Goal: Task Accomplishment & Management: Use online tool/utility

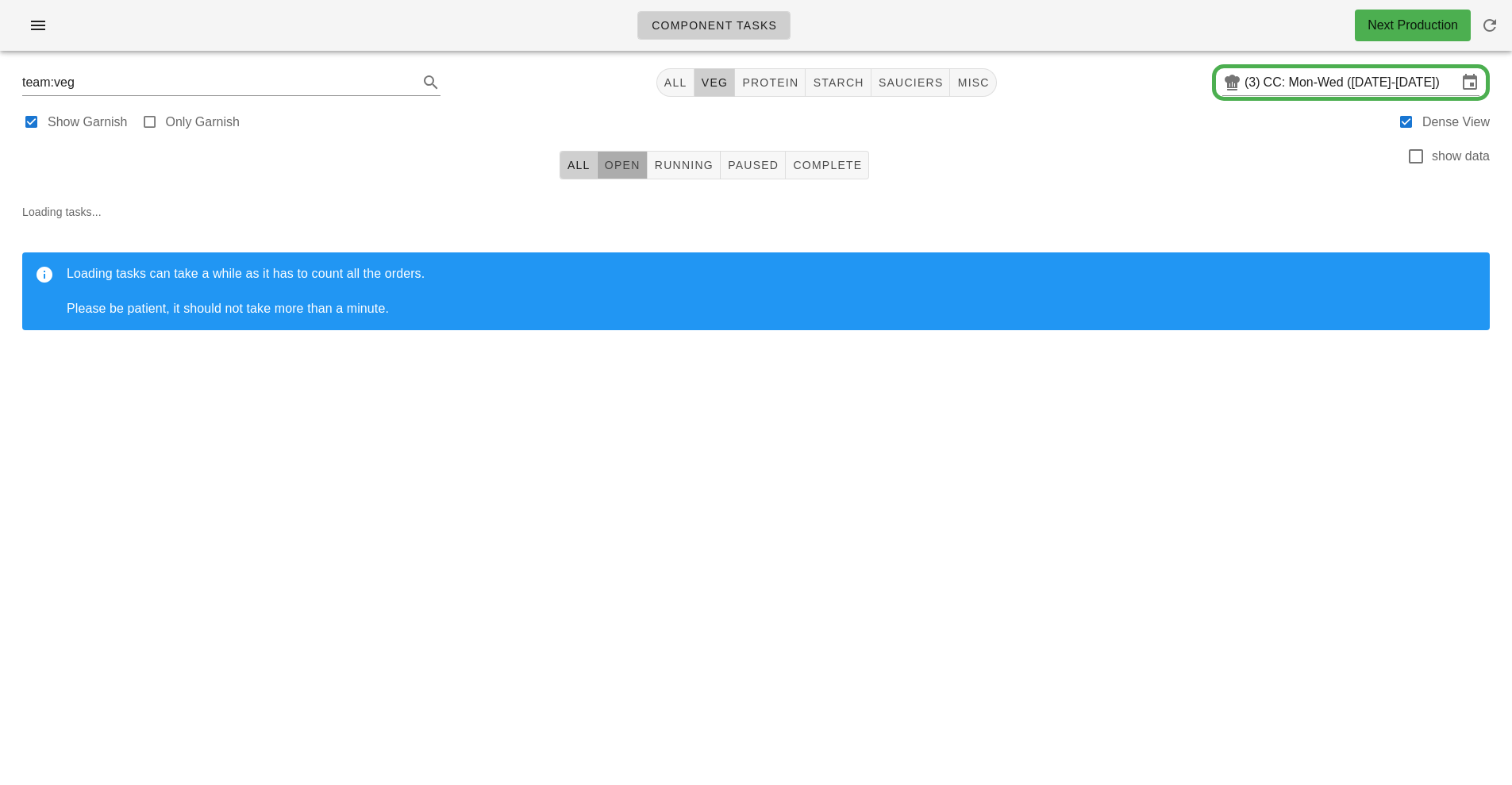
click at [626, 166] on span "Open" at bounding box center [622, 164] width 36 height 13
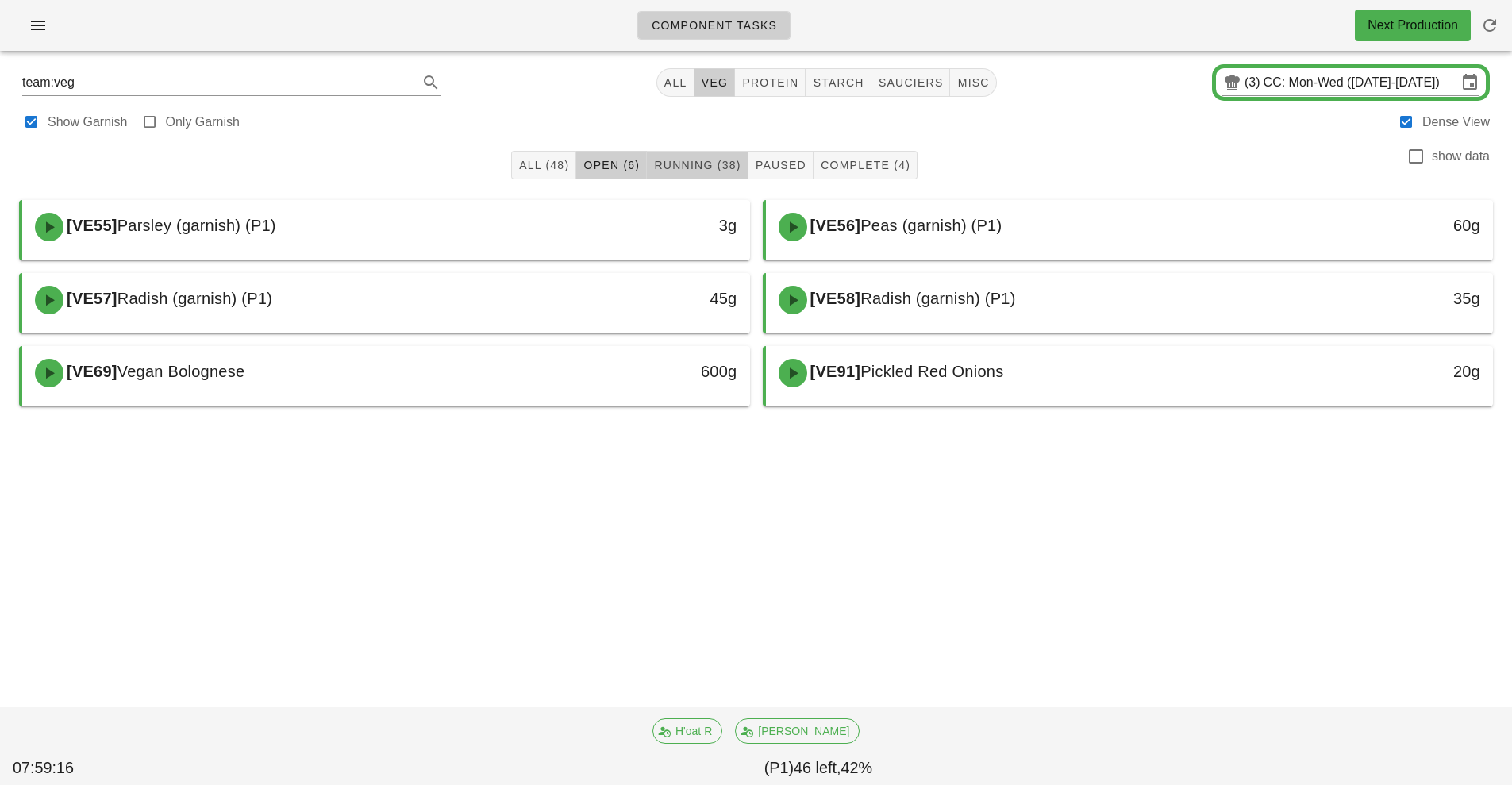
click at [711, 161] on span "Running (38)" at bounding box center [697, 164] width 87 height 13
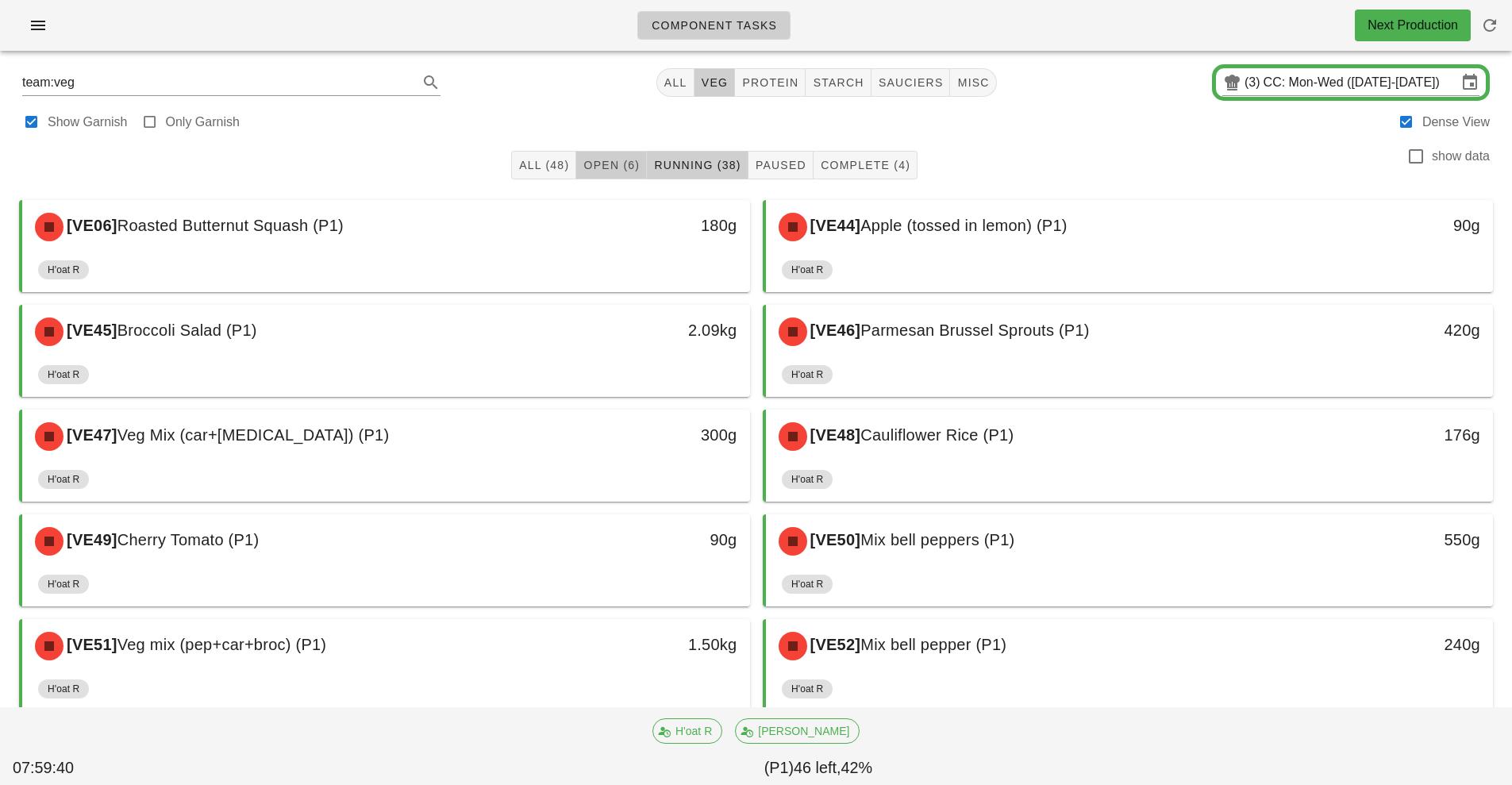
click at [629, 159] on span "Open (6)" at bounding box center [610, 164] width 57 height 13
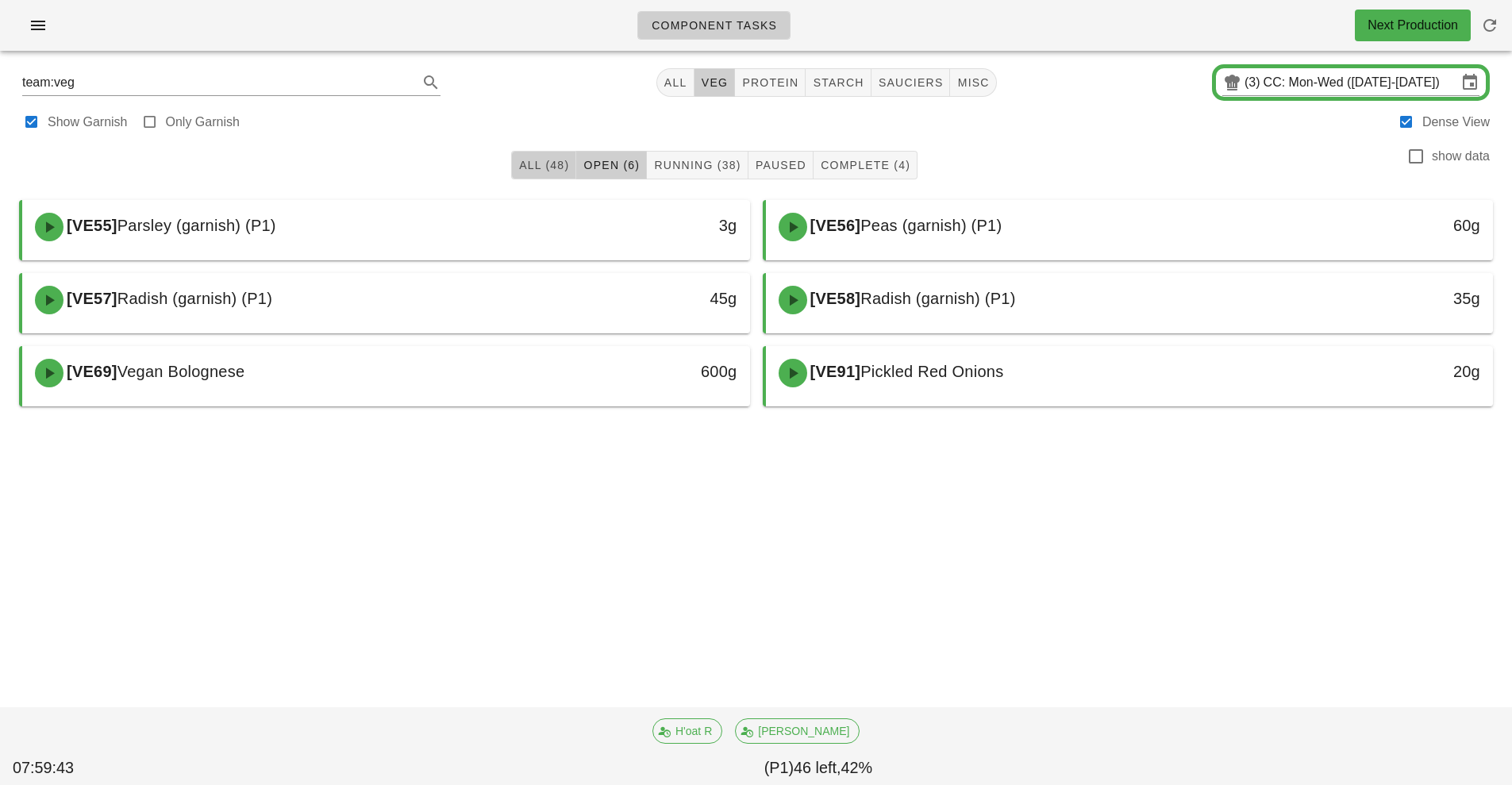
click at [542, 164] on span "All (48)" at bounding box center [544, 164] width 51 height 13
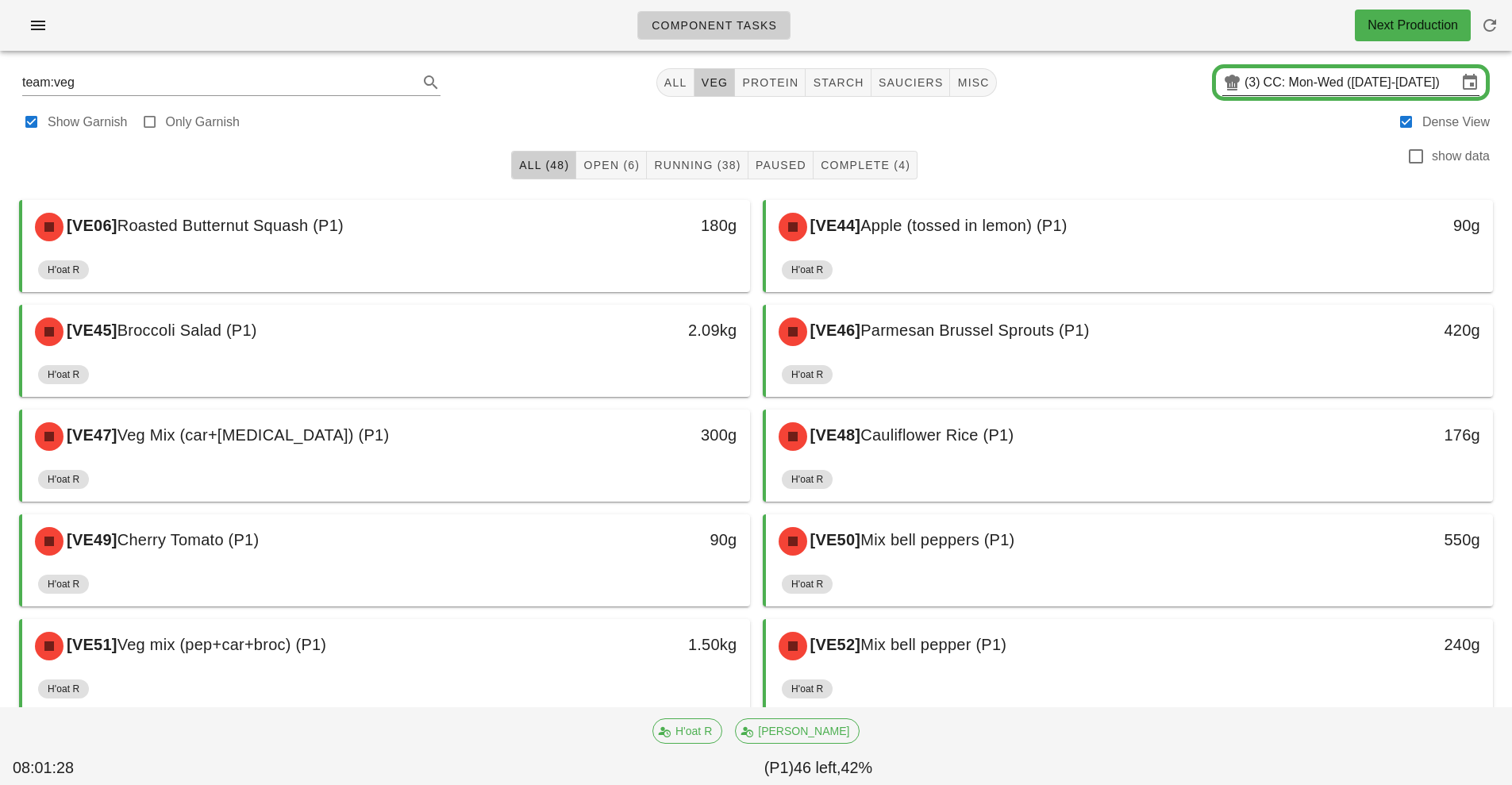
click at [1336, 81] on input "CC: Mon-Wed ([DATE]-[DATE])" at bounding box center [1360, 82] width 194 height 25
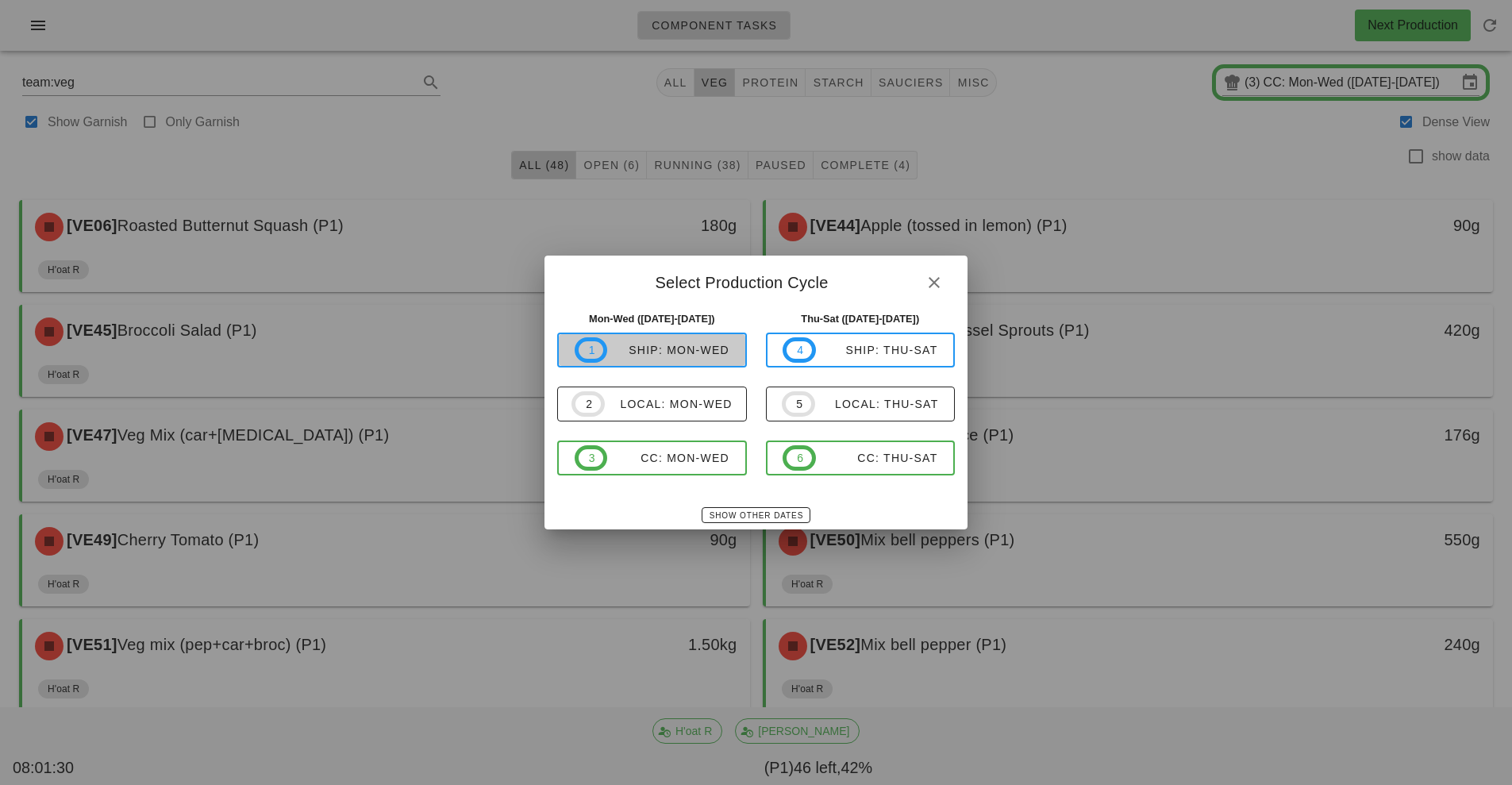
click at [679, 354] on div "ship: Mon-Wed" at bounding box center [668, 350] width 122 height 13
type input "ship: Mon-Wed ([DATE]-[DATE])"
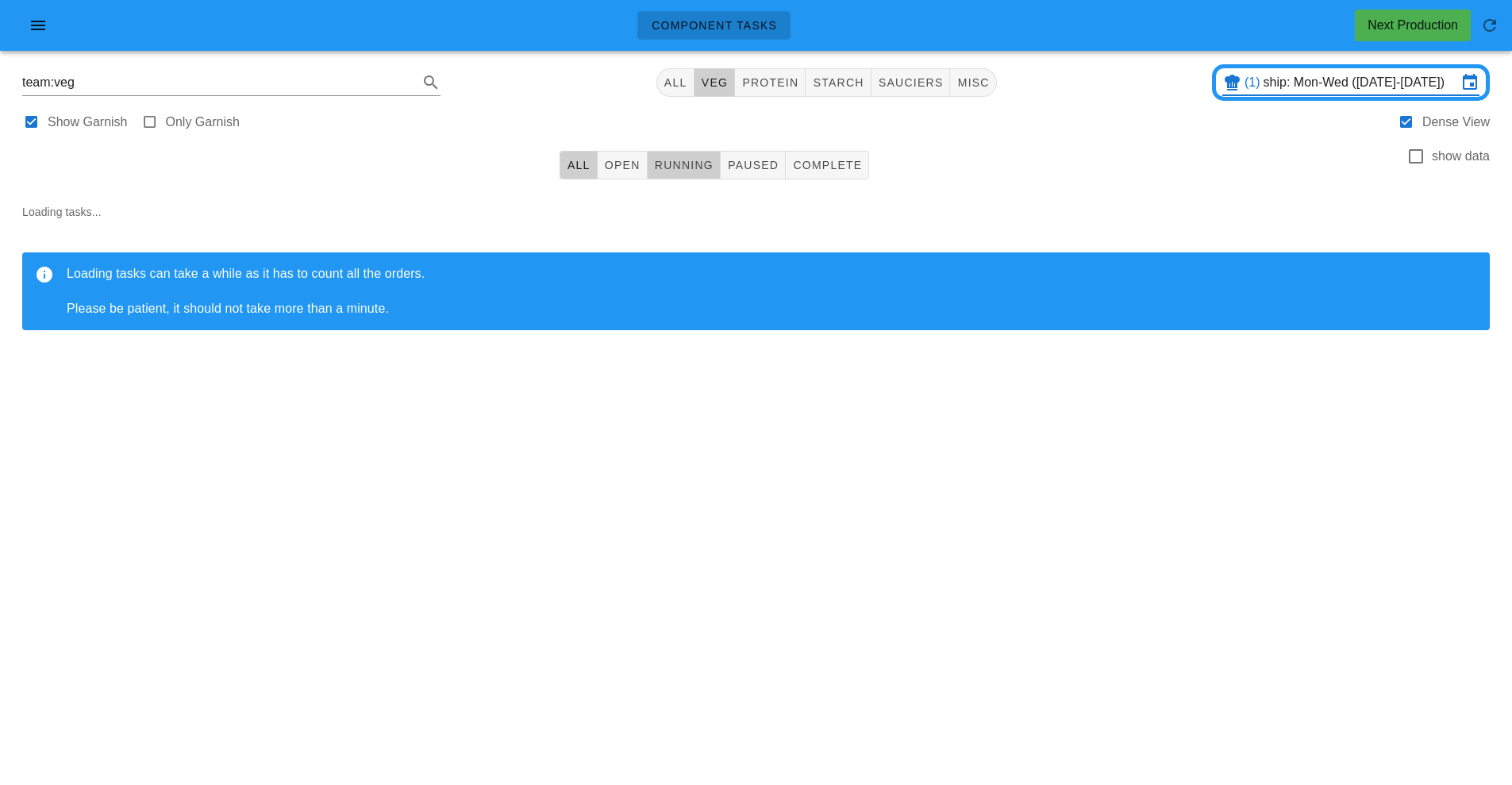
click at [690, 169] on span "Running" at bounding box center [684, 164] width 59 height 13
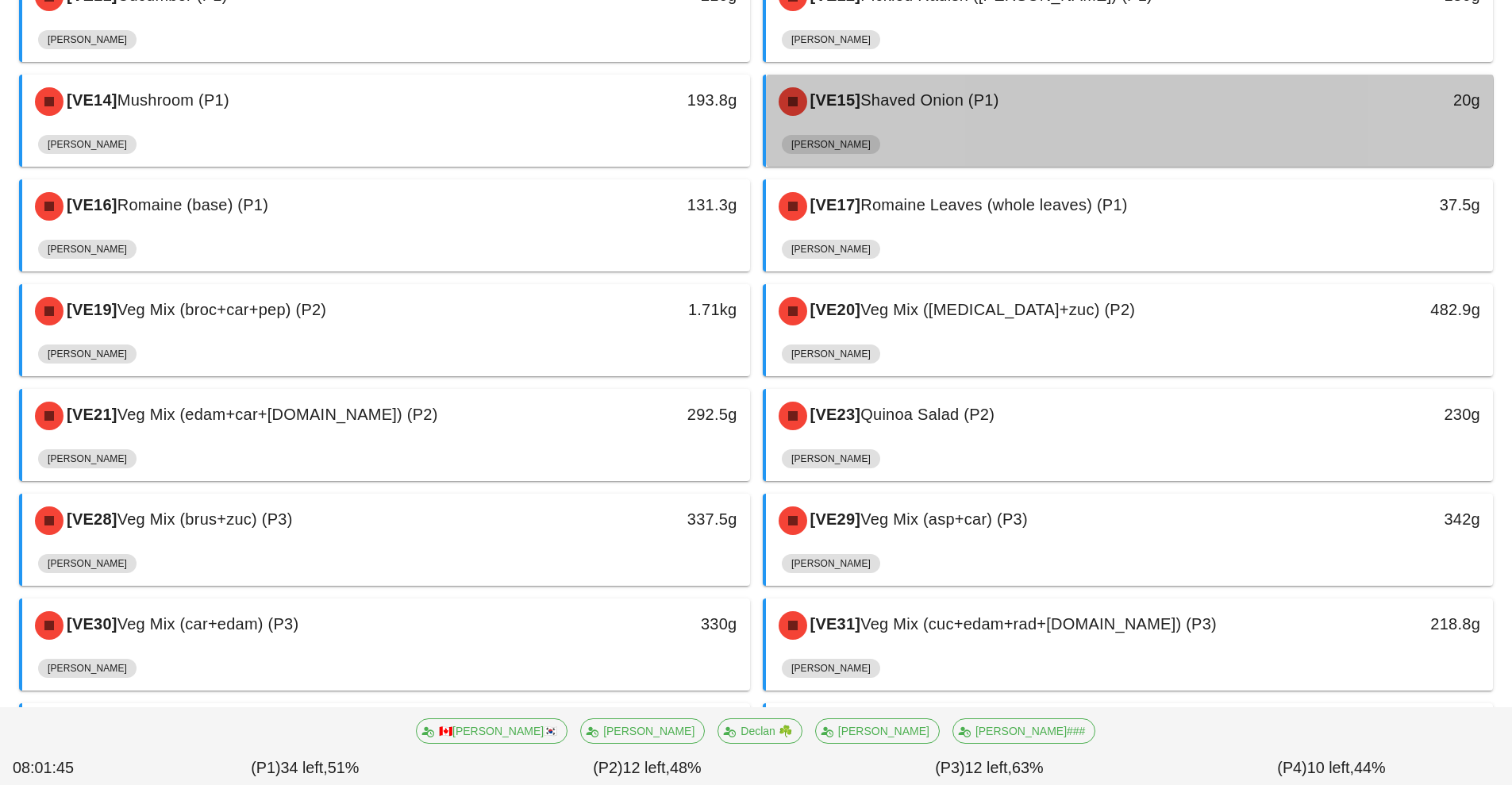
scroll to position [753, 0]
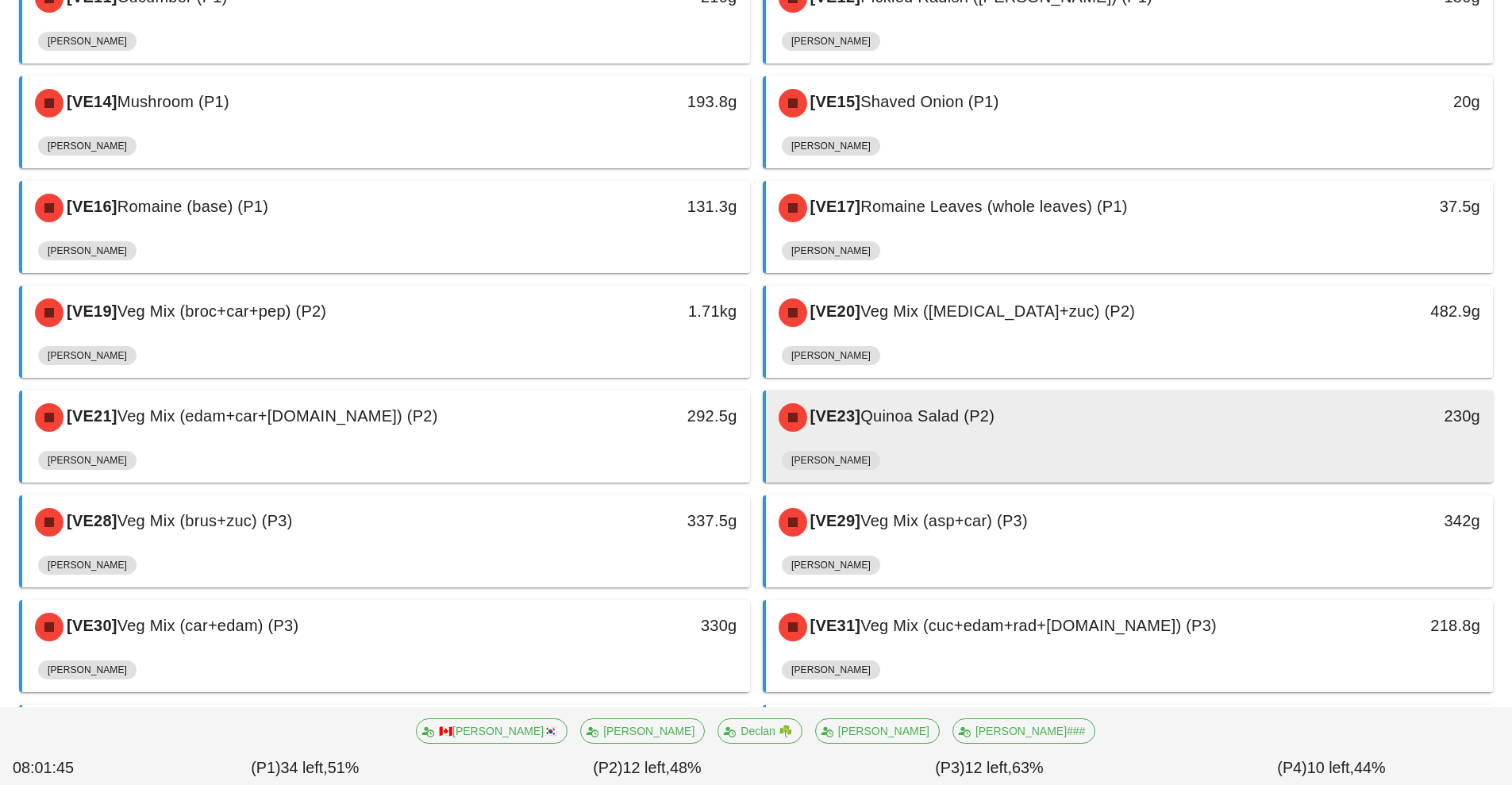
click at [968, 412] on span "Quinoa Salad (P2)" at bounding box center [927, 415] width 134 height 18
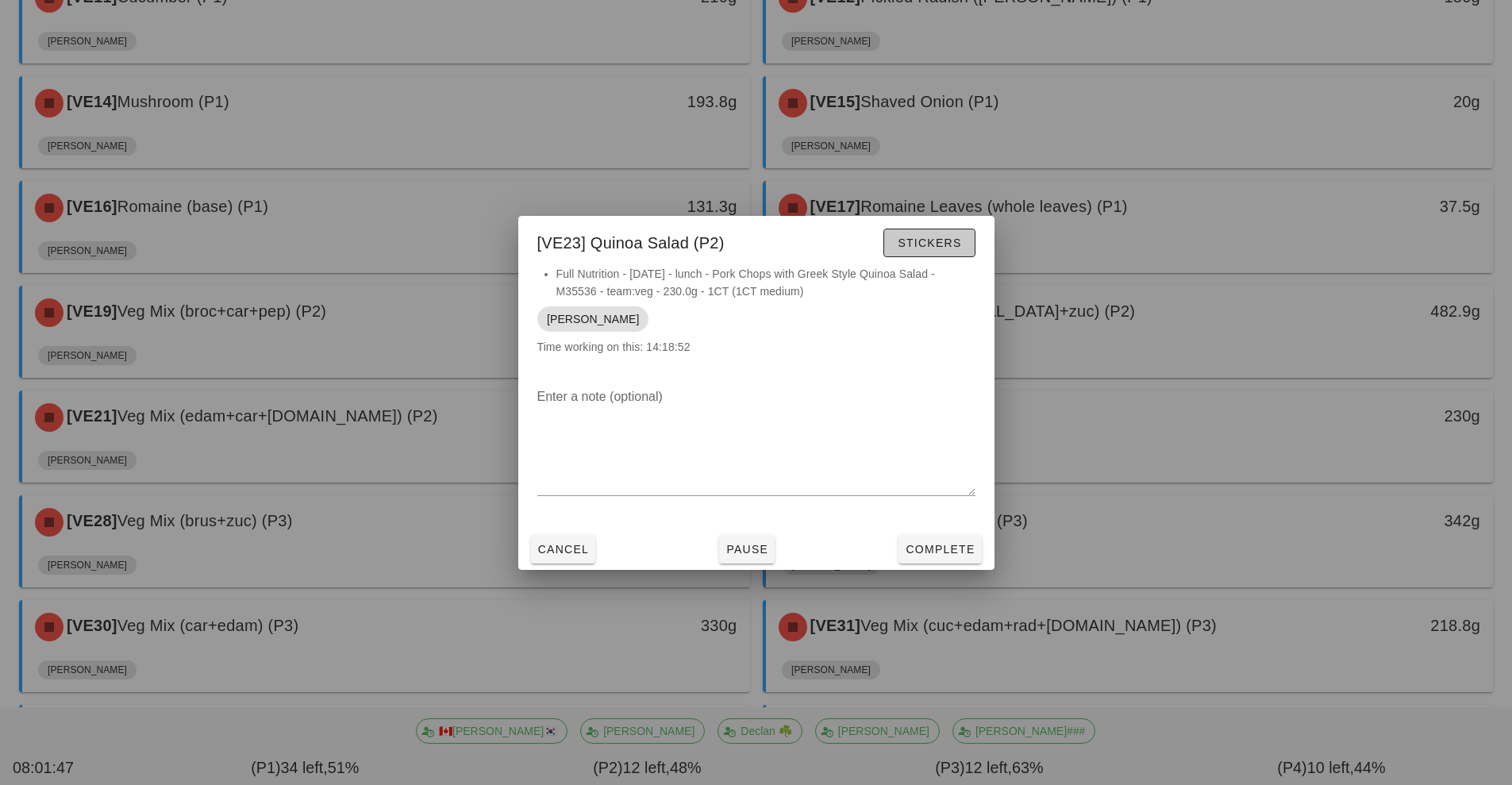
click at [949, 232] on button "Stickers" at bounding box center [929, 243] width 92 height 29
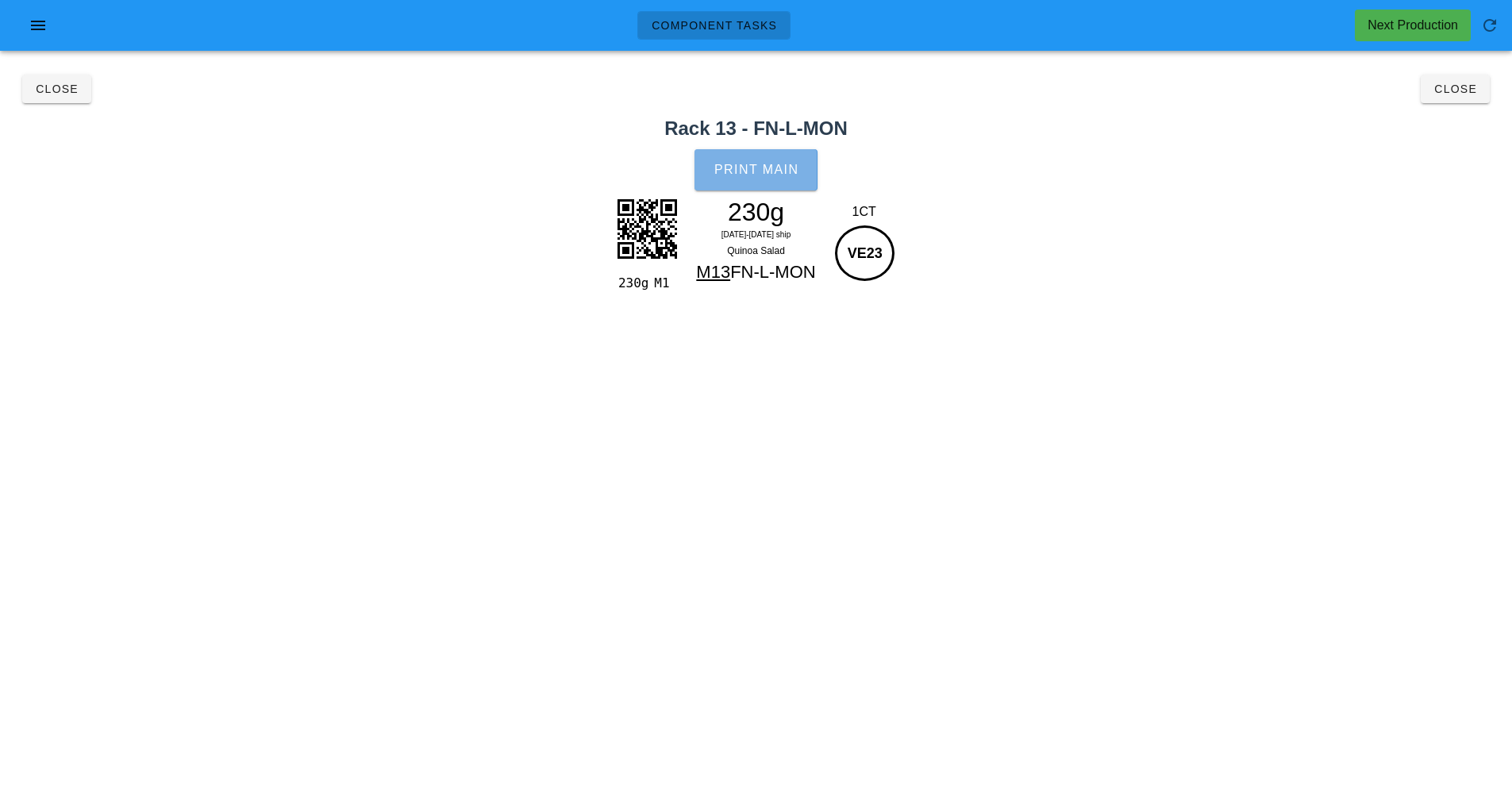
click at [760, 164] on span "Print Main" at bounding box center [756, 170] width 86 height 14
click at [1458, 94] on span "Close" at bounding box center [1455, 88] width 44 height 13
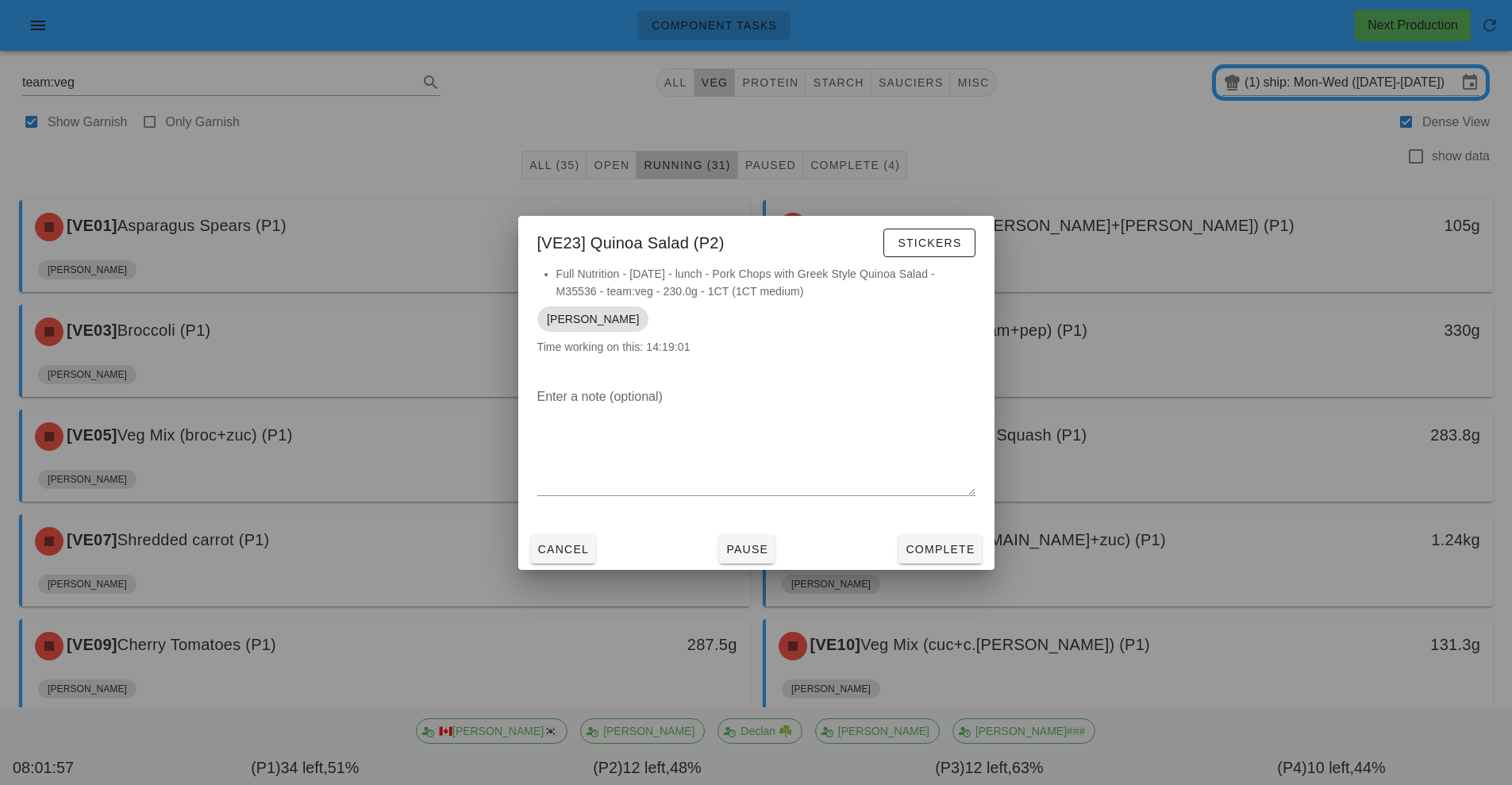
click at [1147, 114] on div at bounding box center [756, 392] width 1512 height 785
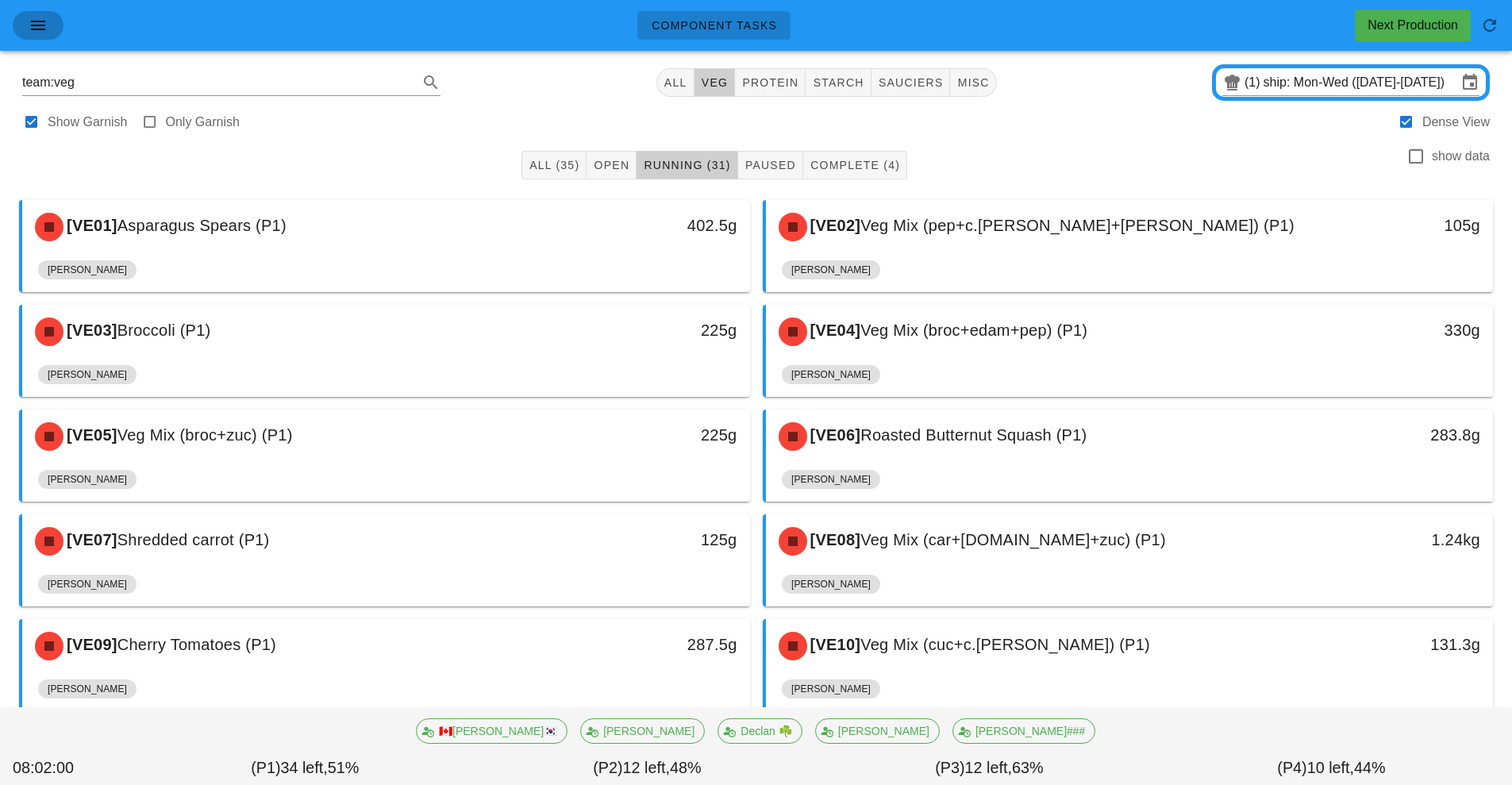
click at [36, 38] on button "button" at bounding box center [38, 25] width 51 height 29
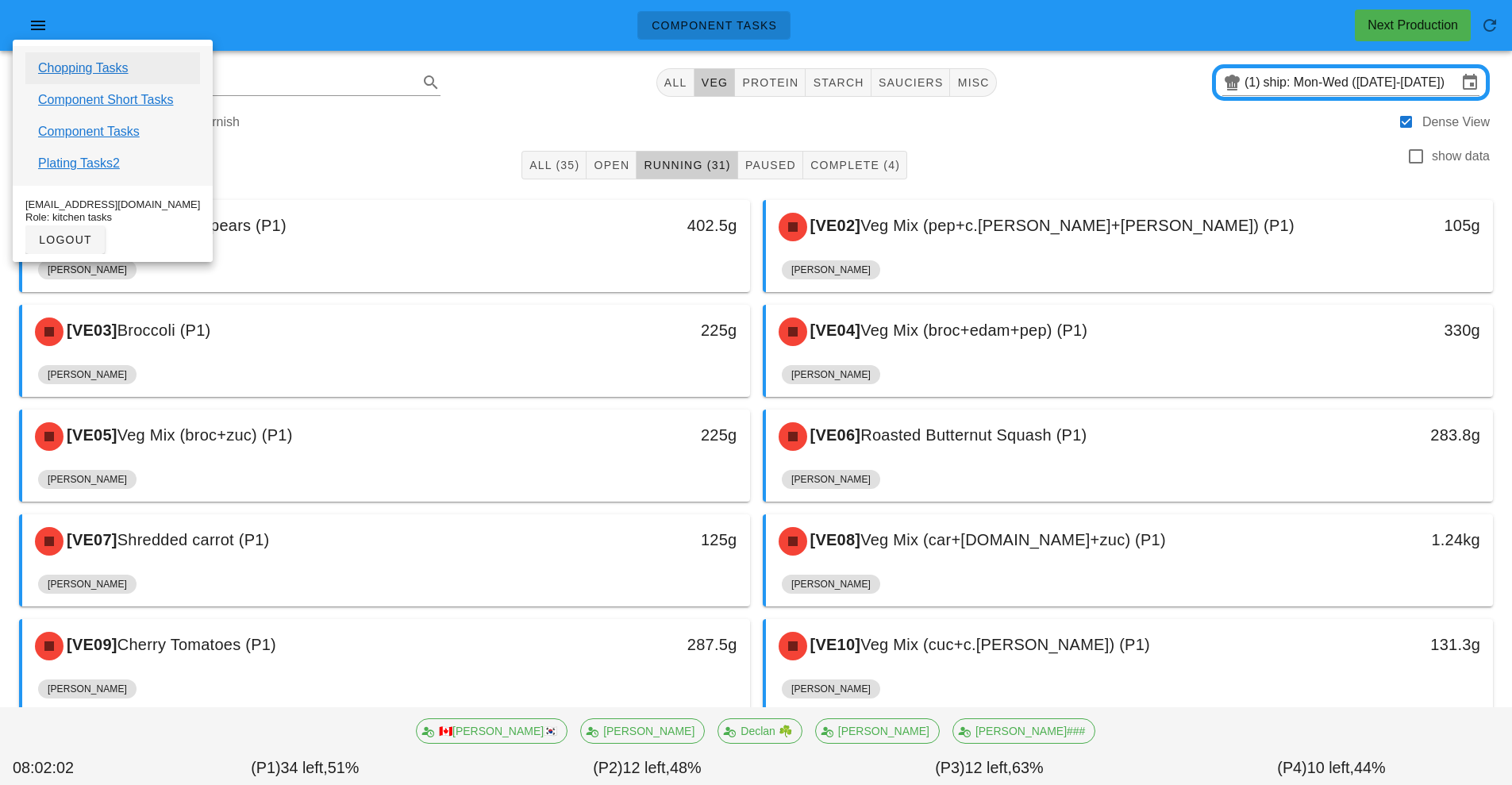
click at [108, 70] on link "Chopping Tasks" at bounding box center [83, 68] width 91 height 19
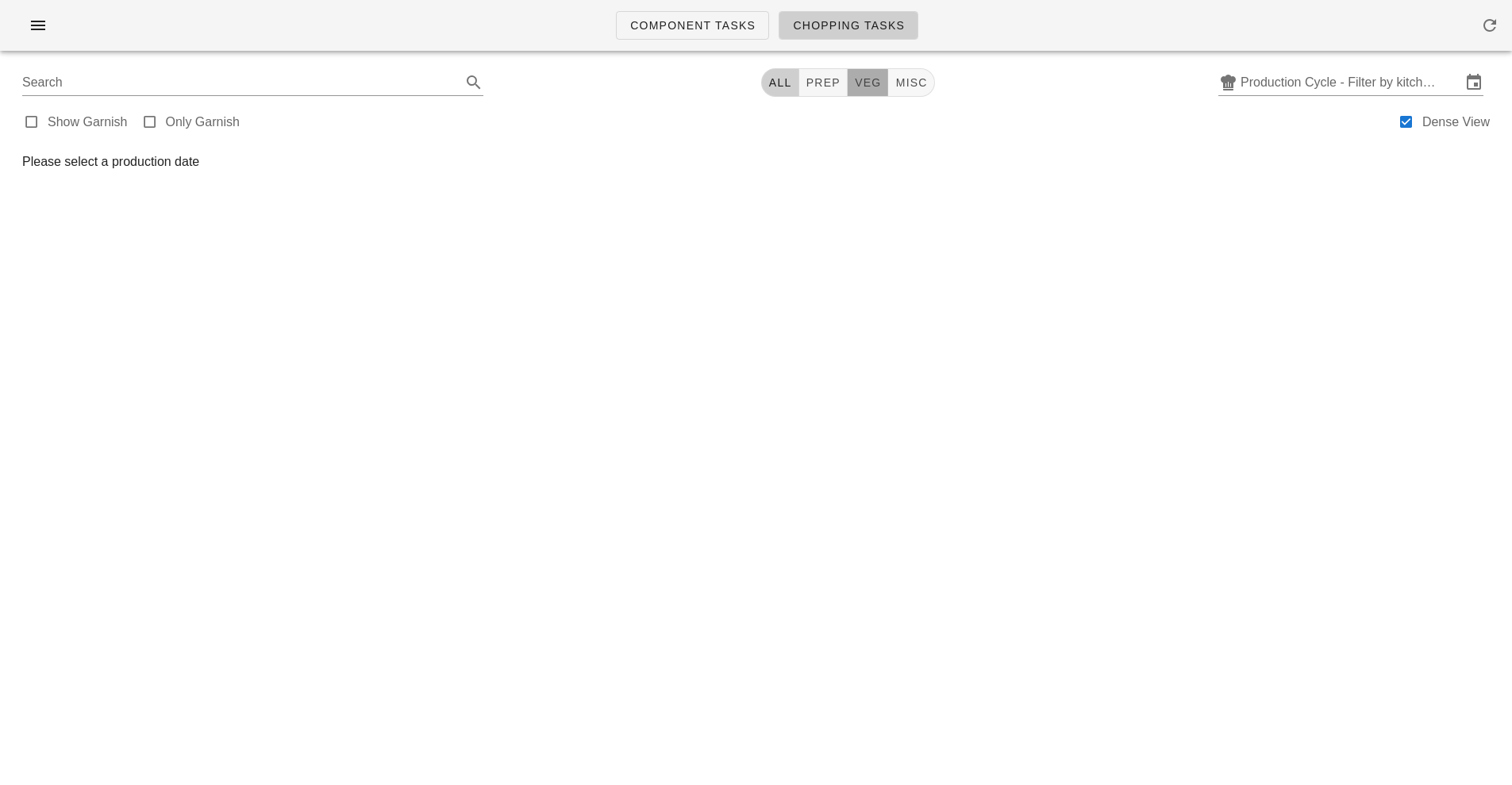
click at [871, 83] on span "veg" at bounding box center [868, 82] width 28 height 13
type input "team:veg"
click at [1311, 86] on input "Production Cycle - Filter by kitchen production schedules" at bounding box center [1351, 82] width 220 height 25
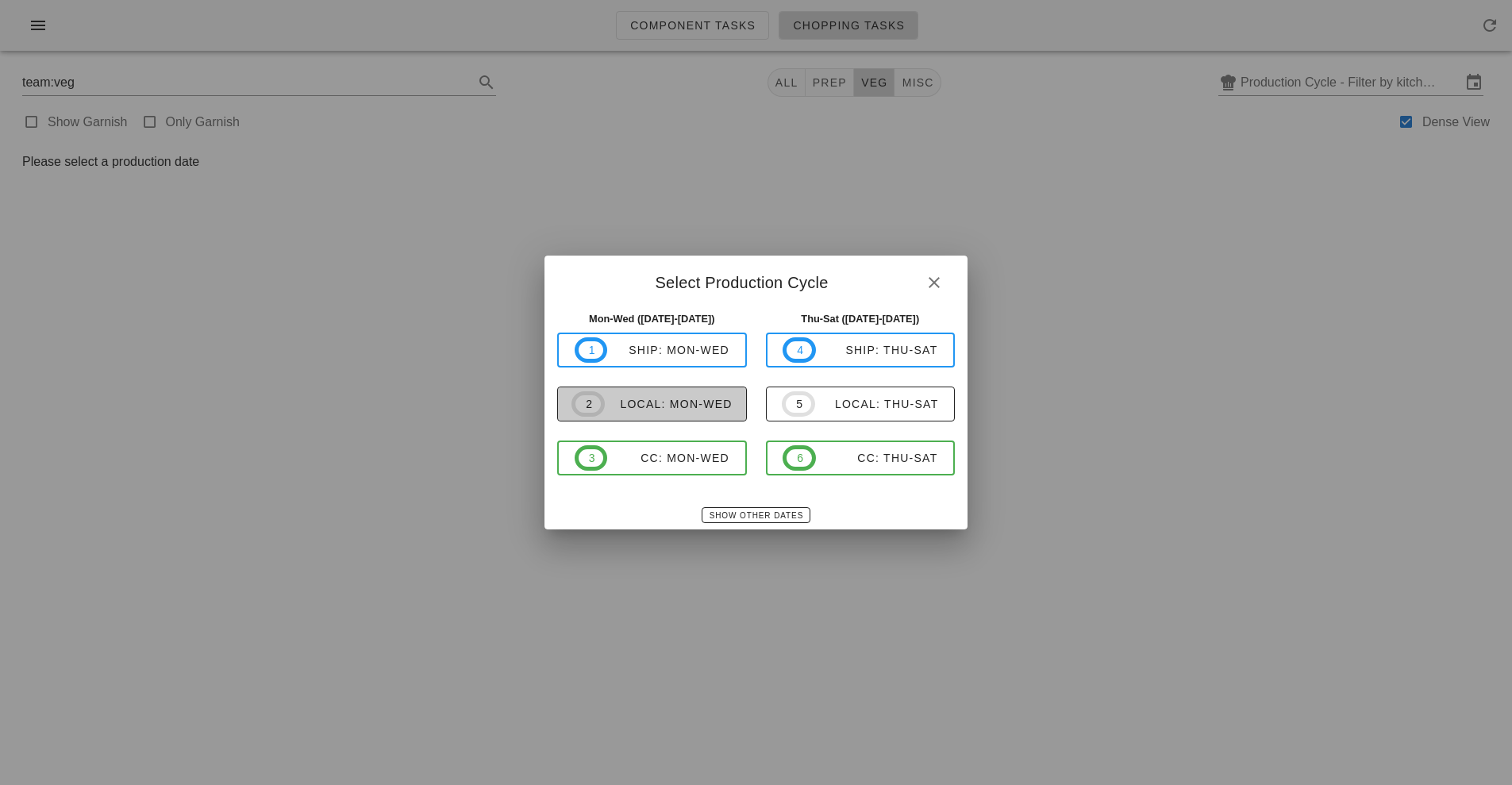
click at [669, 399] on div "local: Mon-Wed" at bounding box center [669, 404] width 128 height 13
type input "local: Mon-Wed ([DATE]-[DATE])"
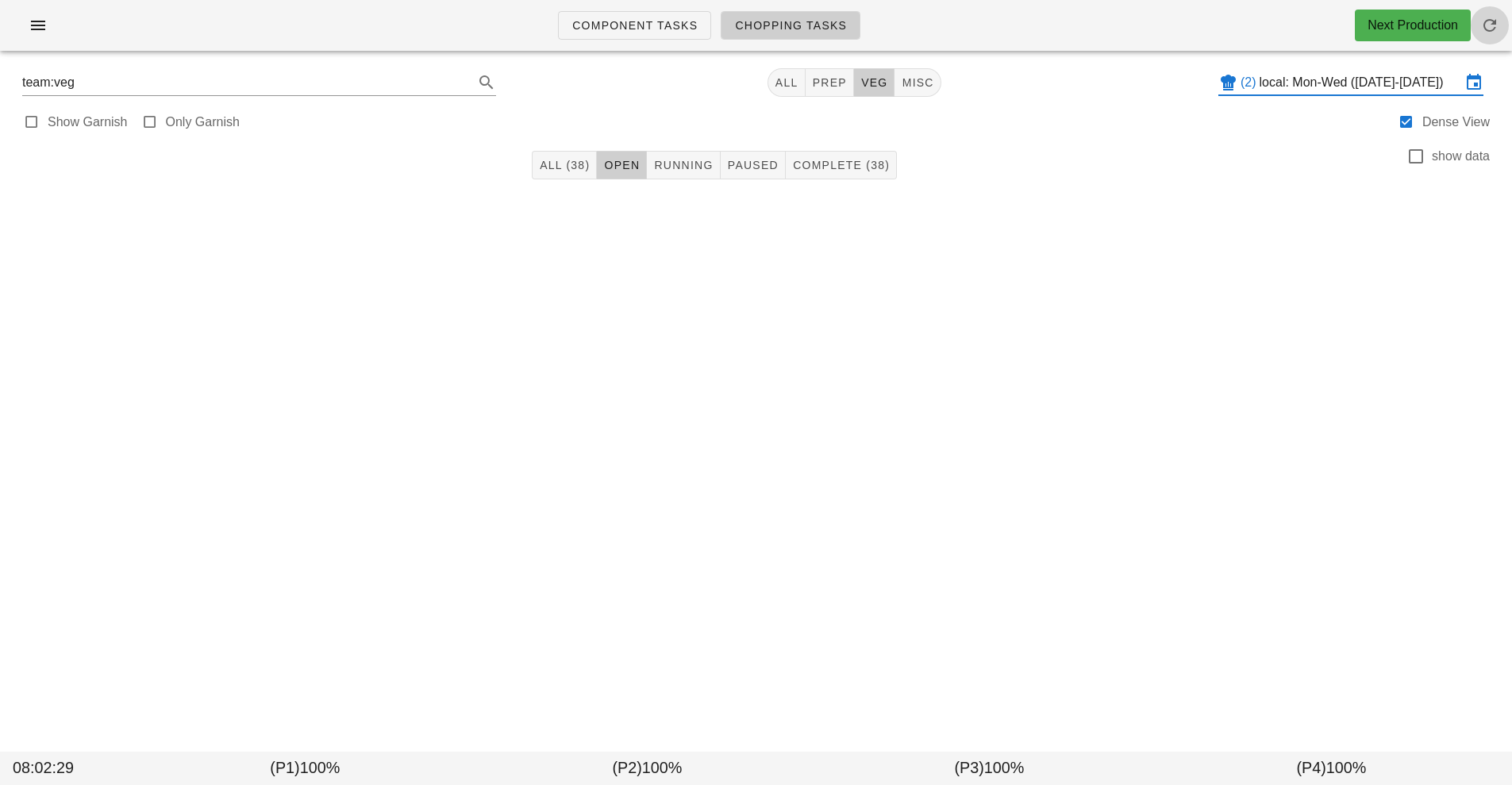
click at [1504, 19] on span "button" at bounding box center [1489, 25] width 38 height 19
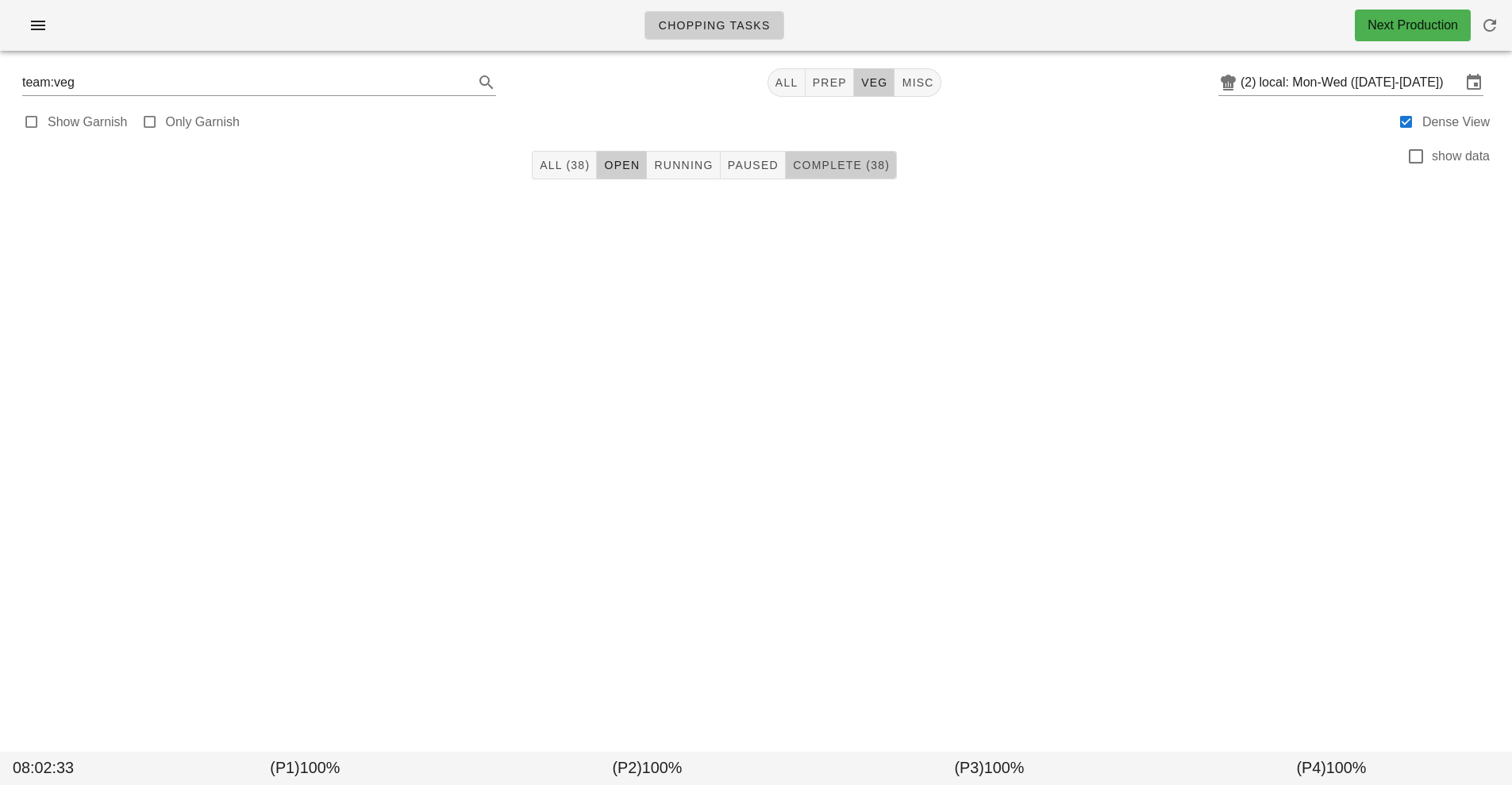
click at [855, 169] on span "Complete (38)" at bounding box center [841, 164] width 97 height 13
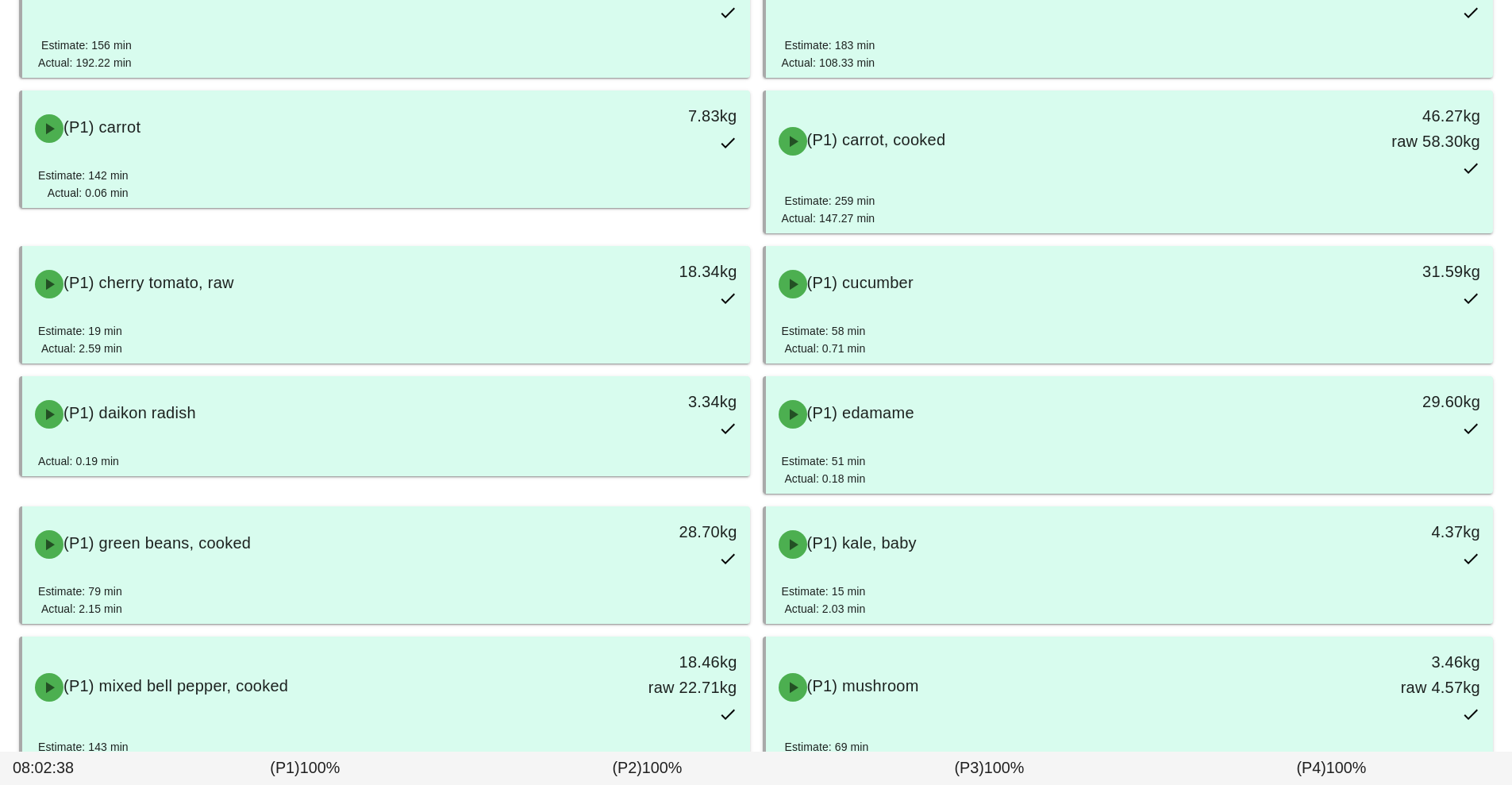
scroll to position [423, 0]
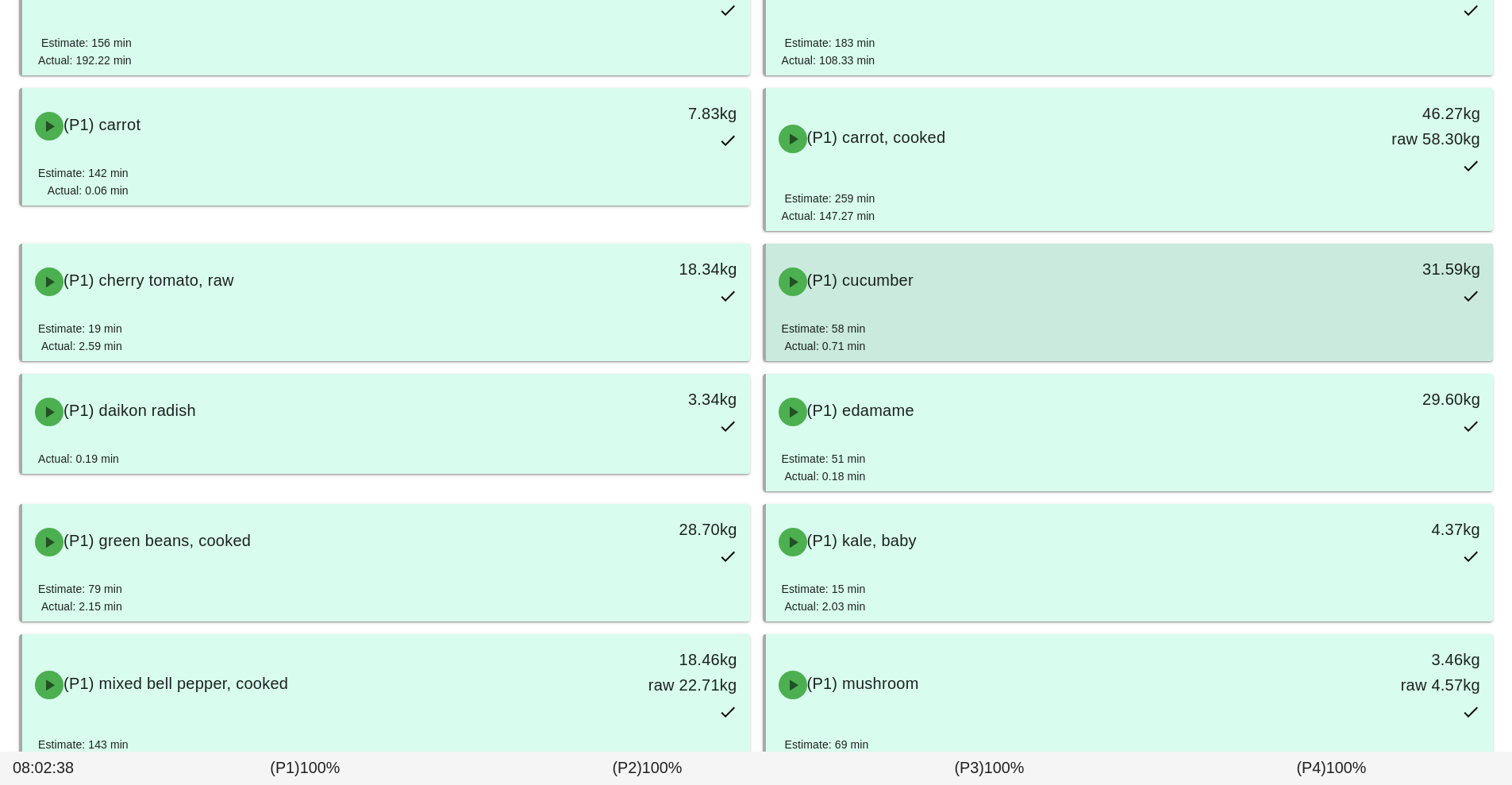
click at [935, 295] on div "(P1) cucumber" at bounding box center [1039, 281] width 541 height 47
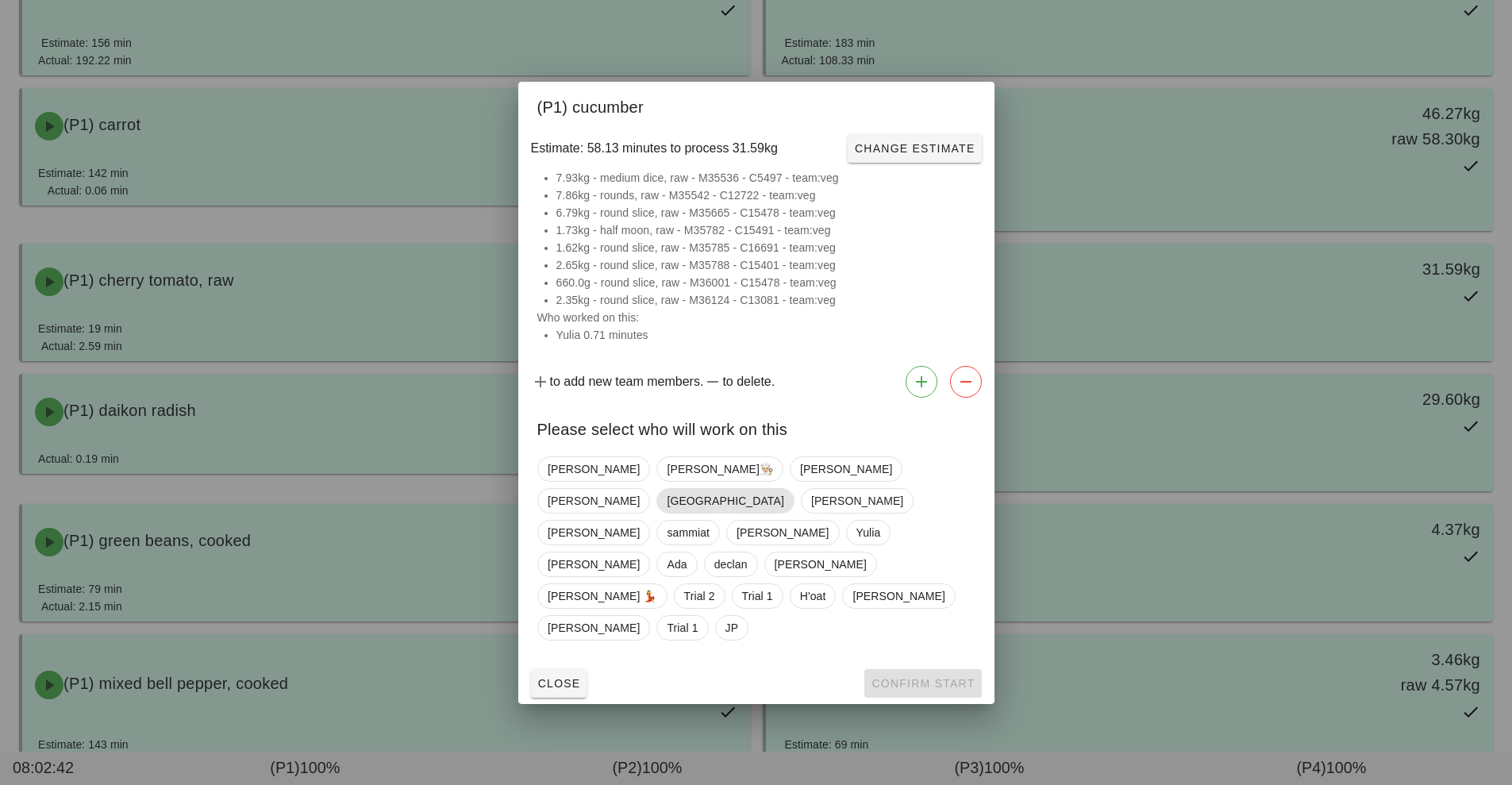
click at [794, 490] on span "[GEOGRAPHIC_DATA]" at bounding box center [725, 501] width 137 height 25
click at [945, 677] on span "Confirm Start" at bounding box center [922, 683] width 104 height 13
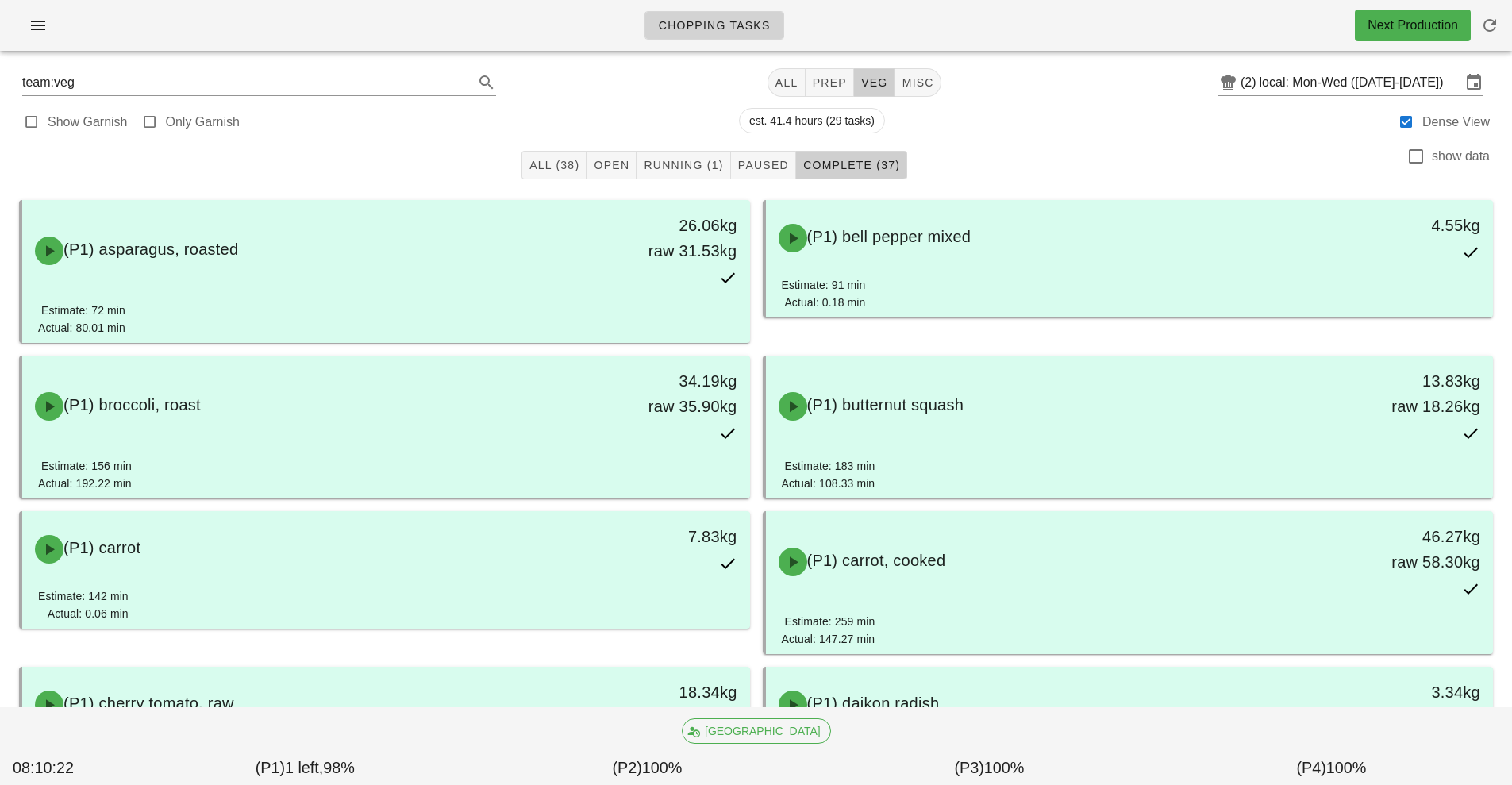
click at [731, 21] on span "Chopping Tasks" at bounding box center [714, 25] width 113 height 13
click at [54, 36] on button "button" at bounding box center [38, 25] width 51 height 29
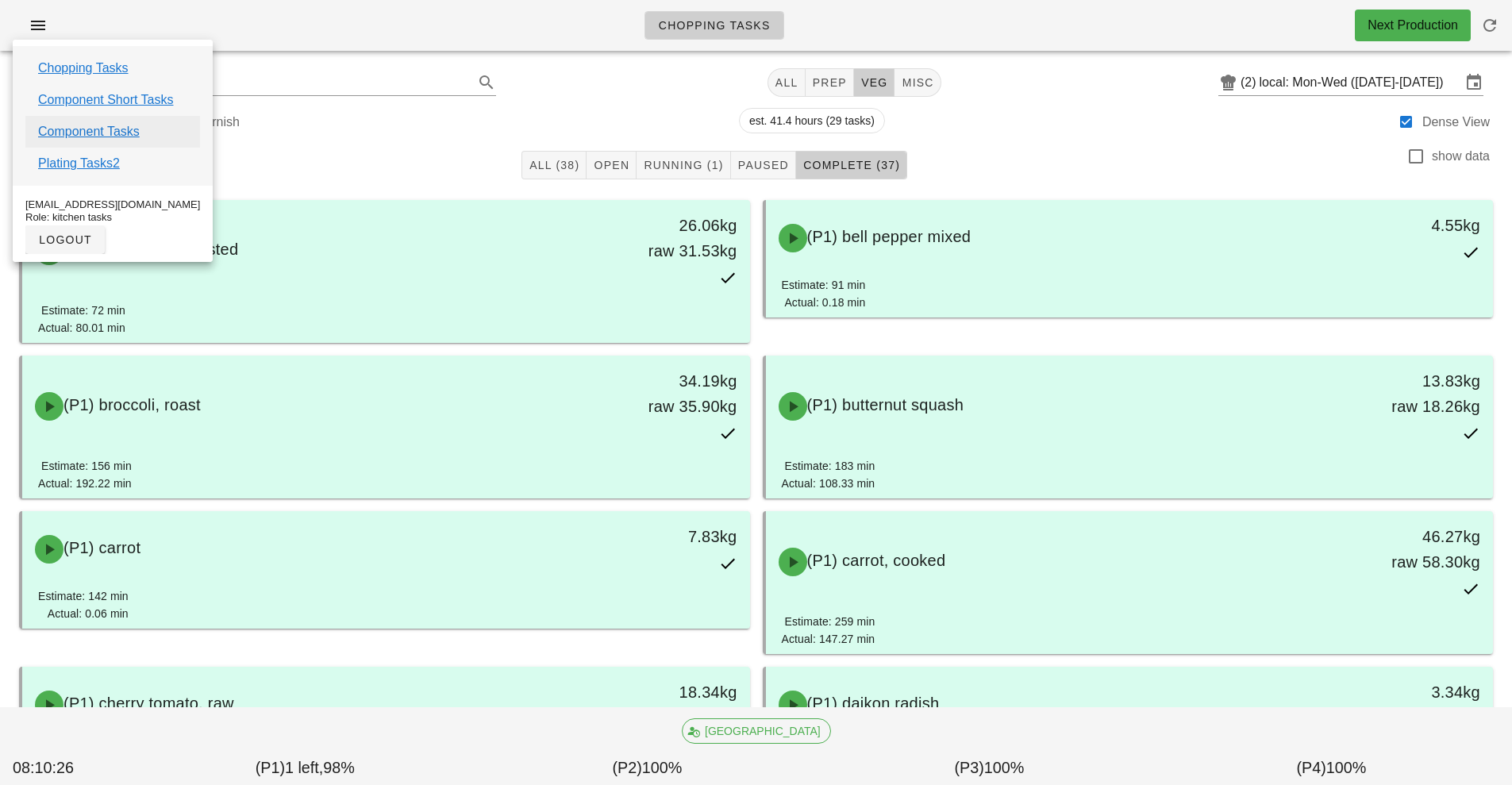
click at [131, 136] on link "Component Tasks" at bounding box center [89, 131] width 102 height 19
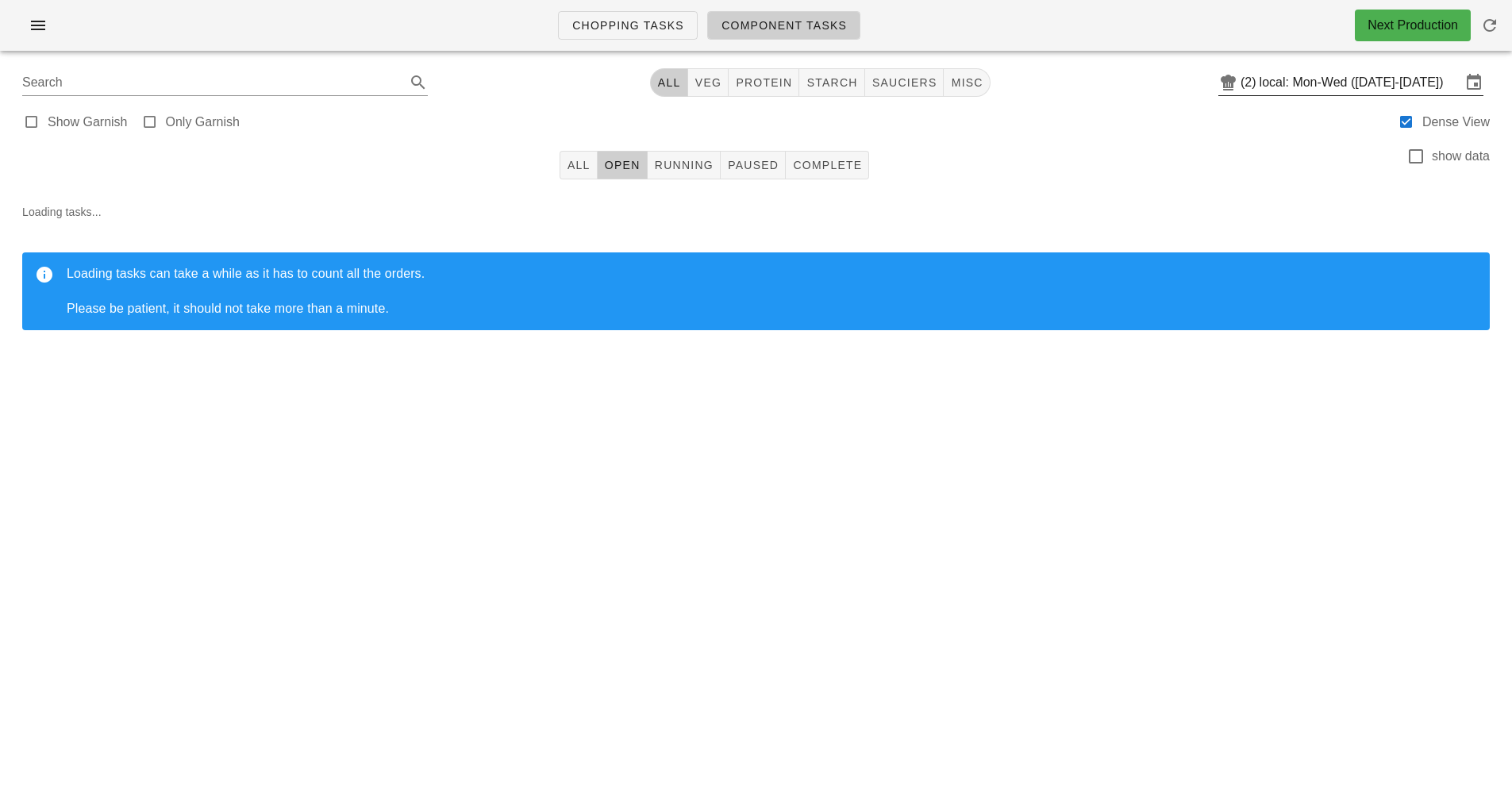
click at [1261, 81] on input "local: Mon-Wed ([DATE]-[DATE])" at bounding box center [1360, 82] width 202 height 25
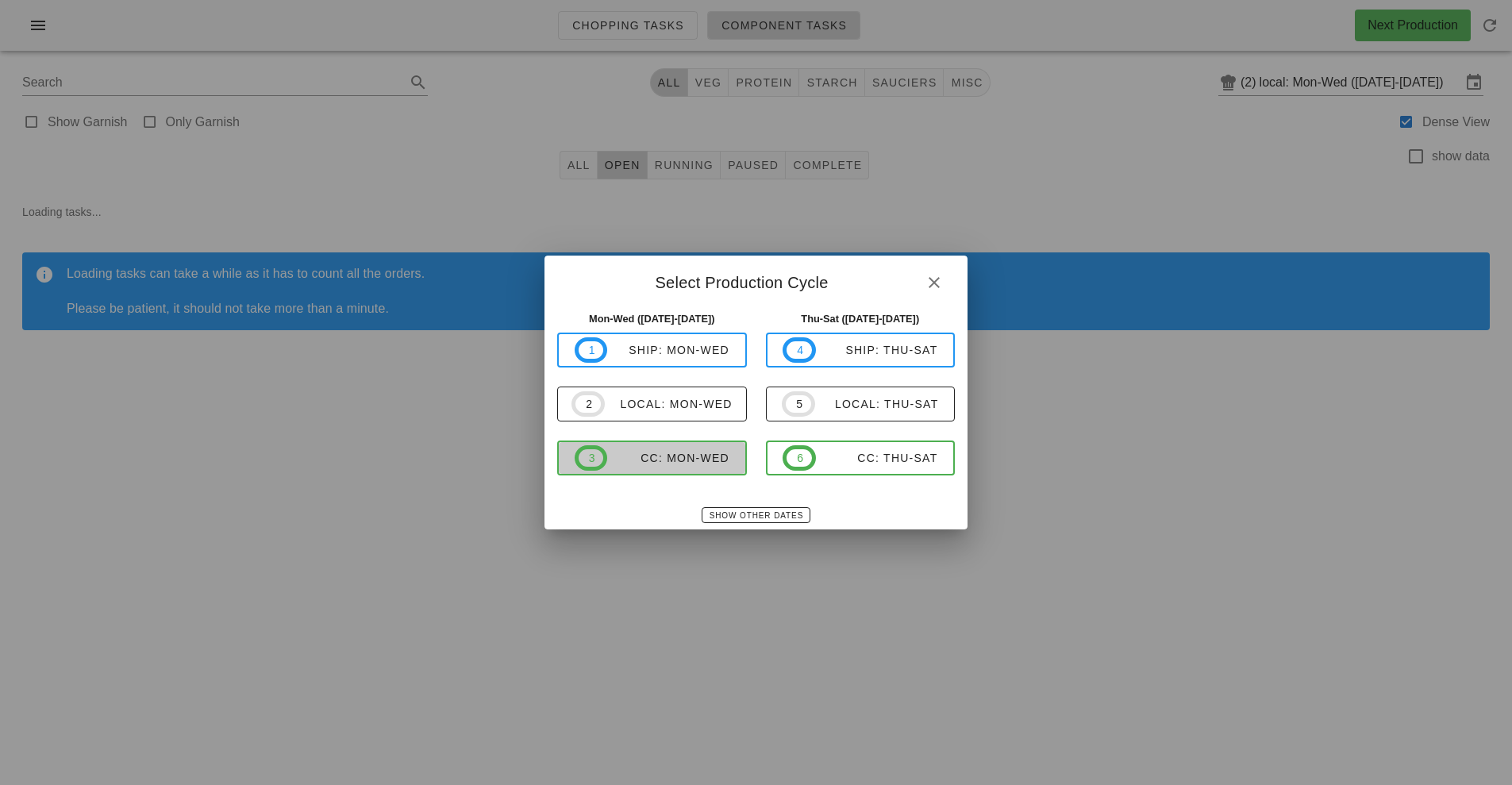
click at [699, 468] on span "3 CC: Mon-Wed" at bounding box center [652, 458] width 155 height 25
type input "CC: Mon-Wed ([DATE]-[DATE])"
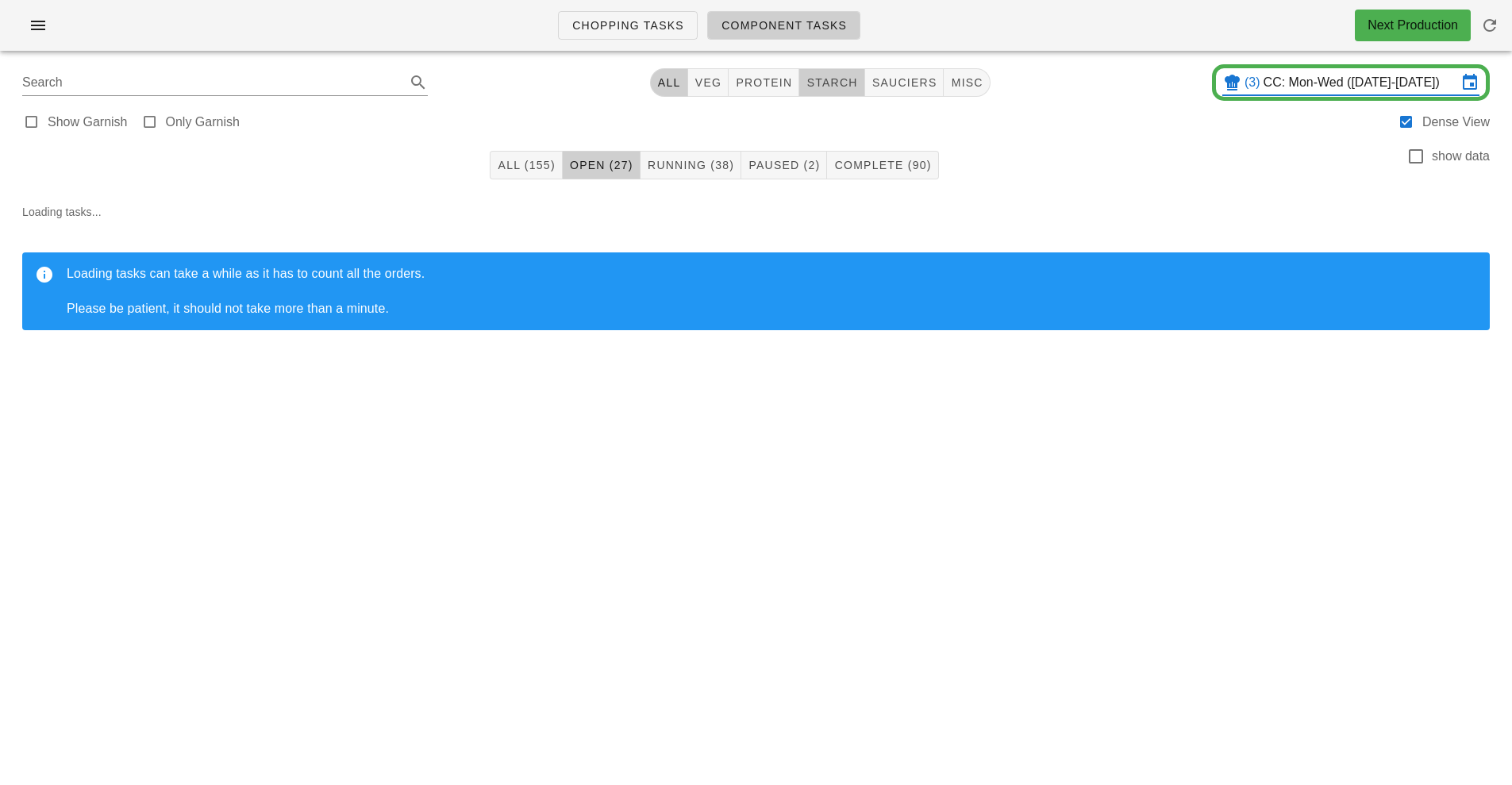
click at [848, 84] on span "starch" at bounding box center [831, 82] width 52 height 13
click at [549, 165] on span "All (28)" at bounding box center [550, 164] width 51 height 13
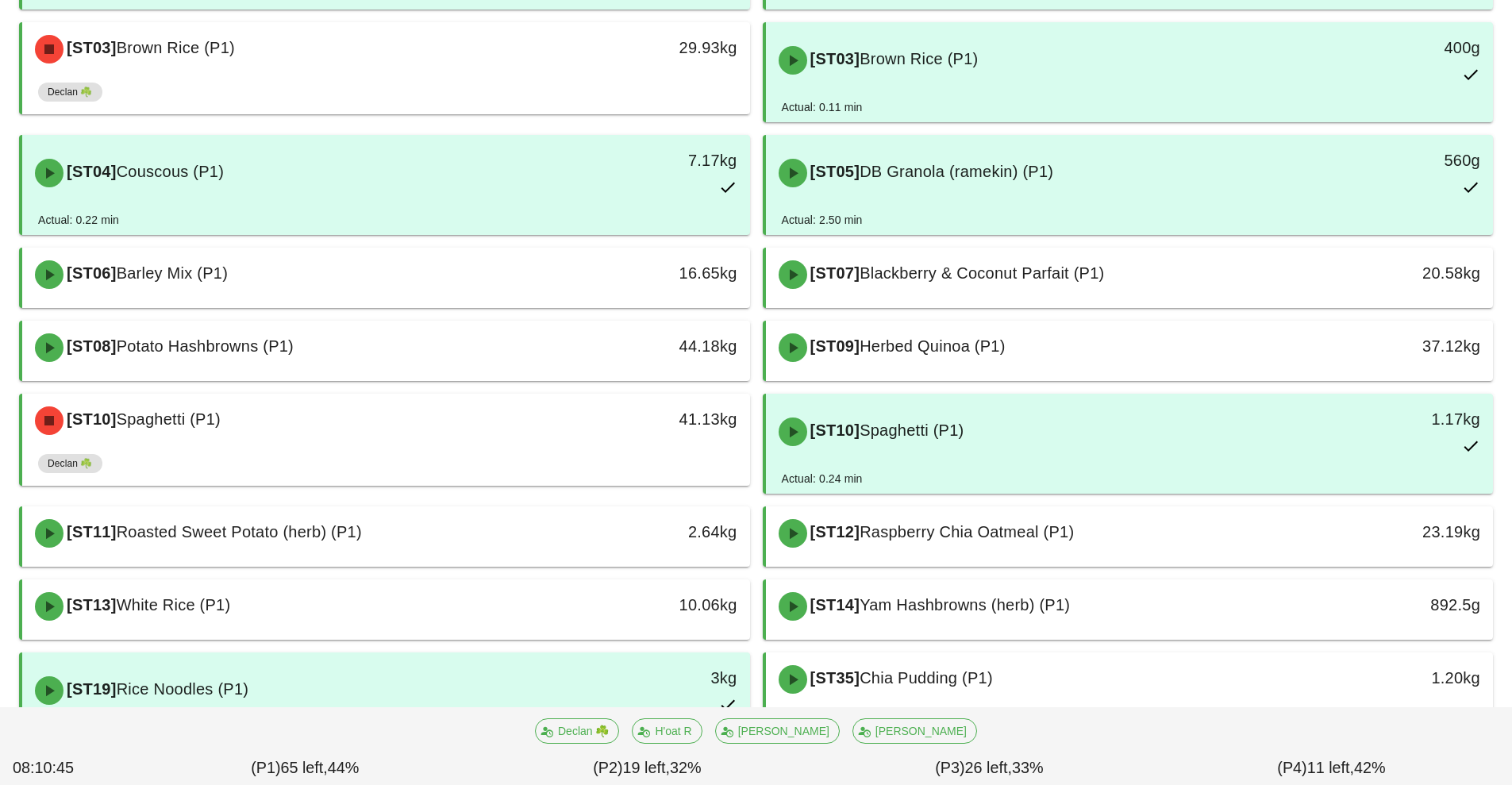
scroll to position [332, 0]
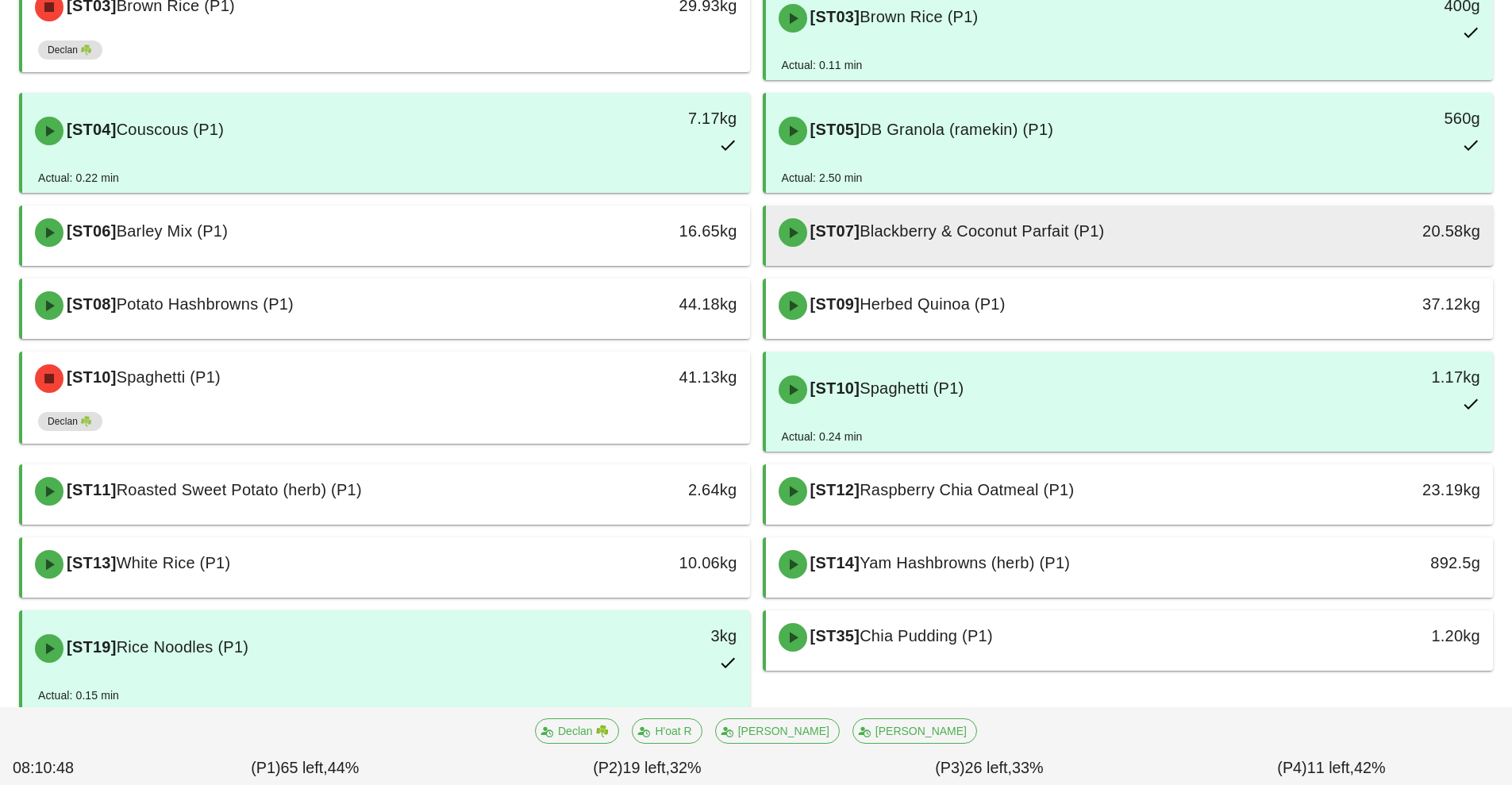
click at [1166, 263] on div at bounding box center [1129, 262] width 696 height 6
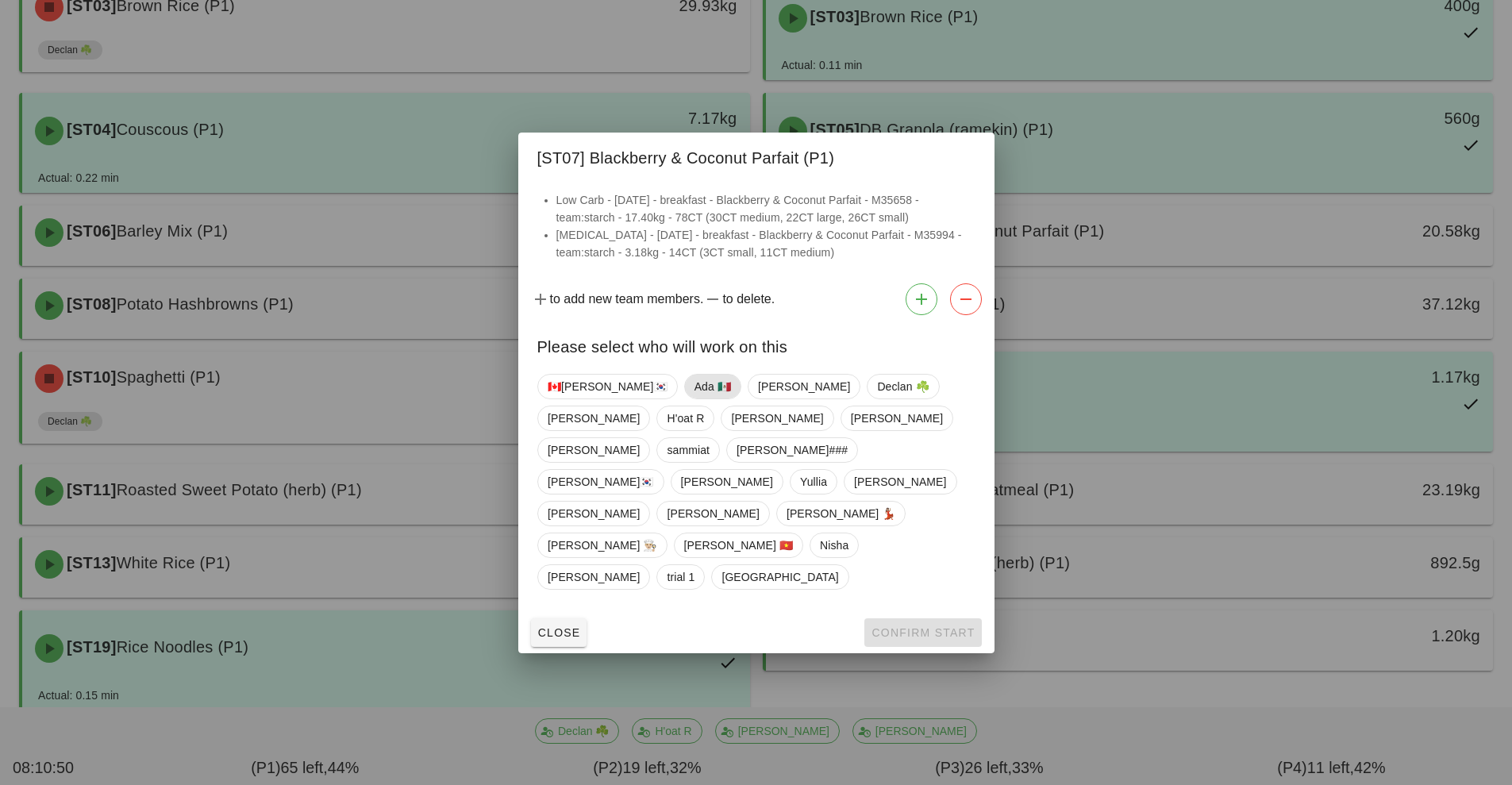
click at [694, 398] on span "Ada 🇲🇽" at bounding box center [712, 387] width 36 height 24
click at [909, 626] on span "Confirm Start" at bounding box center [922, 632] width 104 height 13
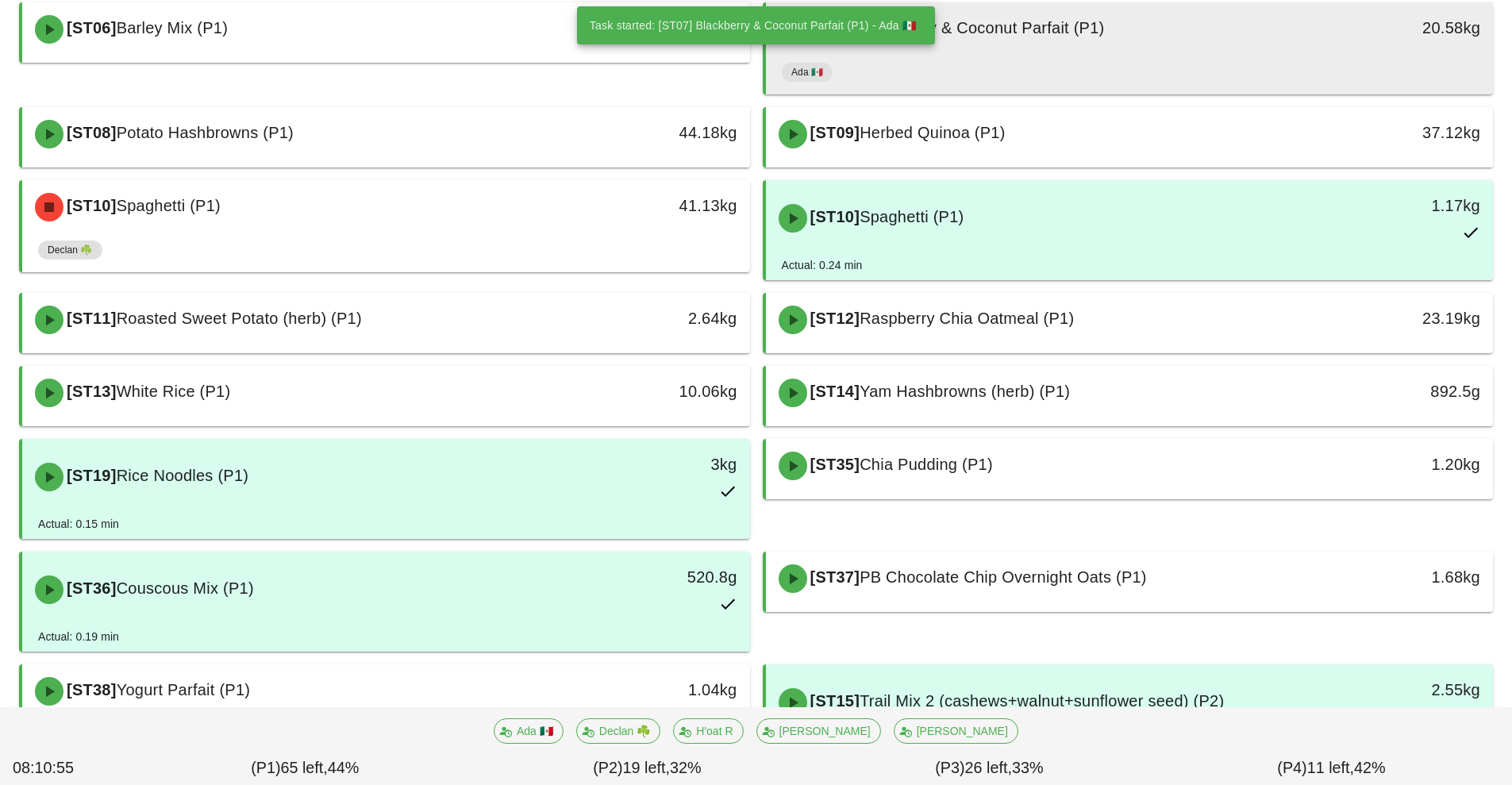
scroll to position [719, 0]
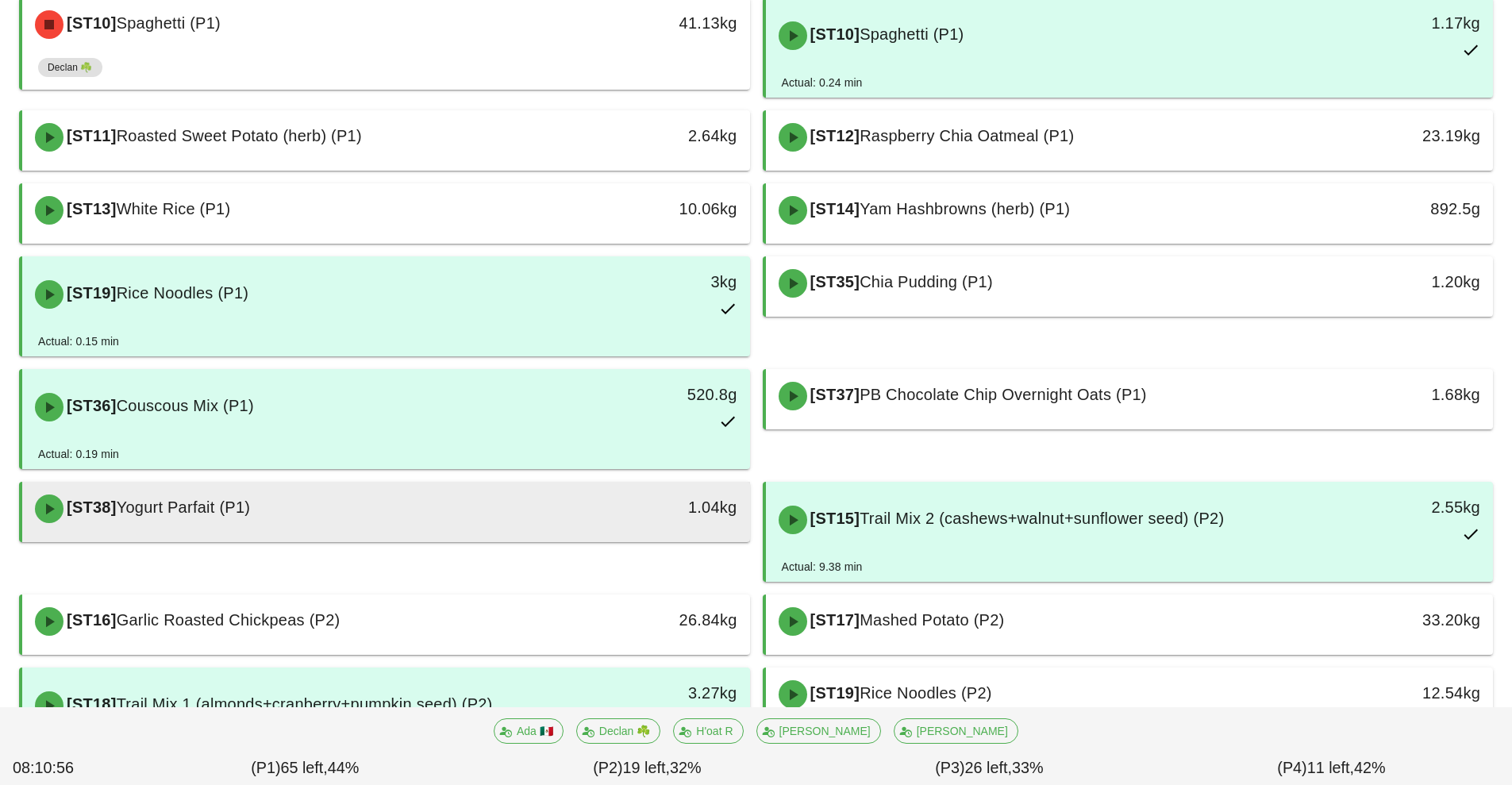
click at [545, 523] on div "[ST38] Yogurt Parfait (P1)" at bounding box center [296, 509] width 541 height 47
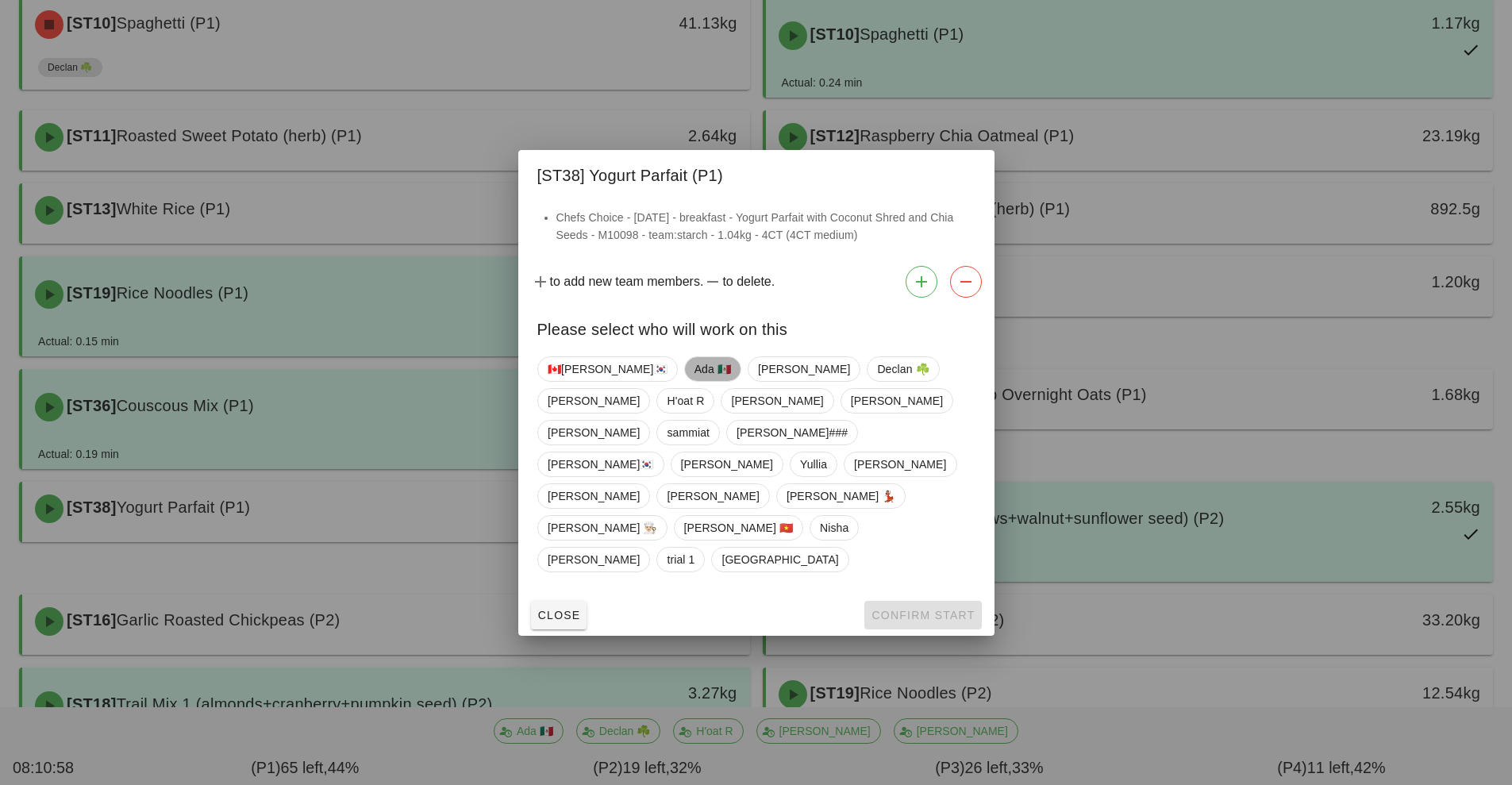
click at [694, 381] on span "Ada 🇲🇽" at bounding box center [712, 369] width 36 height 24
click at [910, 609] on span "Confirm Start" at bounding box center [922, 615] width 104 height 13
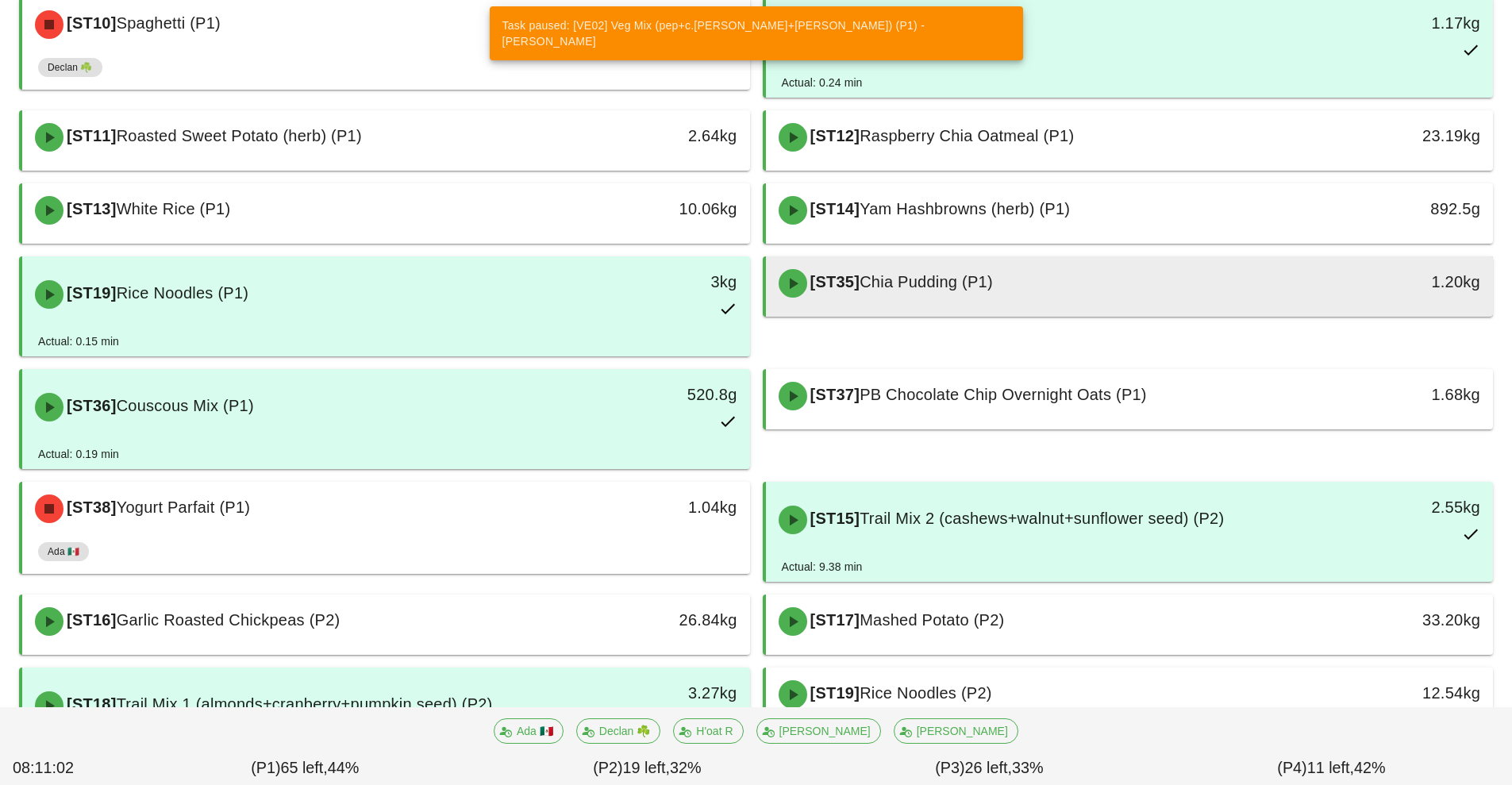
click at [1041, 296] on div "[ST35] Chia Pudding (P1)" at bounding box center [1039, 283] width 541 height 47
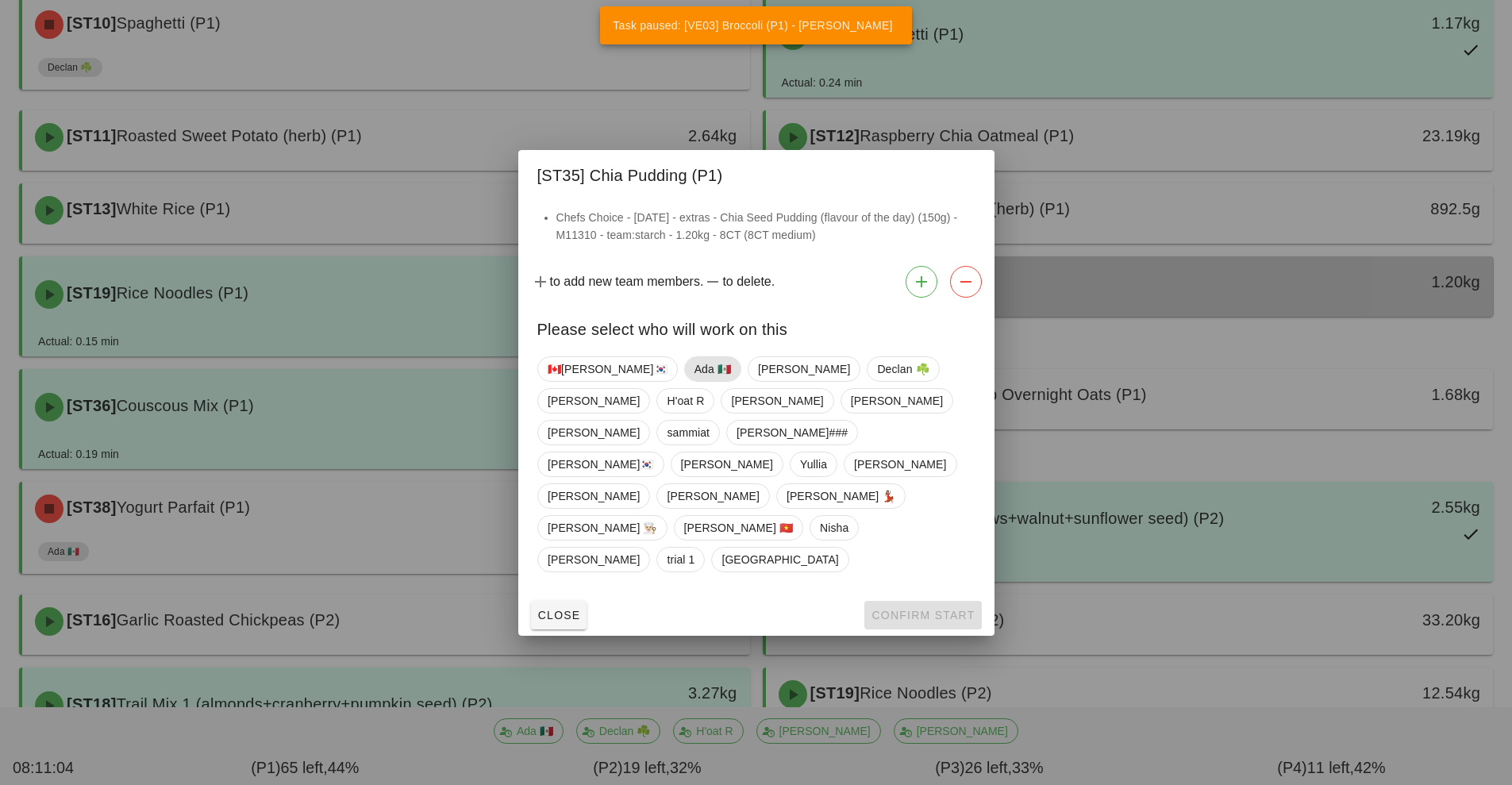
click at [694, 381] on span "Ada 🇲🇽" at bounding box center [712, 369] width 36 height 24
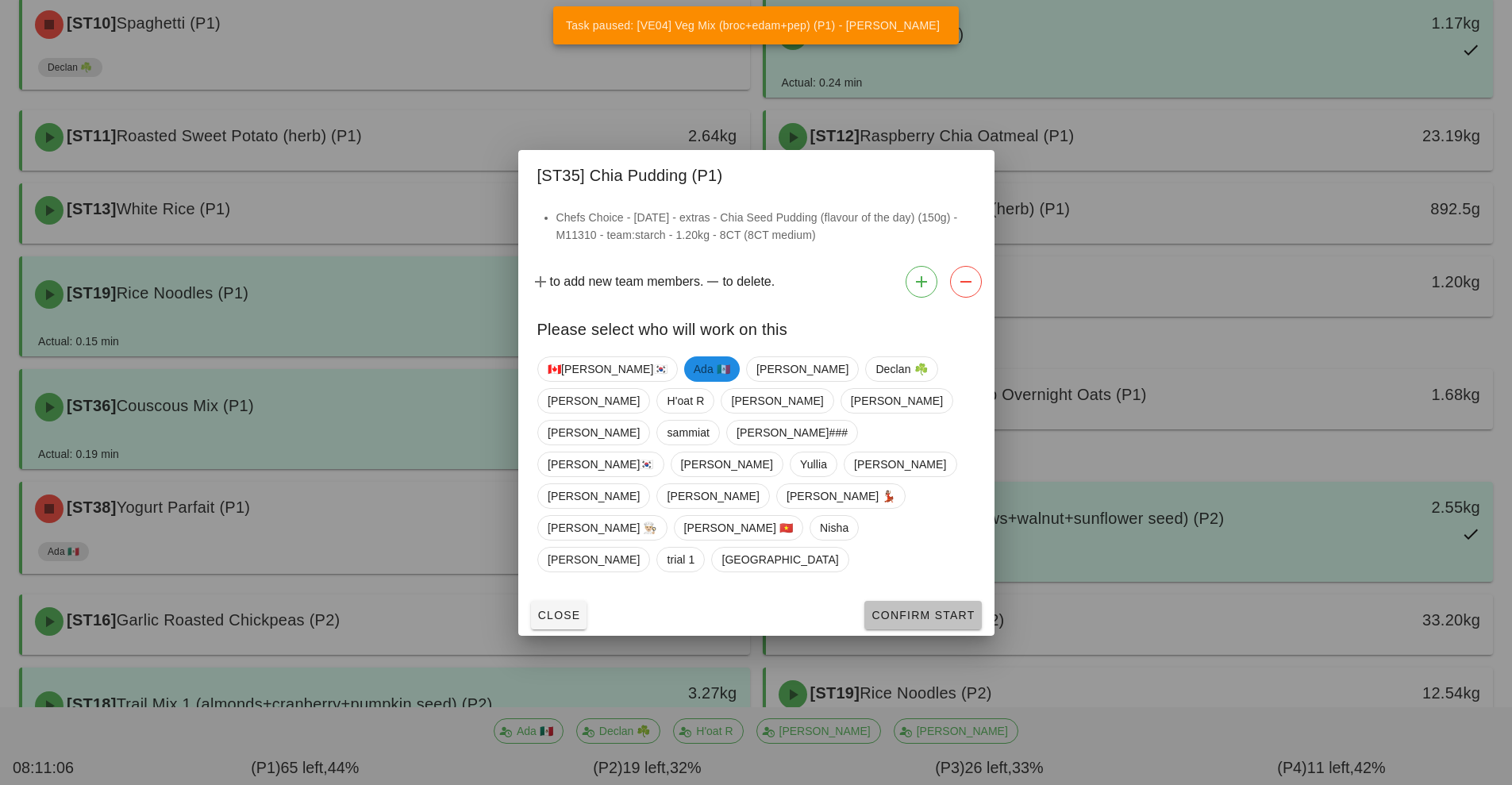
click at [905, 609] on span "Confirm Start" at bounding box center [922, 615] width 104 height 13
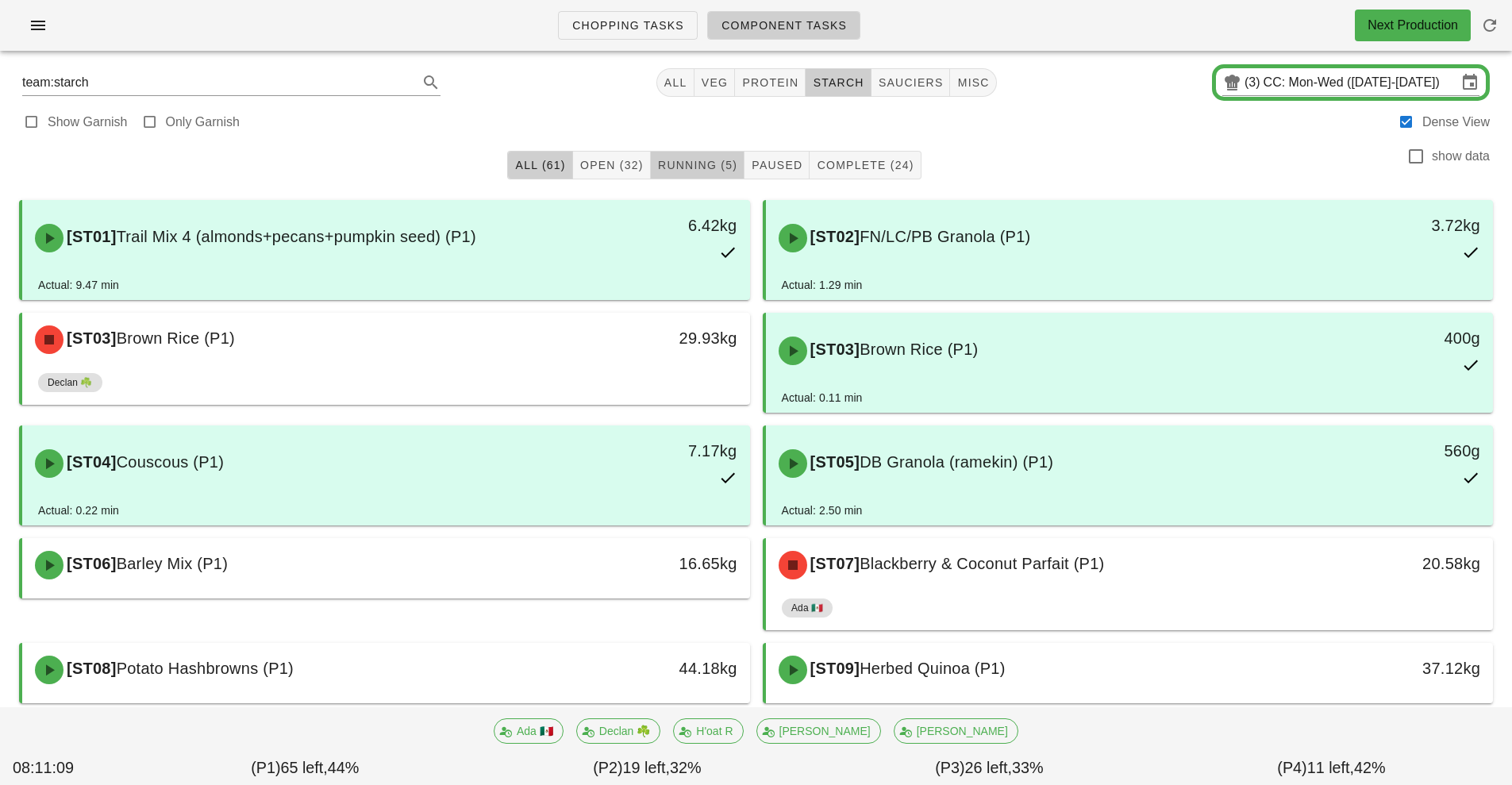
click at [707, 169] on span "Running (5)" at bounding box center [697, 164] width 81 height 13
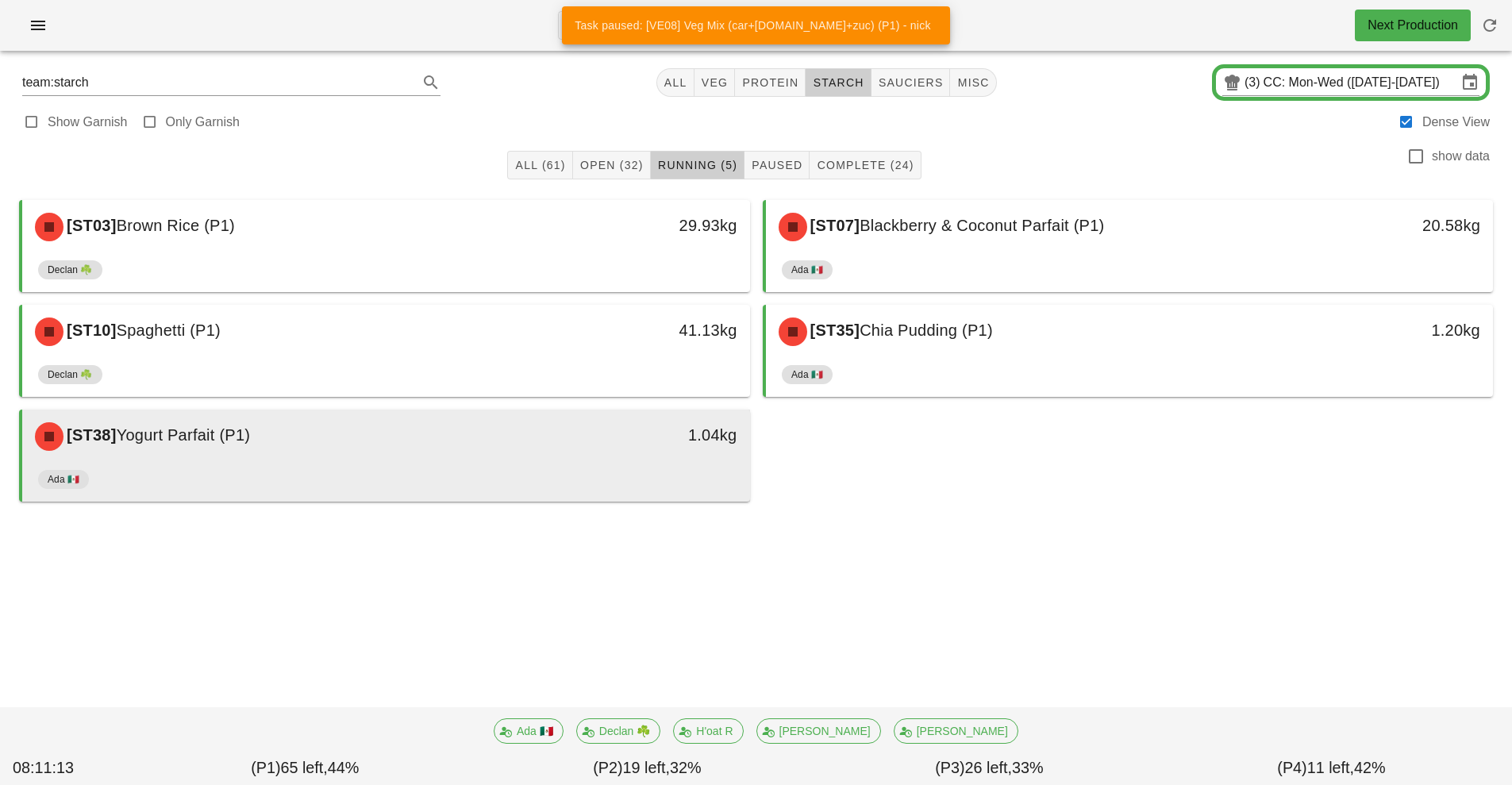
click at [587, 478] on div "Ada 🇲🇽" at bounding box center [386, 482] width 696 height 38
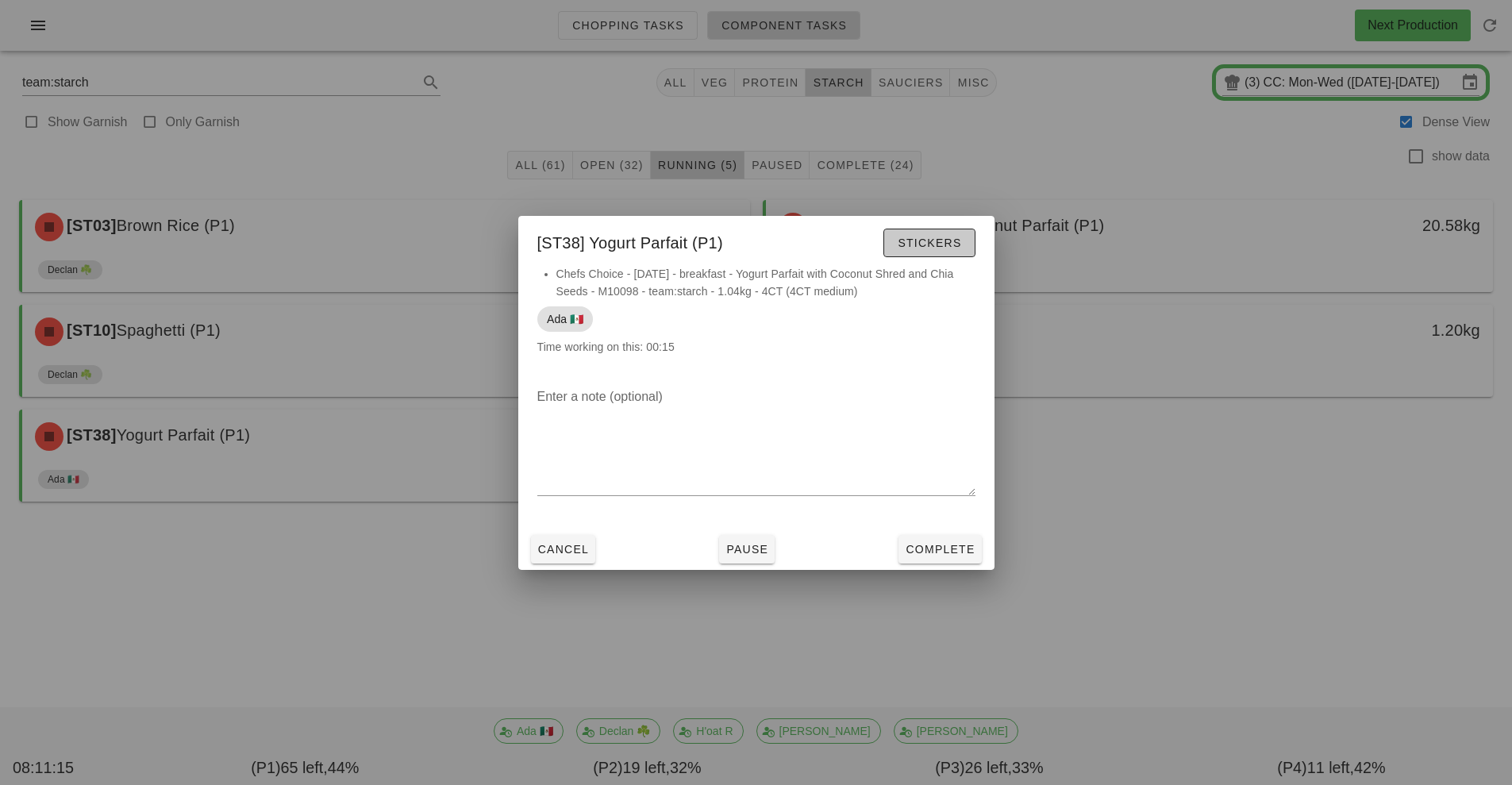
click at [931, 246] on span "Stickers" at bounding box center [929, 242] width 64 height 13
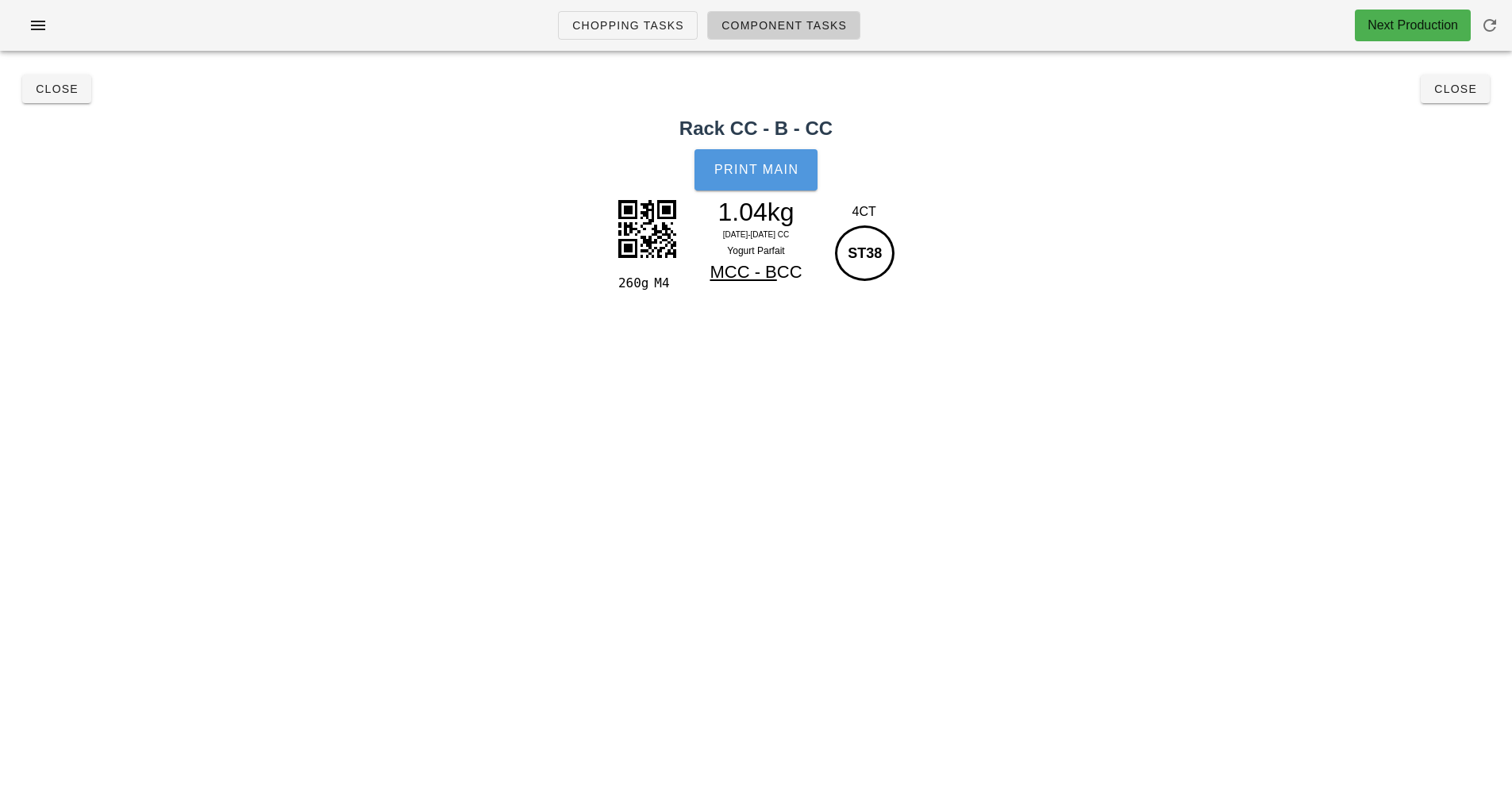
click at [773, 188] on button "Print Main" at bounding box center [755, 170] width 122 height 42
click at [1471, 93] on span "Close" at bounding box center [1455, 88] width 44 height 13
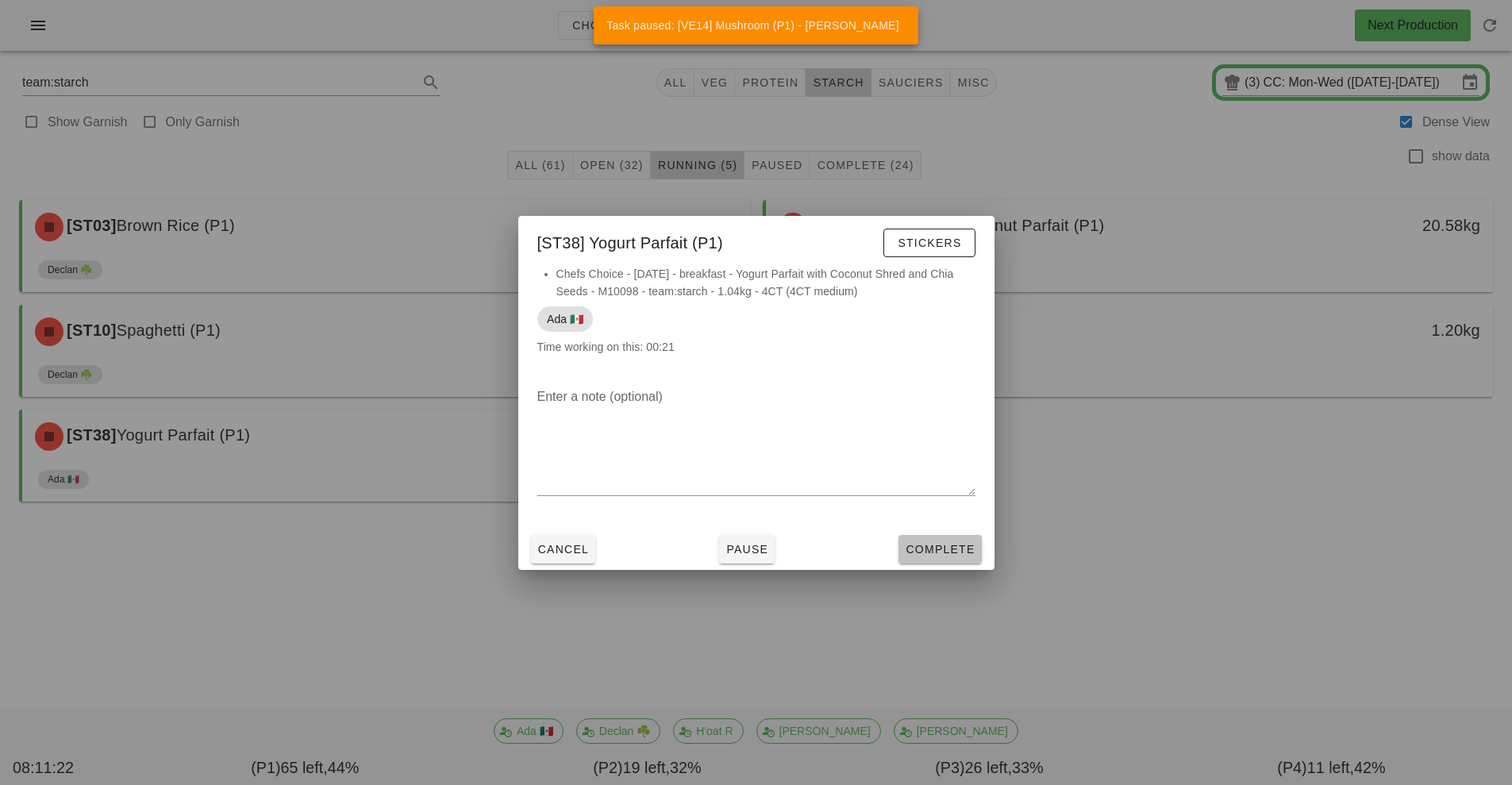
click at [936, 549] on span "Complete" at bounding box center [940, 549] width 69 height 13
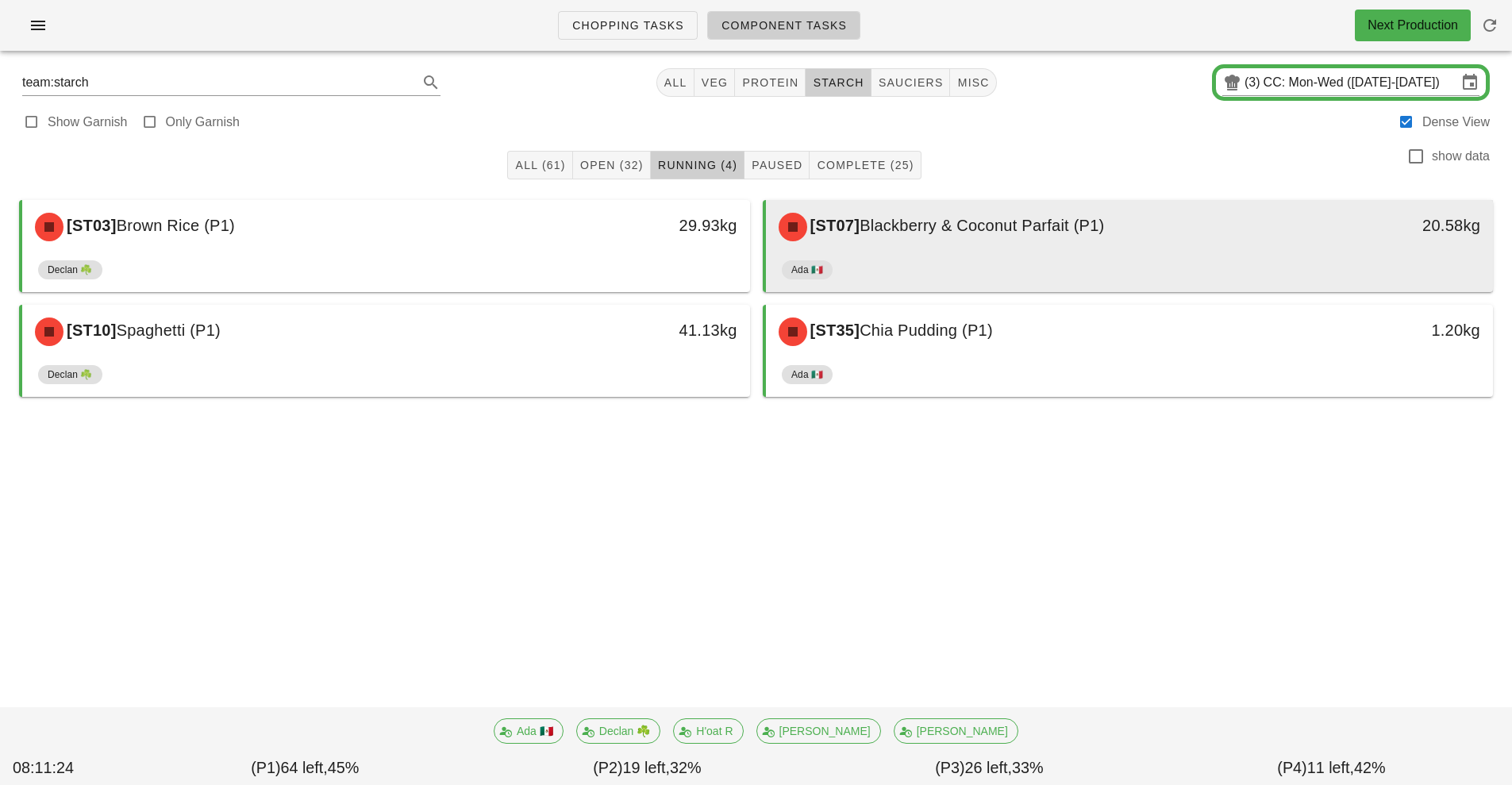
click at [1035, 259] on div "Ada 🇲🇽" at bounding box center [1129, 273] width 696 height 38
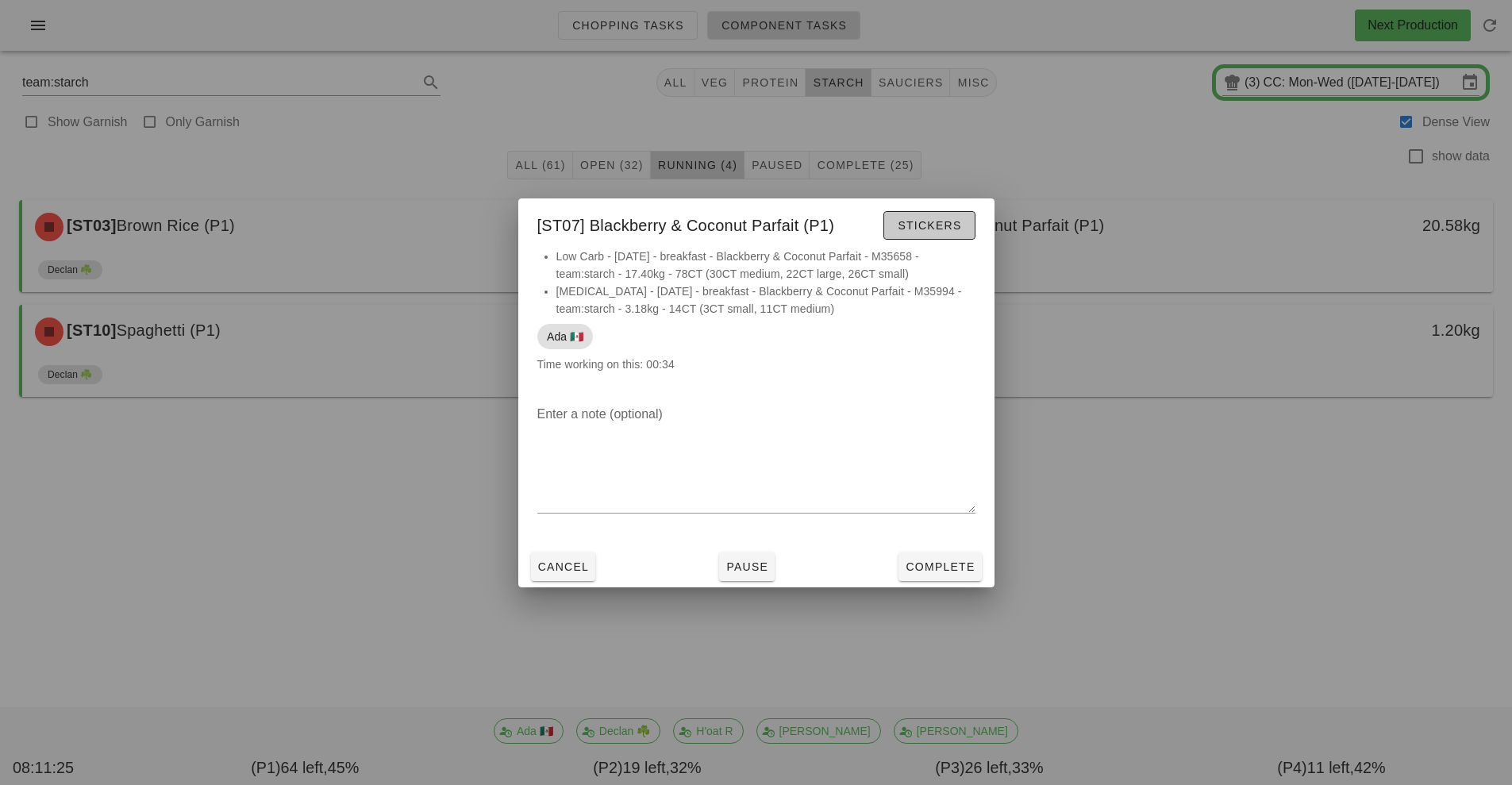
click at [937, 231] on span "Stickers" at bounding box center [929, 225] width 64 height 13
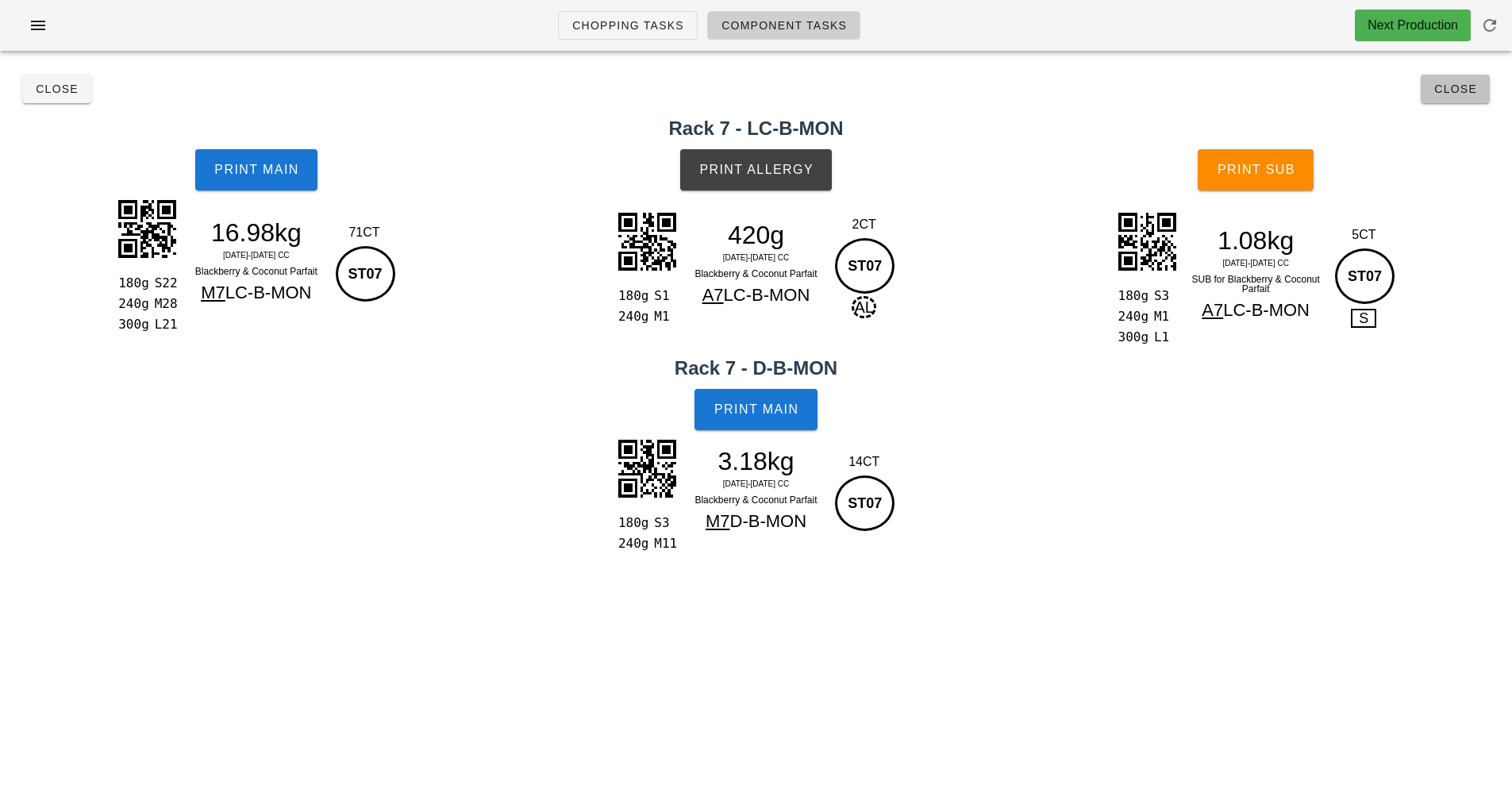
click at [1457, 83] on span "Close" at bounding box center [1455, 88] width 44 height 13
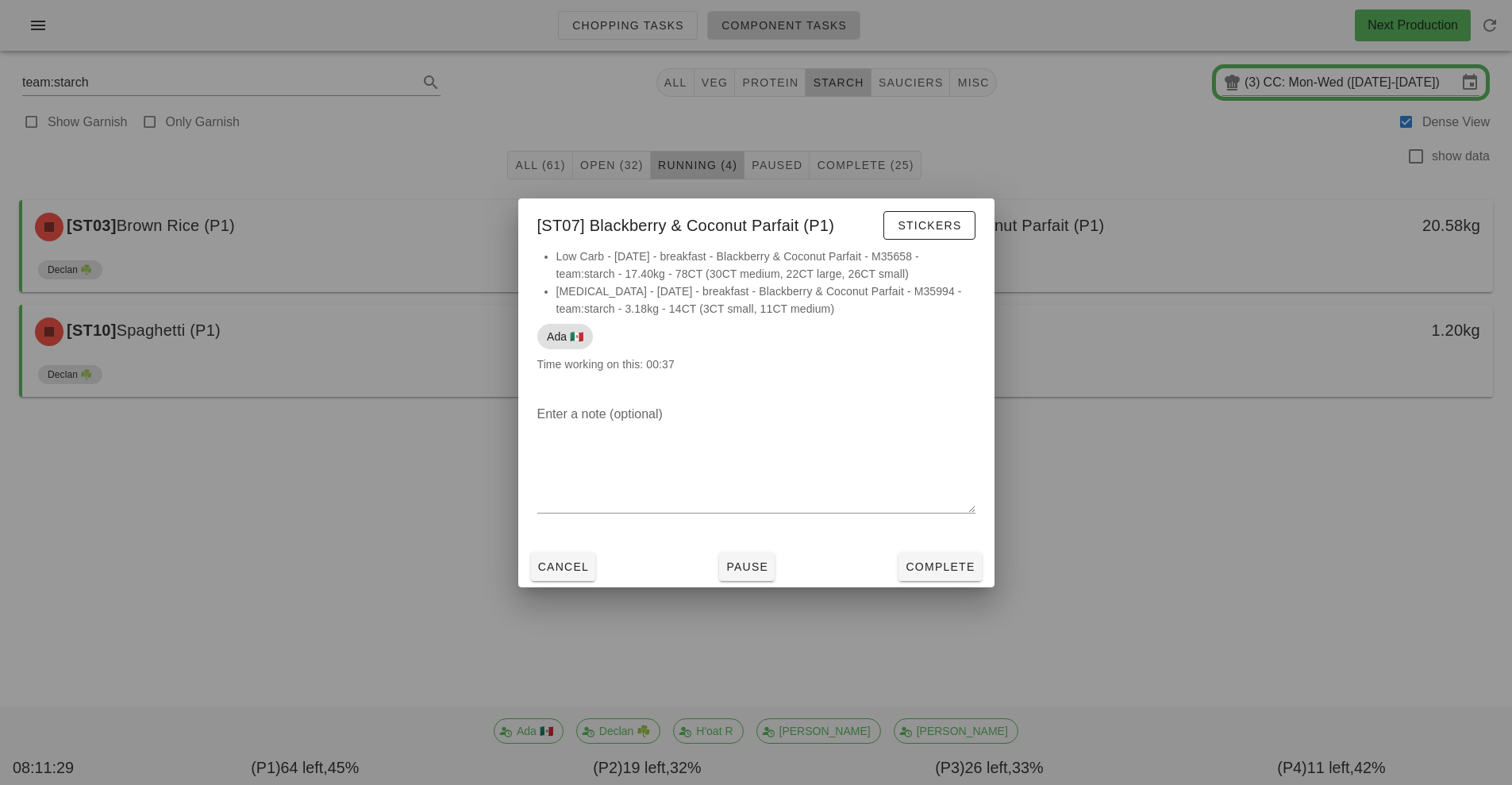
click at [1170, 554] on div at bounding box center [756, 392] width 1512 height 785
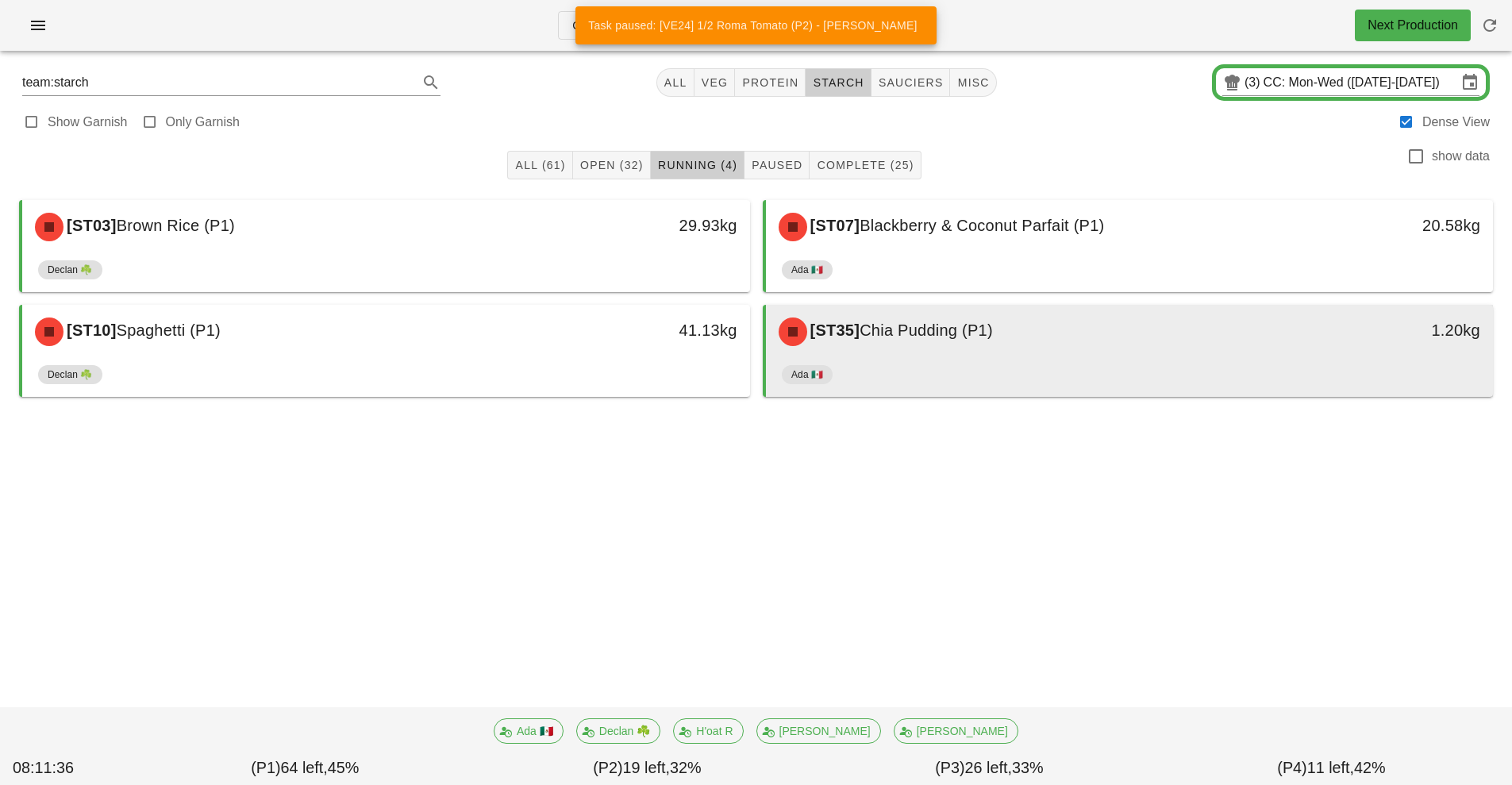
click at [1094, 376] on div "Ada 🇲🇽" at bounding box center [1129, 377] width 696 height 38
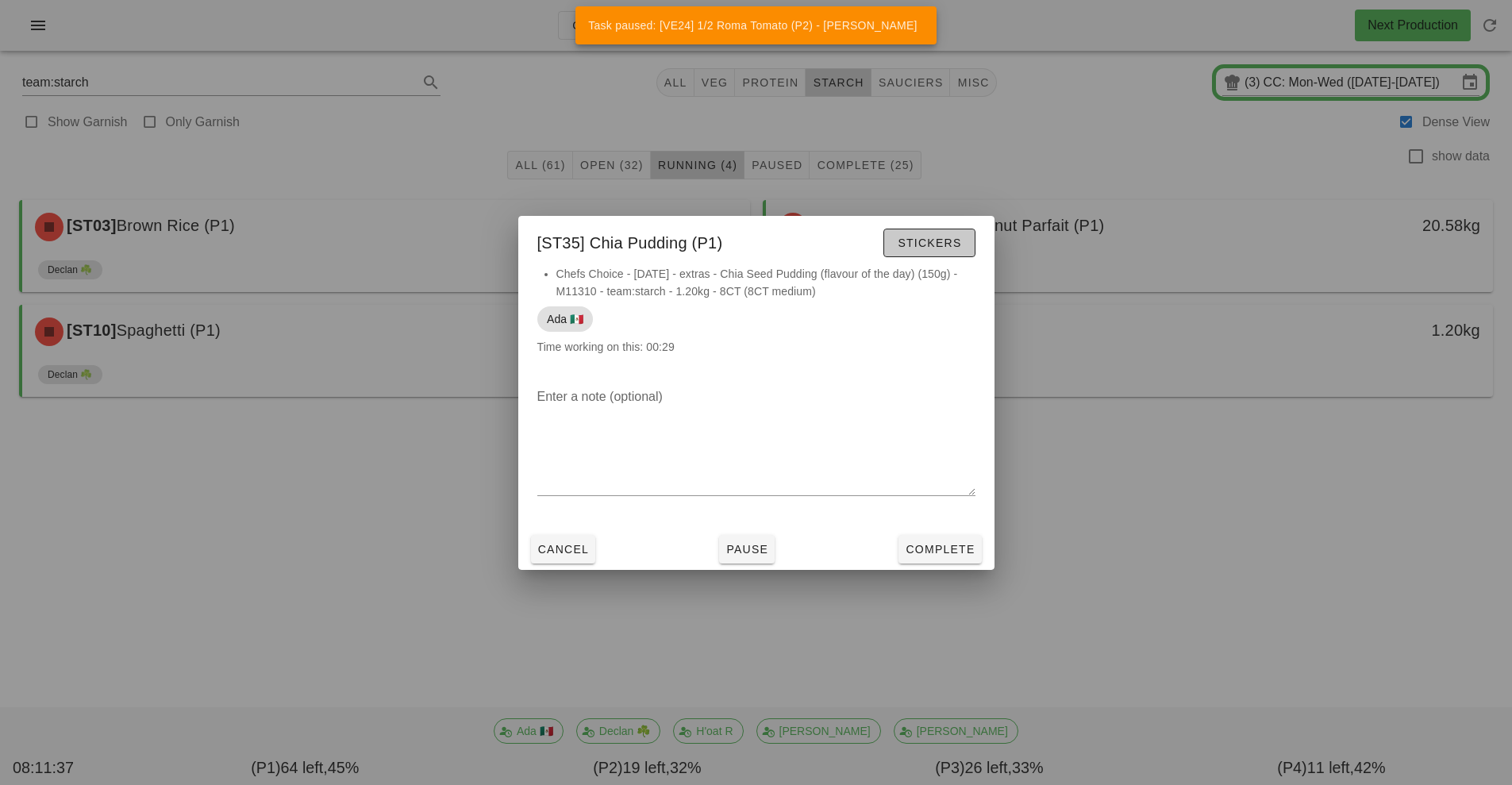
click at [942, 246] on span "Stickers" at bounding box center [929, 242] width 64 height 13
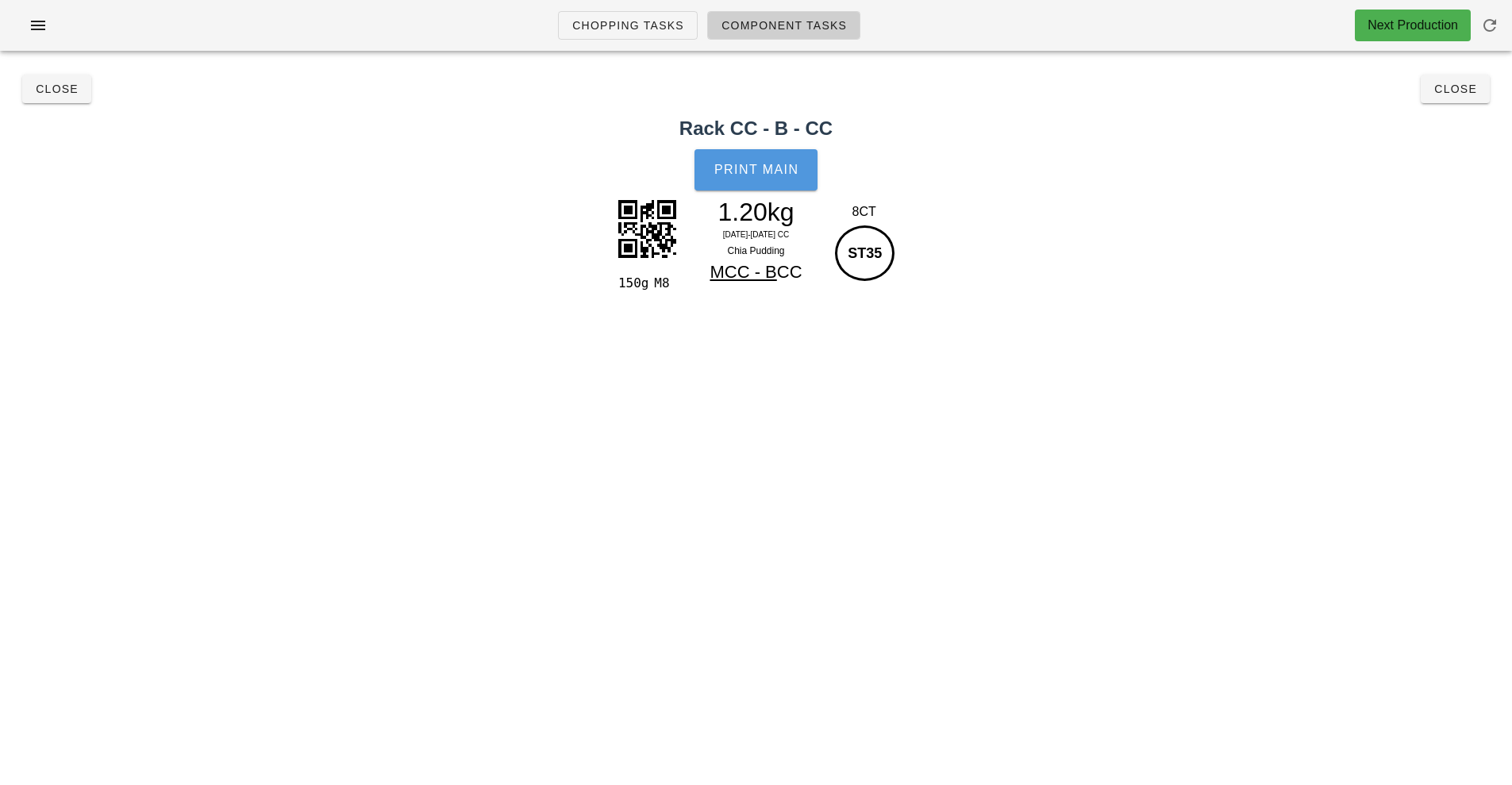
click at [756, 175] on span "Print Main" at bounding box center [756, 170] width 86 height 14
click at [1457, 90] on span "Close" at bounding box center [1455, 88] width 44 height 13
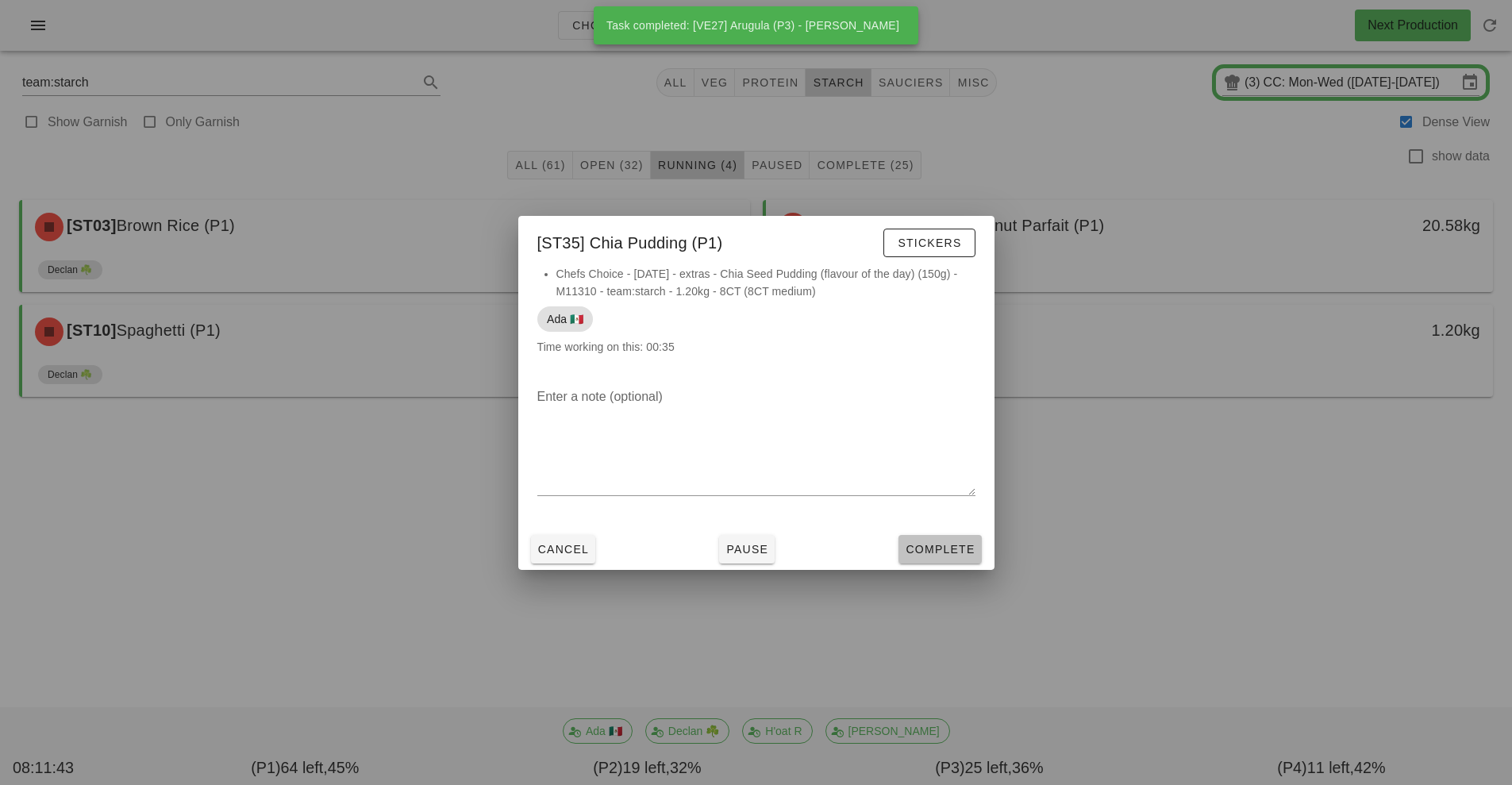
click at [953, 552] on span "Complete" at bounding box center [940, 549] width 69 height 13
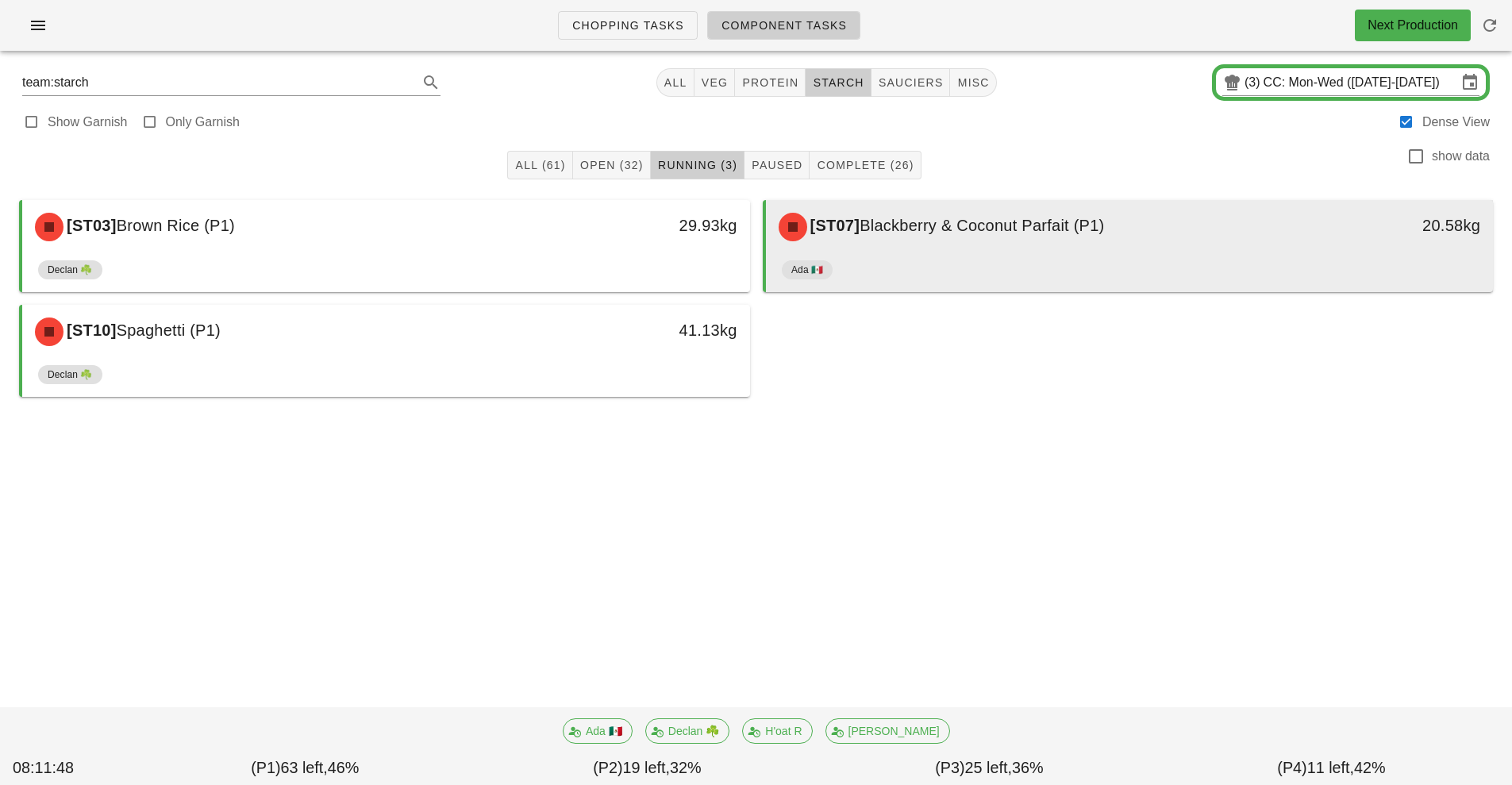
click at [1244, 268] on div "Ada 🇲🇽" at bounding box center [1129, 273] width 696 height 38
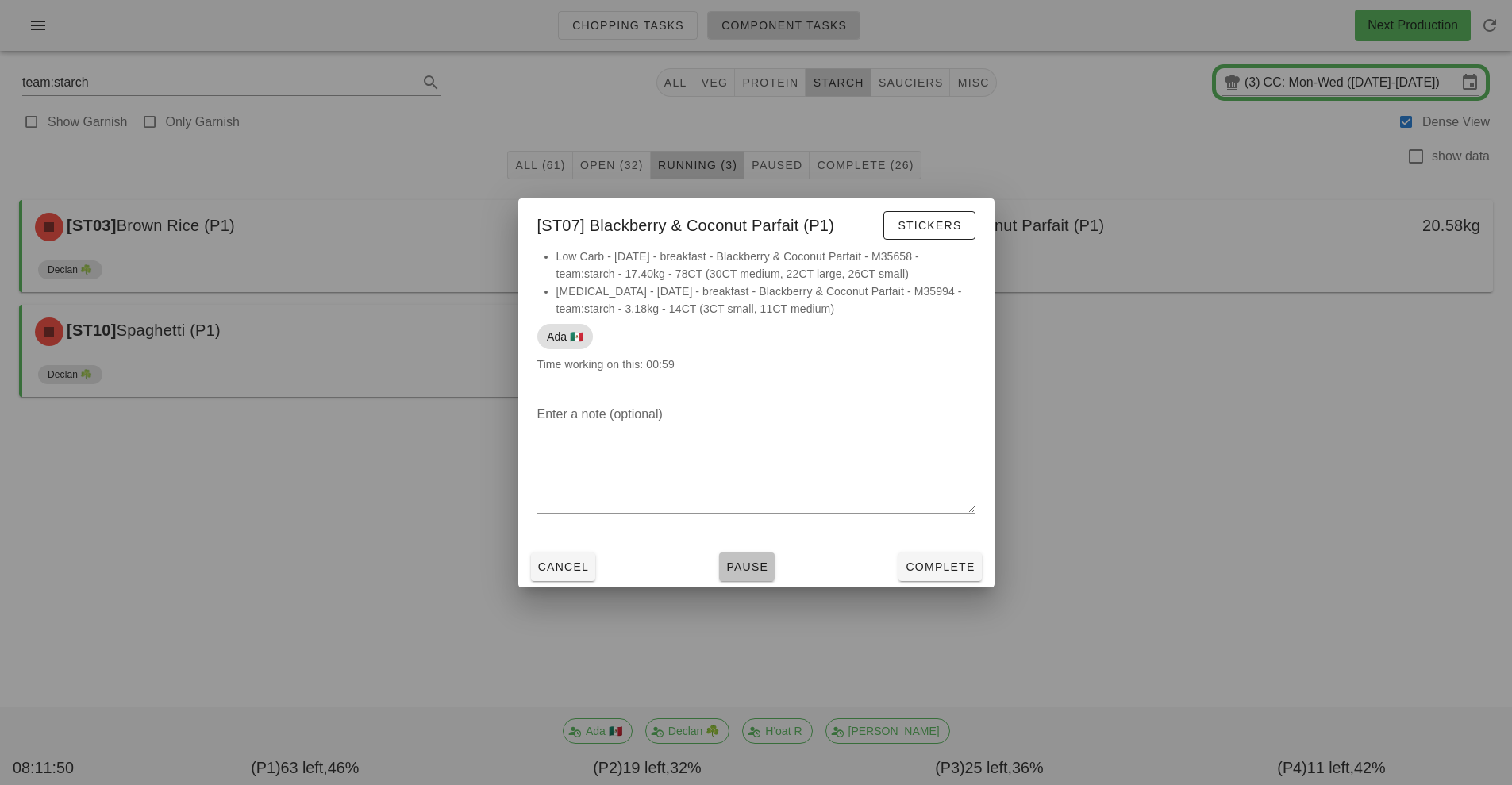
click at [755, 567] on span "Pause" at bounding box center [747, 566] width 43 height 13
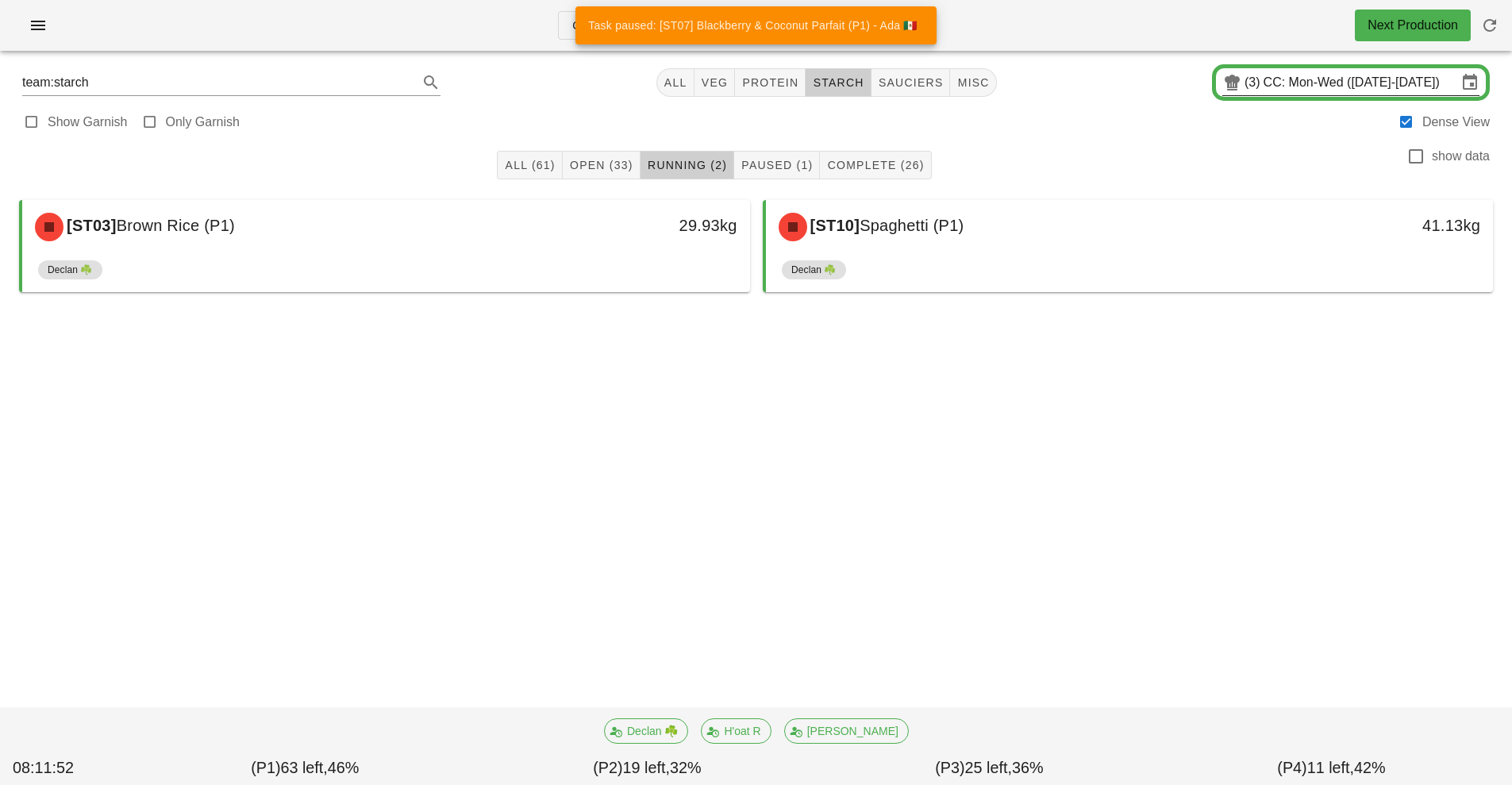
click at [1293, 88] on input "CC: Mon-Wed (Sep 22-Sep 24)" at bounding box center [1360, 82] width 194 height 25
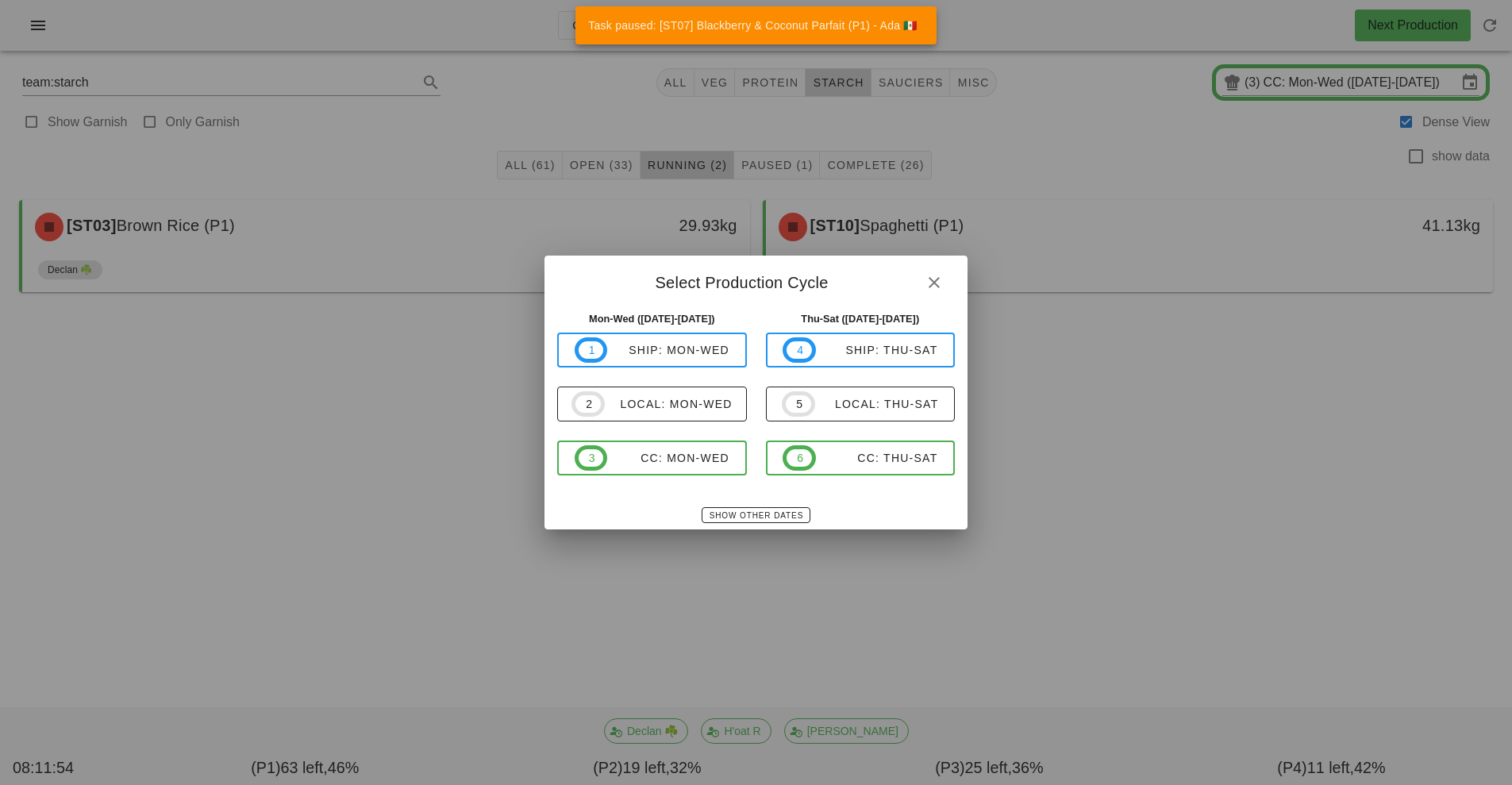
click at [1171, 388] on div at bounding box center [756, 392] width 1512 height 785
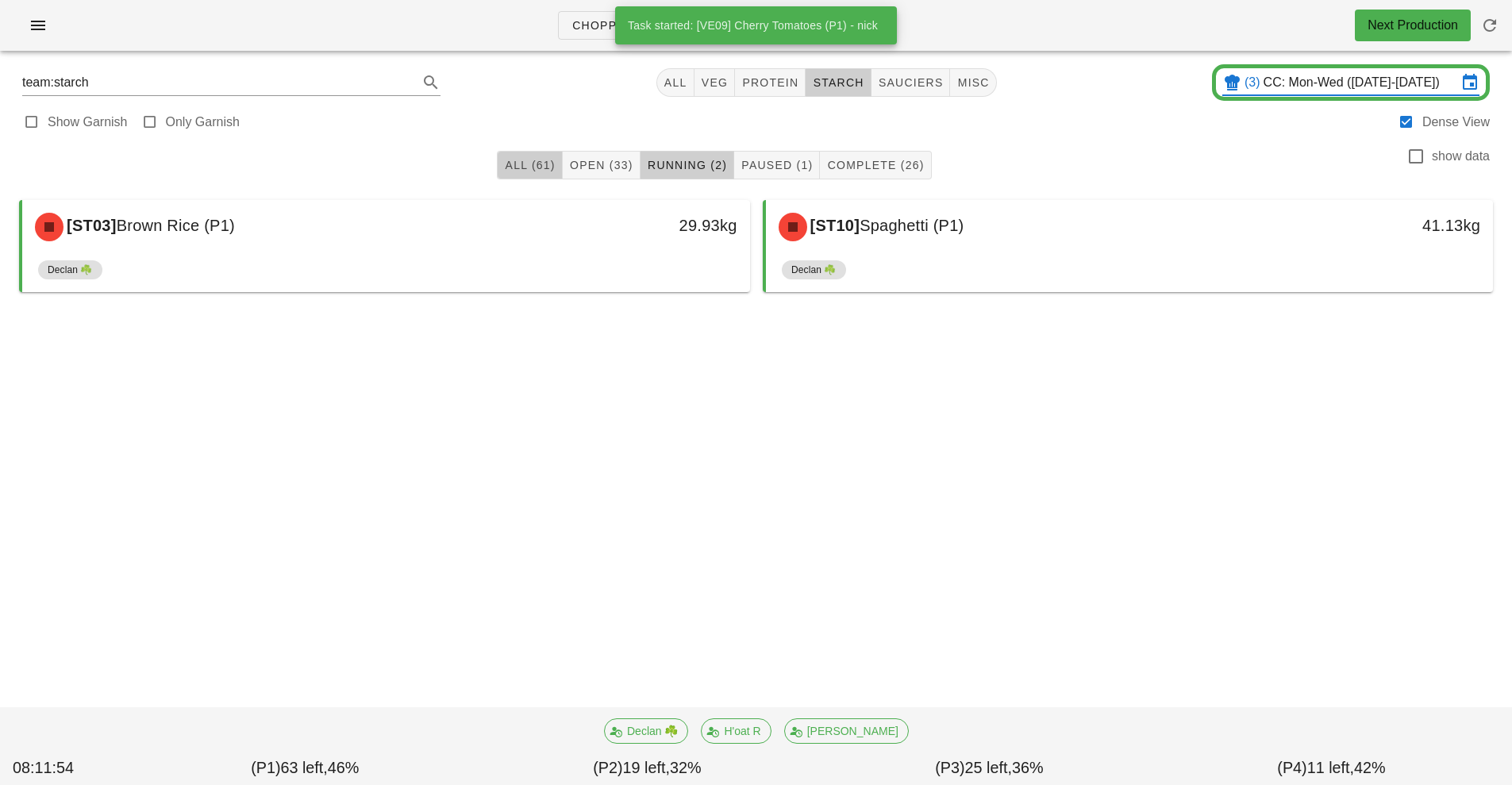
click at [531, 164] on span "All (61)" at bounding box center [530, 164] width 51 height 13
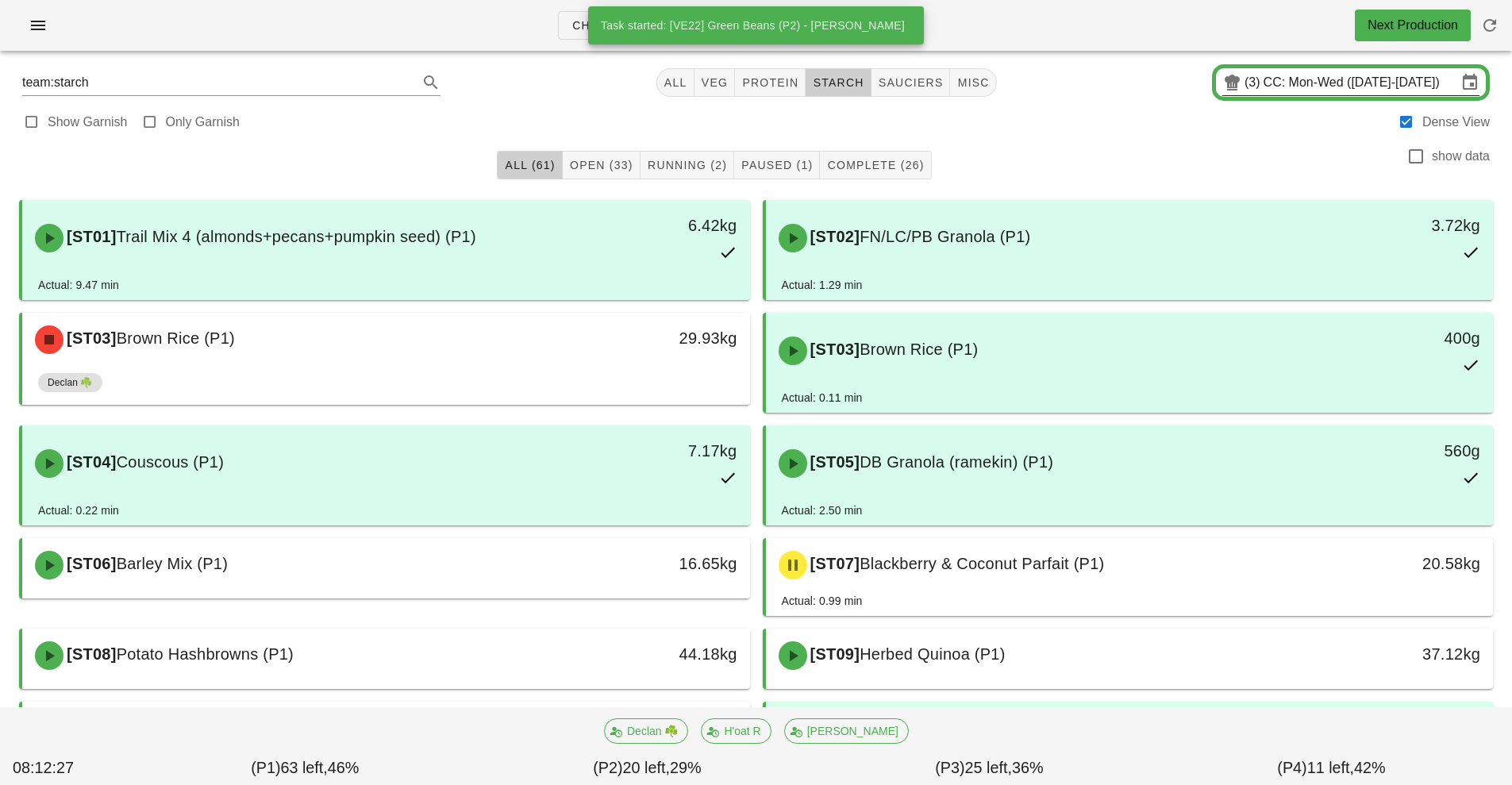
click at [1270, 84] on input "CC: Mon-Wed (Sep 22-Sep 24)" at bounding box center [1360, 82] width 194 height 25
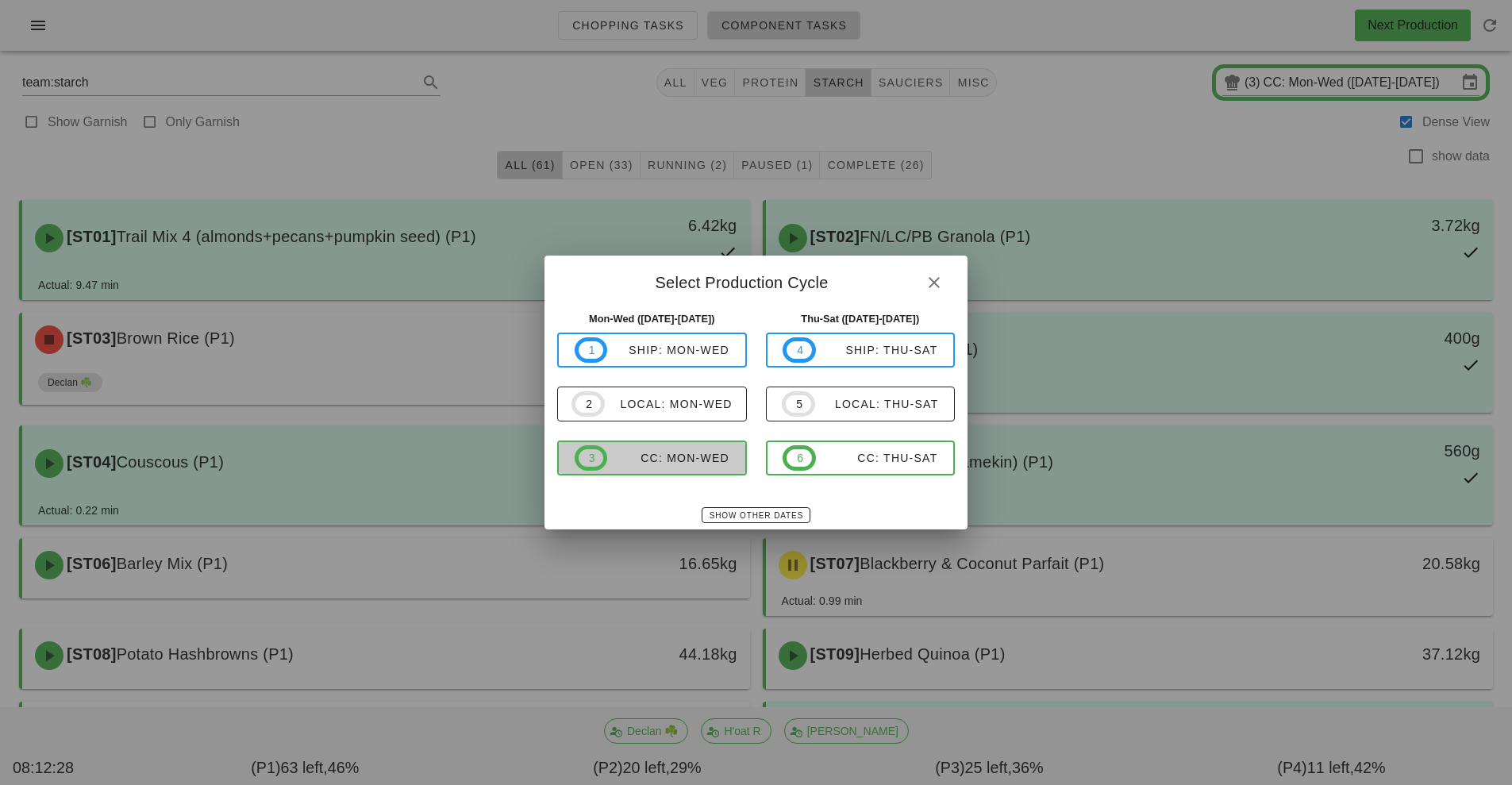
click at [684, 465] on div "CC: Mon-Wed" at bounding box center [668, 458] width 122 height 13
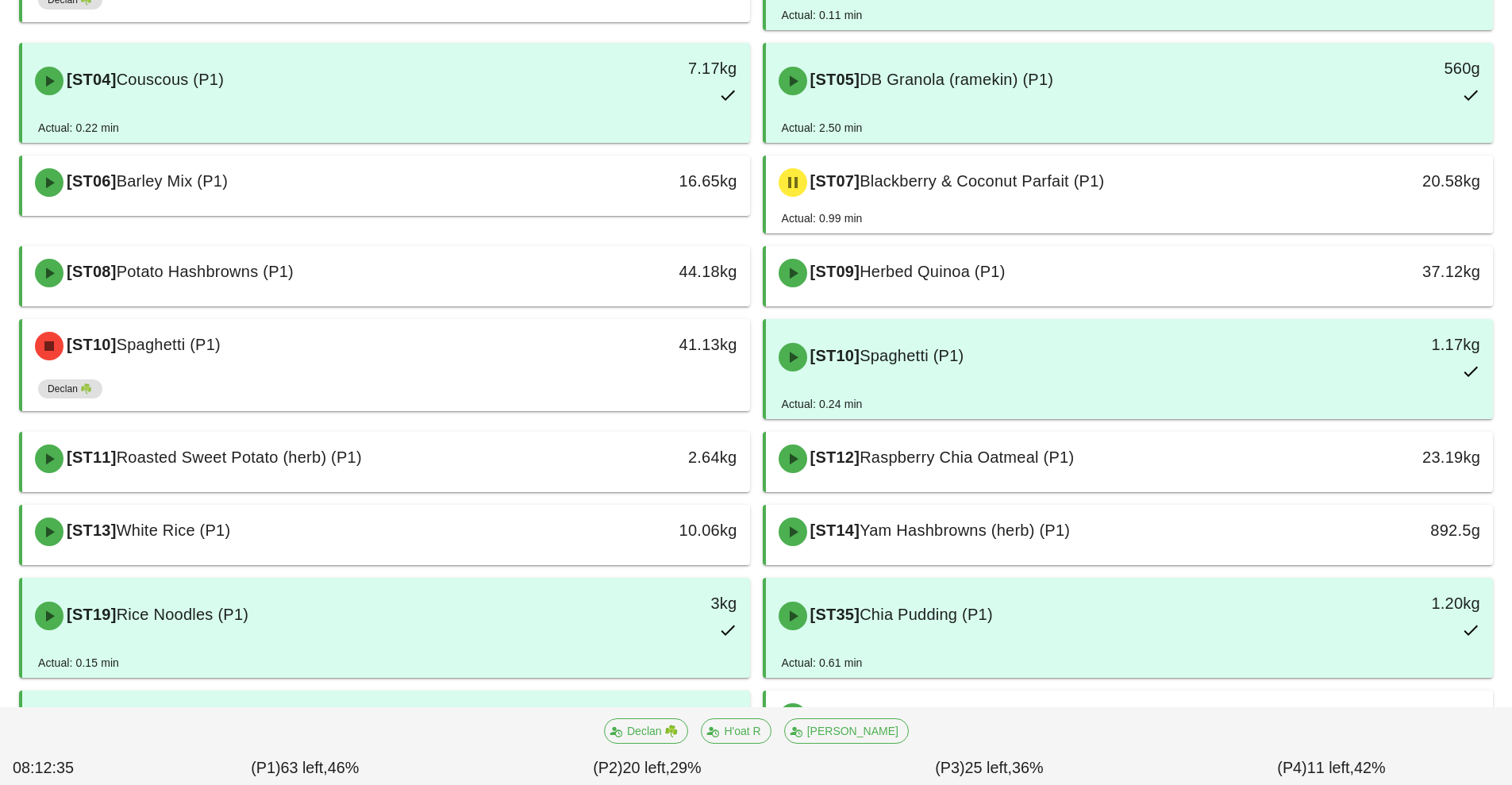
scroll to position [515, 0]
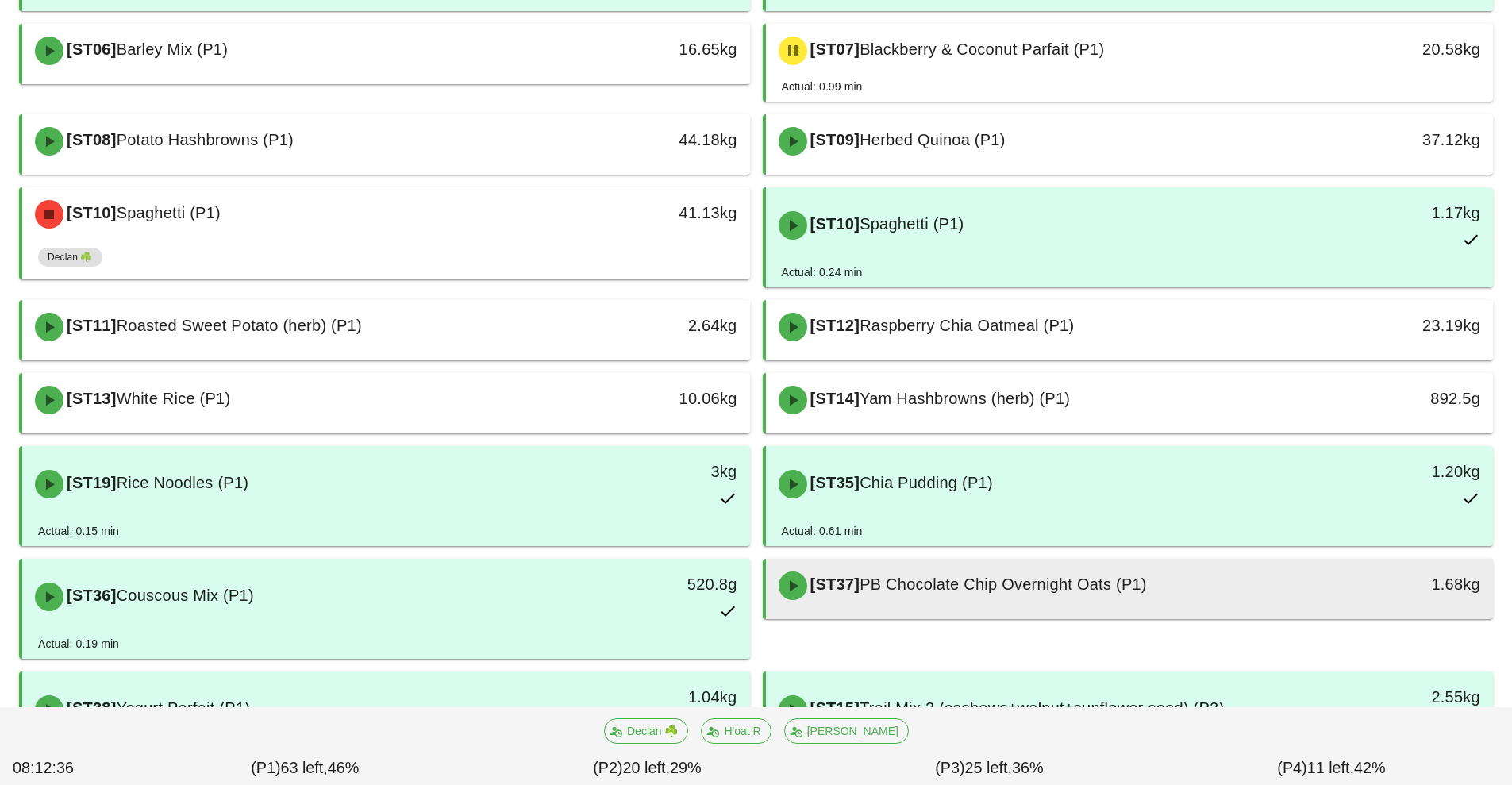
click at [1133, 599] on div "[ST37] PB Chocolate Chip Overnight Oats (P1)" at bounding box center [1039, 586] width 541 height 47
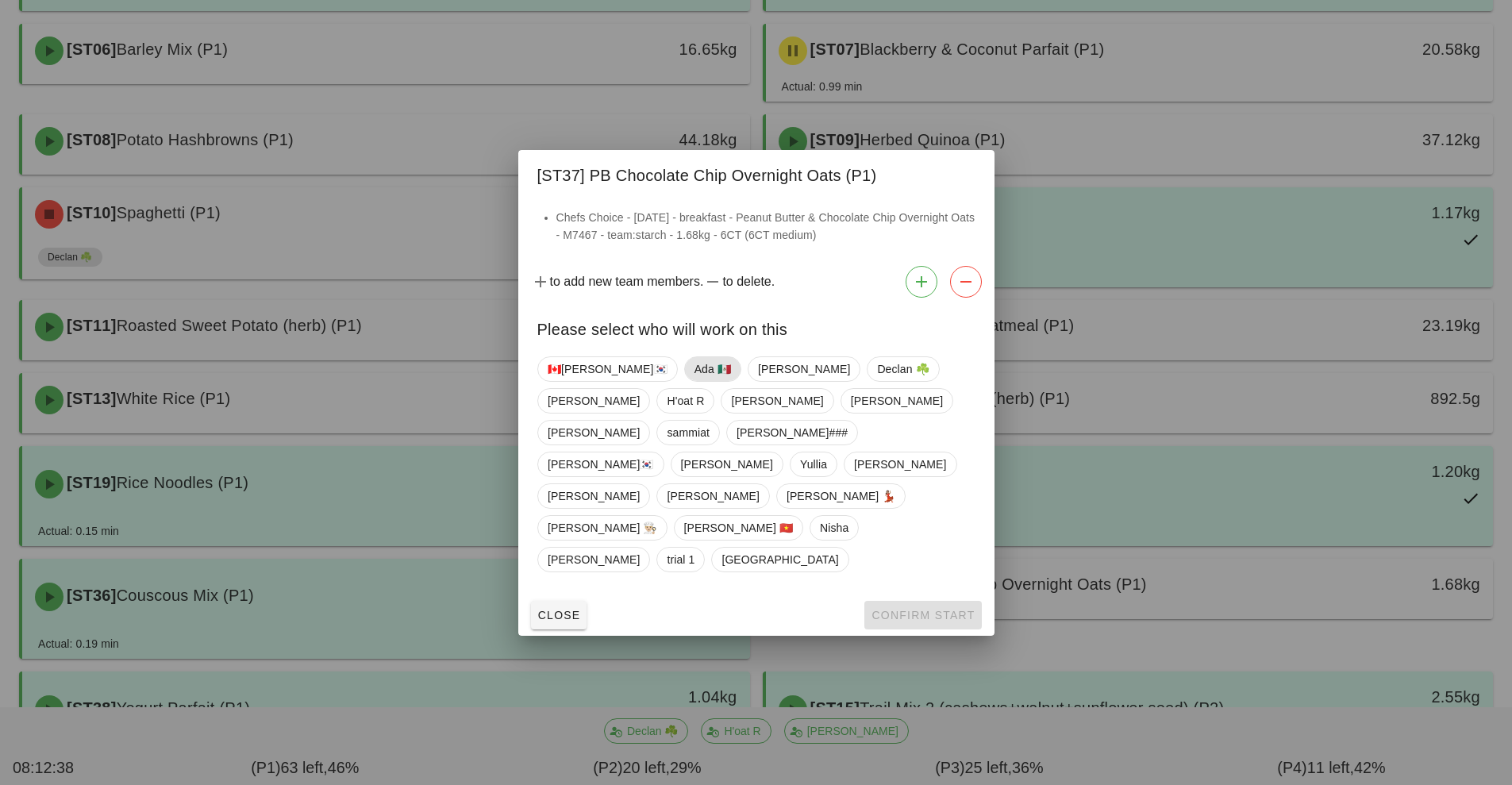
click at [694, 381] on span "Ada 🇲🇽" at bounding box center [712, 369] width 36 height 24
click at [905, 609] on span "Confirm Start" at bounding box center [922, 615] width 104 height 13
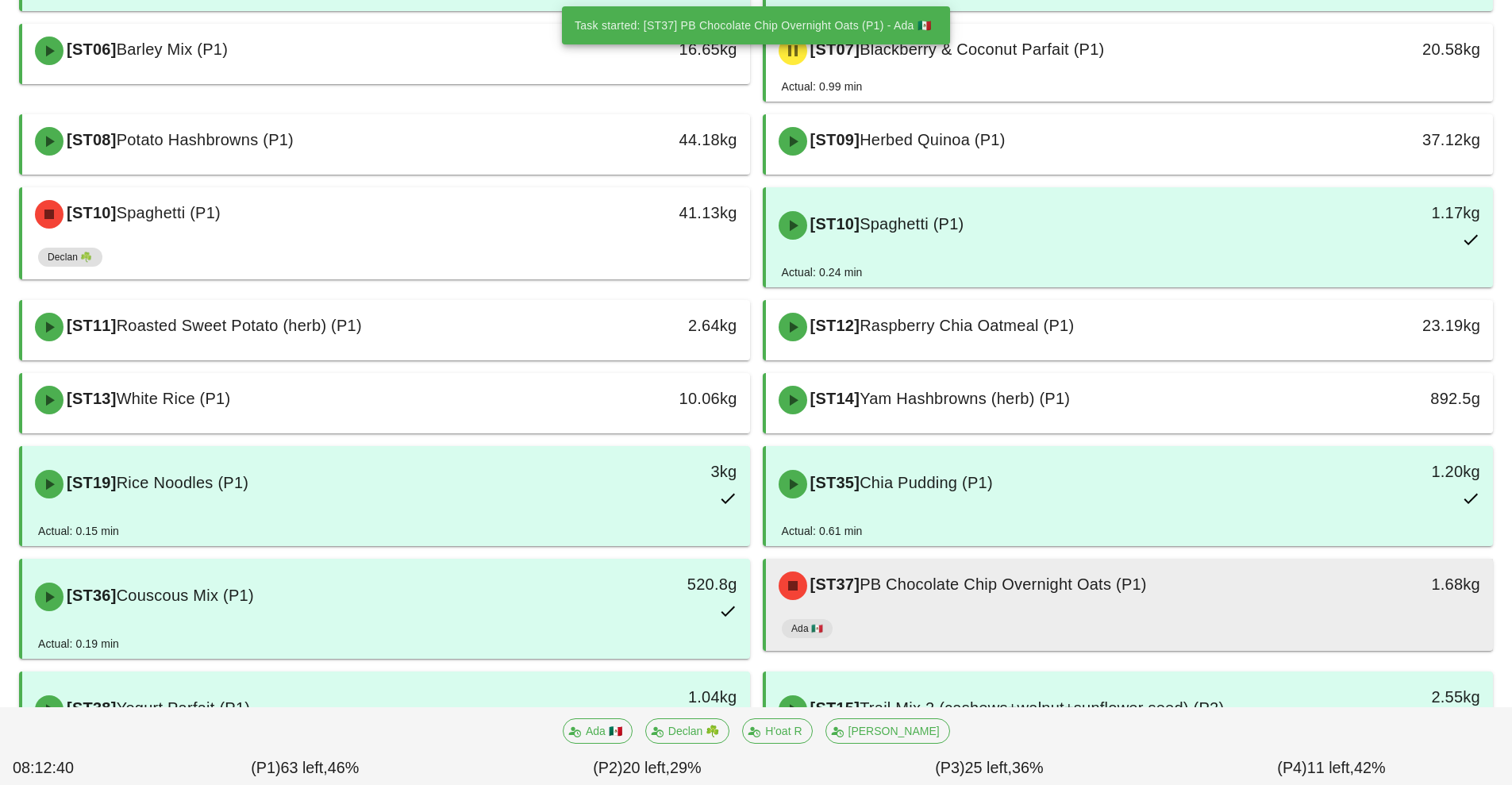
click at [1042, 606] on div "[ST37] PB Chocolate Chip Overnight Oats (P1)" at bounding box center [1039, 586] width 541 height 47
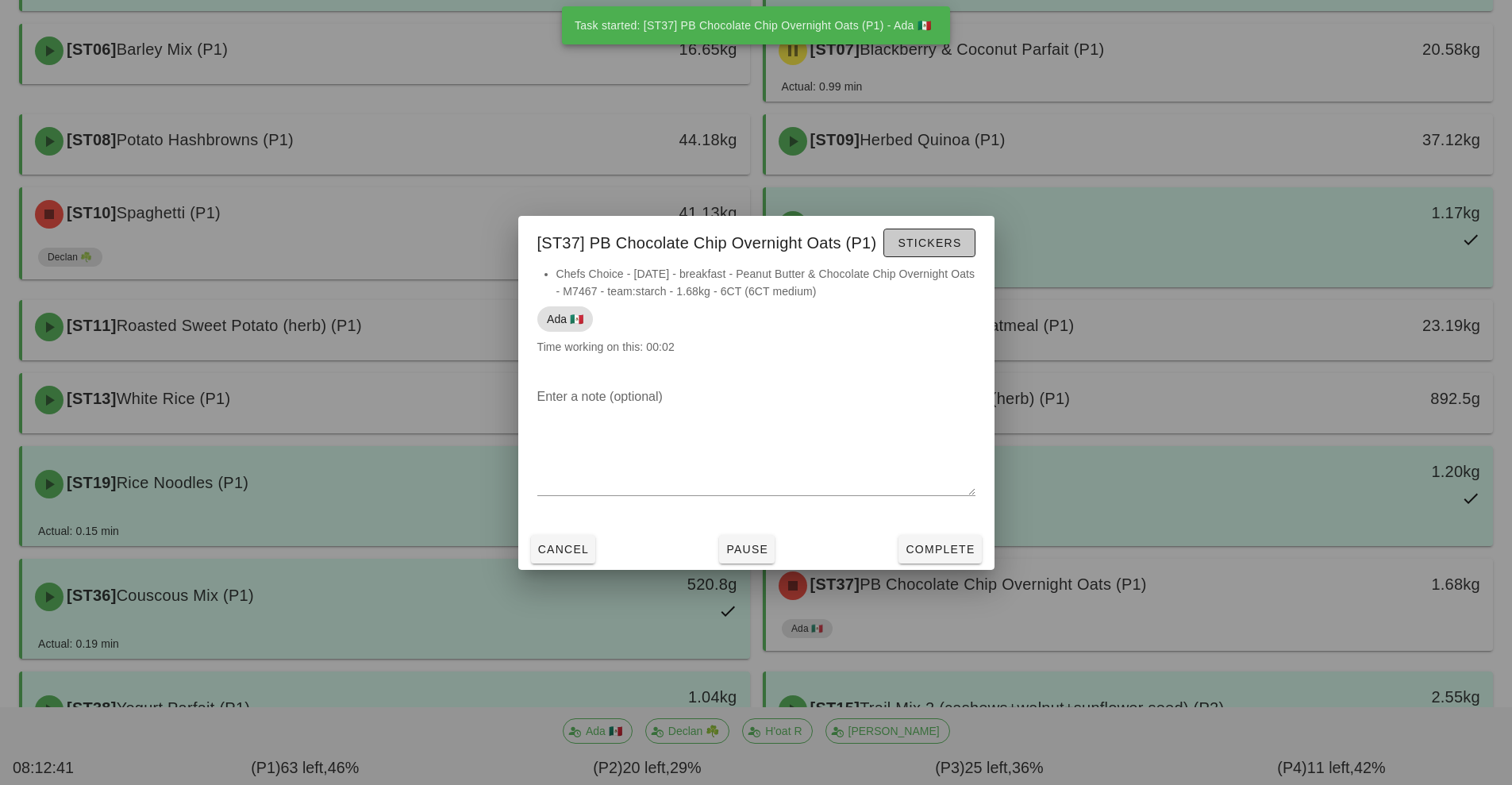
click at [934, 239] on span "Stickers" at bounding box center [929, 242] width 64 height 13
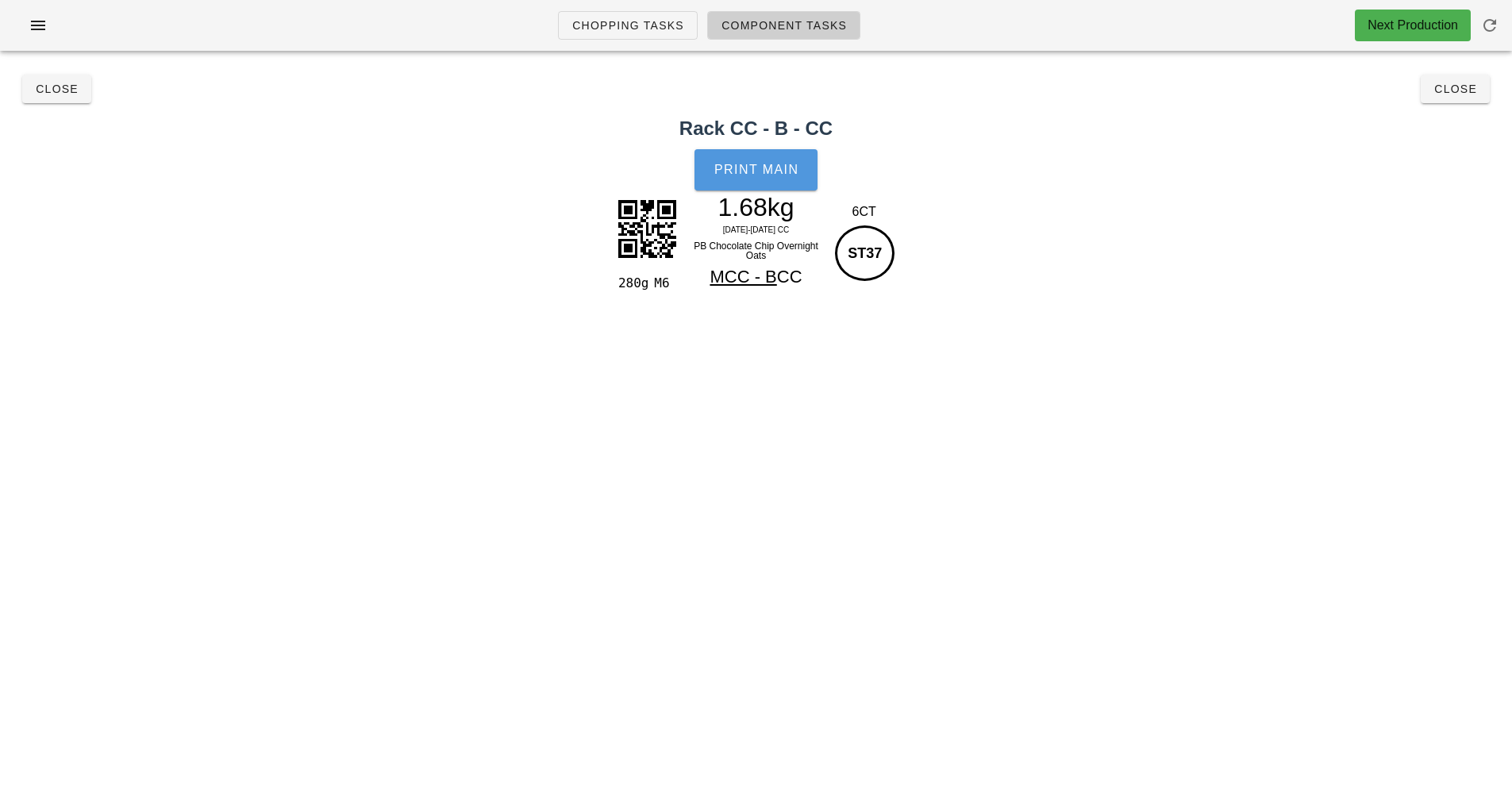
click at [781, 168] on span "Print Main" at bounding box center [756, 170] width 86 height 14
click at [1459, 89] on span "Close" at bounding box center [1455, 88] width 44 height 13
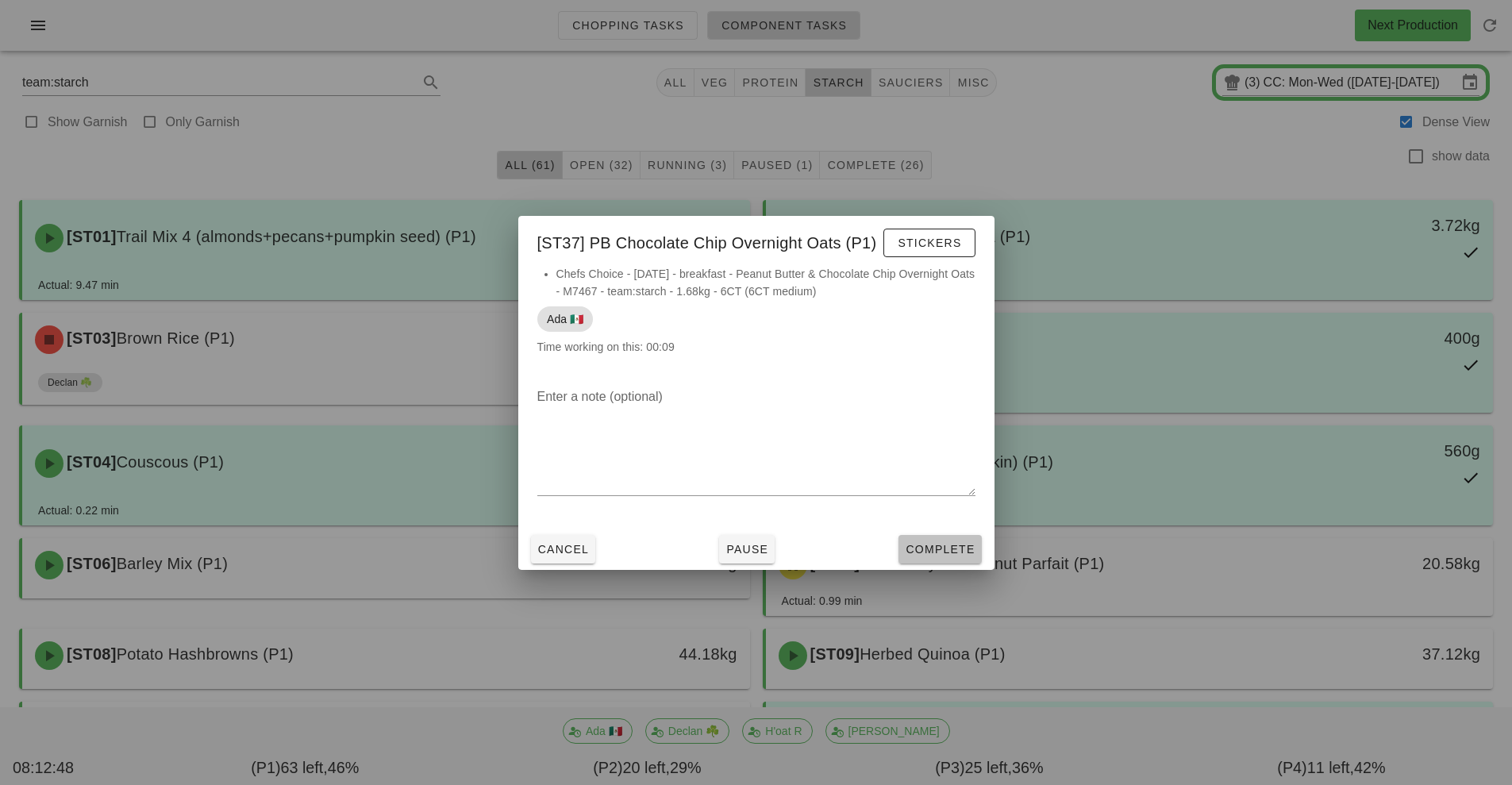
click at [952, 559] on button "Complete" at bounding box center [939, 549] width 82 height 29
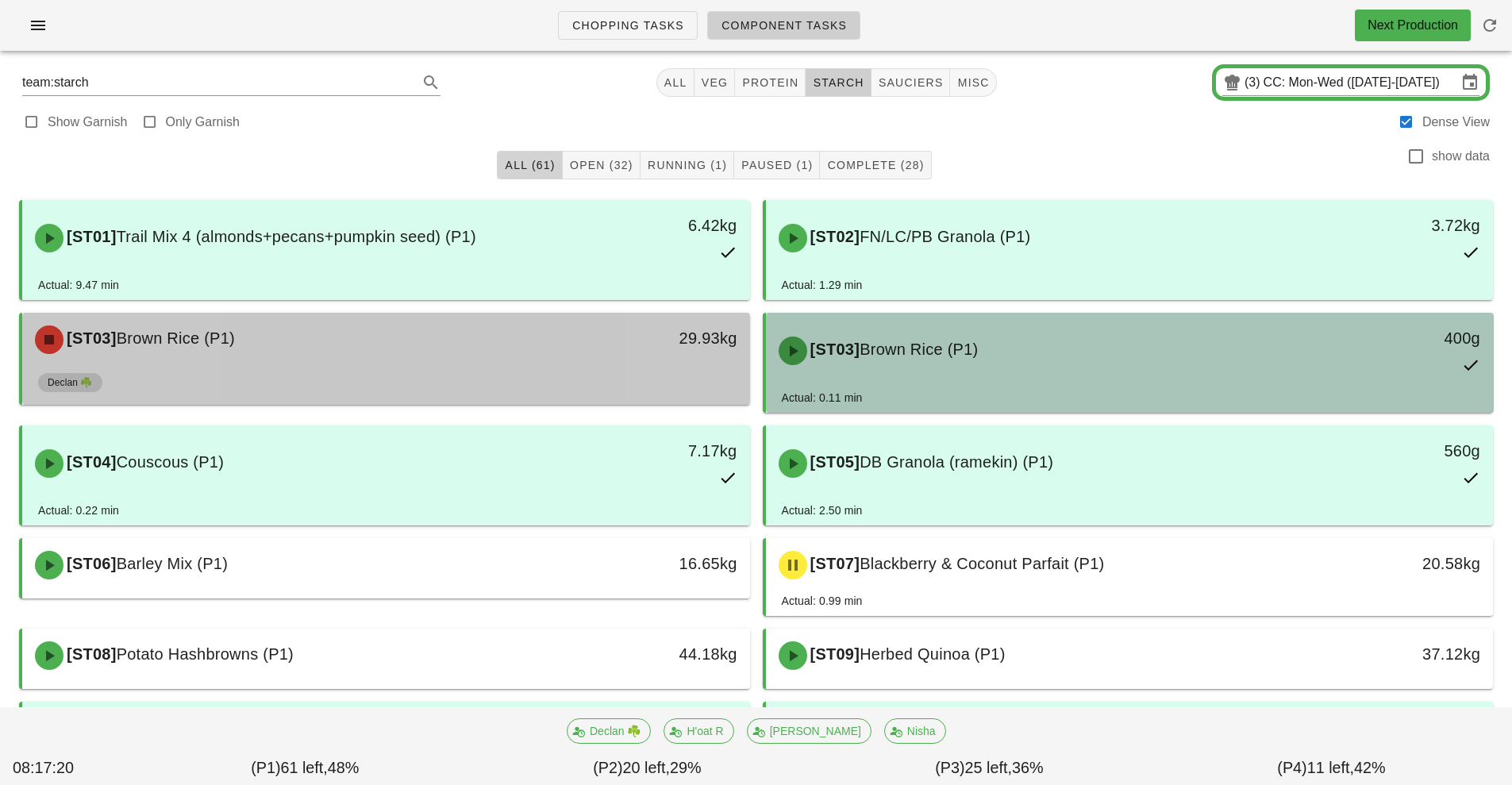
click at [529, 167] on span "All (61)" at bounding box center [530, 164] width 51 height 13
click at [771, 78] on span "protein" at bounding box center [770, 82] width 57 height 13
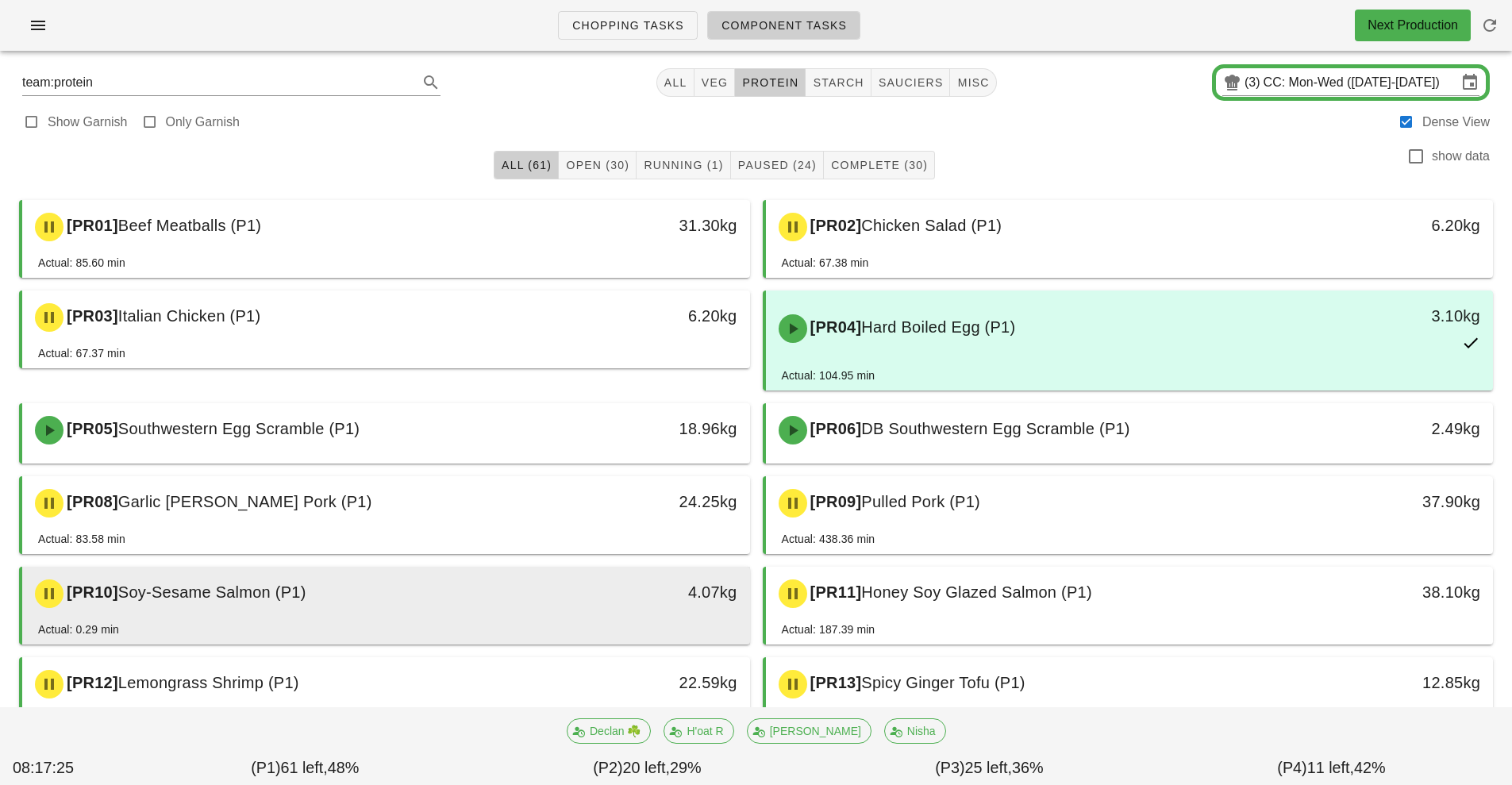
click at [569, 598] on div "4.07kg" at bounding box center [656, 593] width 181 height 47
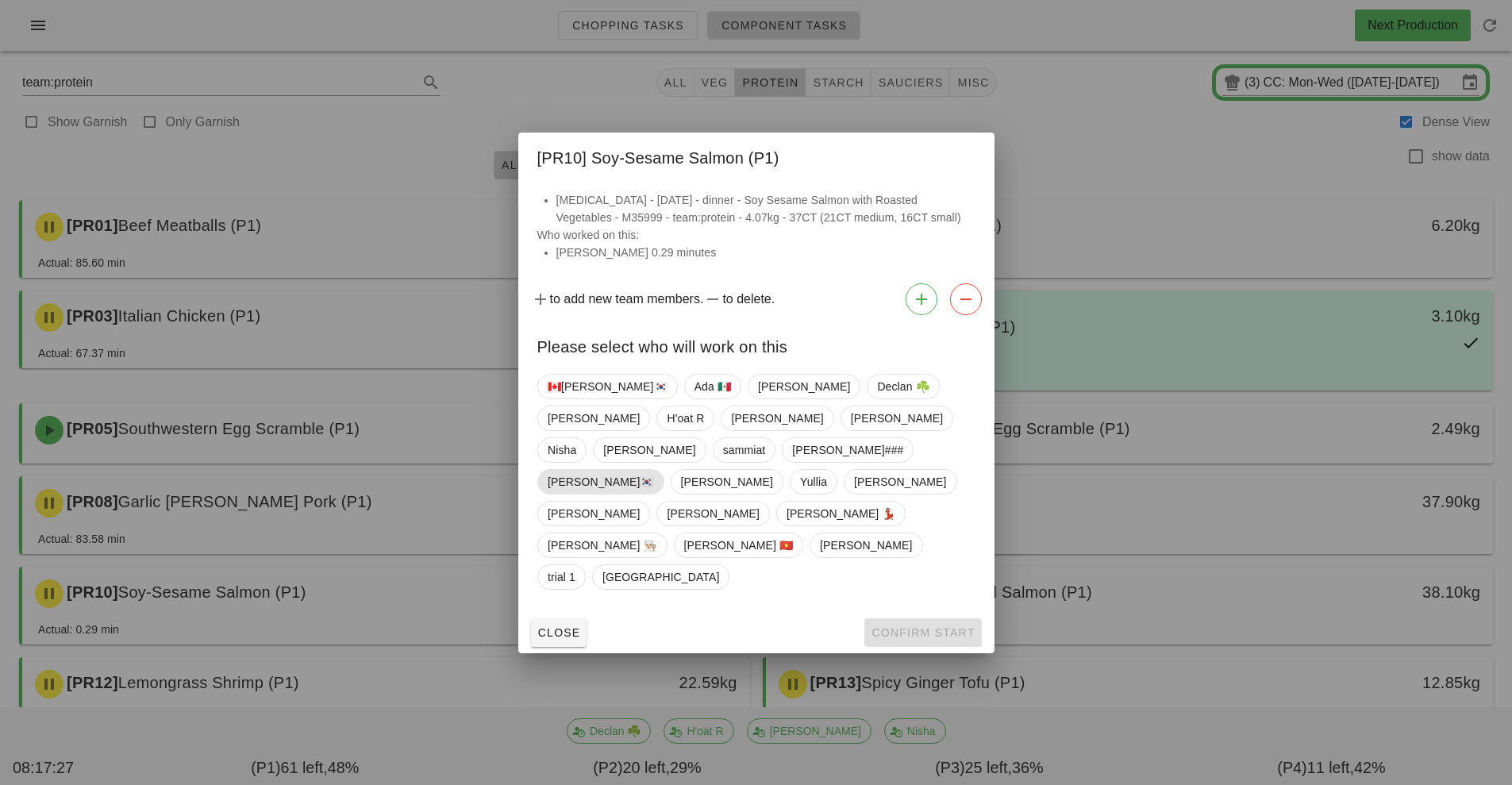
click at [580, 493] on span "[PERSON_NAME]🇰🇷" at bounding box center [600, 482] width 106 height 24
click at [935, 626] on span "Confirm Start" at bounding box center [922, 632] width 104 height 13
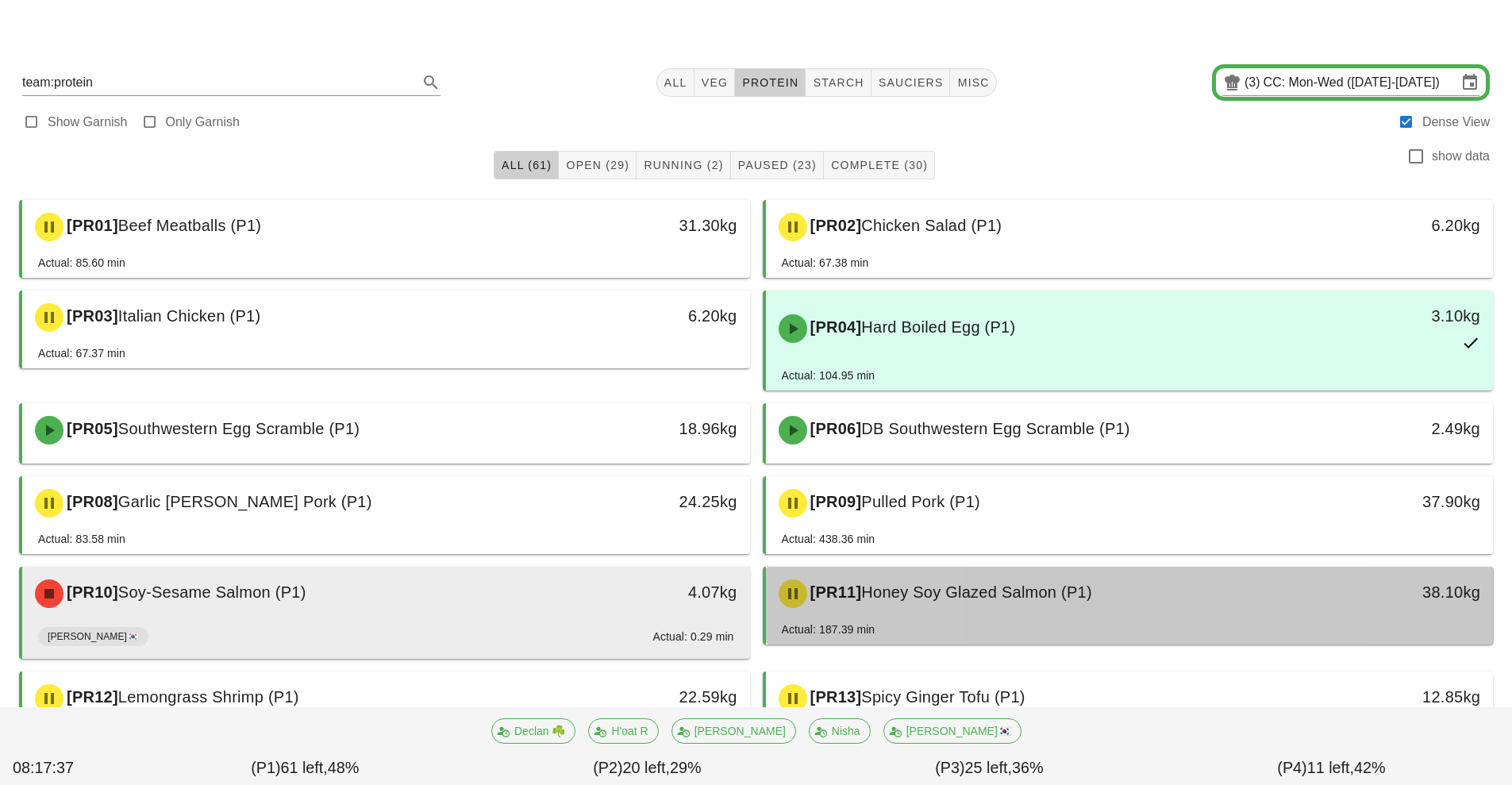
scroll to position [406, 0]
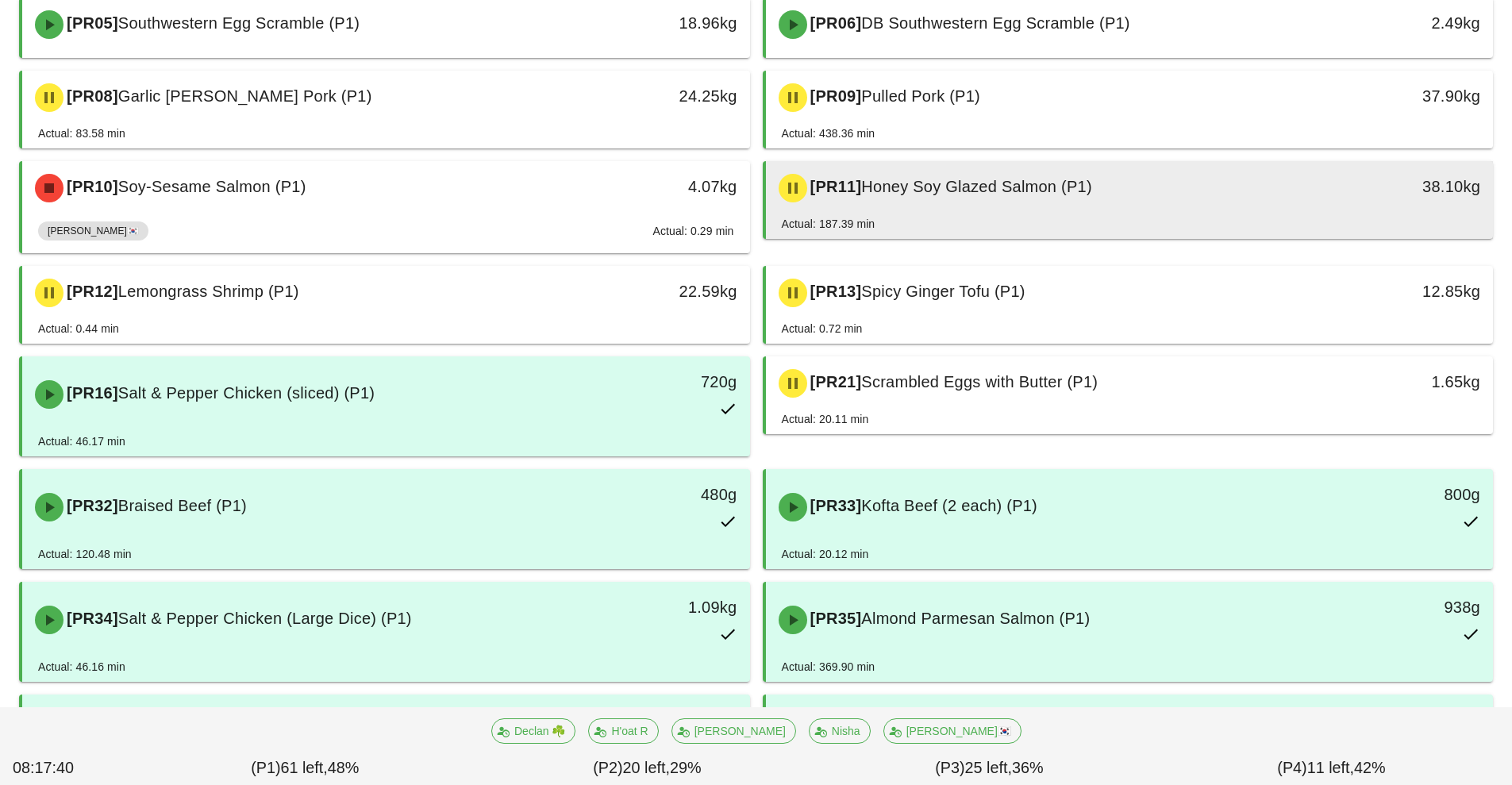
click at [1018, 191] on span "Honey Soy Glazed Salmon (P1)" at bounding box center [976, 187] width 231 height 18
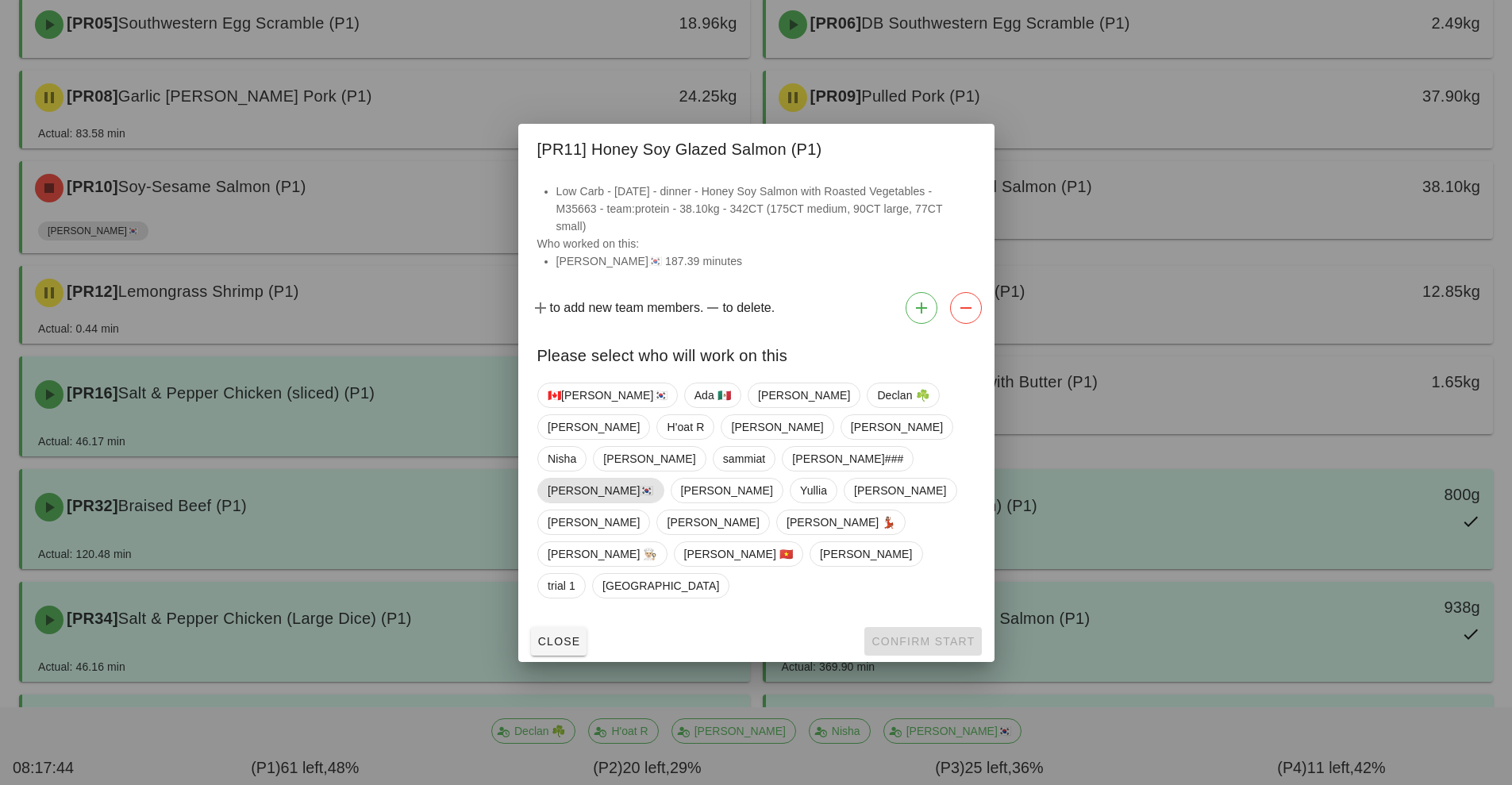
click at [570, 503] on span "[PERSON_NAME]🇰🇷" at bounding box center [600, 491] width 106 height 24
click at [930, 635] on span "Confirm Start" at bounding box center [922, 641] width 104 height 13
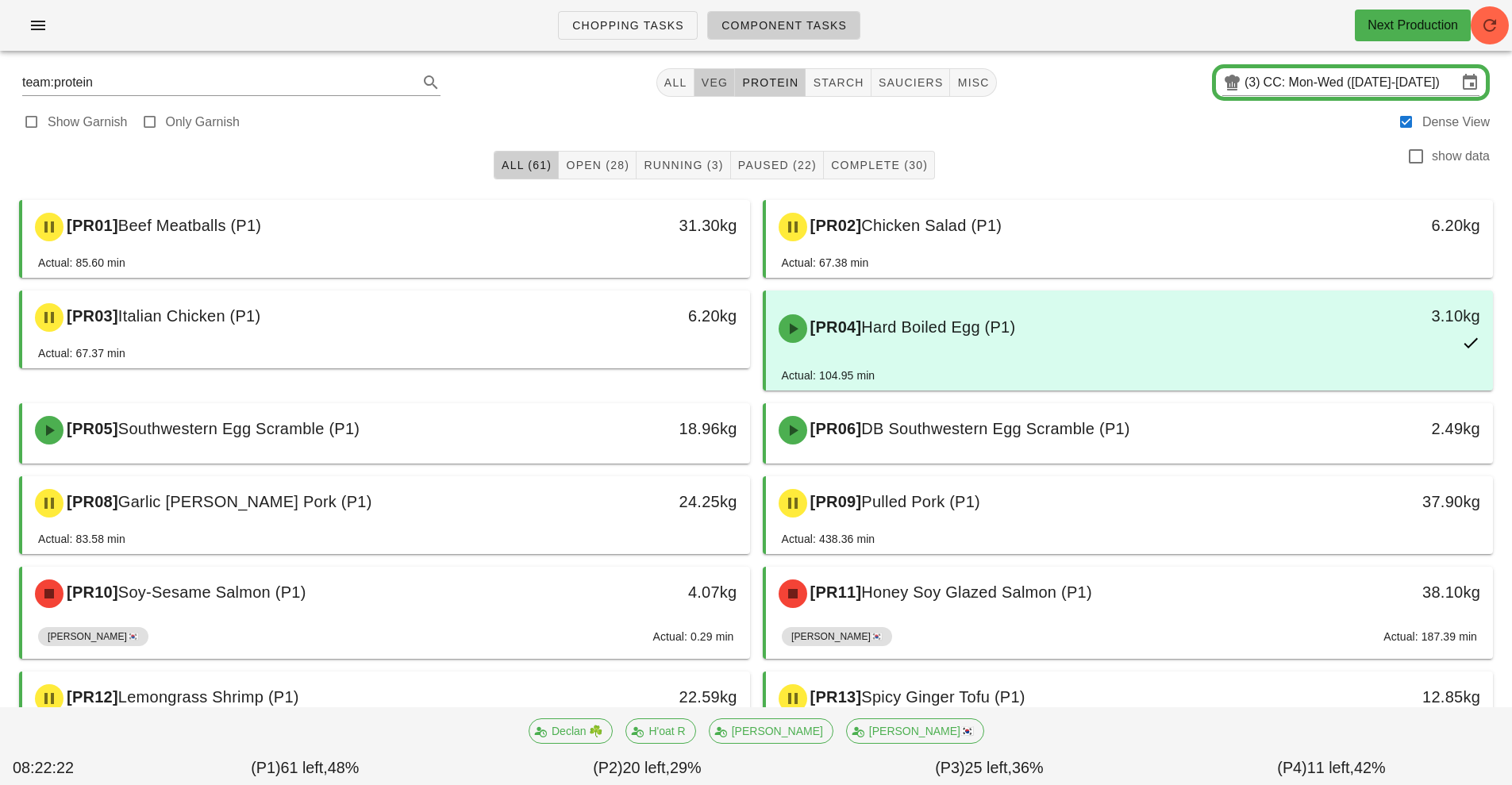
click at [718, 82] on span "veg" at bounding box center [714, 82] width 28 height 13
type input "team:veg"
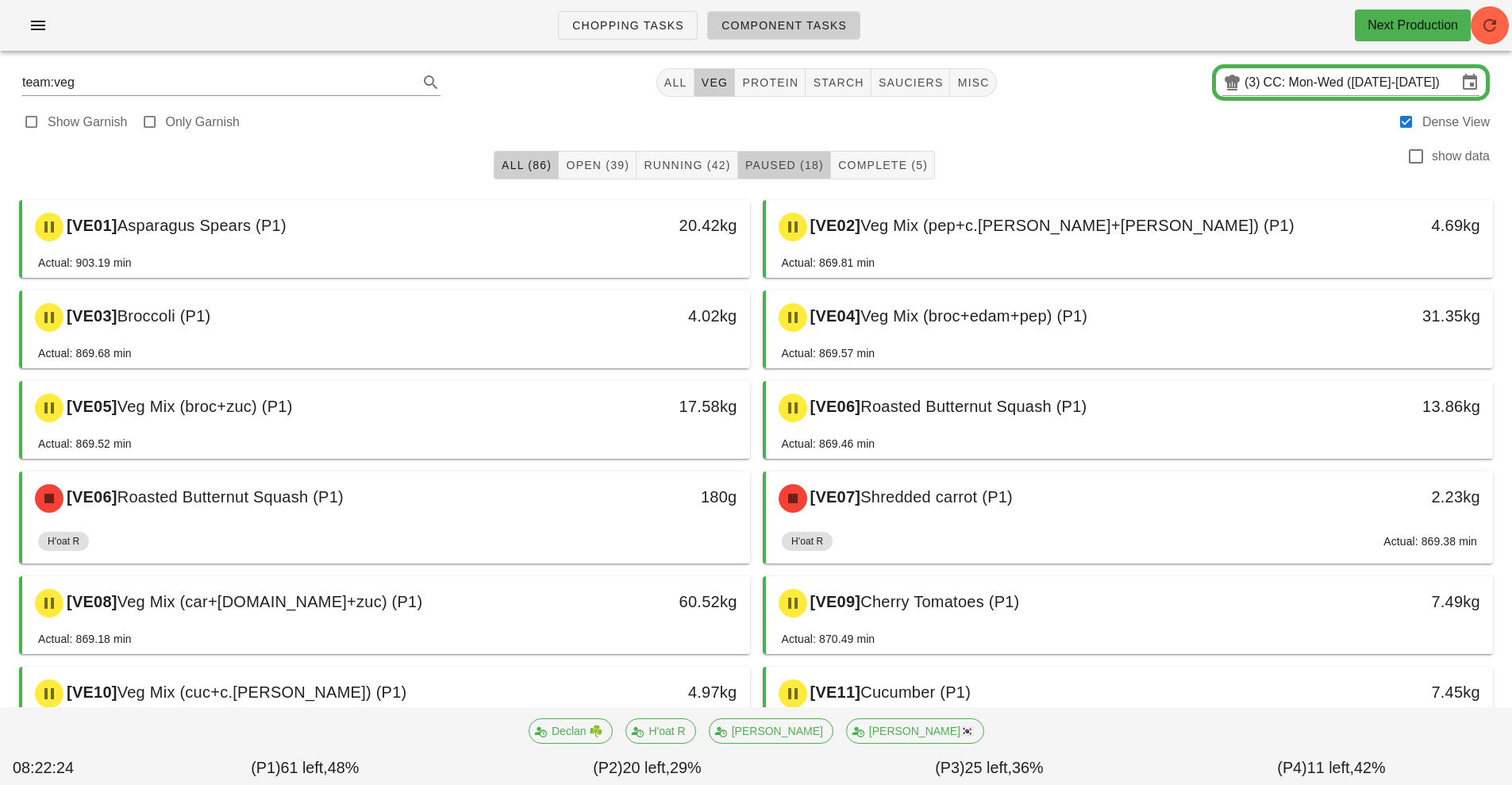
click at [782, 153] on button "Paused (18)" at bounding box center [785, 165] width 93 height 29
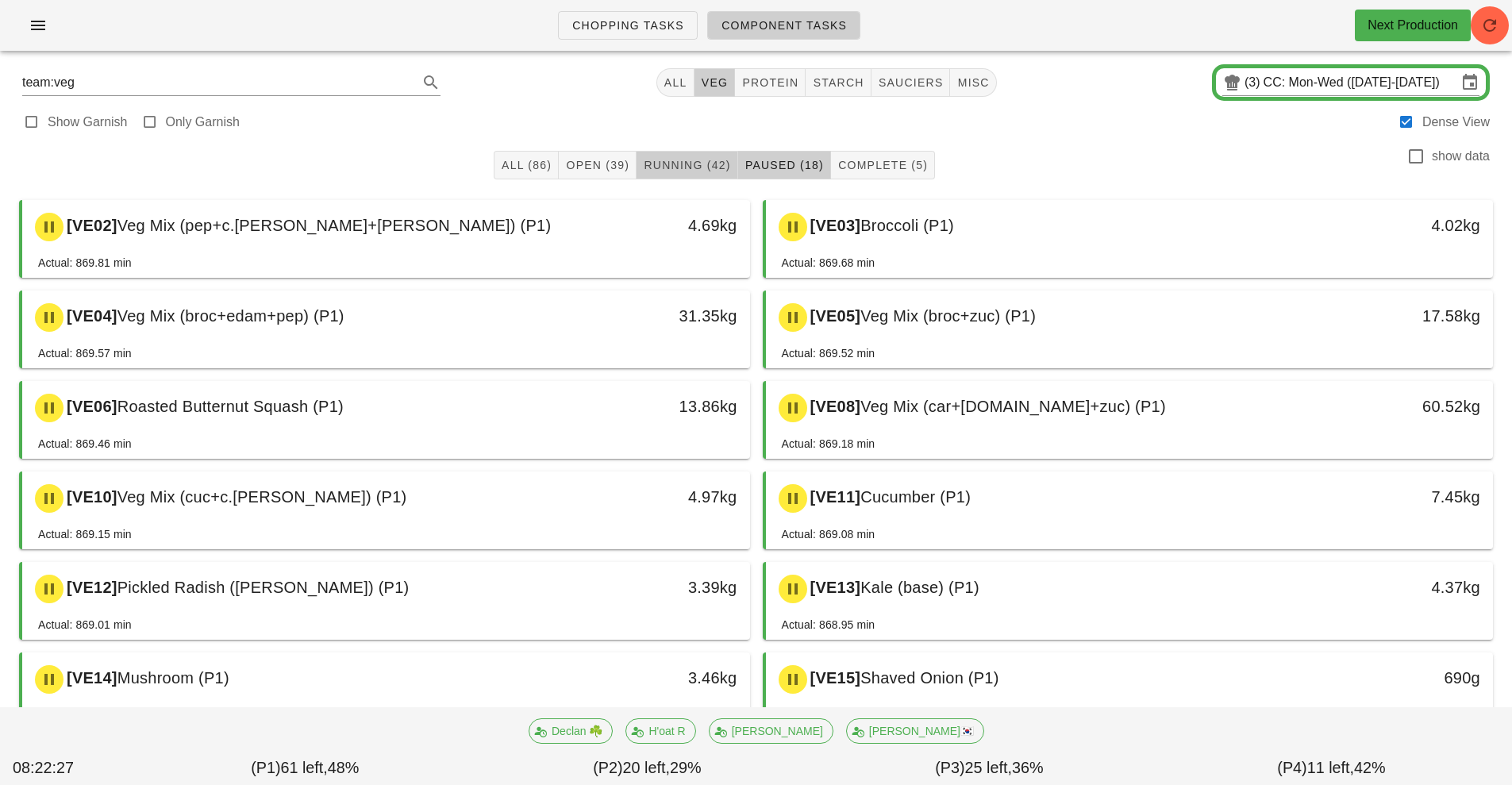
click at [672, 153] on button "Running (42)" at bounding box center [687, 165] width 101 height 29
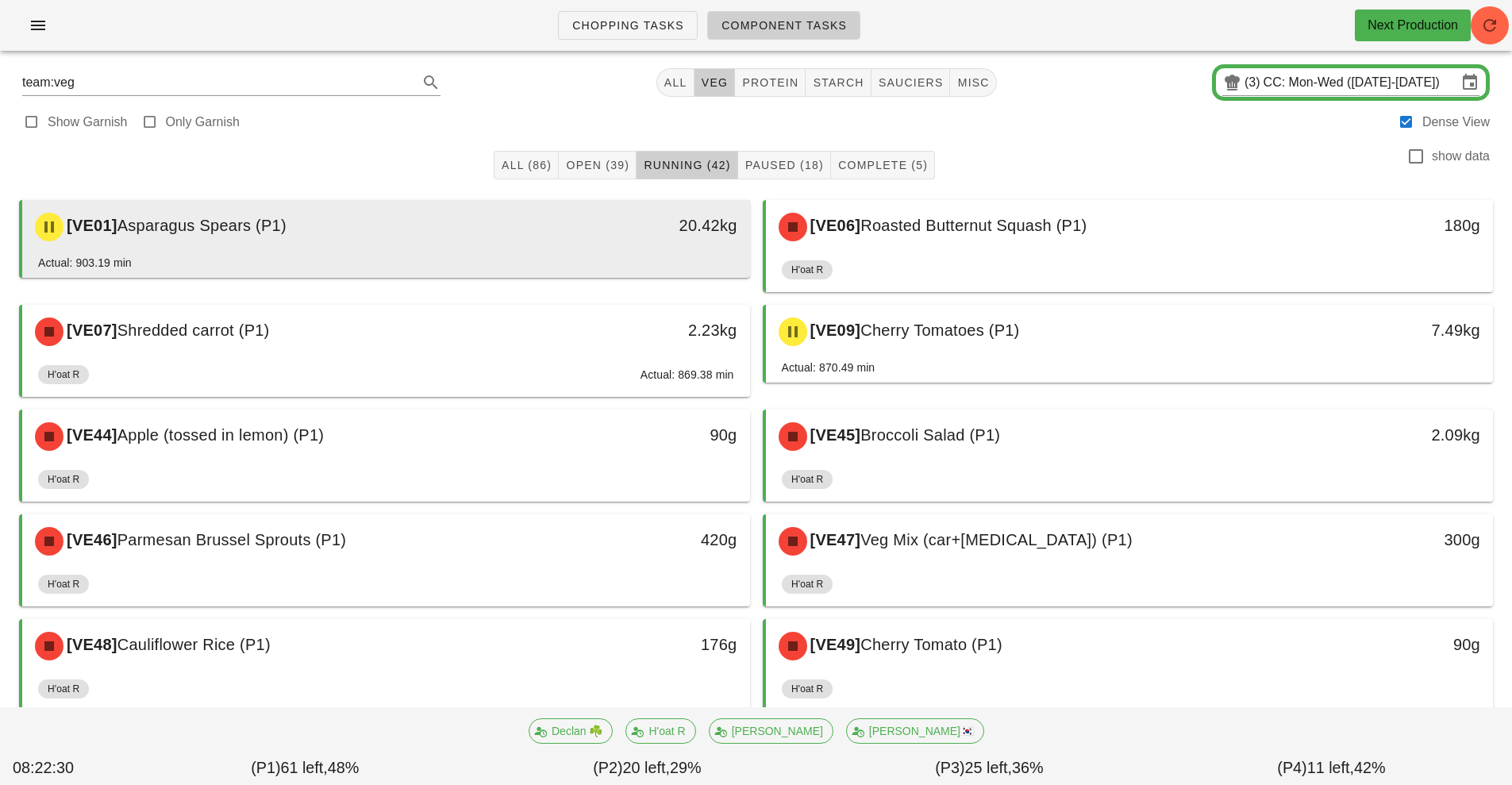
click at [475, 239] on div "[VE01] Asparagus Spears (P1)" at bounding box center [296, 227] width 541 height 47
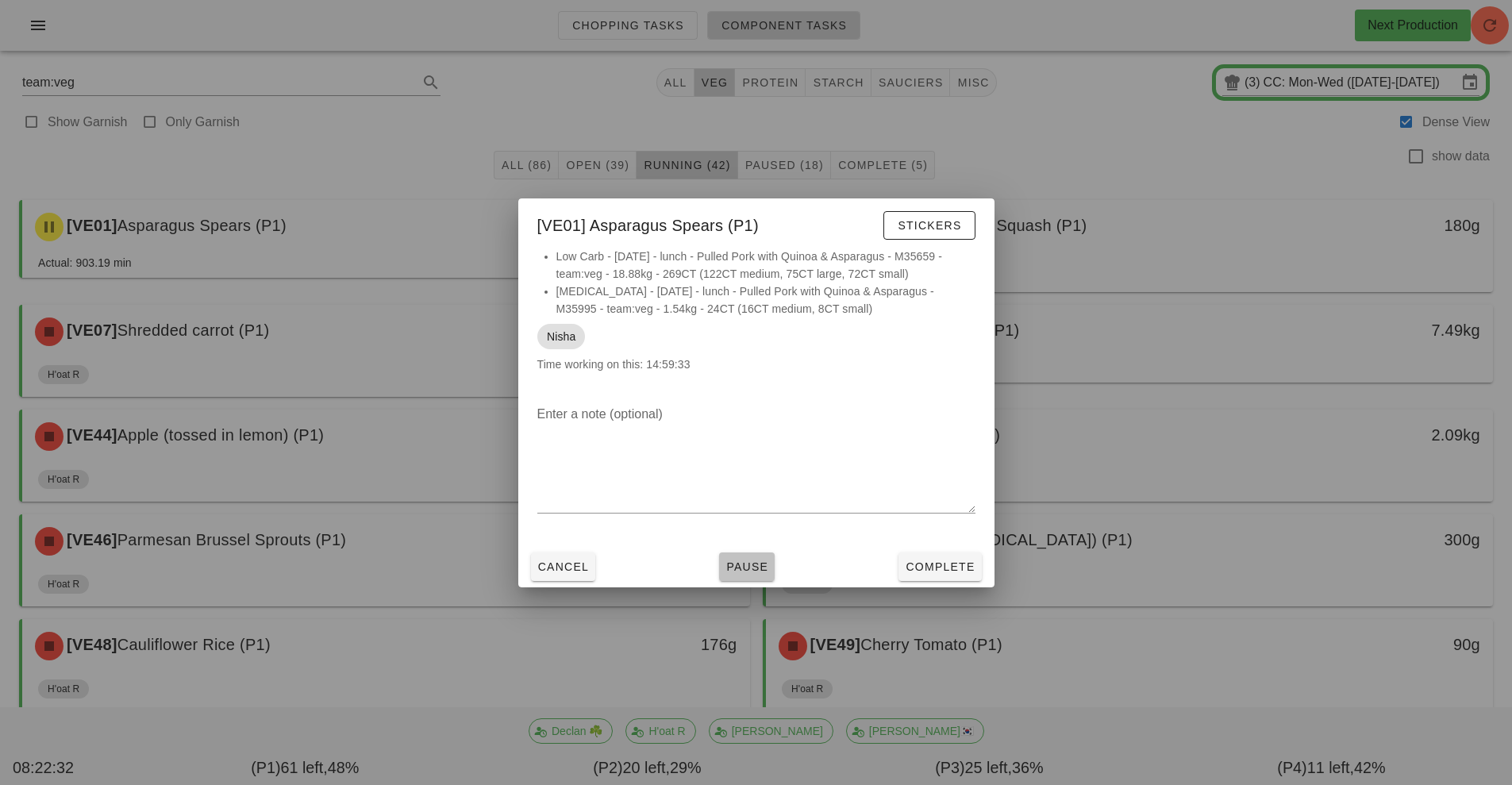
click at [739, 565] on span "Pause" at bounding box center [747, 566] width 43 height 13
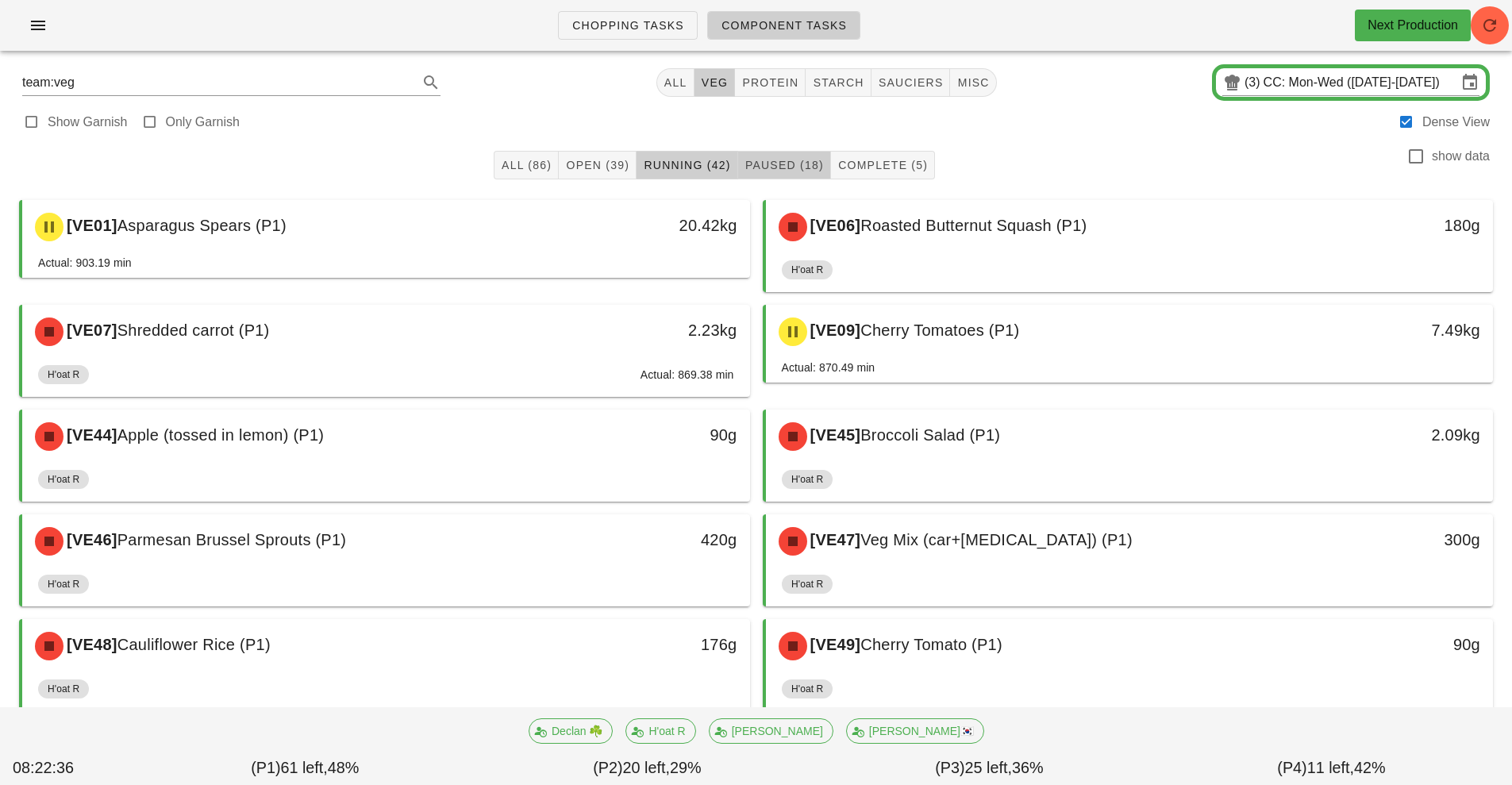
click at [794, 164] on span "Paused (18)" at bounding box center [784, 164] width 80 height 13
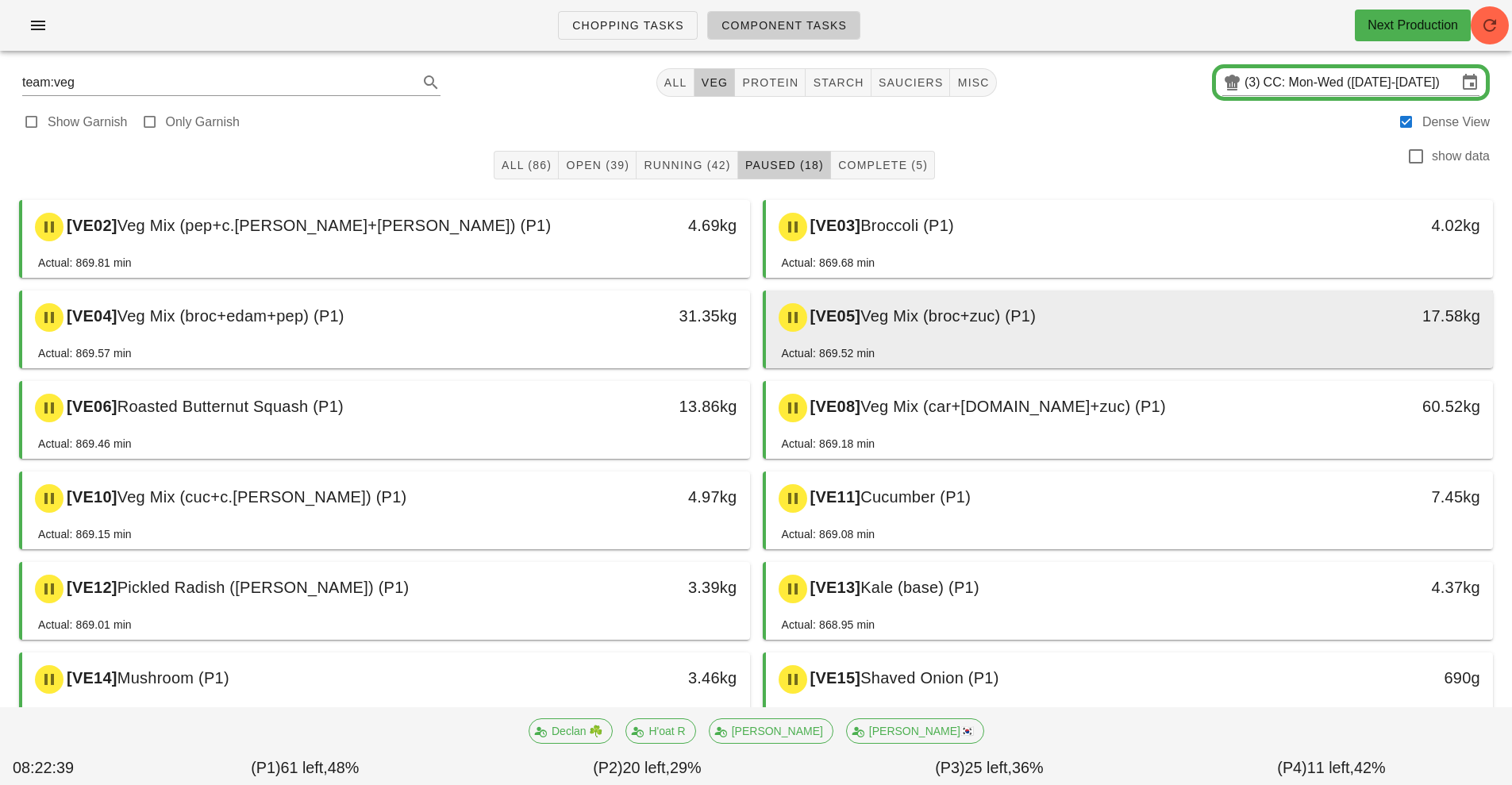
click at [1027, 318] on span "Veg Mix (broc+zuc) (P1)" at bounding box center [948, 315] width 175 height 18
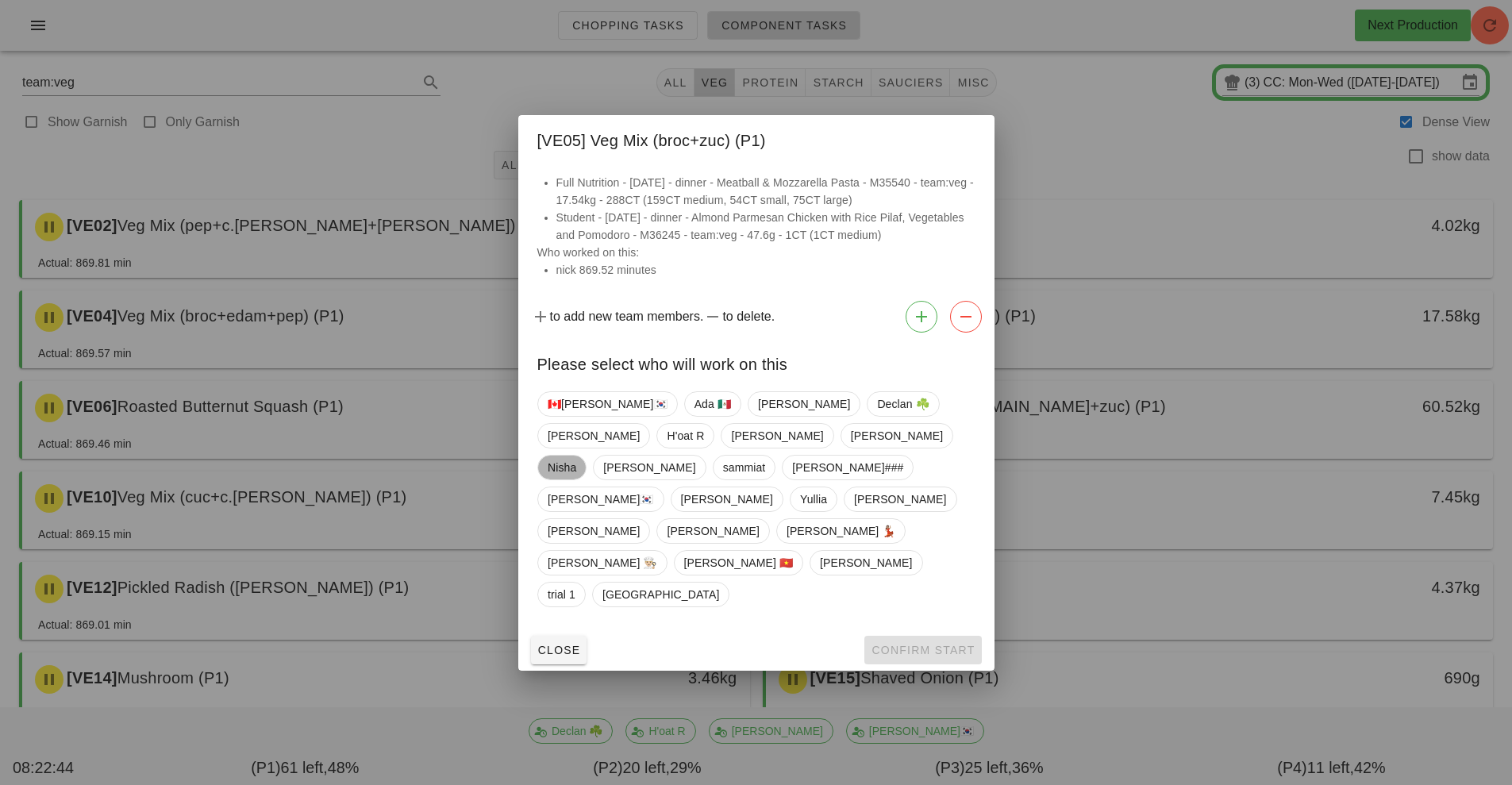
click at [576, 478] on span "Nisha" at bounding box center [562, 468] width 29 height 24
click at [913, 644] on span "Confirm Start" at bounding box center [922, 650] width 104 height 13
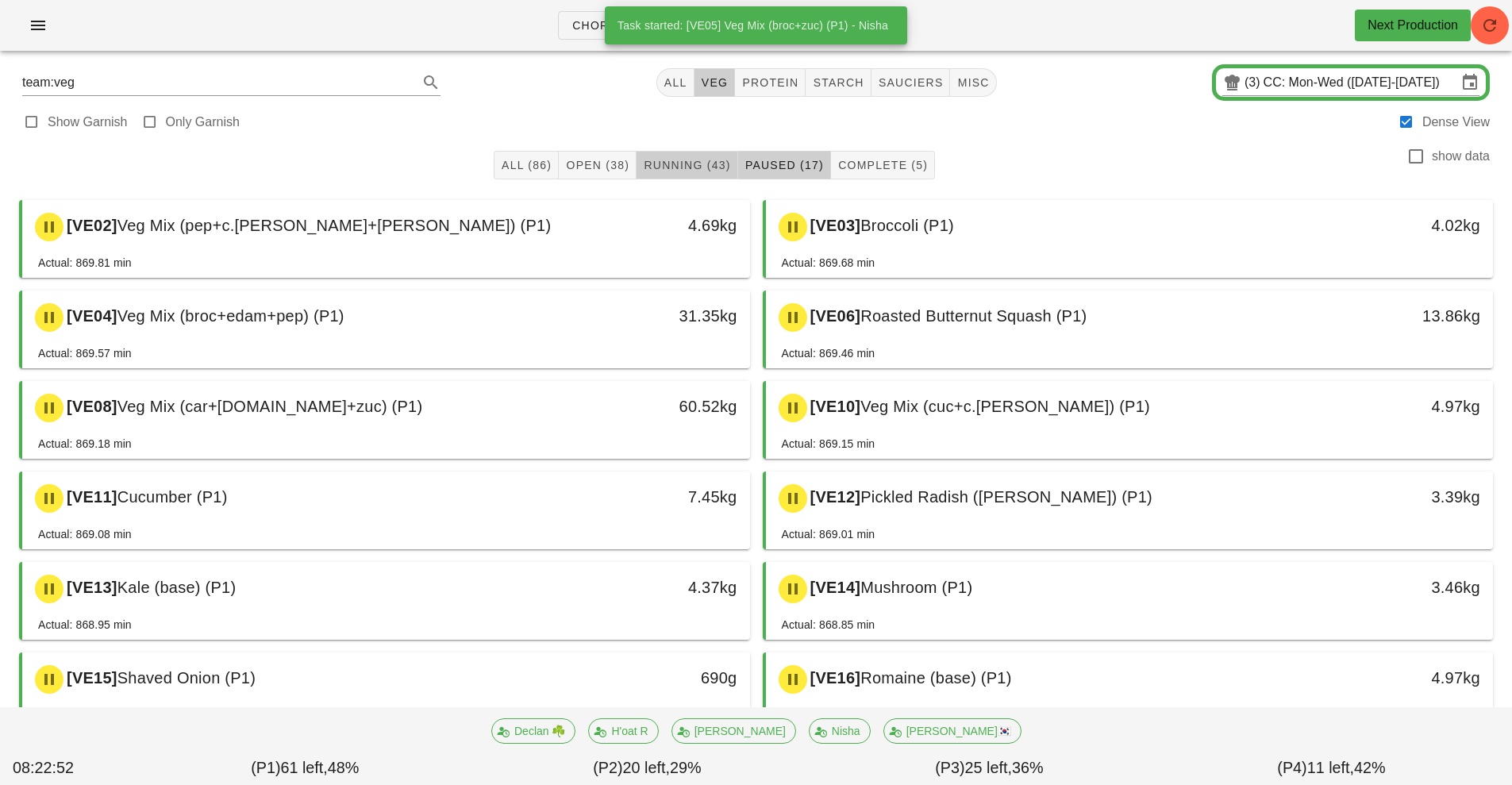
click at [681, 175] on button "Running (43)" at bounding box center [687, 165] width 101 height 29
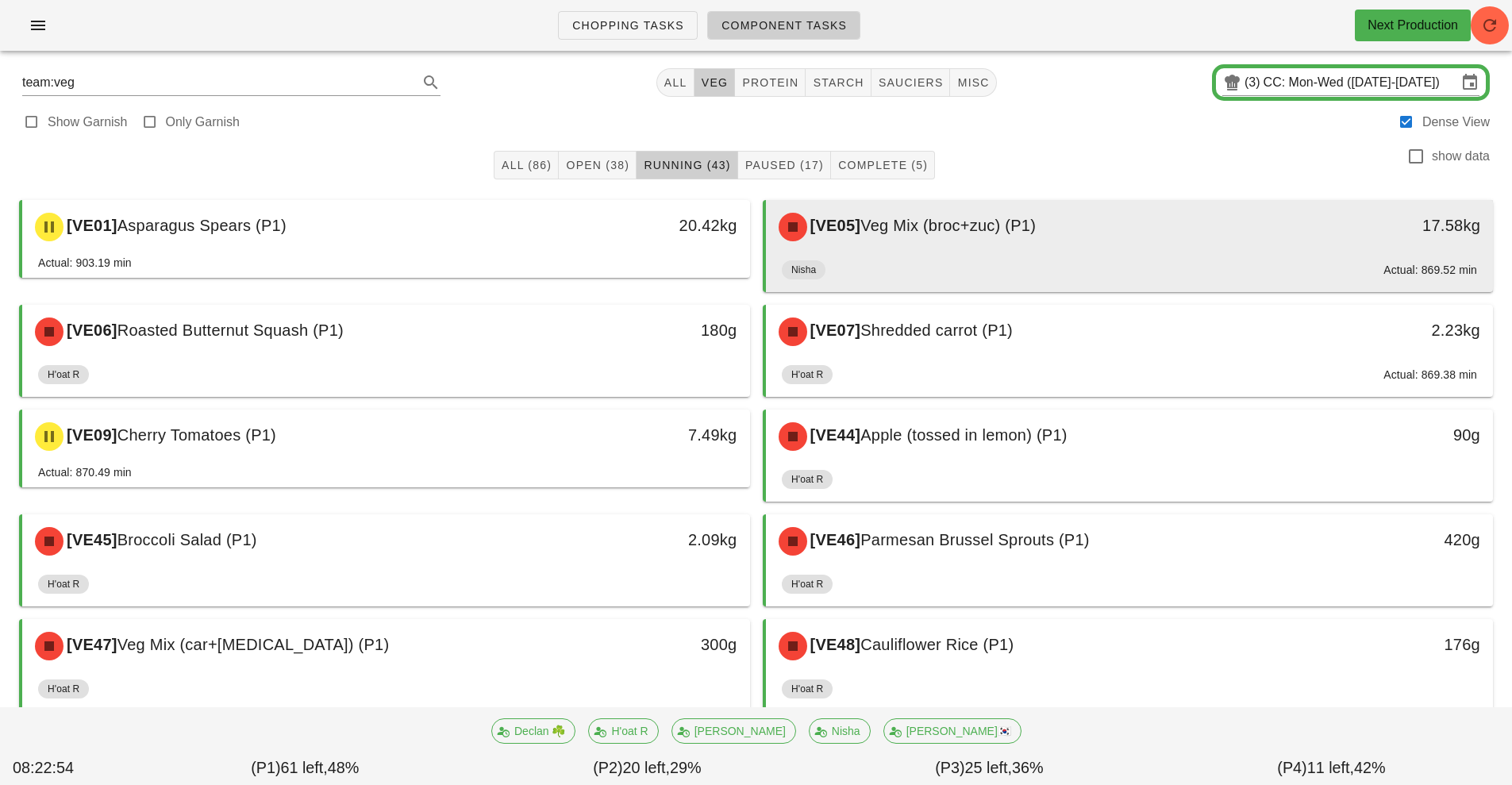
click at [962, 246] on div "[VE05] Veg Mix (broc+zuc) (P1)" at bounding box center [1039, 227] width 541 height 47
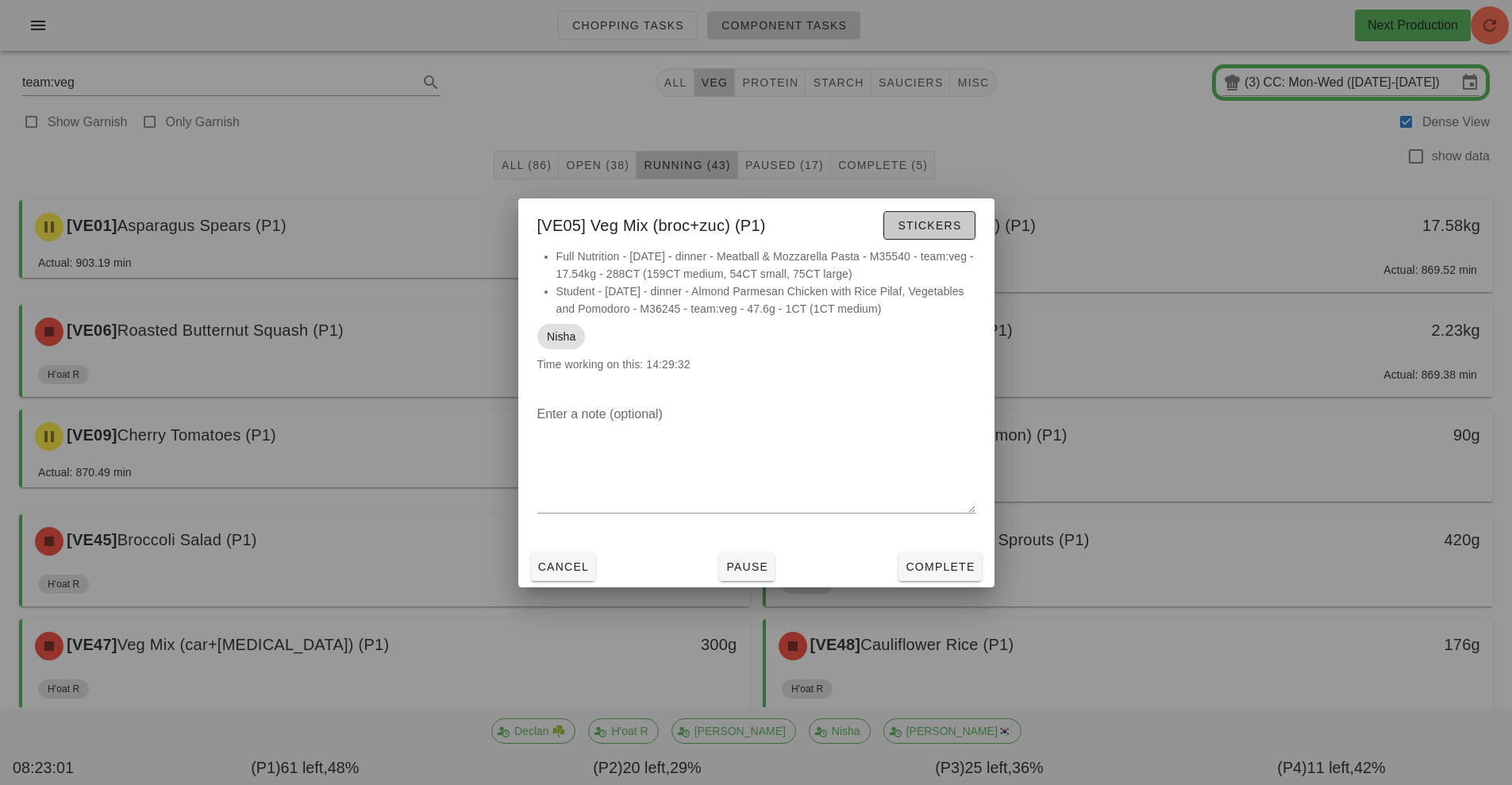
click at [931, 222] on span "Stickers" at bounding box center [929, 225] width 64 height 13
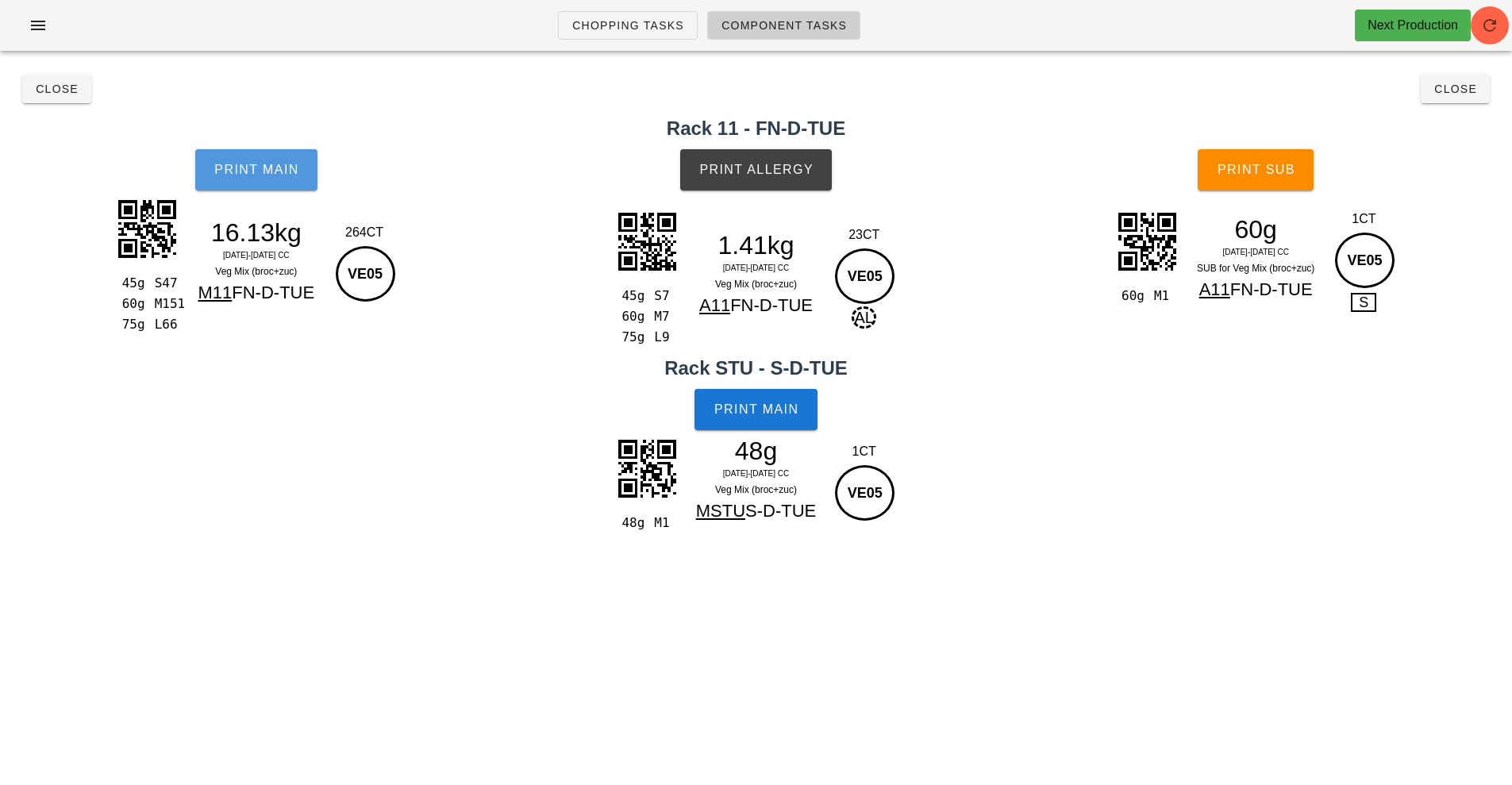
click at [250, 176] on span "Print Main" at bounding box center [256, 170] width 86 height 14
click at [232, 174] on span "Print Main" at bounding box center [256, 170] width 86 height 14
click at [231, 164] on span "Print Main" at bounding box center [256, 170] width 86 height 14
click at [742, 169] on span "Print Allergy" at bounding box center [756, 170] width 115 height 14
click at [764, 393] on button "Print Main" at bounding box center [755, 409] width 122 height 42
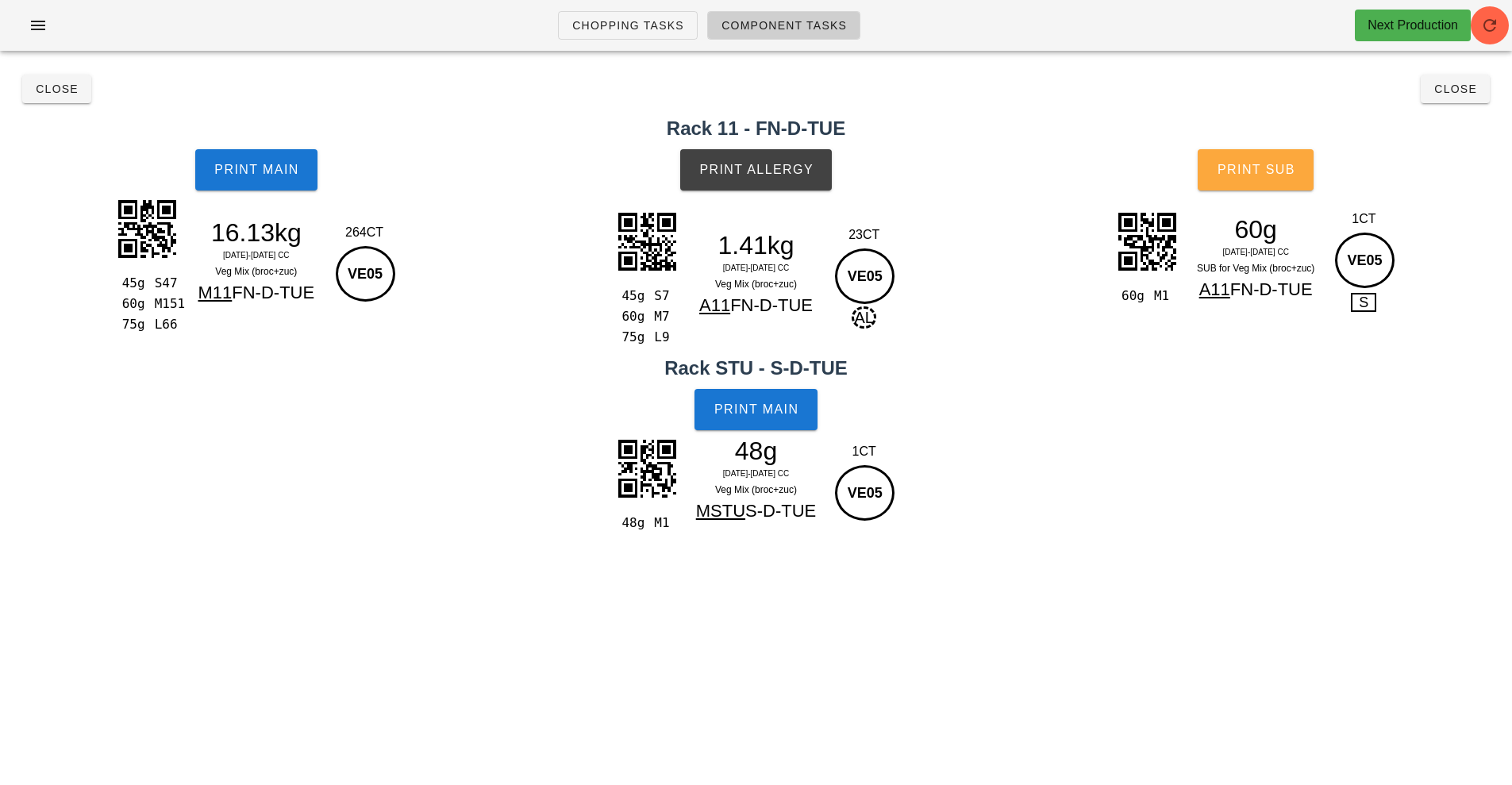
click at [1241, 152] on button "Print Sub" at bounding box center [1255, 170] width 116 height 42
click at [1502, 26] on span "button" at bounding box center [1489, 25] width 38 height 19
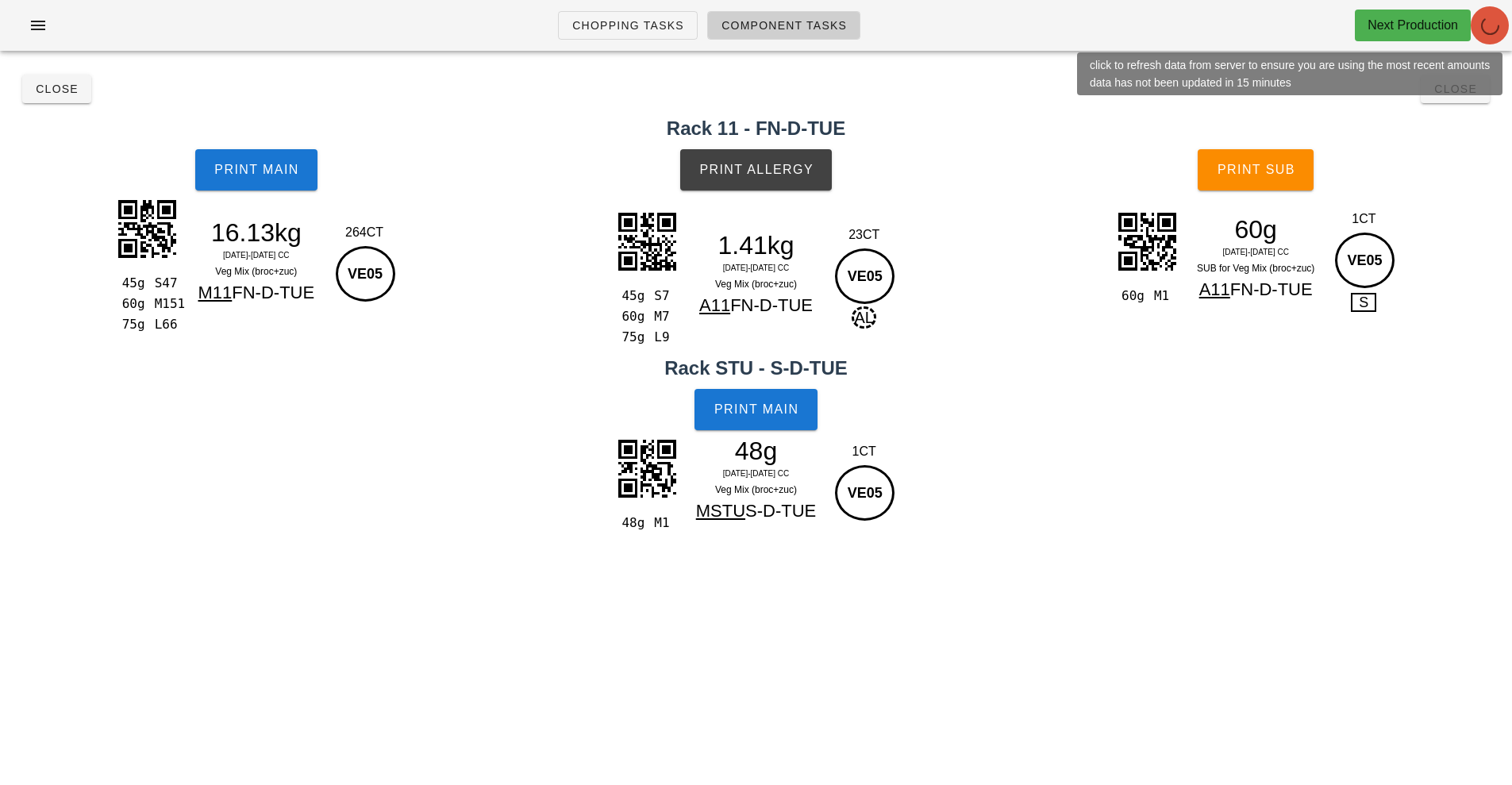
click at [1497, 40] on div "Chopping Tasks Component Tasks Next Production" at bounding box center [756, 25] width 1512 height 51
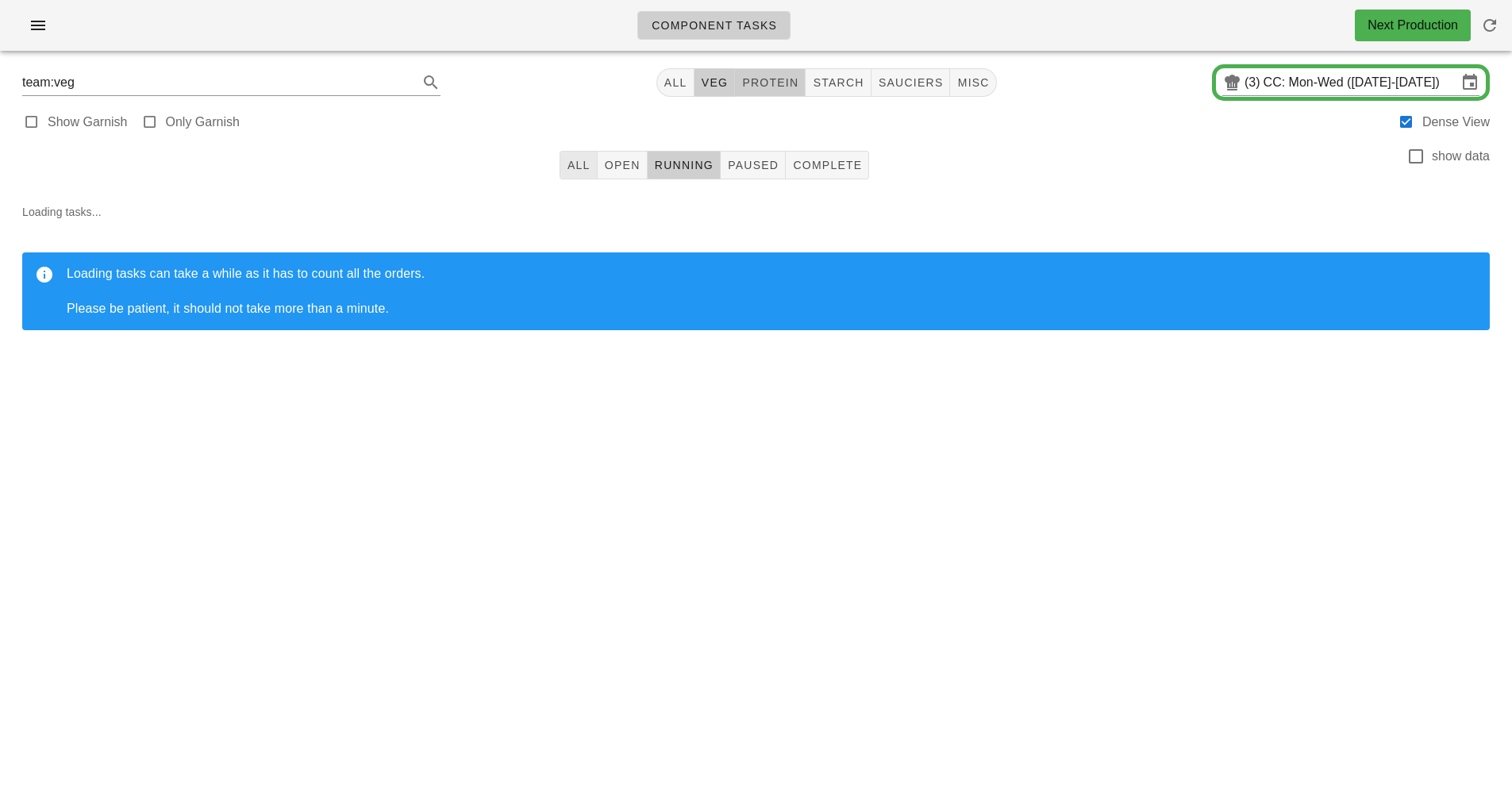
click at [778, 81] on span "protein" at bounding box center [770, 82] width 57 height 13
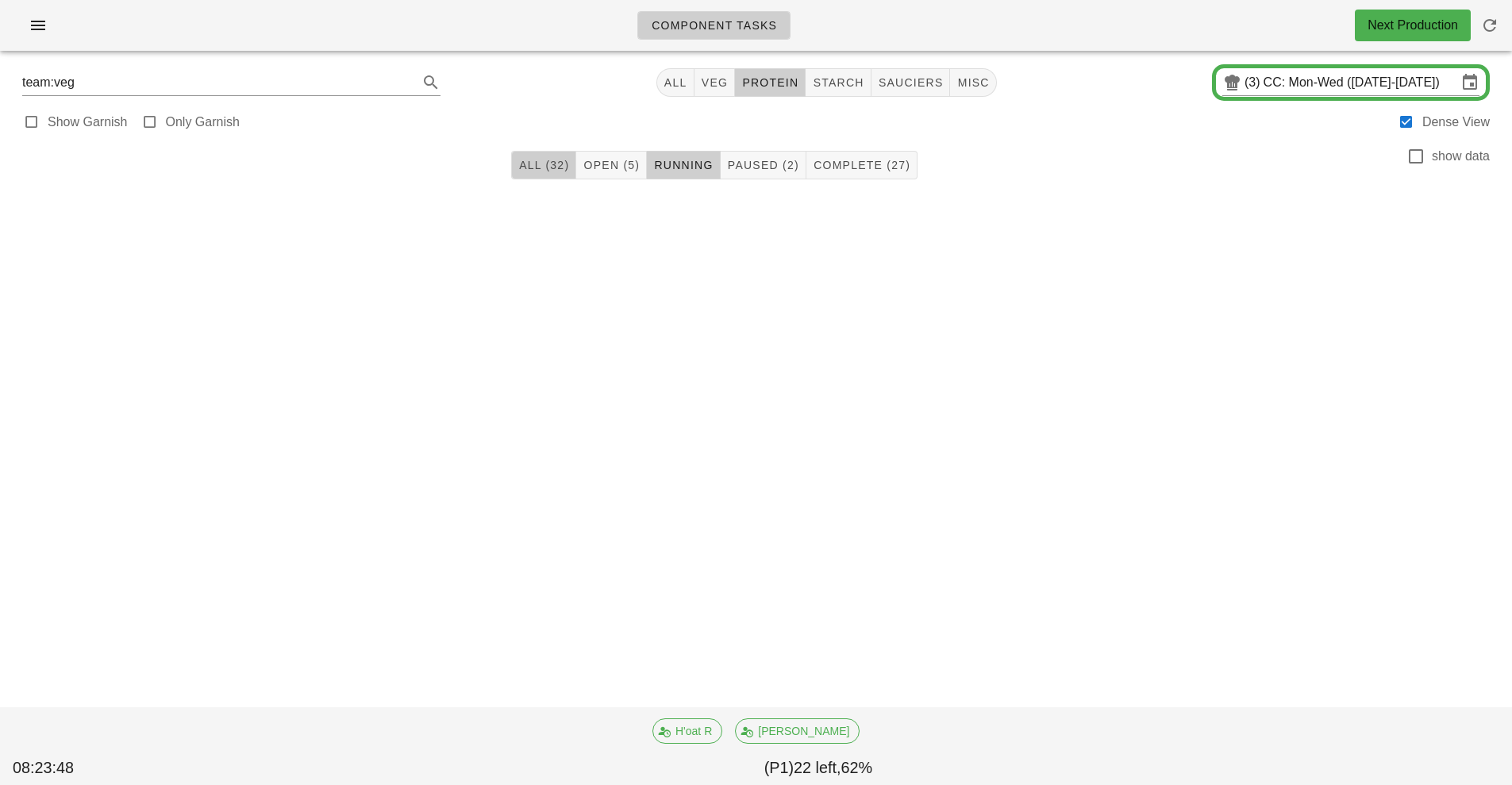
click at [572, 179] on button "All (32)" at bounding box center [543, 165] width 65 height 29
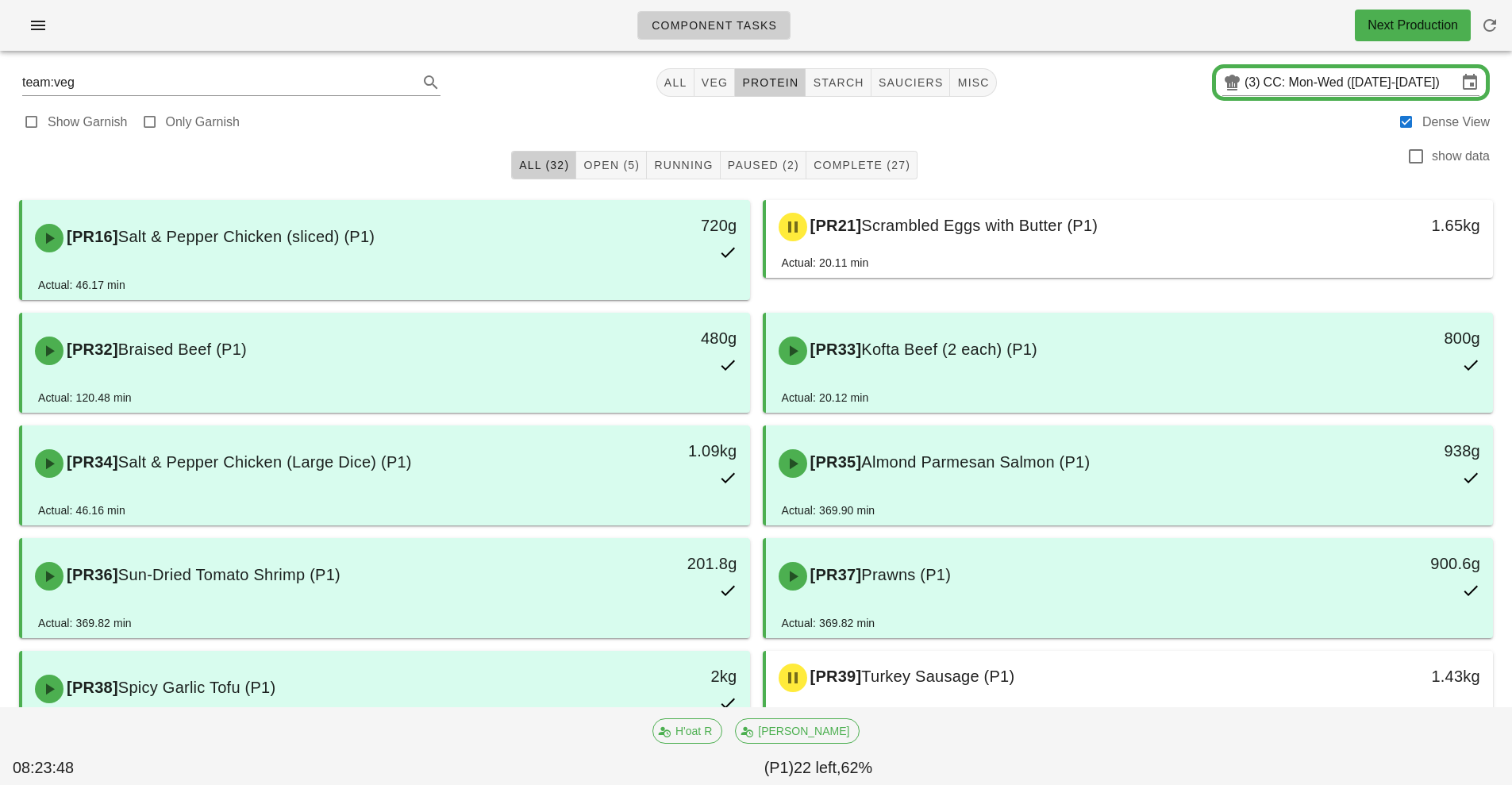
type input "team:protein"
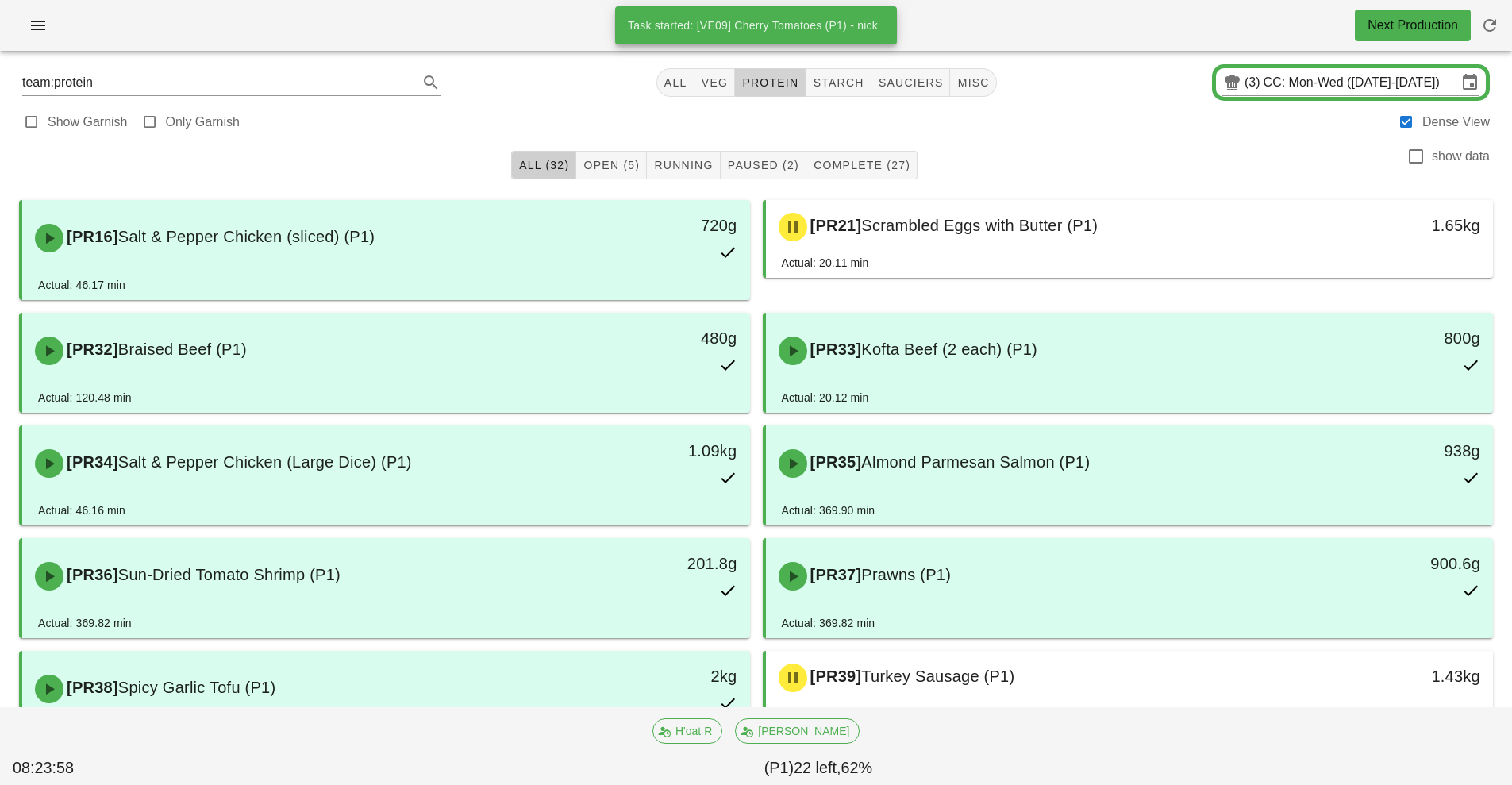
click at [773, 94] on button "protein" at bounding box center [770, 83] width 70 height 29
click at [532, 167] on span "All (32)" at bounding box center [544, 164] width 51 height 13
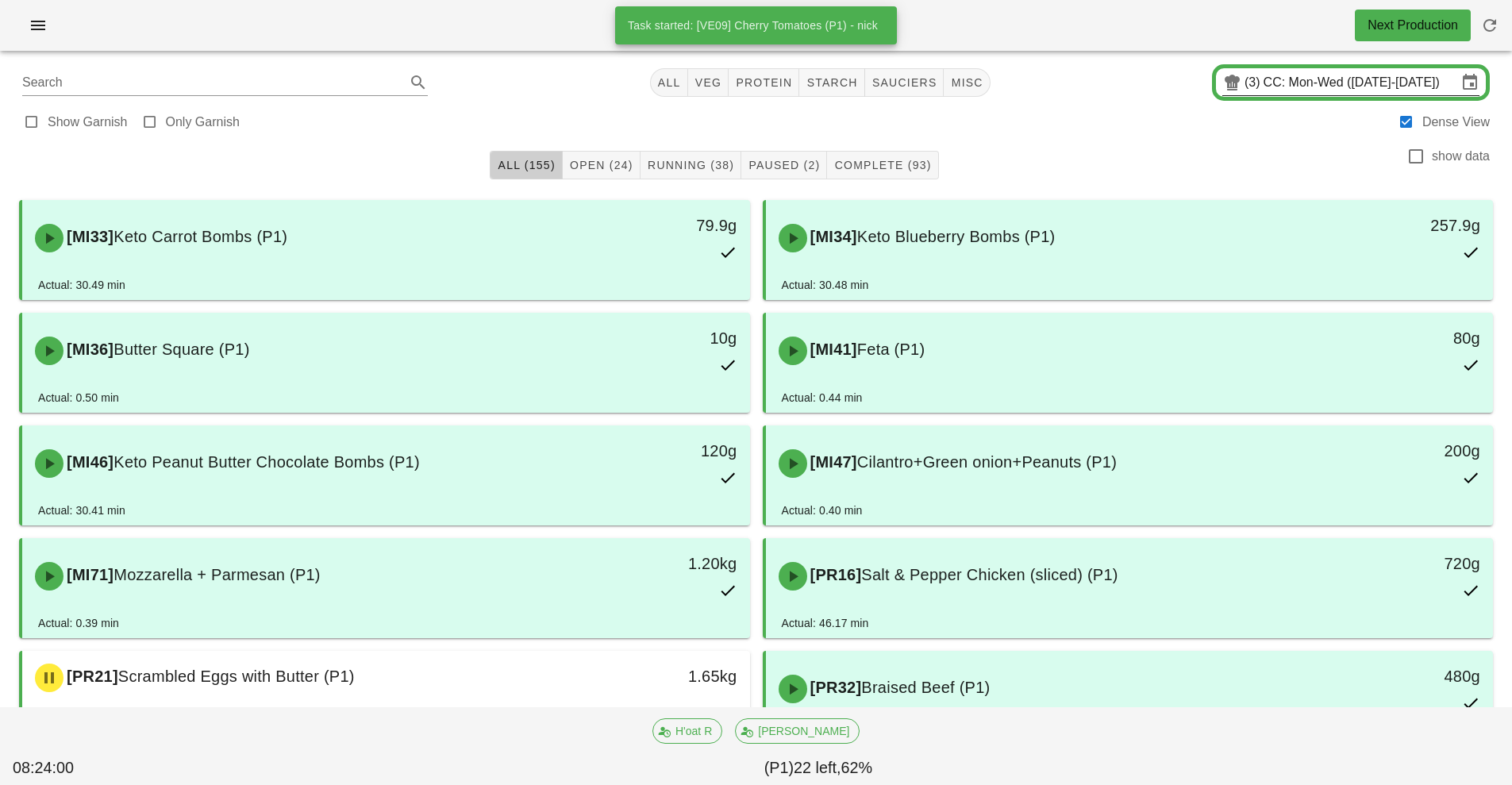
click at [1286, 83] on input "CC: Mon-Wed ([DATE]-[DATE])" at bounding box center [1360, 82] width 194 height 25
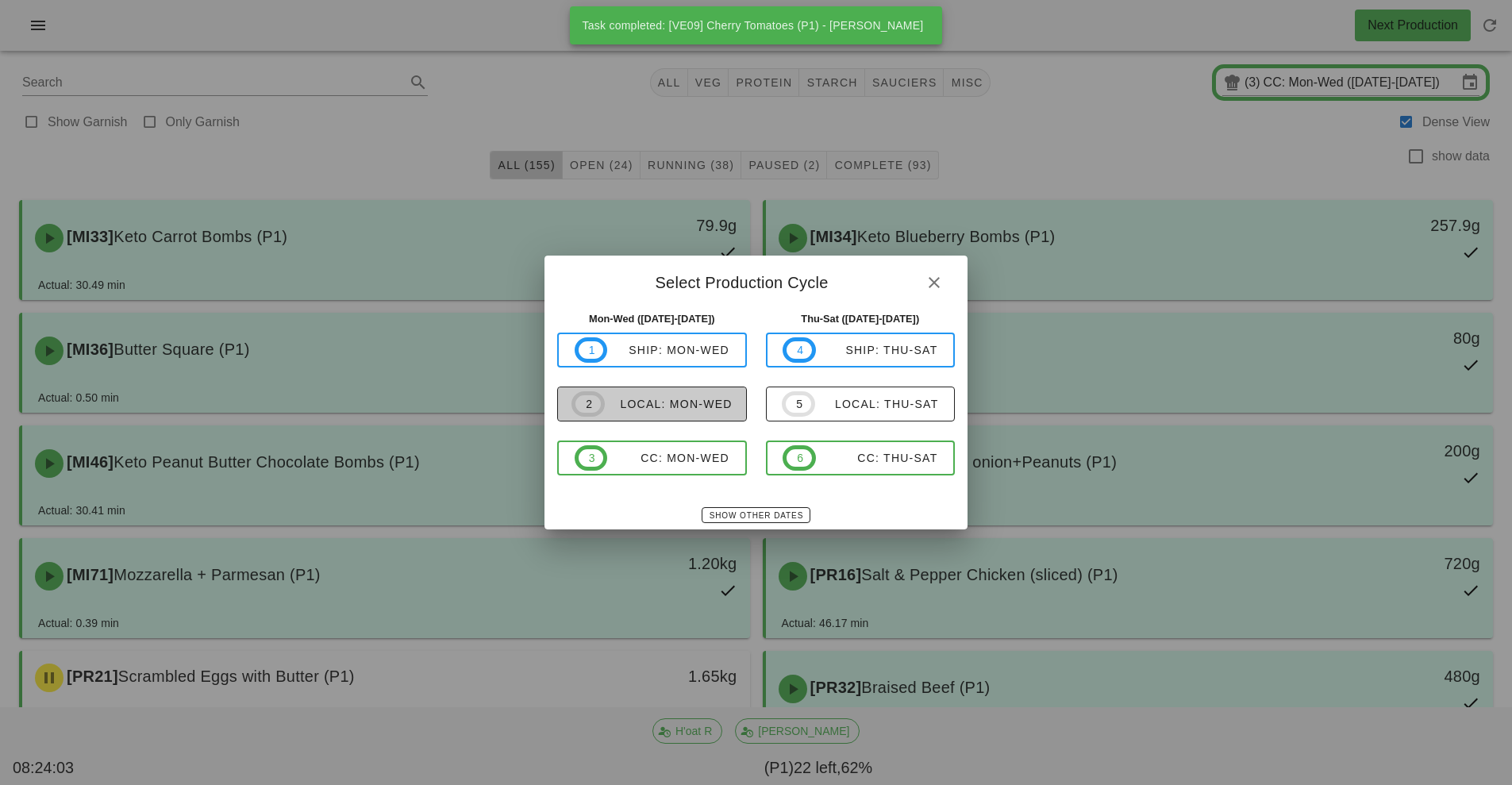
click at [674, 409] on div "local: Mon-Wed" at bounding box center [669, 404] width 128 height 13
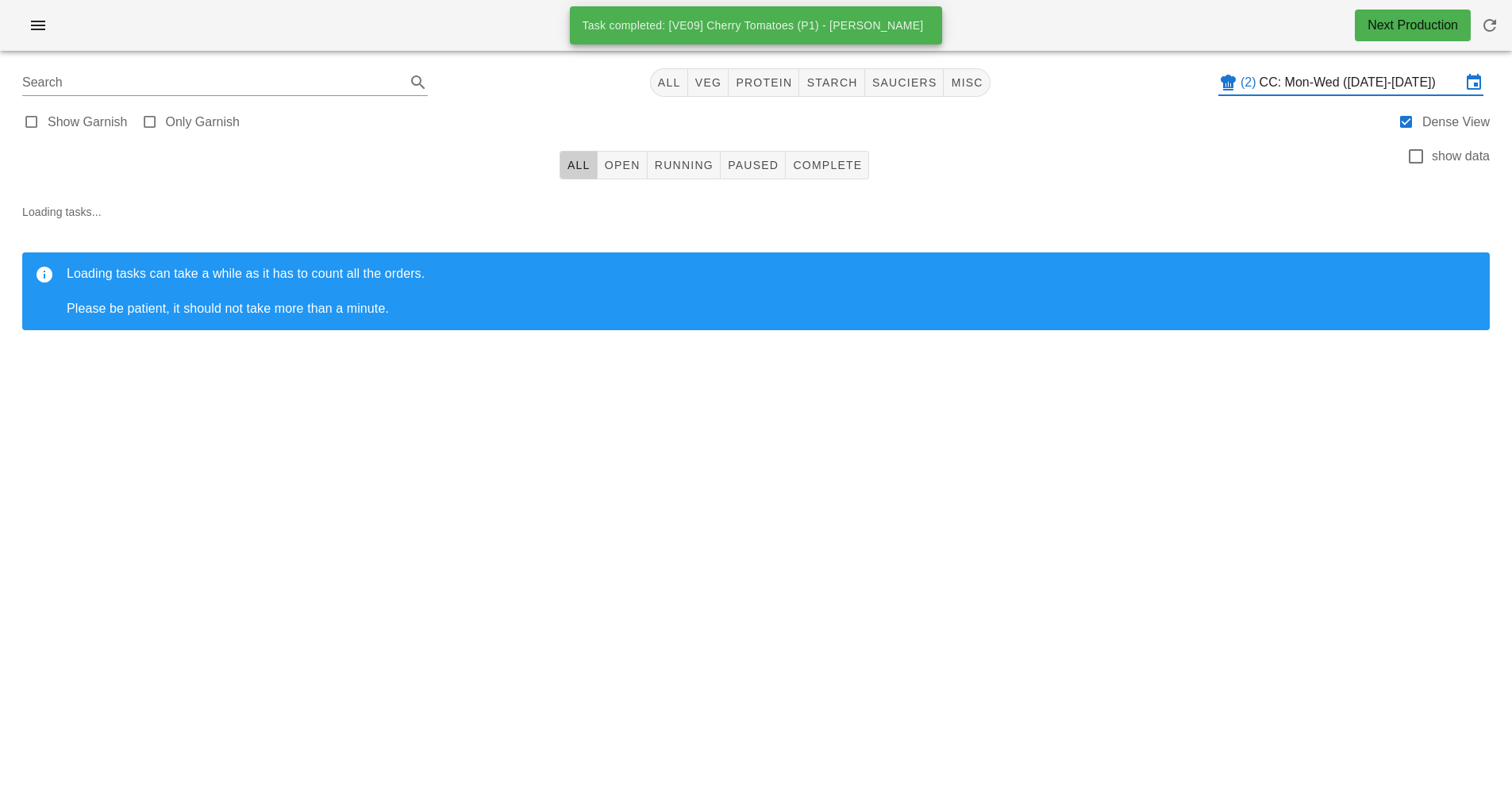
type input "local: Mon-Wed ([DATE]-[DATE])"
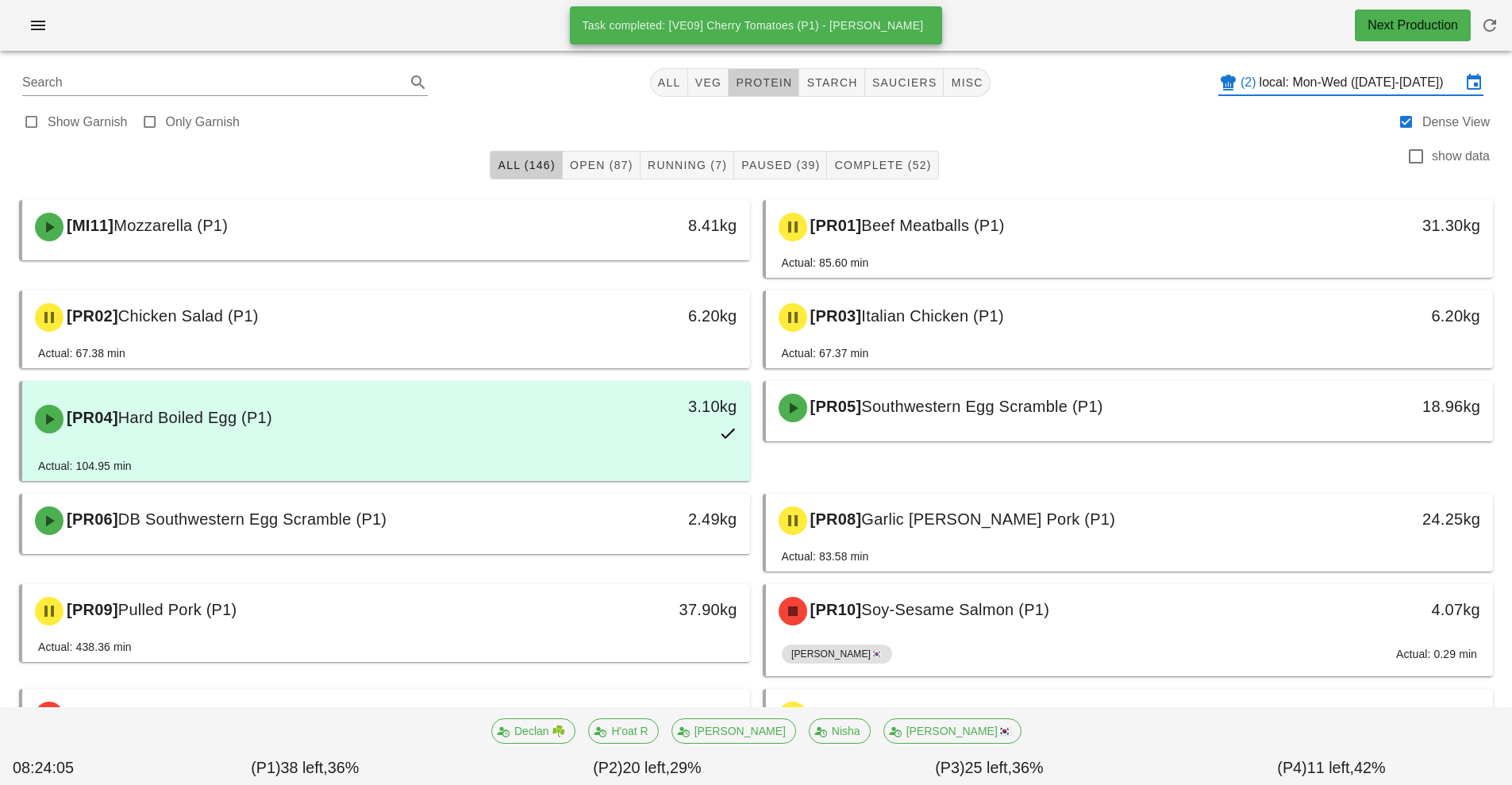
click at [795, 79] on button "protein" at bounding box center [764, 83] width 70 height 29
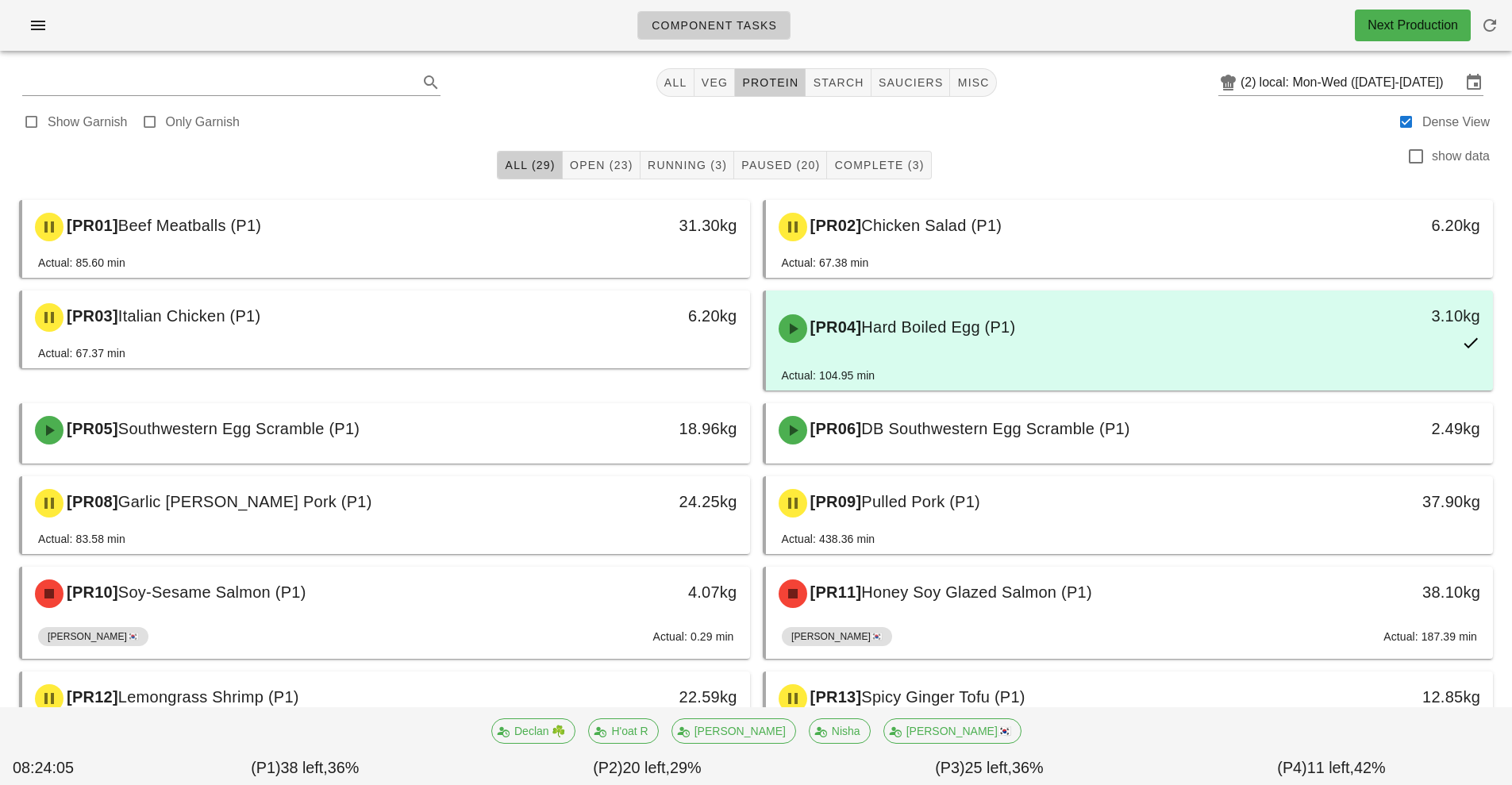
type input "team:protein"
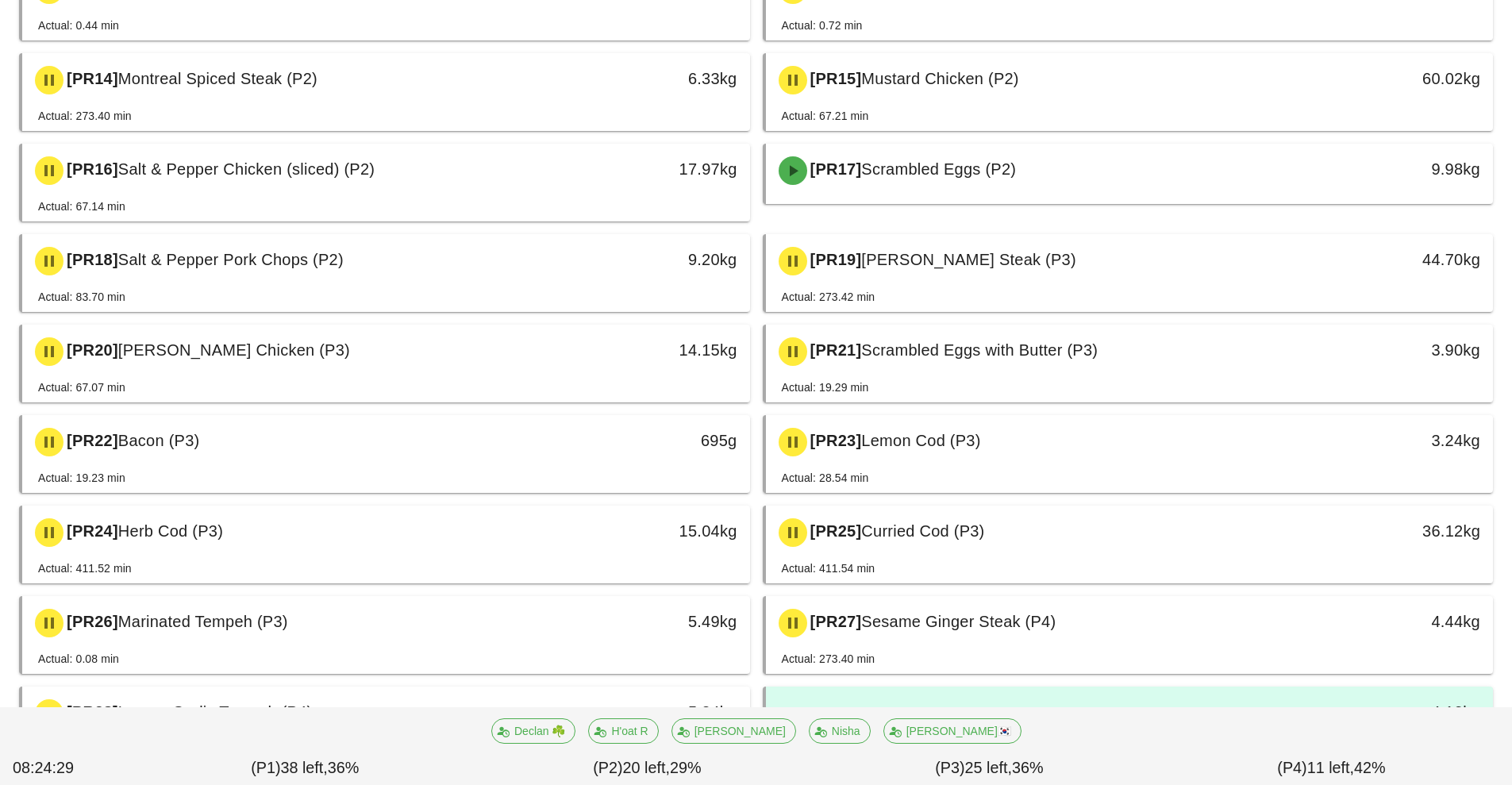
scroll to position [706, 0]
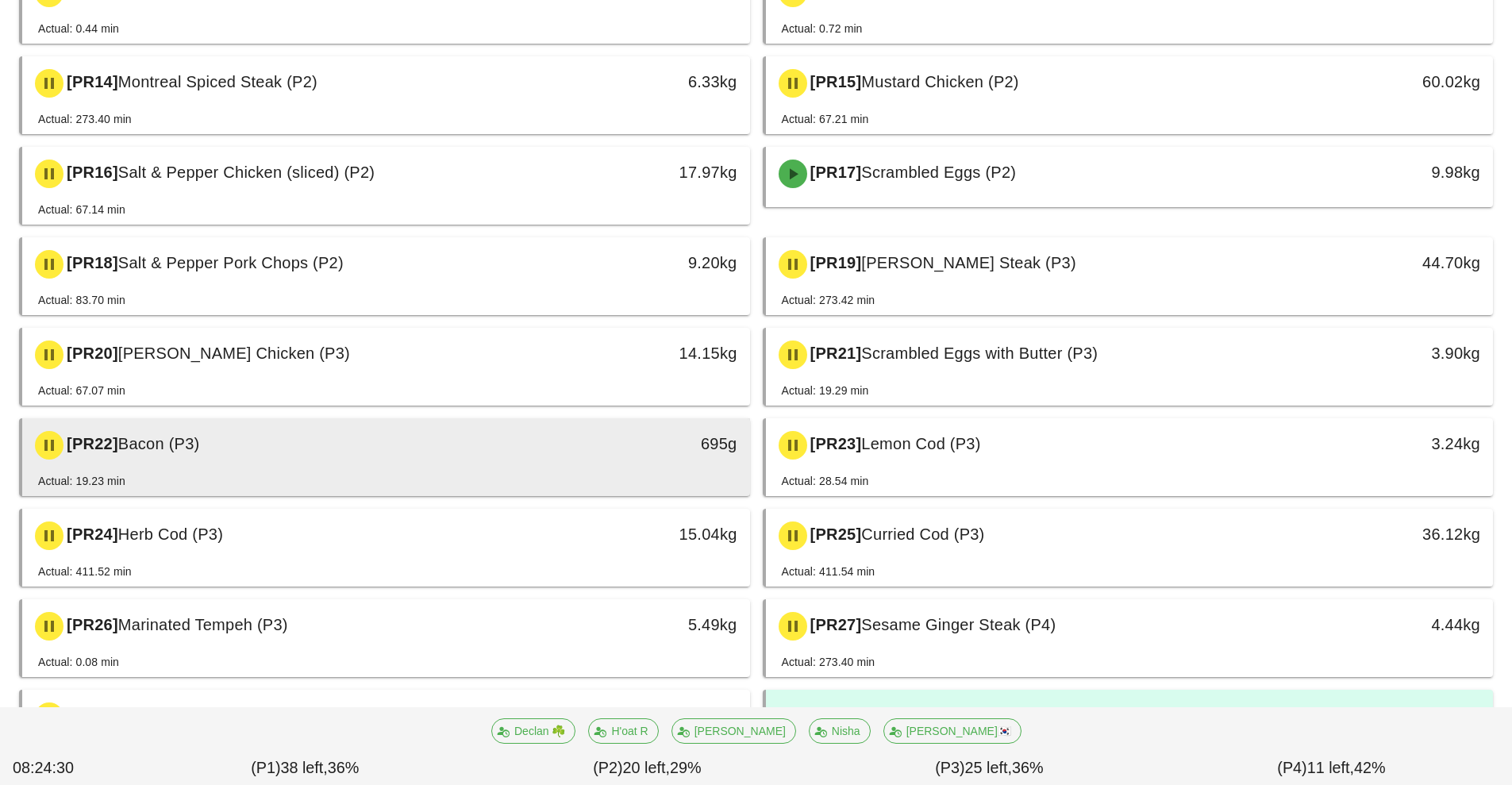
click at [509, 459] on div "[PR22] Bacon (P3)" at bounding box center [296, 445] width 541 height 47
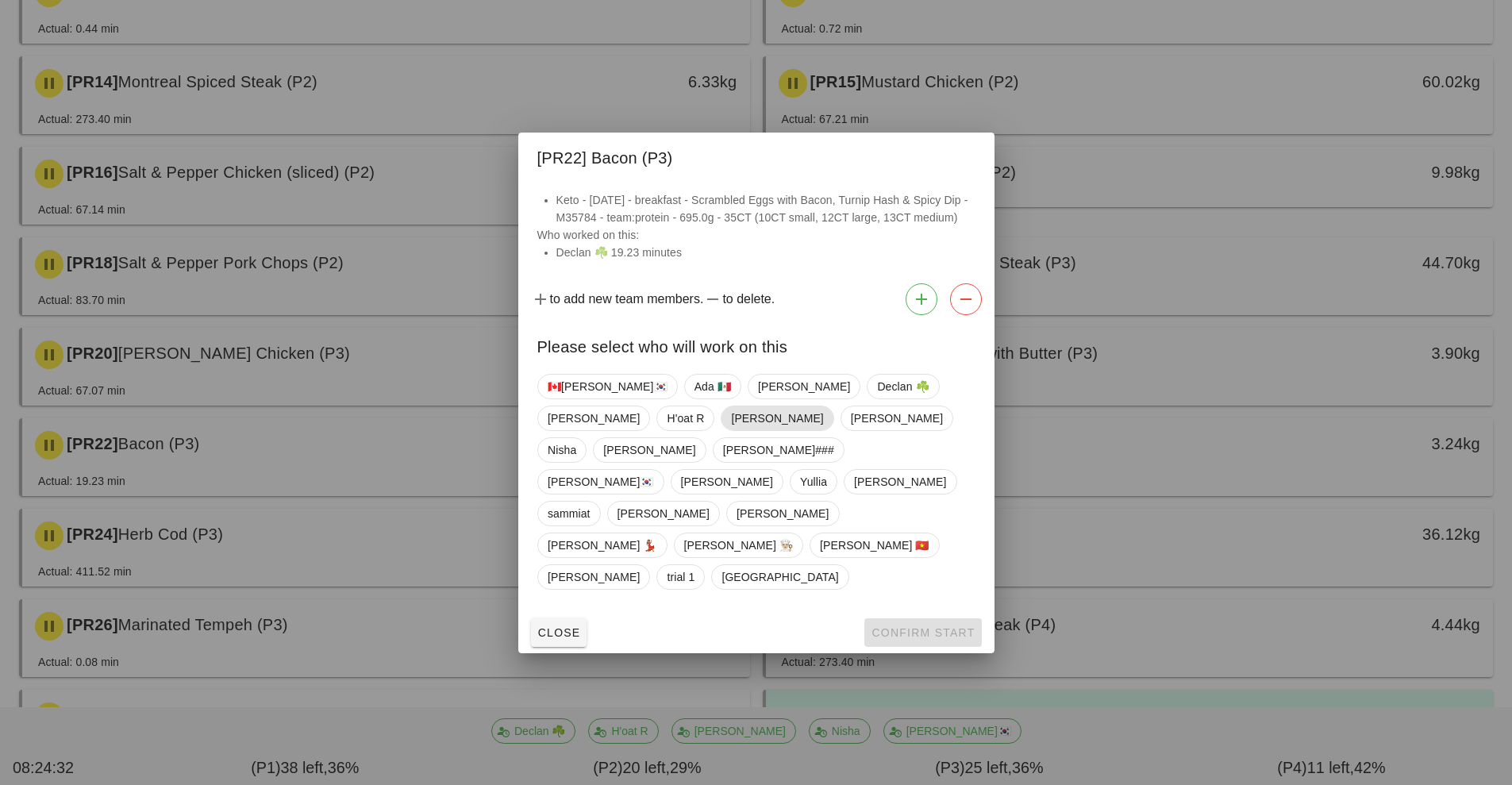
click at [731, 431] on span "[PERSON_NAME]" at bounding box center [777, 418] width 92 height 24
click at [574, 398] on span "🇨🇦[PERSON_NAME]🇰🇷" at bounding box center [607, 387] width 120 height 24
click at [731, 431] on span "[PERSON_NAME]" at bounding box center [776, 419] width 92 height 25
click at [905, 623] on div at bounding box center [756, 392] width 1512 height 785
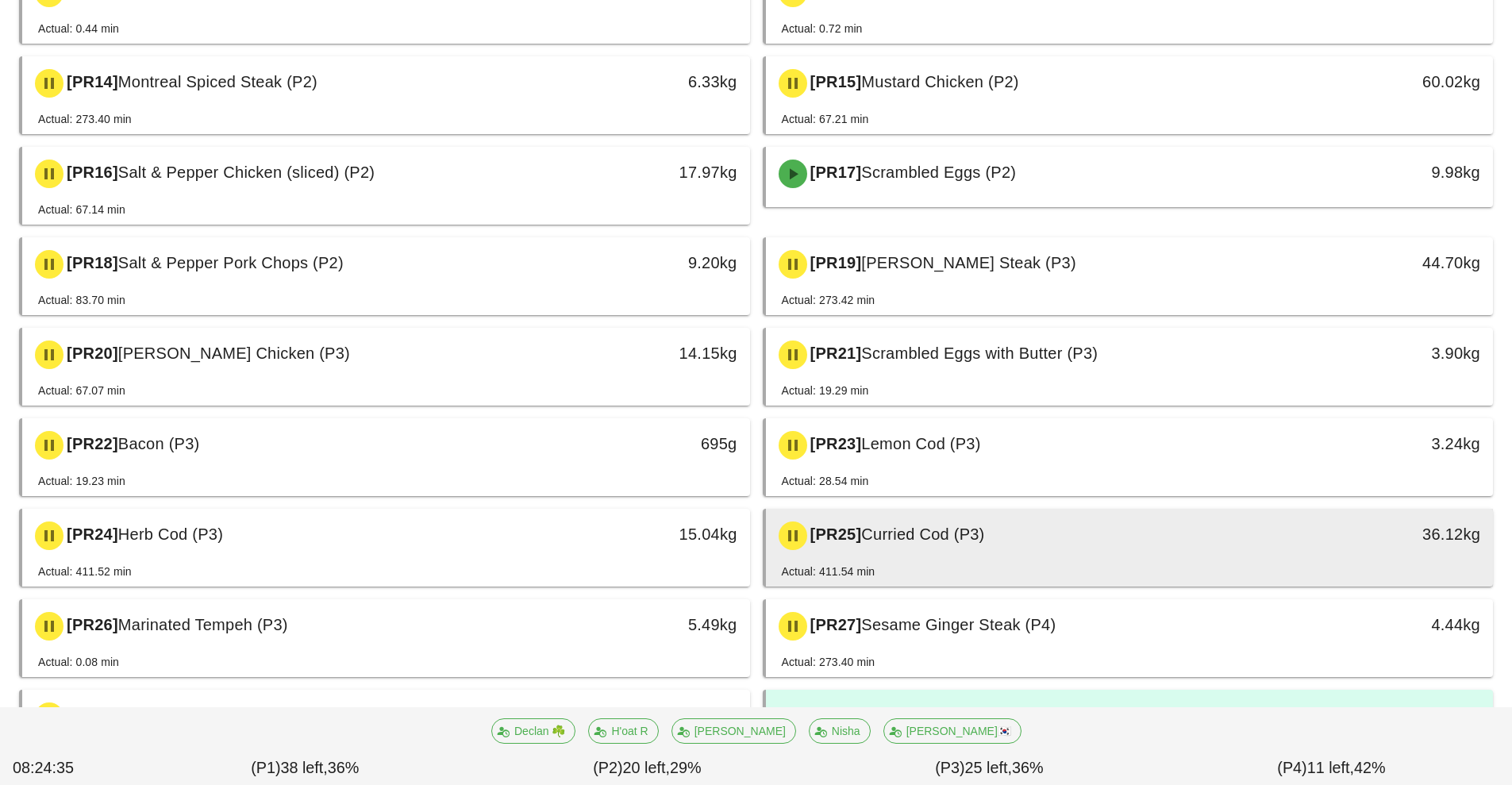
click at [914, 583] on div "Actual: 411.54 min" at bounding box center [1129, 575] width 696 height 24
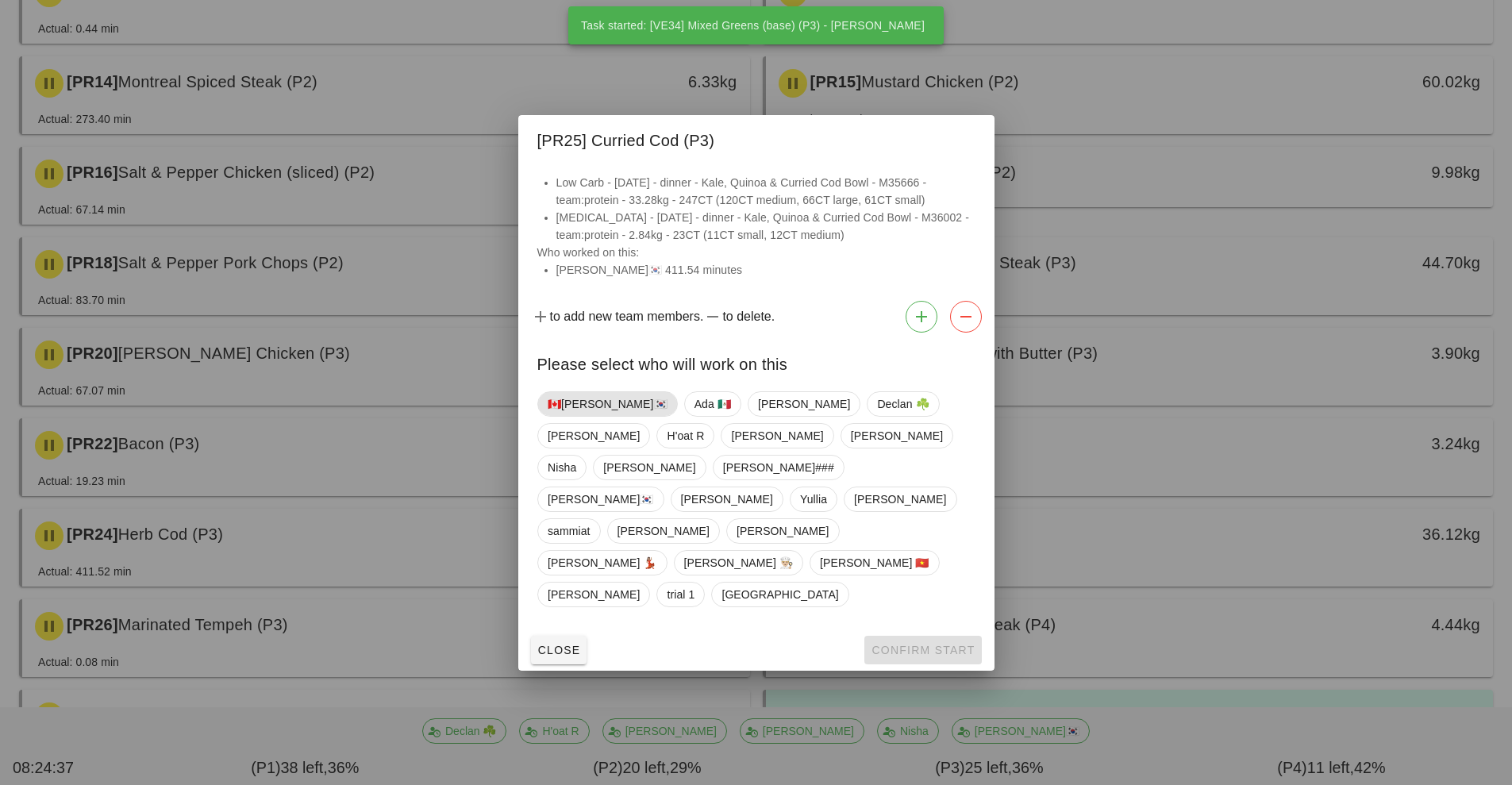
click at [568, 416] on span "🇨🇦[PERSON_NAME]🇰🇷" at bounding box center [607, 404] width 120 height 24
click at [915, 644] on span "Confirm Start" at bounding box center [922, 650] width 104 height 13
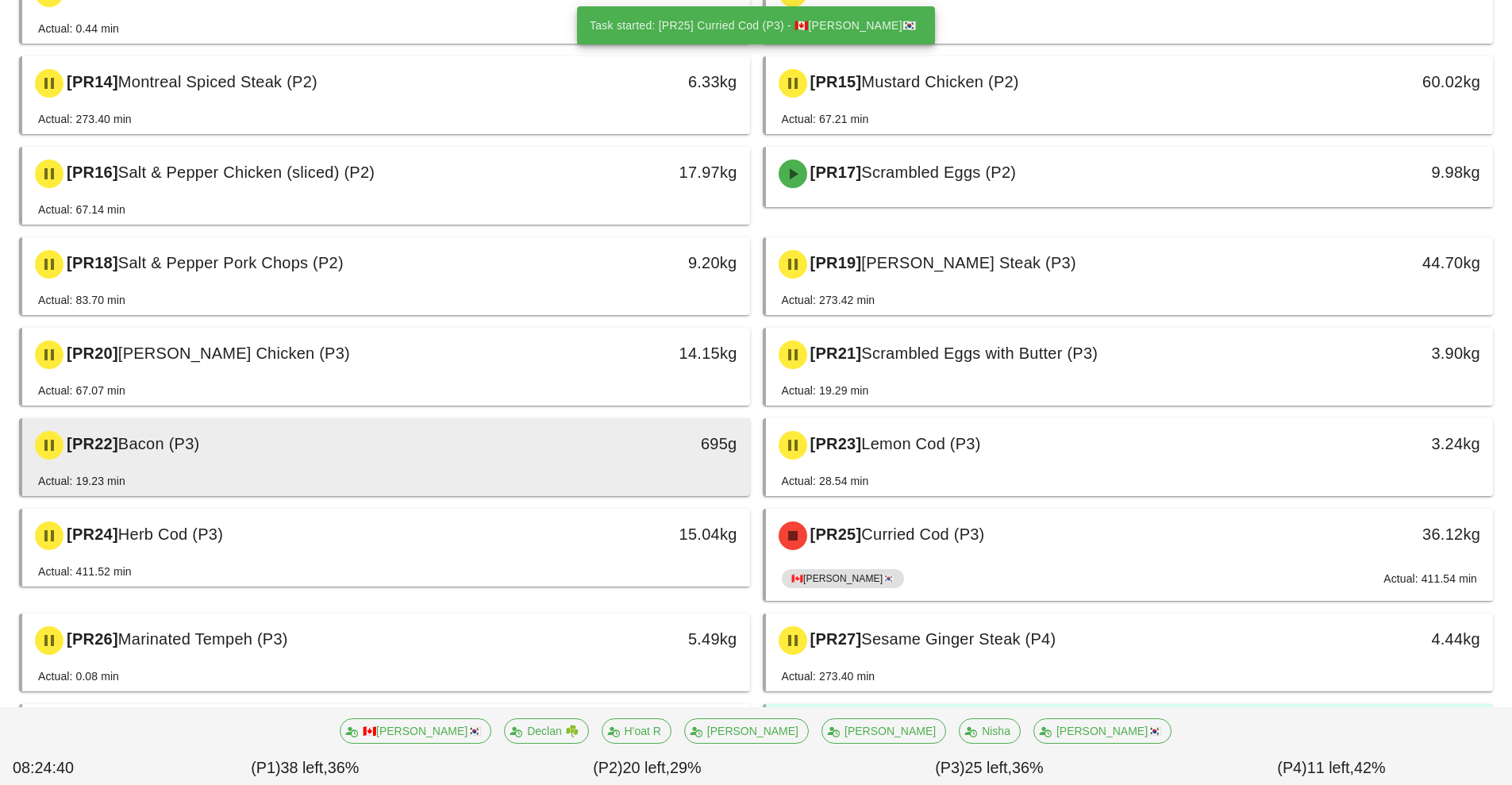
click at [431, 462] on div "[PR22] Bacon (P3)" at bounding box center [296, 445] width 541 height 47
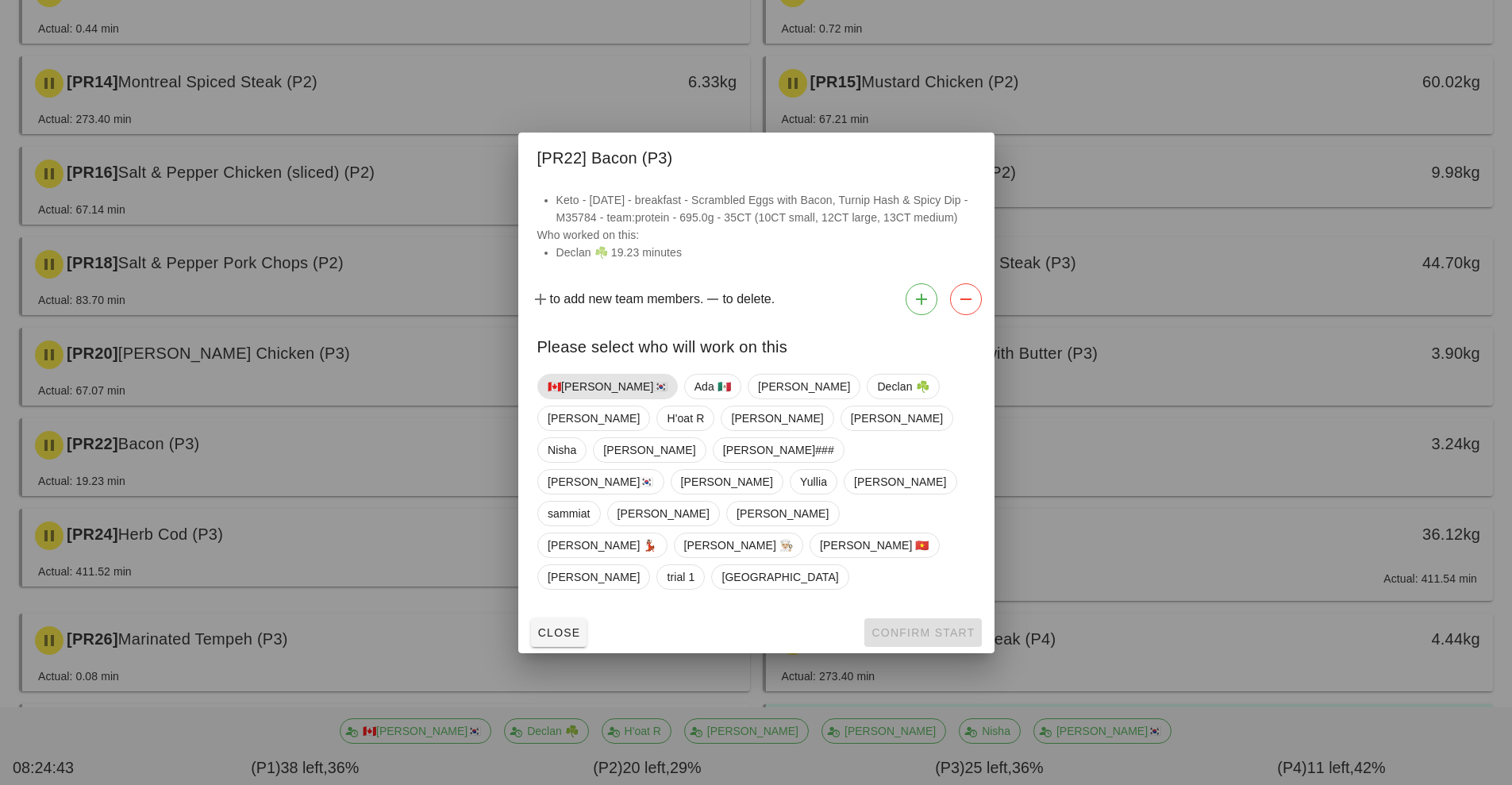
click at [575, 398] on span "🇨🇦[PERSON_NAME]🇰🇷" at bounding box center [607, 387] width 120 height 24
click at [917, 626] on span "Confirm Start" at bounding box center [922, 632] width 104 height 13
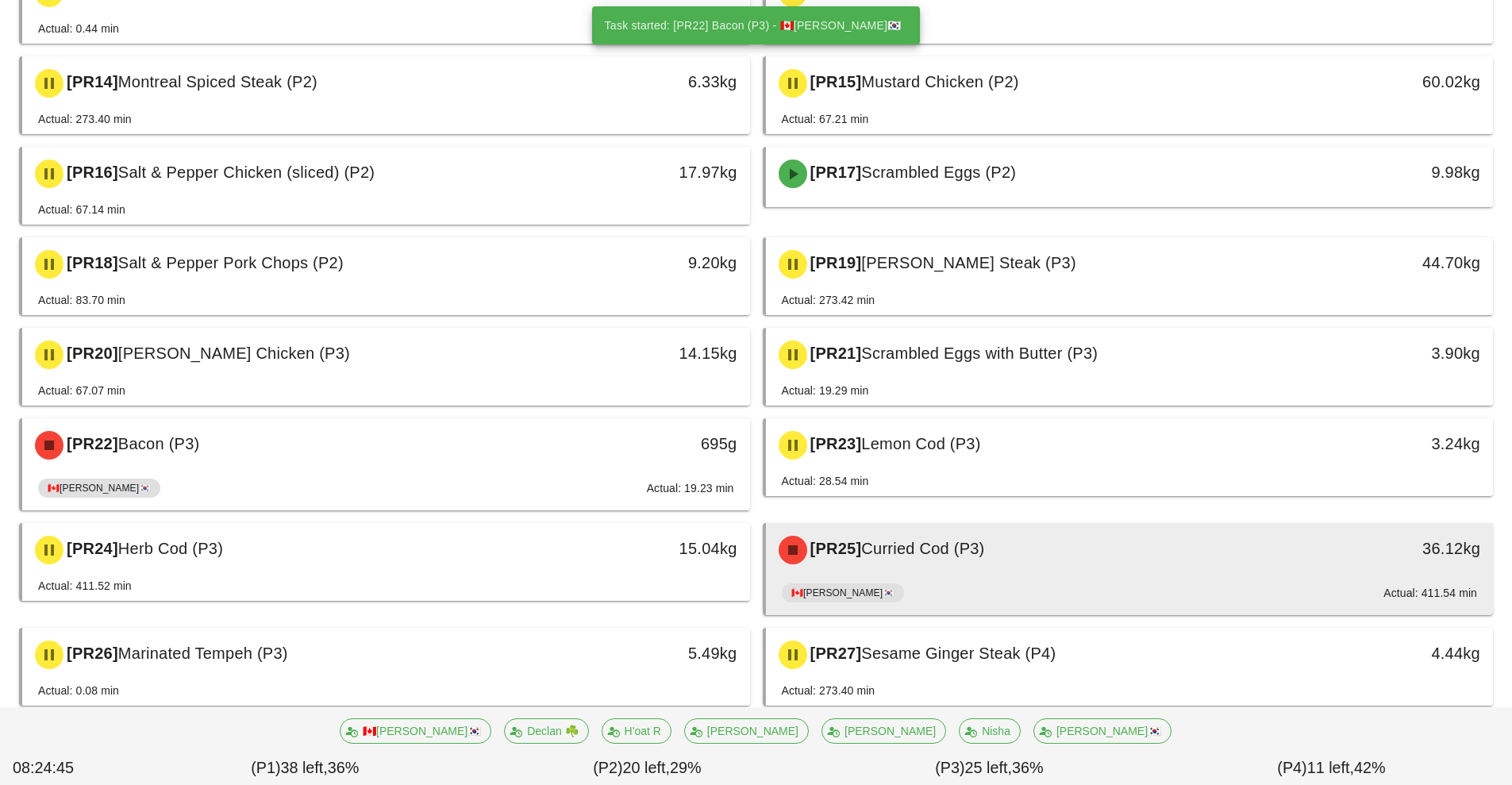
click at [917, 581] on div "🇨🇦KEN🇰🇷 Actual: 411.54 min" at bounding box center [1129, 596] width 696 height 38
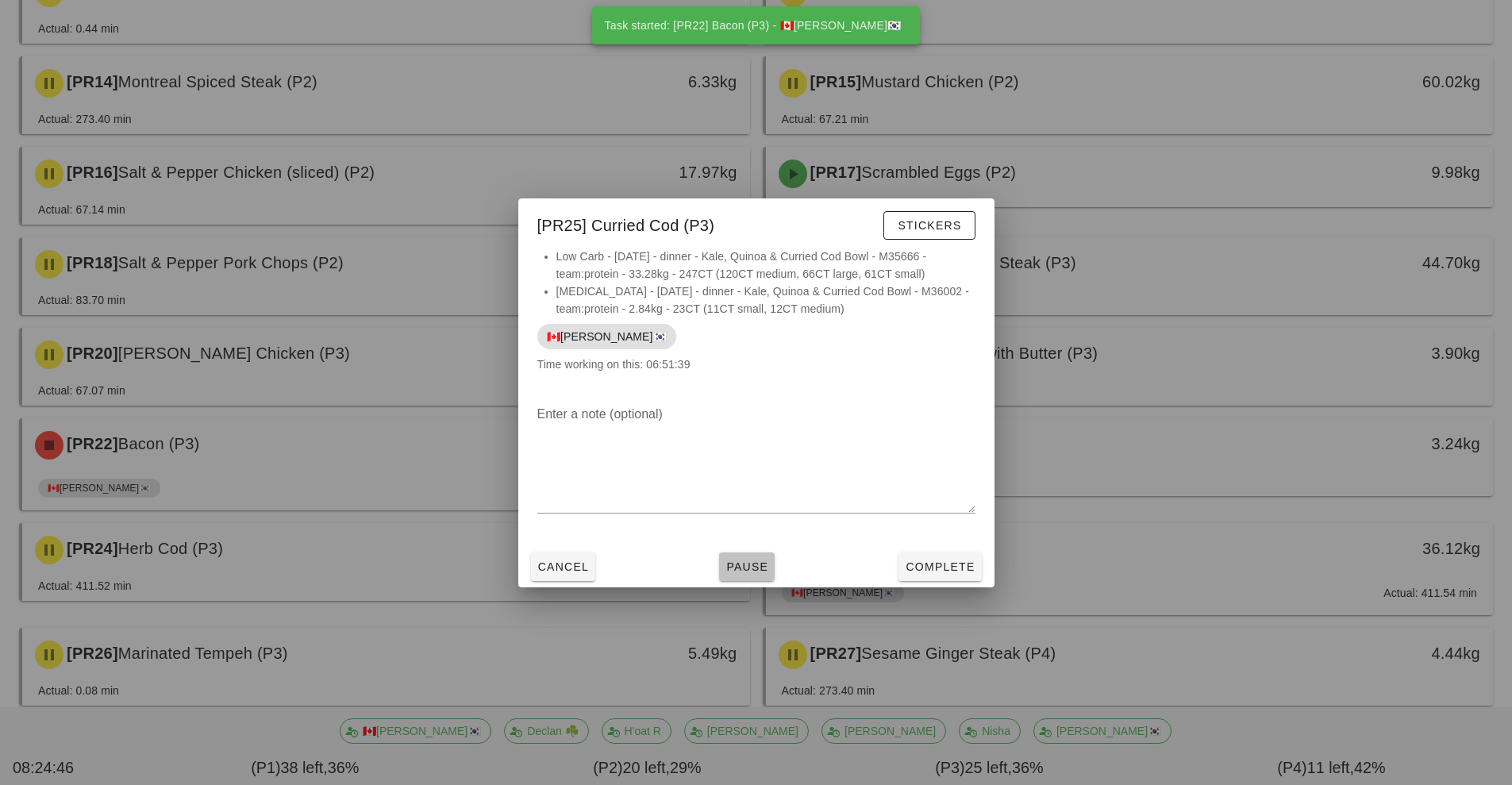
click at [755, 571] on span "Pause" at bounding box center [747, 566] width 43 height 13
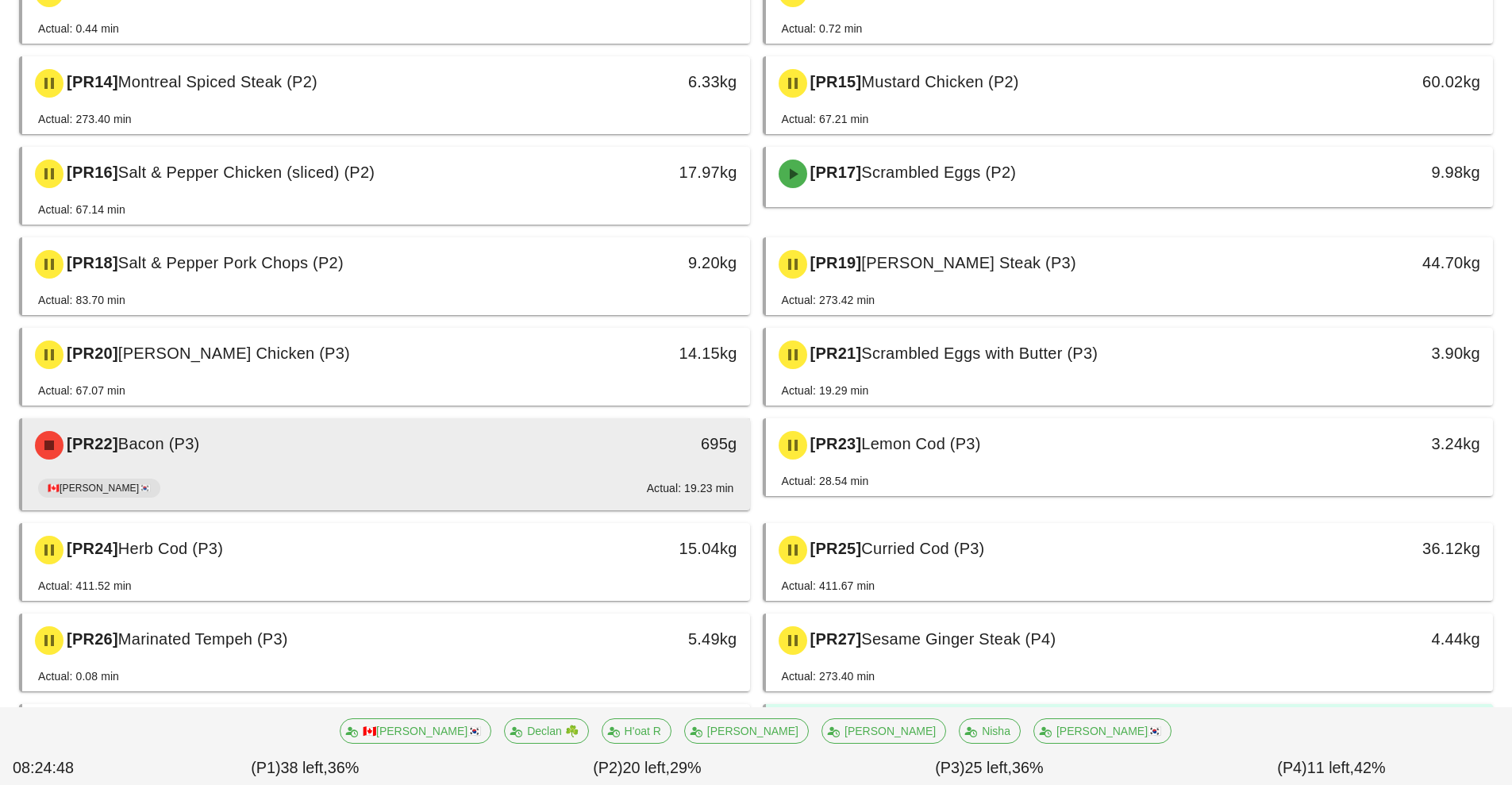
click at [524, 469] on div "[PR22] Bacon (P3) 695g" at bounding box center [386, 446] width 728 height 54
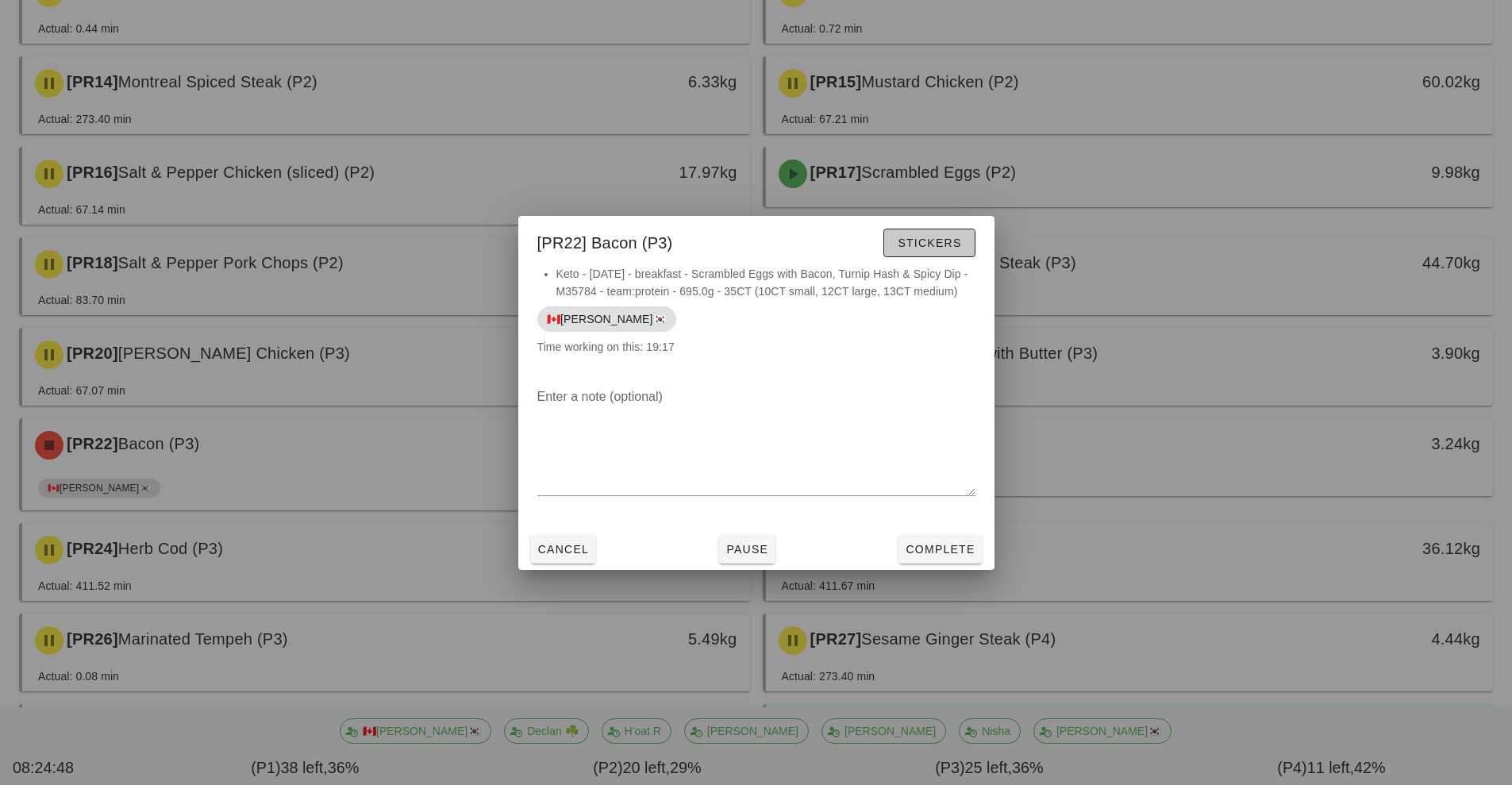
click at [939, 256] on button "Stickers" at bounding box center [929, 243] width 92 height 29
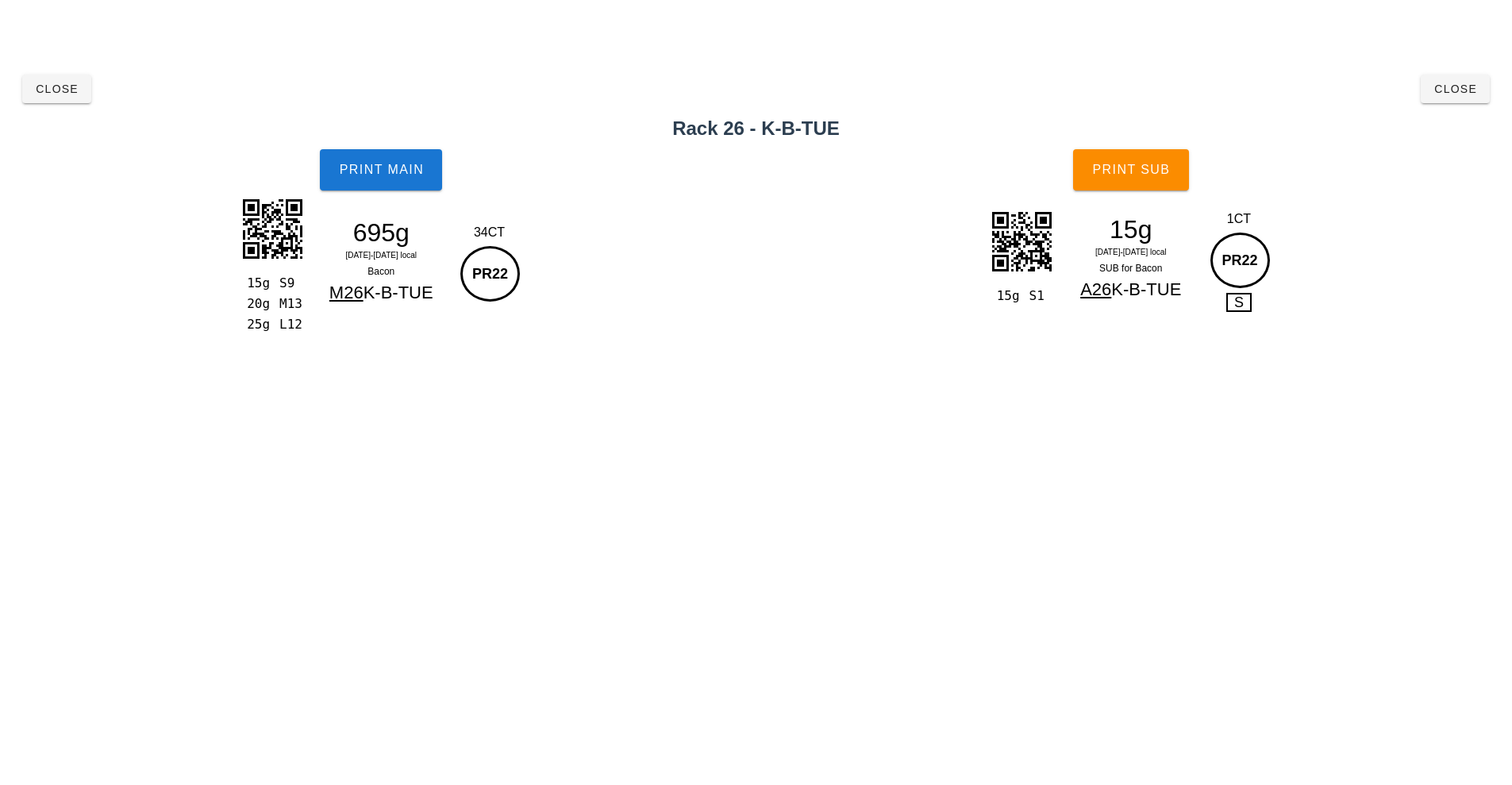
click at [939, 256] on div "15g S1 15g Mo 22-We 24 Sep local SUB for Bacon A26 K-B-TUE 1CT PR22 S" at bounding box center [1131, 278] width 763 height 157
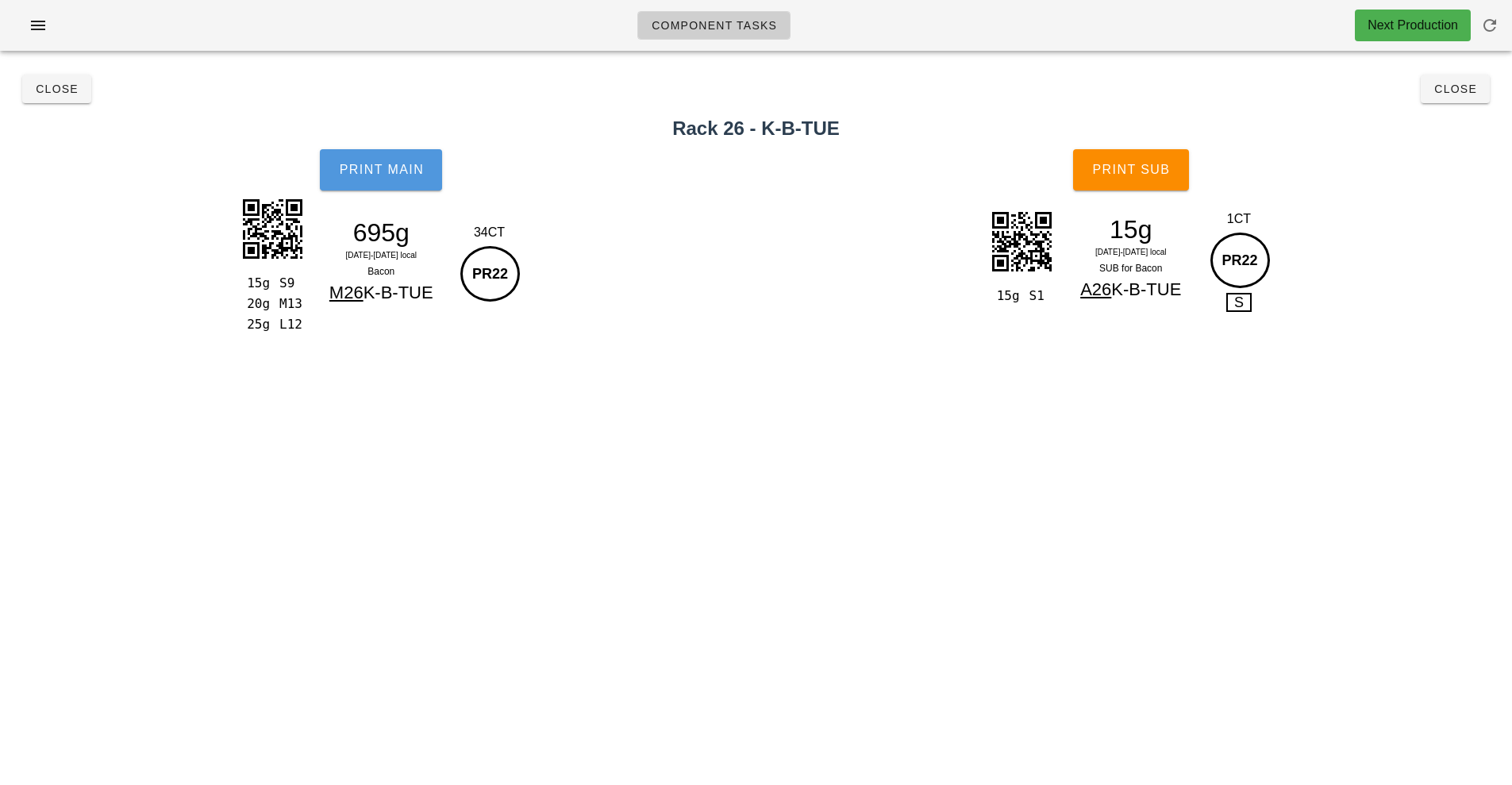
click at [397, 187] on button "Print Main" at bounding box center [381, 170] width 122 height 42
click at [1150, 185] on button "Print Sub" at bounding box center [1131, 170] width 116 height 42
click at [1466, 103] on button "Close" at bounding box center [1454, 89] width 69 height 29
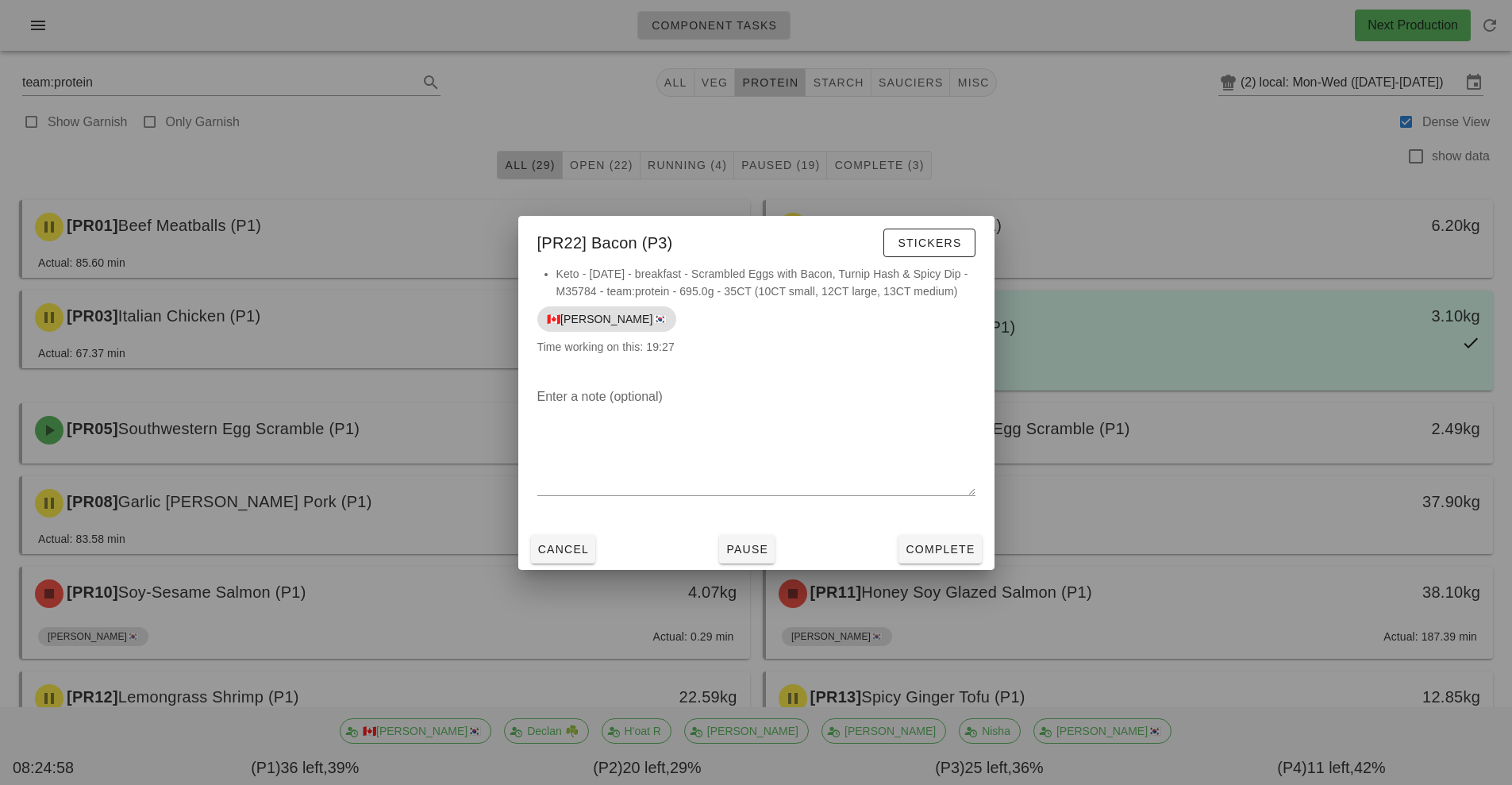
click at [1455, 94] on div at bounding box center [756, 392] width 1512 height 785
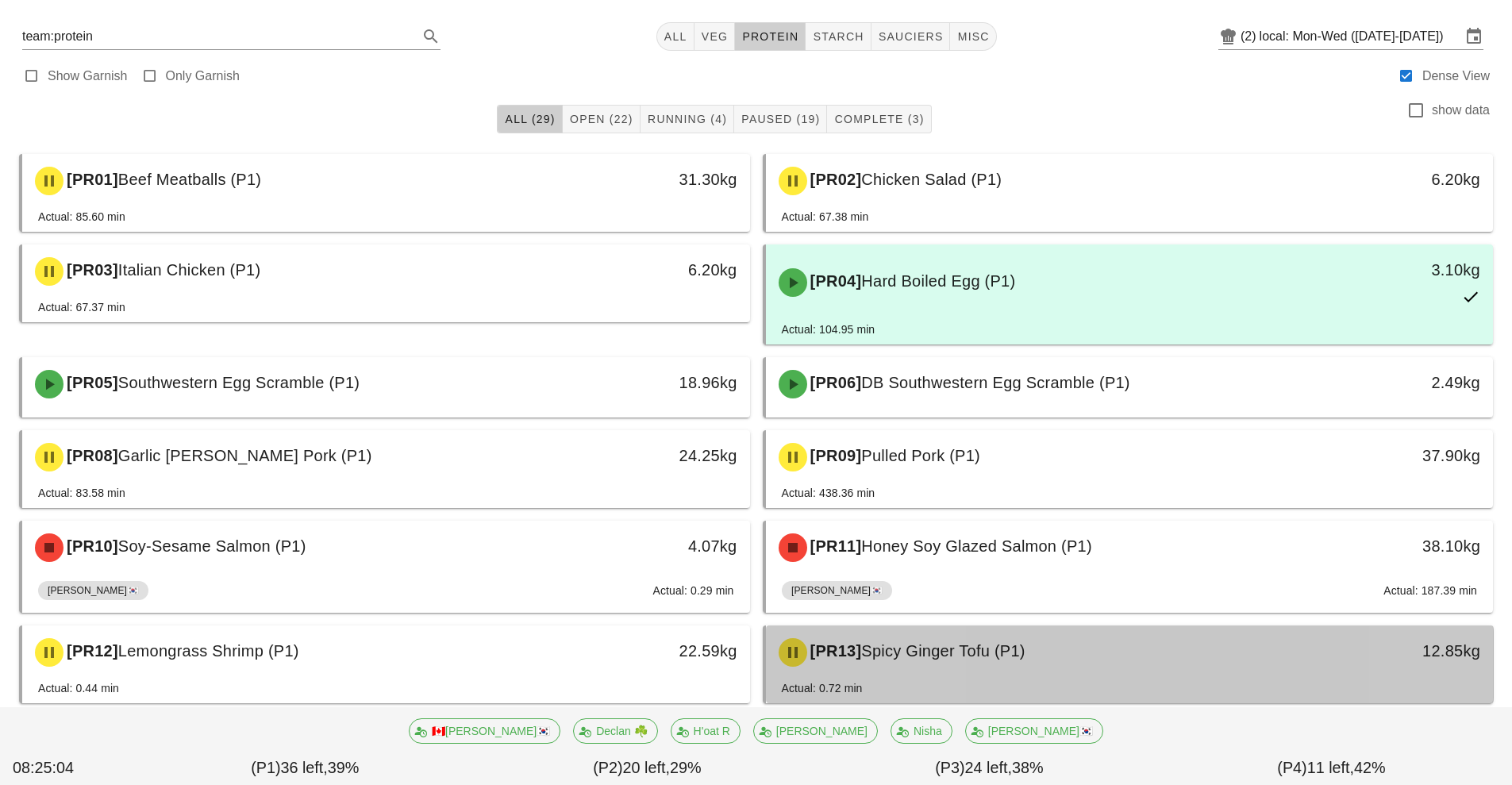
scroll to position [7, 0]
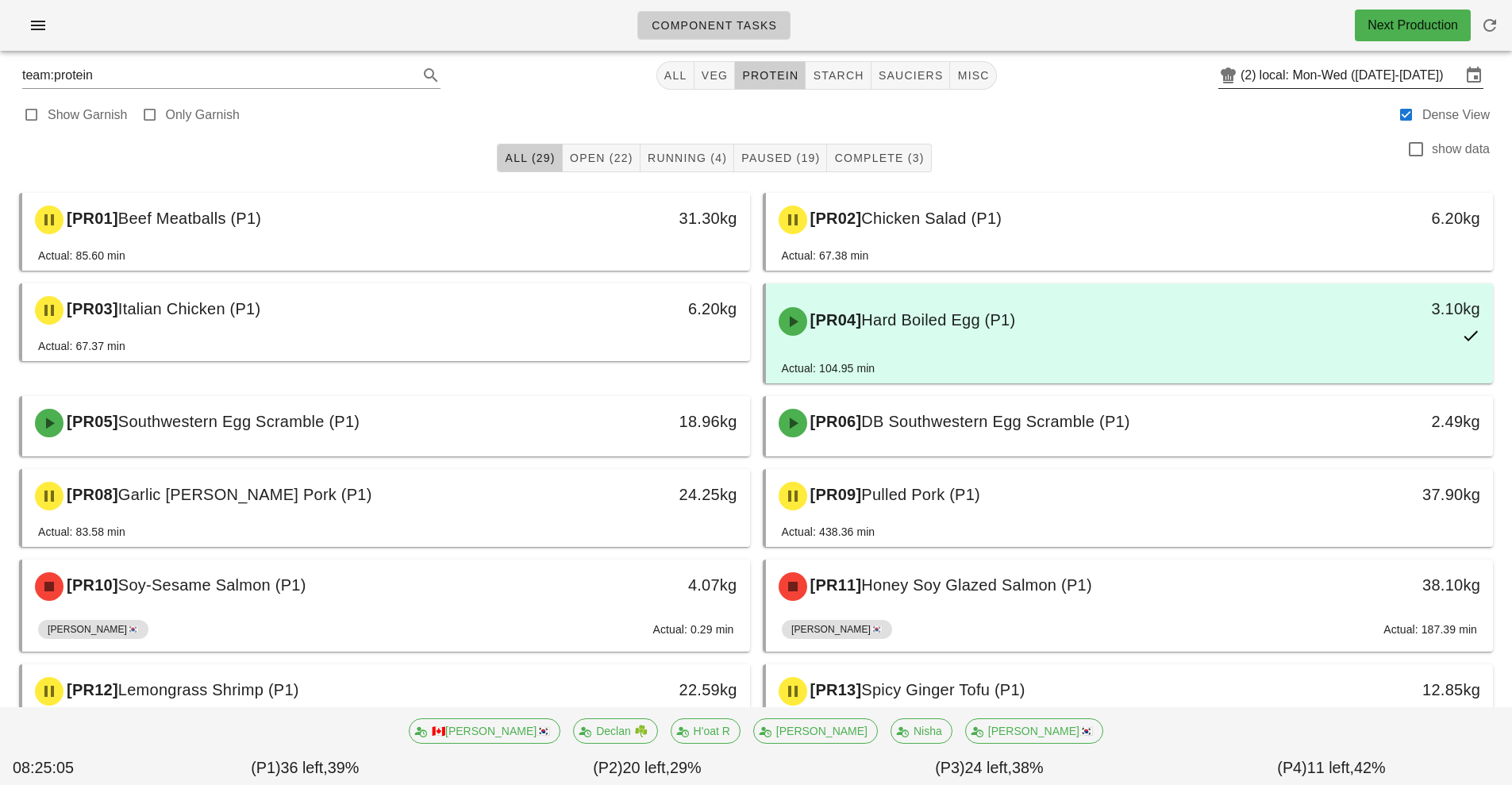
click at [1290, 87] on input "local: Mon-Wed ([DATE]-[DATE])" at bounding box center [1360, 75] width 202 height 25
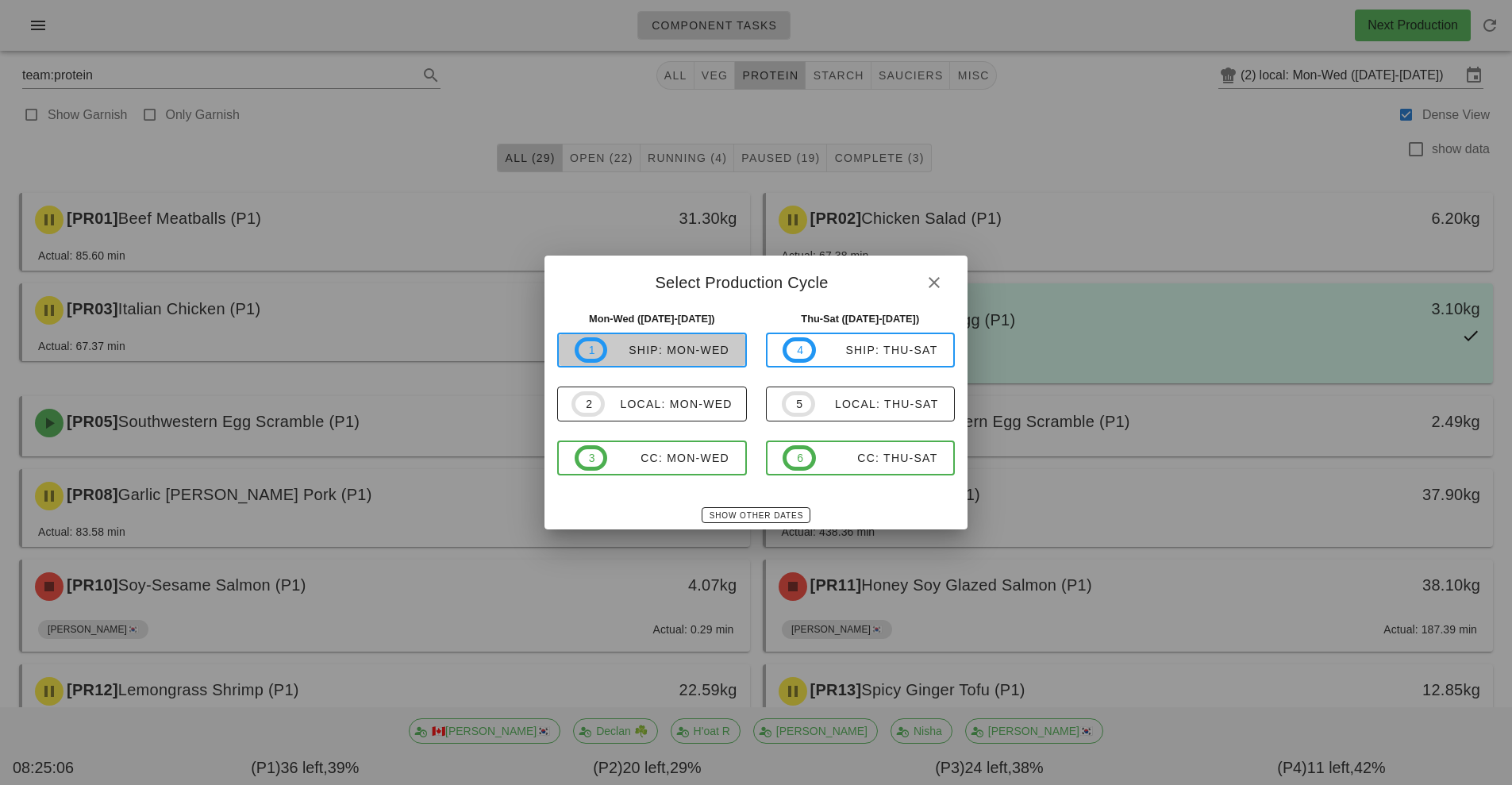
click at [685, 362] on span "1 ship: Mon-Wed" at bounding box center [652, 350] width 155 height 25
type input "ship: Mon-Wed ([DATE]-[DATE])"
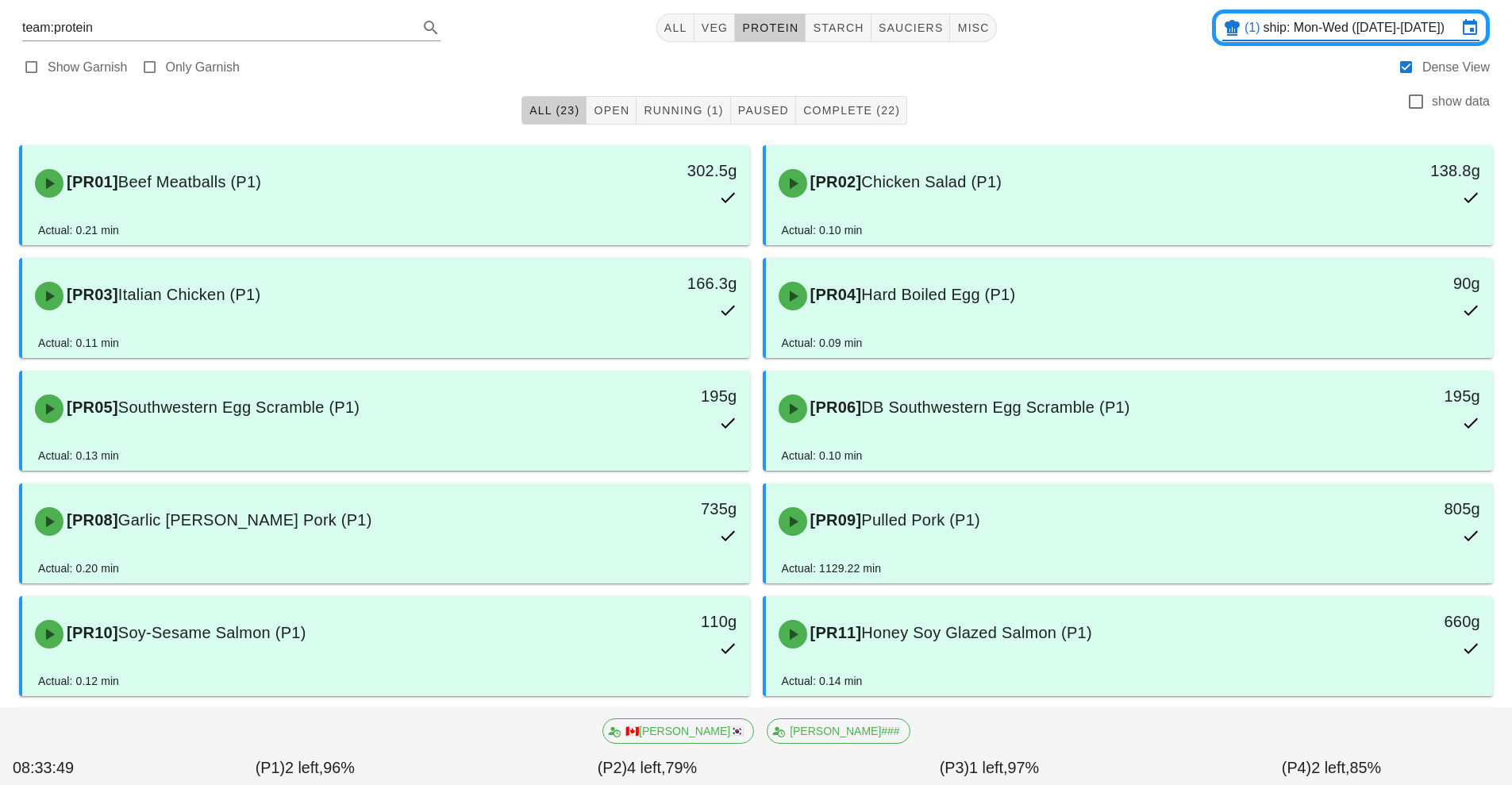
scroll to position [57, 0]
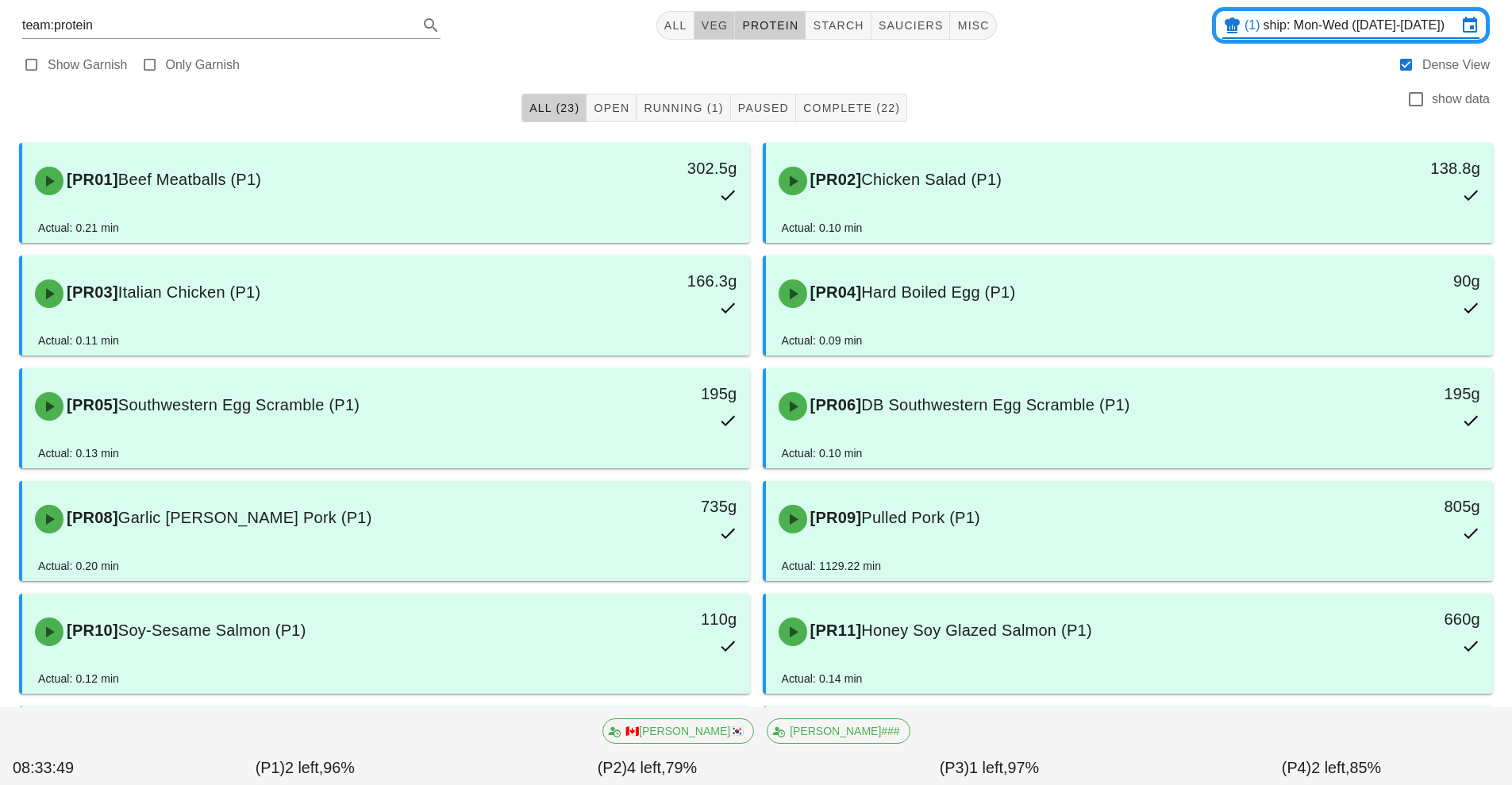
click at [714, 20] on span "veg" at bounding box center [714, 25] width 28 height 13
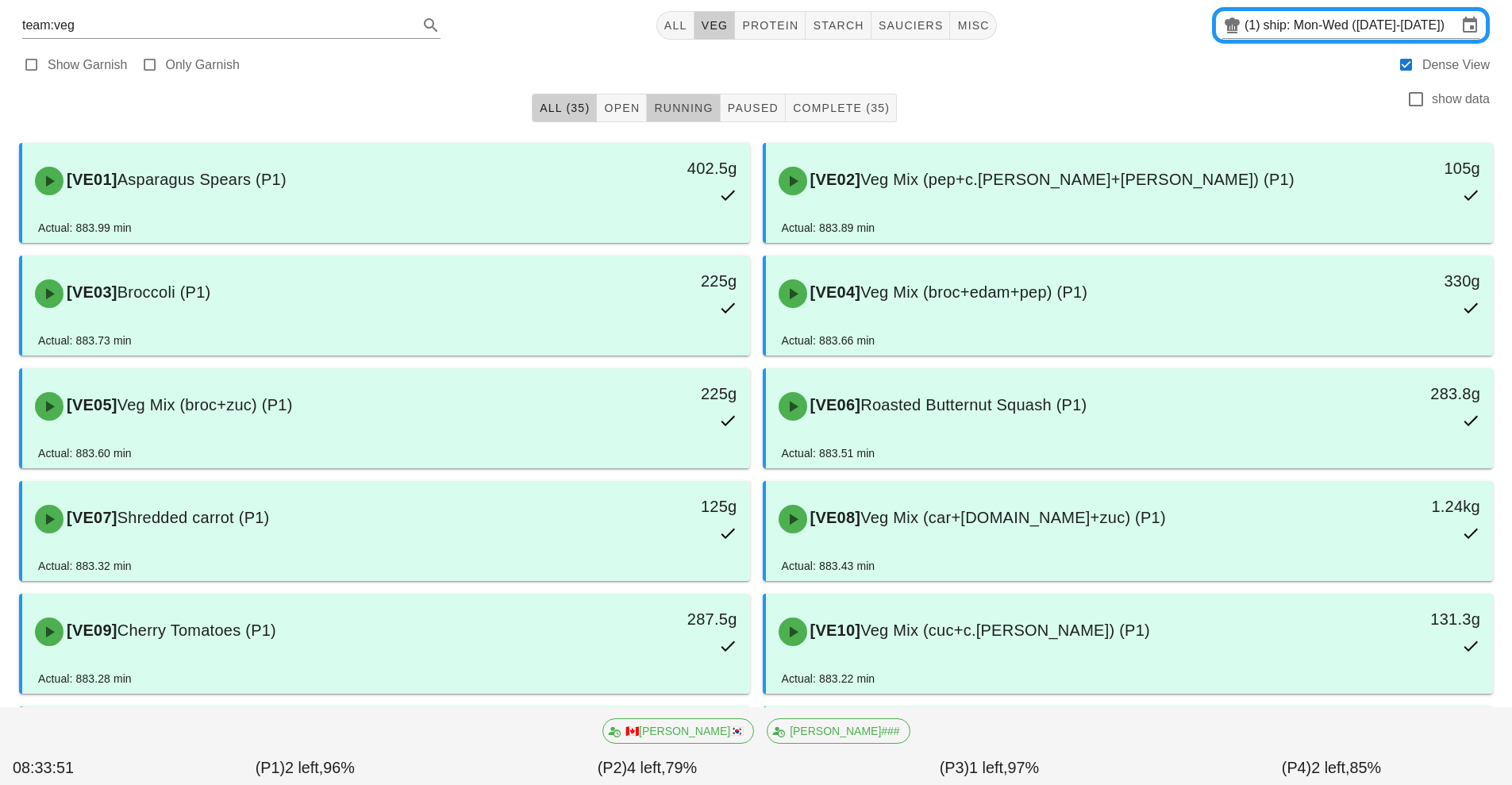
click at [689, 119] on button "Running" at bounding box center [683, 109] width 73 height 29
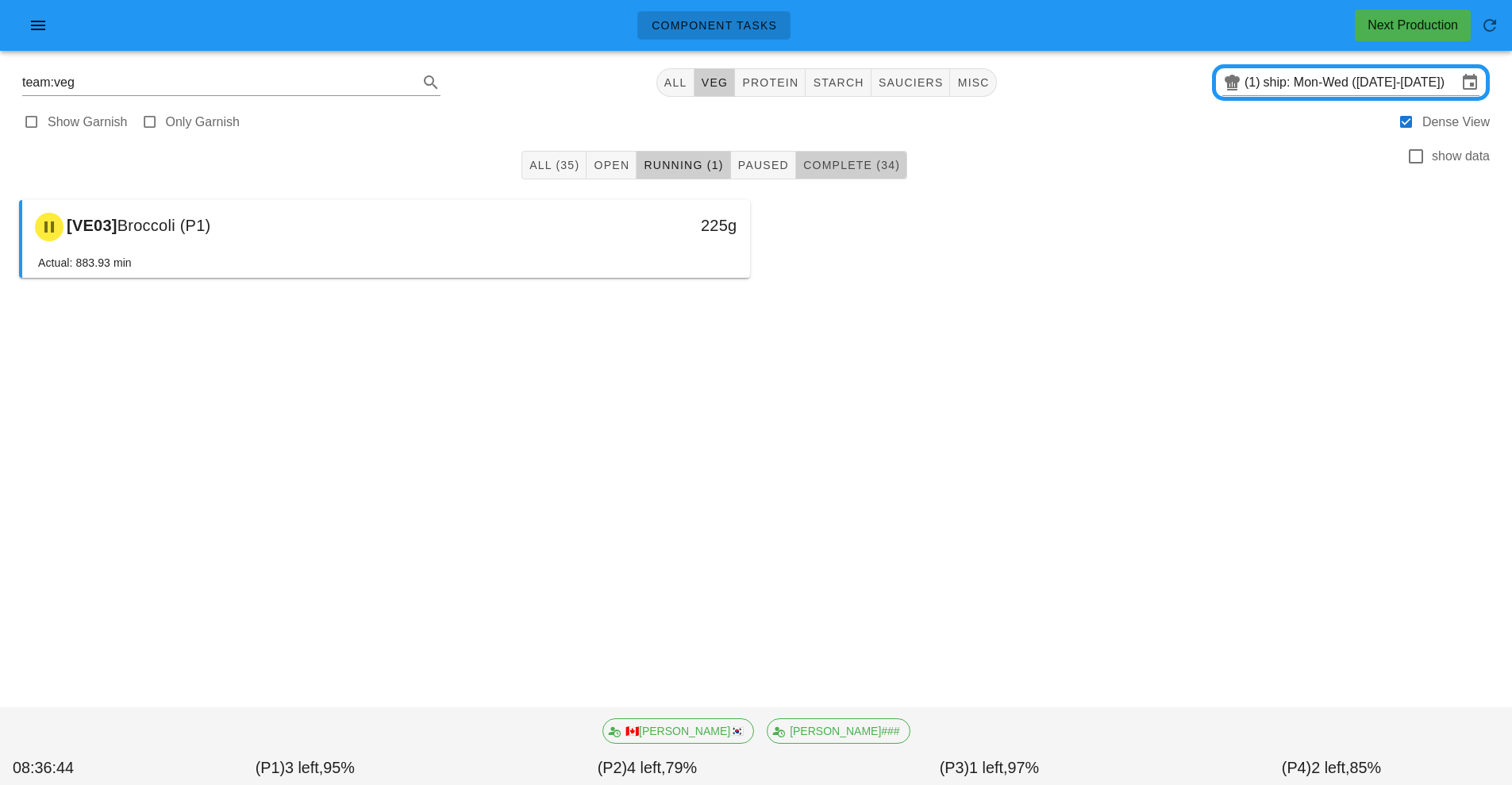
click at [848, 167] on span "Complete (34)" at bounding box center [851, 164] width 97 height 13
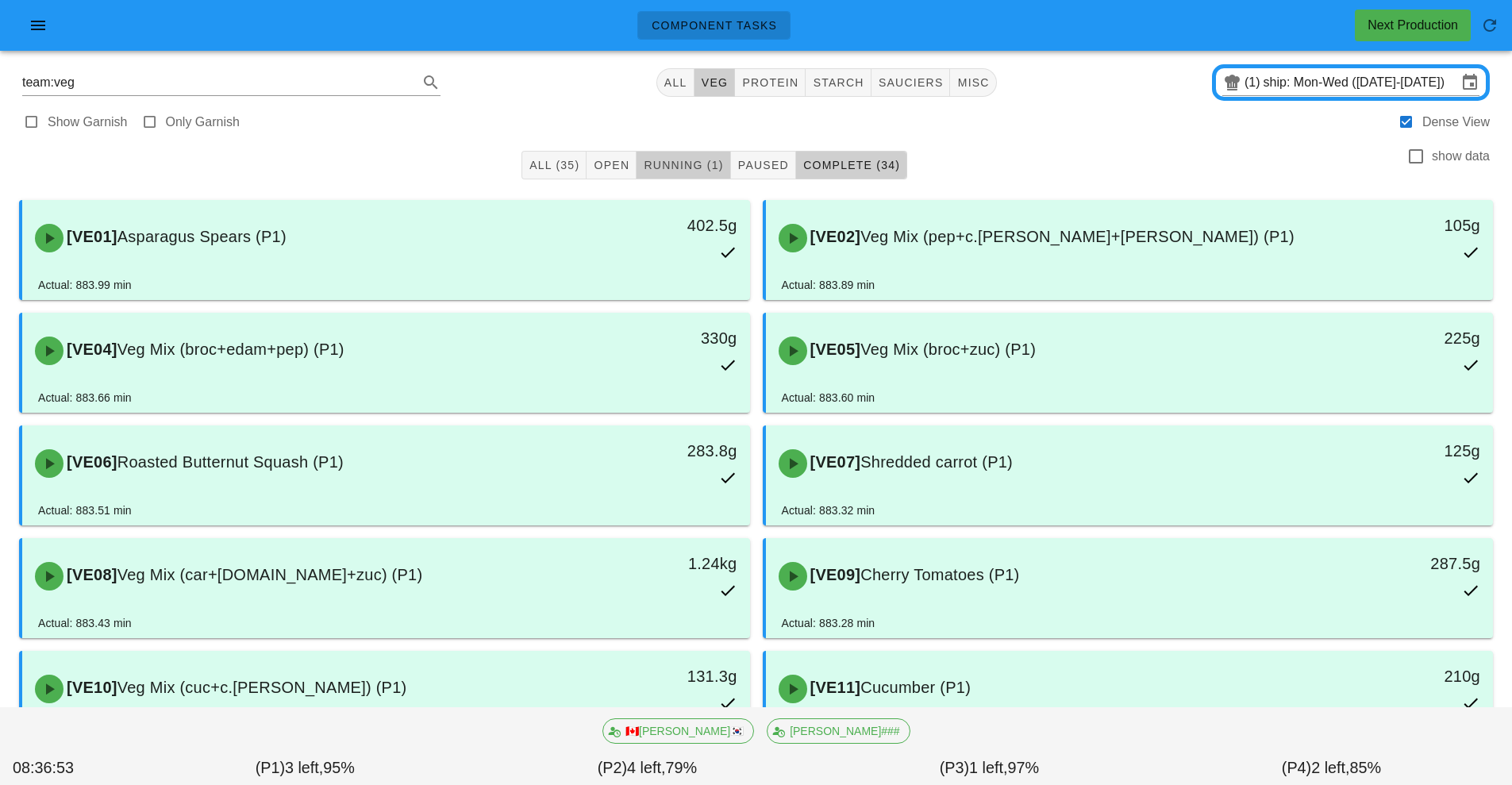
click at [677, 164] on span "Running (1)" at bounding box center [683, 164] width 81 height 13
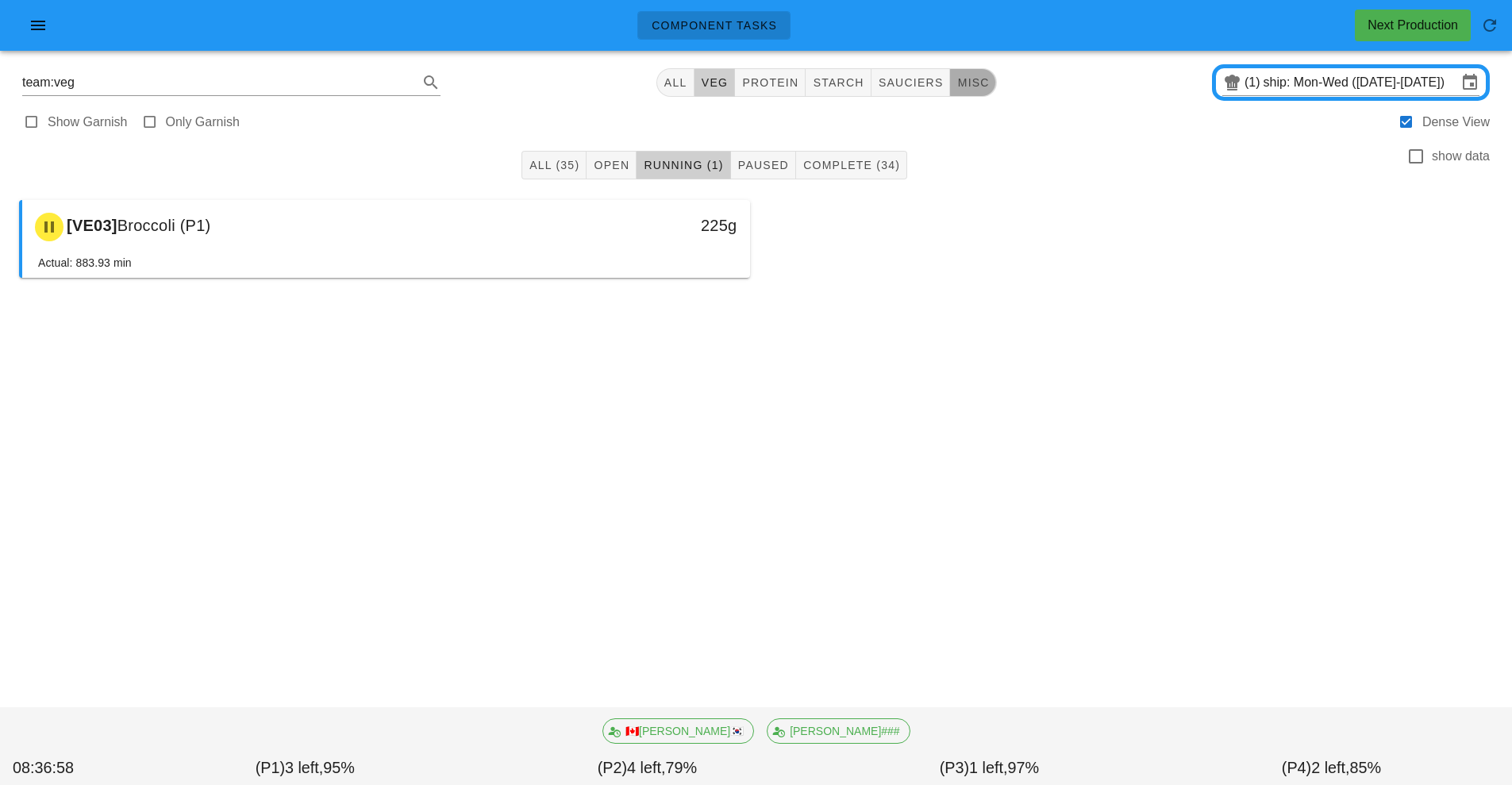
click at [970, 78] on span "misc" at bounding box center [972, 82] width 32 height 13
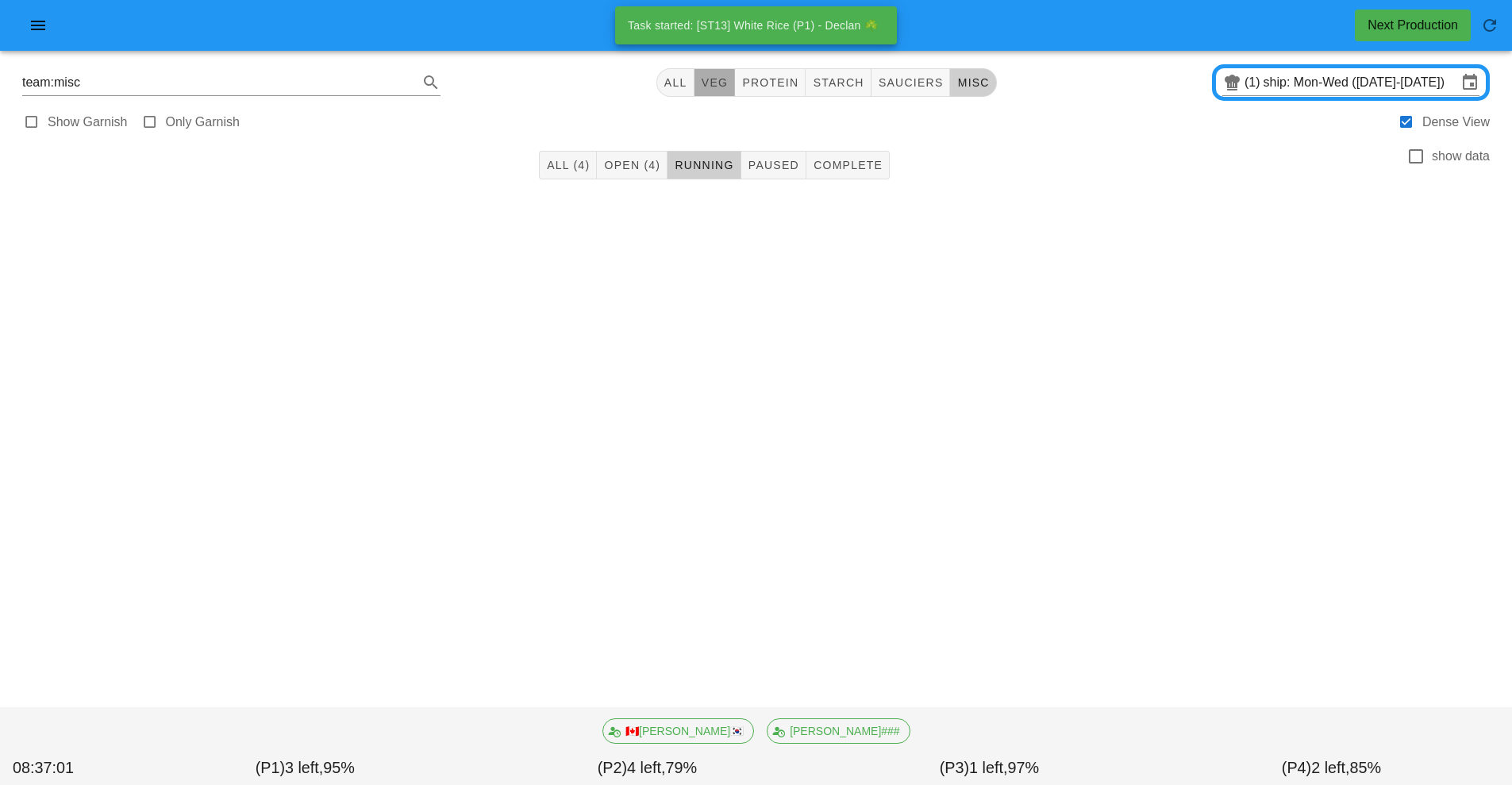
click at [714, 86] on span "veg" at bounding box center [714, 82] width 28 height 13
type input "team:veg"
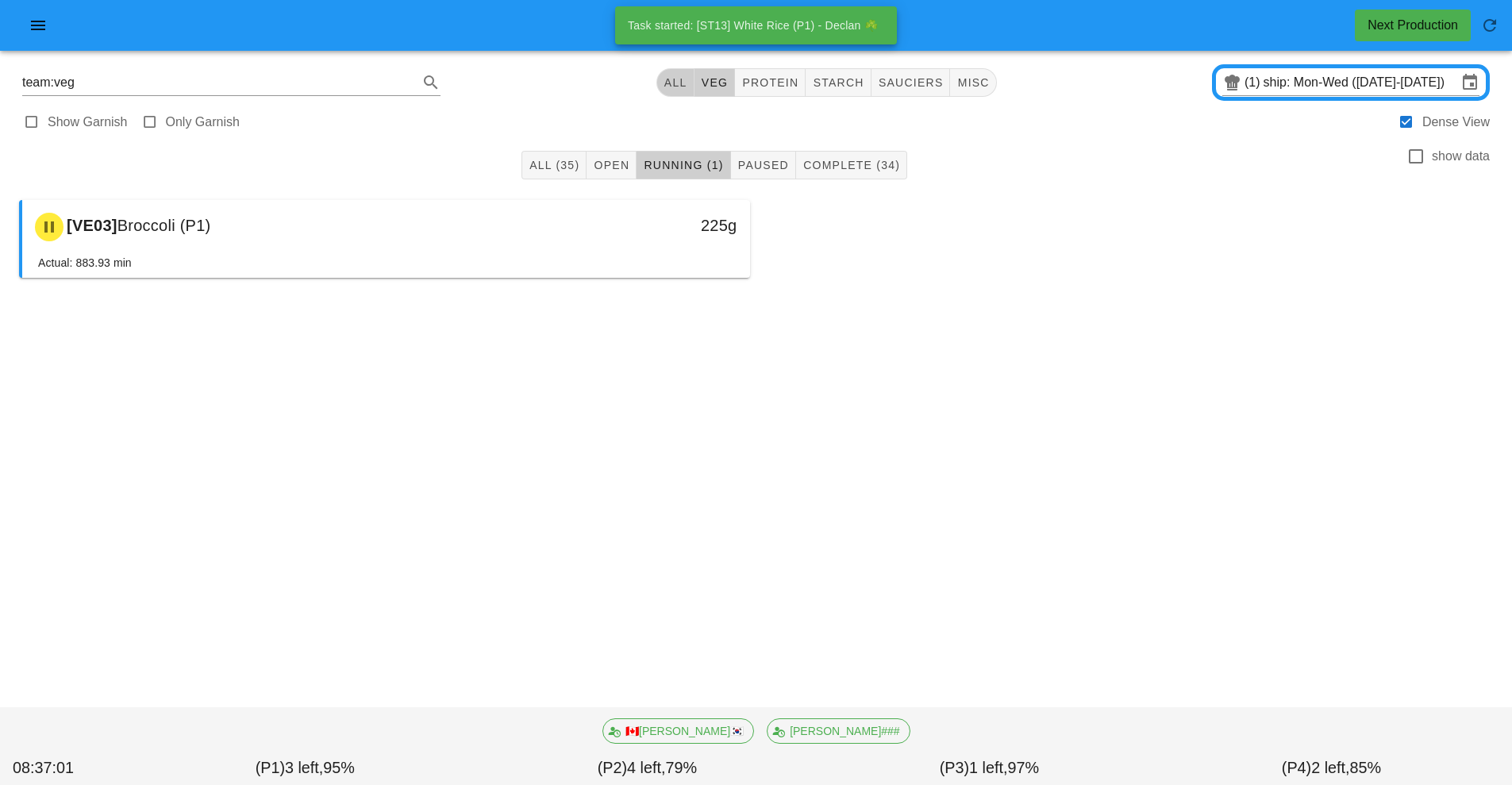
click at [675, 84] on span "All" at bounding box center [675, 82] width 24 height 13
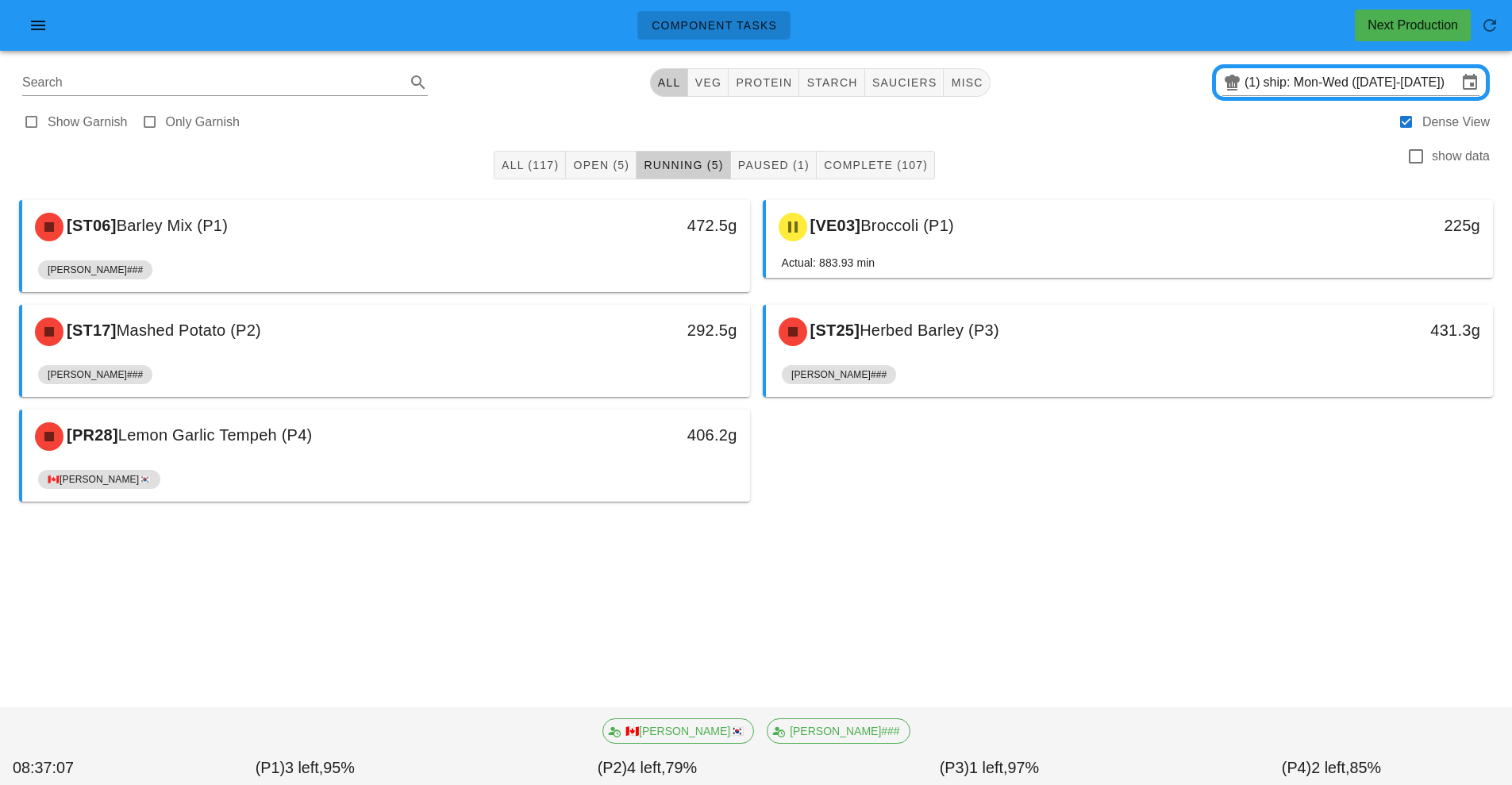
click at [895, 497] on div "[ST06] Barley Mix (P1) 472.5g Shawn### [VE03] Broccoli (P1) 225g Actual: 883.93…" at bounding box center [756, 351] width 1487 height 315
click at [586, 165] on span "Open (5)" at bounding box center [600, 164] width 57 height 13
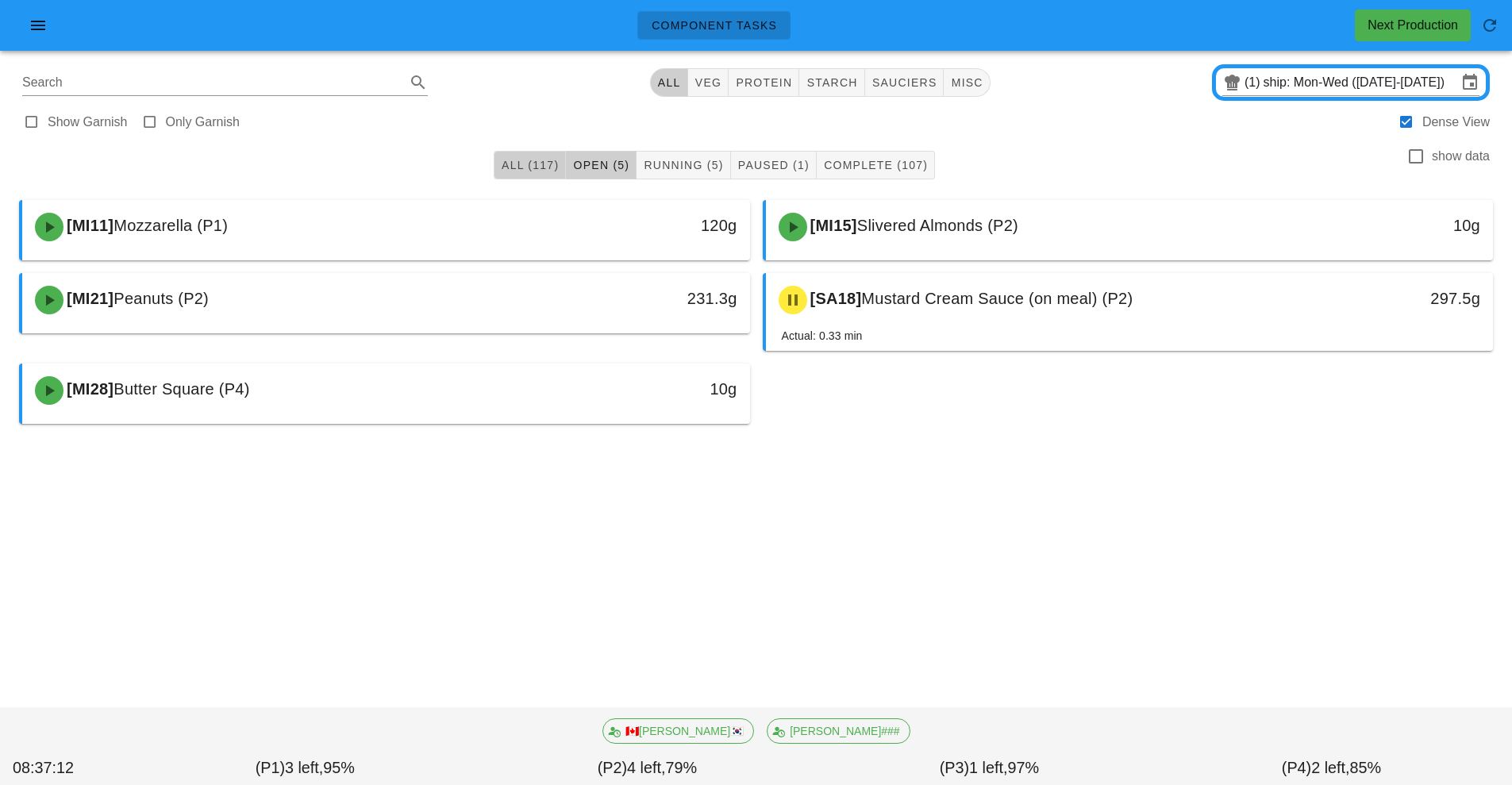
click at [538, 164] on span "All (117)" at bounding box center [530, 164] width 58 height 13
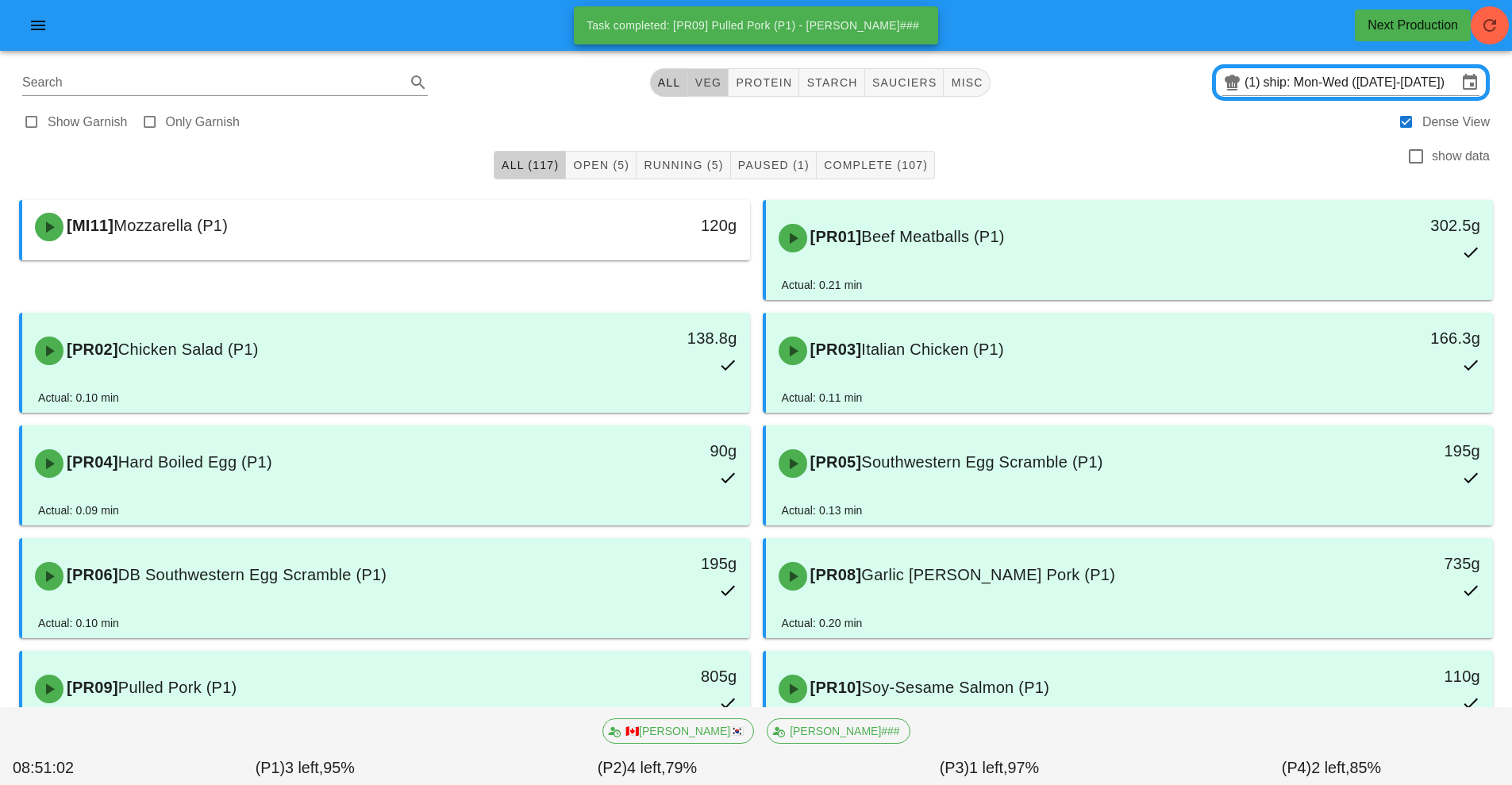
click at [711, 82] on span "veg" at bounding box center [708, 82] width 28 height 13
click at [702, 153] on button "Running (5)" at bounding box center [683, 165] width 94 height 29
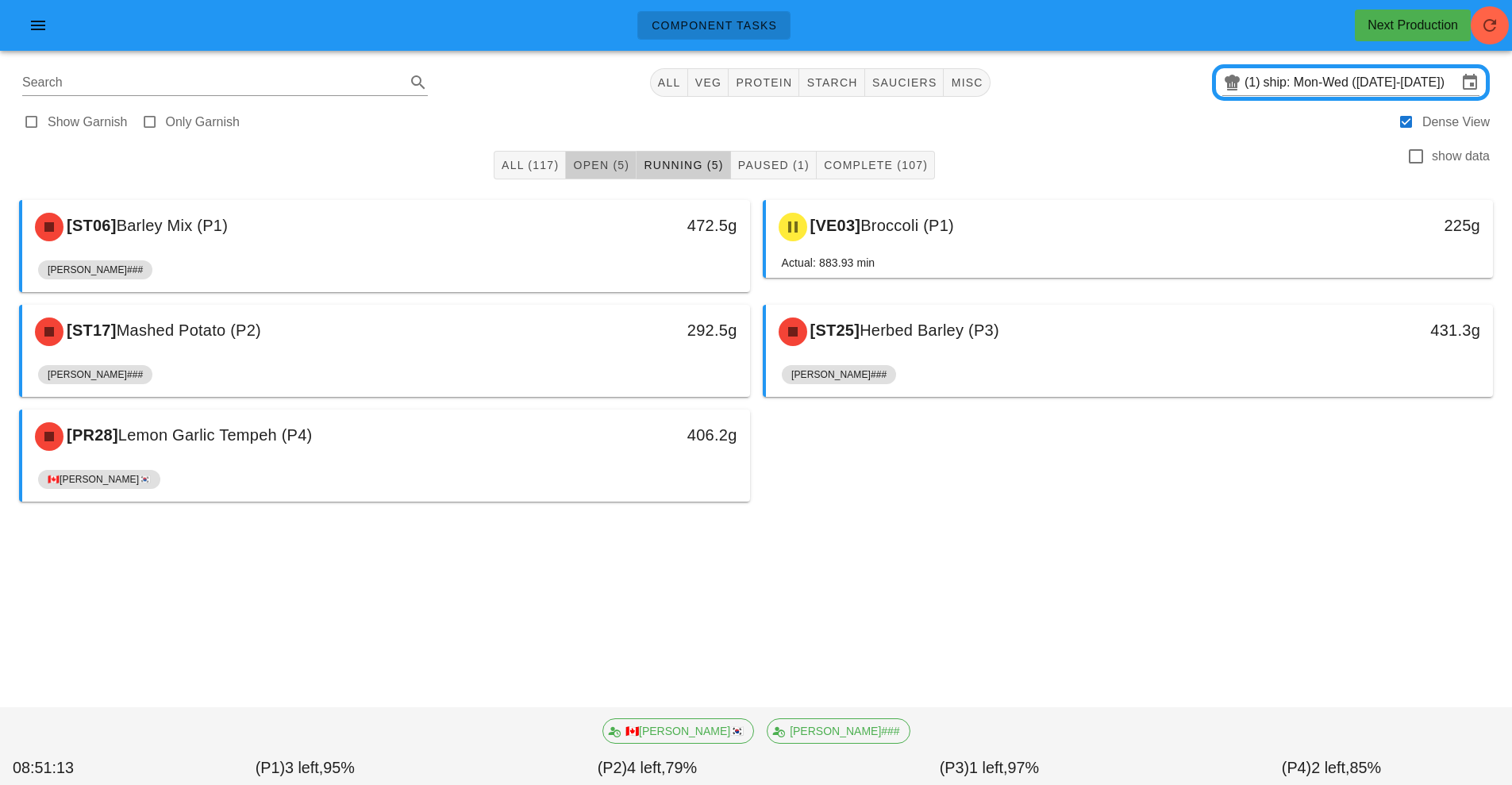
click at [600, 170] on span "Open (5)" at bounding box center [600, 164] width 57 height 13
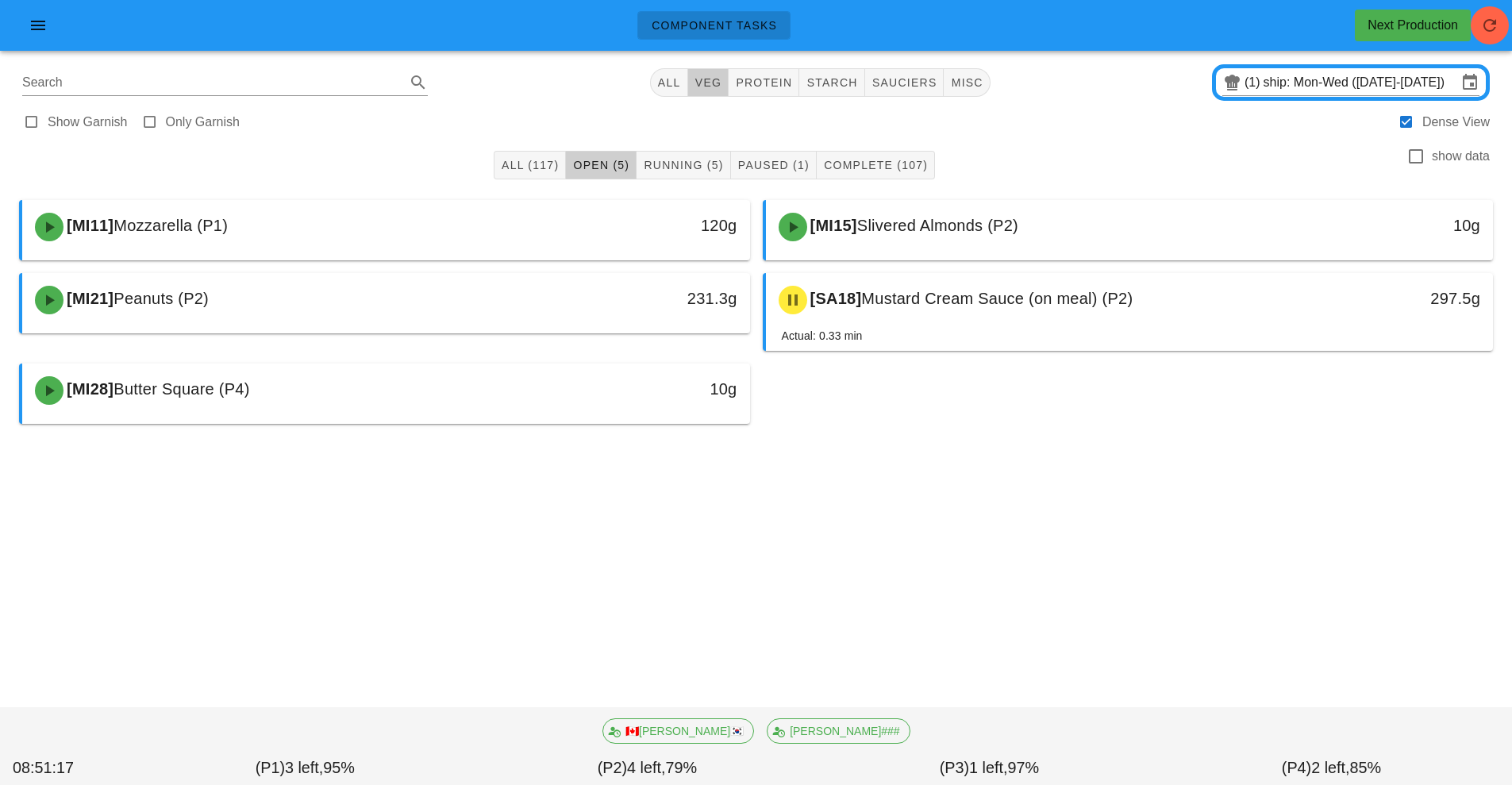
click at [712, 77] on span "veg" at bounding box center [708, 82] width 28 height 13
type input "team:veg"
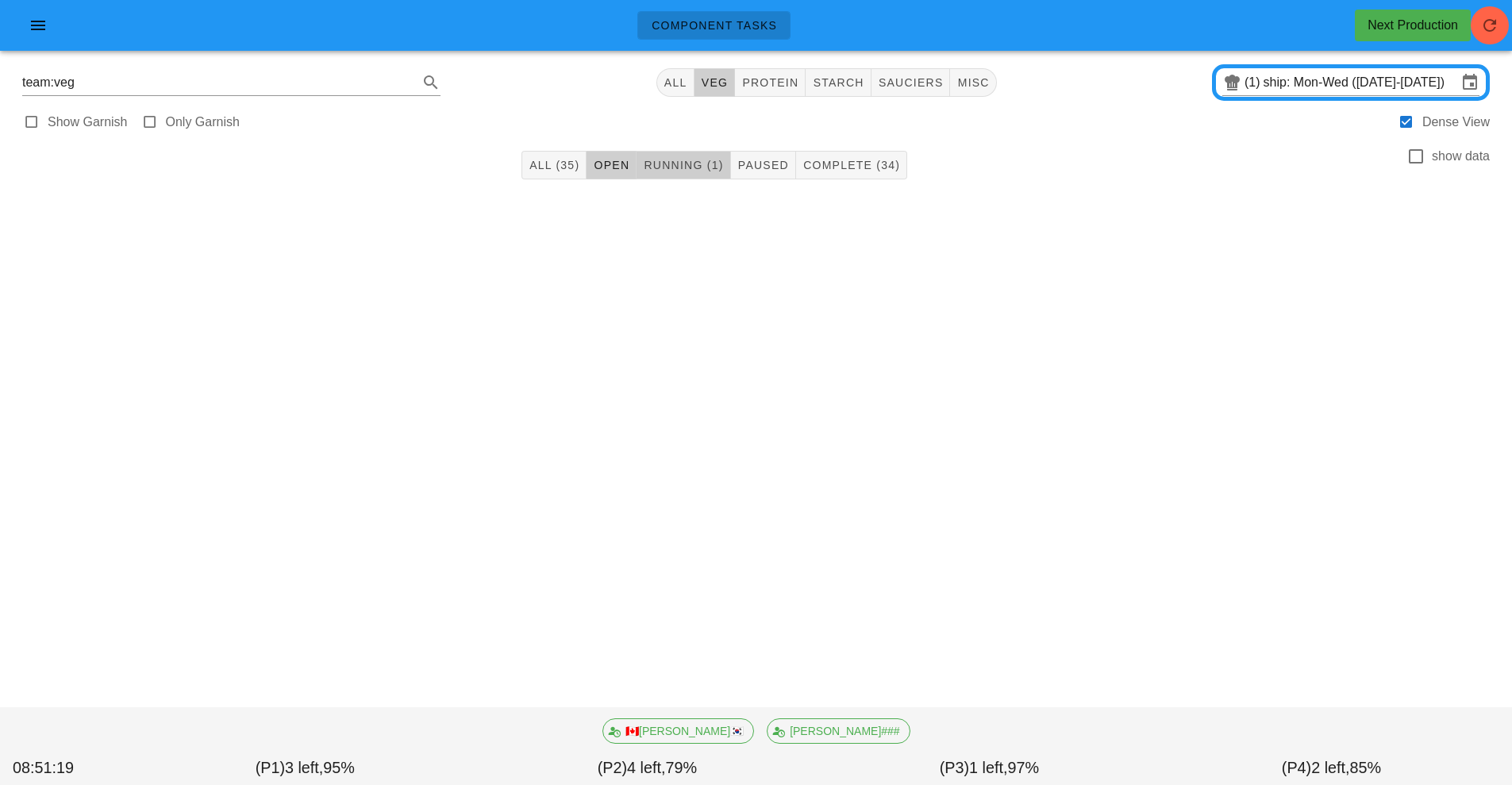
click at [692, 164] on span "Running (1)" at bounding box center [683, 164] width 81 height 13
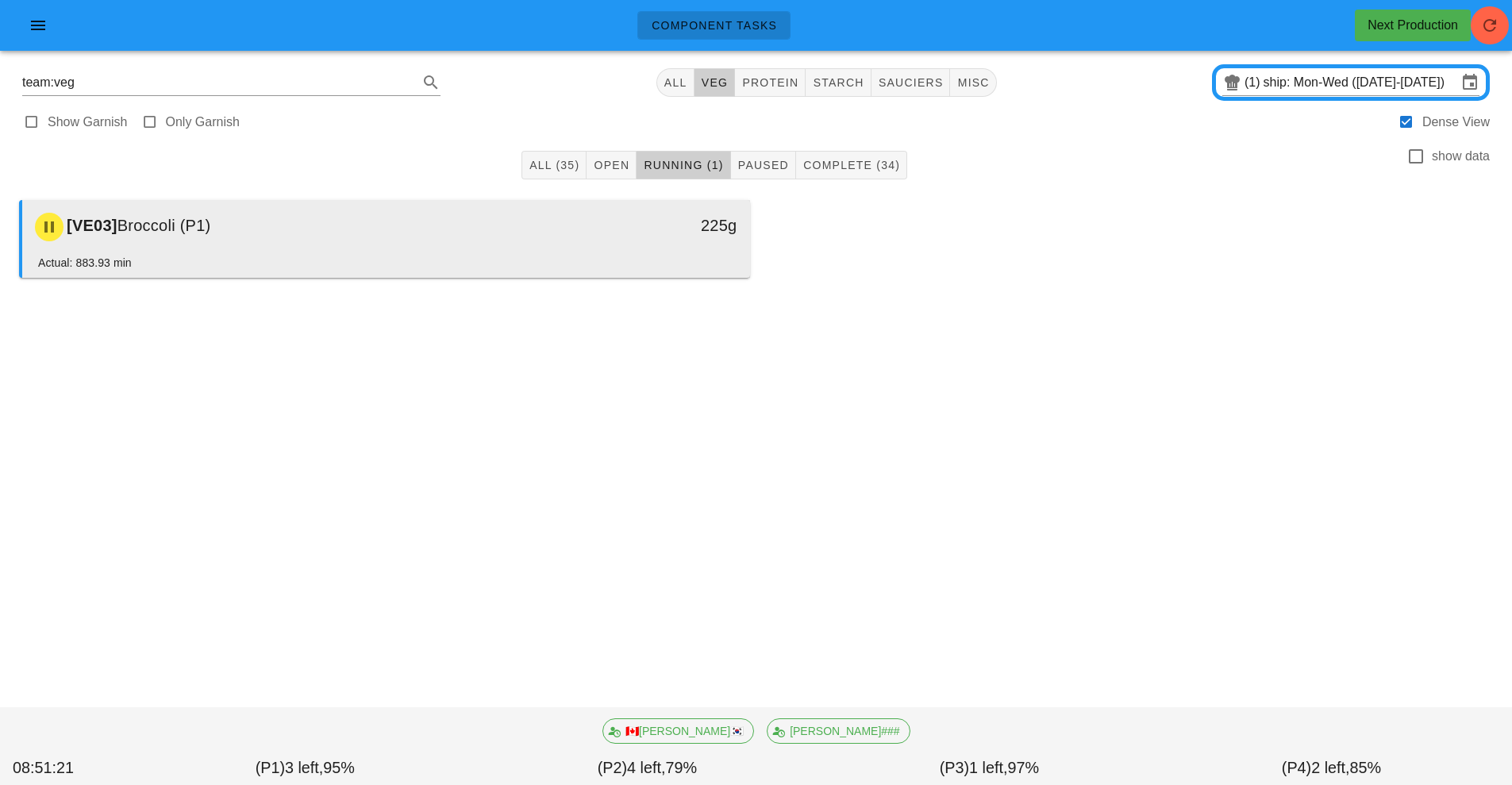
click at [679, 227] on div "225g" at bounding box center [656, 225] width 161 height 25
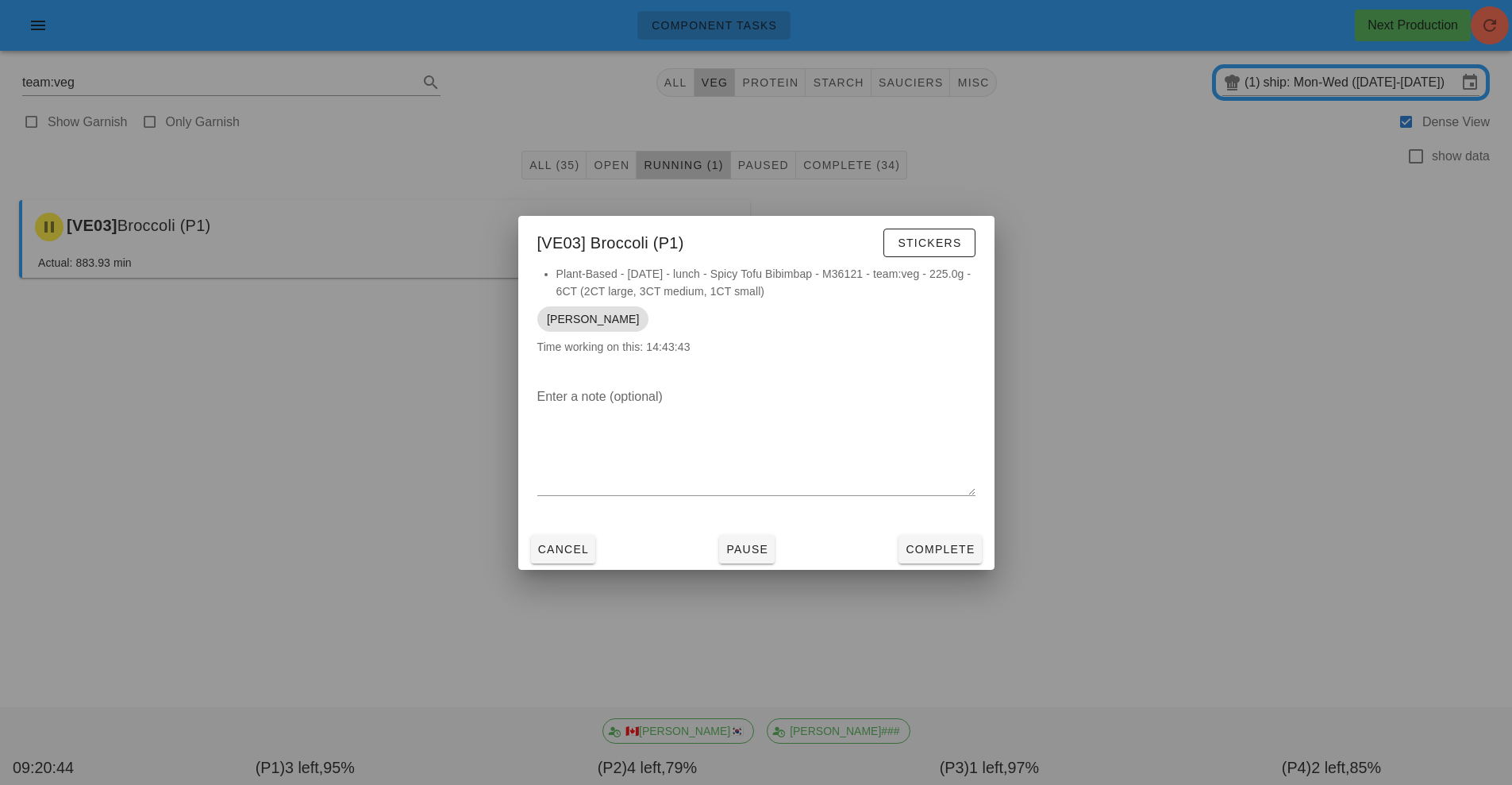
click at [1224, 353] on div at bounding box center [756, 392] width 1512 height 785
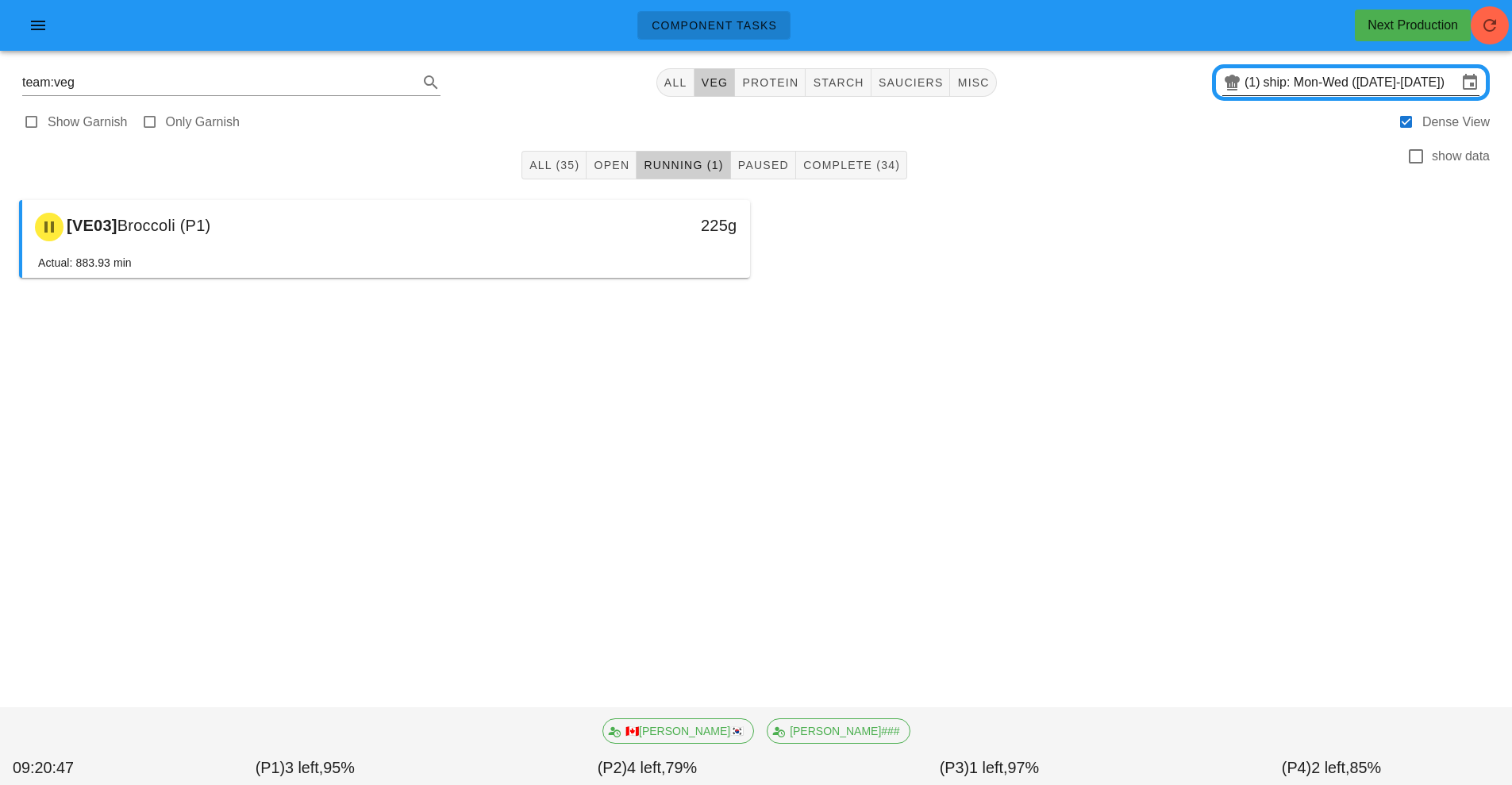
click at [1292, 88] on input "ship: Mon-Wed ([DATE]-[DATE])" at bounding box center [1360, 82] width 194 height 25
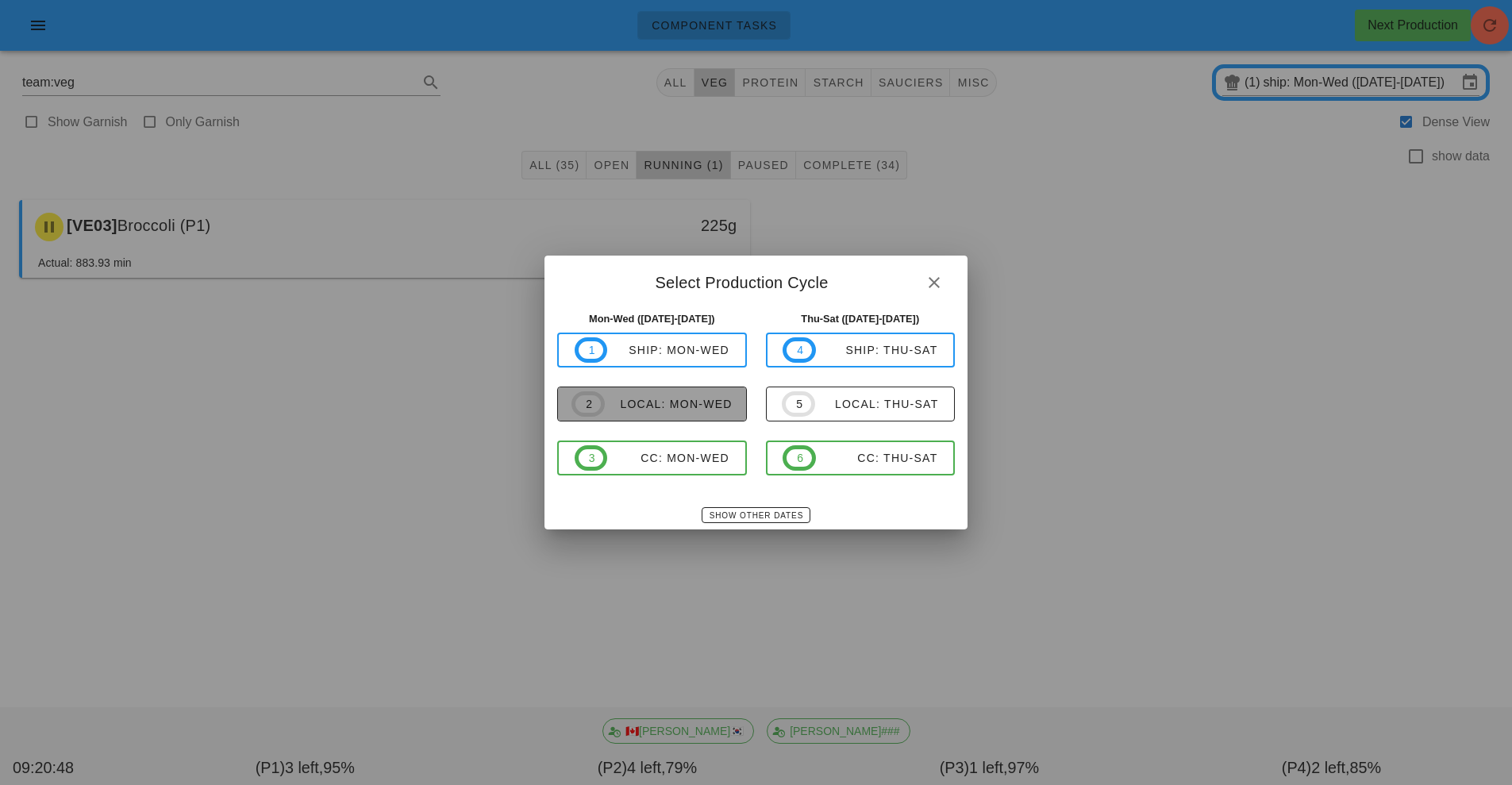
click at [693, 406] on div "local: Mon-Wed" at bounding box center [669, 404] width 128 height 13
type input "local: Mon-Wed ([DATE]-[DATE])"
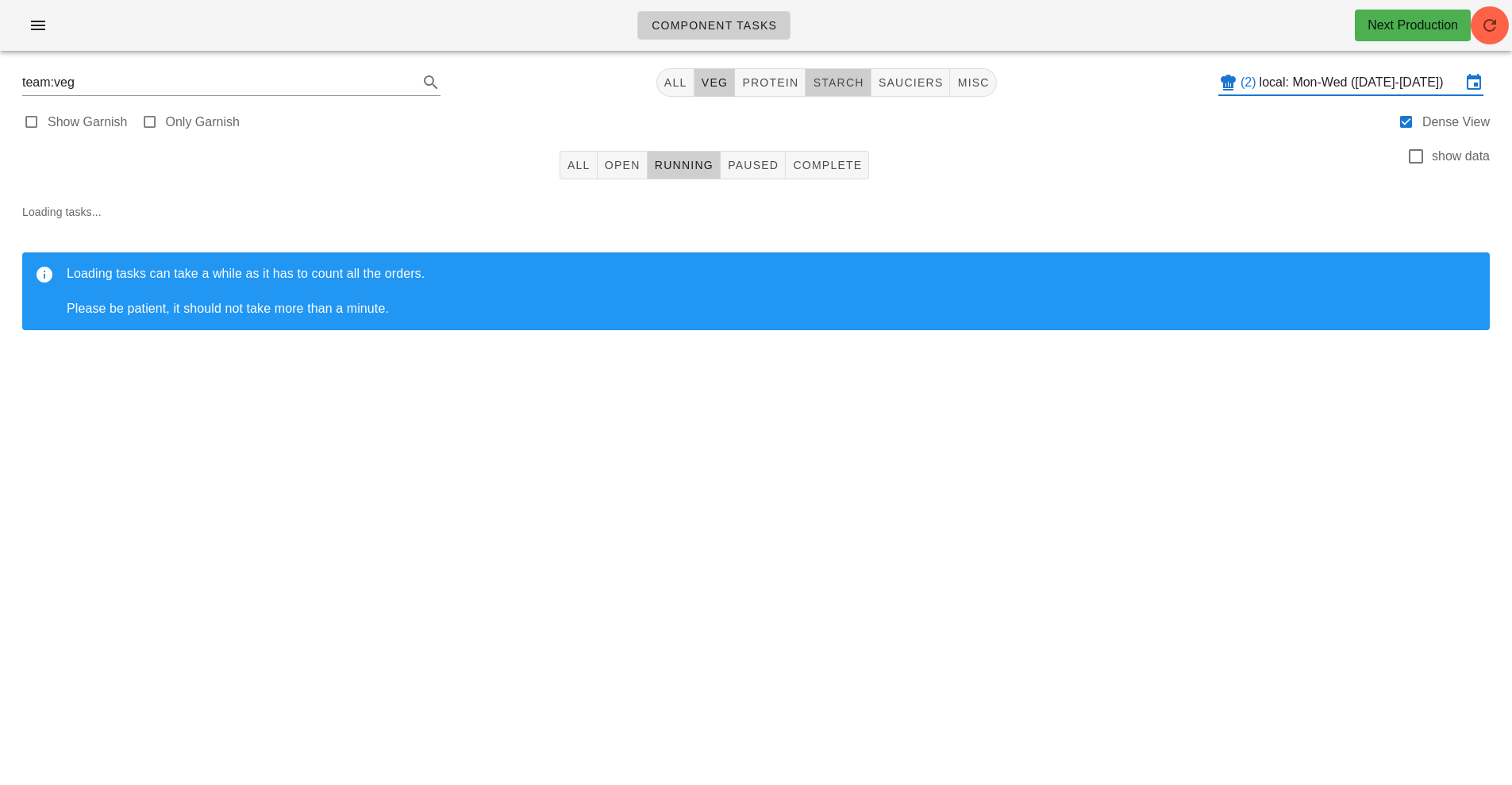
click at [846, 87] on span "starch" at bounding box center [837, 82] width 52 height 13
type input "team:starch"
click at [628, 169] on span "Open" at bounding box center [622, 164] width 36 height 13
click at [1503, 32] on span "button" at bounding box center [1489, 25] width 38 height 19
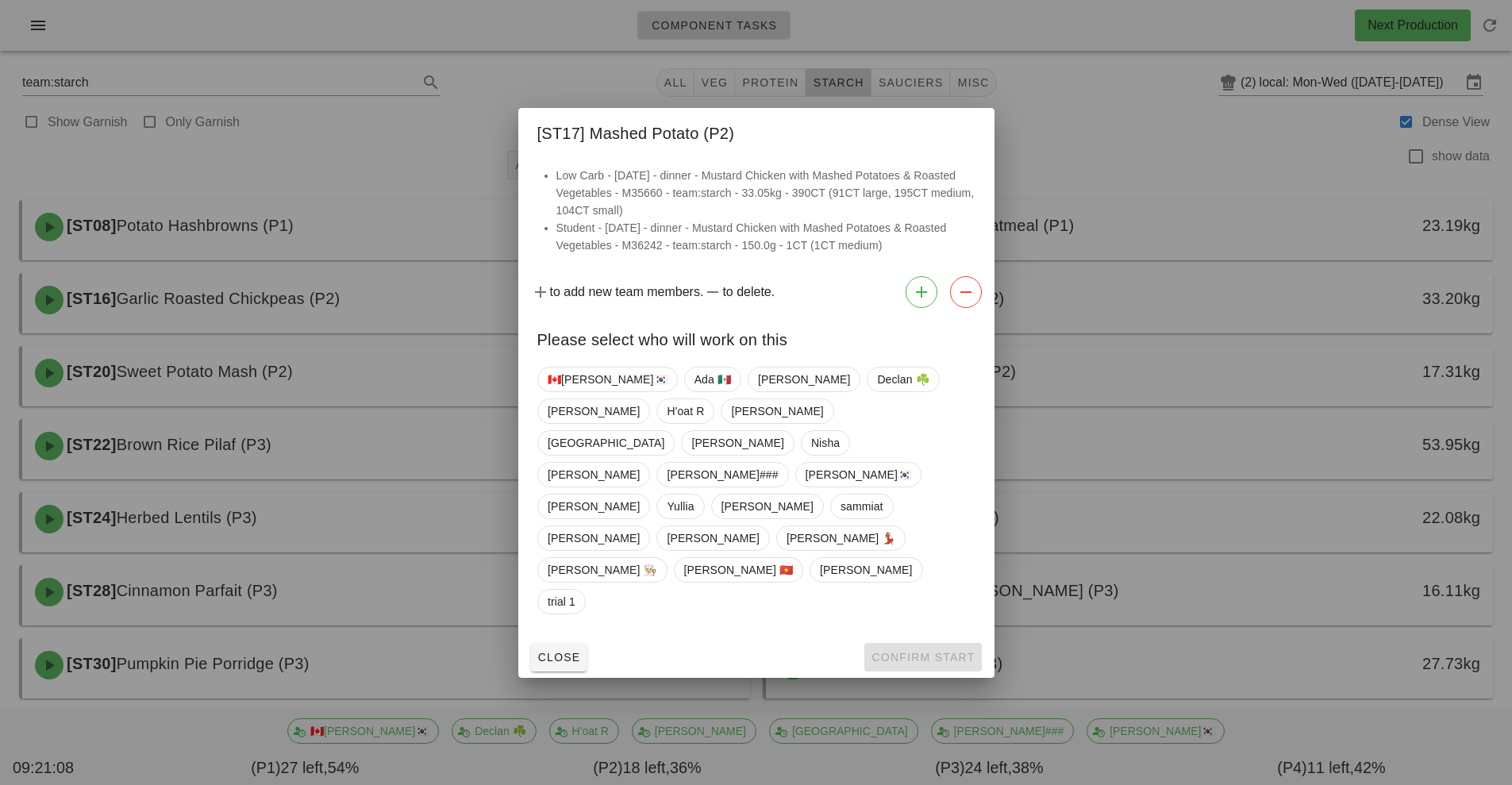
click at [1071, 137] on div at bounding box center [756, 392] width 1512 height 785
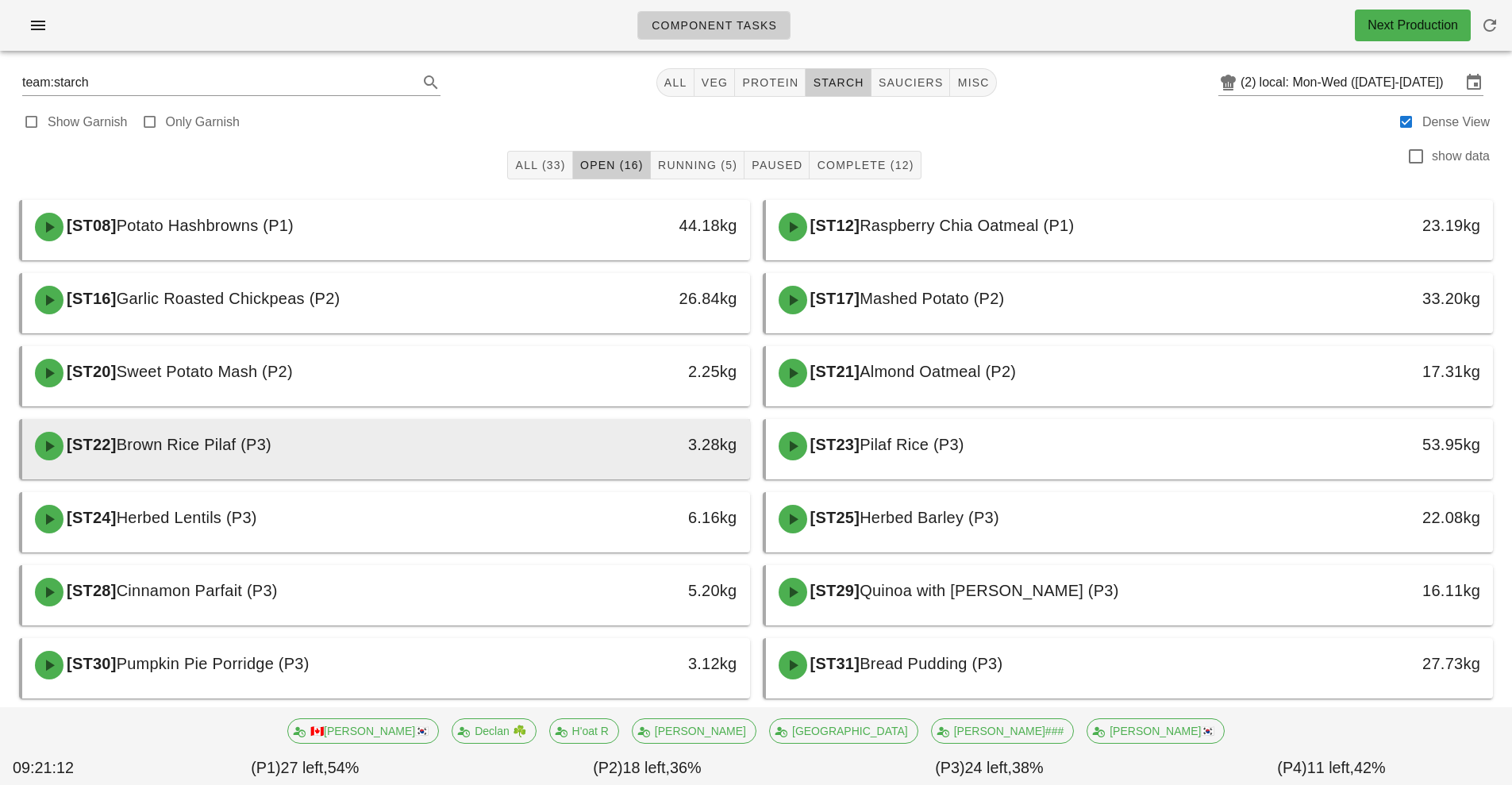
click at [503, 435] on div "[ST22] Brown Rice Pilaf (P3)" at bounding box center [296, 446] width 541 height 47
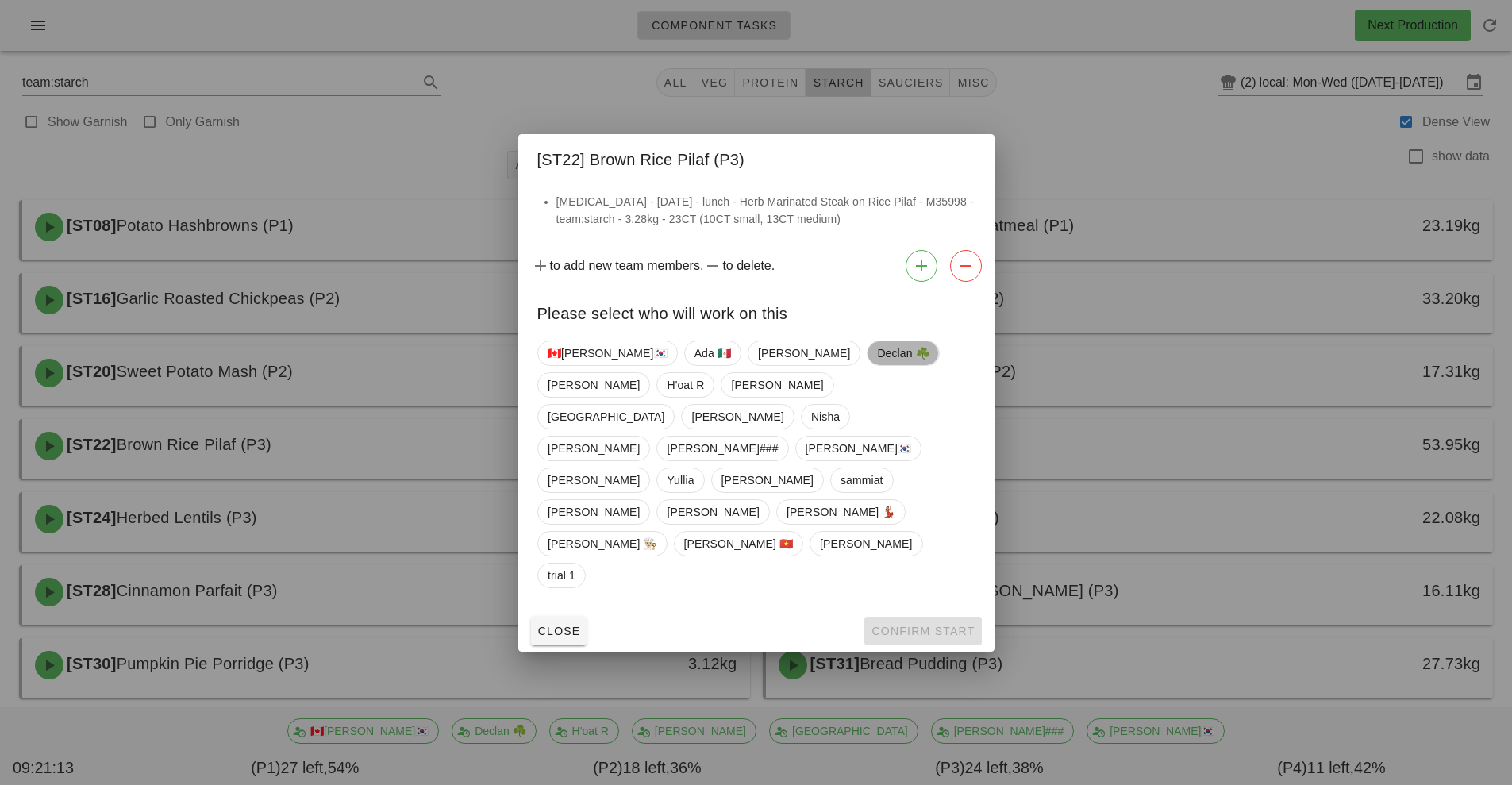
click at [877, 365] on span "Declan ☘️" at bounding box center [903, 354] width 52 height 24
click at [942, 625] on span "Confirm Start" at bounding box center [922, 631] width 104 height 13
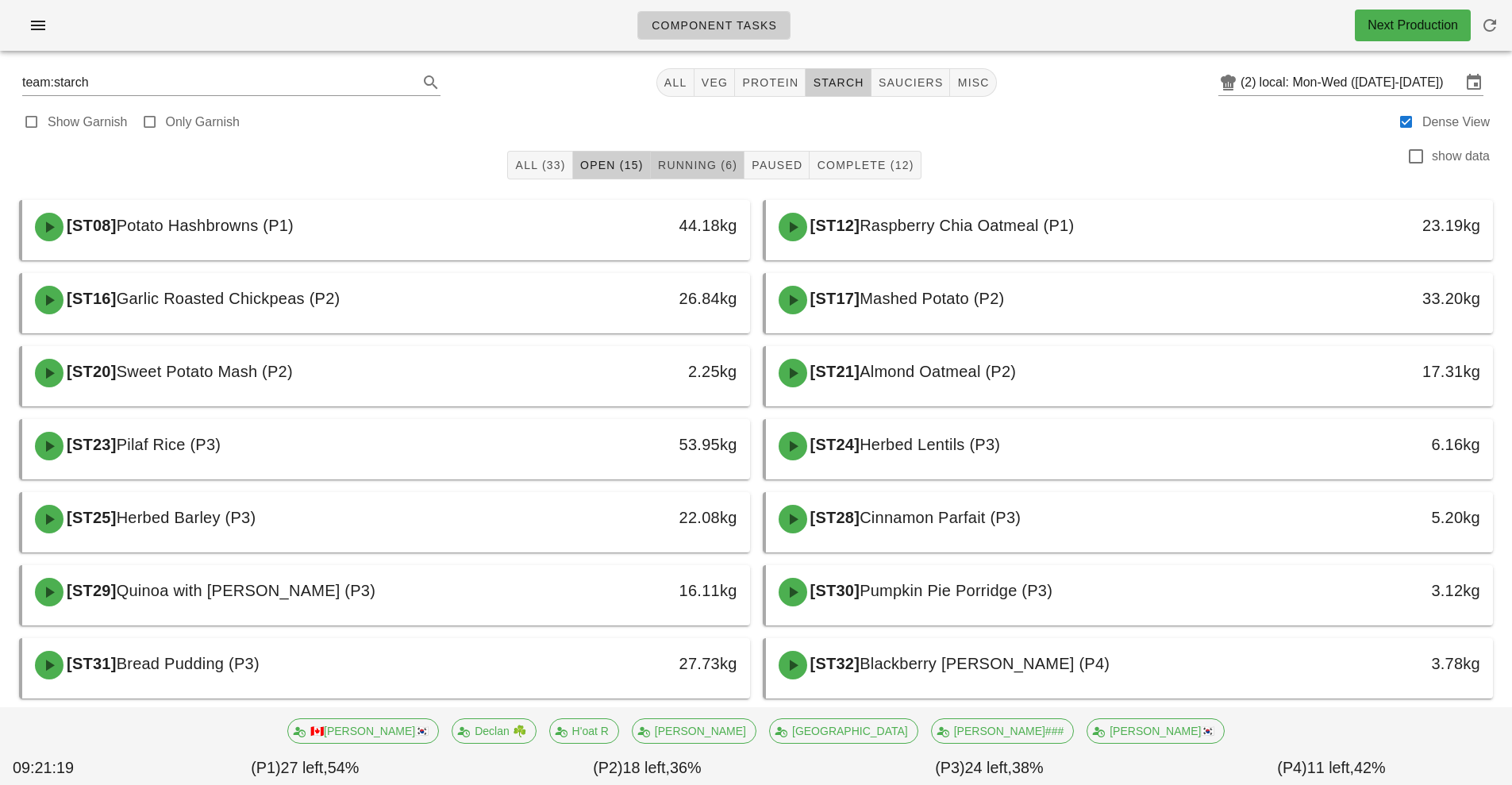
click at [731, 170] on span "Running (6)" at bounding box center [697, 164] width 81 height 13
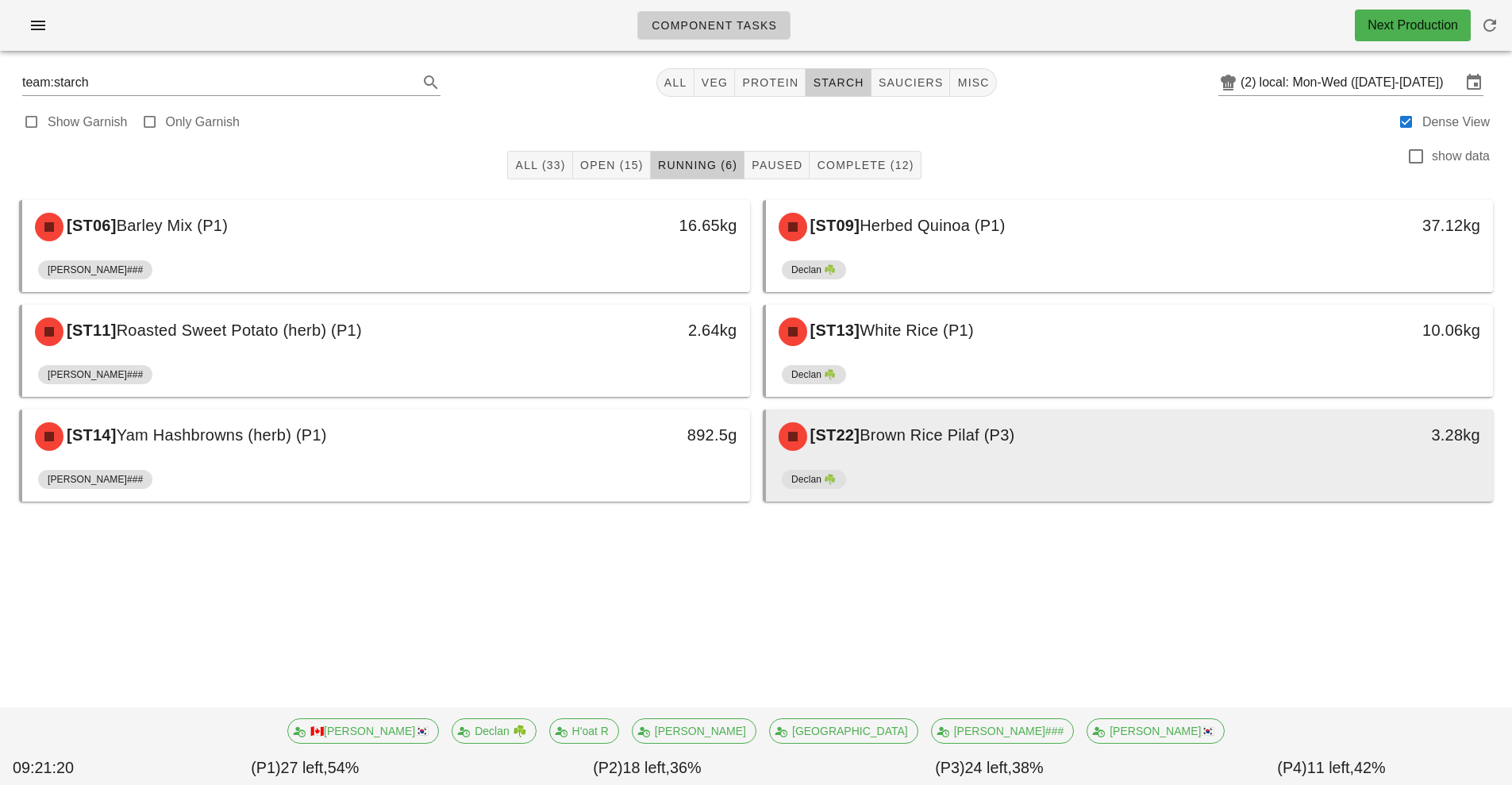
click at [995, 428] on span "Brown Rice Pilaf (P3)" at bounding box center [937, 435] width 155 height 18
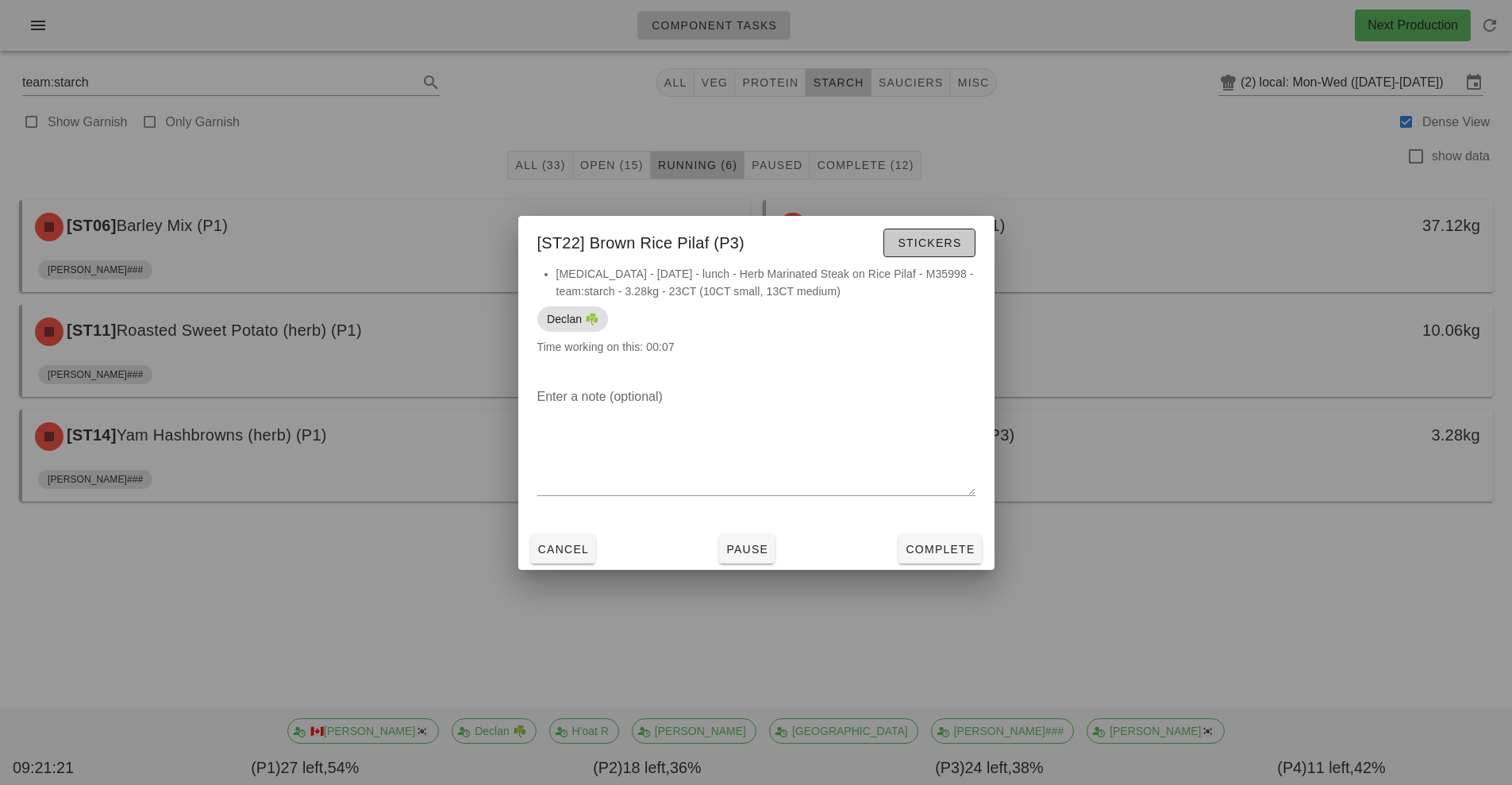
click at [936, 241] on span "Stickers" at bounding box center [929, 242] width 64 height 13
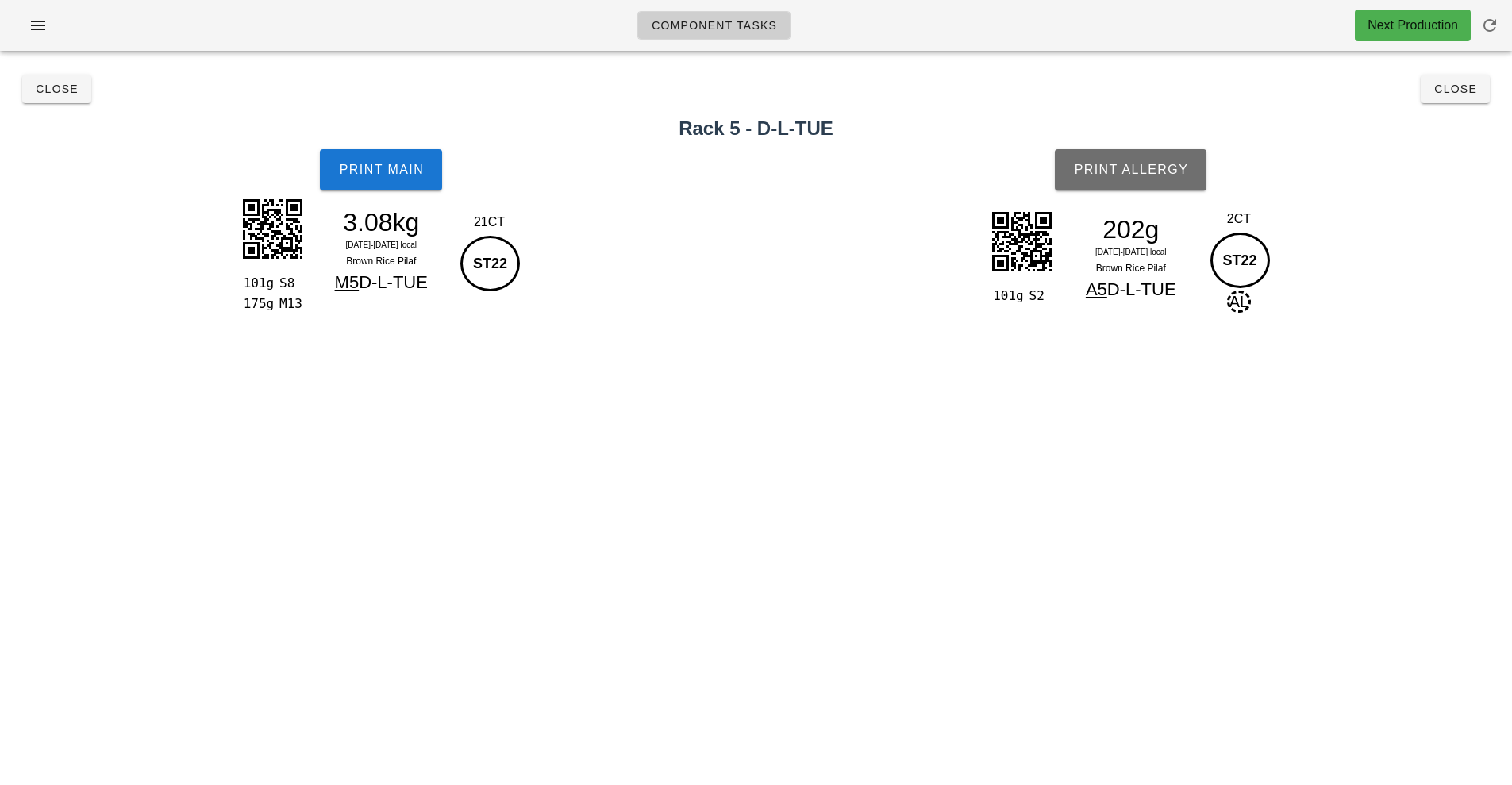
click at [1144, 177] on button "Print Allergy" at bounding box center [1131, 170] width 152 height 42
click at [383, 175] on span "Print Main" at bounding box center [381, 170] width 86 height 14
click at [1460, 89] on span "Close" at bounding box center [1455, 88] width 44 height 13
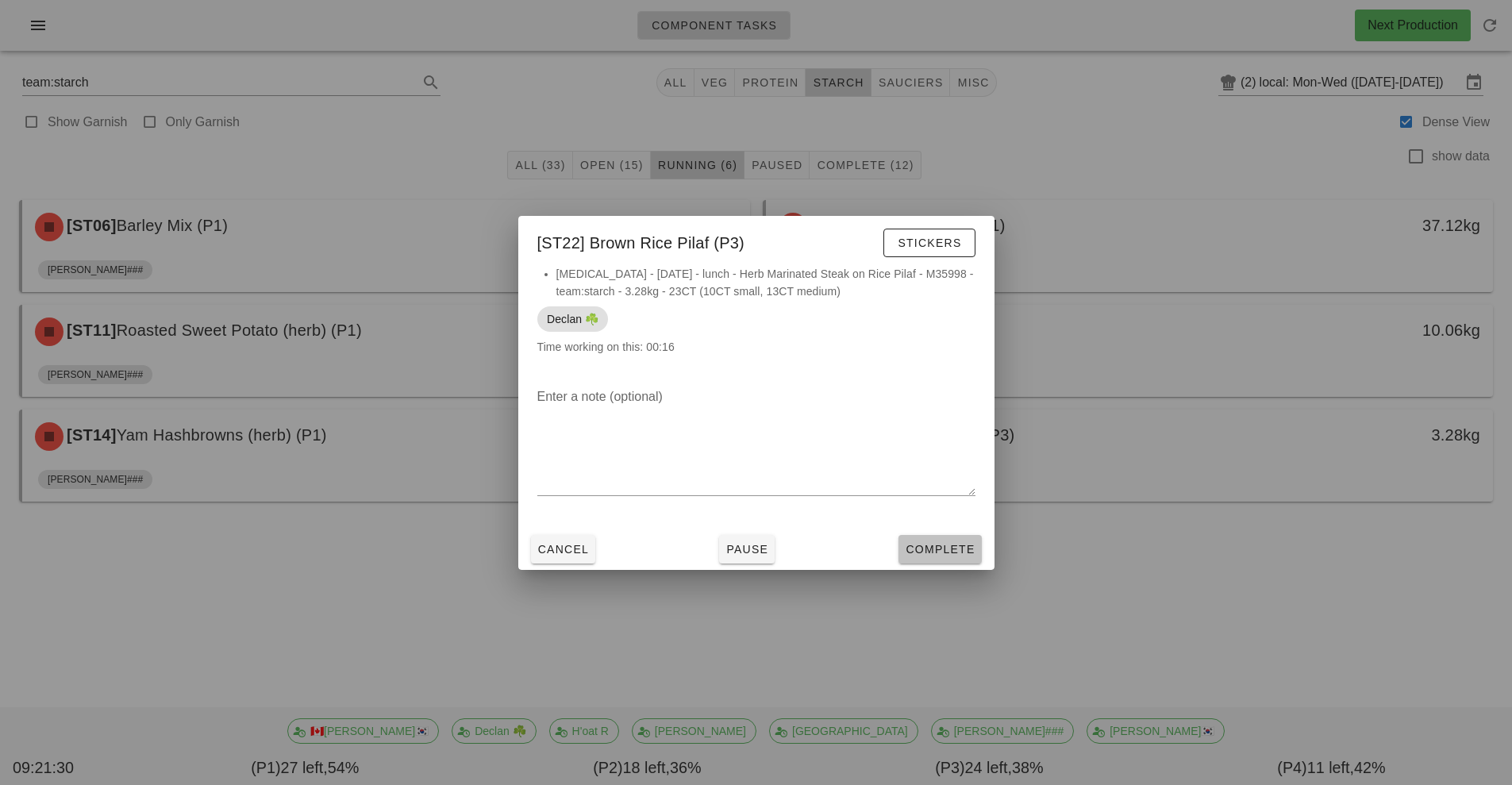
click at [942, 553] on span "Complete" at bounding box center [940, 549] width 69 height 13
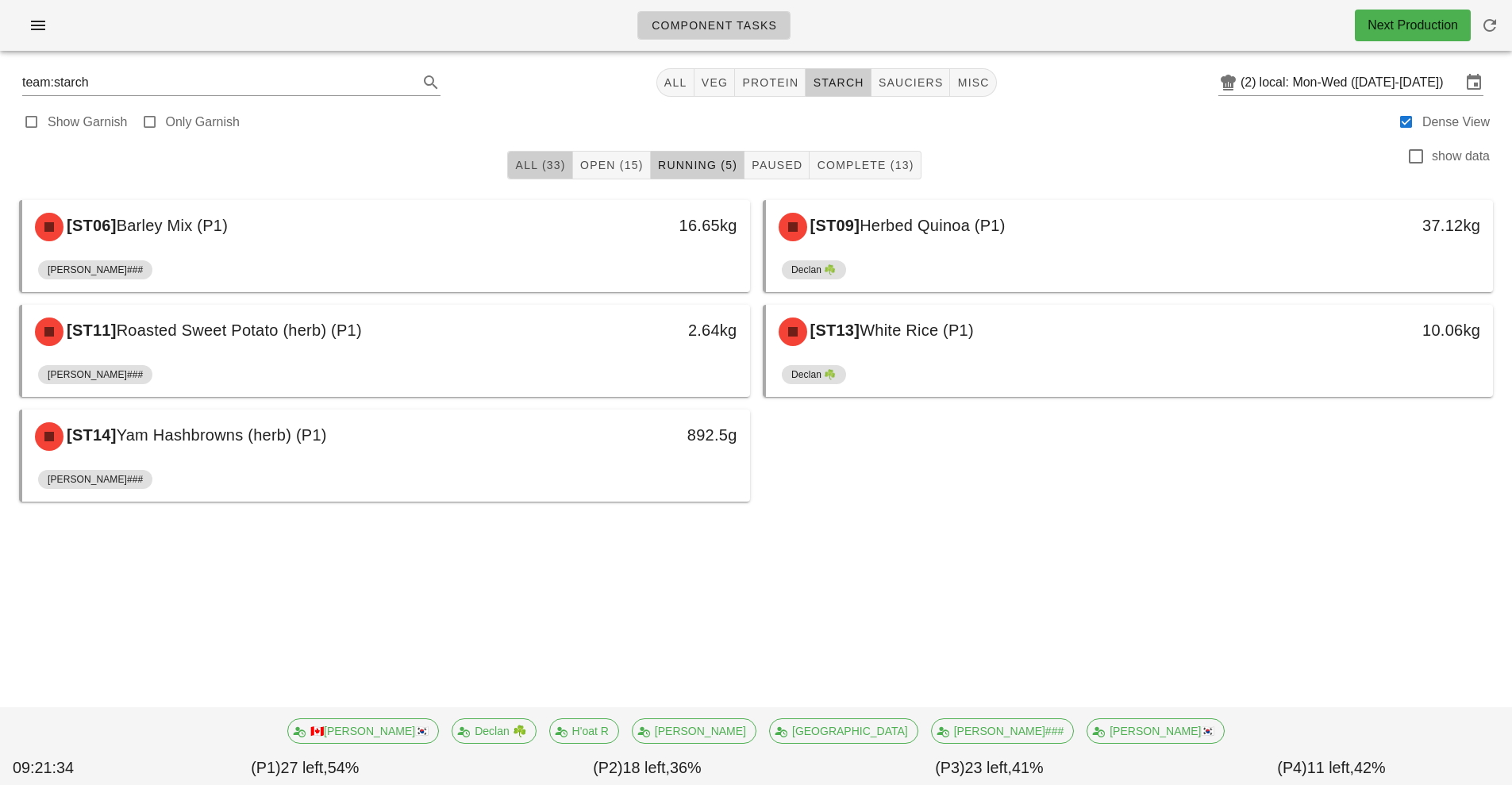
click at [548, 164] on span "All (33)" at bounding box center [540, 164] width 51 height 13
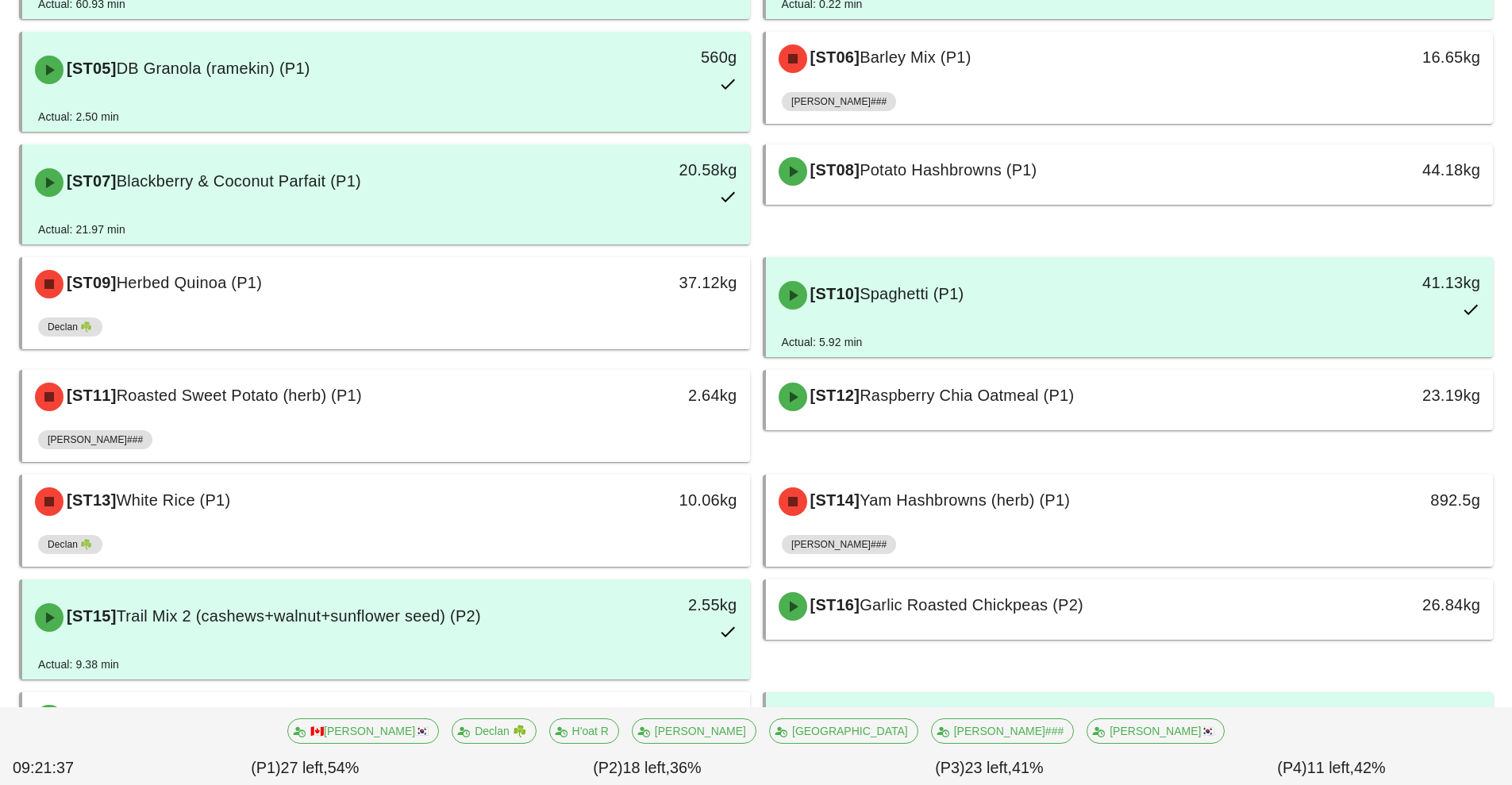
scroll to position [395, 0]
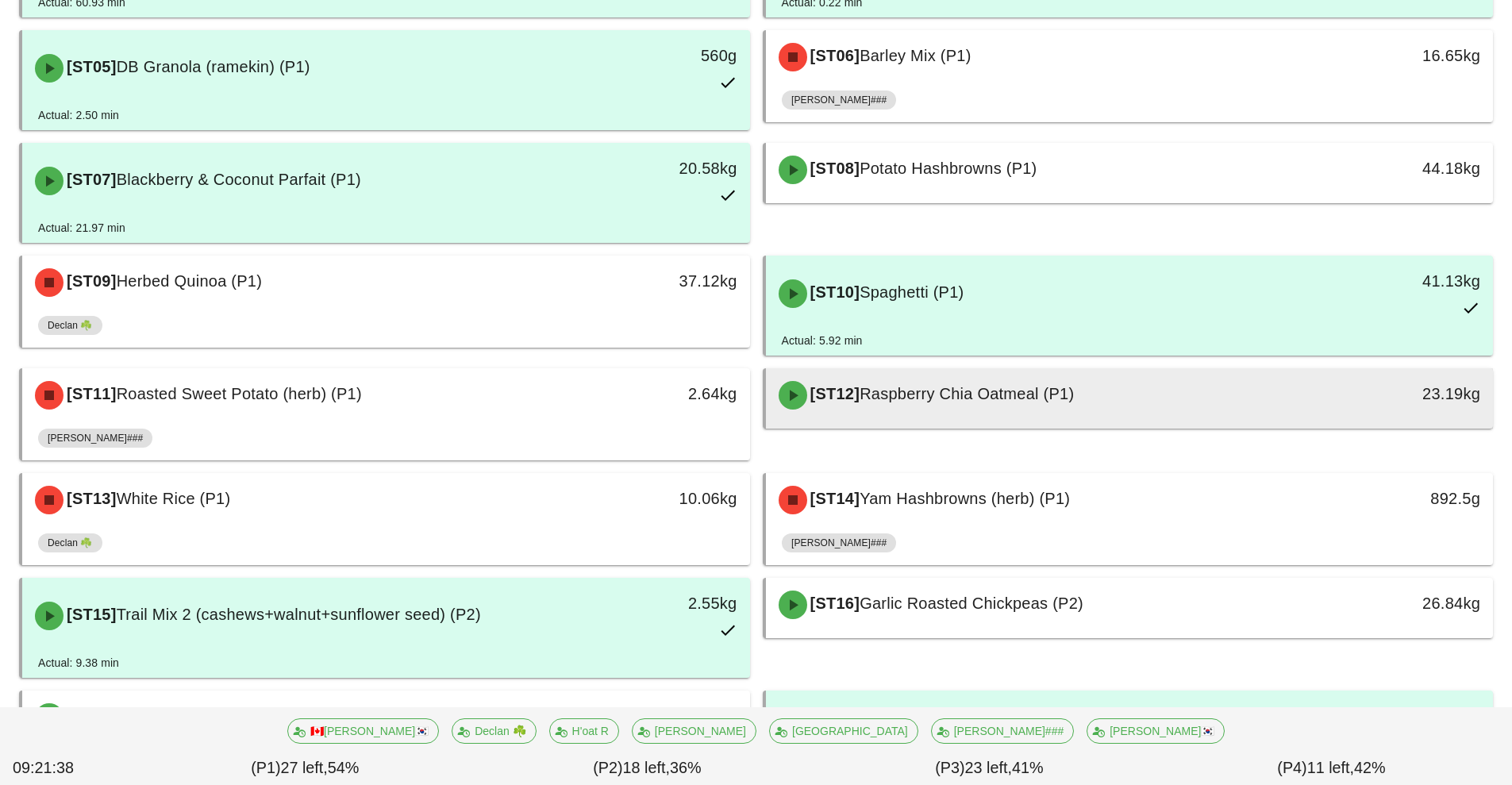
click at [961, 409] on div "[ST12] Raspberry Chia Oatmeal (P1)" at bounding box center [1039, 395] width 541 height 47
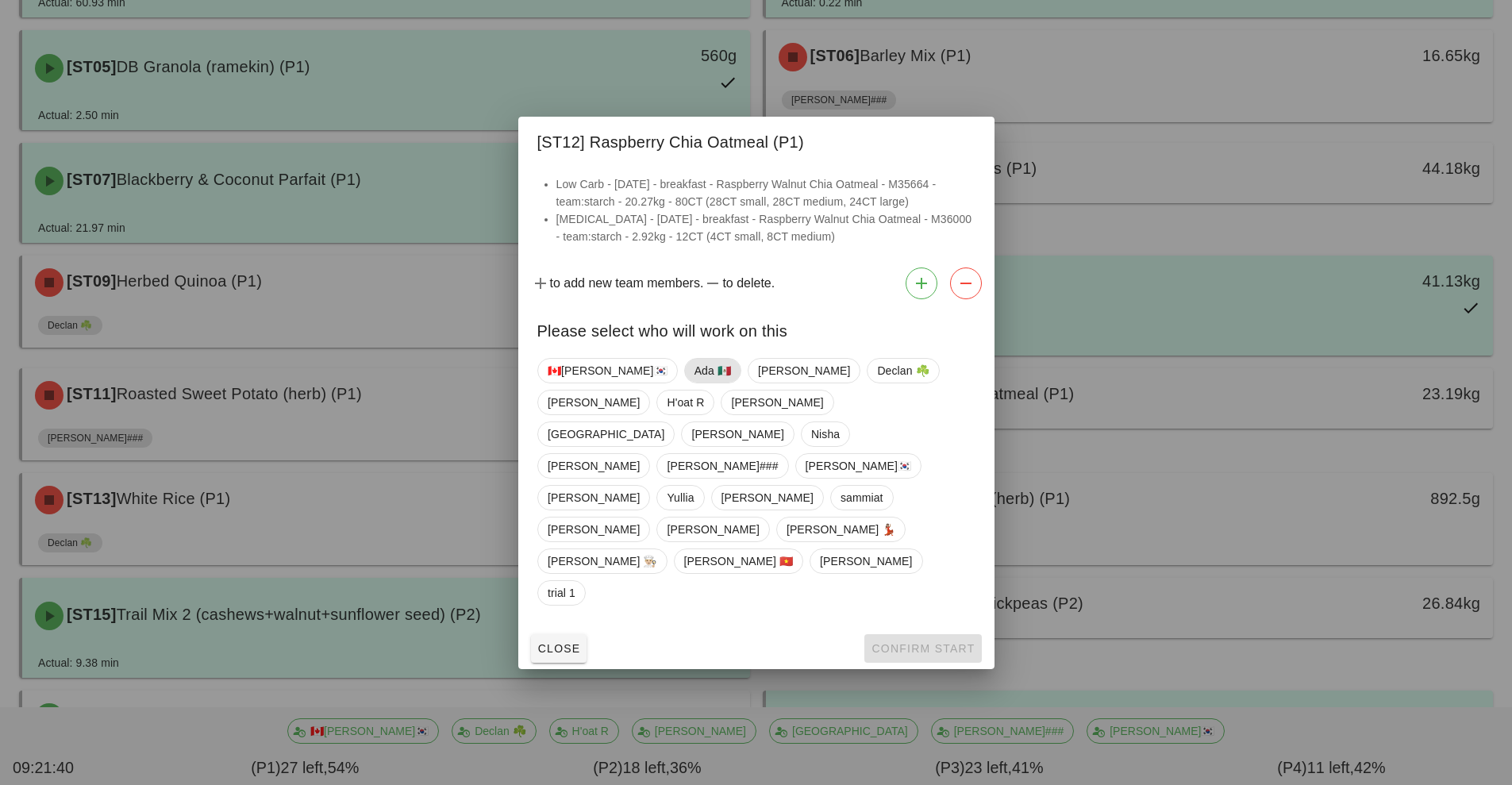
click at [694, 382] on span "Ada 🇲🇽" at bounding box center [712, 370] width 36 height 24
click at [907, 643] on span "Confirm Start" at bounding box center [922, 649] width 104 height 13
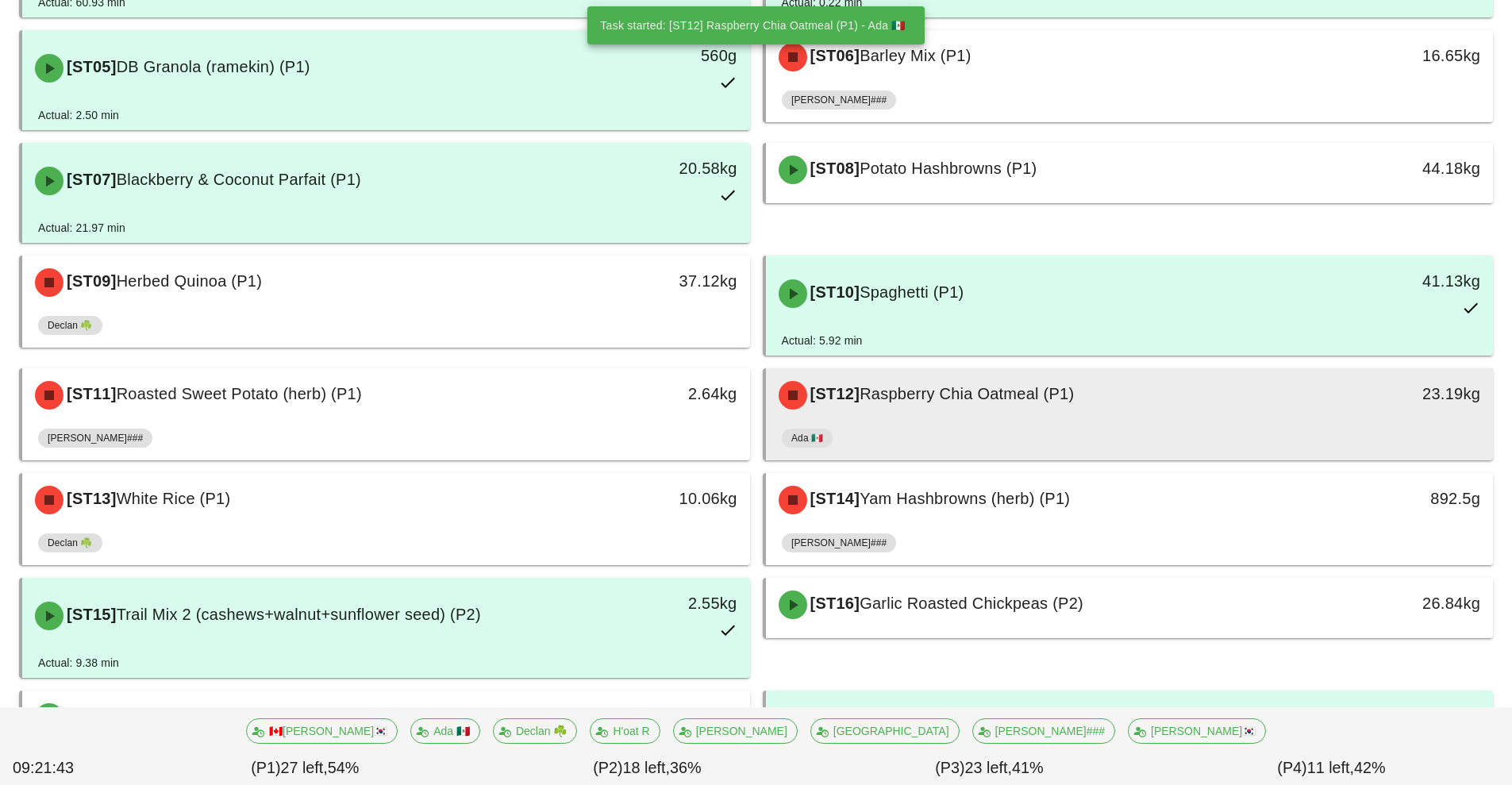
click at [986, 417] on div "[ST12] Raspberry Chia Oatmeal (P1)" at bounding box center [1039, 395] width 541 height 47
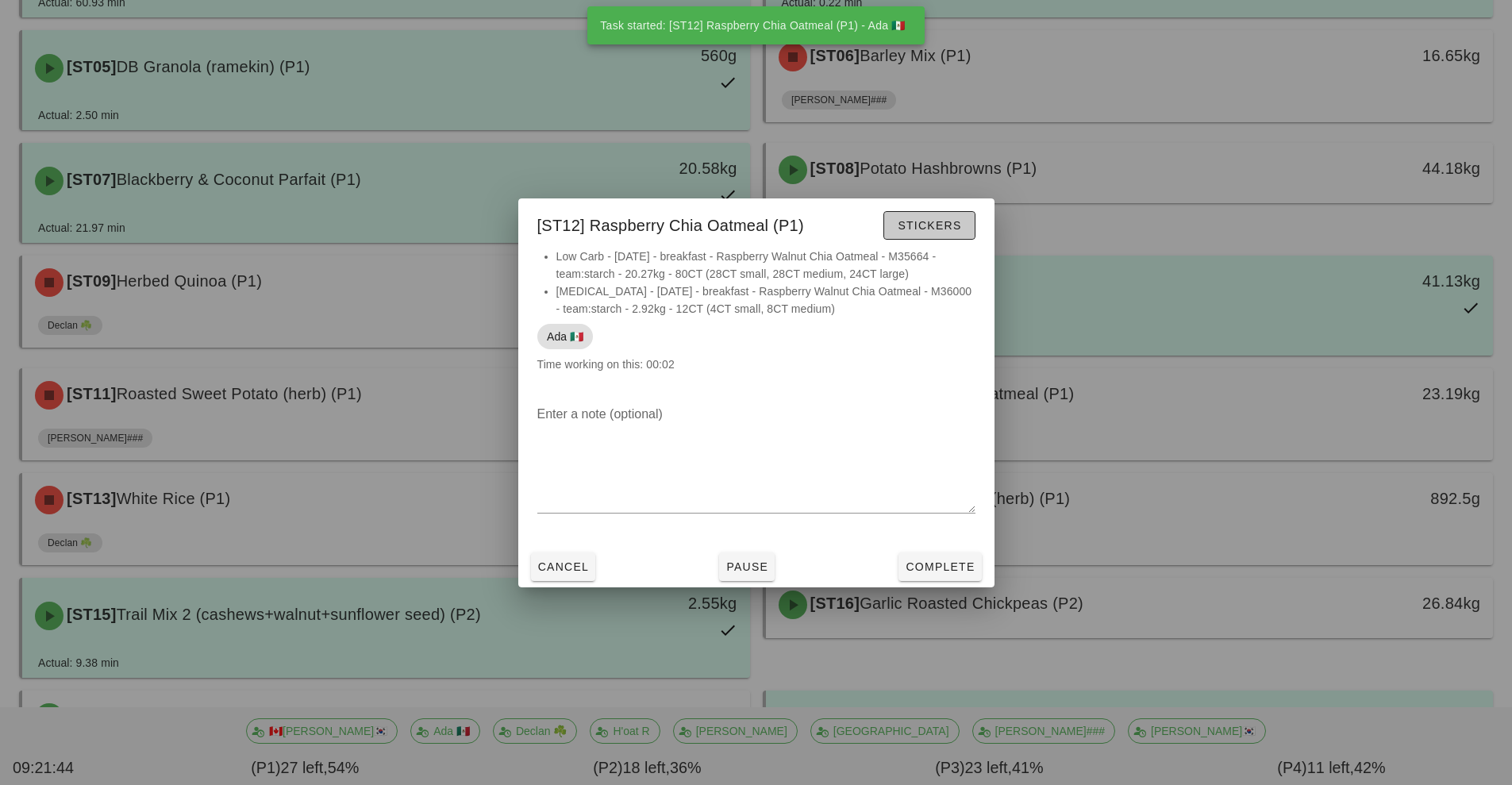
click at [940, 237] on button "Stickers" at bounding box center [929, 225] width 92 height 29
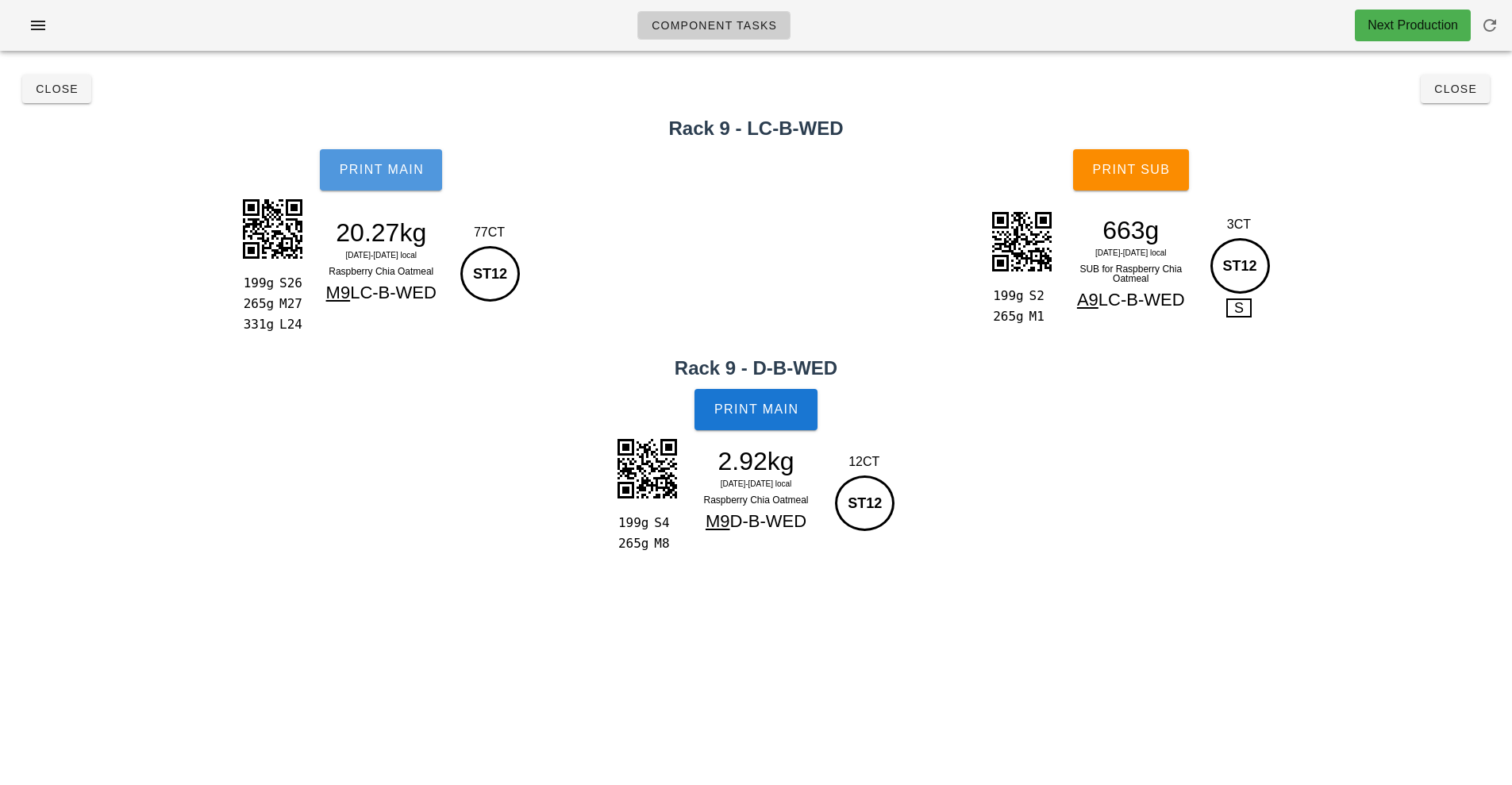
click at [374, 164] on span "Print Main" at bounding box center [381, 170] width 86 height 14
click at [781, 420] on button "Print Main" at bounding box center [755, 409] width 122 height 42
click at [1144, 173] on span "Print Sub" at bounding box center [1131, 170] width 79 height 14
click at [395, 167] on span "Print Main" at bounding box center [381, 170] width 86 height 14
click at [1458, 88] on span "Close" at bounding box center [1455, 88] width 44 height 13
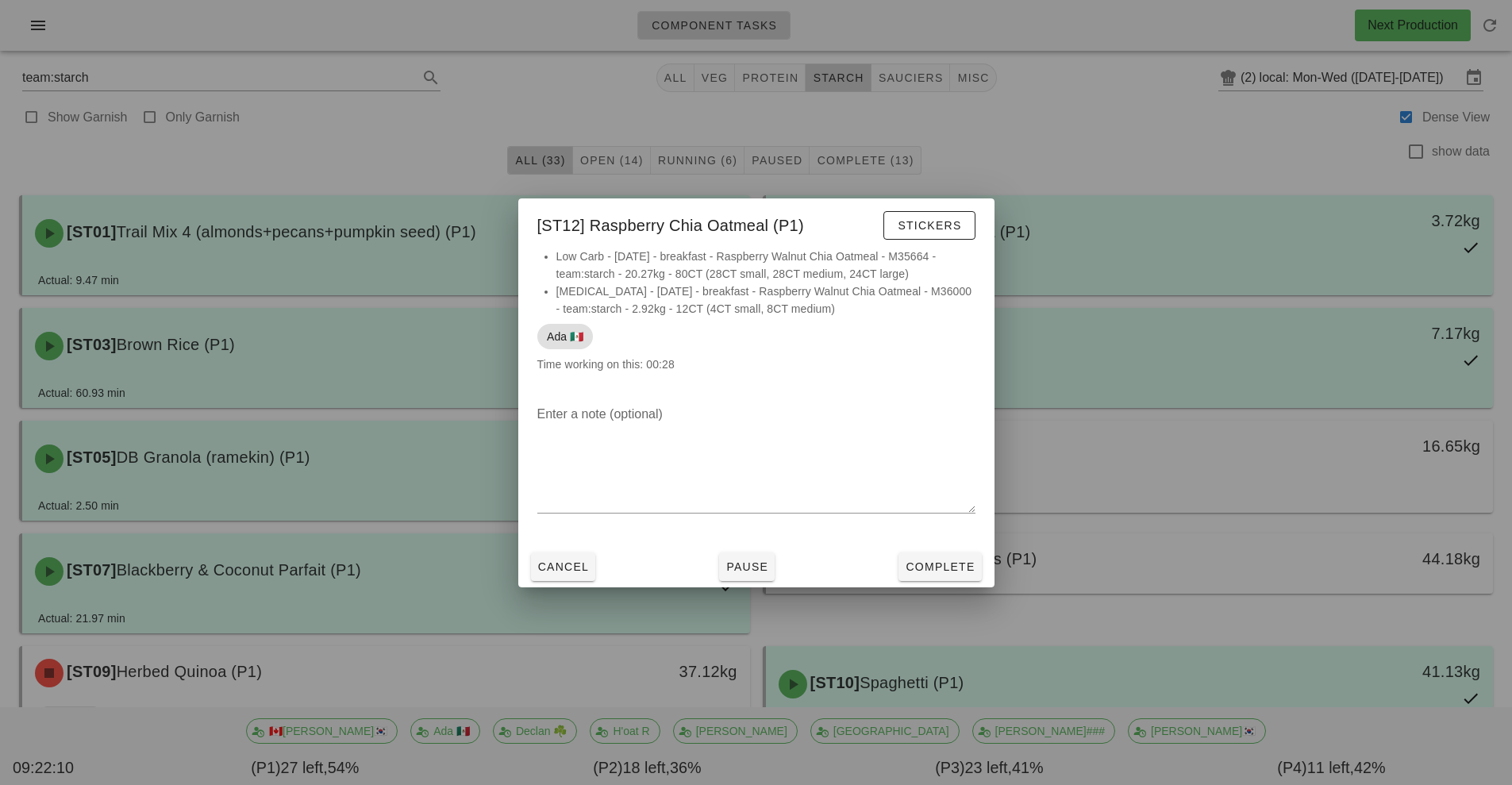
scroll to position [7, 0]
click at [578, 585] on div "Cancel Pause Complete" at bounding box center [757, 566] width 476 height 42
click at [572, 580] on button "Cancel" at bounding box center [564, 567] width 65 height 29
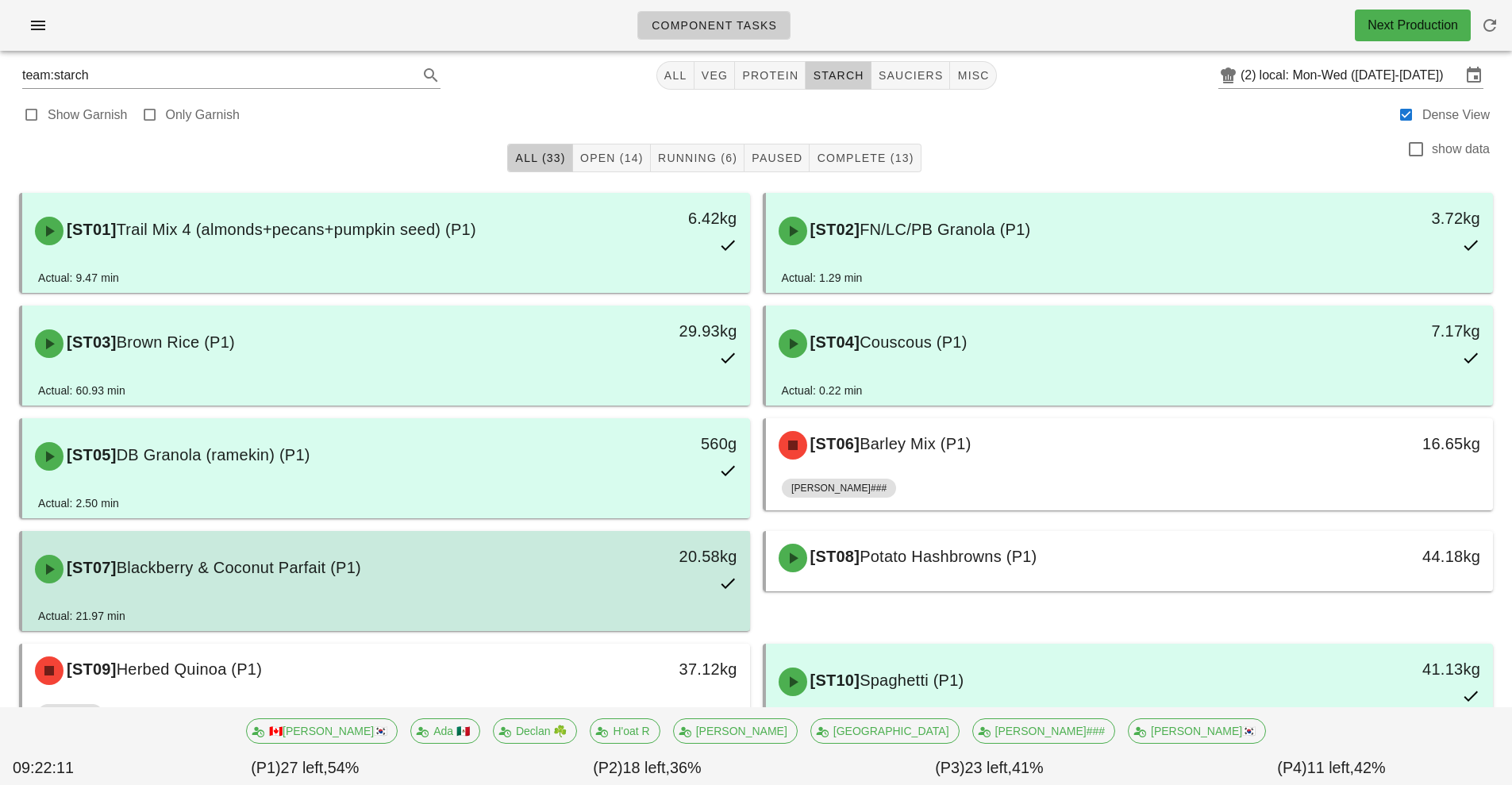
click at [560, 582] on div "[ST07] Blackberry & Coconut Parfait (P1)" at bounding box center [296, 569] width 541 height 47
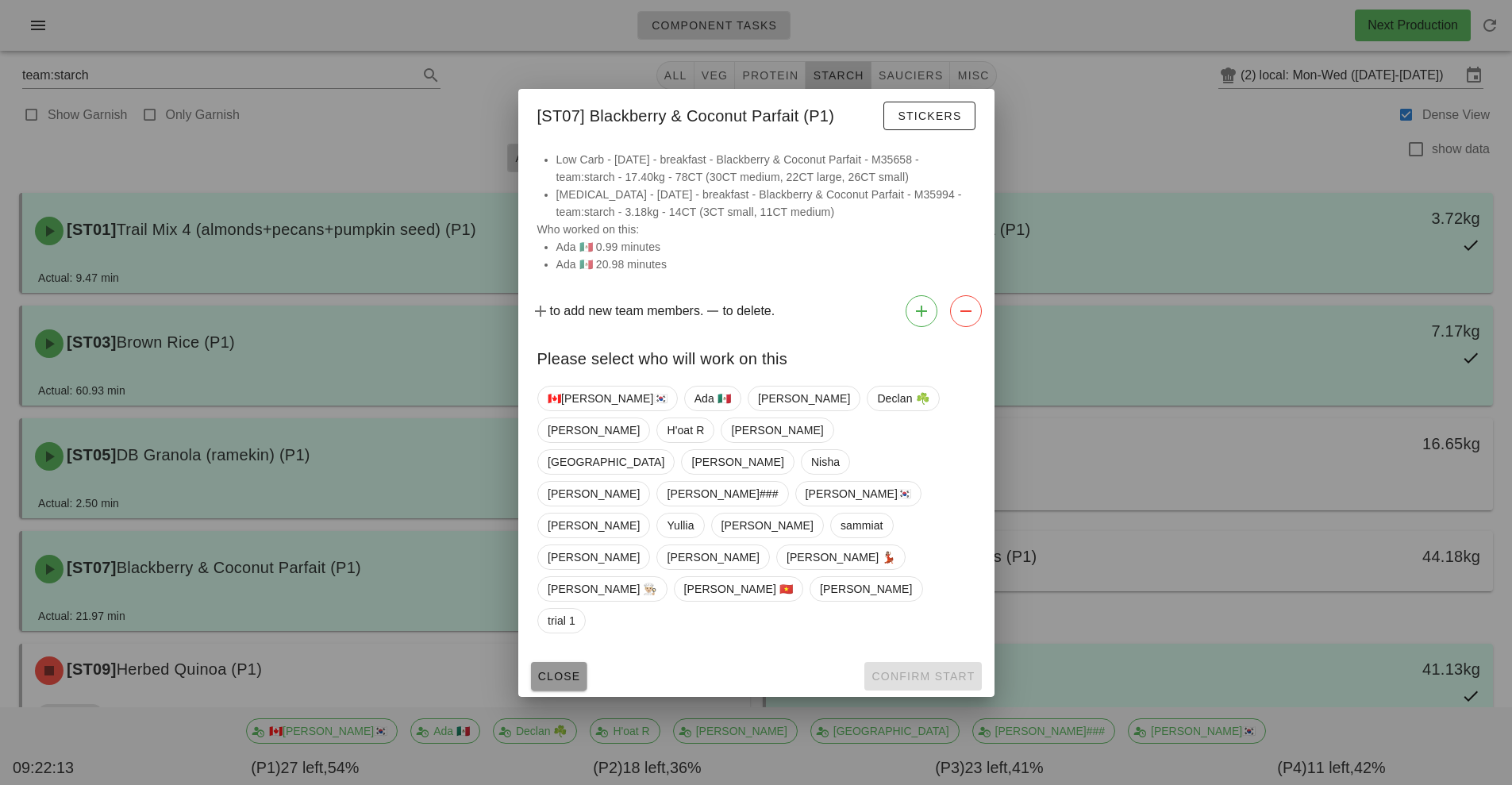
click at [561, 670] on span "Close" at bounding box center [559, 676] width 44 height 13
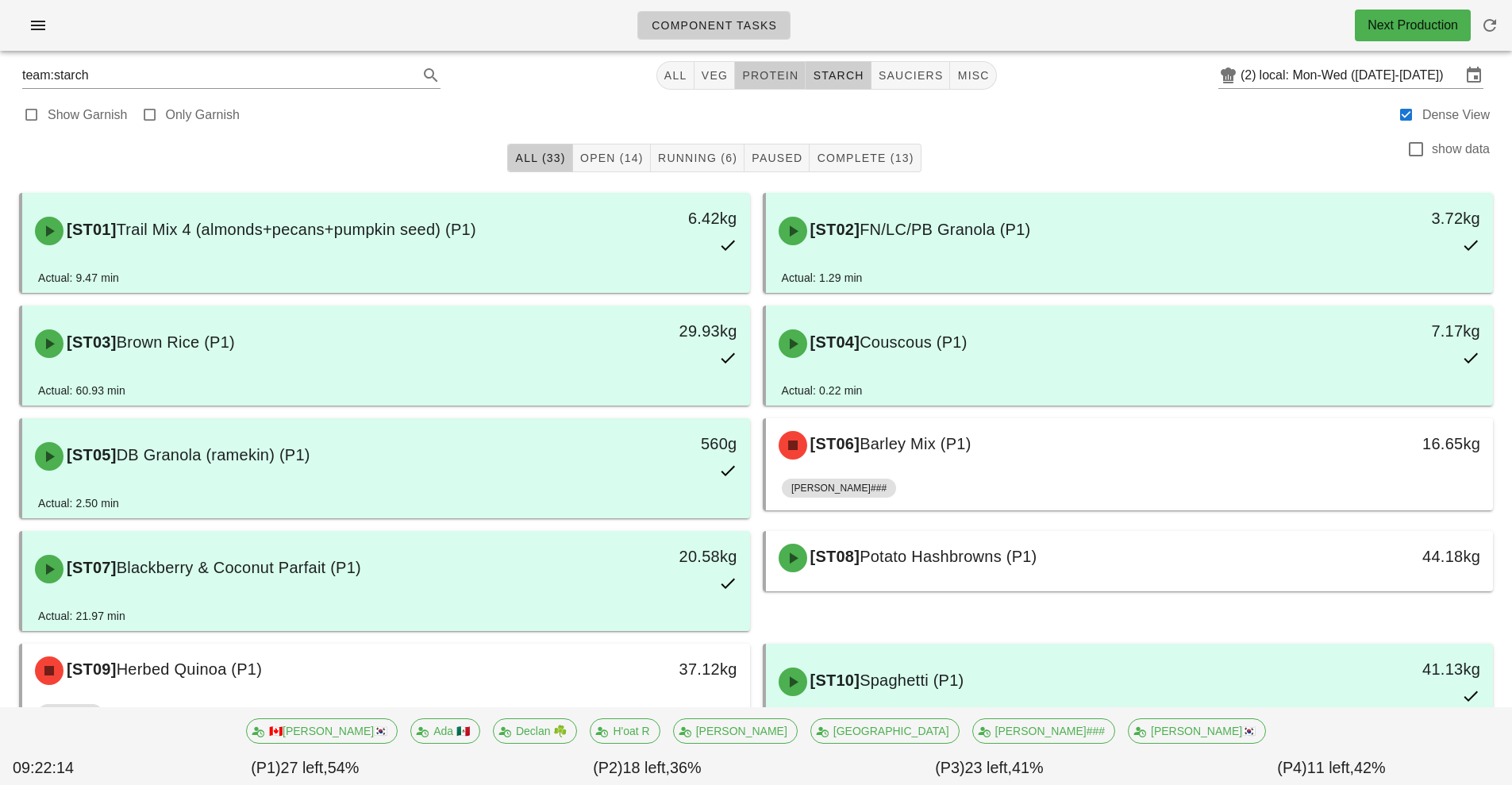
click at [787, 76] on span "protein" at bounding box center [770, 75] width 57 height 13
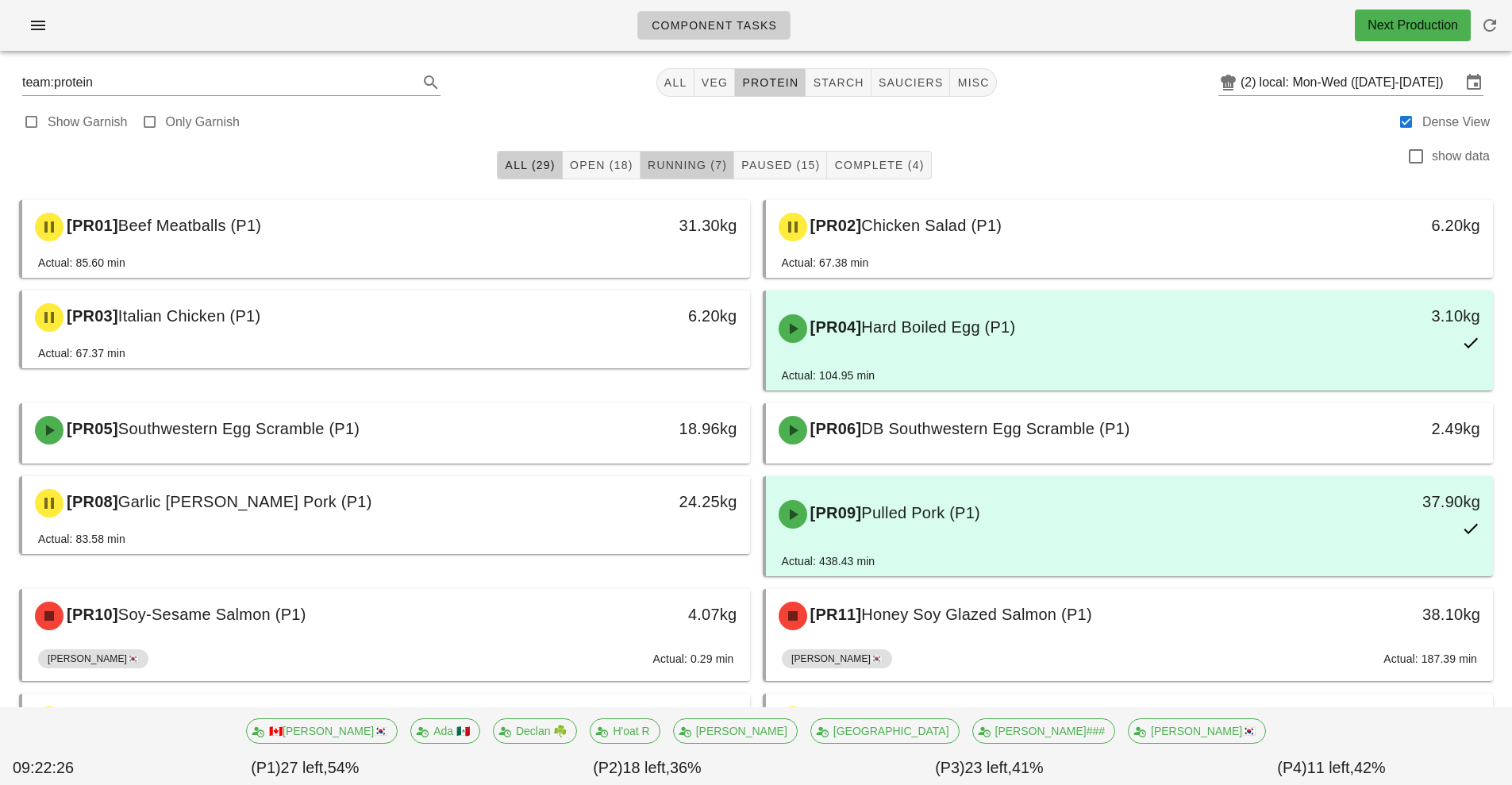
click at [696, 161] on span "Running (7)" at bounding box center [687, 164] width 81 height 13
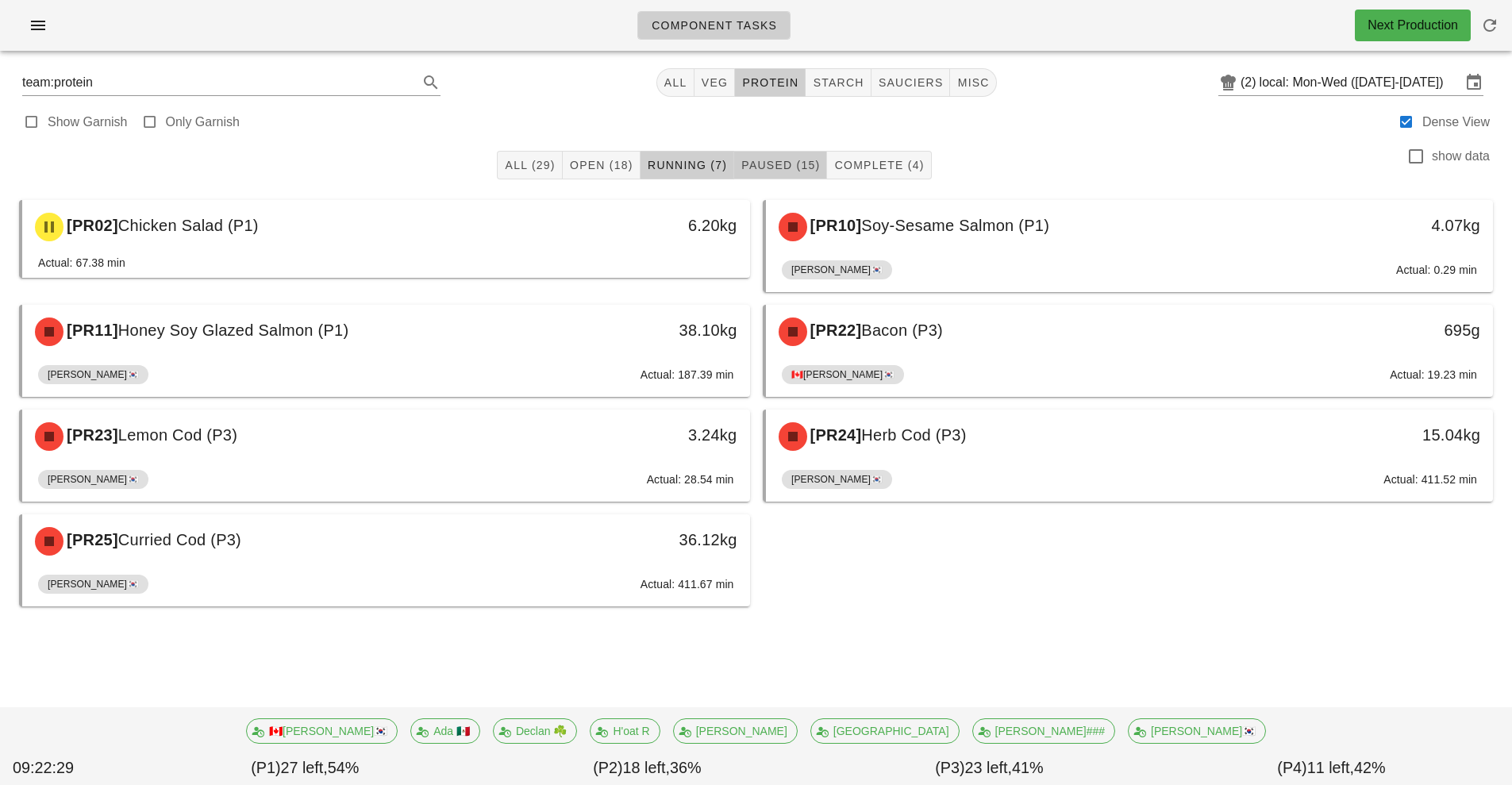
click at [776, 166] on span "Paused (15)" at bounding box center [781, 164] width 80 height 13
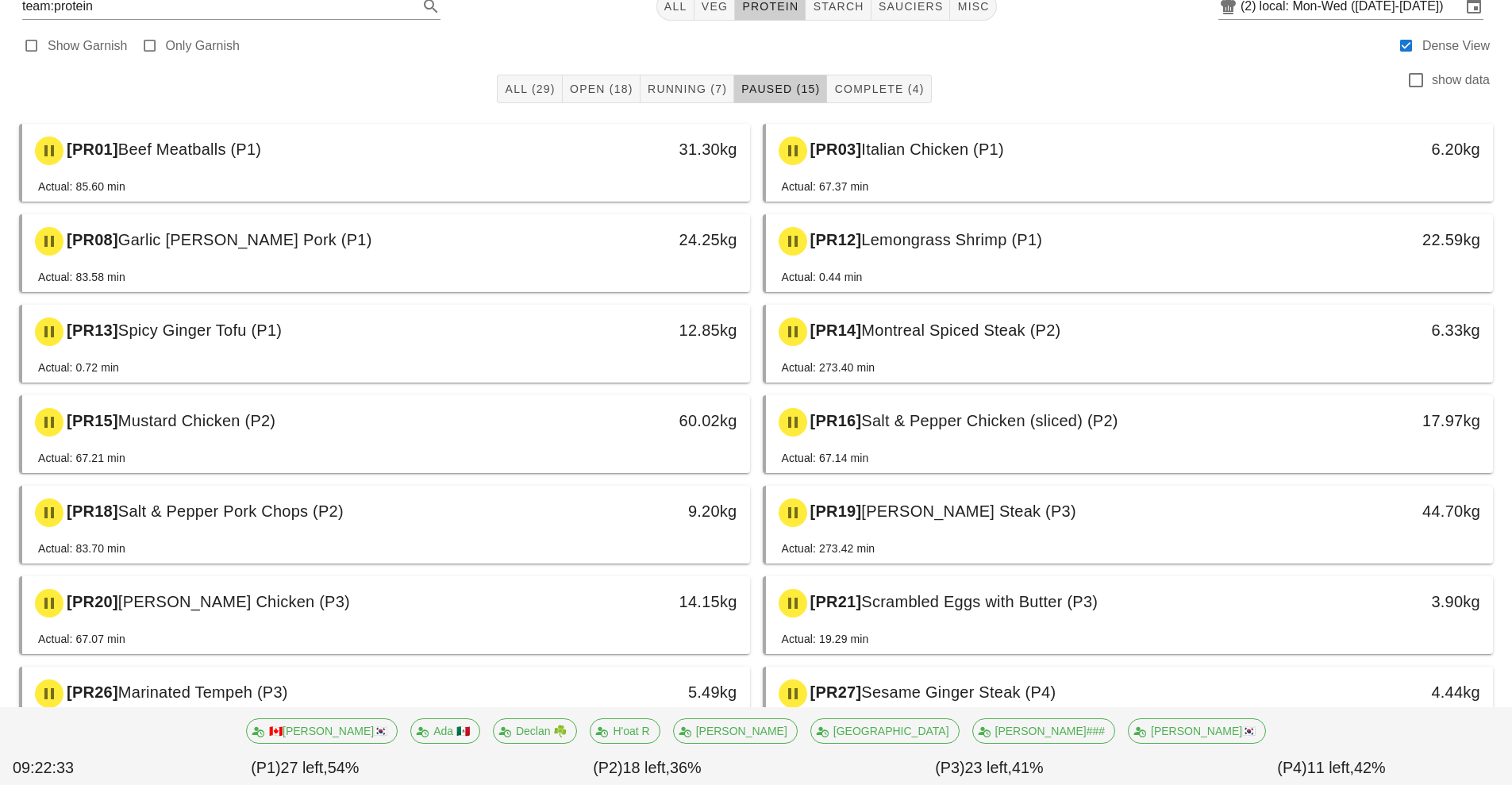
scroll to position [81, 0]
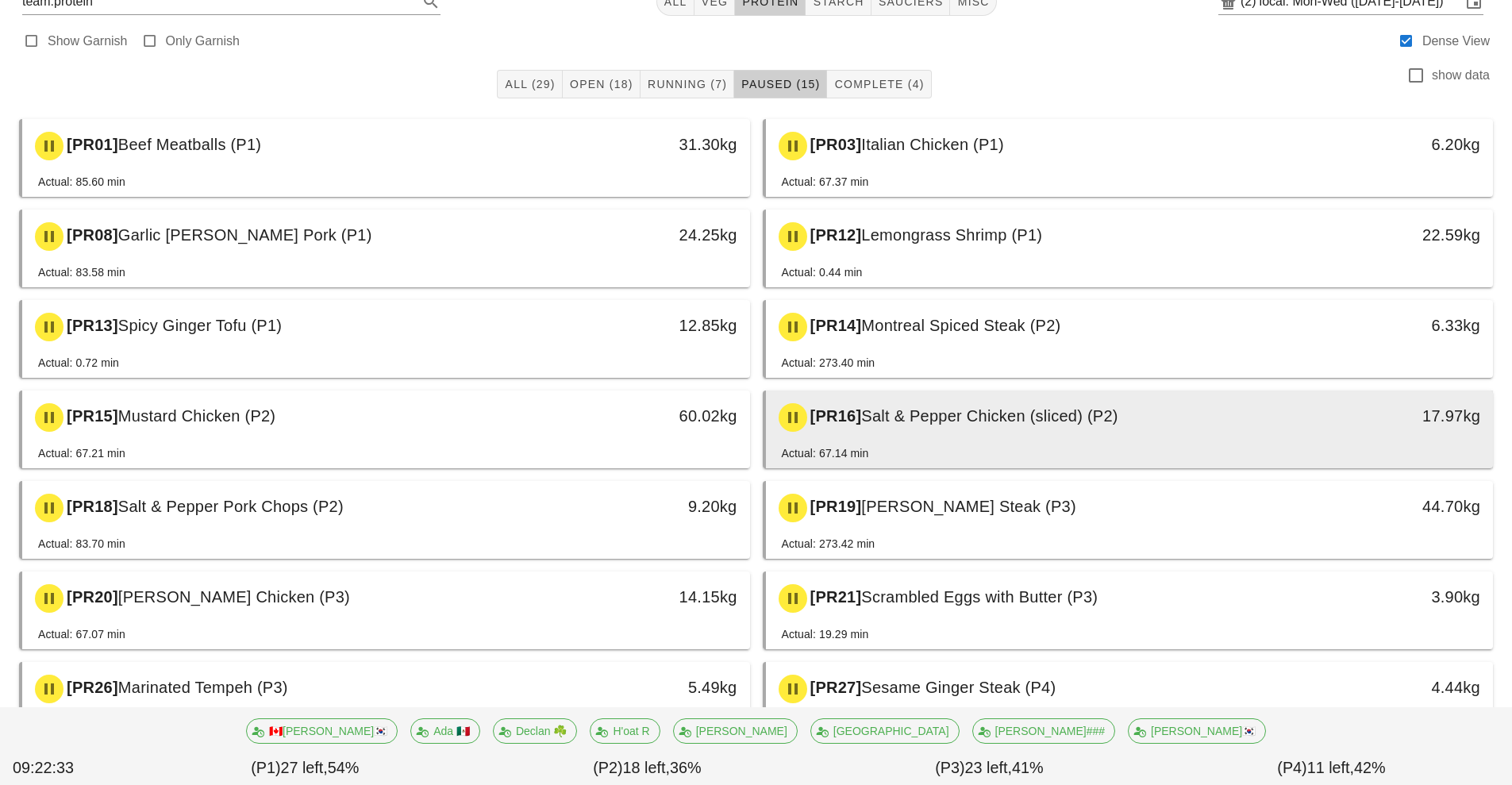
click at [1131, 439] on div "[PR16] Salt & Pepper Chicken (sliced) (P2)" at bounding box center [1039, 418] width 541 height 47
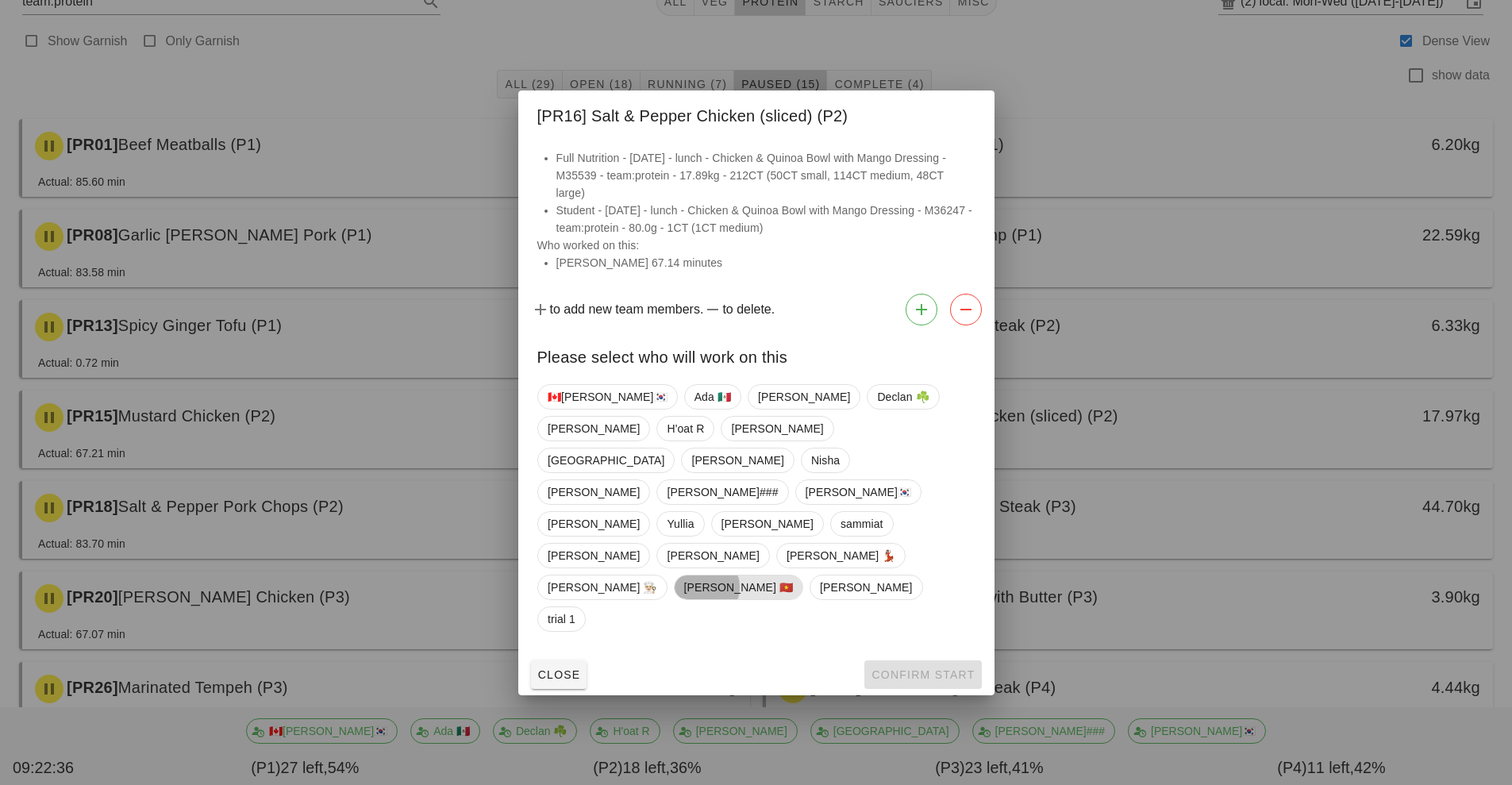
click at [683, 576] on span "[PERSON_NAME] 🇻🇳" at bounding box center [737, 587] width 109 height 24
click at [909, 660] on button "Confirm Start" at bounding box center [923, 675] width 117 height 29
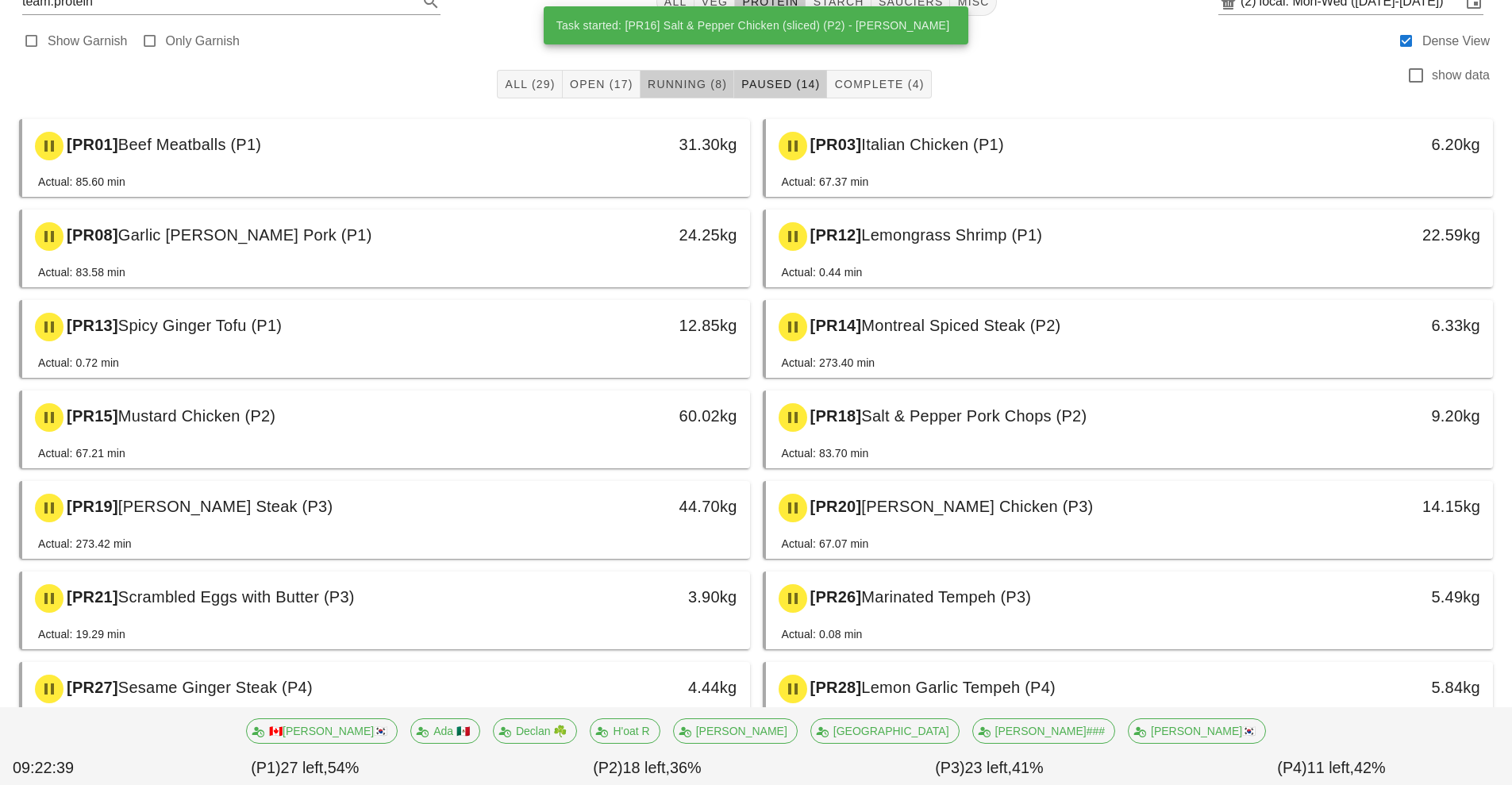
click at [679, 85] on span "Running (8)" at bounding box center [687, 84] width 81 height 13
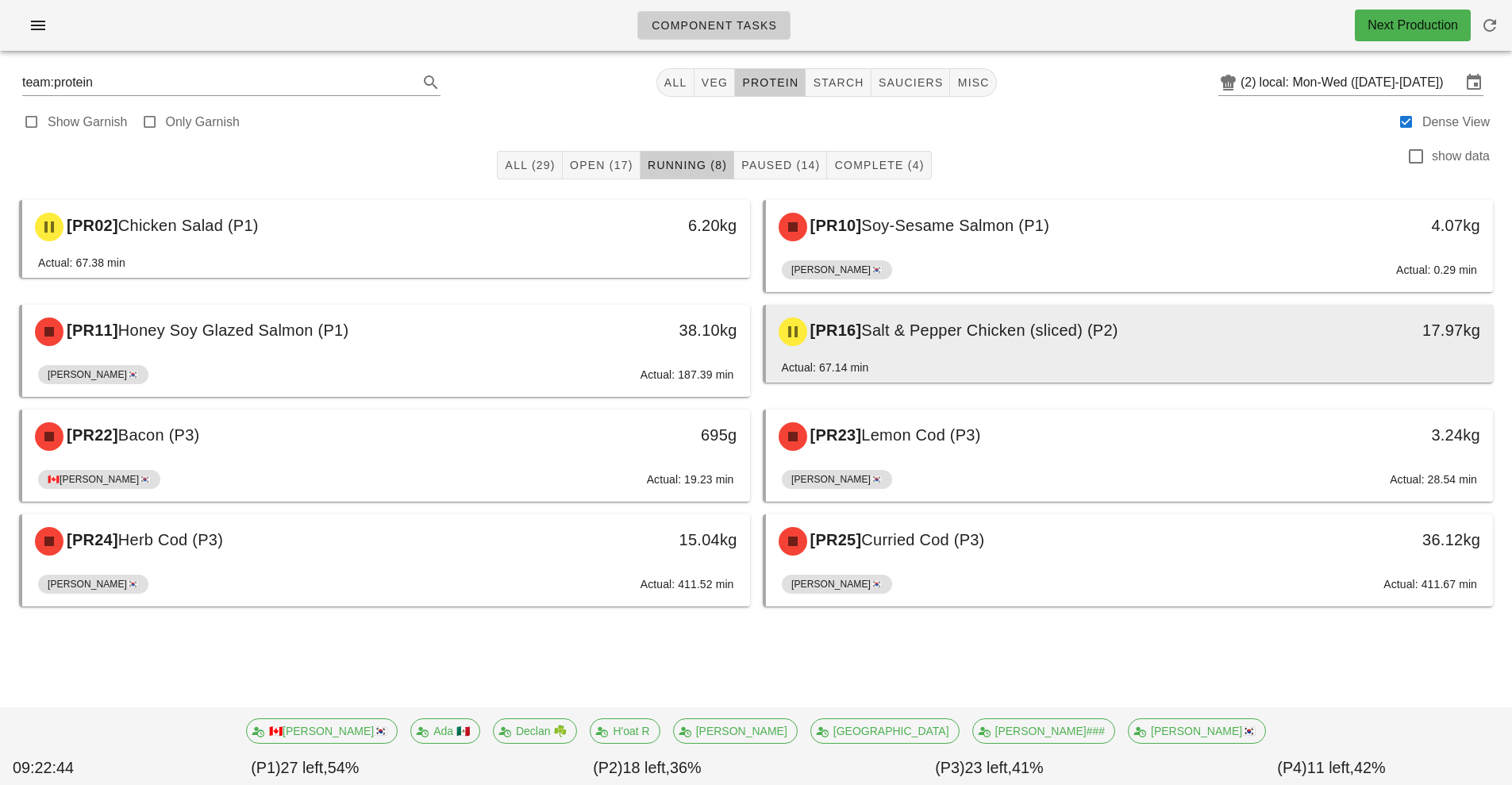
click at [930, 354] on div "[PR16] Salt & Pepper Chicken (sliced) (P2)" at bounding box center [1039, 331] width 541 height 47
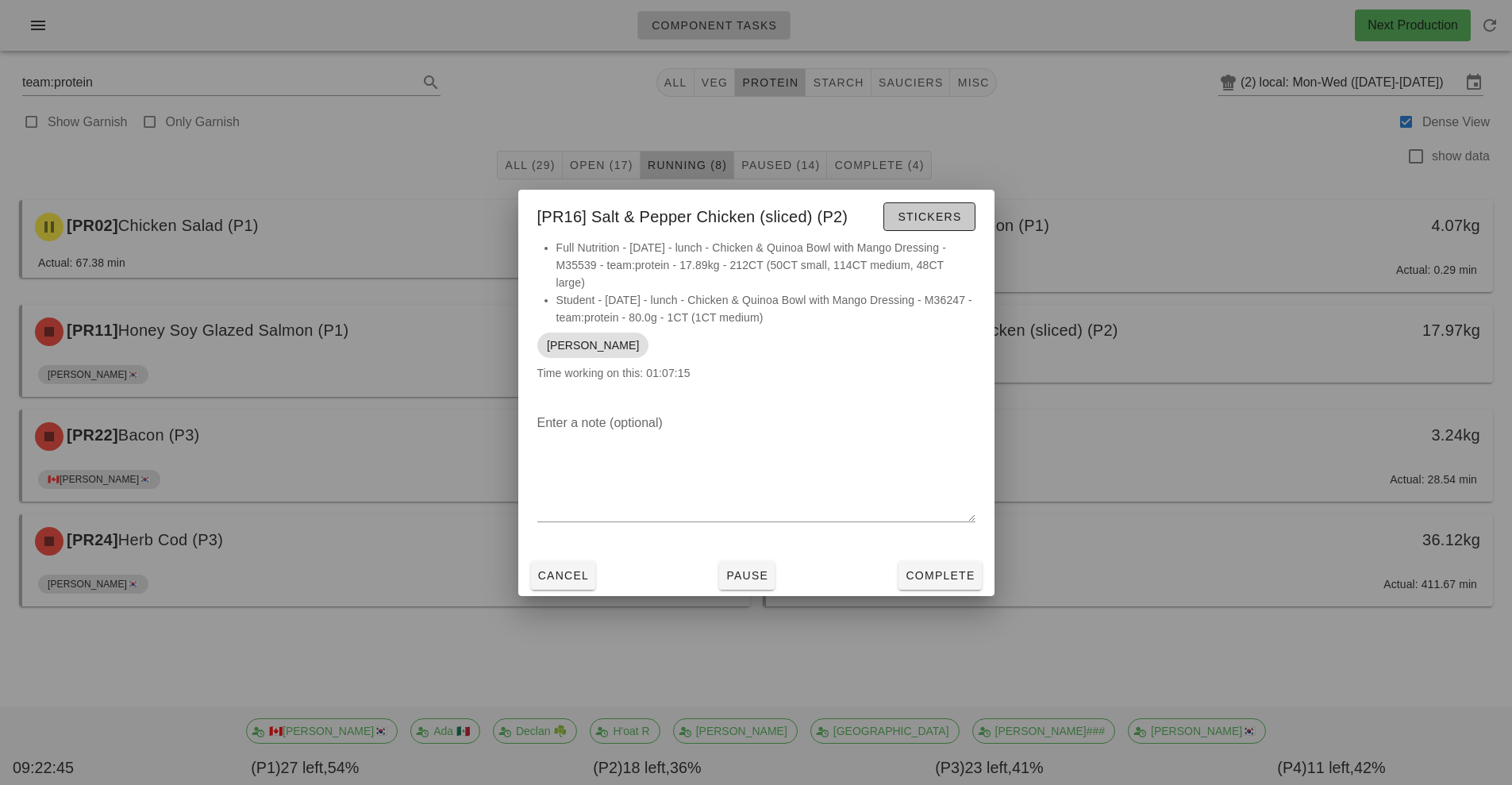
click at [953, 231] on button "Stickers" at bounding box center [929, 217] width 92 height 29
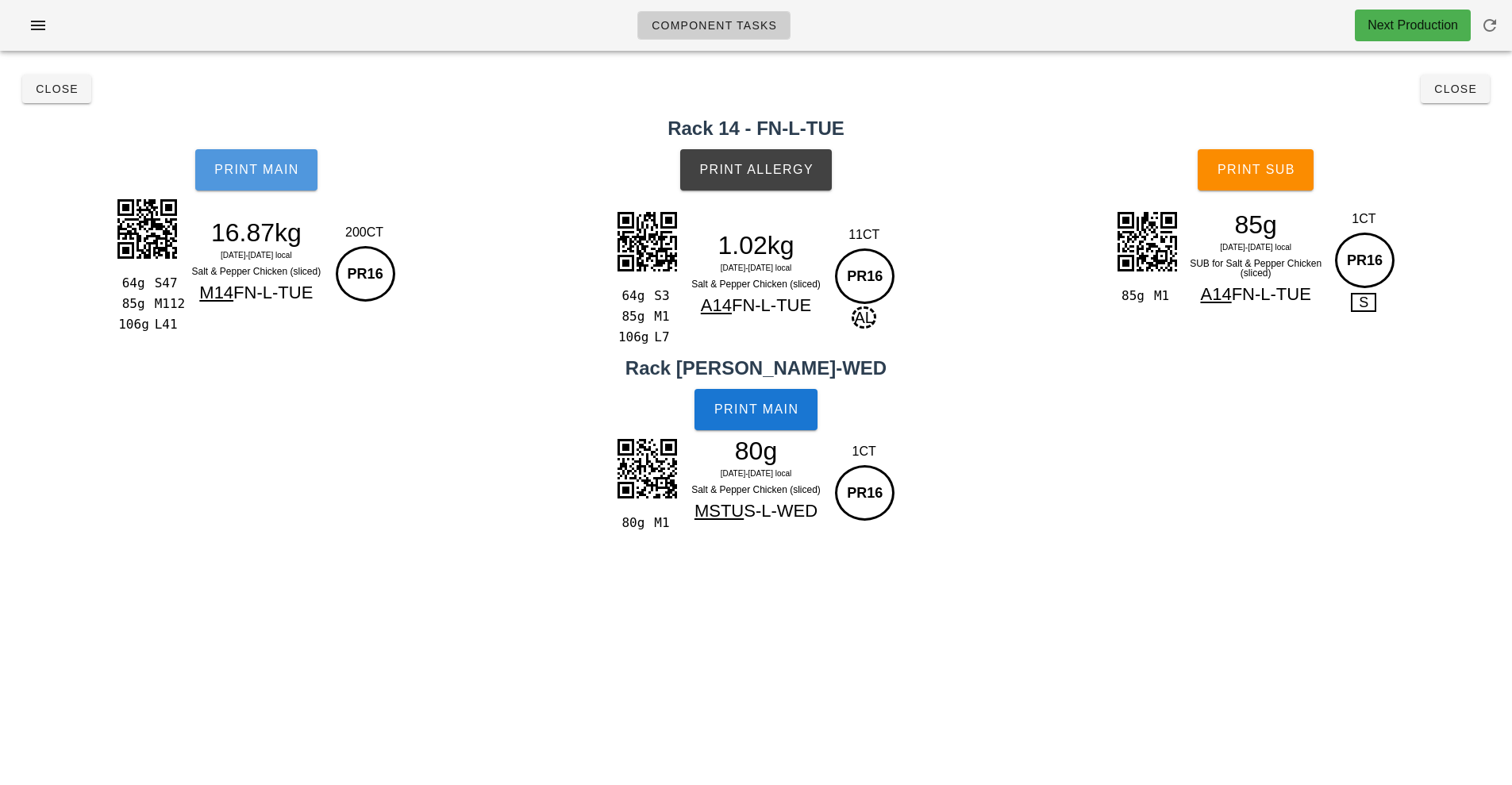
click at [268, 190] on button "Print Main" at bounding box center [256, 170] width 122 height 42
click at [275, 170] on span "Print Main" at bounding box center [256, 170] width 86 height 14
click at [754, 179] on button "Print Allergy" at bounding box center [756, 170] width 152 height 42
click at [780, 416] on span "Print Main" at bounding box center [756, 409] width 86 height 14
click at [1248, 188] on button "Print Sub" at bounding box center [1255, 170] width 116 height 42
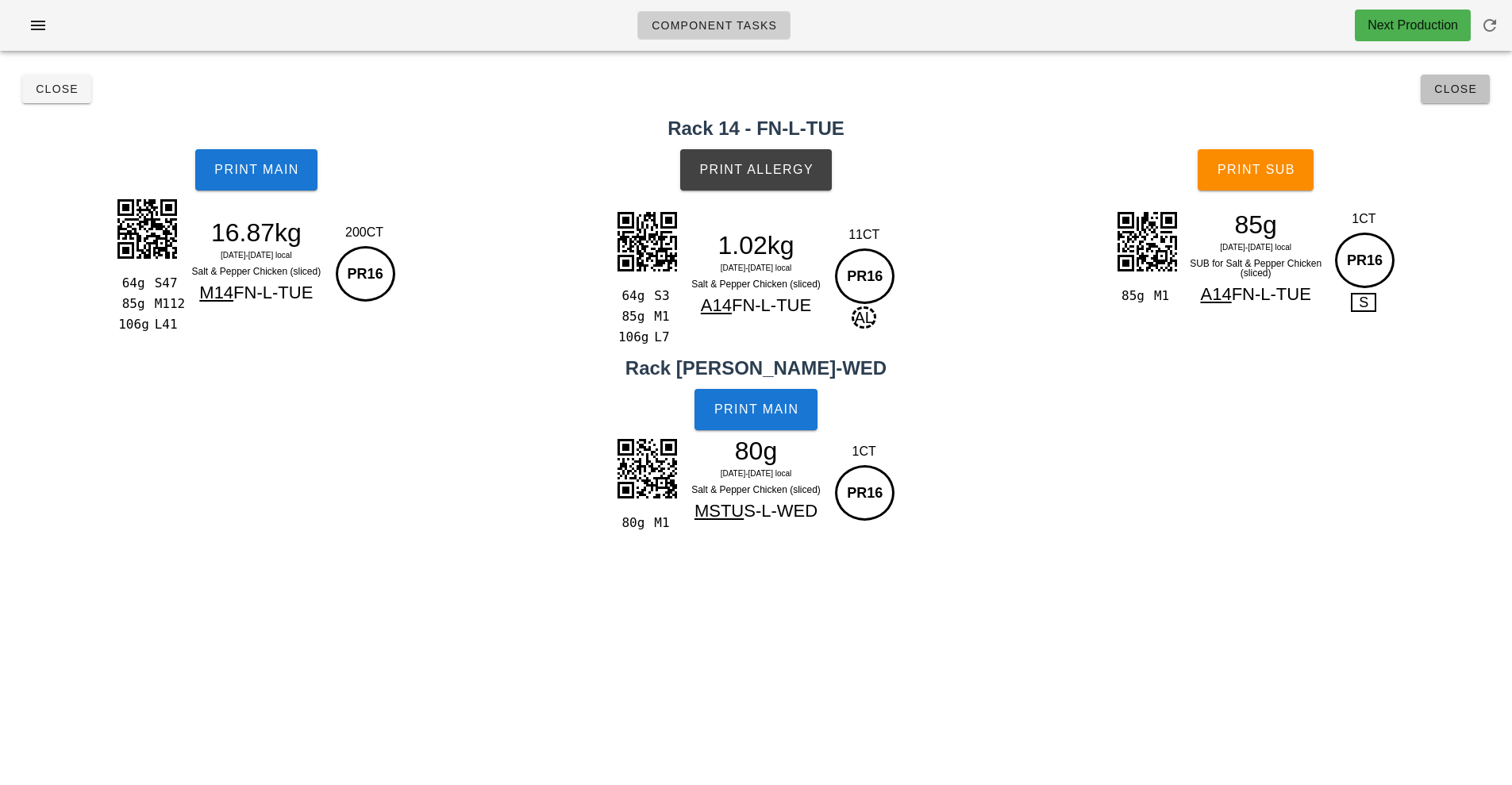
click at [1450, 103] on button "Close" at bounding box center [1454, 89] width 69 height 29
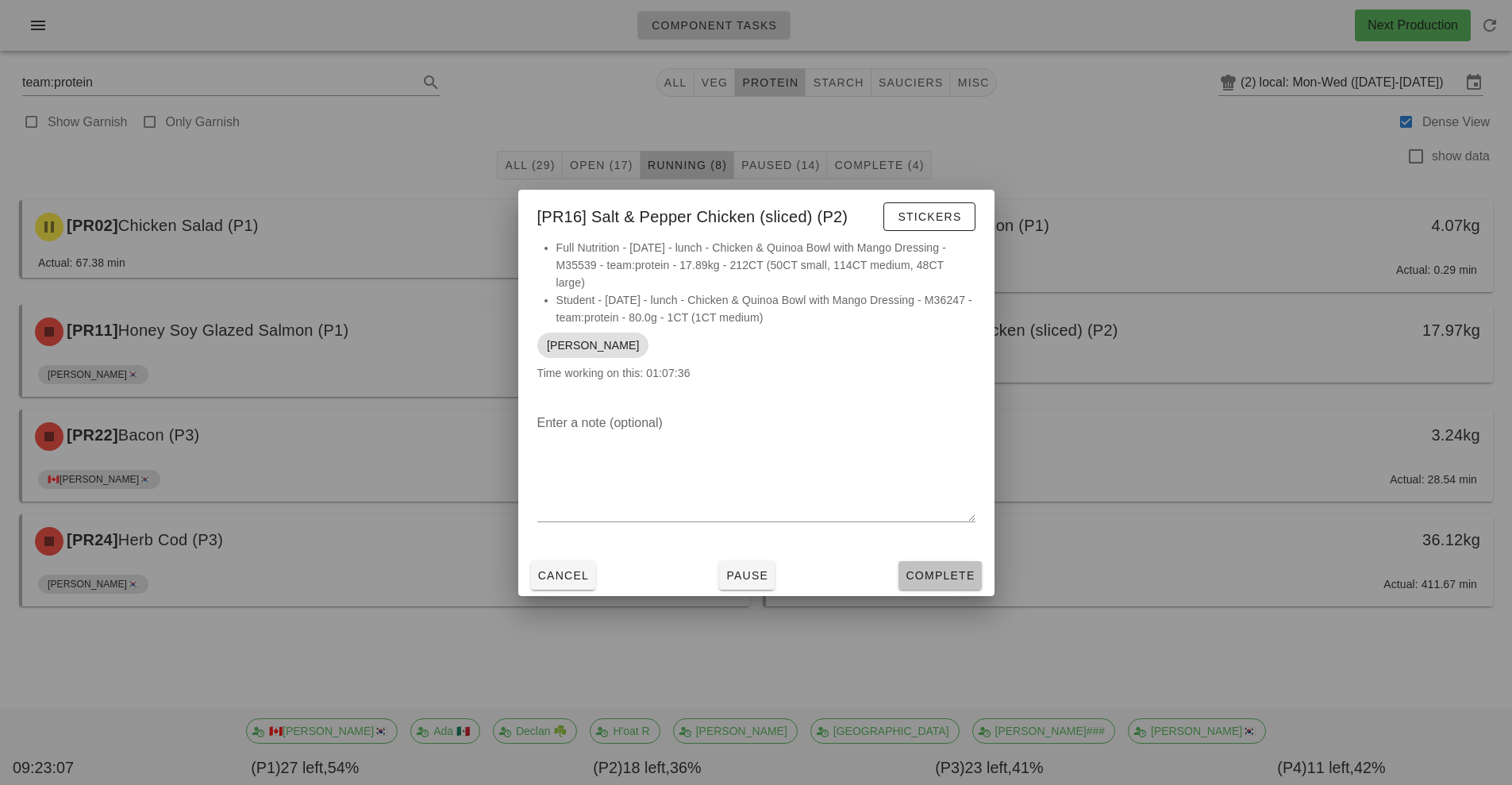
click at [947, 569] on span "Complete" at bounding box center [940, 575] width 69 height 13
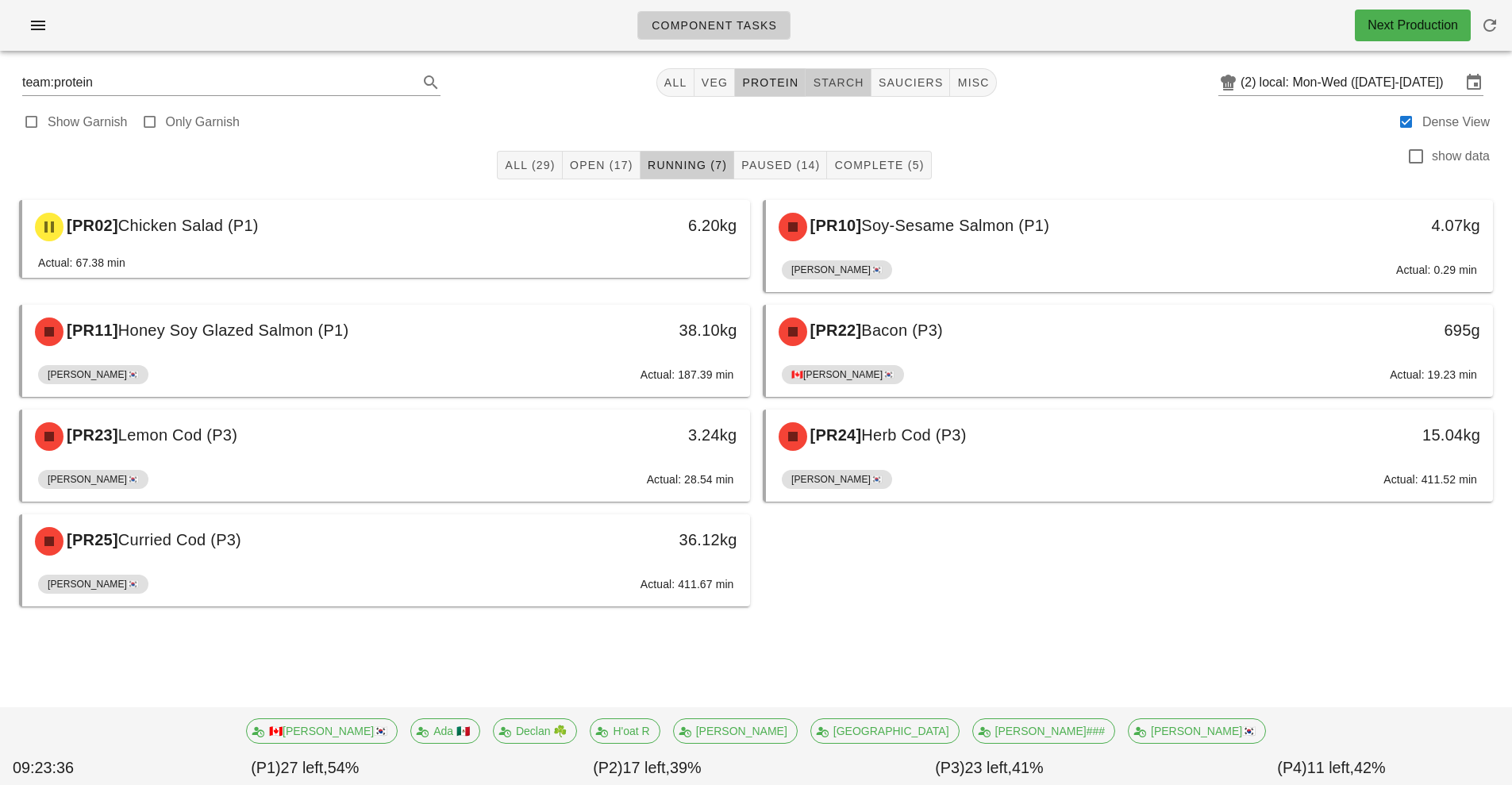
click at [842, 72] on button "starch" at bounding box center [838, 83] width 65 height 29
type input "team:starch"
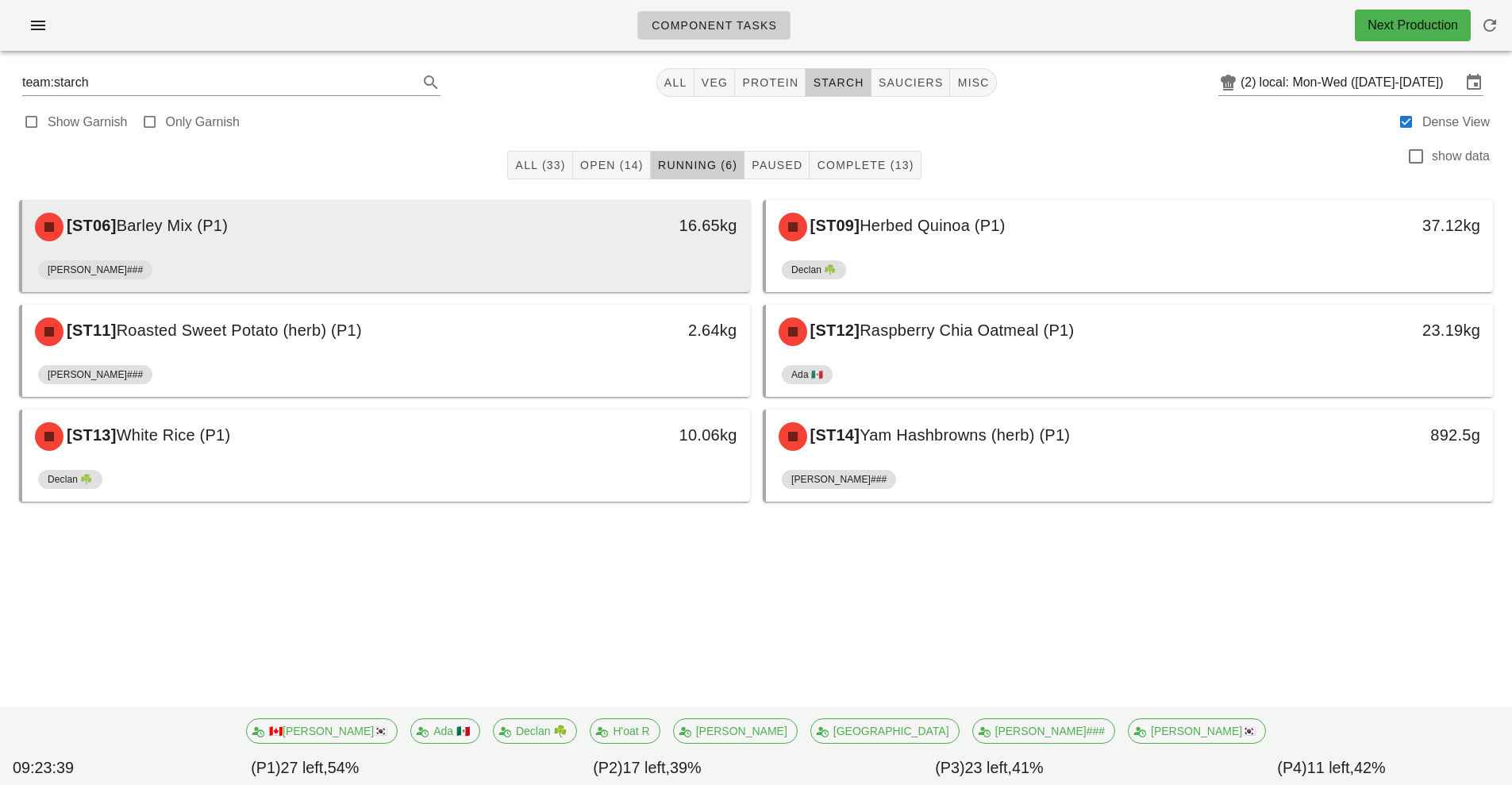
click at [556, 248] on div "[ST06] Barley Mix (P1)" at bounding box center [296, 227] width 541 height 47
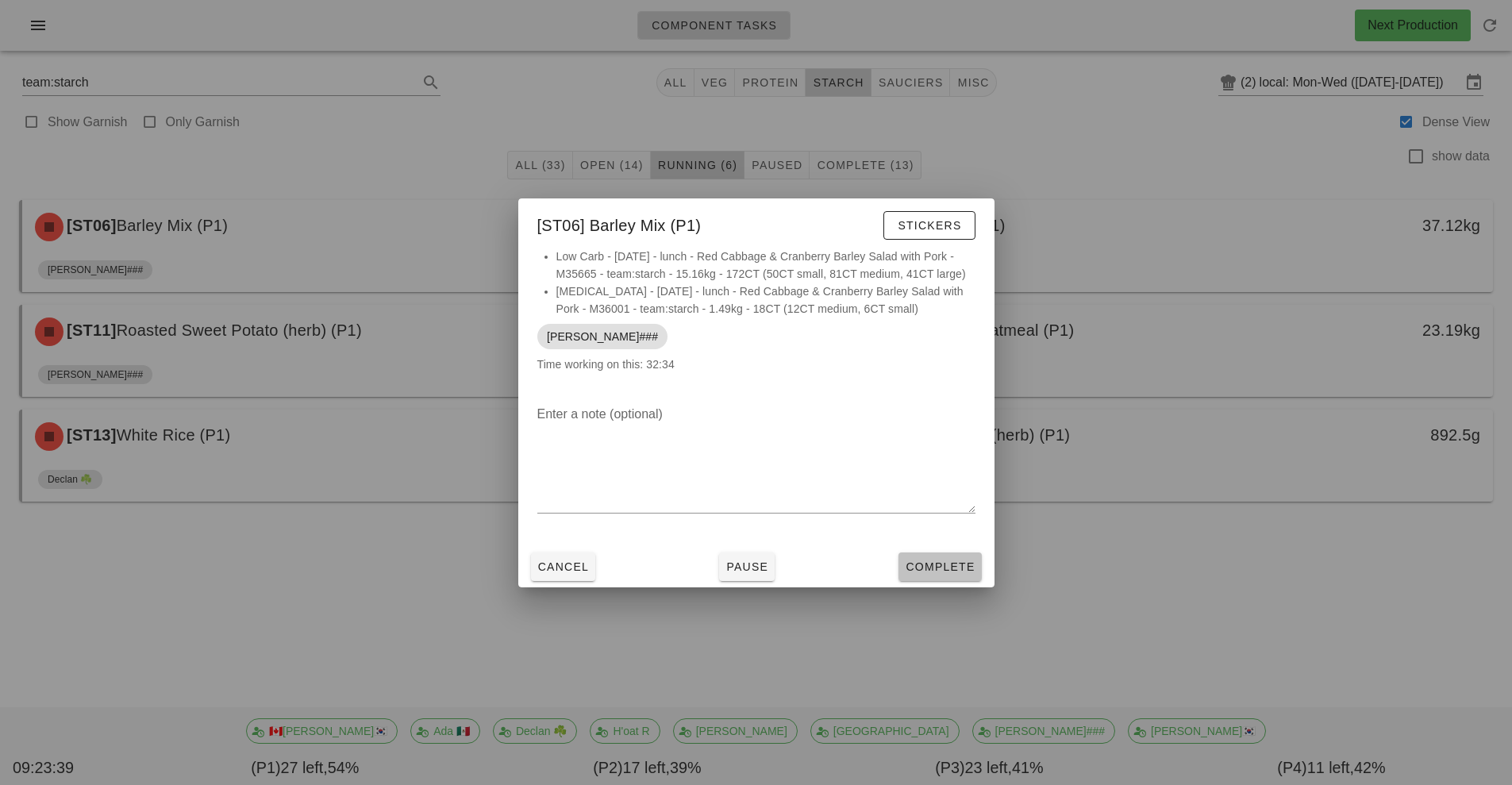
click at [942, 560] on span "Complete" at bounding box center [940, 566] width 69 height 13
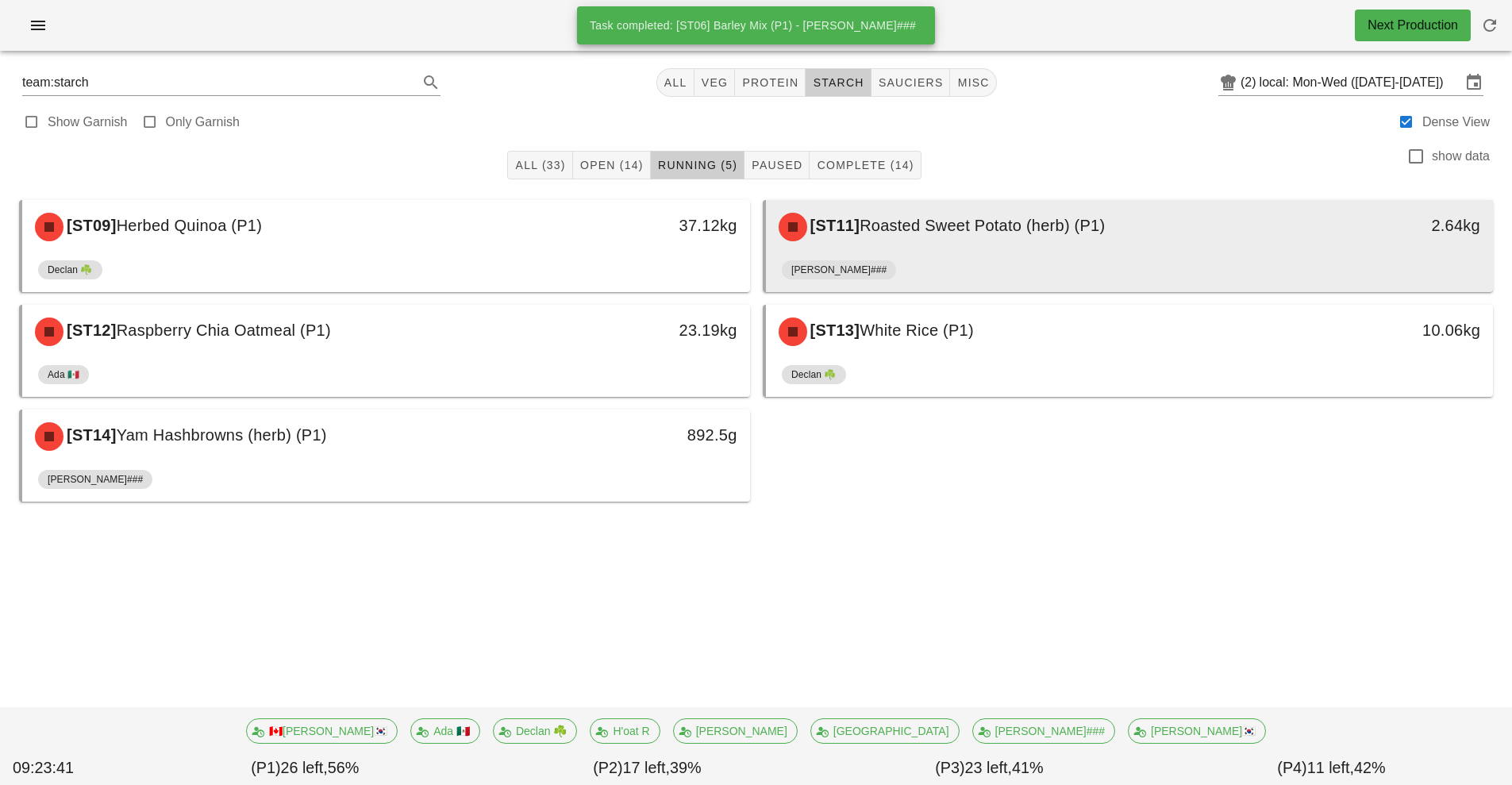
click at [930, 237] on div "[ST11] Roasted Sweet Potato (herb) (P1)" at bounding box center [1039, 227] width 541 height 47
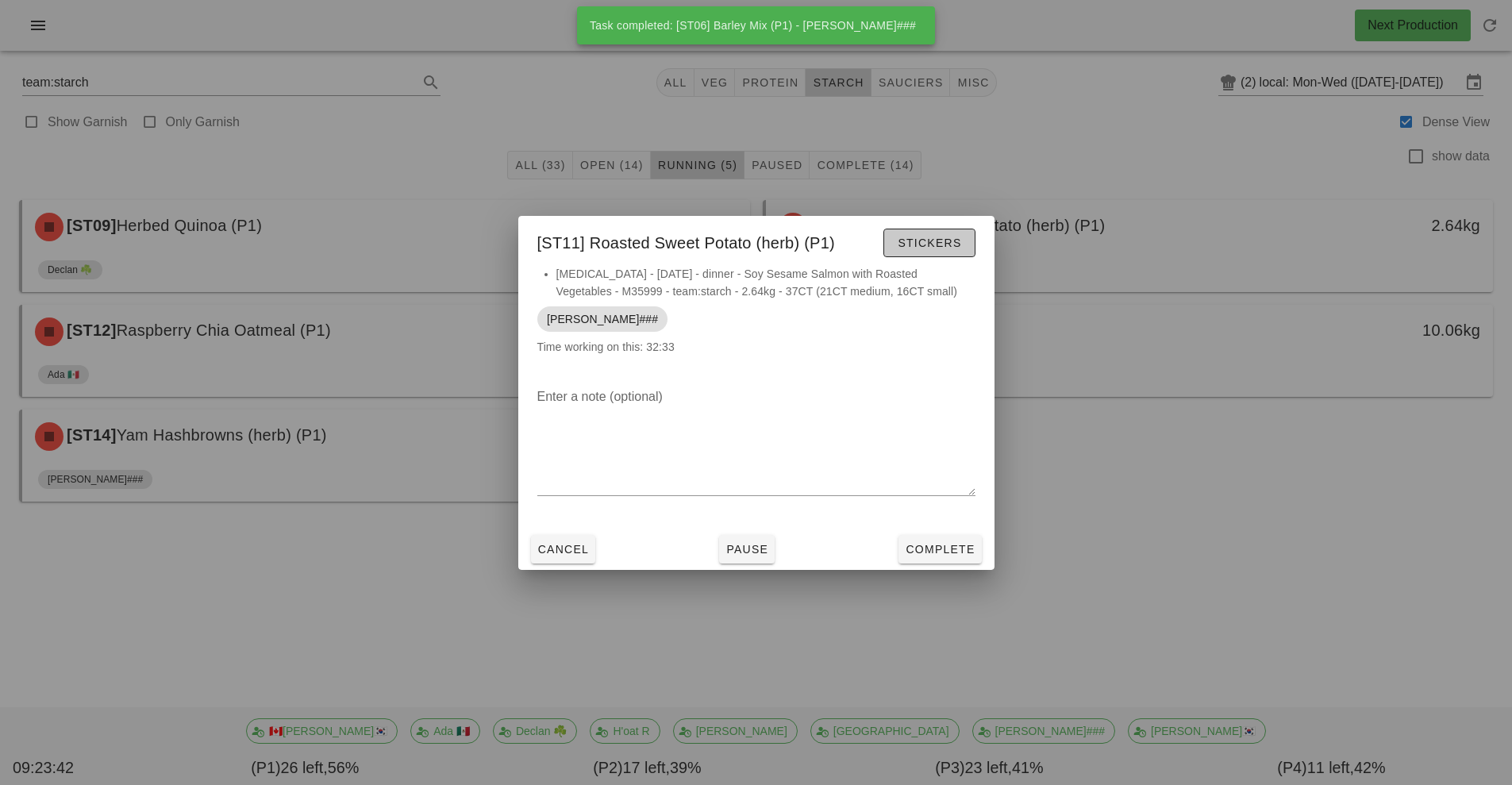
click at [930, 256] on button "Stickers" at bounding box center [929, 243] width 92 height 29
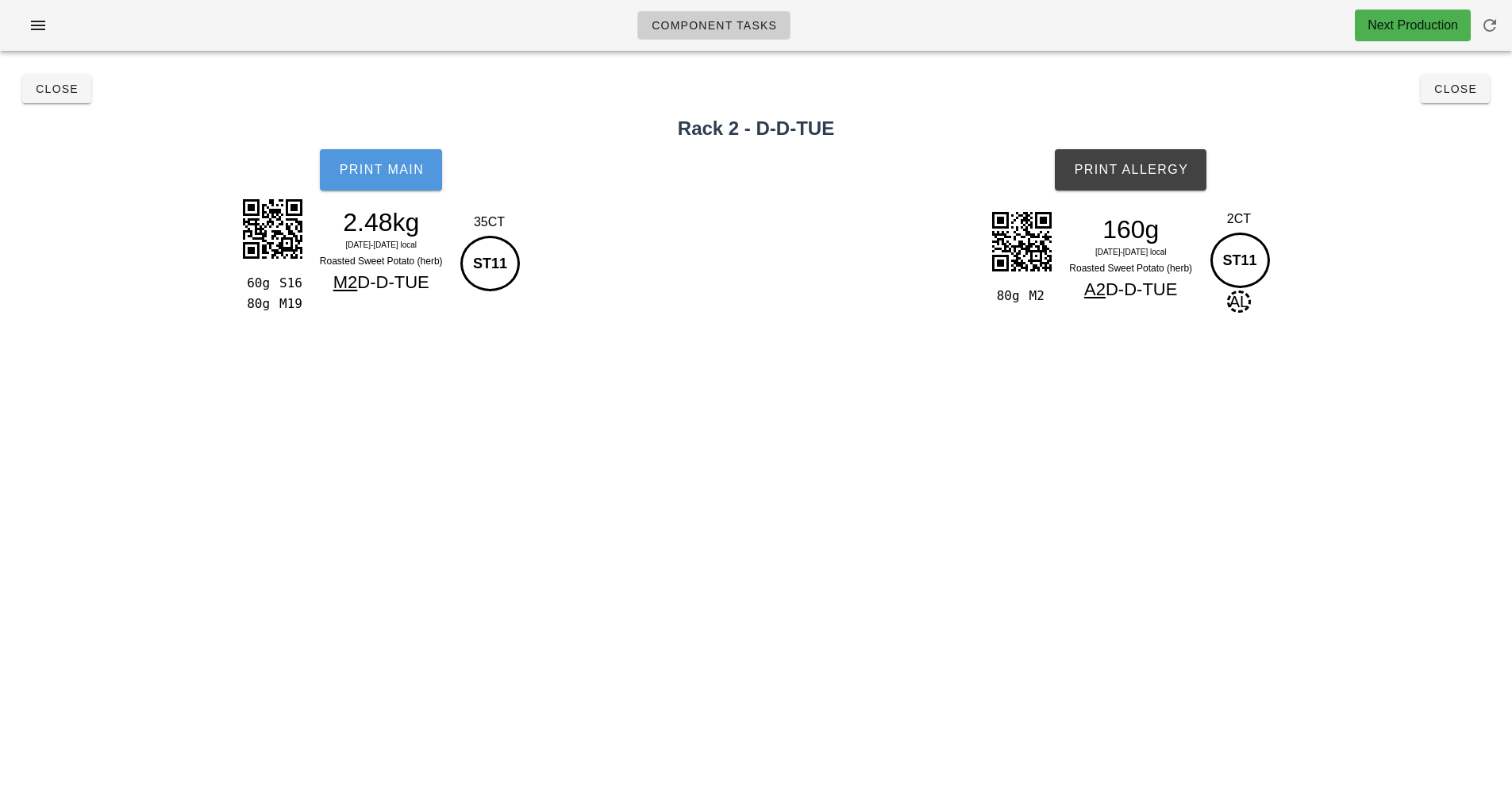
click at [407, 170] on span "Print Main" at bounding box center [381, 170] width 86 height 14
click at [1136, 170] on span "Print Allergy" at bounding box center [1131, 170] width 115 height 14
click at [44, 87] on span "Close" at bounding box center [57, 88] width 44 height 13
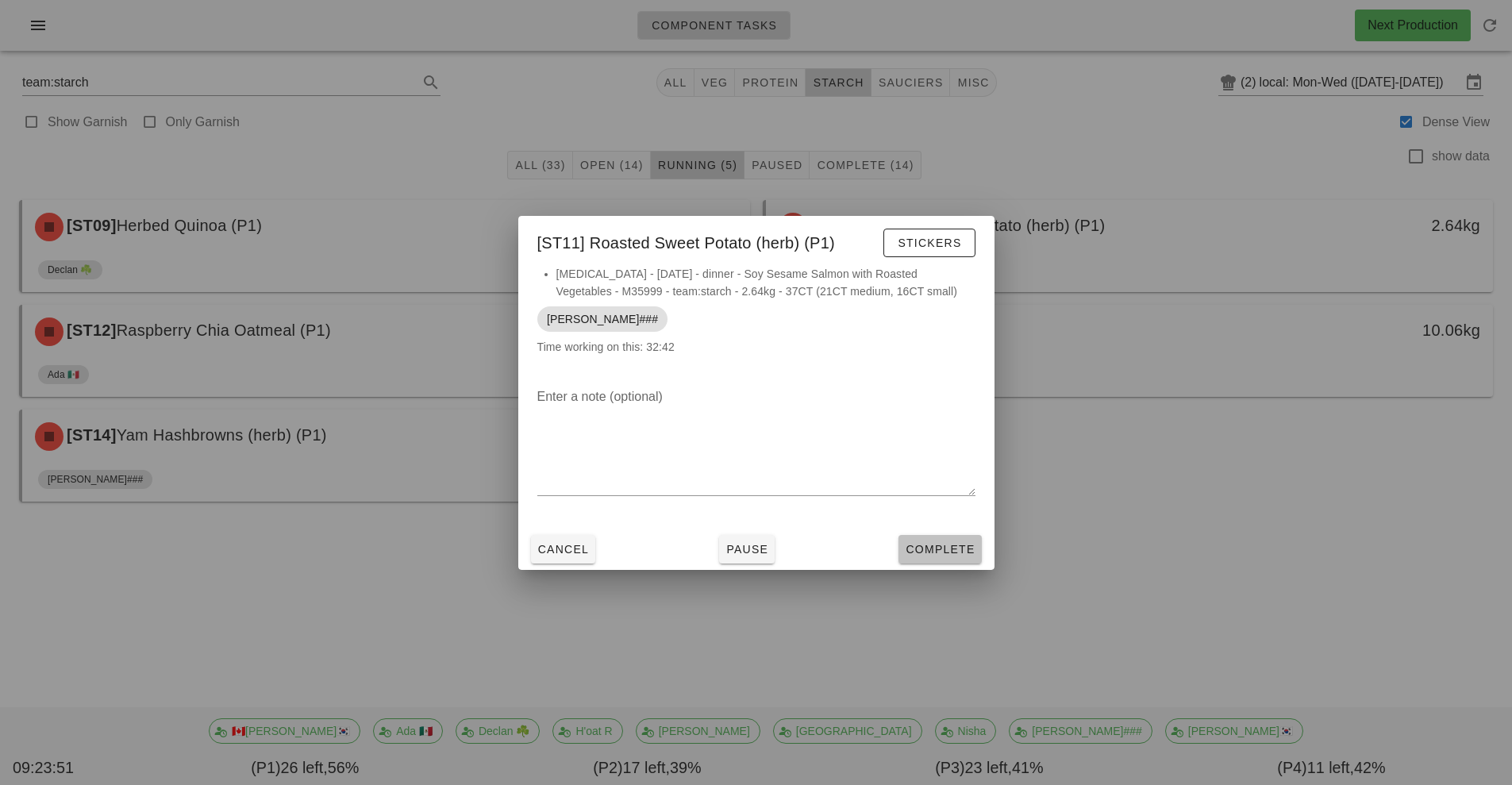
click at [936, 548] on span "Complete" at bounding box center [940, 549] width 69 height 13
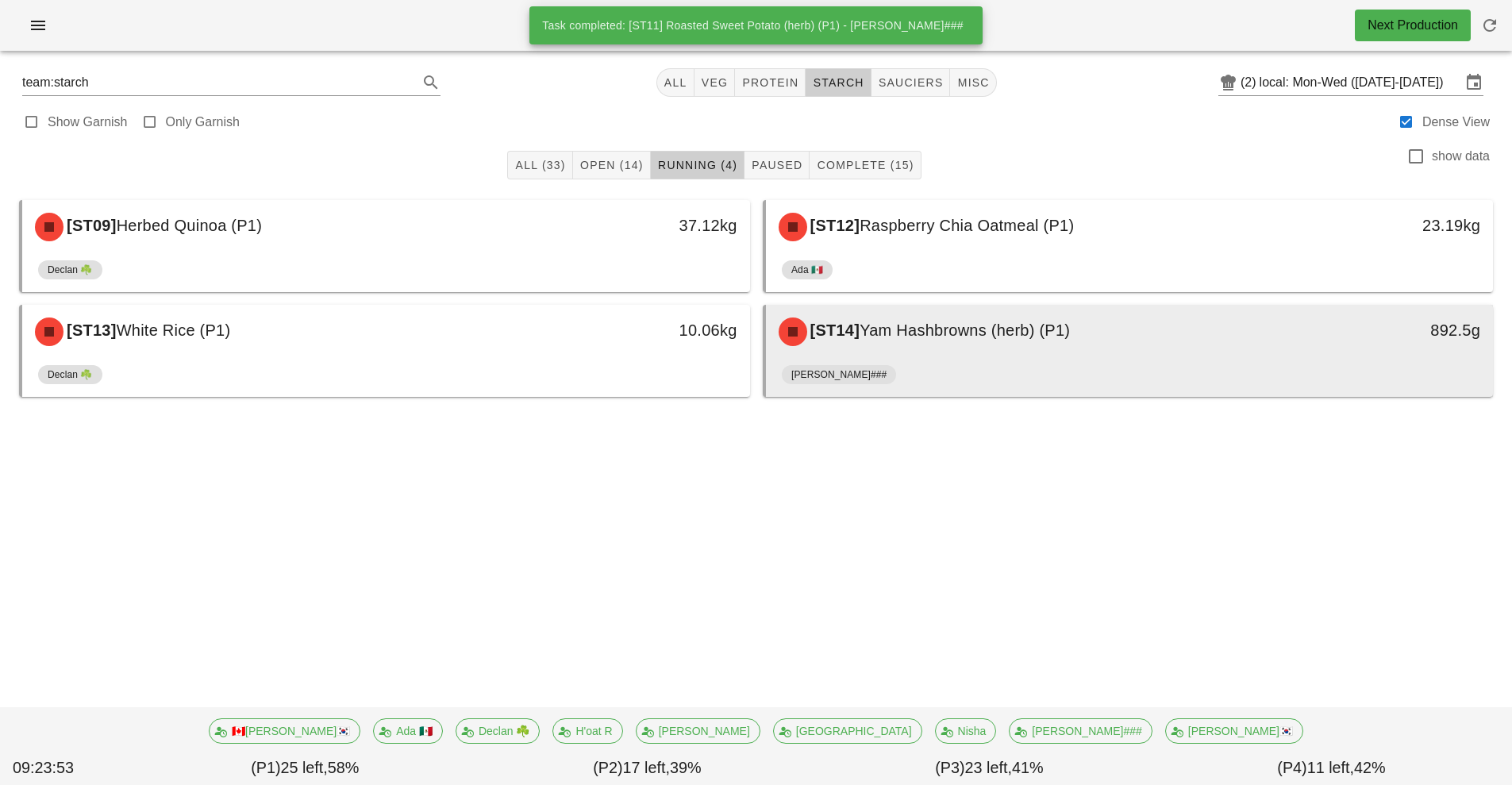
click at [943, 369] on div "[PERSON_NAME]###" at bounding box center [1129, 377] width 696 height 38
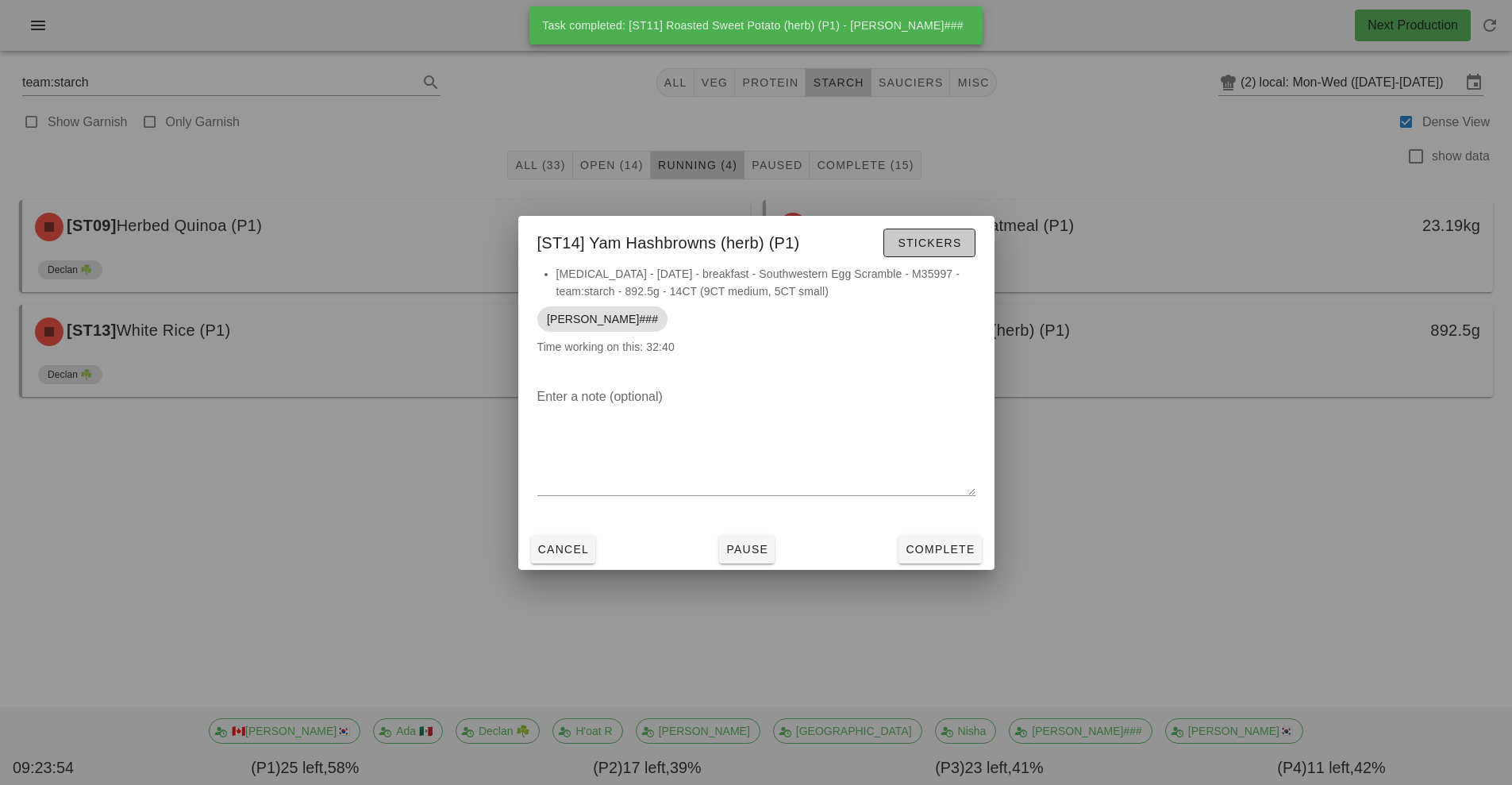
click at [937, 239] on span "Stickers" at bounding box center [929, 242] width 64 height 13
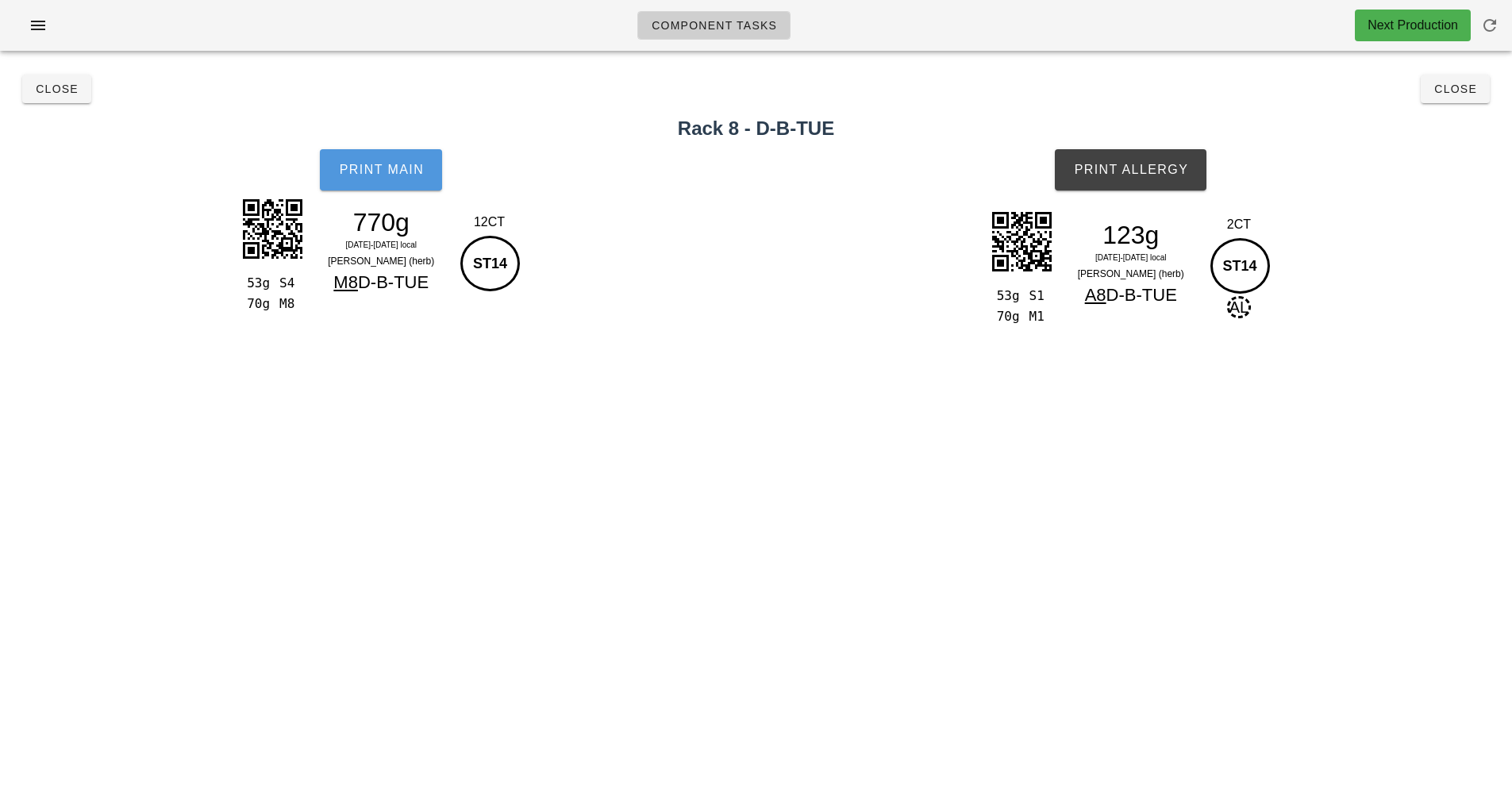
click at [404, 183] on button "Print Main" at bounding box center [381, 170] width 122 height 42
click at [1137, 172] on span "Print Allergy" at bounding box center [1131, 170] width 115 height 14
click at [51, 84] on span "Close" at bounding box center [57, 88] width 44 height 13
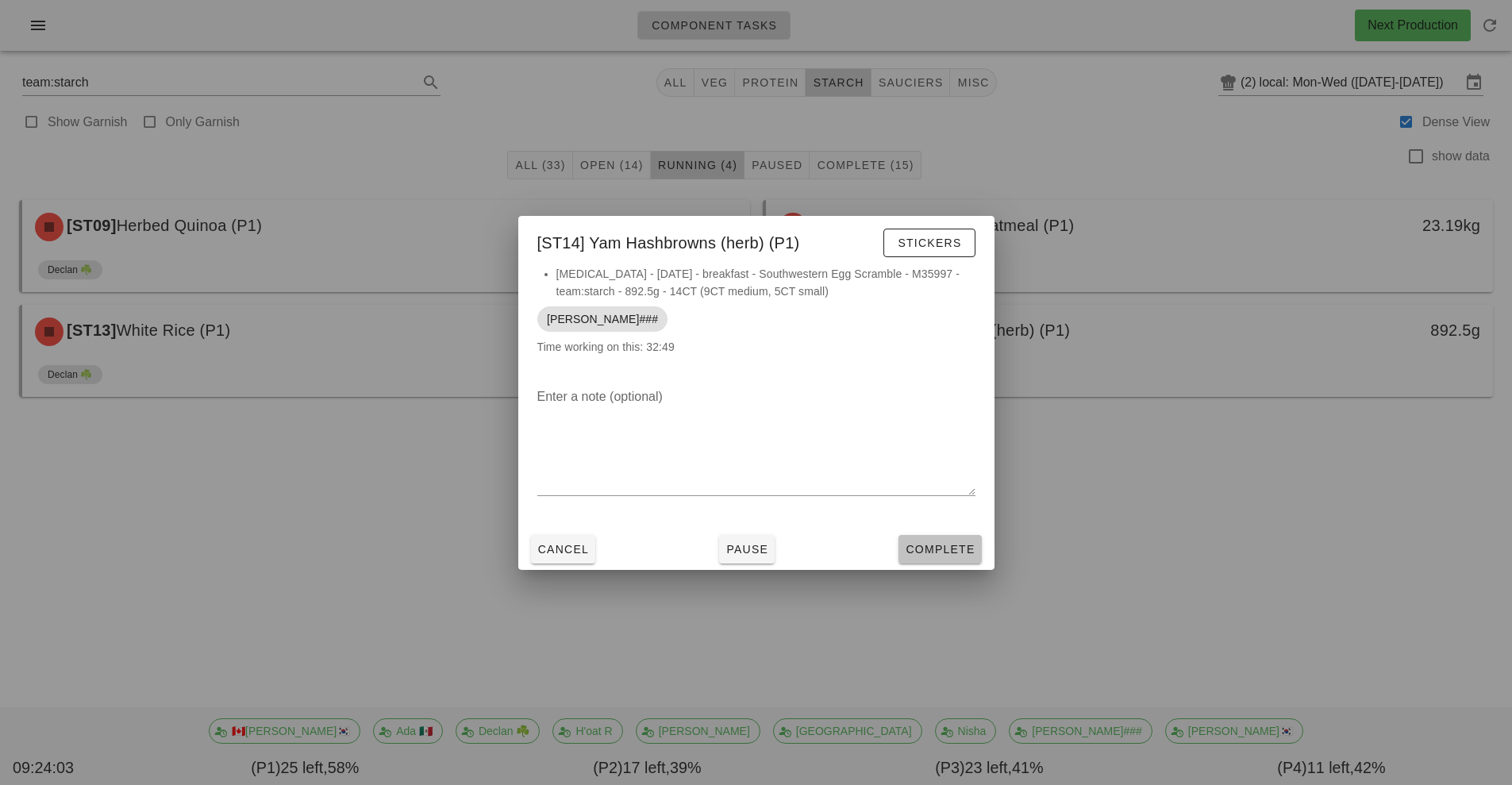
click at [953, 544] on span "Complete" at bounding box center [940, 549] width 69 height 13
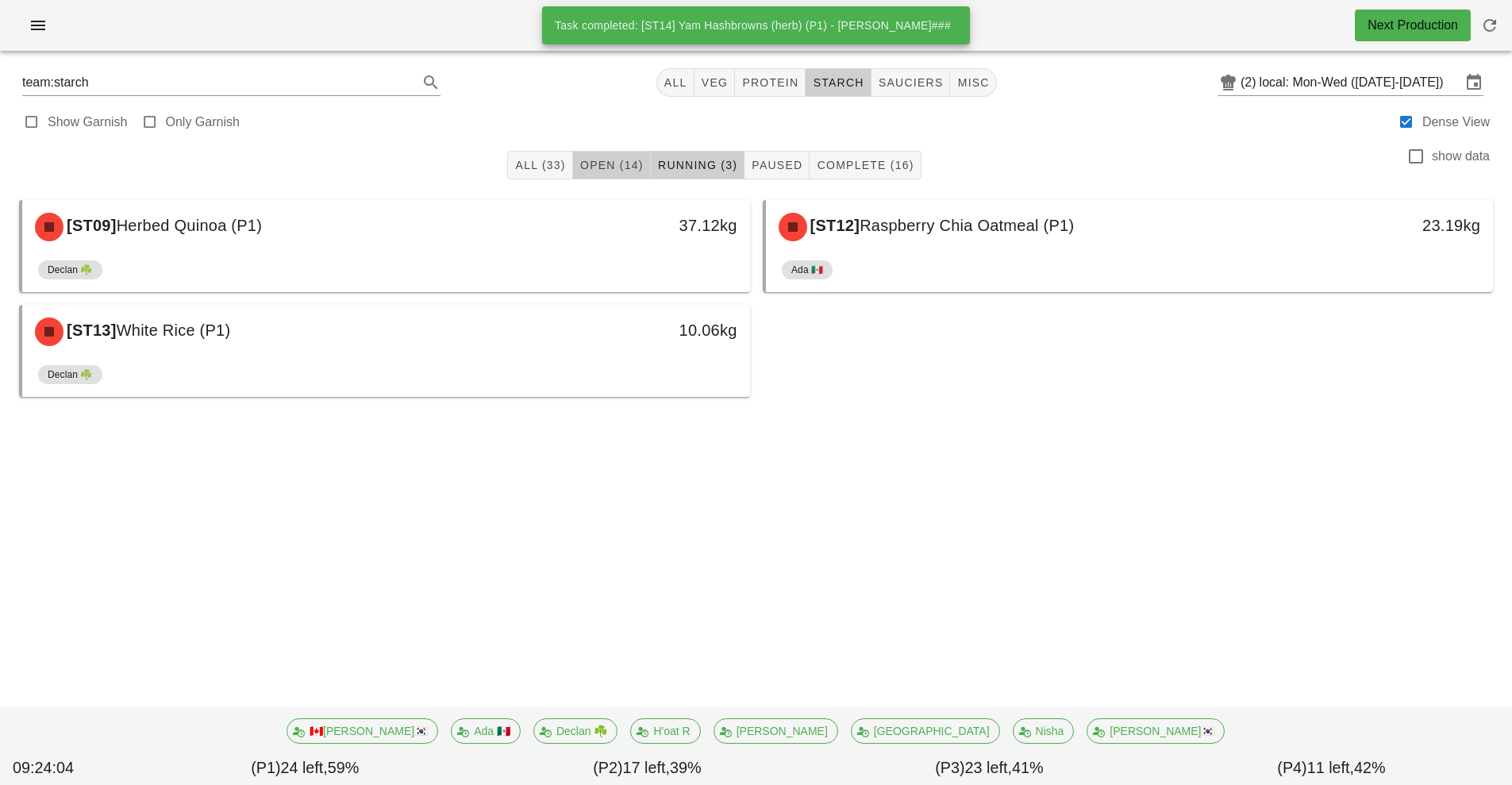
click at [608, 153] on button "Open (14)" at bounding box center [612, 165] width 78 height 29
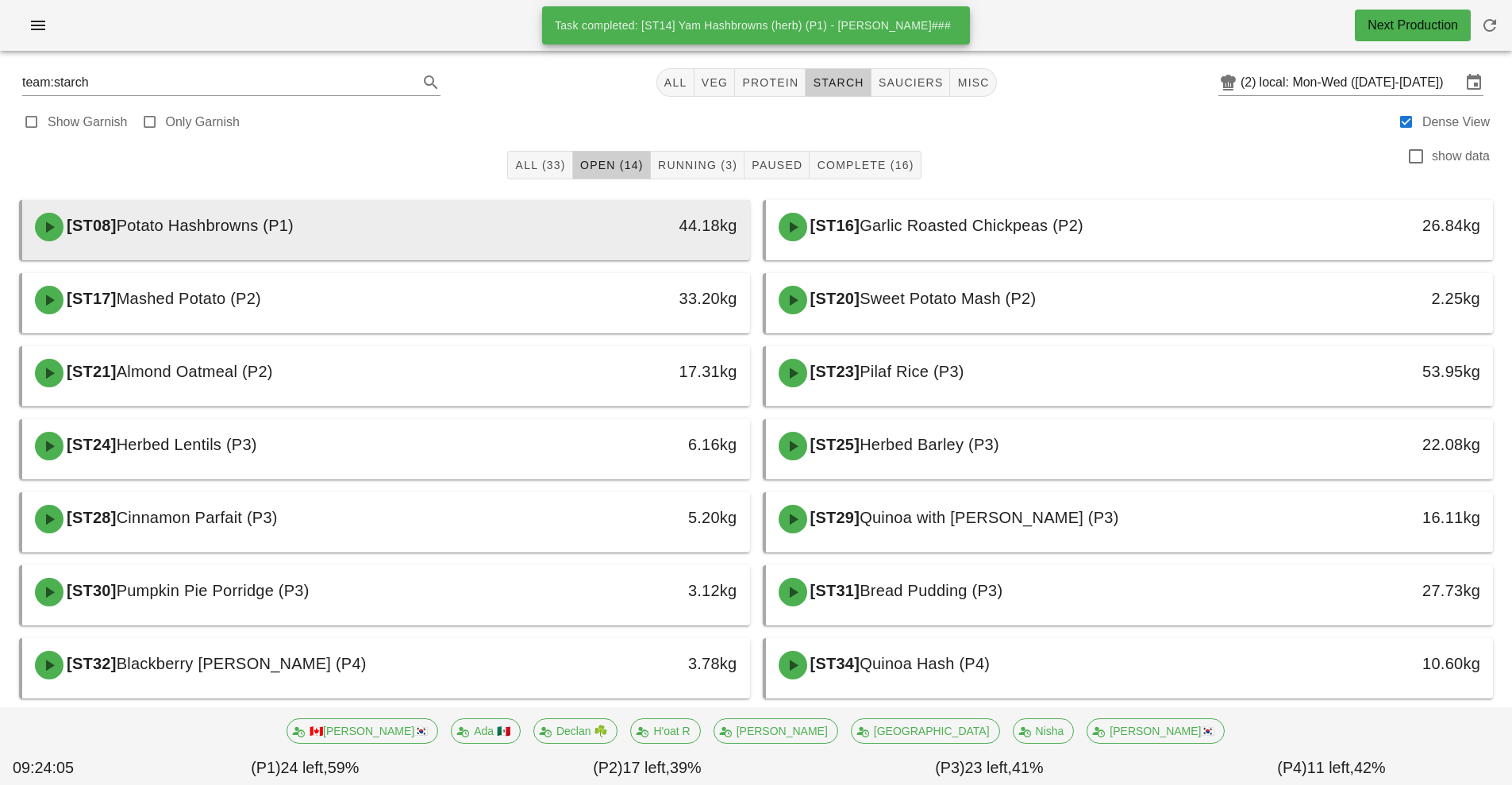
click at [579, 227] on div "44.18kg" at bounding box center [656, 225] width 161 height 25
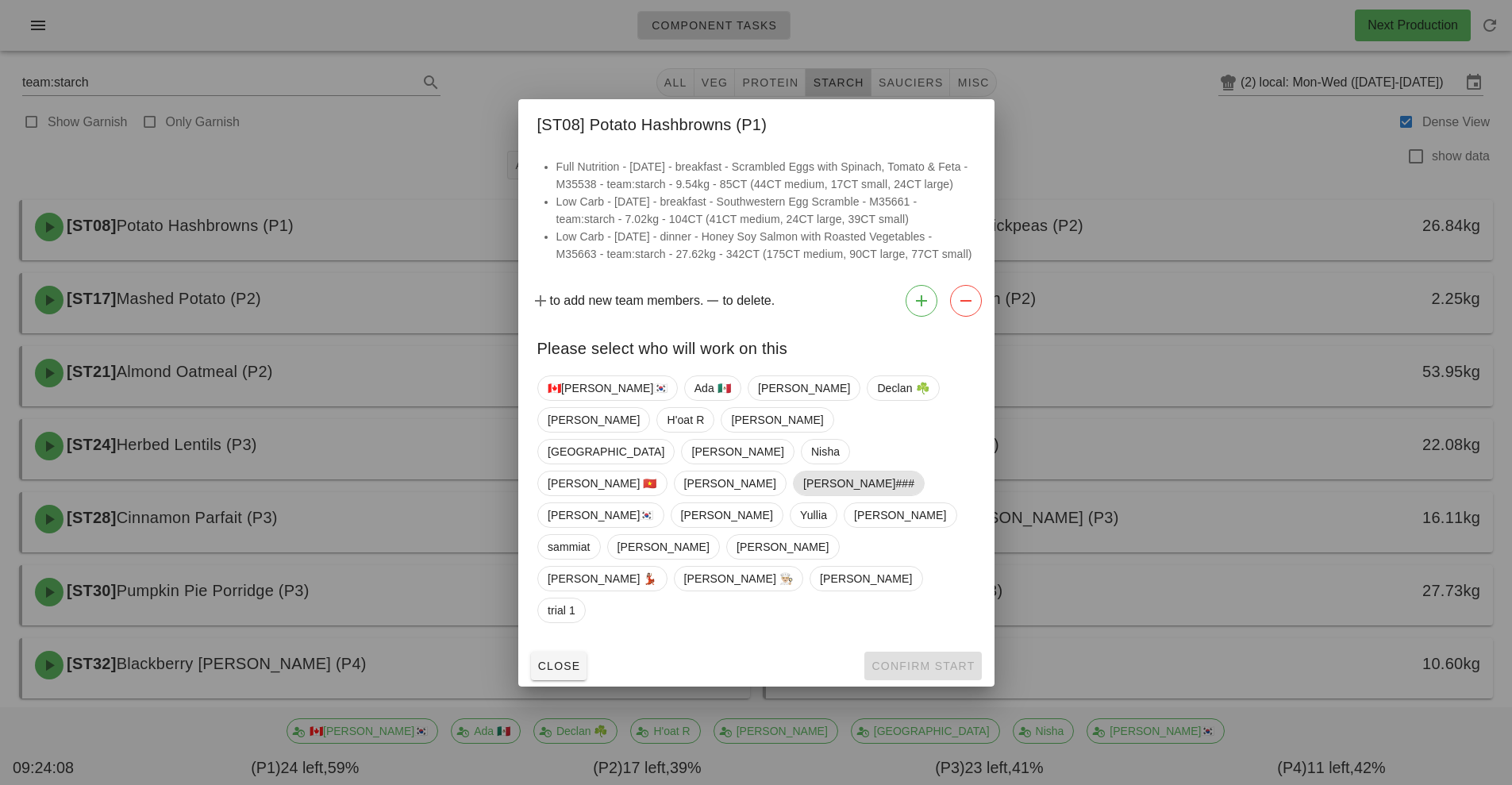
click at [914, 486] on span "[PERSON_NAME]###" at bounding box center [858, 483] width 111 height 24
click at [931, 660] on span "Confirm Start" at bounding box center [922, 665] width 104 height 13
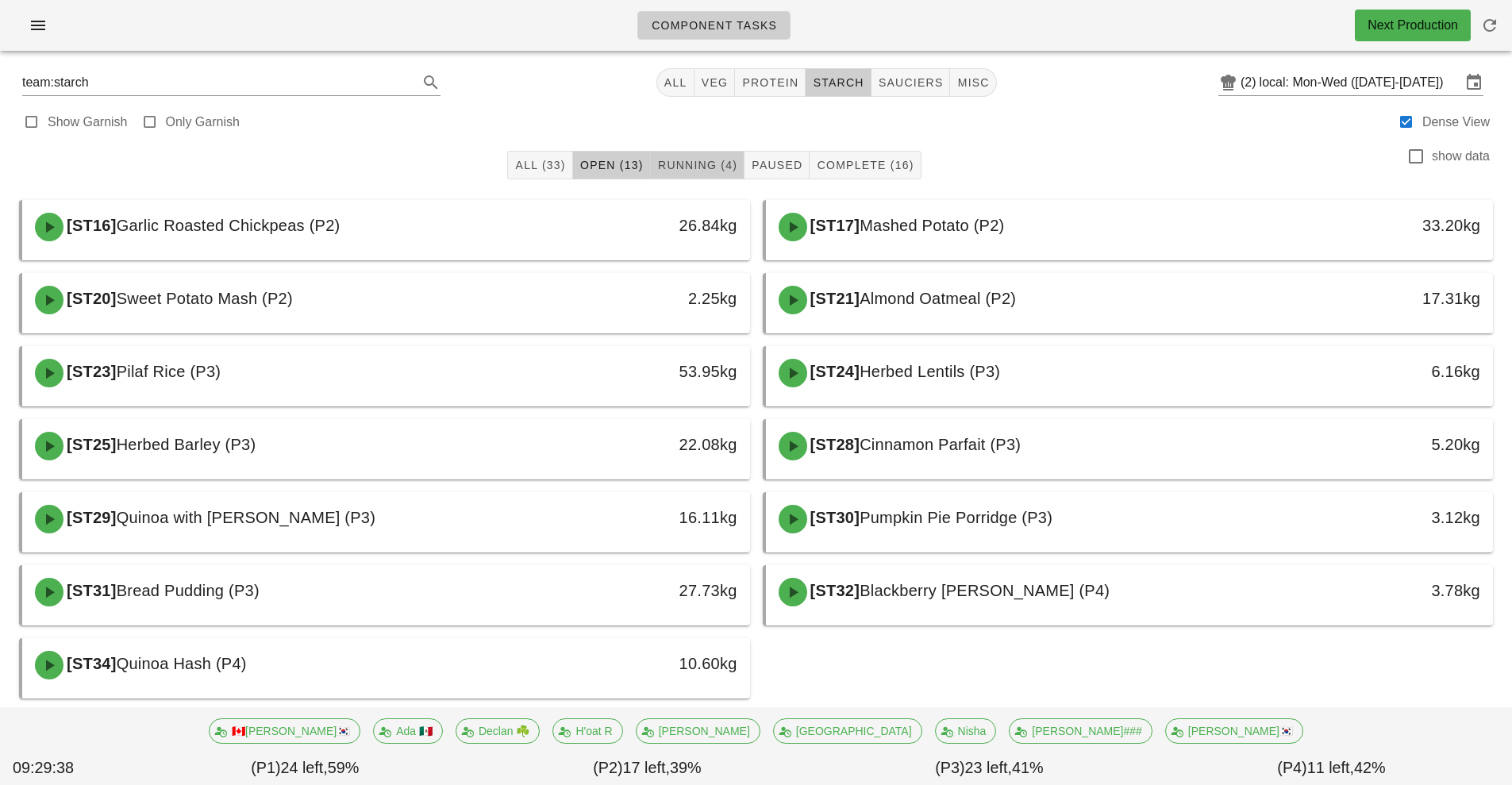
click at [709, 167] on span "Running (4)" at bounding box center [697, 164] width 81 height 13
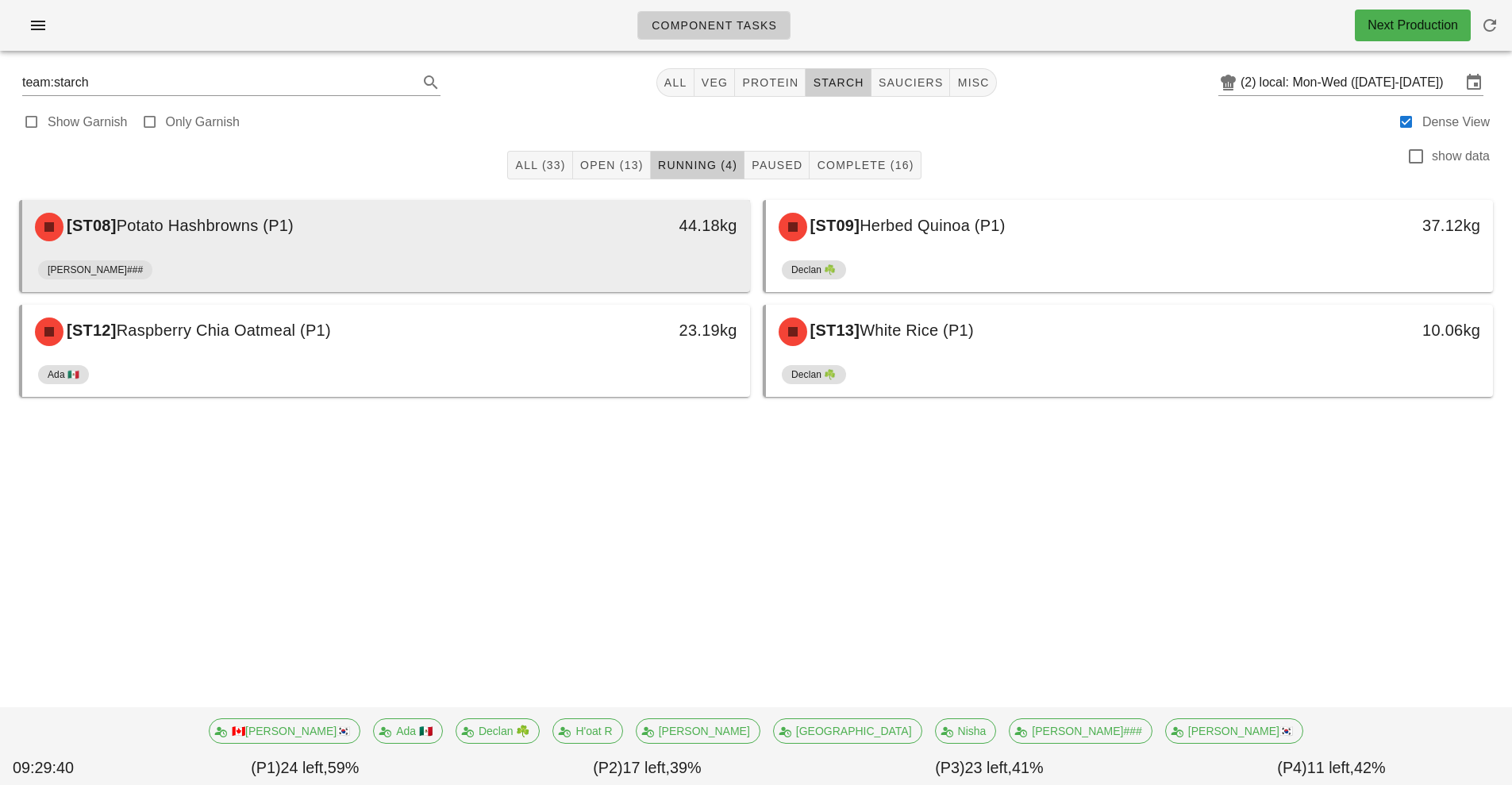
click at [534, 234] on div "[ST08] Potato Hashbrowns (P1)" at bounding box center [296, 227] width 541 height 47
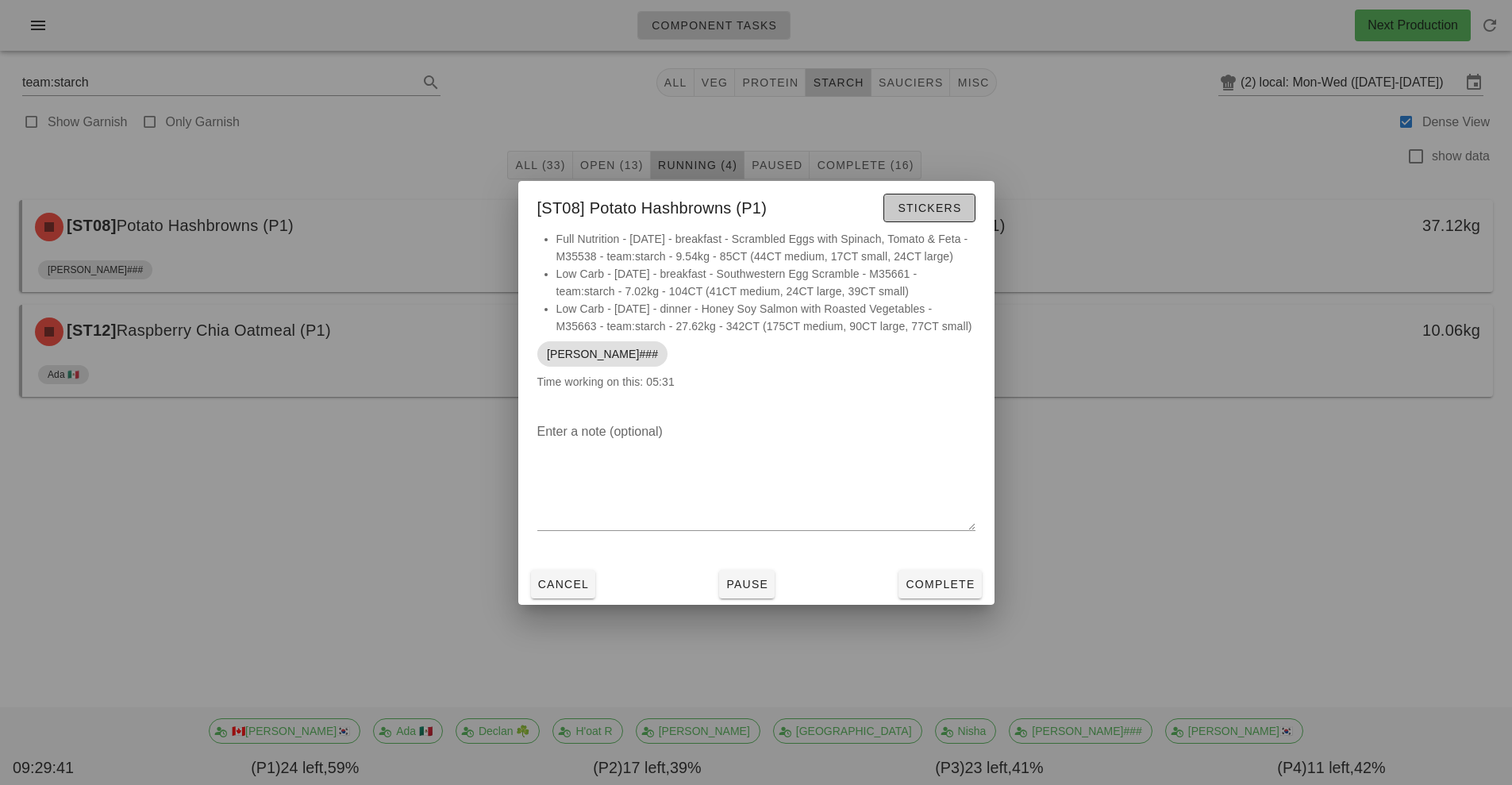
click at [942, 206] on span "Stickers" at bounding box center [929, 208] width 64 height 13
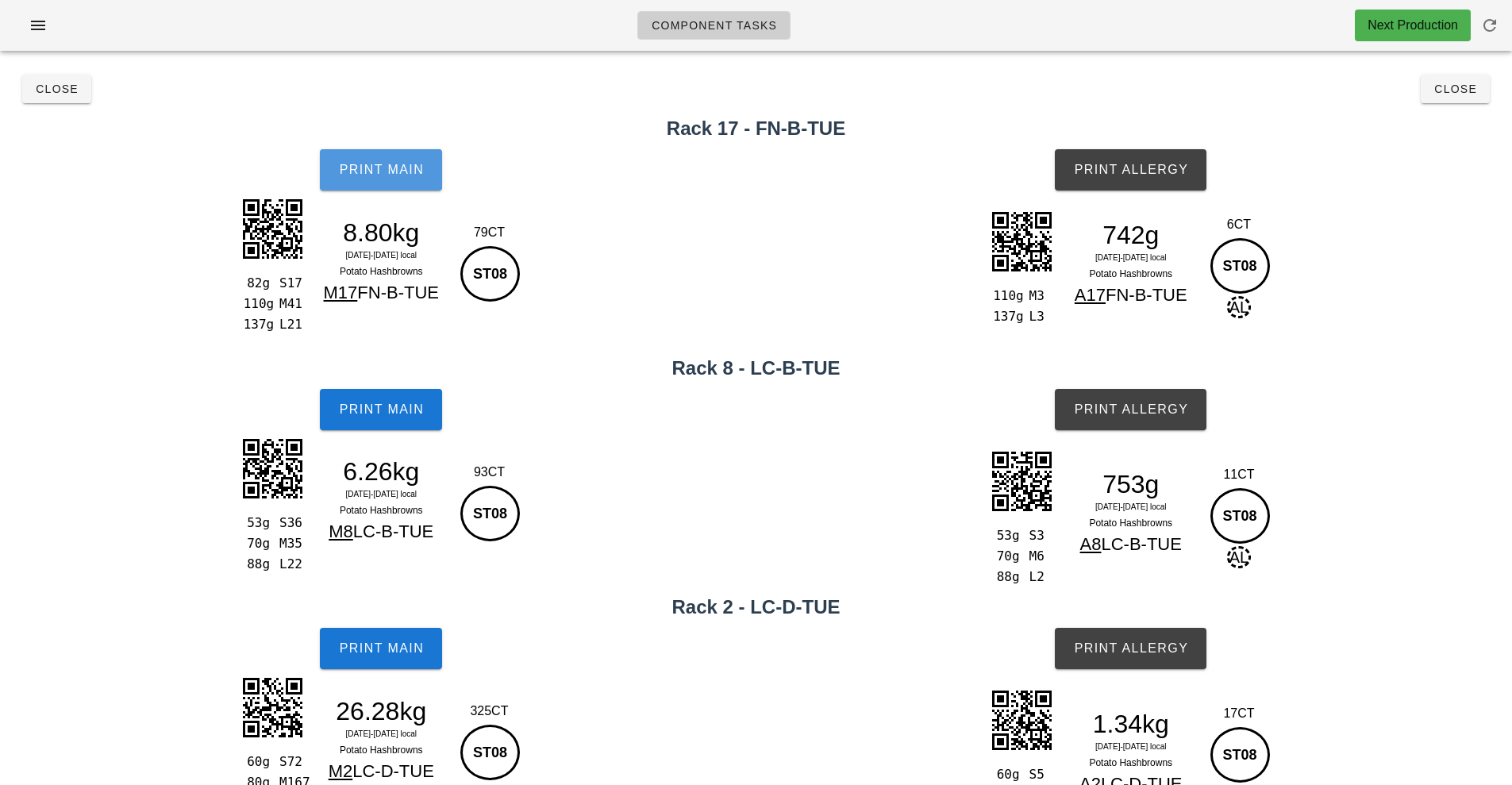
click at [398, 169] on span "Print Main" at bounding box center [381, 170] width 86 height 14
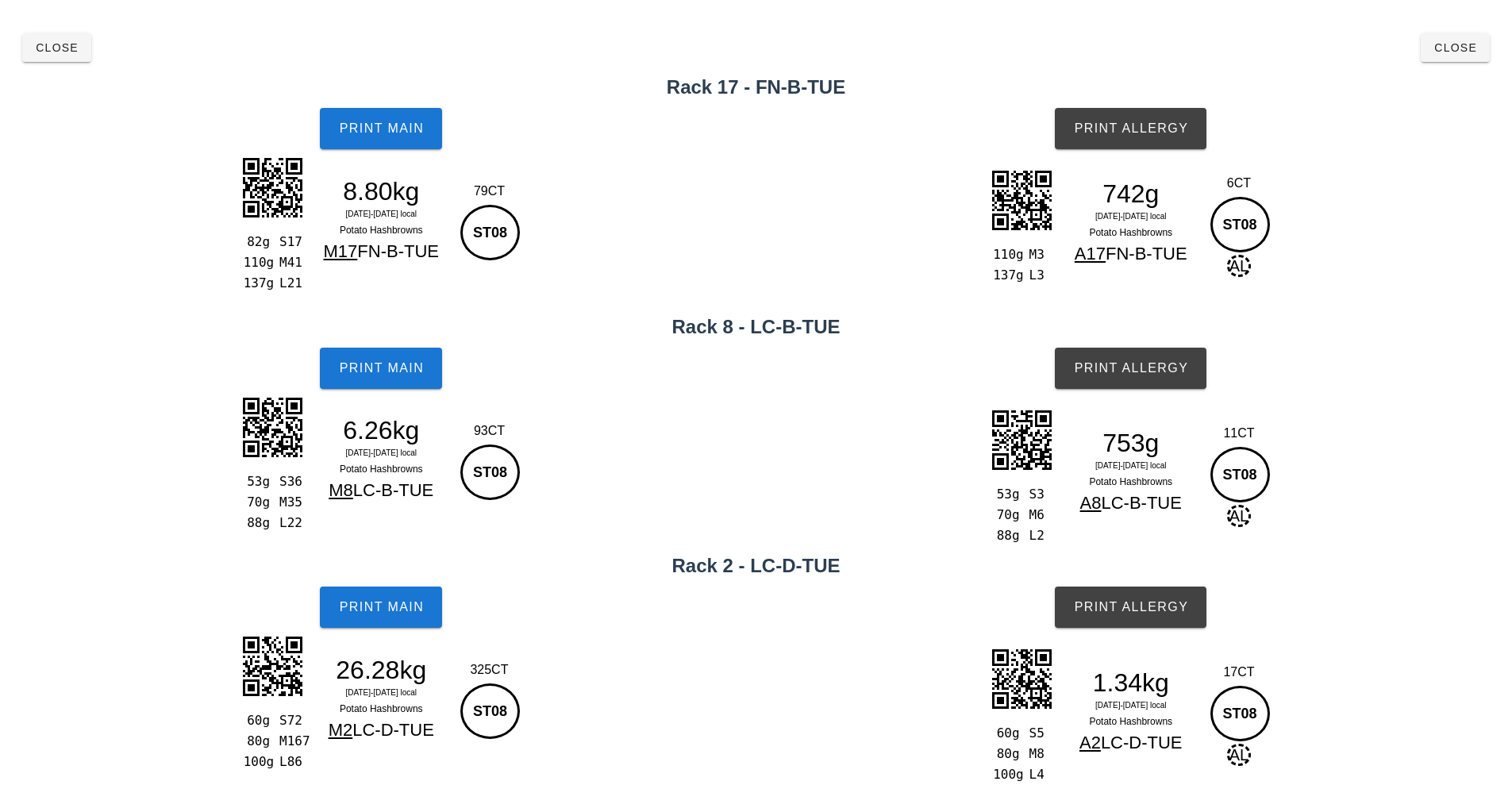
scroll to position [39, 0]
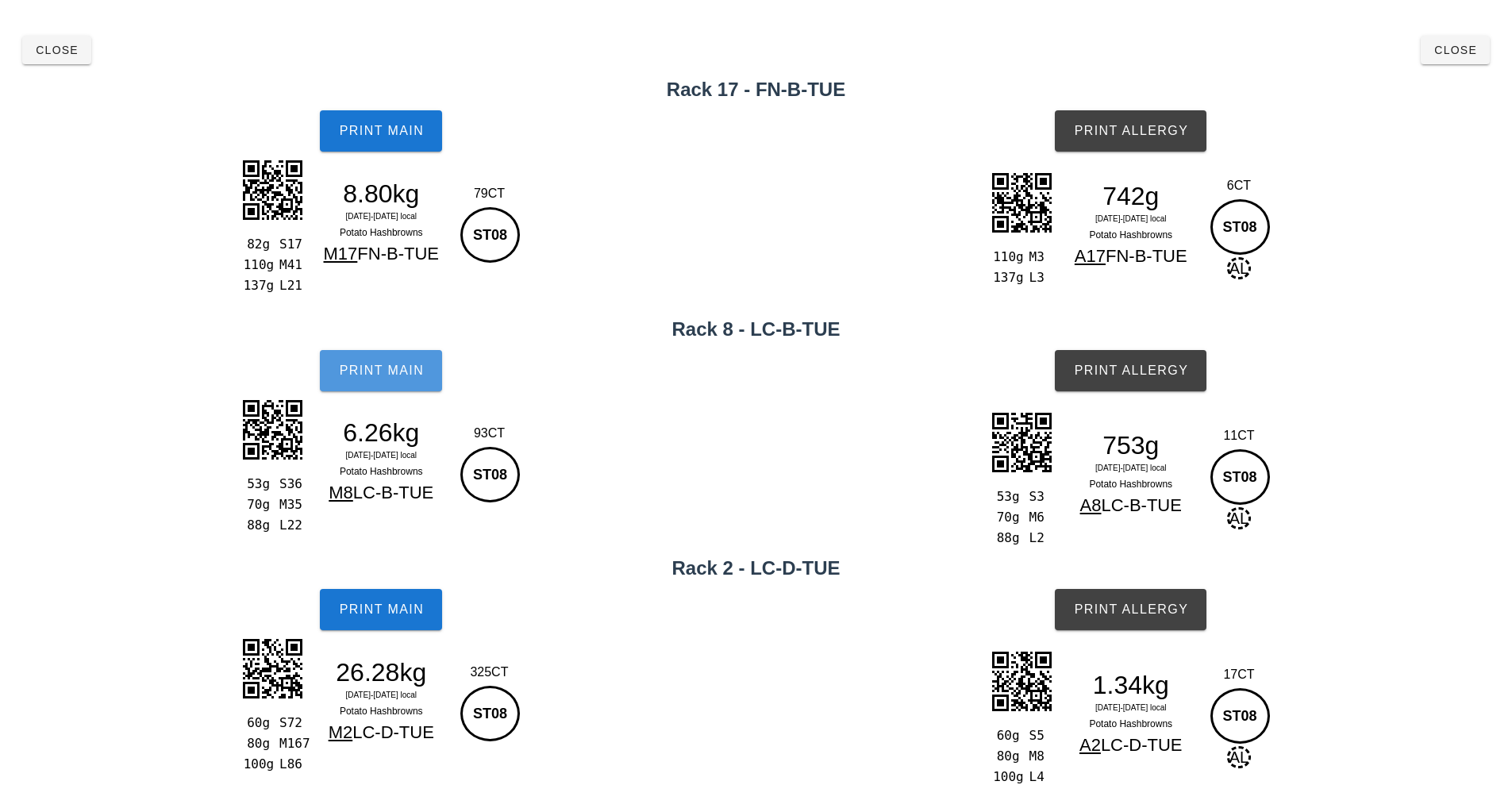
click at [381, 391] on button "Print Main" at bounding box center [381, 370] width 122 height 42
click at [394, 617] on span "Print Main" at bounding box center [381, 610] width 86 height 14
click at [374, 626] on button "Print Main" at bounding box center [381, 610] width 122 height 42
click at [385, 619] on button "Print Main" at bounding box center [381, 610] width 122 height 42
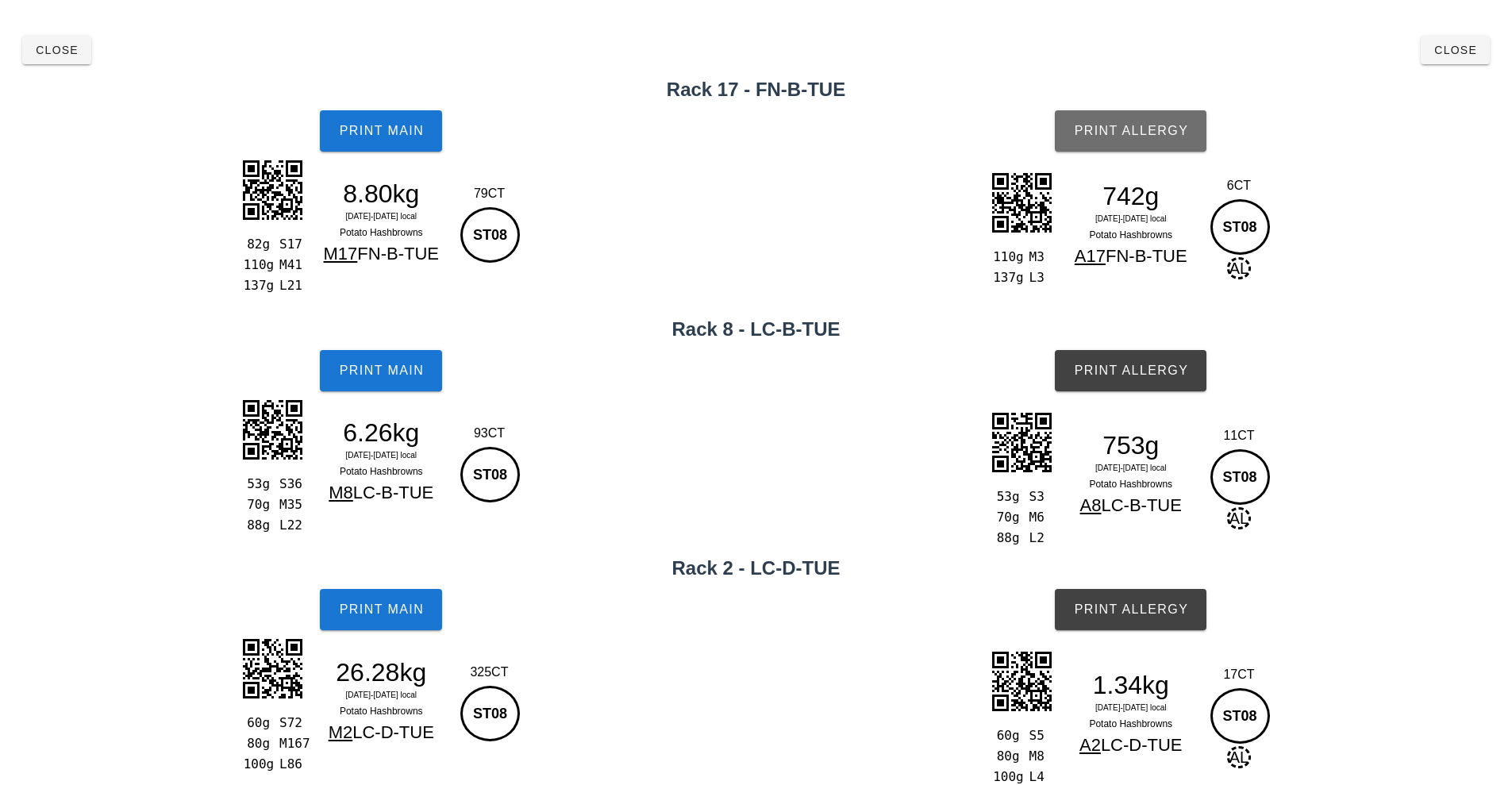
click at [1120, 136] on span "Print Allergy" at bounding box center [1131, 131] width 115 height 14
click at [1137, 359] on button "Print Allergy" at bounding box center [1131, 370] width 152 height 42
click at [1126, 615] on span "Print Allergy" at bounding box center [1131, 610] width 115 height 14
click at [43, 58] on button "Close" at bounding box center [56, 50] width 69 height 29
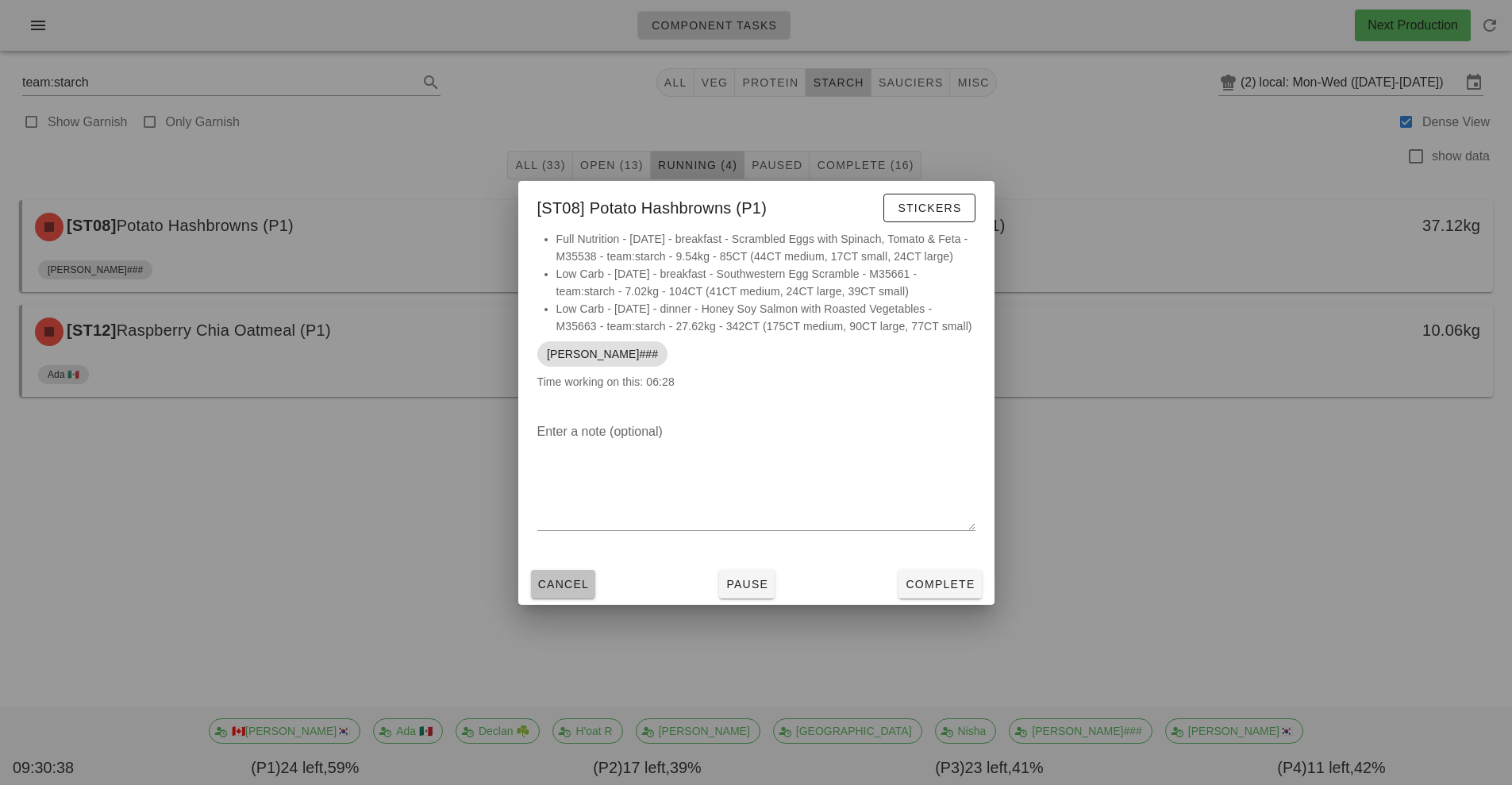
click at [570, 585] on span "Cancel" at bounding box center [564, 584] width 53 height 13
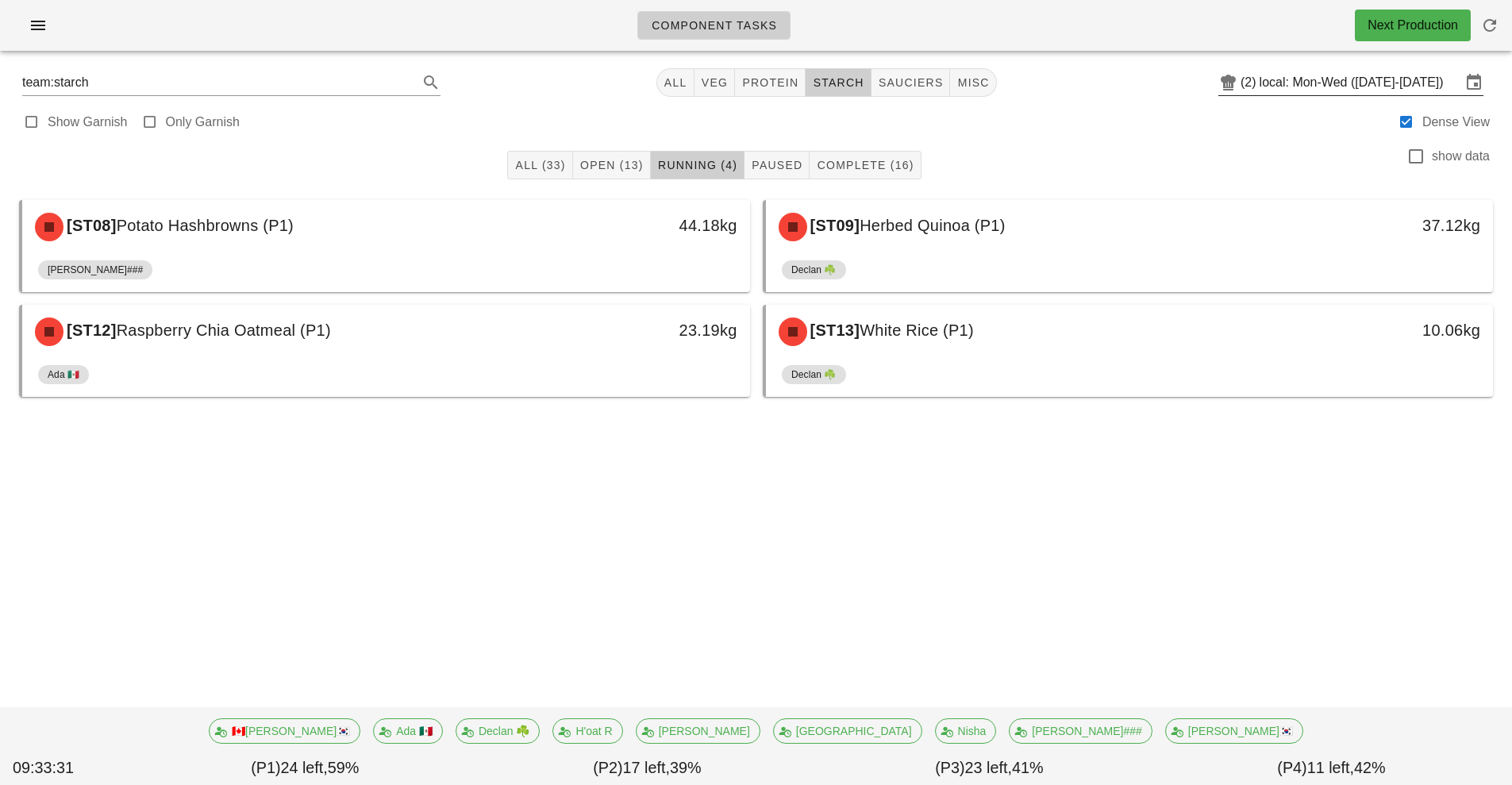
click at [1365, 81] on input "local: Mon-Wed ([DATE]-[DATE])" at bounding box center [1360, 82] width 202 height 25
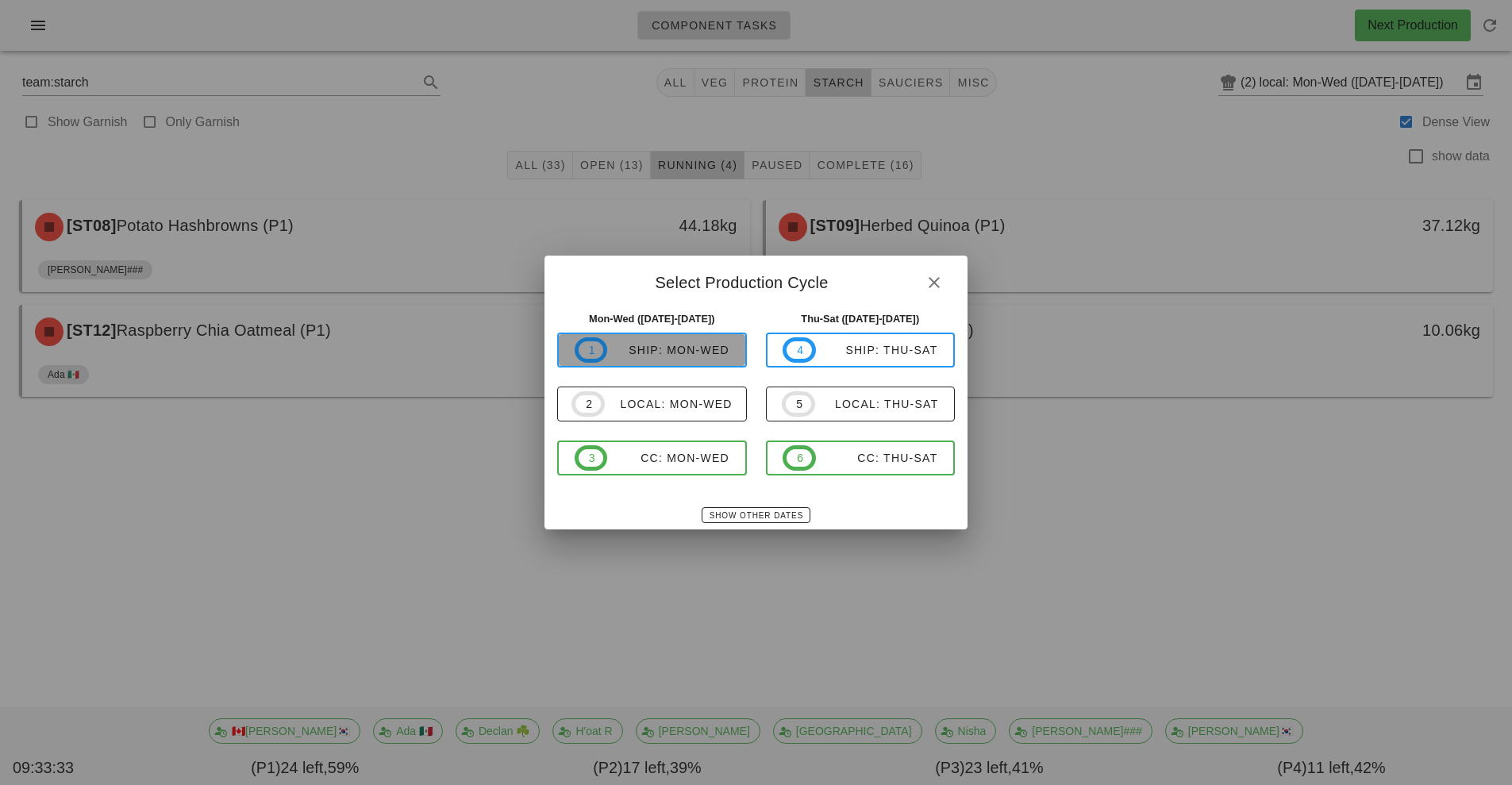
click at [654, 351] on div "ship: Mon-Wed" at bounding box center [668, 350] width 122 height 13
type input "ship: Mon-Wed ([DATE]-[DATE])"
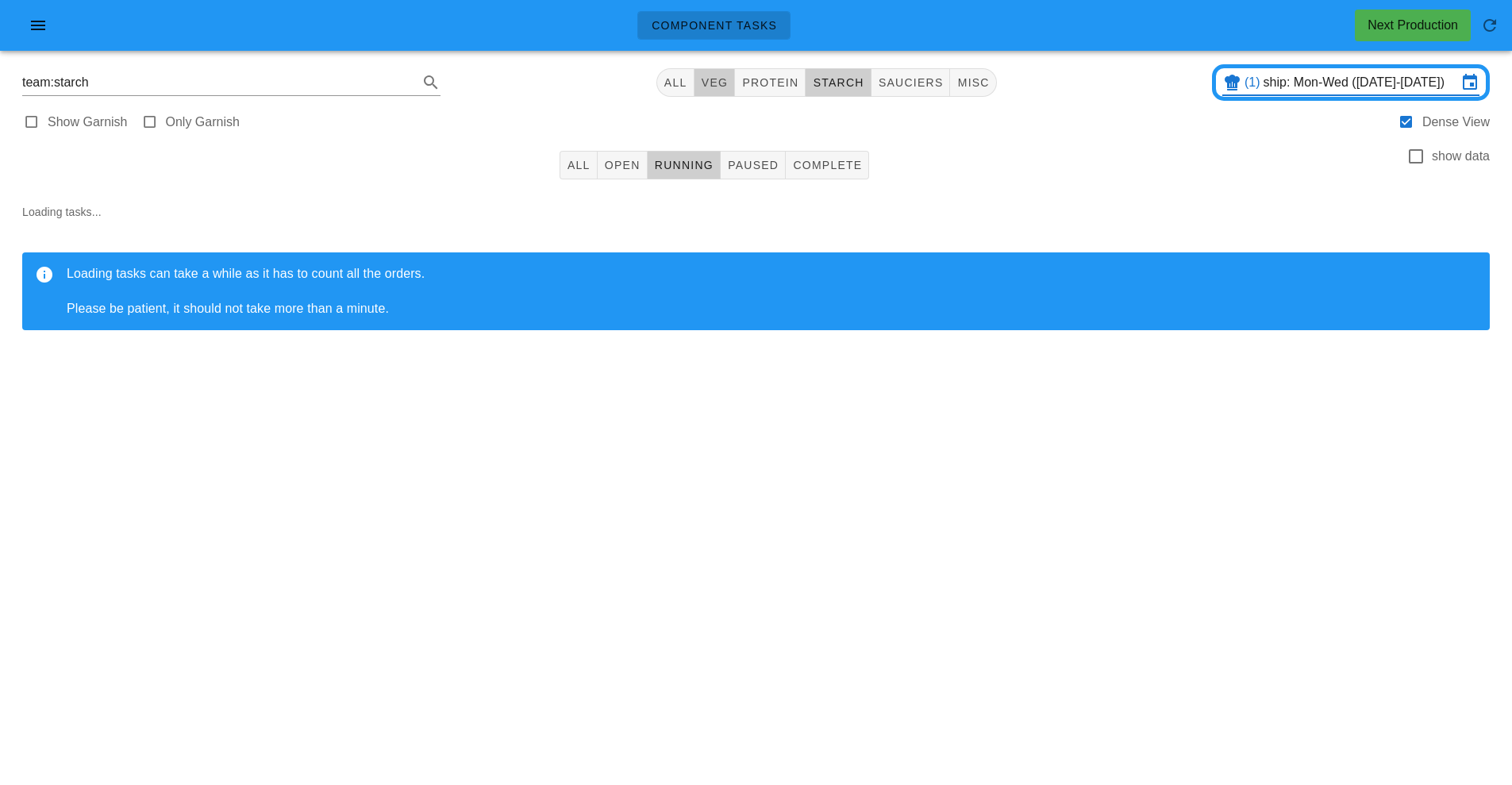
click at [720, 86] on span "veg" at bounding box center [714, 82] width 28 height 13
type input "team:veg"
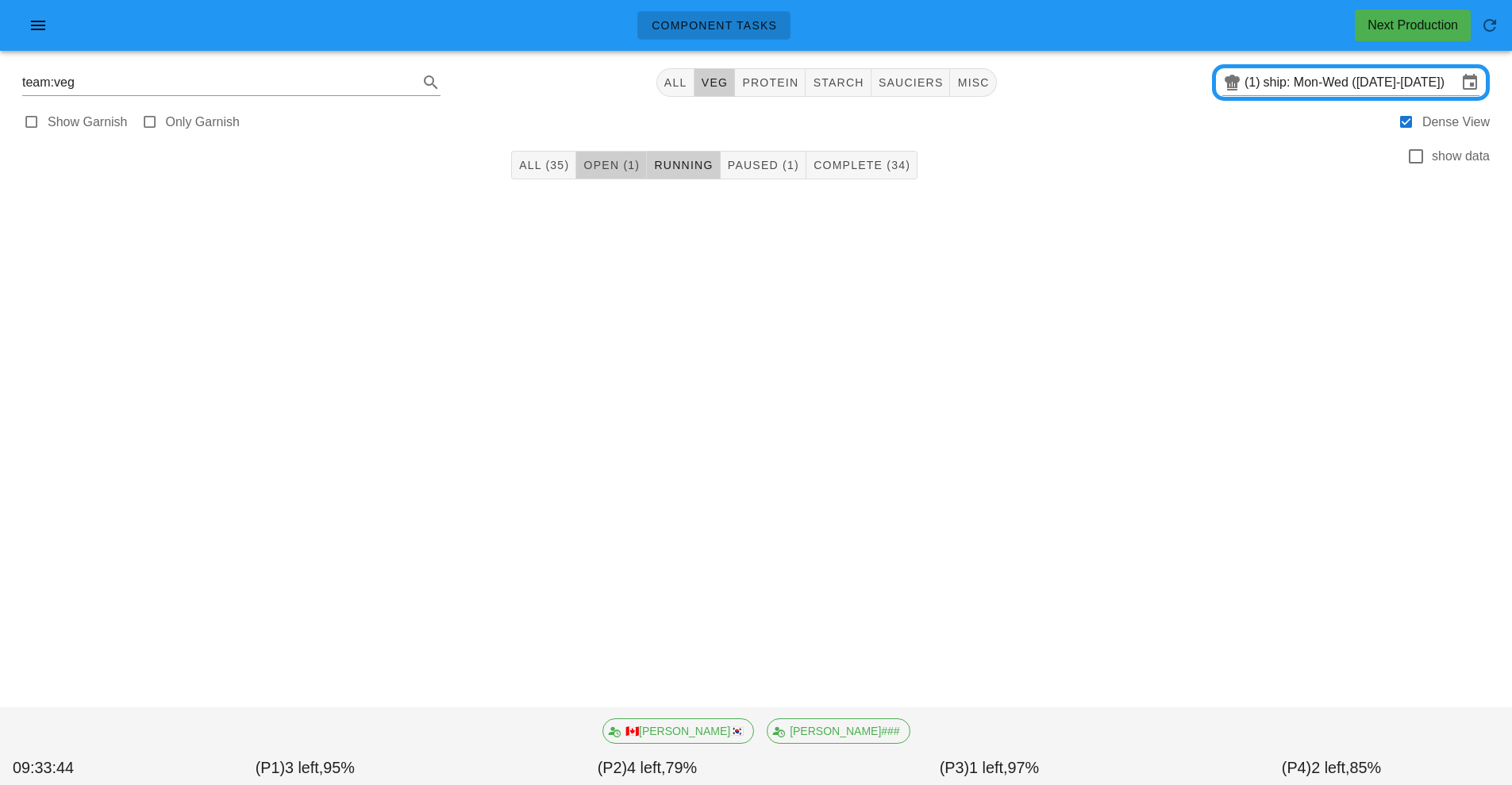
click at [612, 169] on span "Open (1)" at bounding box center [610, 164] width 57 height 13
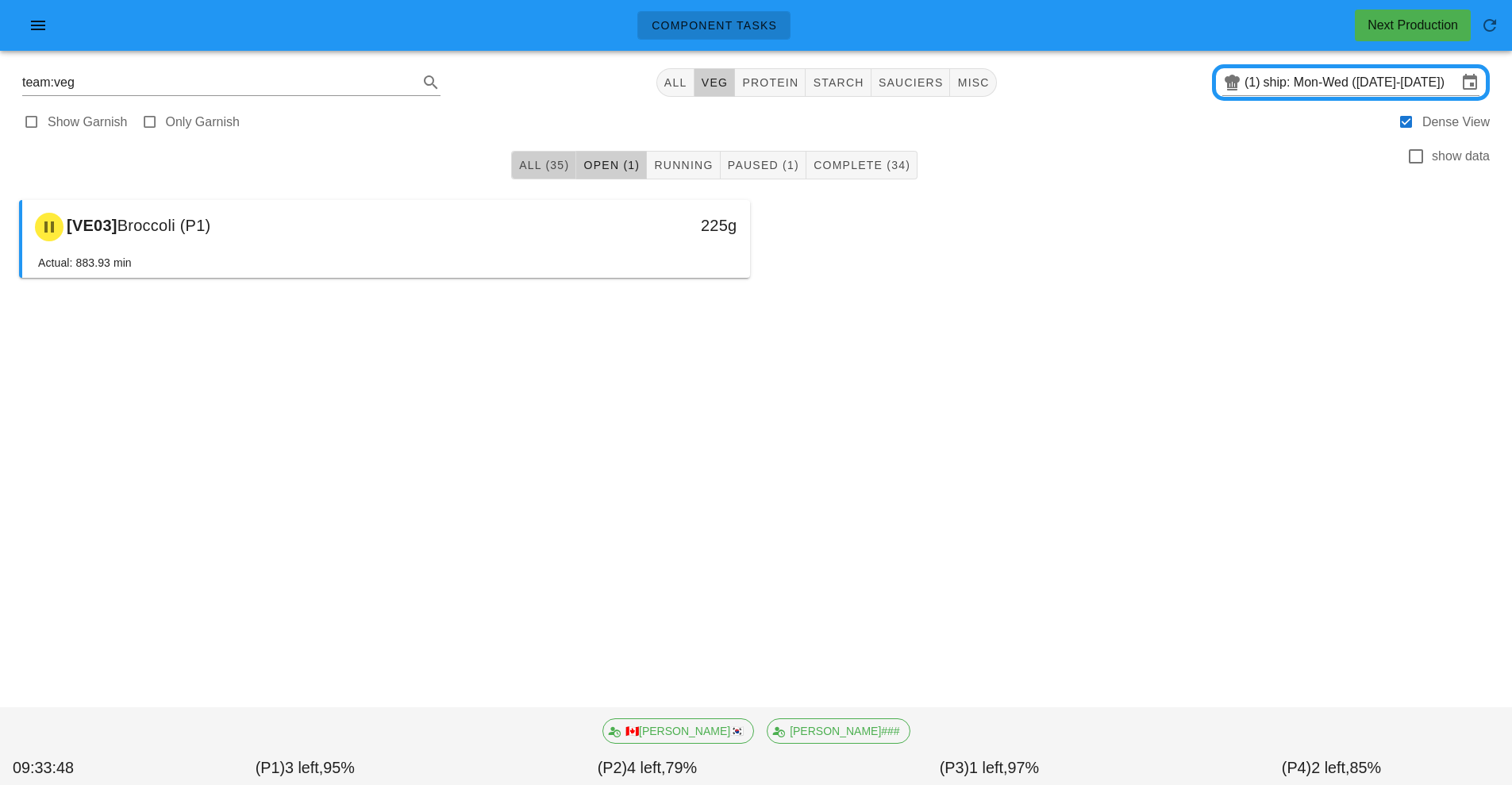
click at [528, 165] on span "All (35)" at bounding box center [544, 164] width 51 height 13
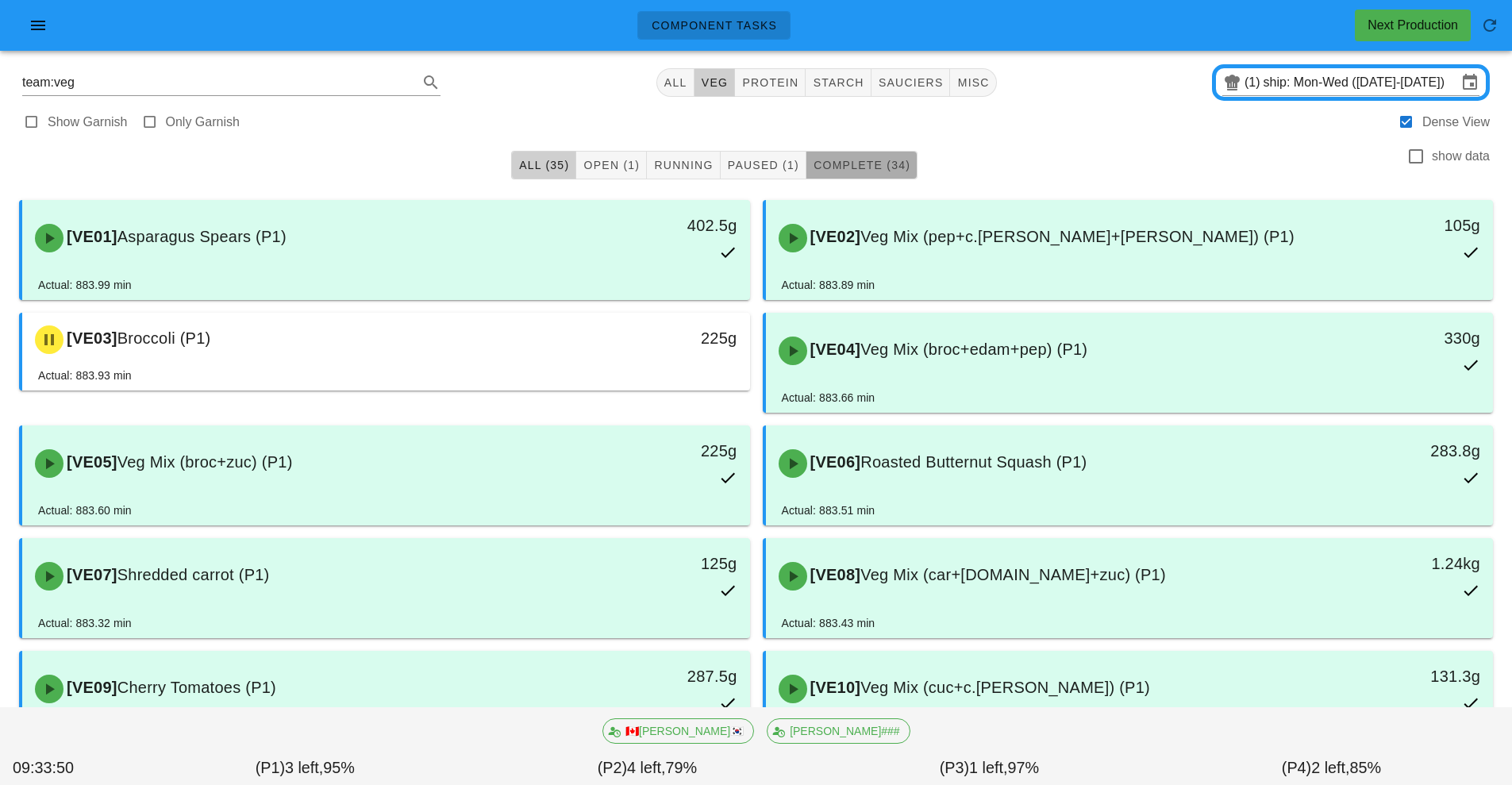
click at [864, 170] on span "Complete (34)" at bounding box center [861, 164] width 97 height 13
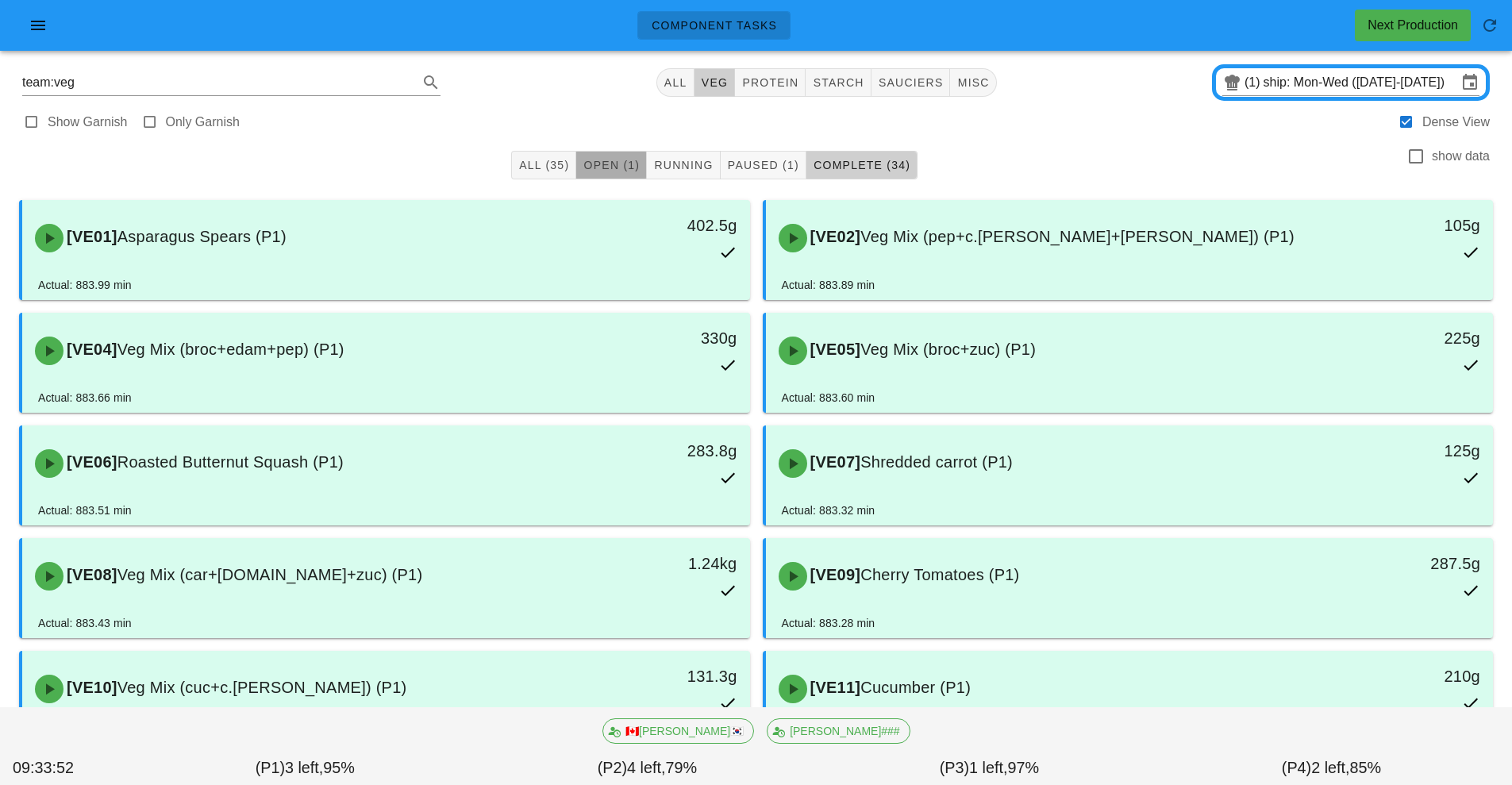
click at [616, 164] on span "Open (1)" at bounding box center [610, 164] width 57 height 13
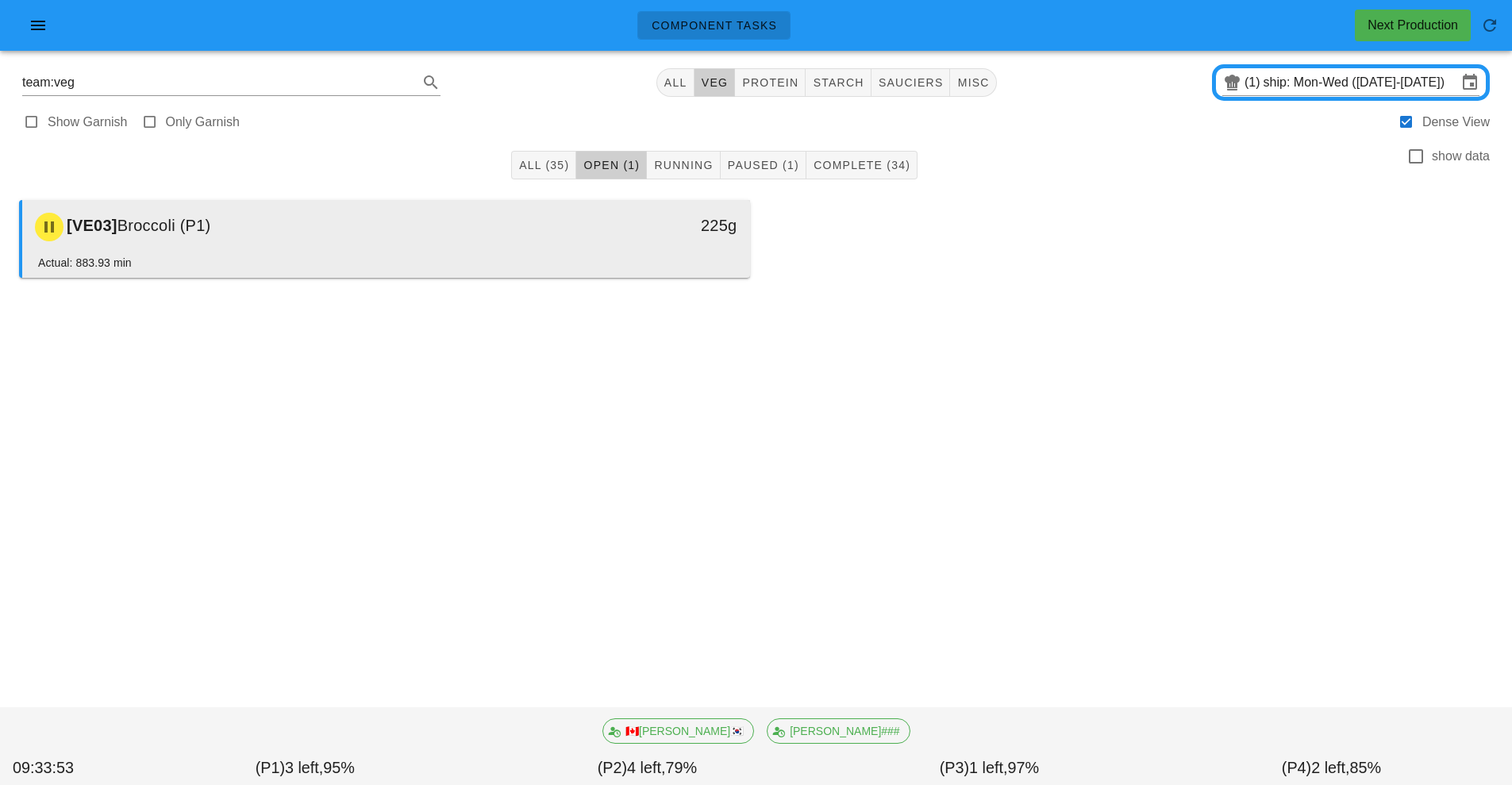
click at [431, 239] on div "[VE03] Broccoli (P1)" at bounding box center [296, 227] width 541 height 47
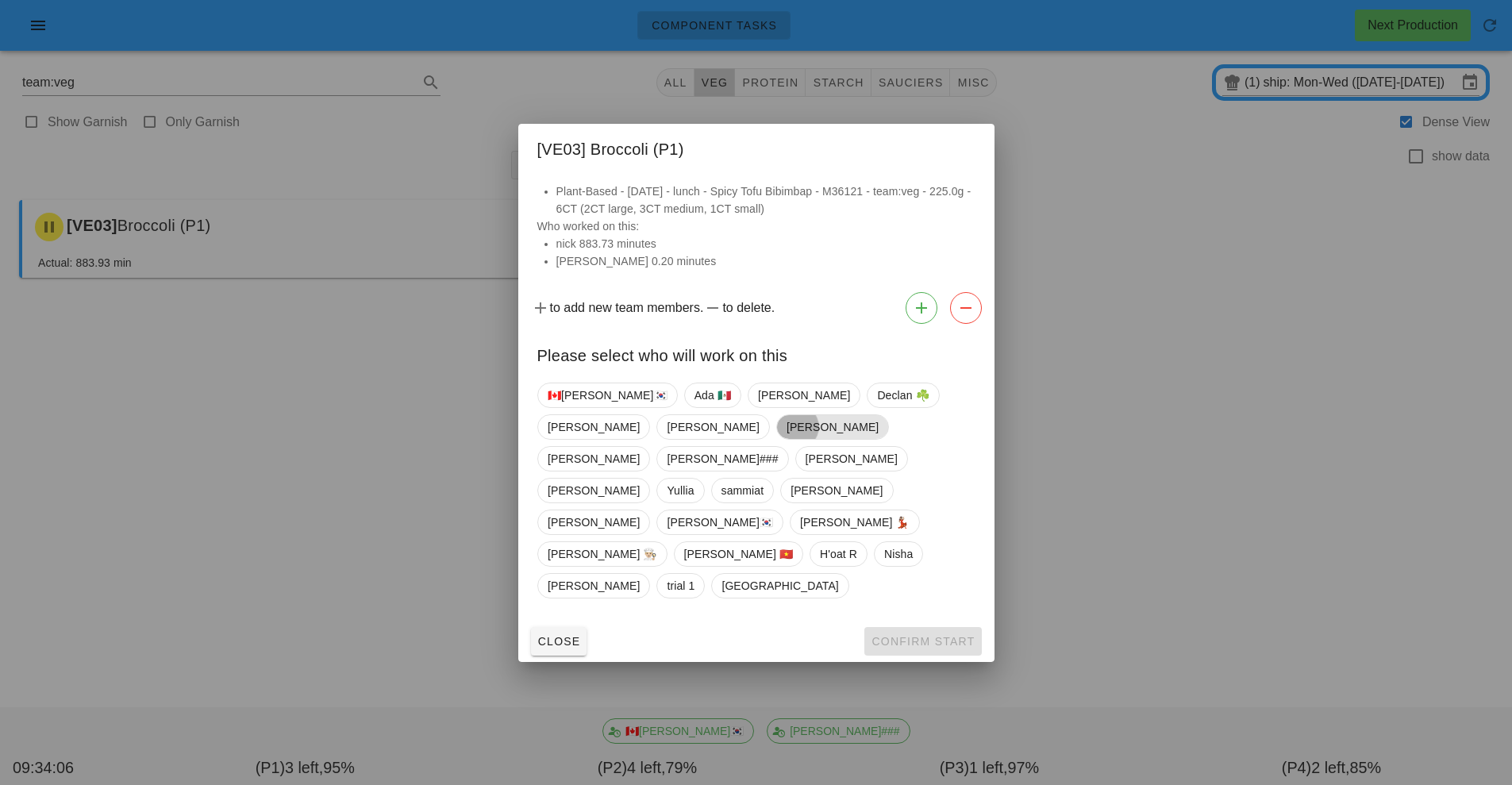
click at [786, 439] on span "[PERSON_NAME]" at bounding box center [831, 427] width 92 height 24
click at [936, 635] on span "Confirm Start" at bounding box center [922, 641] width 104 height 13
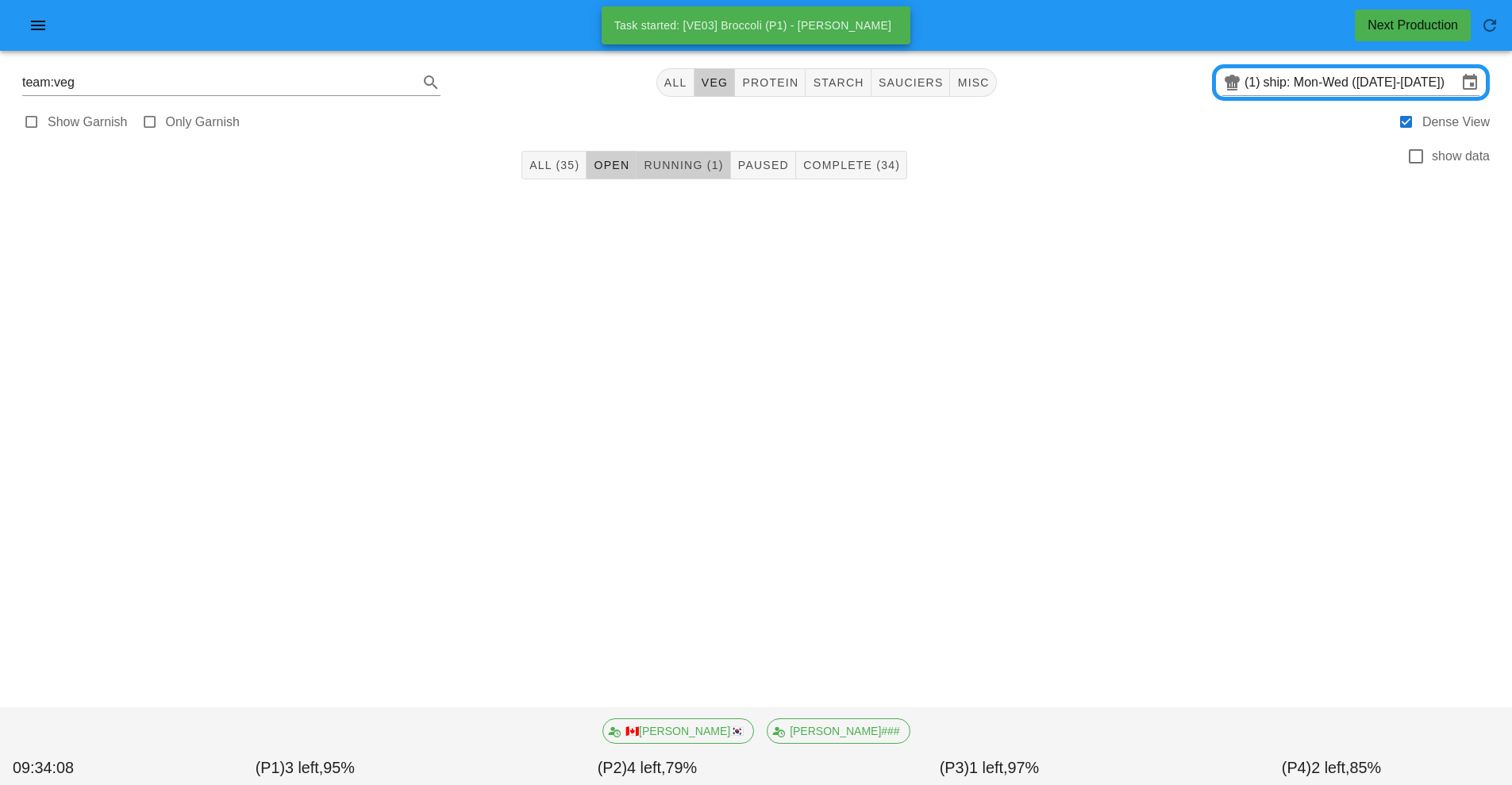
click at [690, 173] on button "Running (1)" at bounding box center [683, 165] width 94 height 29
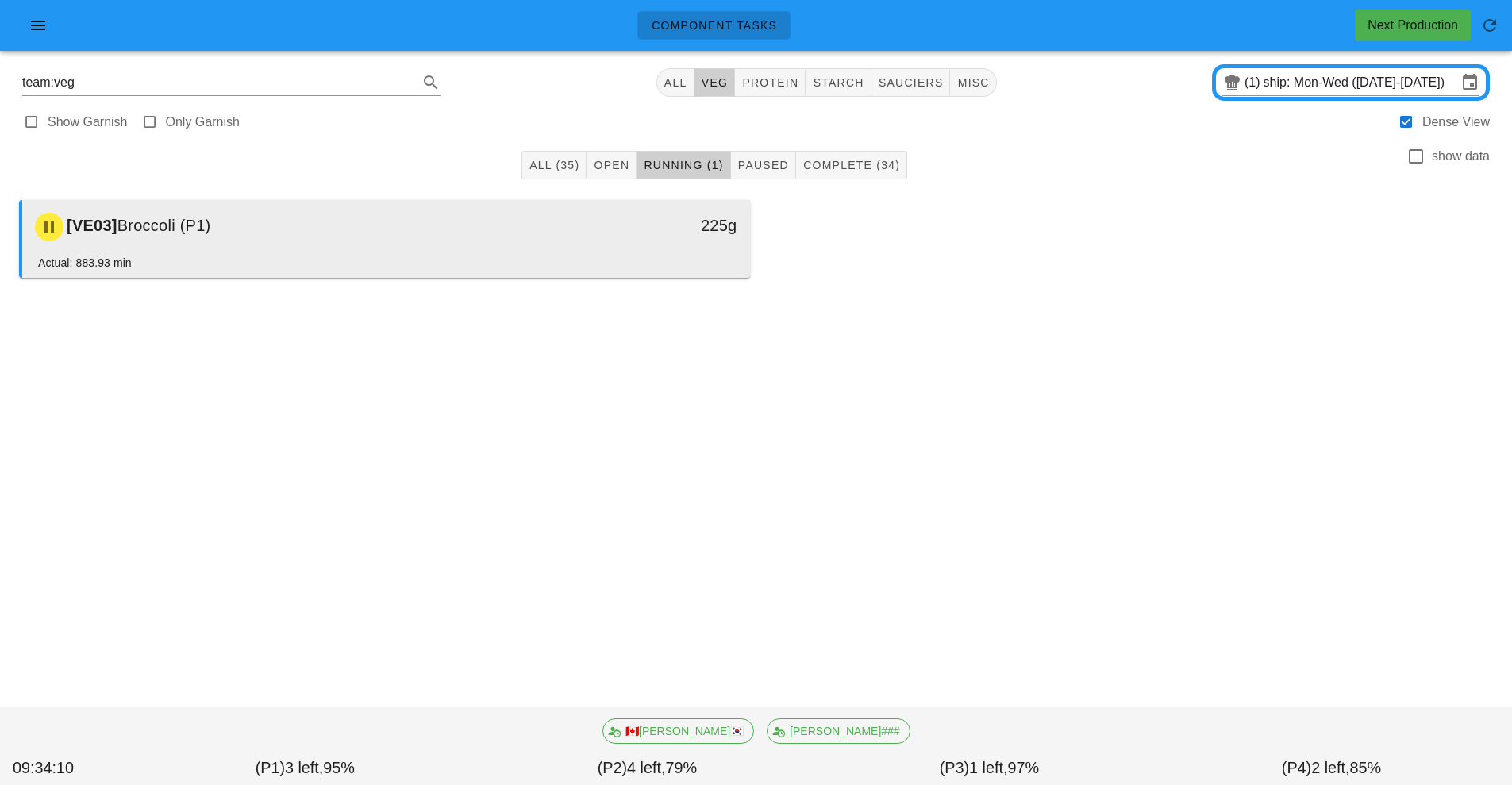
click at [545, 259] on div "Actual: 883.93 min" at bounding box center [386, 266] width 696 height 24
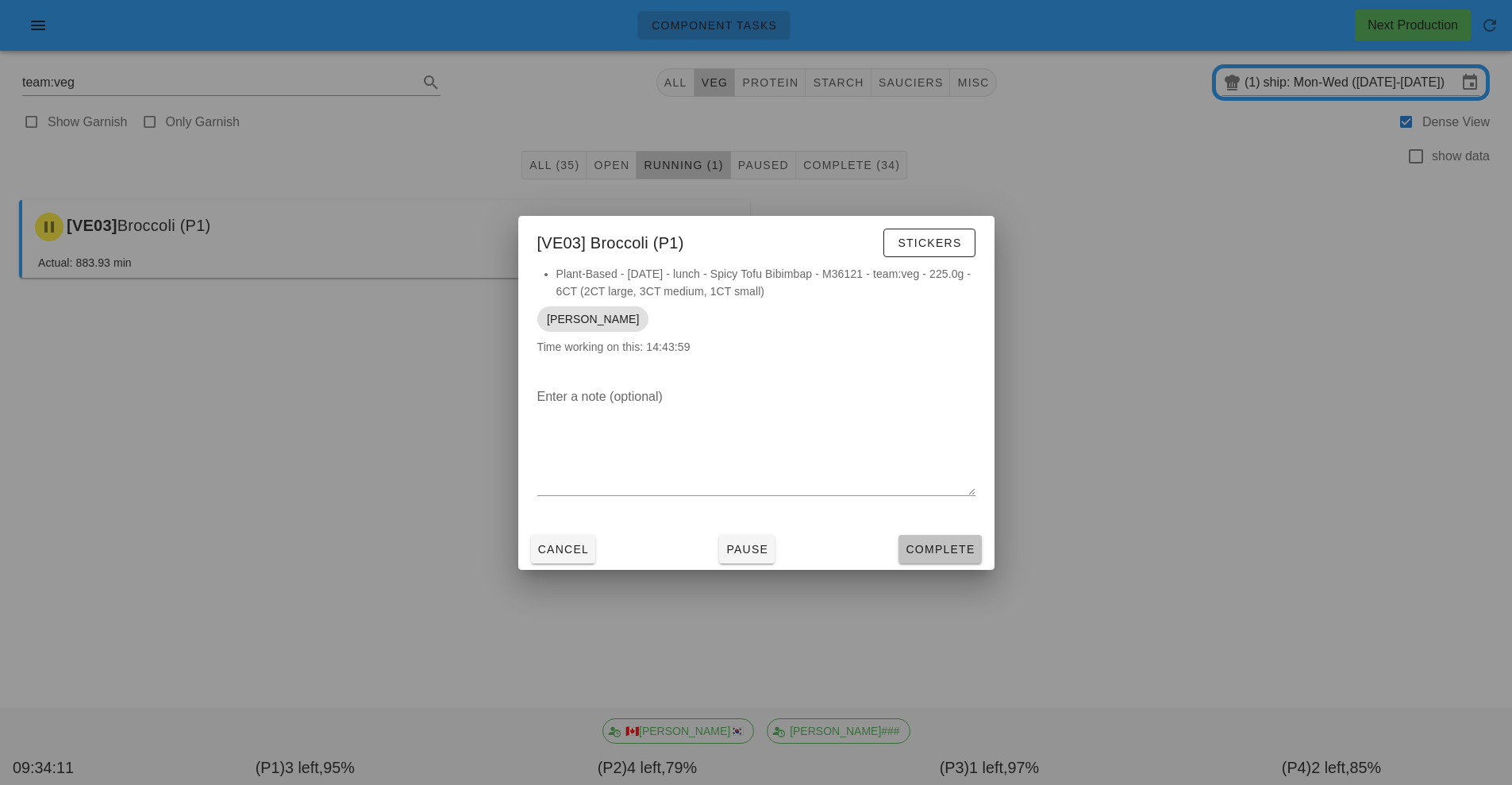
click at [957, 549] on span "Complete" at bounding box center [940, 549] width 69 height 13
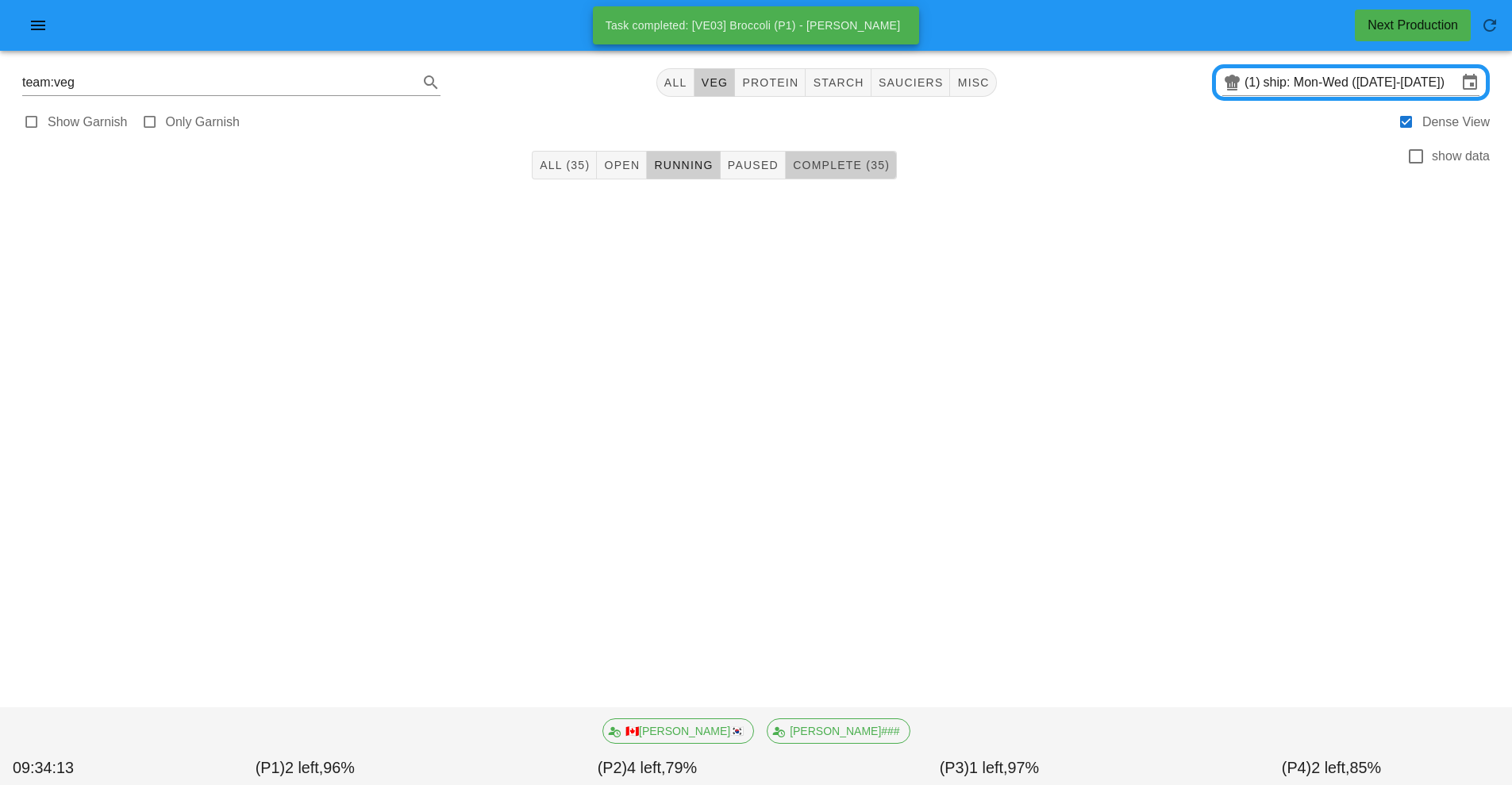
click at [841, 159] on span "Complete (35)" at bounding box center [841, 164] width 97 height 13
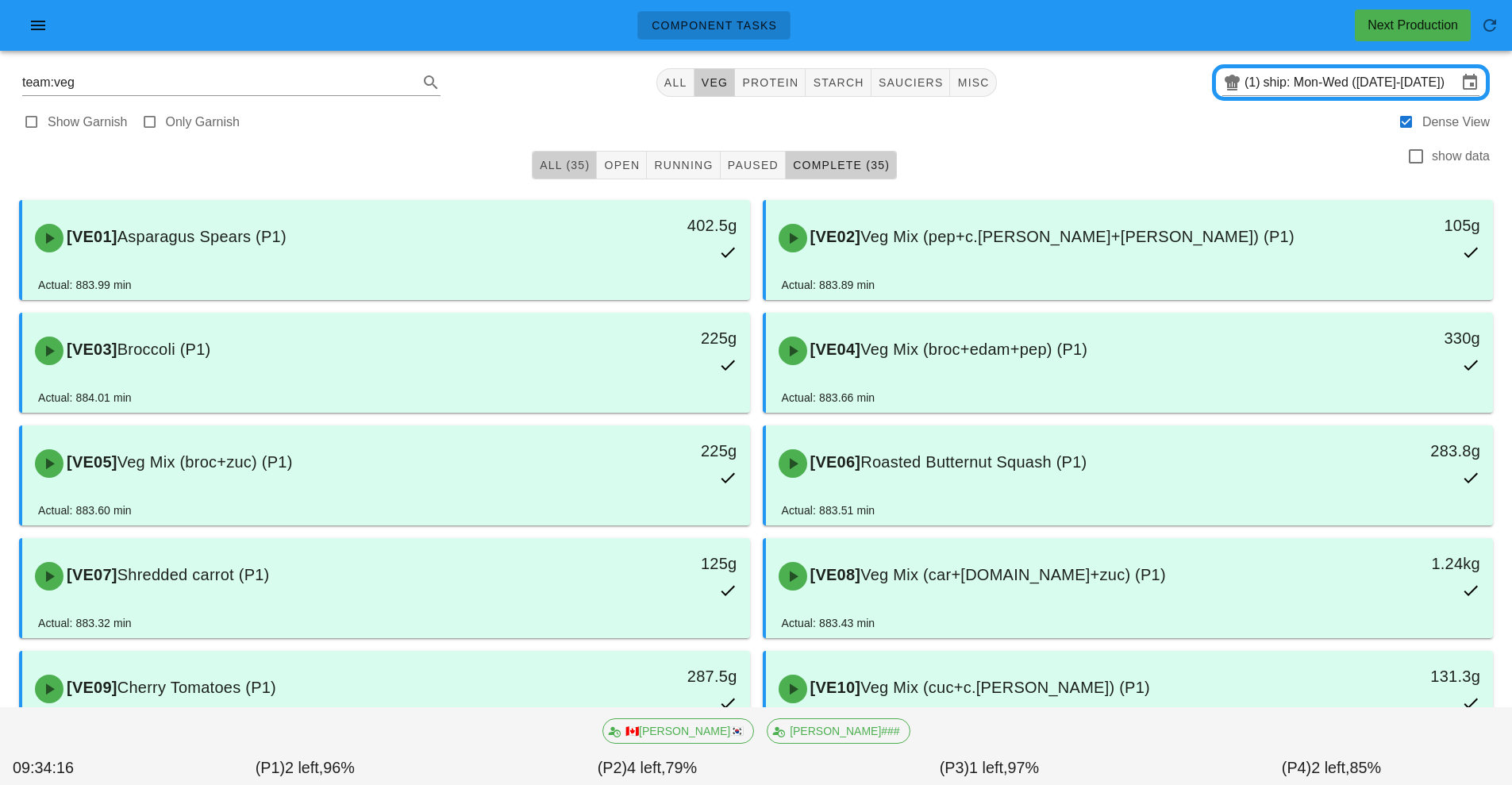
click at [569, 163] on span "All (35)" at bounding box center [564, 164] width 51 height 13
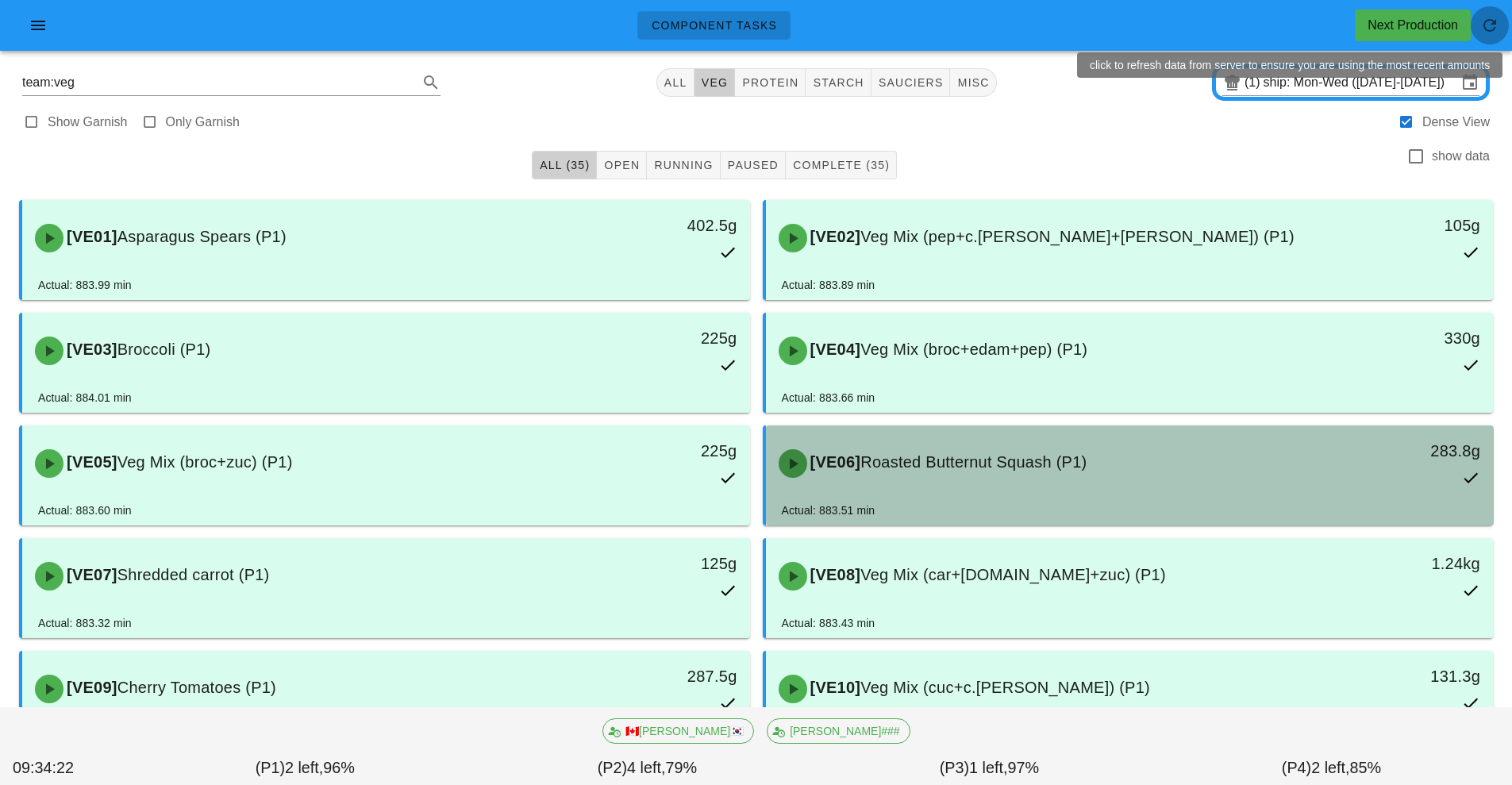
click at [1499, 31] on span "button" at bounding box center [1489, 25] width 38 height 19
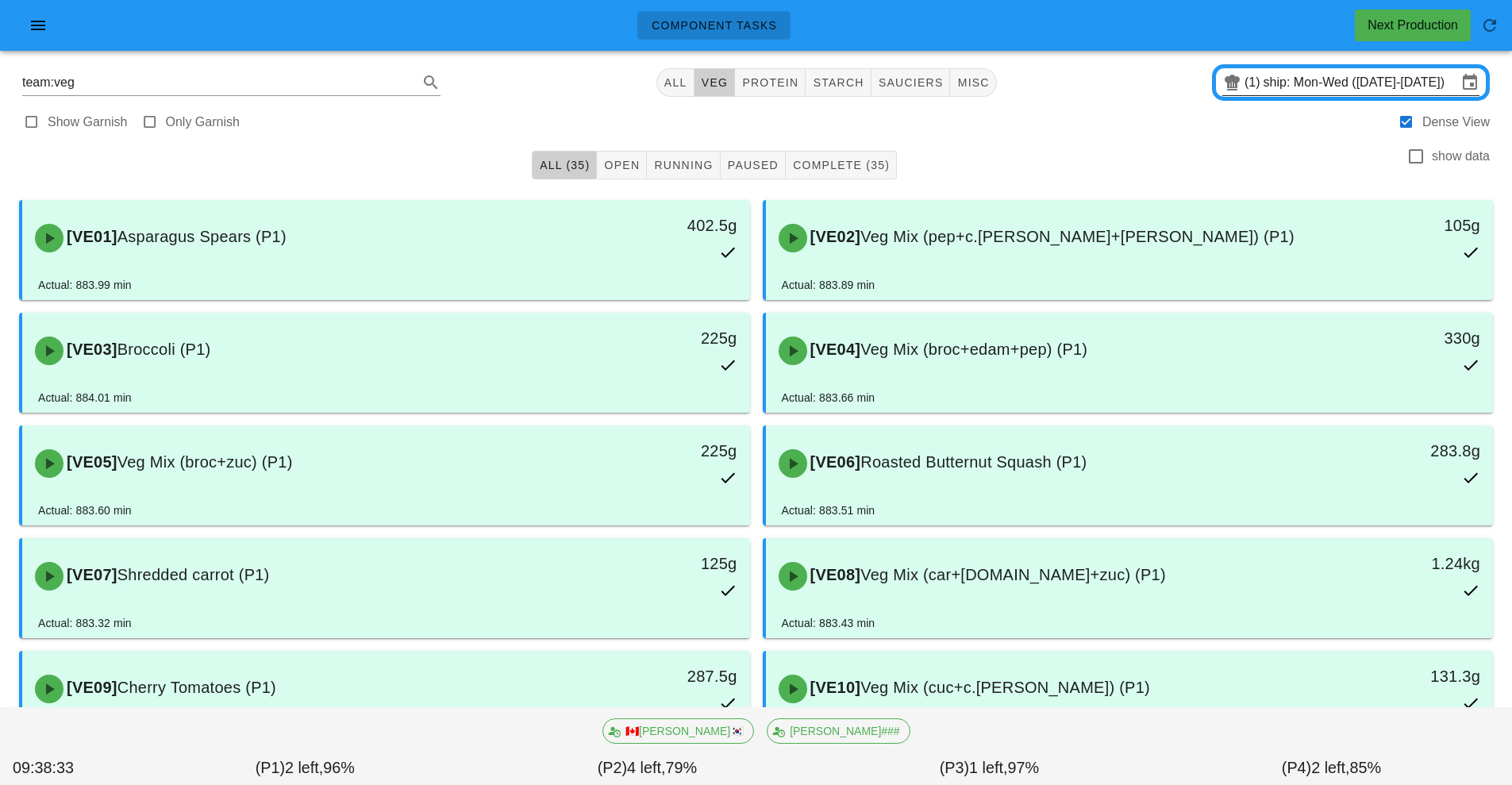
click at [1315, 86] on input "ship: Mon-Wed ([DATE]-[DATE])" at bounding box center [1360, 82] width 194 height 25
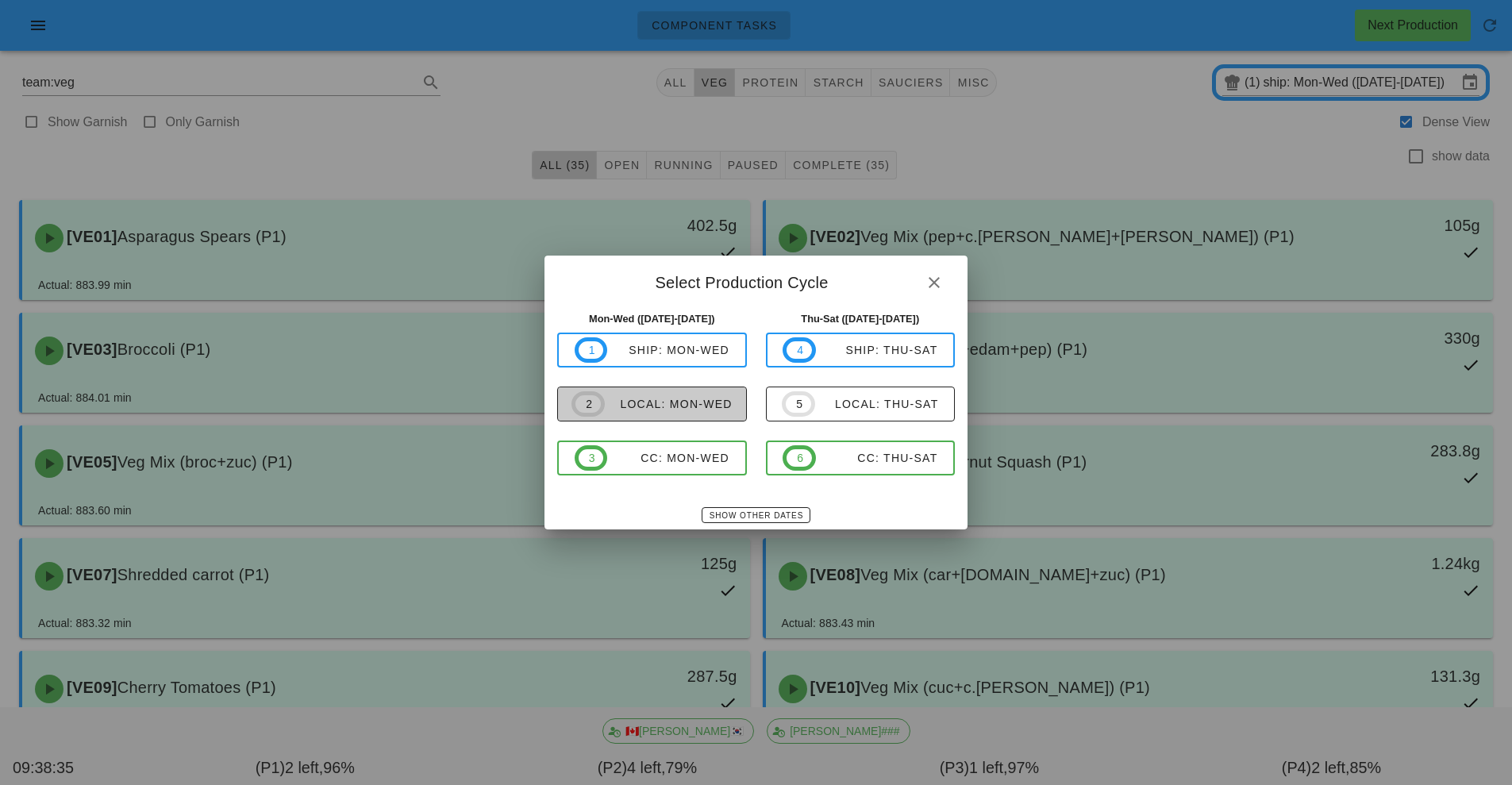
click at [687, 405] on div "local: Mon-Wed" at bounding box center [669, 404] width 128 height 13
type input "local: Mon-Wed ([DATE]-[DATE])"
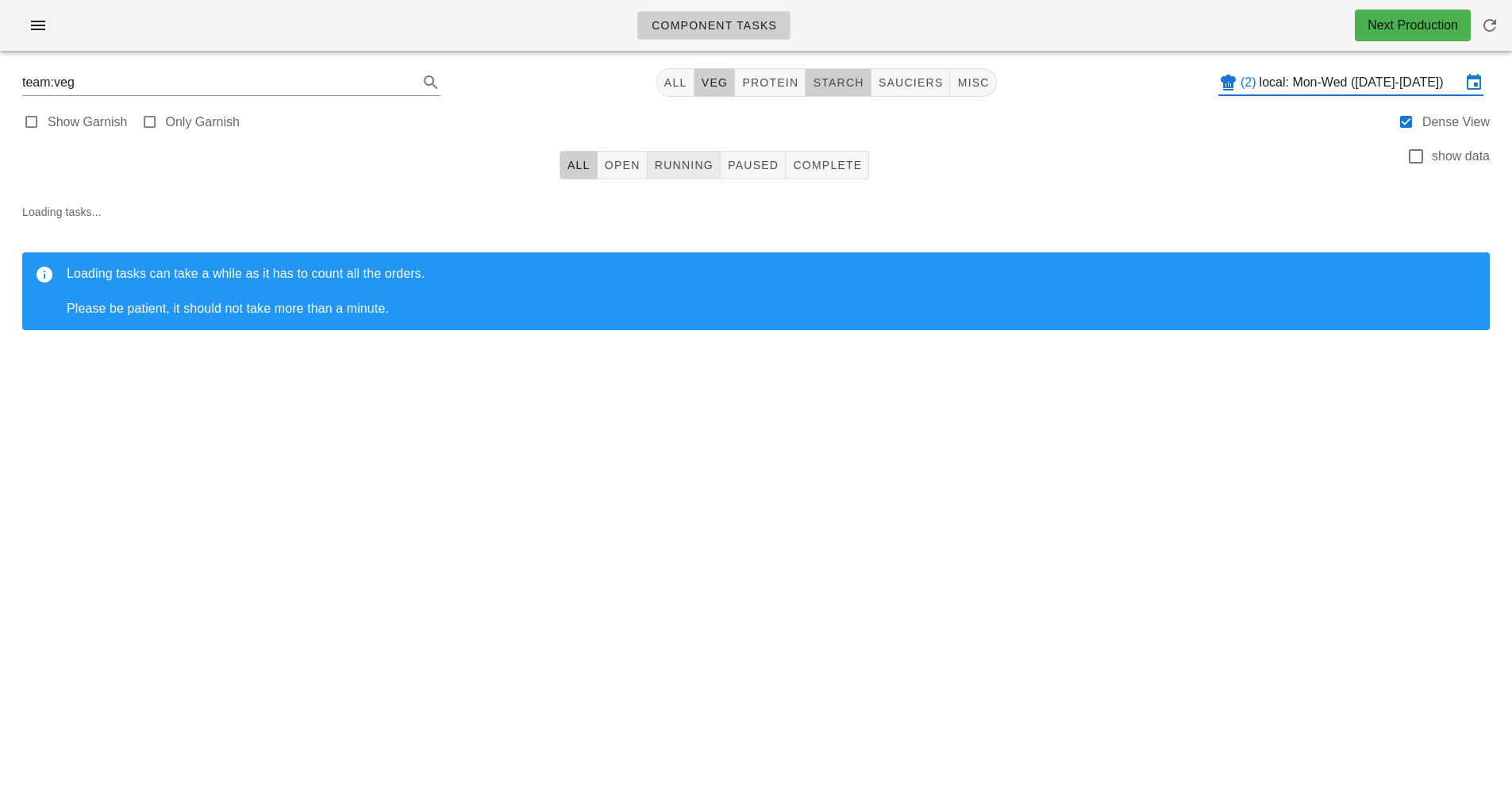
click at [840, 86] on span "starch" at bounding box center [837, 82] width 52 height 13
click at [687, 164] on span "Running" at bounding box center [684, 164] width 59 height 13
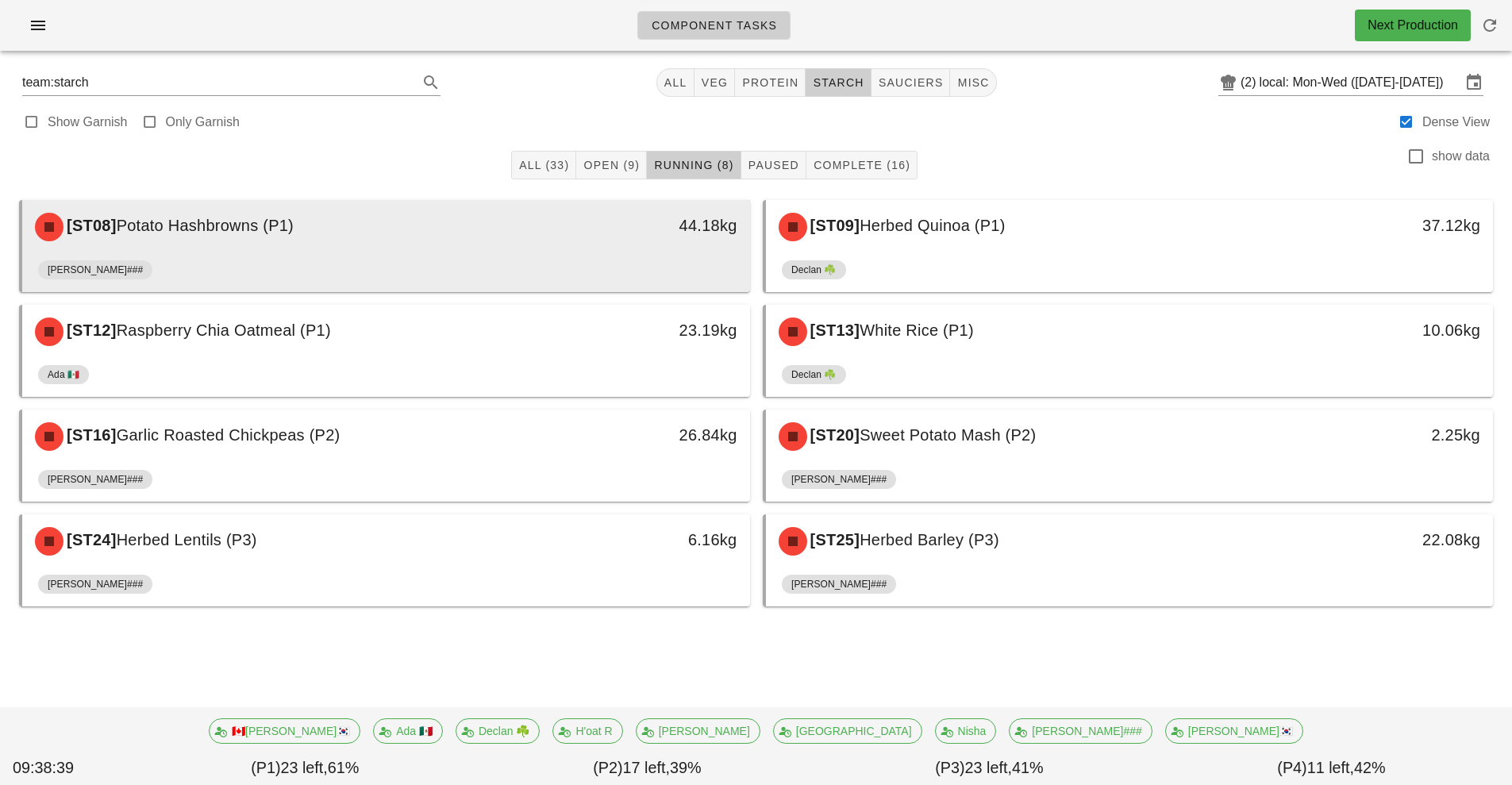
click at [627, 256] on div "[PERSON_NAME]###" at bounding box center [386, 273] width 696 height 38
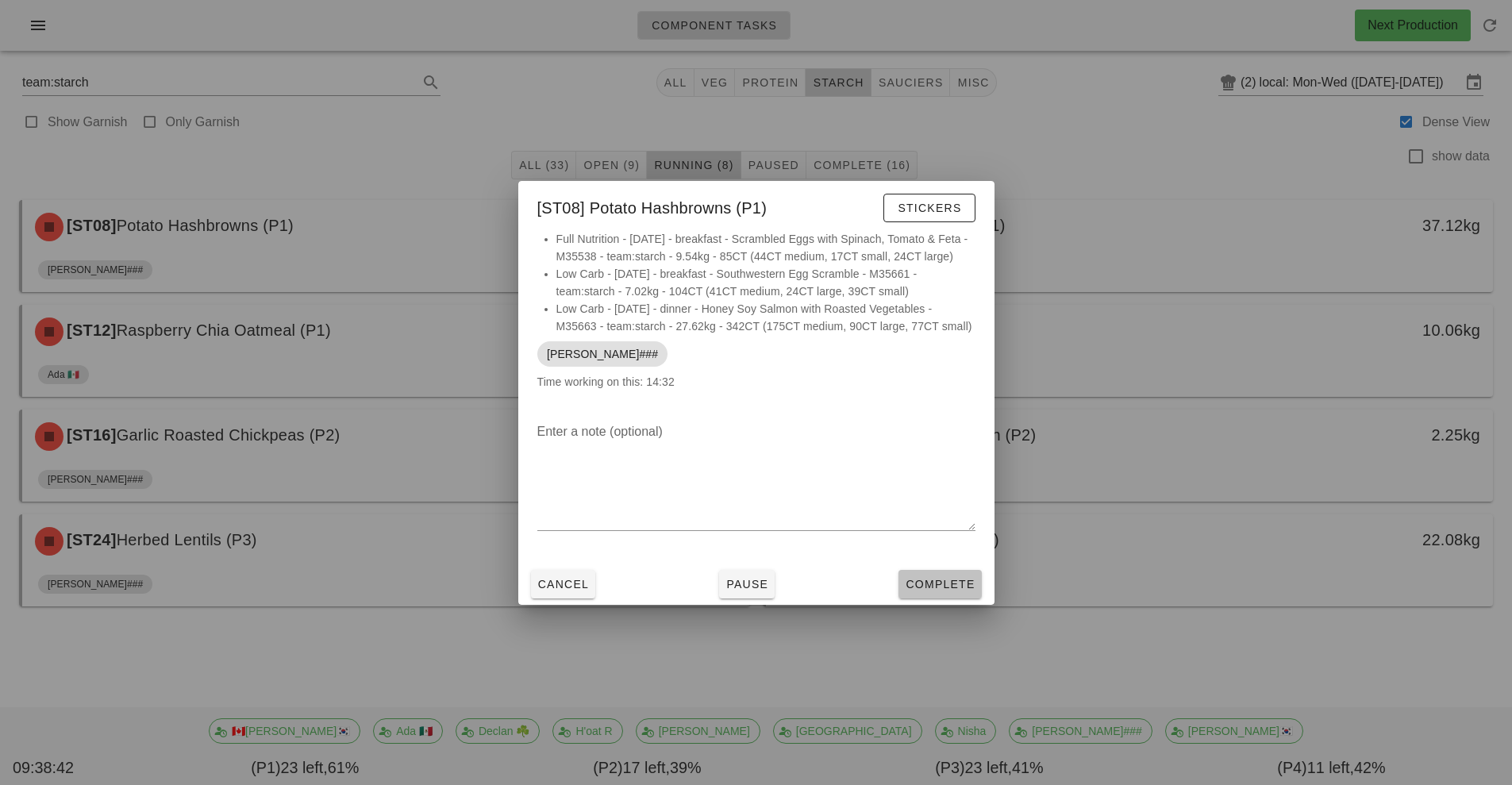
click at [951, 571] on button "Complete" at bounding box center [939, 584] width 82 height 29
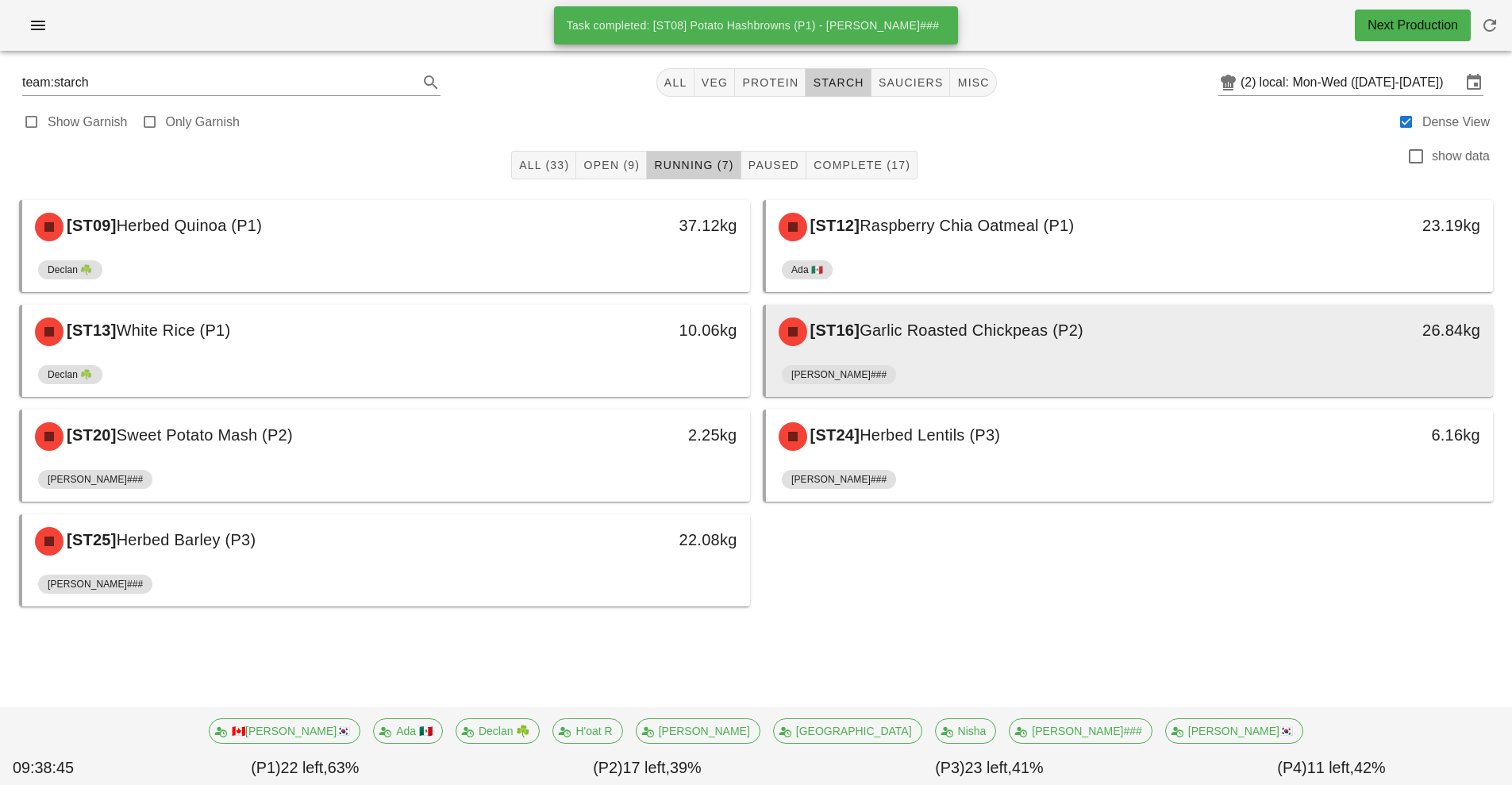
click at [966, 358] on div "[ST16] Garlic Roasted Chickpeas (P2) 26.84kg" at bounding box center [1130, 332] width 728 height 54
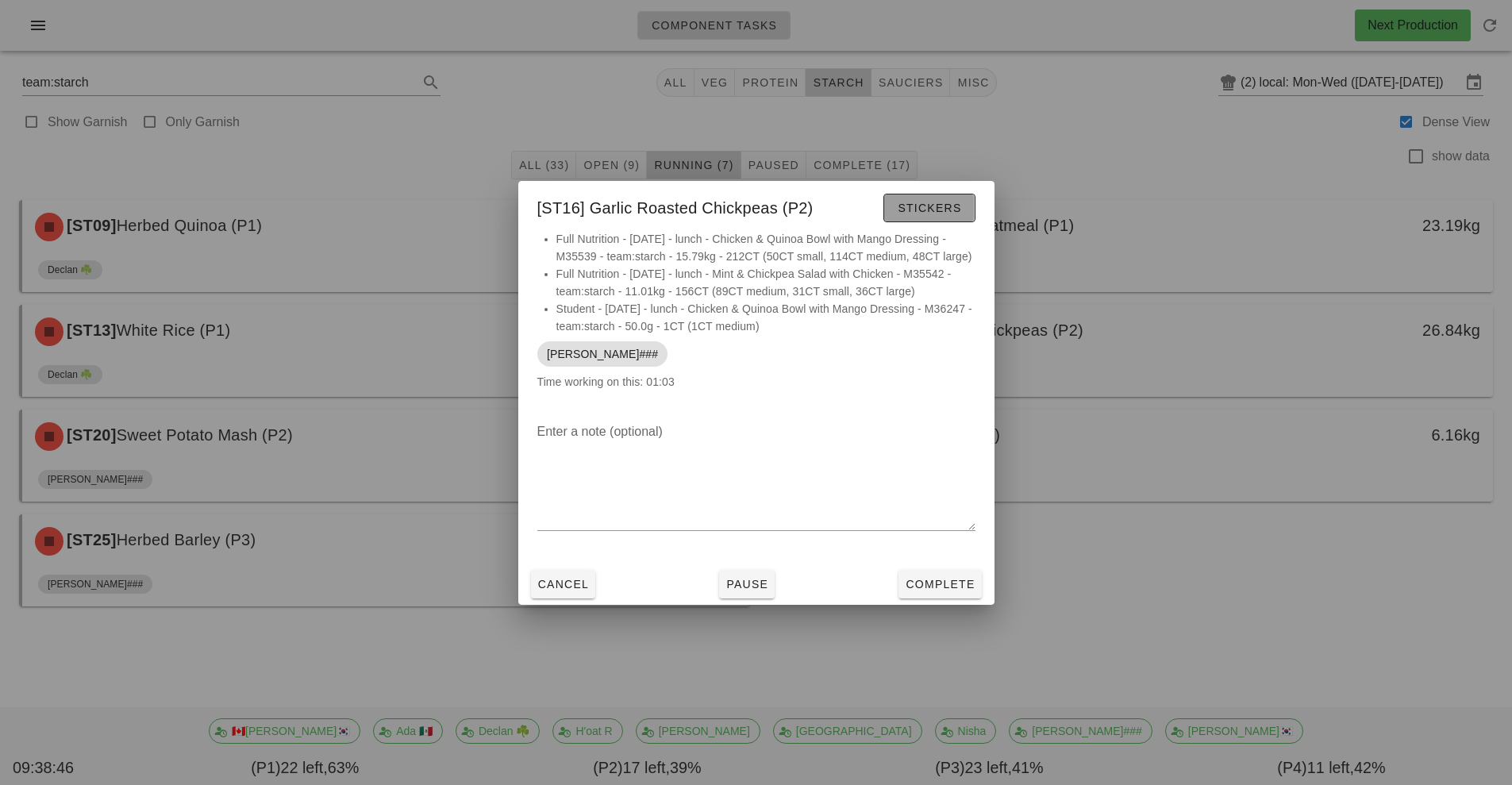
click at [936, 207] on span "Stickers" at bounding box center [929, 208] width 64 height 13
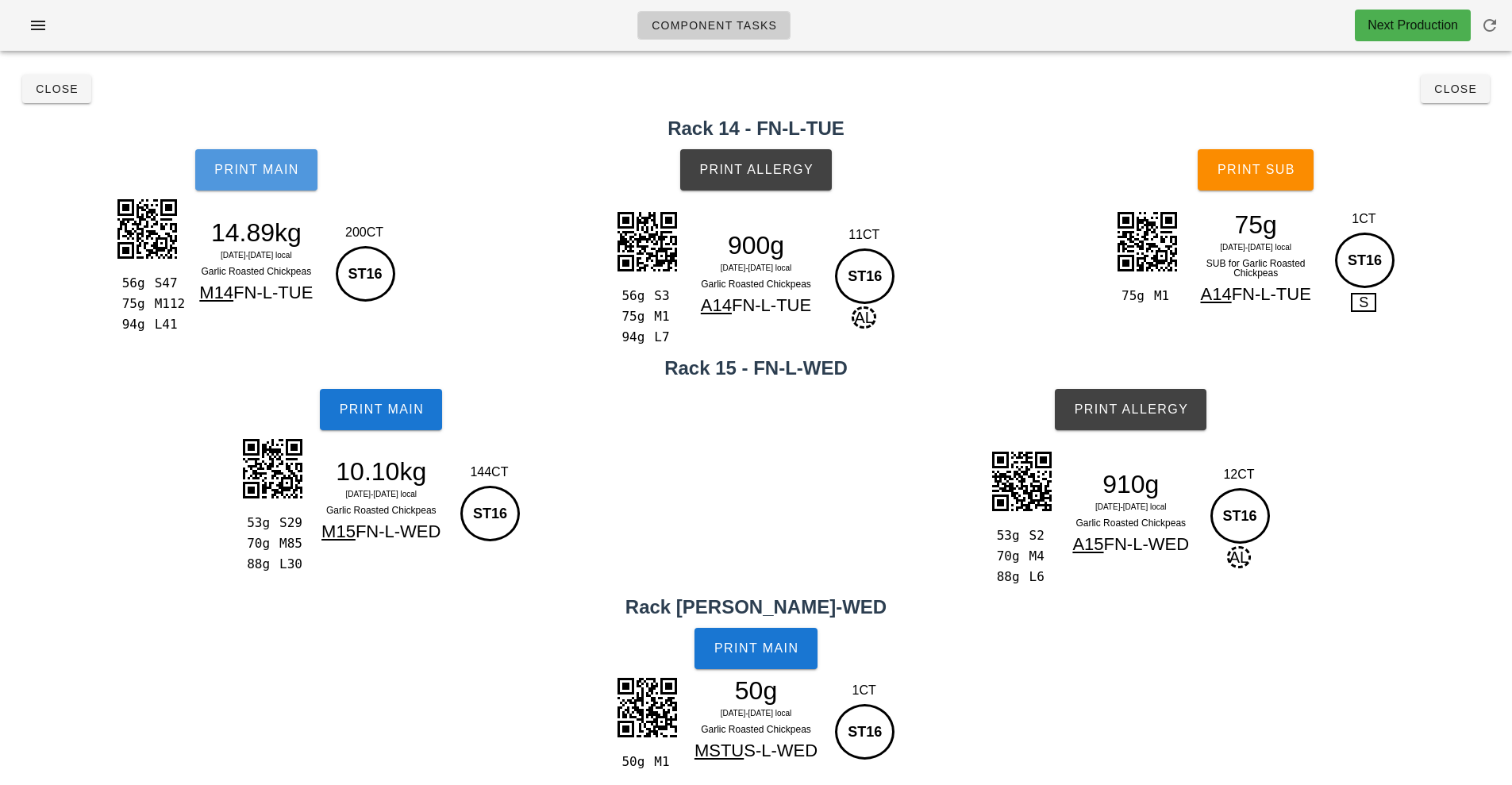
click at [266, 164] on span "Print Main" at bounding box center [256, 170] width 86 height 14
click at [247, 180] on button "Print Main" at bounding box center [256, 170] width 122 height 42
click at [759, 165] on span "Print Allergy" at bounding box center [756, 170] width 115 height 14
click at [385, 406] on span "Print Main" at bounding box center [381, 409] width 86 height 14
click at [401, 403] on span "Print Main" at bounding box center [381, 409] width 86 height 14
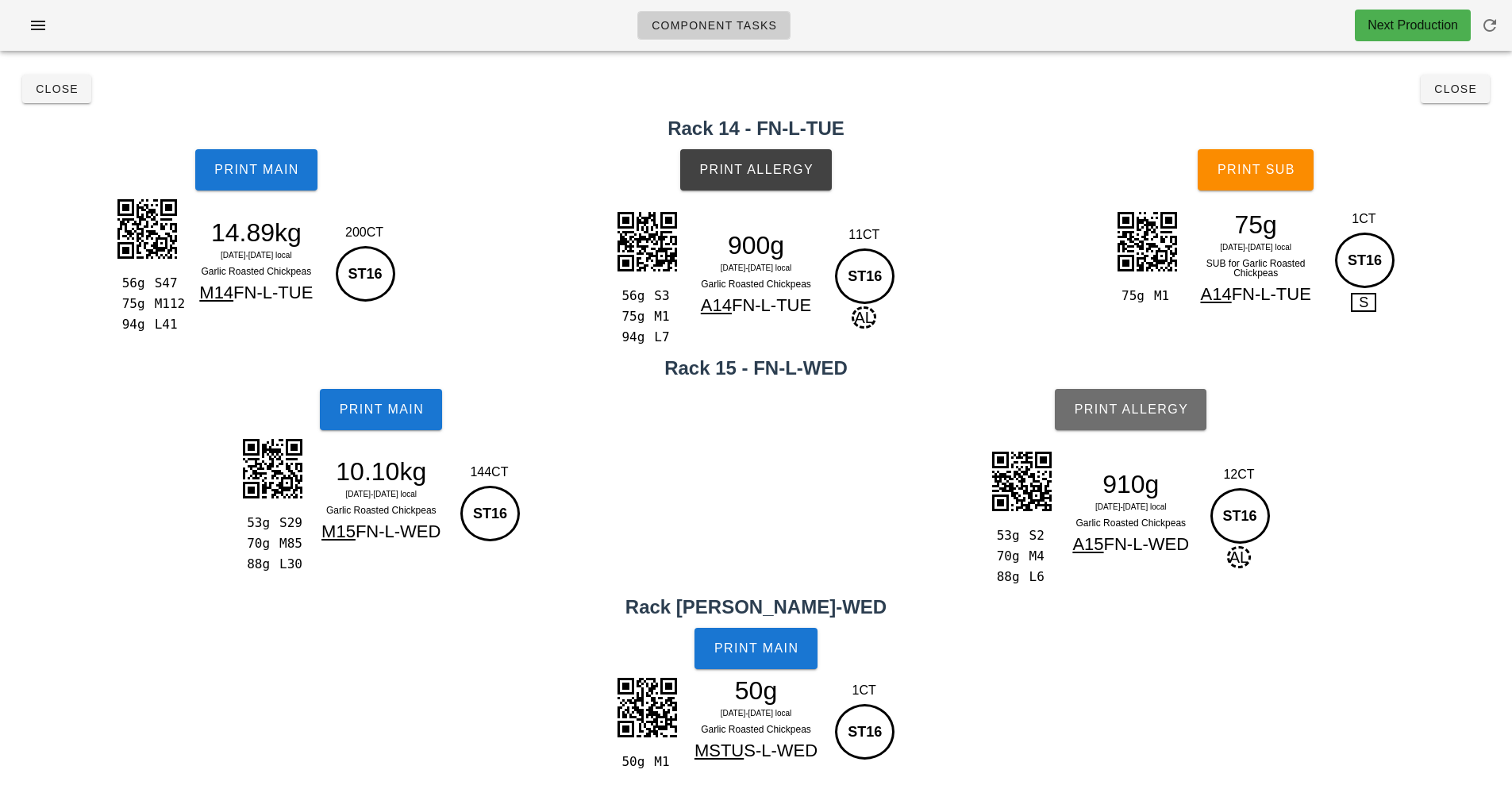
click at [1147, 403] on span "Print Allergy" at bounding box center [1131, 409] width 115 height 14
click at [769, 644] on span "Print Main" at bounding box center [756, 649] width 86 height 14
click at [1281, 167] on span "Print Sub" at bounding box center [1256, 170] width 79 height 14
click at [58, 99] on button "Close" at bounding box center [56, 89] width 69 height 29
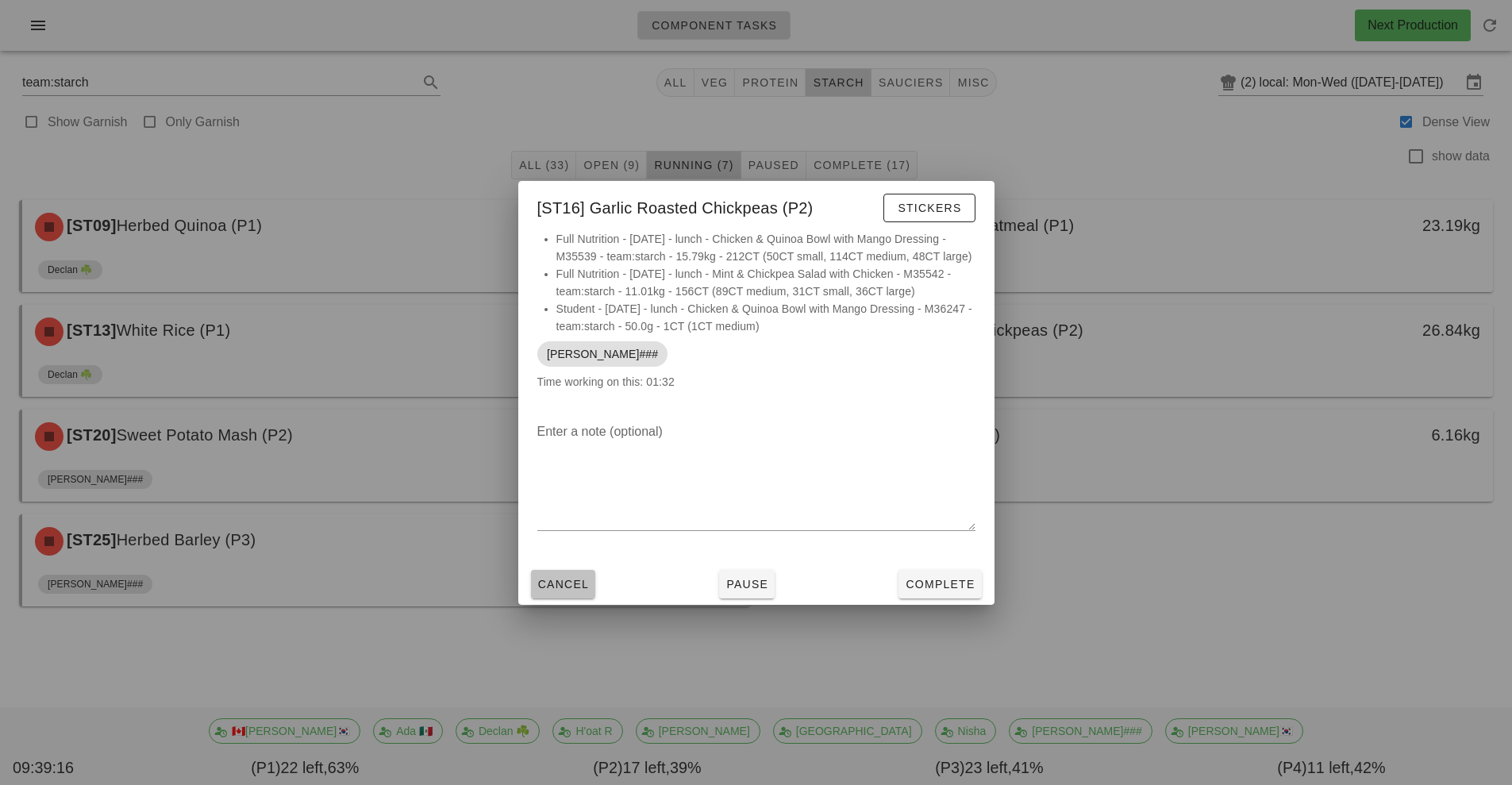
click at [560, 588] on span "Cancel" at bounding box center [564, 584] width 53 height 13
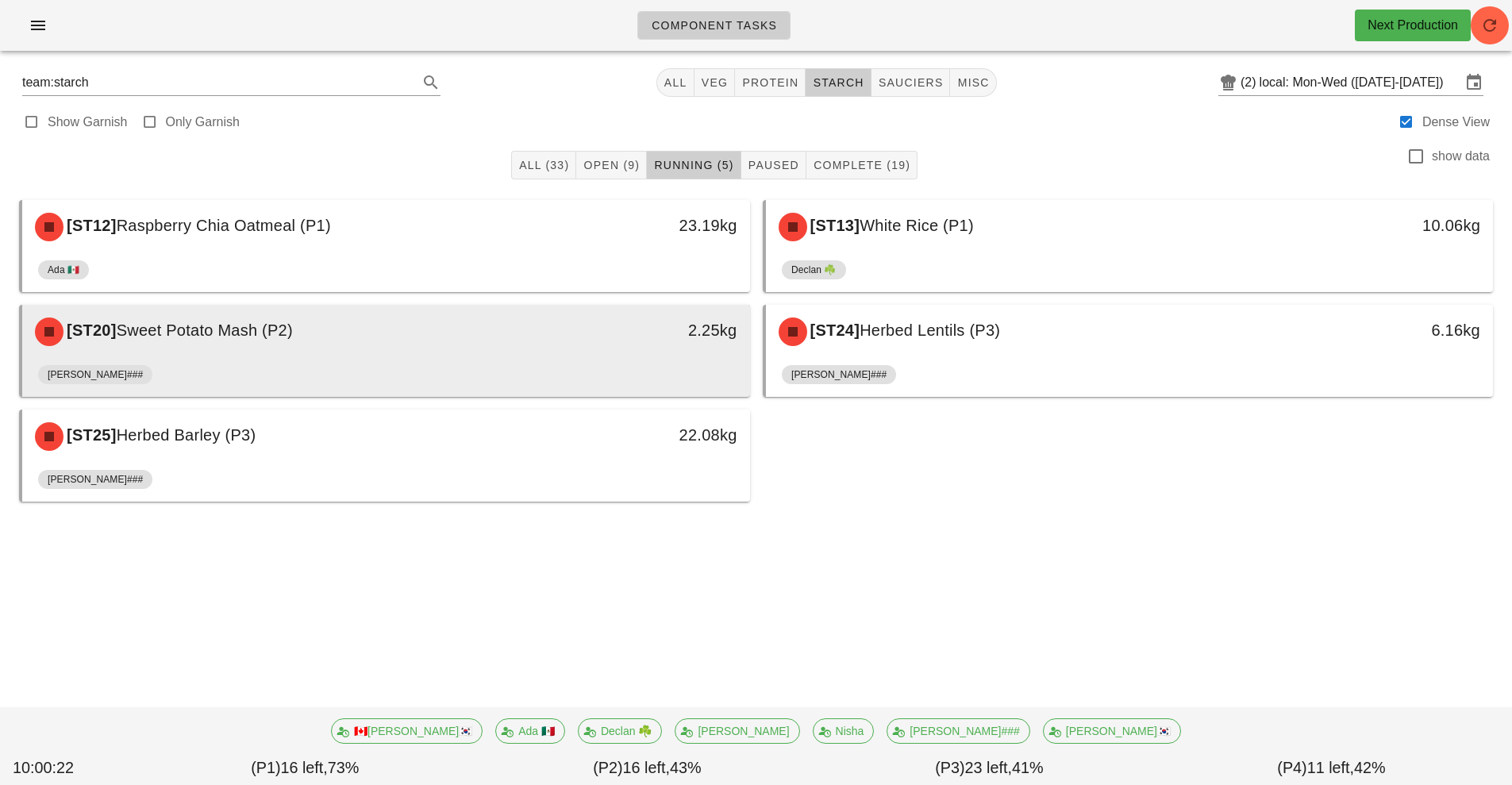
click at [532, 348] on div "[ST20] Sweet Potato Mash (P2)" at bounding box center [296, 331] width 541 height 47
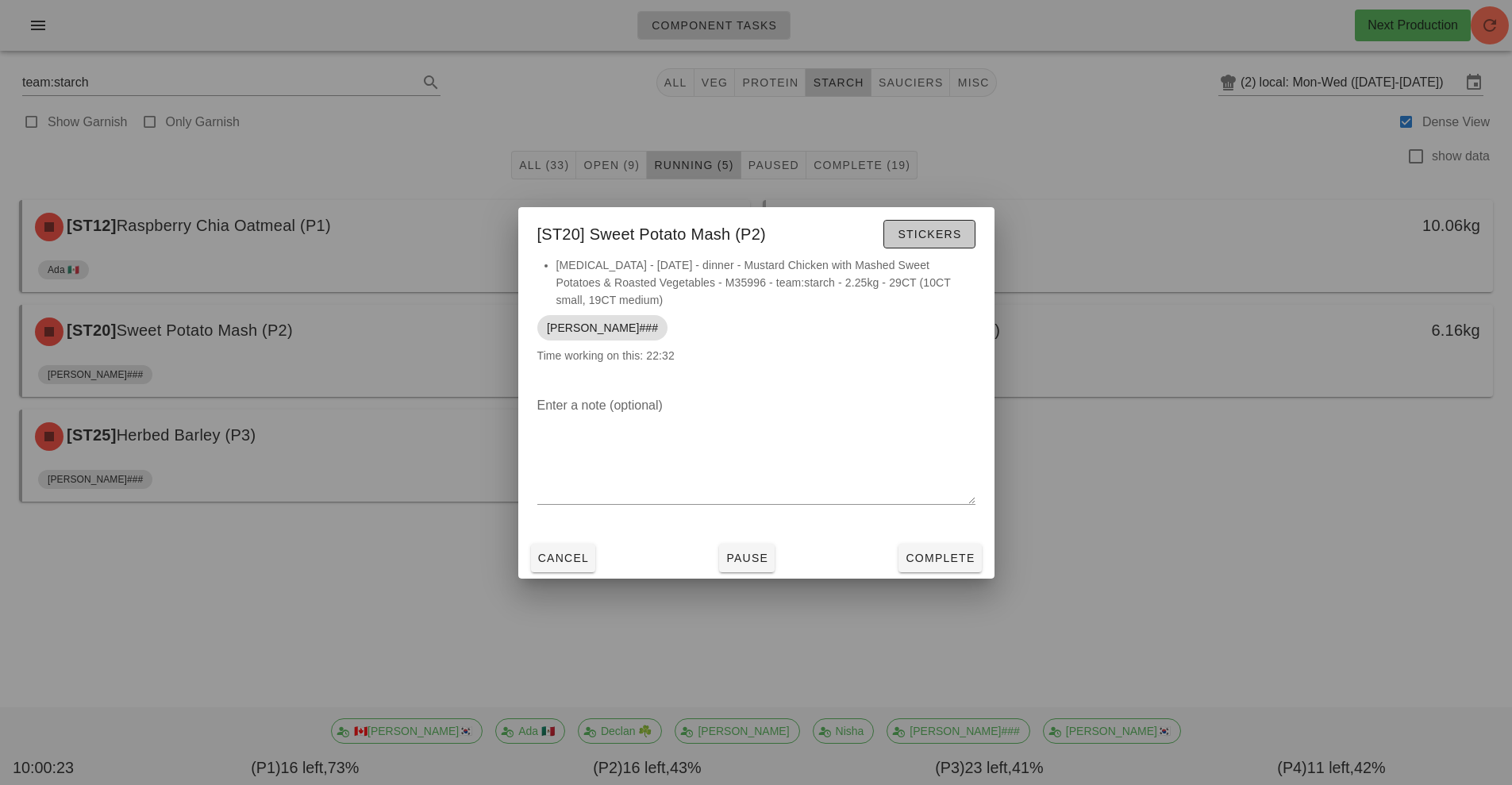
click at [931, 237] on span "Stickers" at bounding box center [929, 234] width 64 height 13
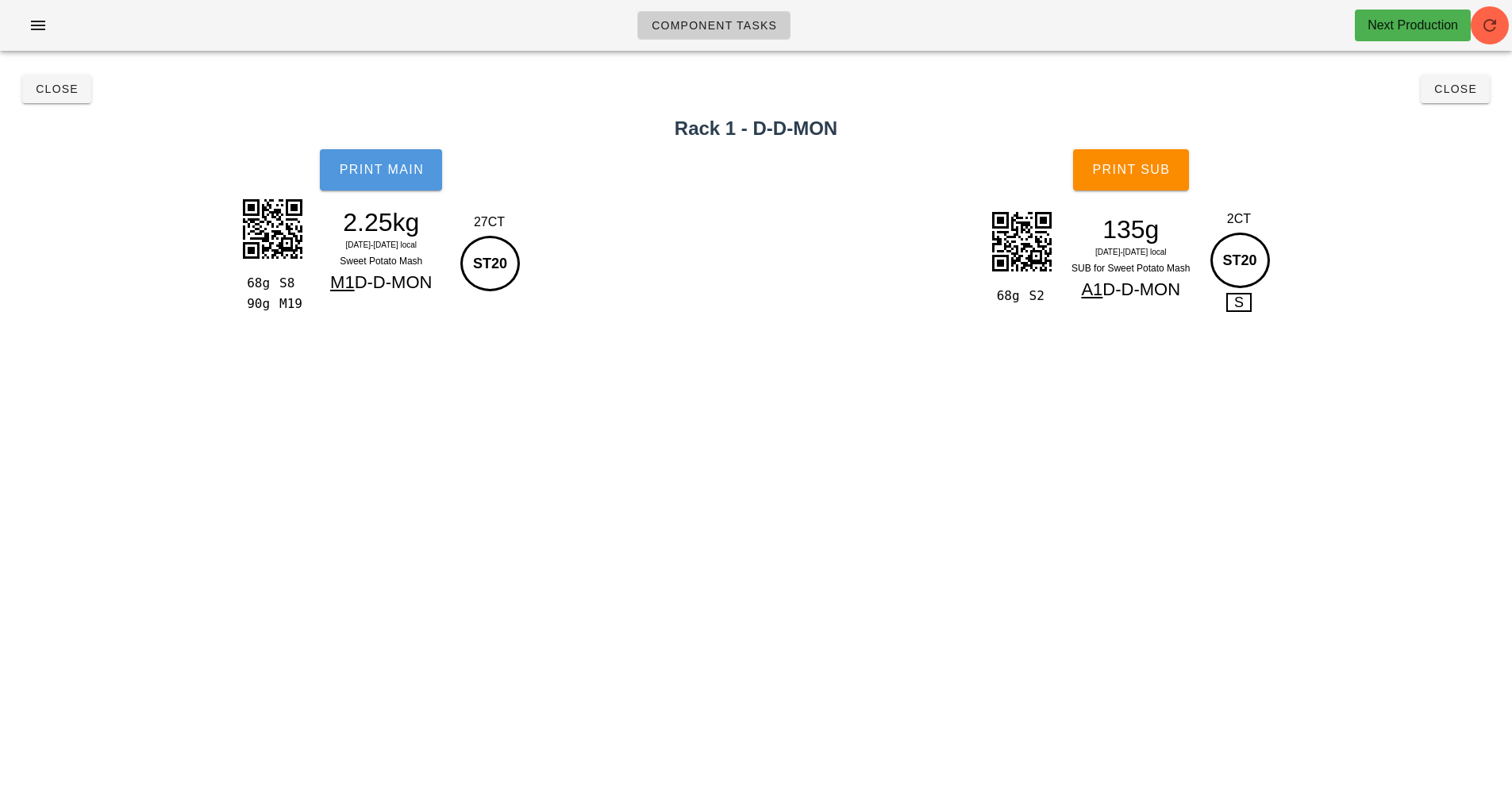
click at [390, 187] on button "Print Main" at bounding box center [381, 170] width 122 height 42
click at [1146, 166] on span "Print Sub" at bounding box center [1131, 170] width 79 height 14
click at [32, 81] on button "Close" at bounding box center [56, 89] width 69 height 29
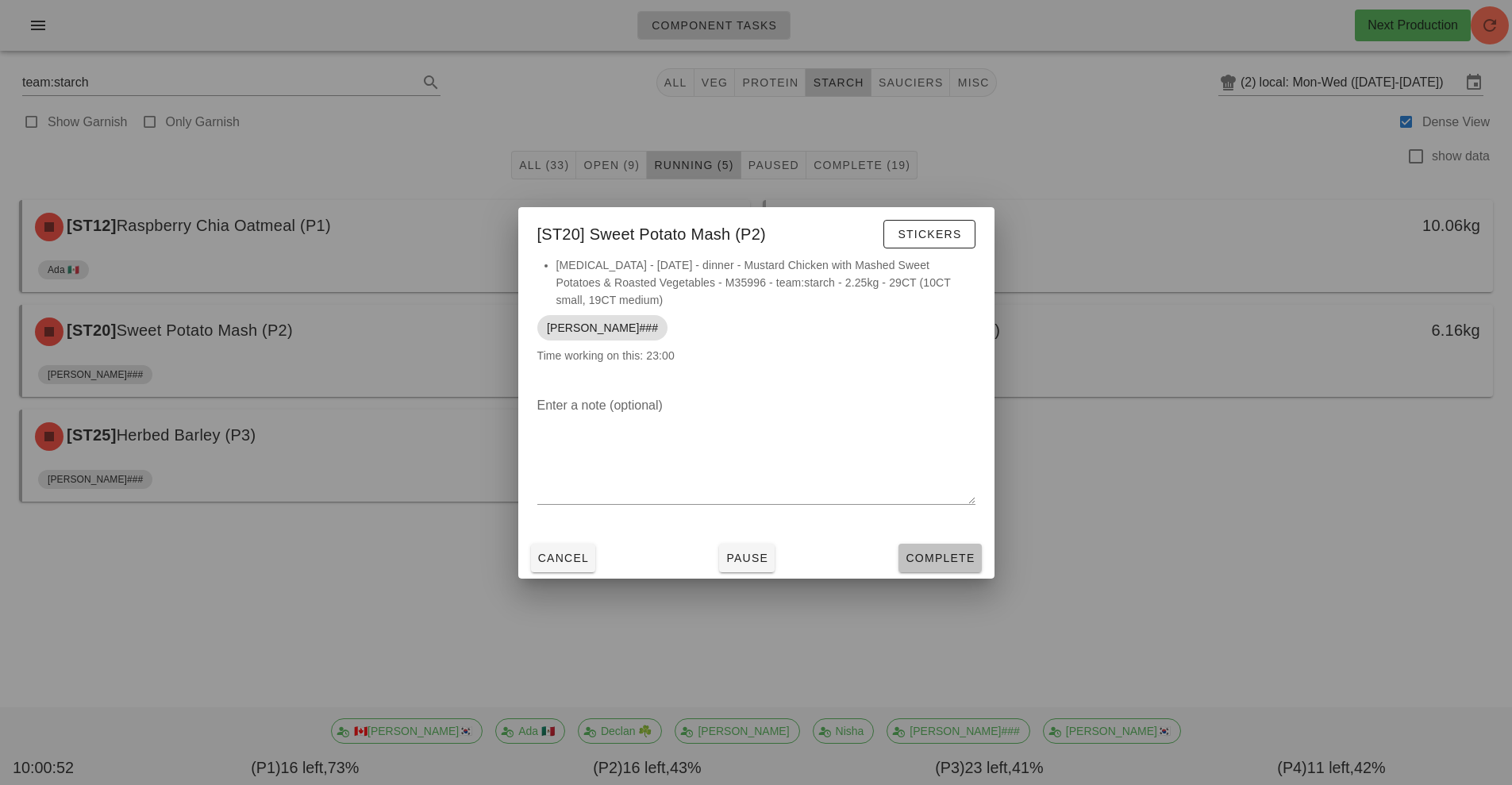
click at [941, 547] on button "Complete" at bounding box center [939, 559] width 82 height 29
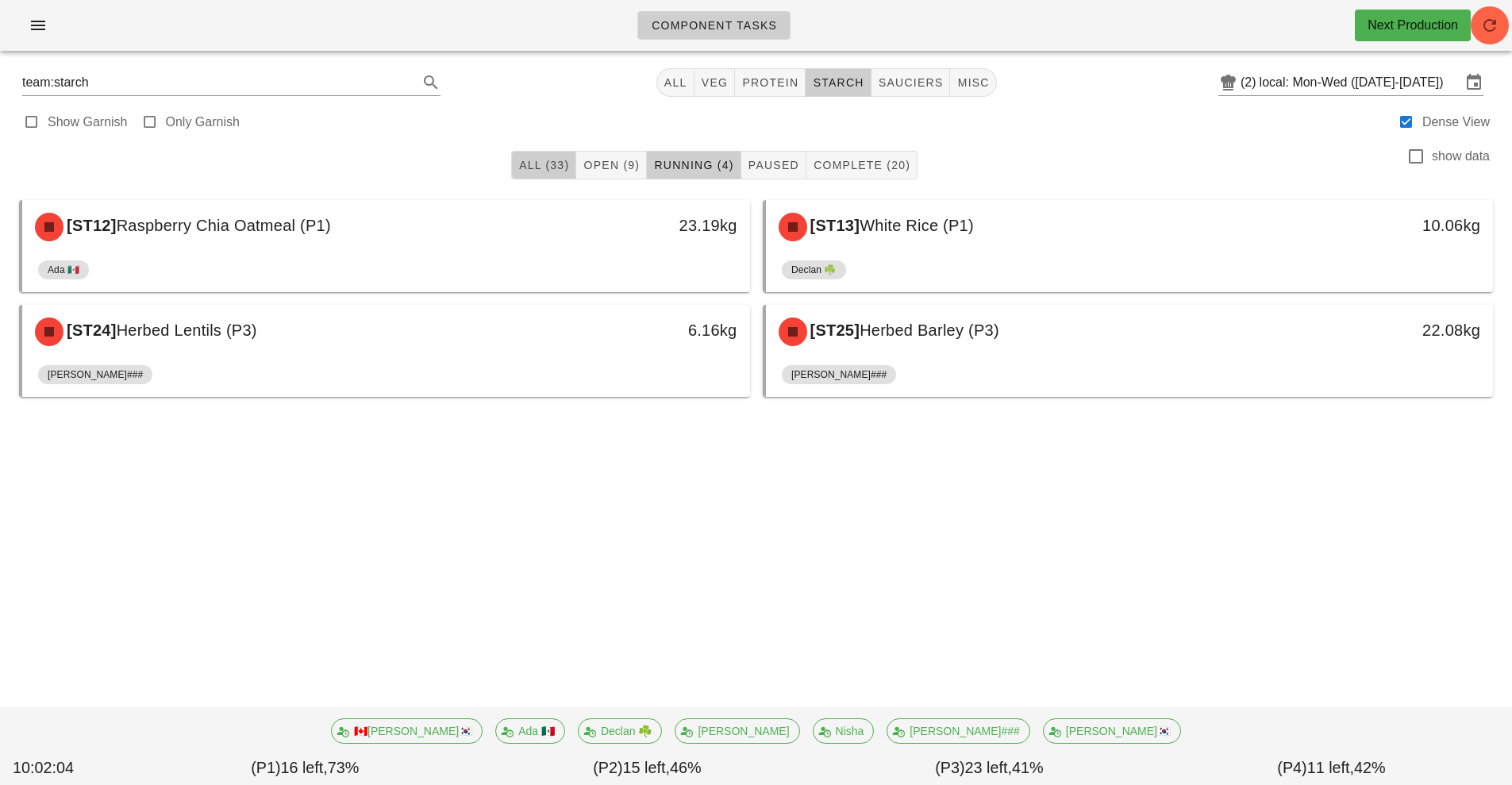
click at [534, 166] on span "All (33)" at bounding box center [544, 164] width 51 height 13
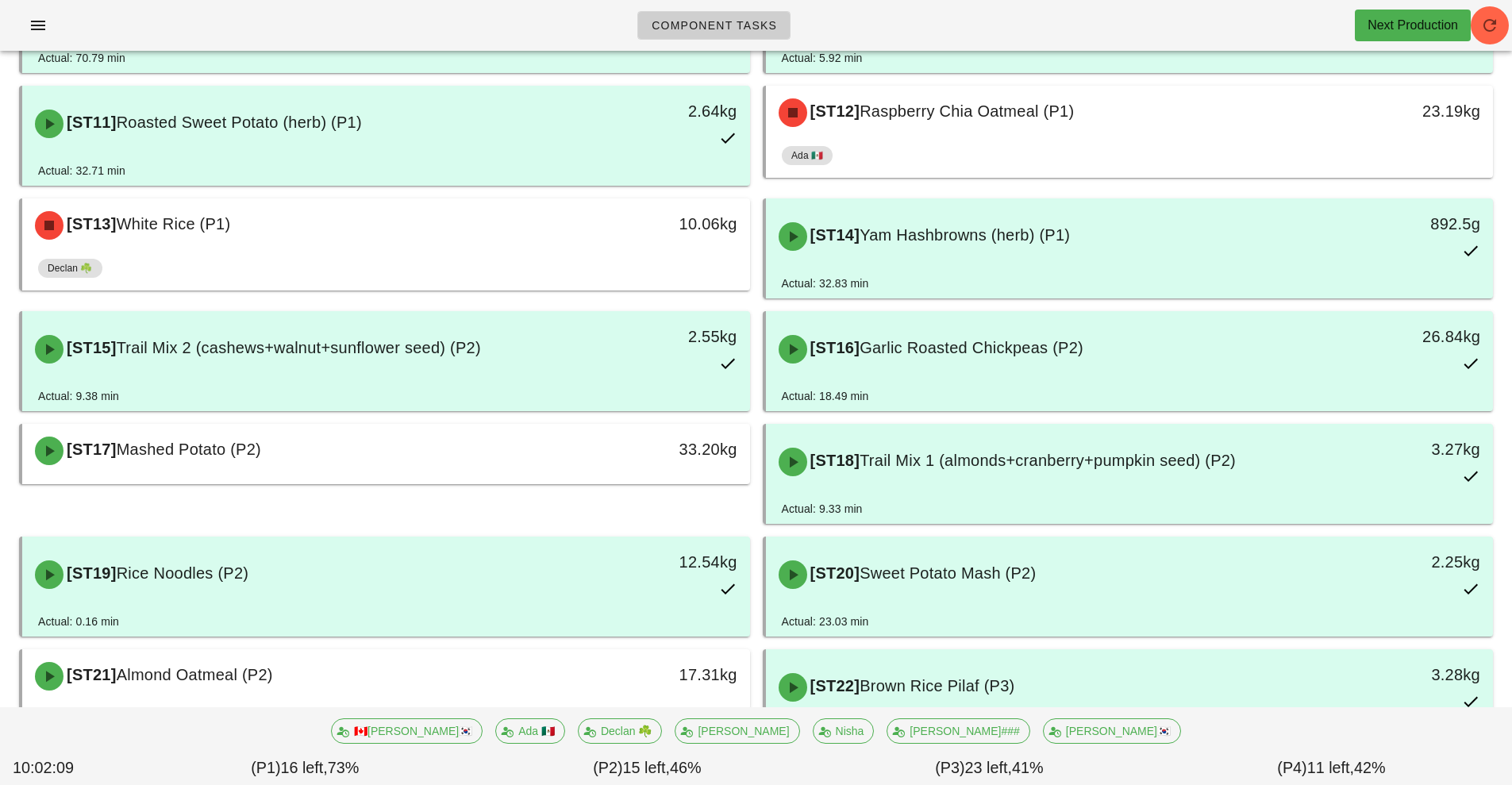
scroll to position [531, 0]
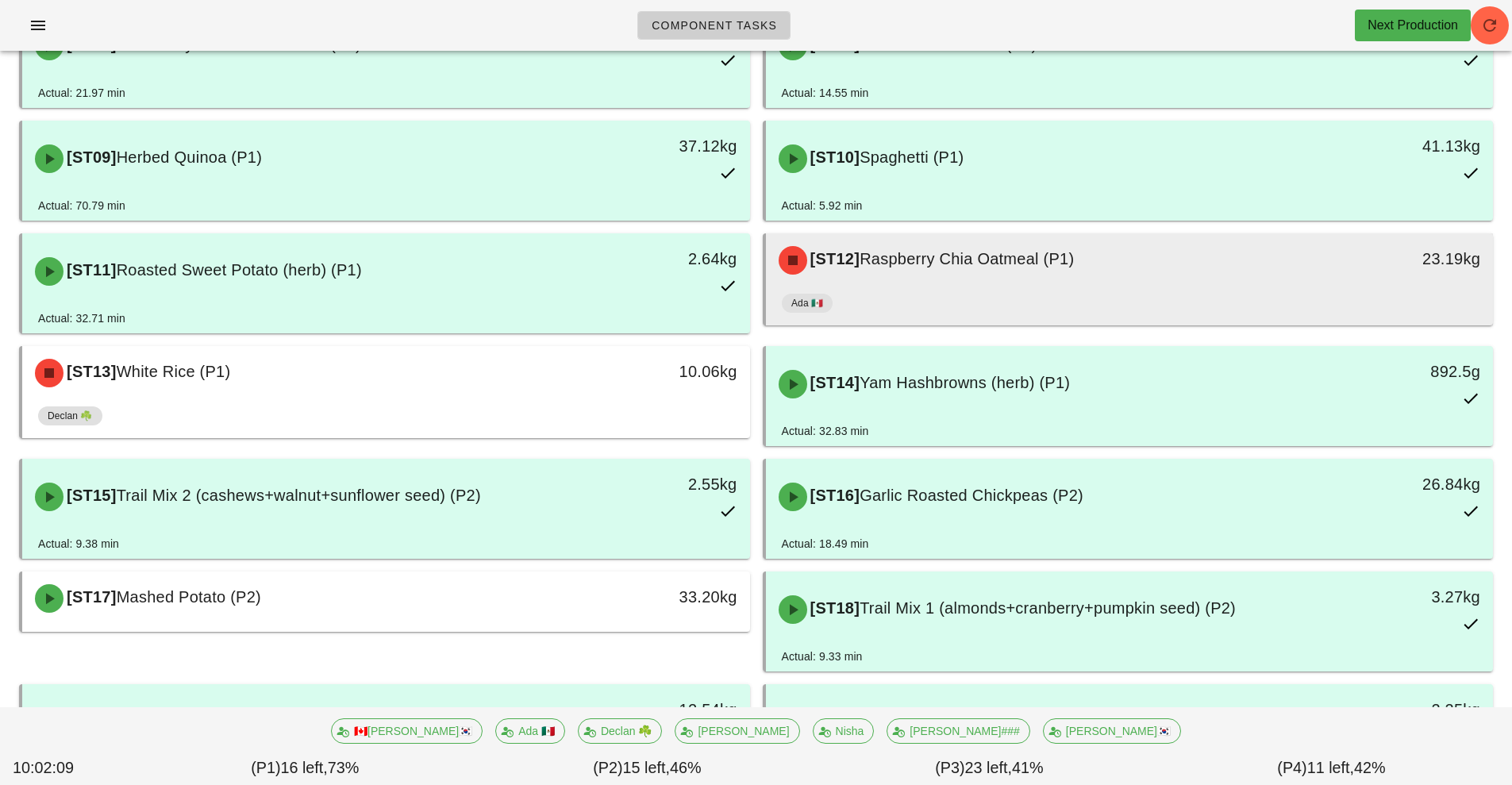
click at [1161, 273] on div "[ST12] Raspberry Chia Oatmeal (P1)" at bounding box center [1039, 260] width 541 height 47
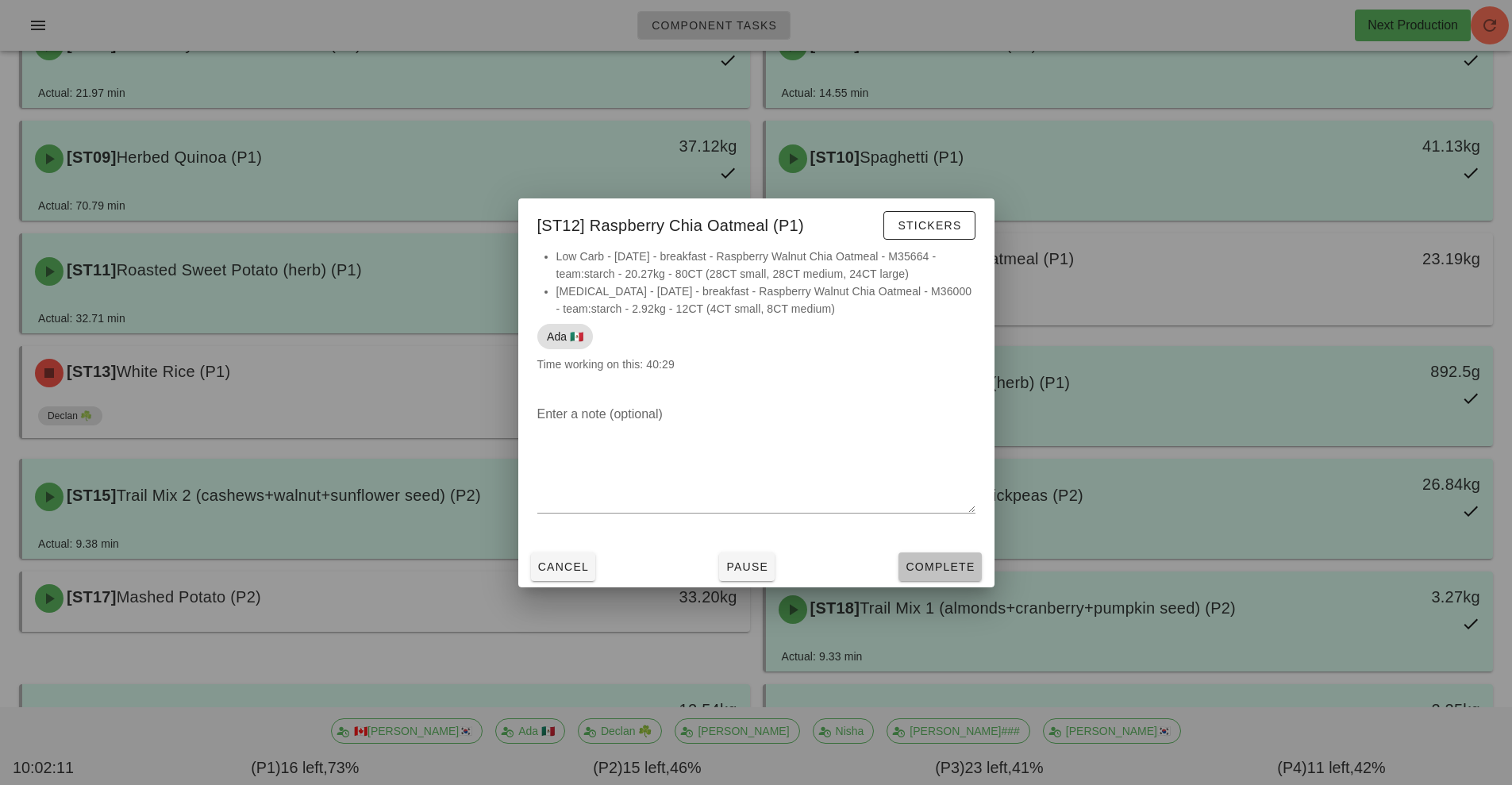
click at [953, 571] on span "Complete" at bounding box center [940, 566] width 69 height 13
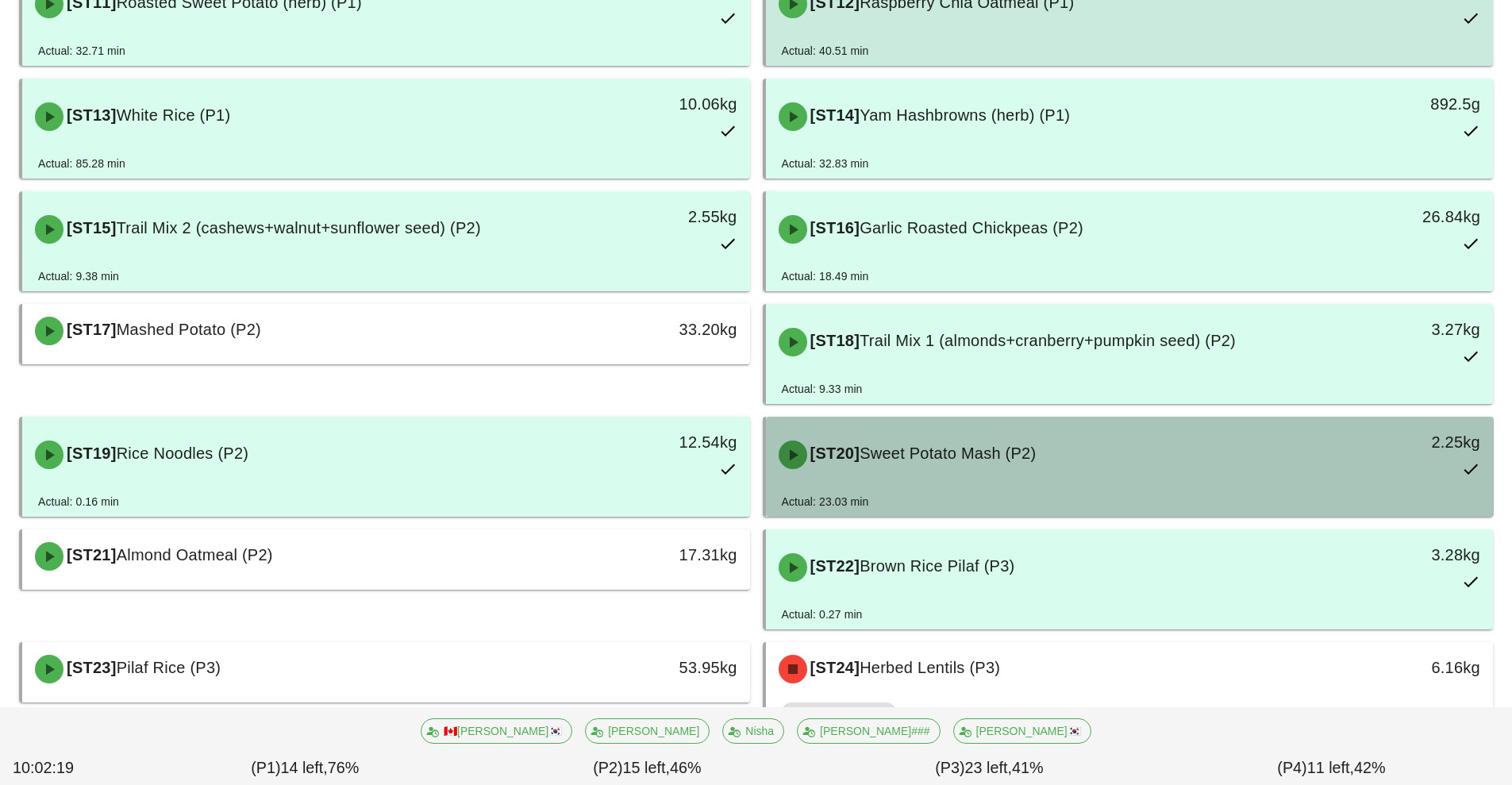
scroll to position [976, 0]
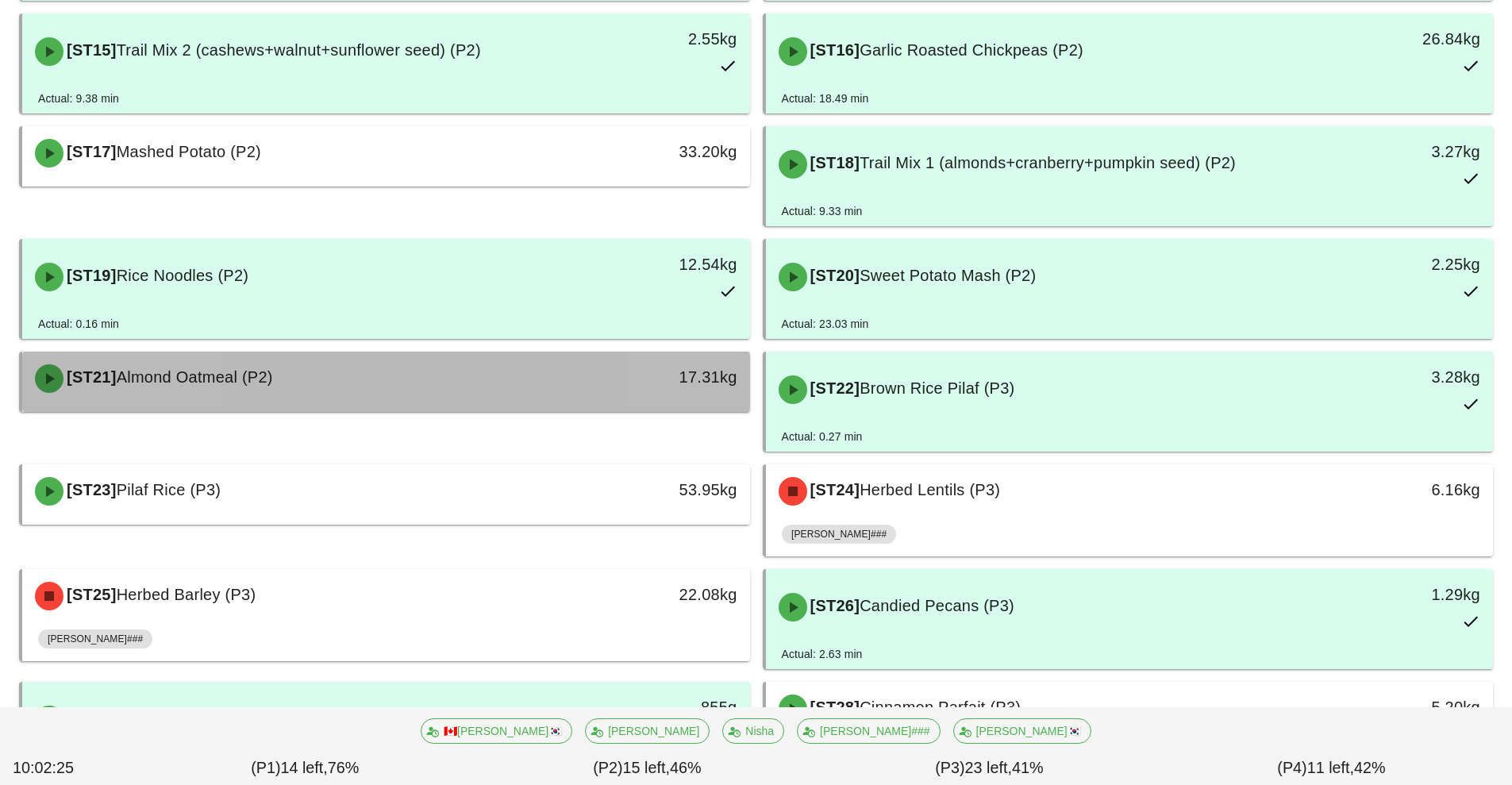
click at [568, 373] on div "17.31kg" at bounding box center [656, 379] width 181 height 47
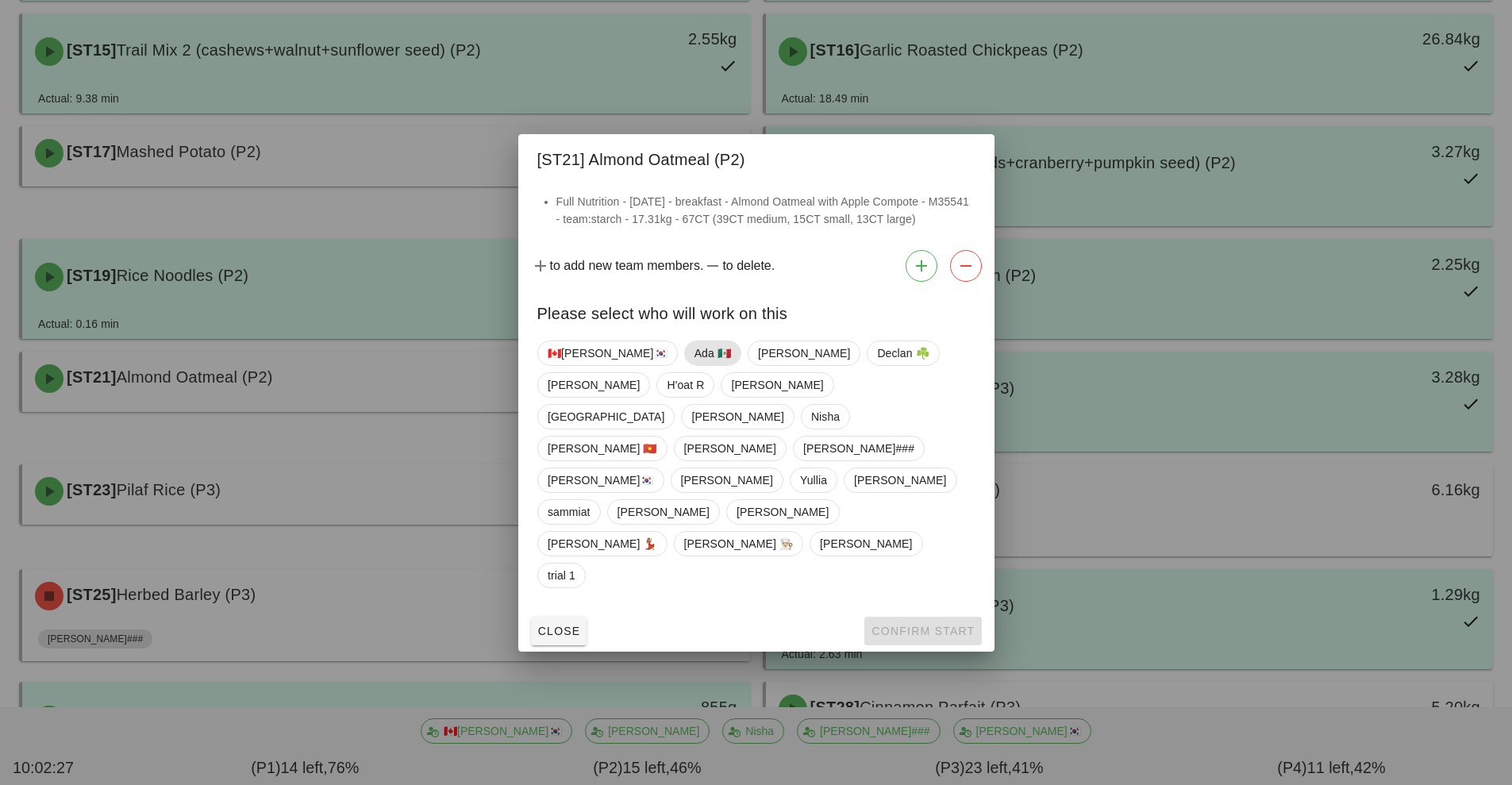
click at [694, 365] on span "Ada 🇲🇽" at bounding box center [712, 354] width 36 height 24
click at [916, 625] on span "Confirm Start" at bounding box center [922, 631] width 104 height 13
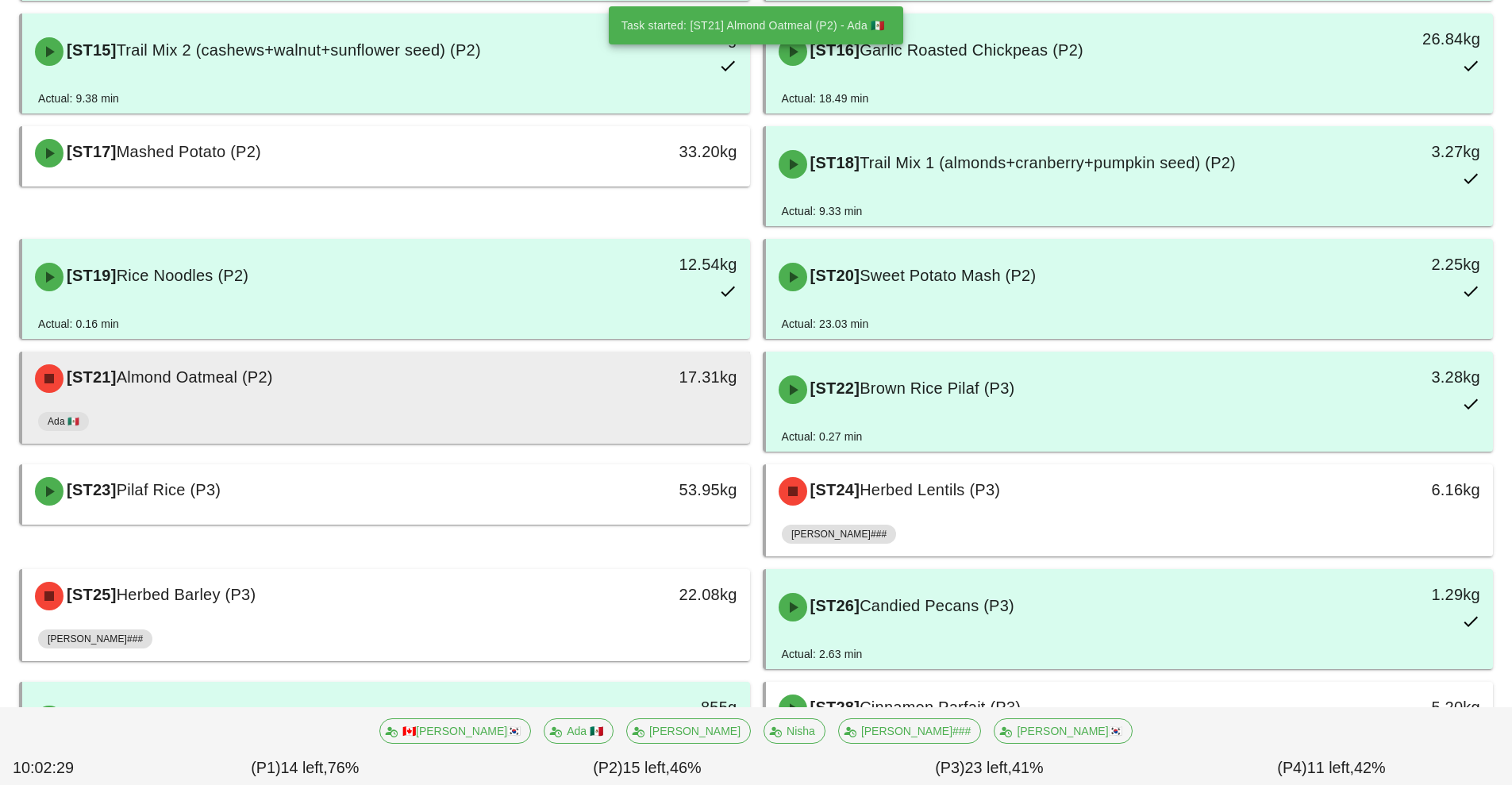
click at [534, 400] on div "[ST21] Almond Oatmeal (P2)" at bounding box center [296, 379] width 541 height 47
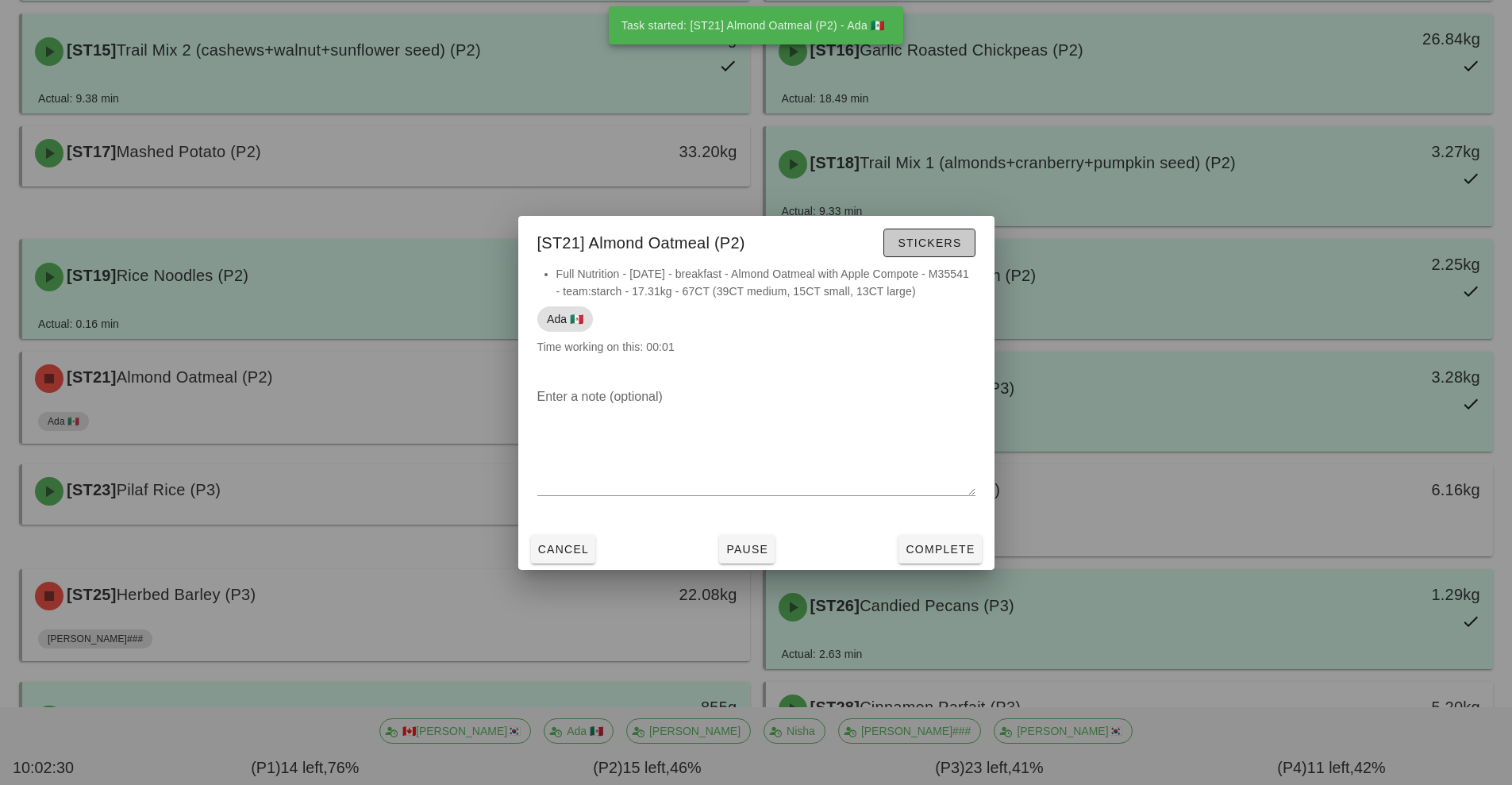
click at [934, 242] on span "Stickers" at bounding box center [929, 242] width 64 height 13
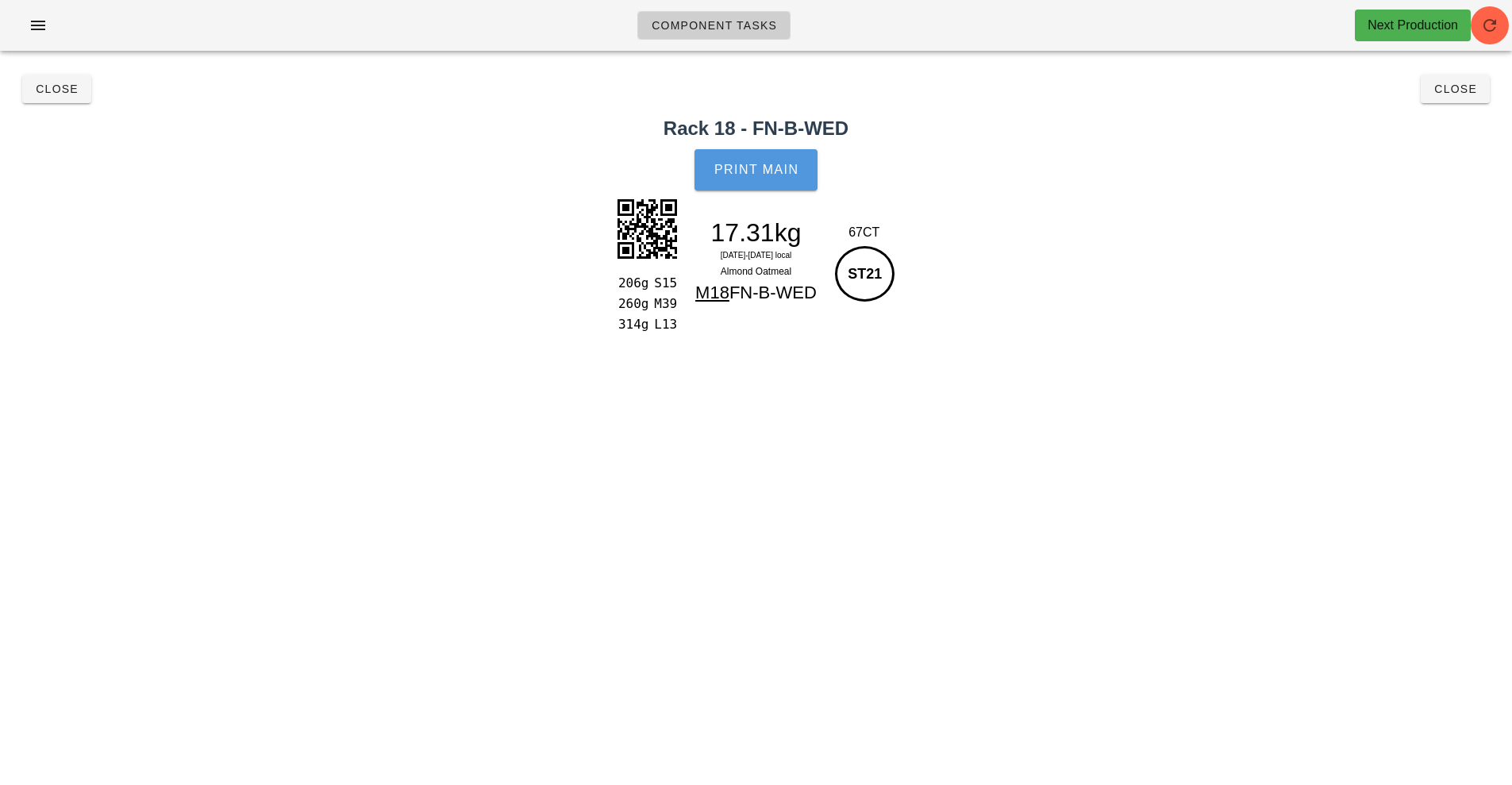
click at [769, 175] on span "Print Main" at bounding box center [756, 170] width 86 height 14
click at [1455, 90] on span "Close" at bounding box center [1455, 88] width 44 height 13
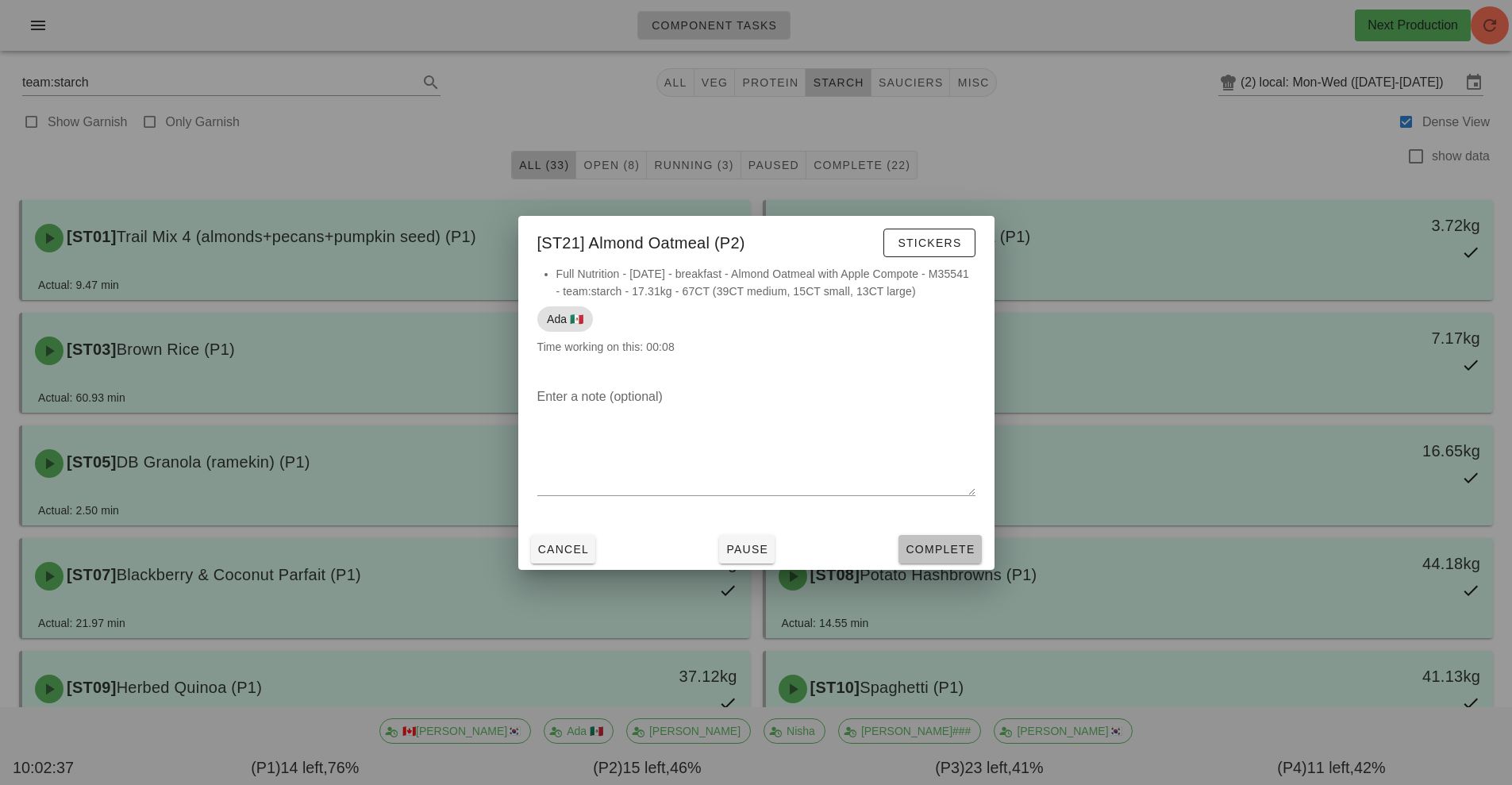
click at [948, 548] on span "Complete" at bounding box center [940, 549] width 69 height 13
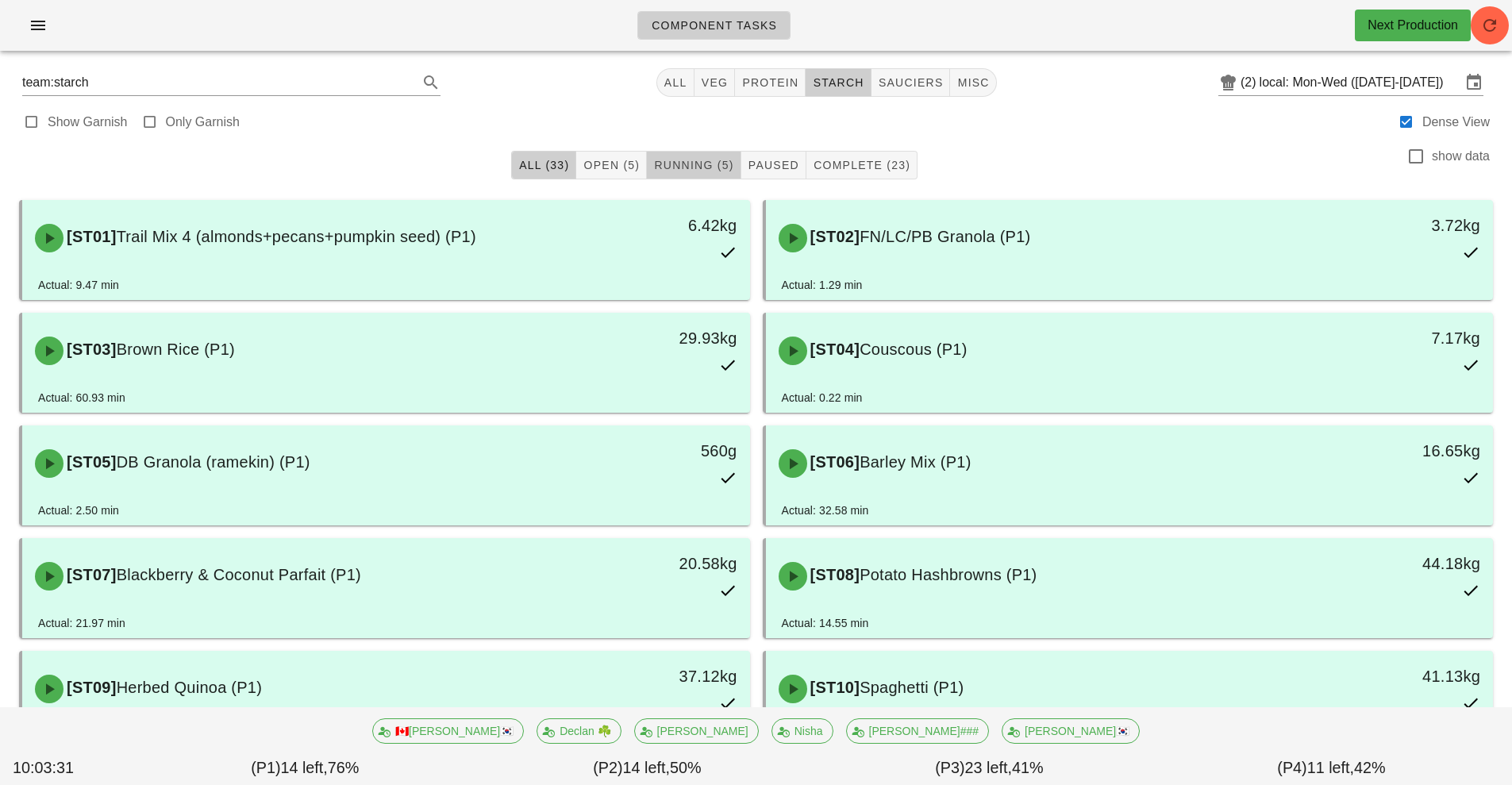
click at [696, 153] on button "Running (5)" at bounding box center [693, 165] width 94 height 29
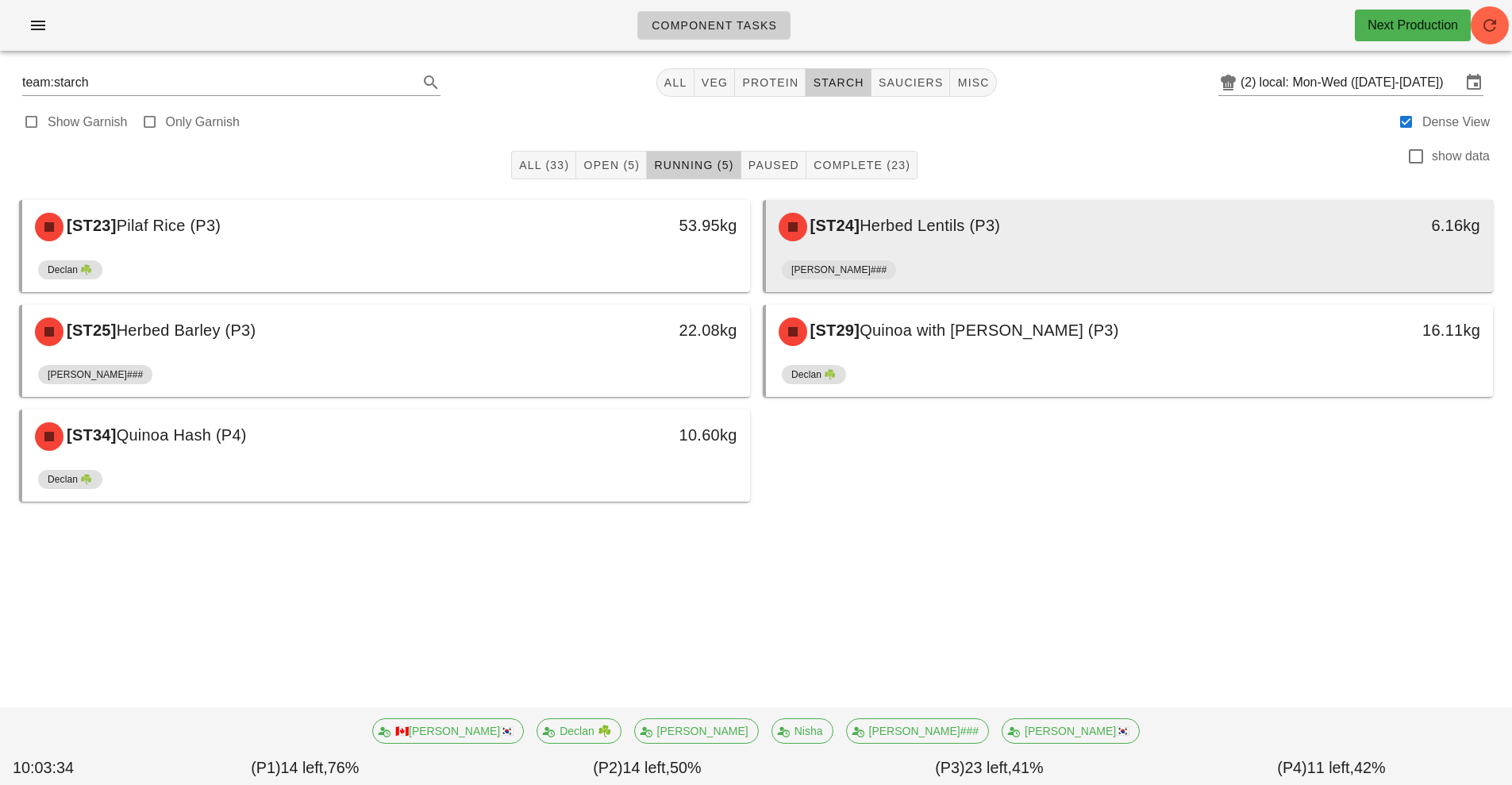
click at [947, 243] on div "[ST24] Herbed Lentils (P3)" at bounding box center [1039, 227] width 541 height 47
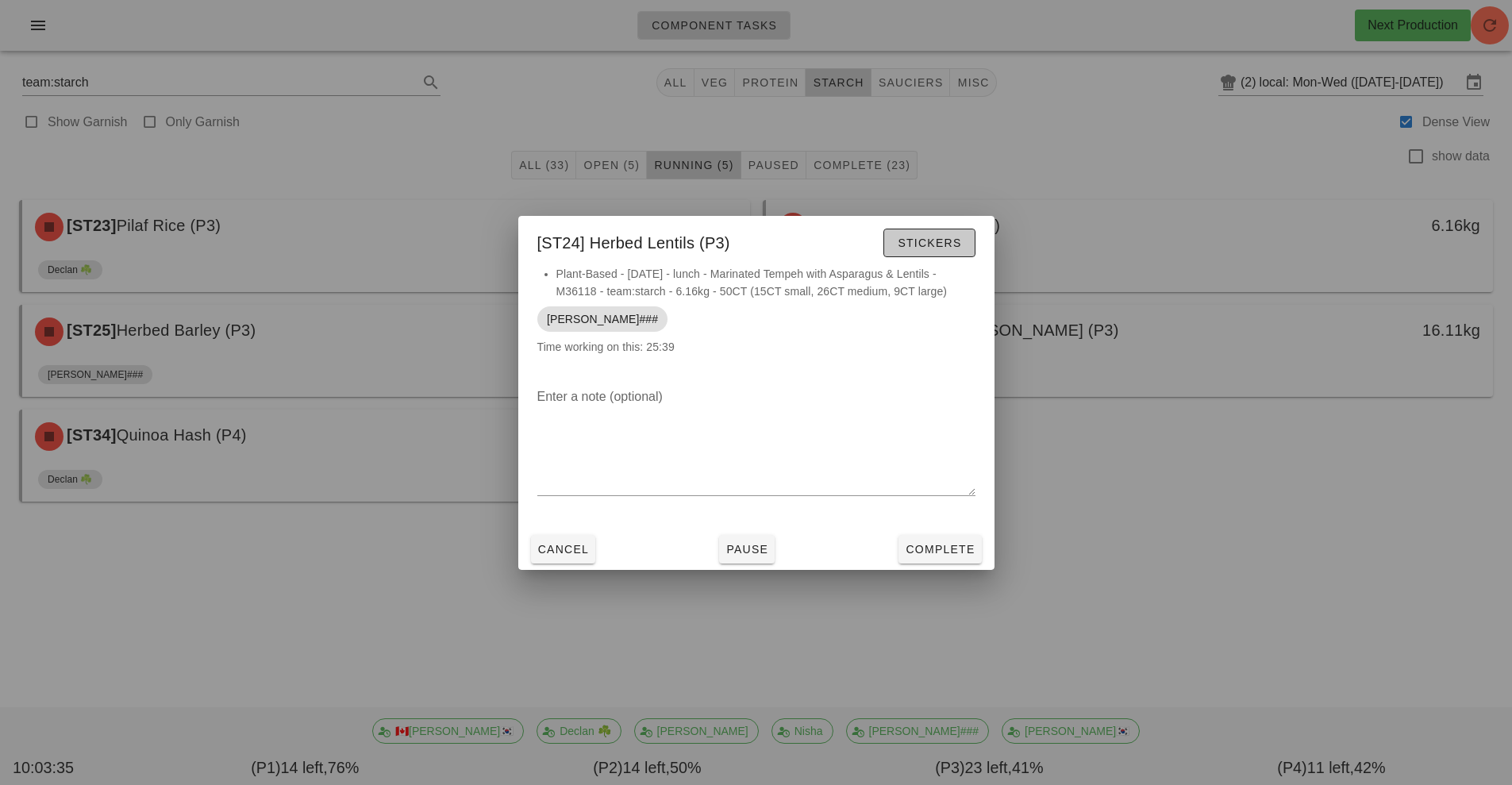
click at [928, 242] on span "Stickers" at bounding box center [929, 242] width 64 height 13
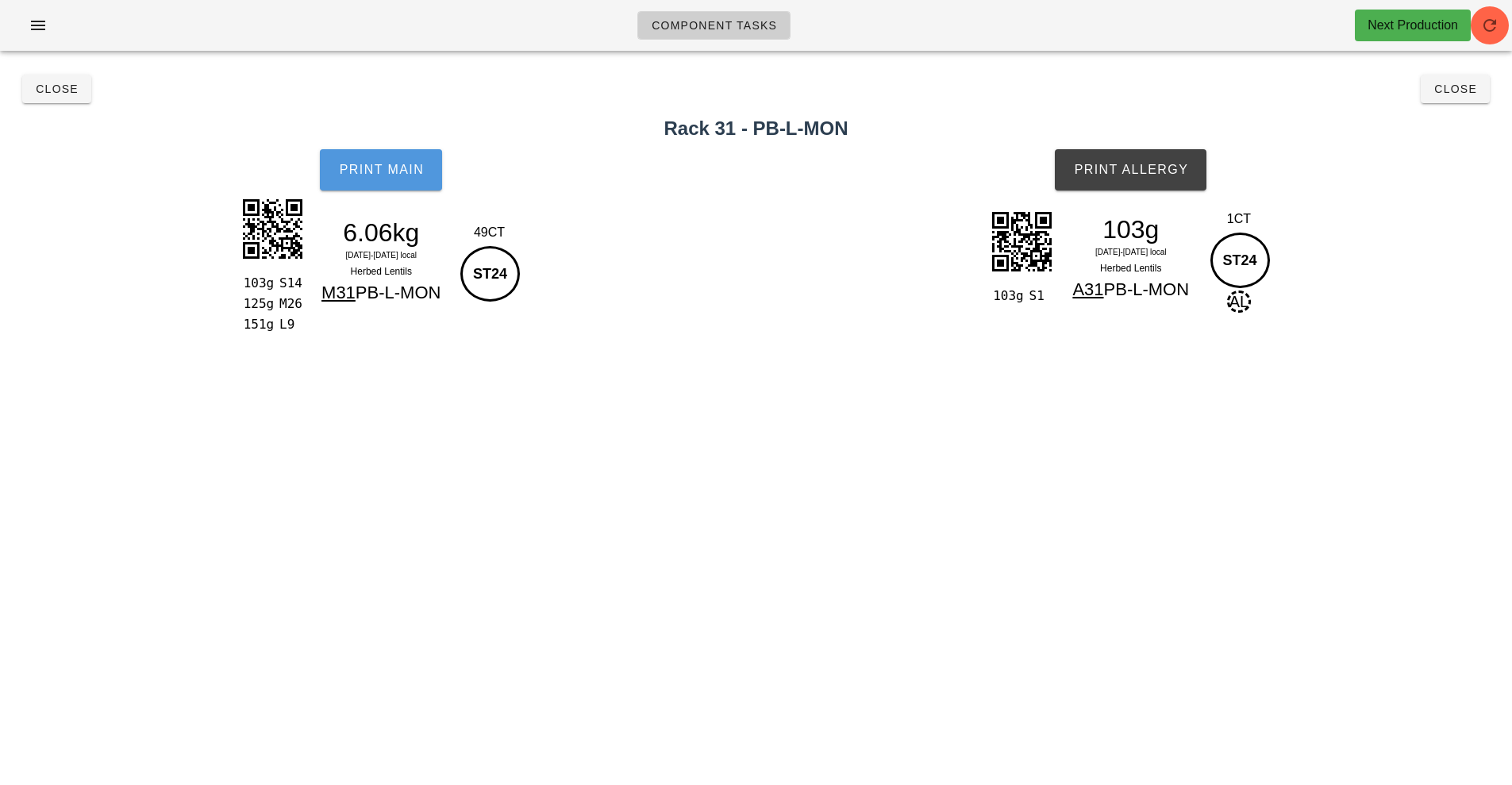
click at [388, 169] on span "Print Main" at bounding box center [381, 170] width 86 height 14
click at [1139, 175] on span "Print Allergy" at bounding box center [1131, 170] width 115 height 14
click at [53, 87] on span "Close" at bounding box center [57, 88] width 44 height 13
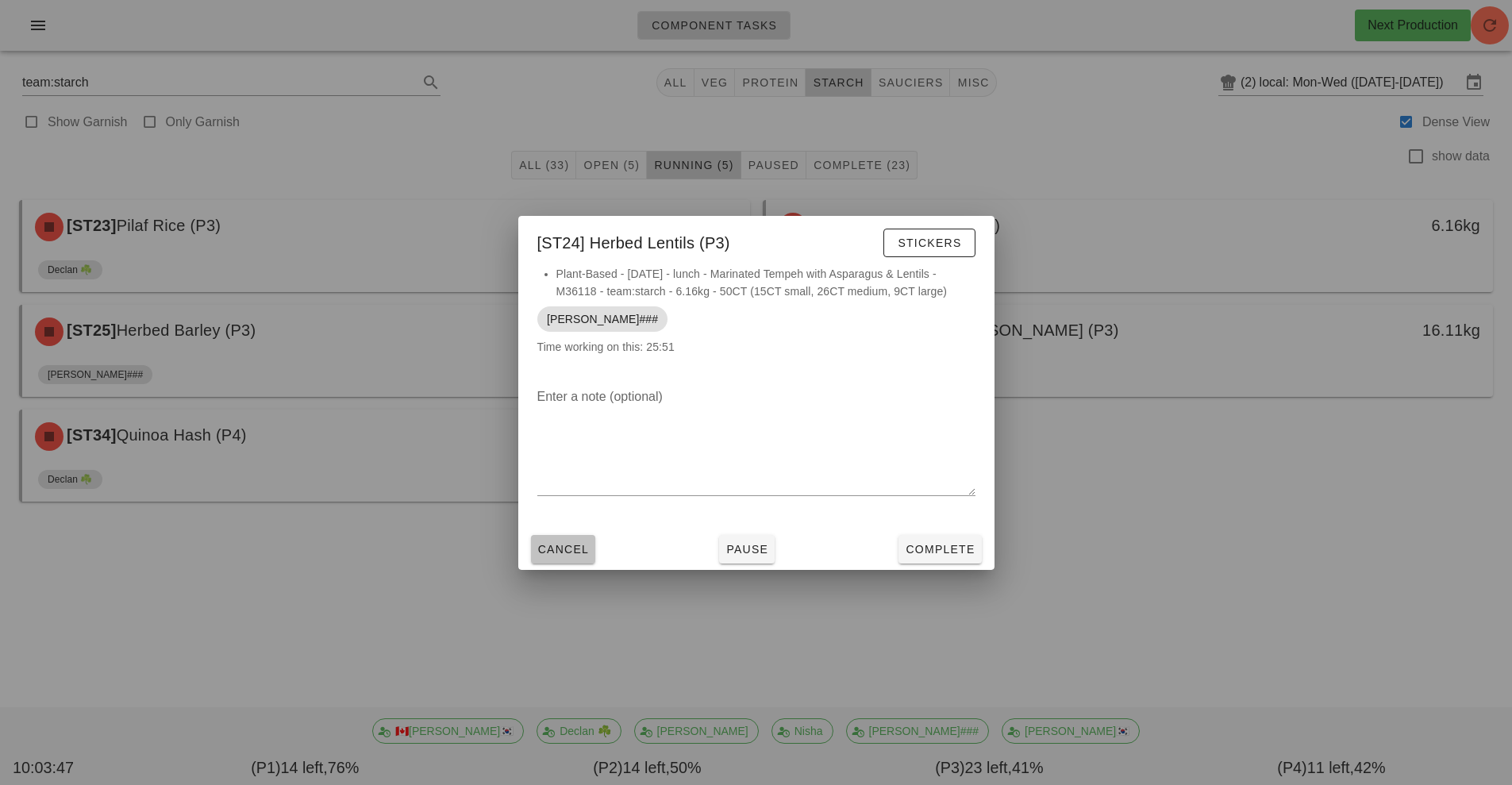
click at [559, 550] on span "Cancel" at bounding box center [564, 549] width 53 height 13
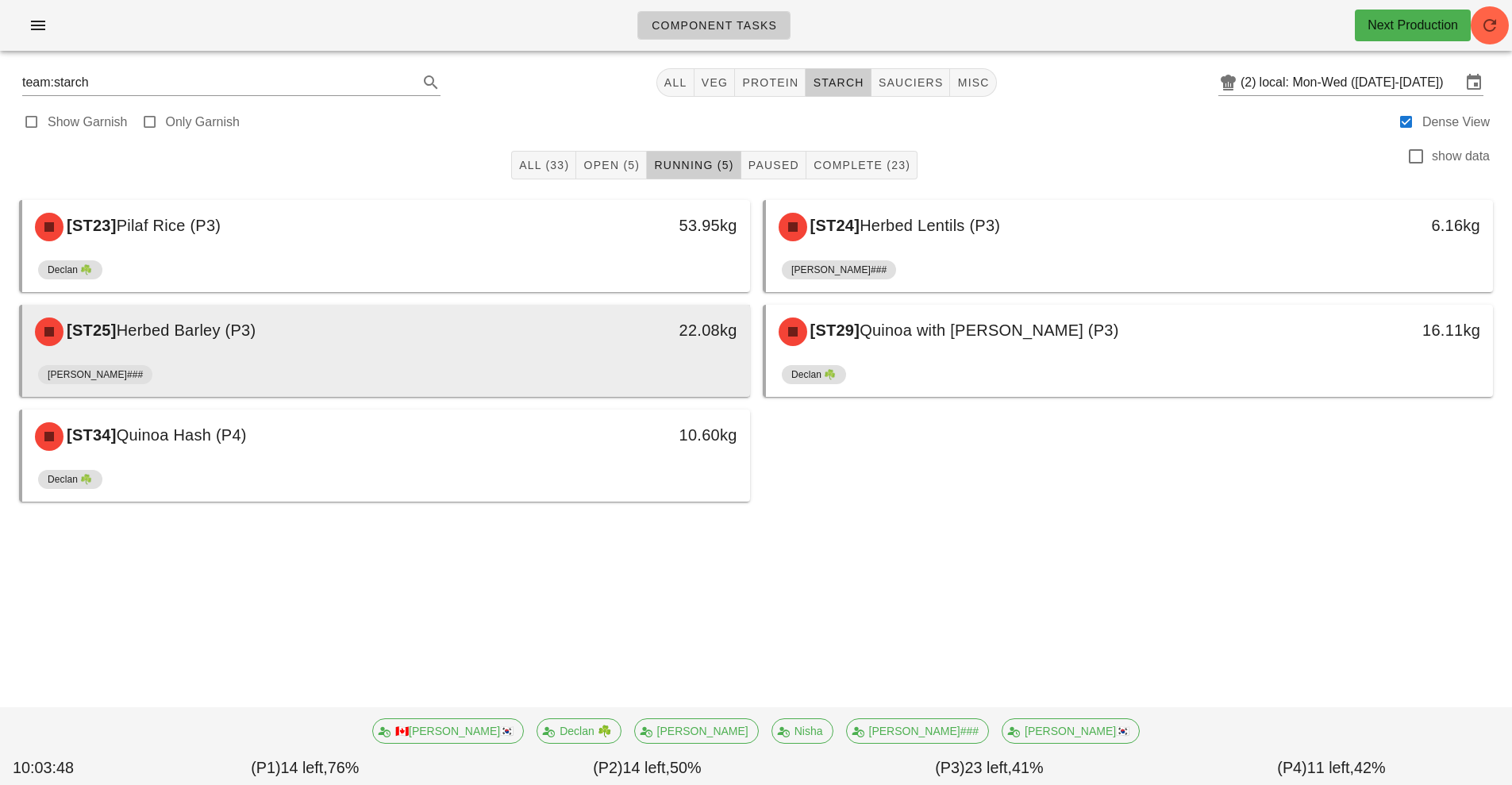
click at [555, 348] on div "[ST25] Herbed Barley (P3)" at bounding box center [296, 331] width 541 height 47
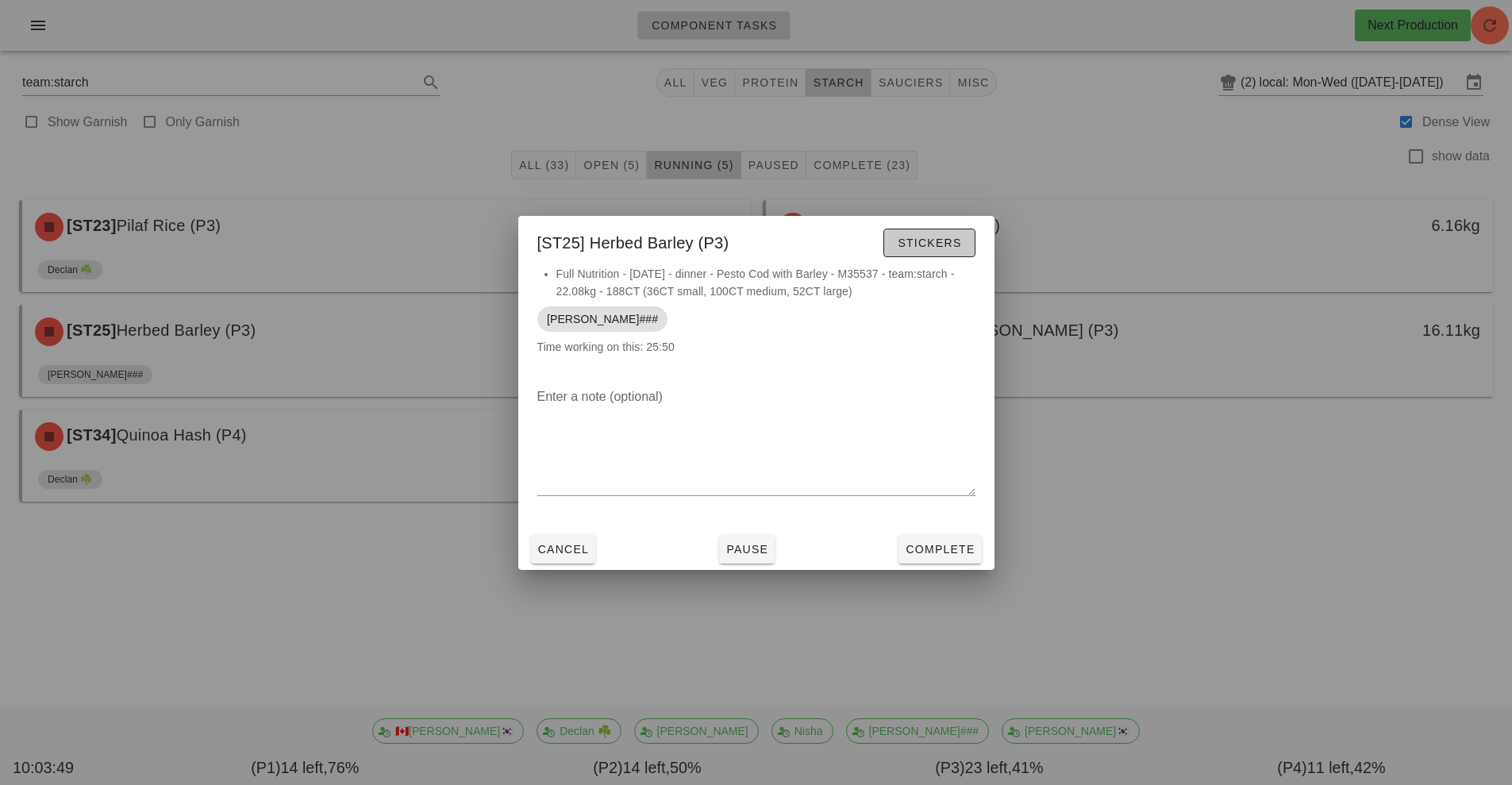
click at [936, 246] on span "Stickers" at bounding box center [929, 242] width 64 height 13
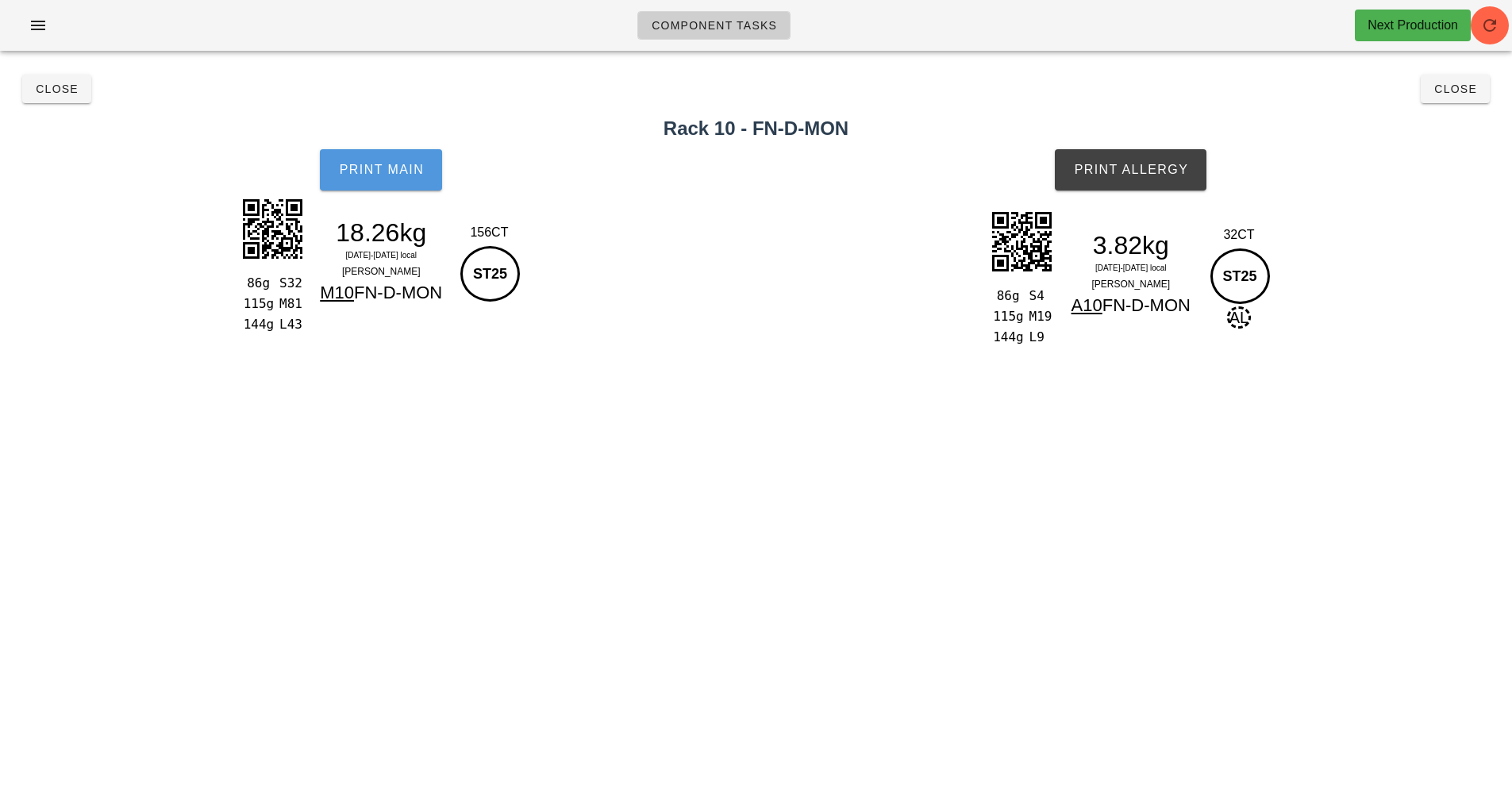
click at [381, 159] on button "Print Main" at bounding box center [381, 170] width 122 height 42
click at [382, 178] on button "Print Main" at bounding box center [381, 170] width 122 height 42
click at [380, 187] on button "Print Main" at bounding box center [381, 170] width 122 height 42
click at [1135, 175] on span "Print Allergy" at bounding box center [1131, 170] width 115 height 14
click at [75, 89] on span "Close" at bounding box center [57, 88] width 44 height 13
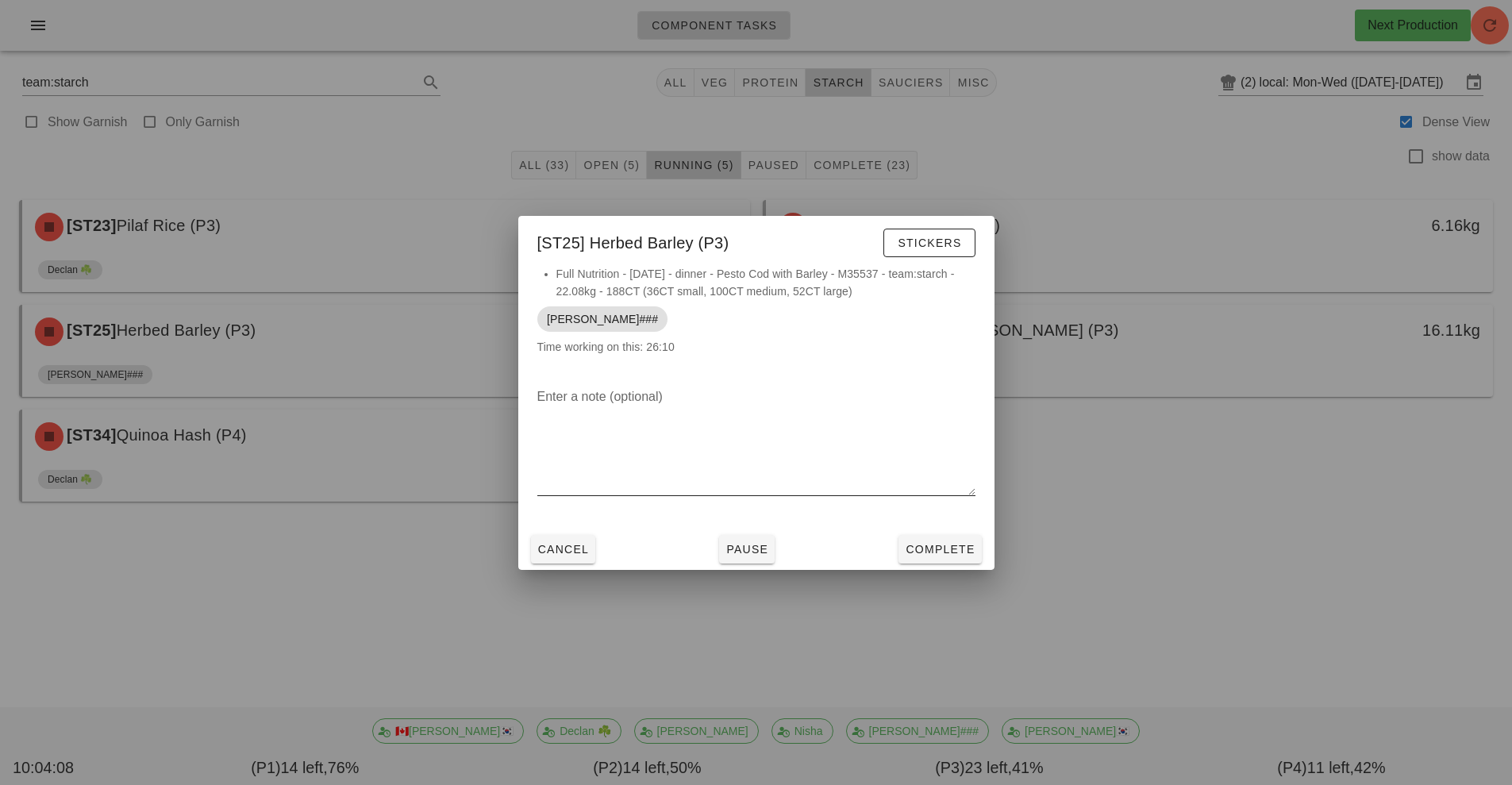
click at [567, 509] on div at bounding box center [756, 507] width 438 height 11
click at [555, 561] on button "Cancel" at bounding box center [564, 549] width 65 height 29
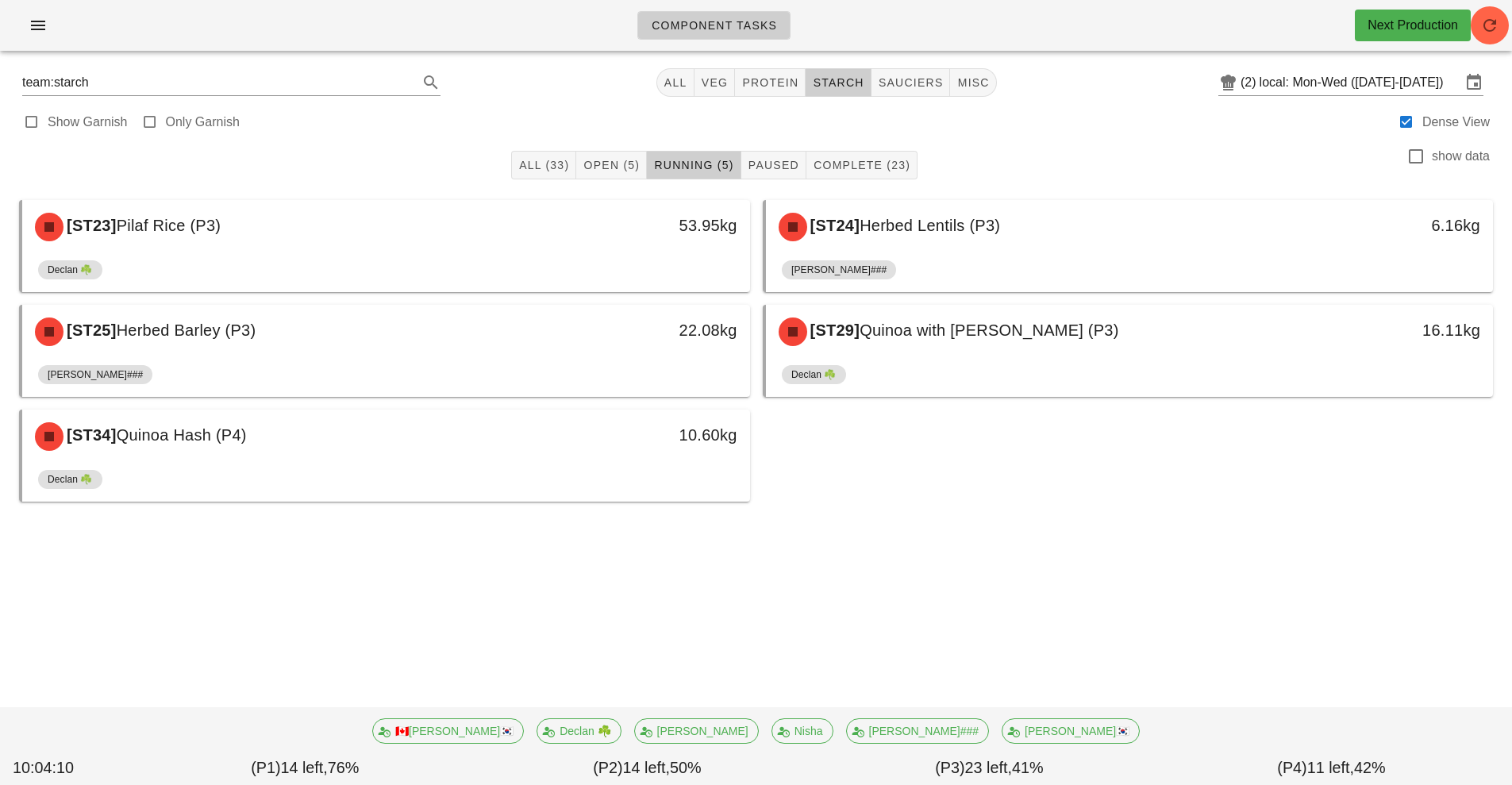
click at [559, 540] on div at bounding box center [756, 532] width 1487 height 47
click at [758, 94] on button "protein" at bounding box center [770, 83] width 70 height 29
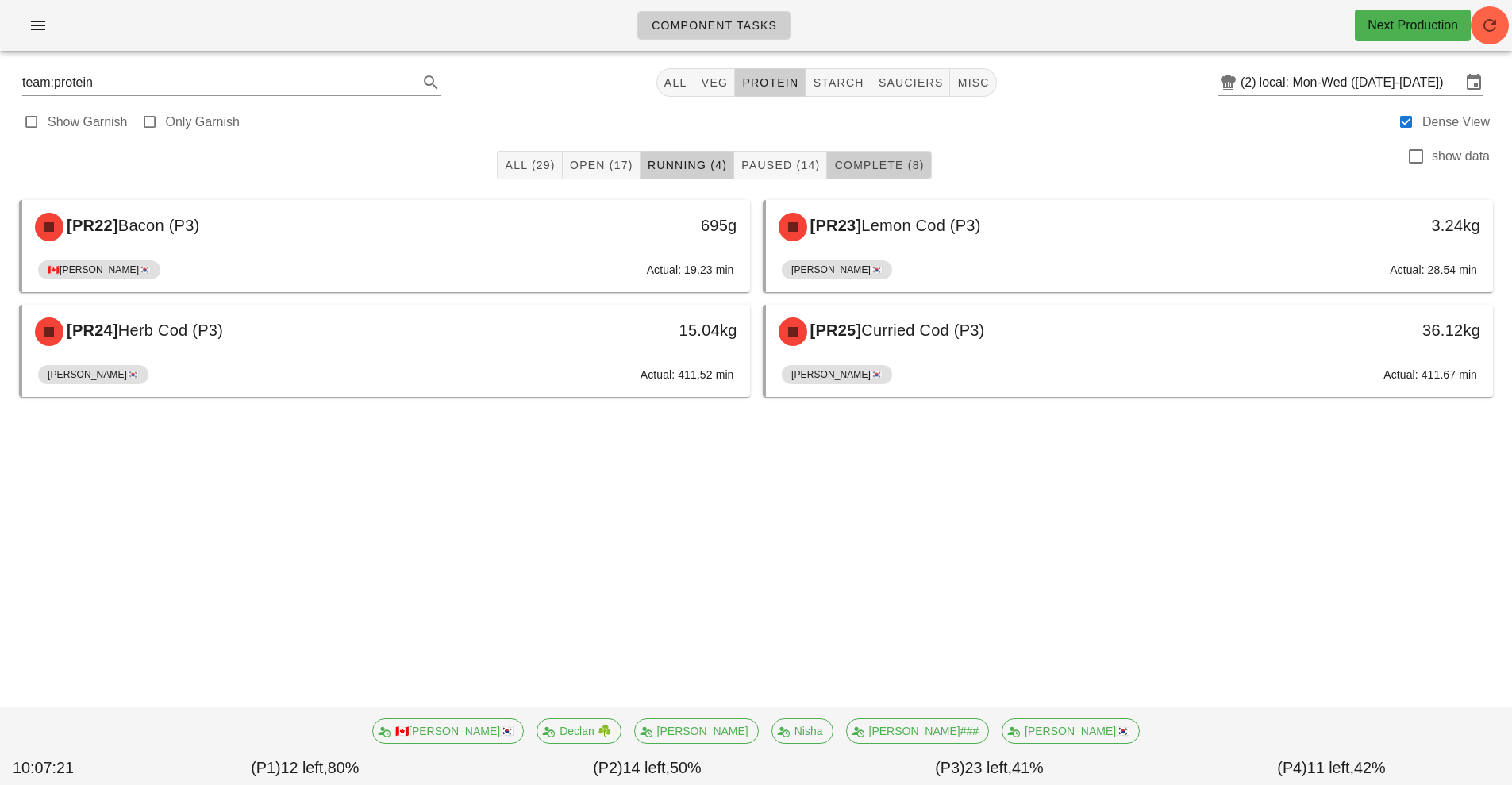
click at [891, 164] on span "Complete (8)" at bounding box center [878, 164] width 91 height 13
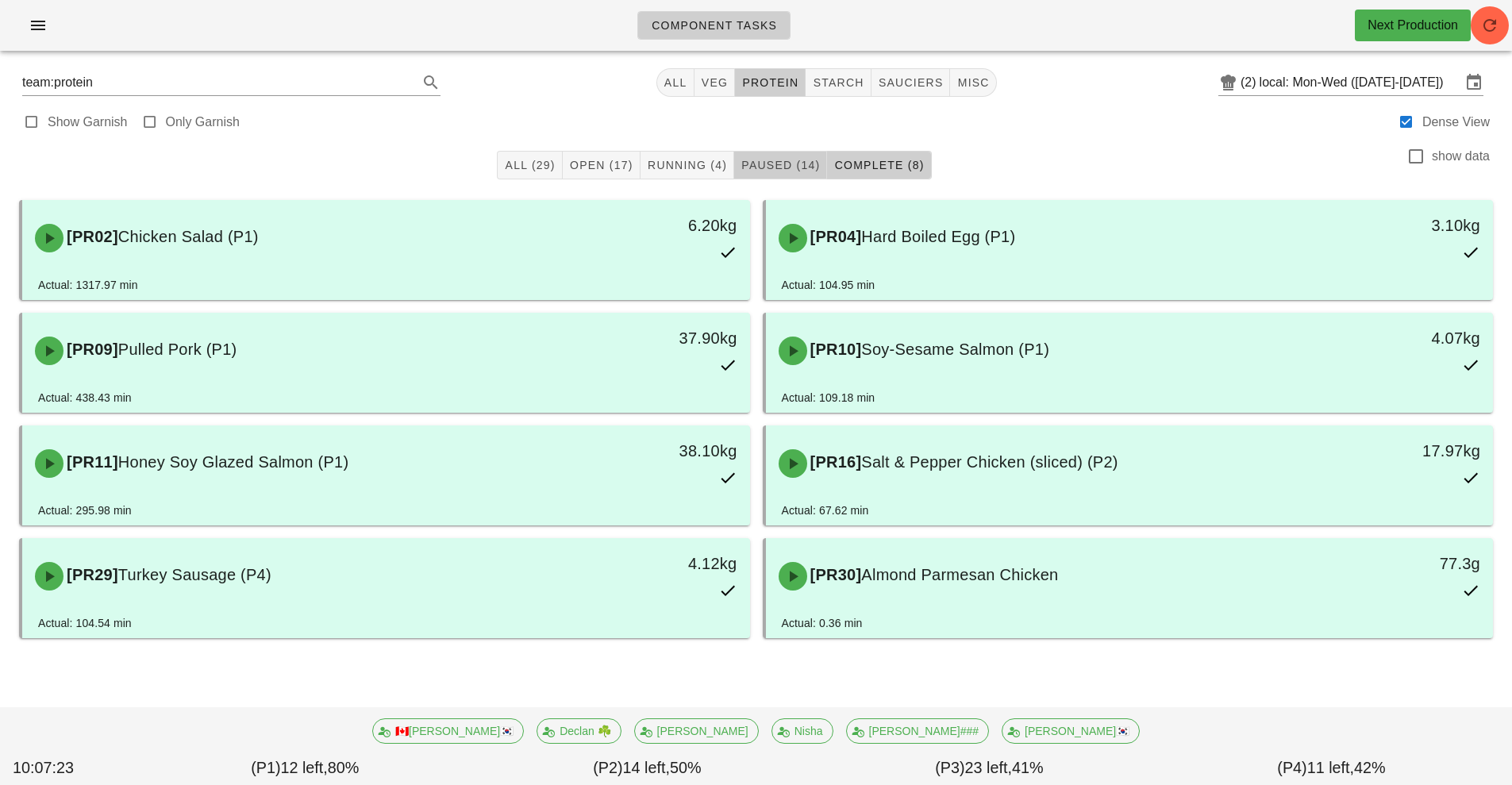
click at [759, 162] on span "Paused (14)" at bounding box center [781, 164] width 80 height 13
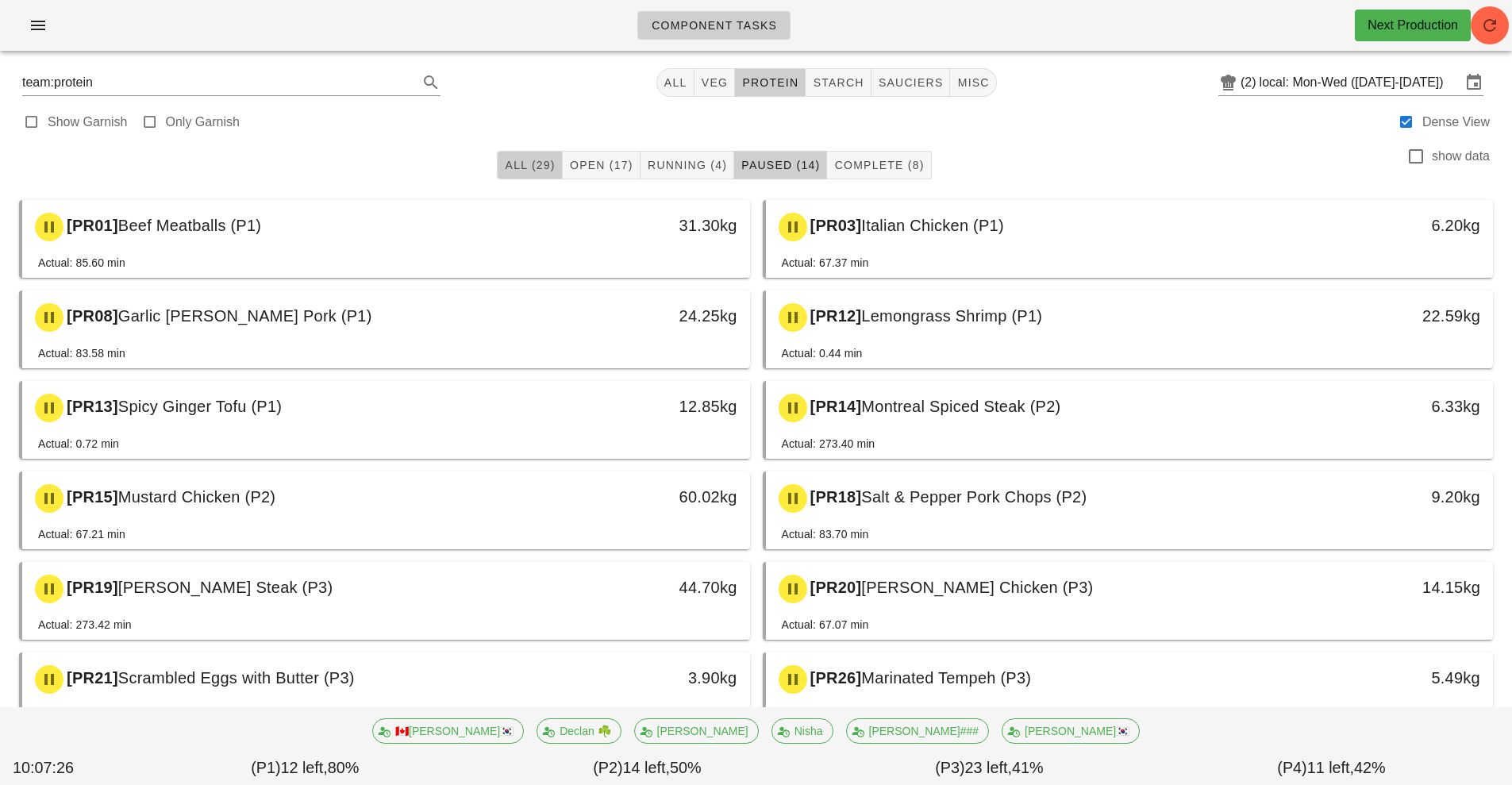
click at [531, 162] on span "All (29)" at bounding box center [530, 164] width 51 height 13
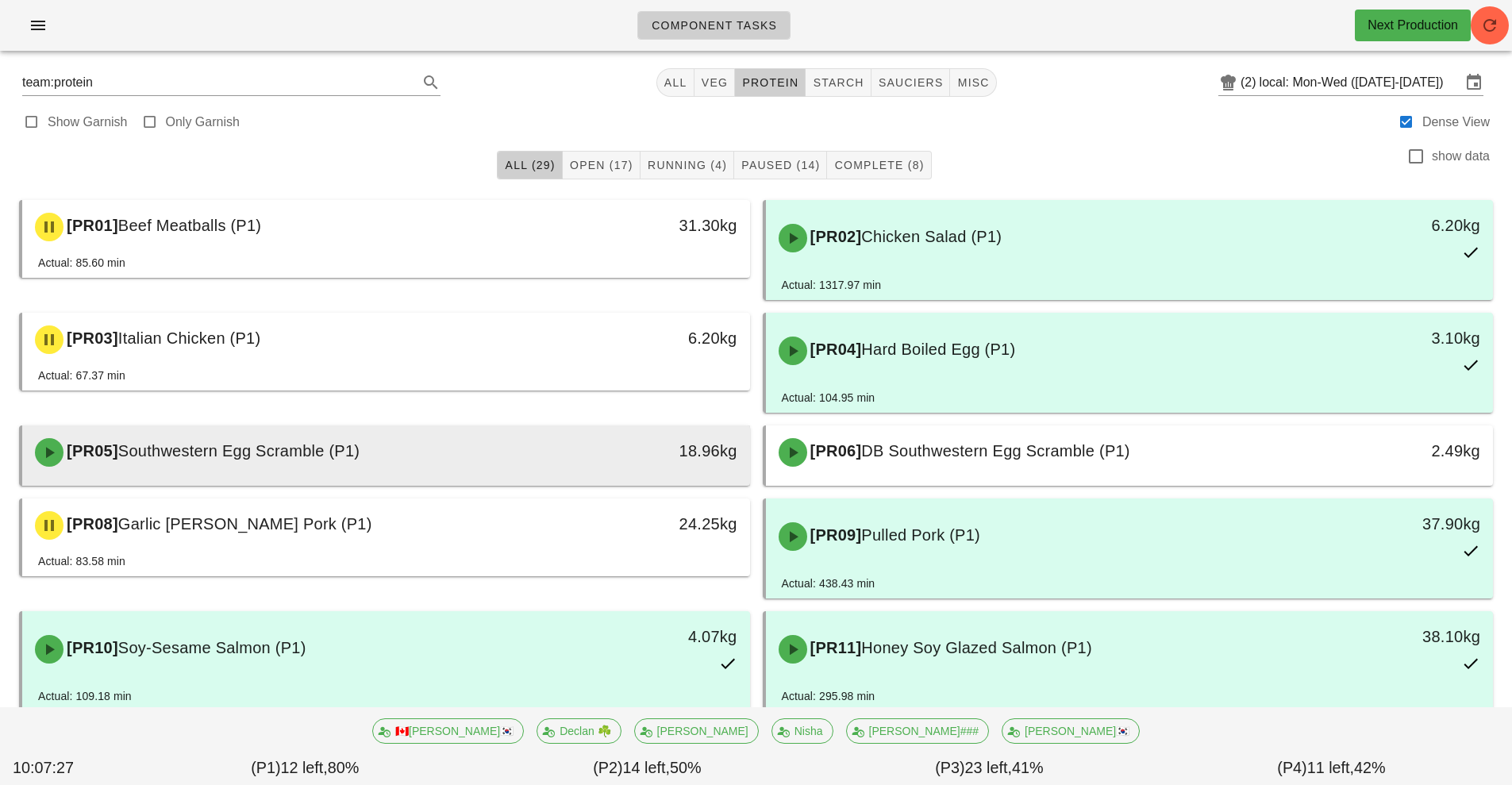
click at [310, 448] on span "Southwestern Egg Scramble (P1)" at bounding box center [239, 451] width 242 height 18
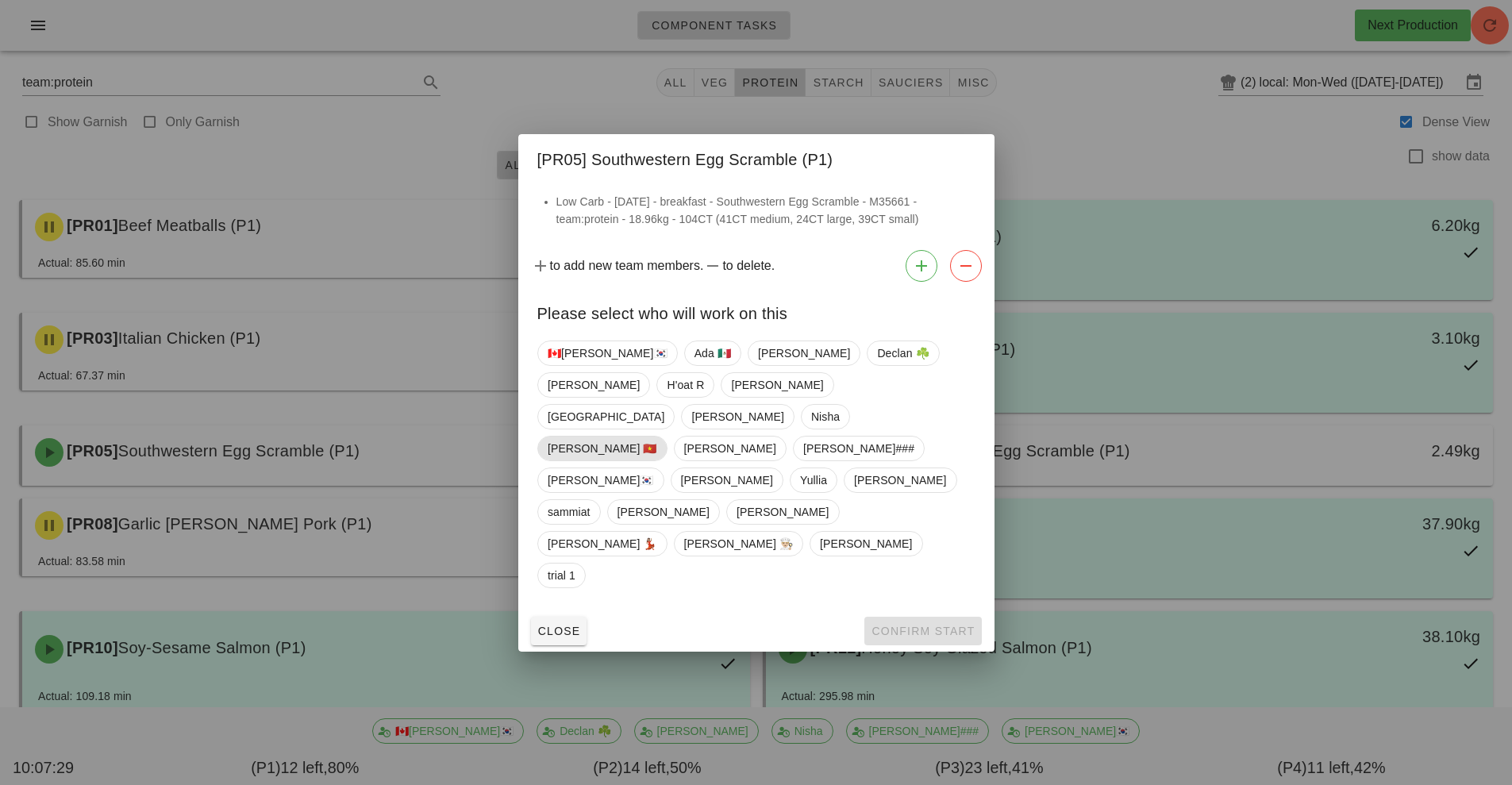
click at [657, 447] on span "Peter 🇻🇳" at bounding box center [602, 448] width 109 height 24
click at [557, 365] on span "🇨🇦[PERSON_NAME]🇰🇷" at bounding box center [607, 354] width 120 height 24
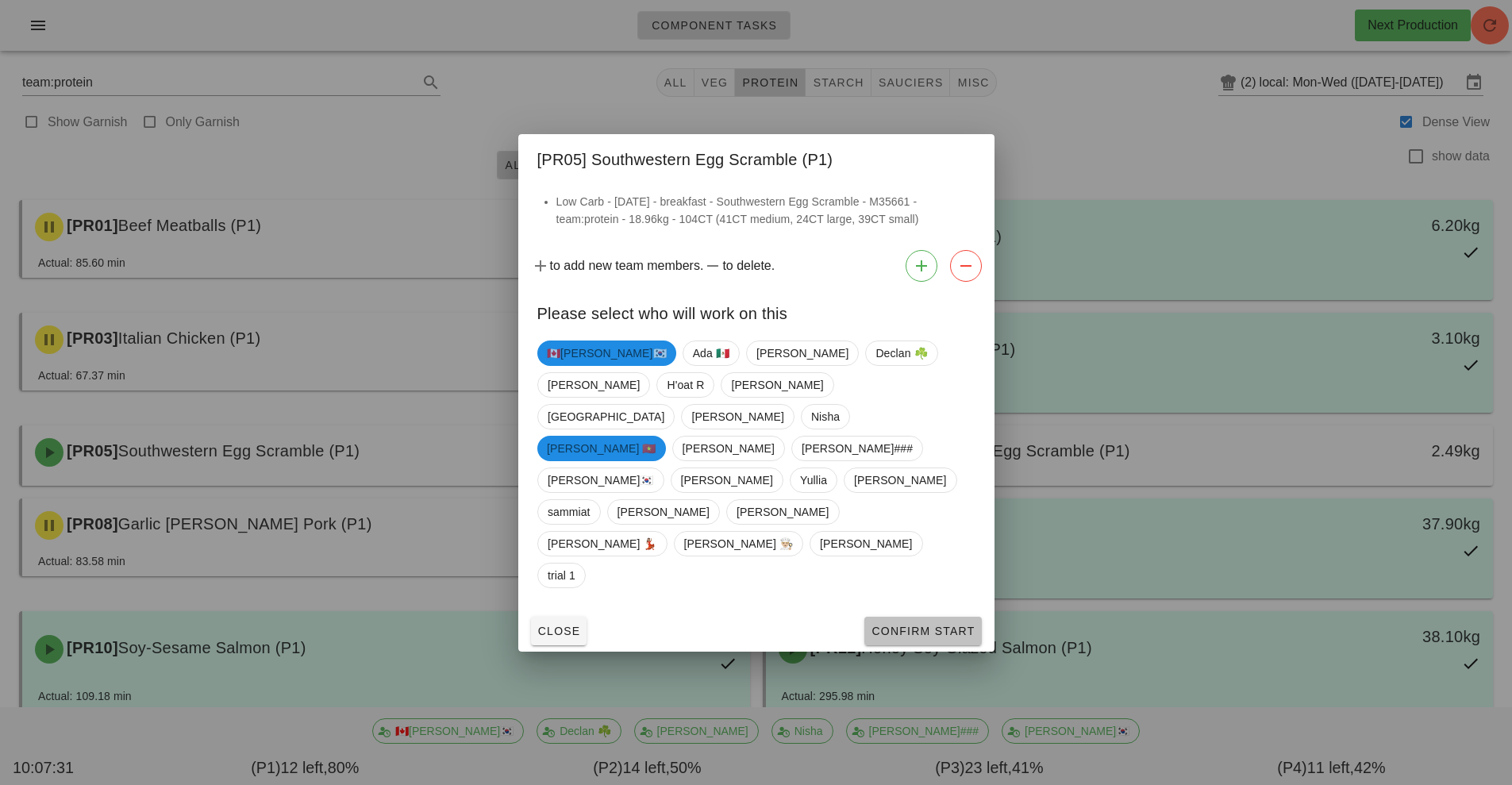
click at [908, 617] on button "Confirm Start" at bounding box center [923, 632] width 117 height 29
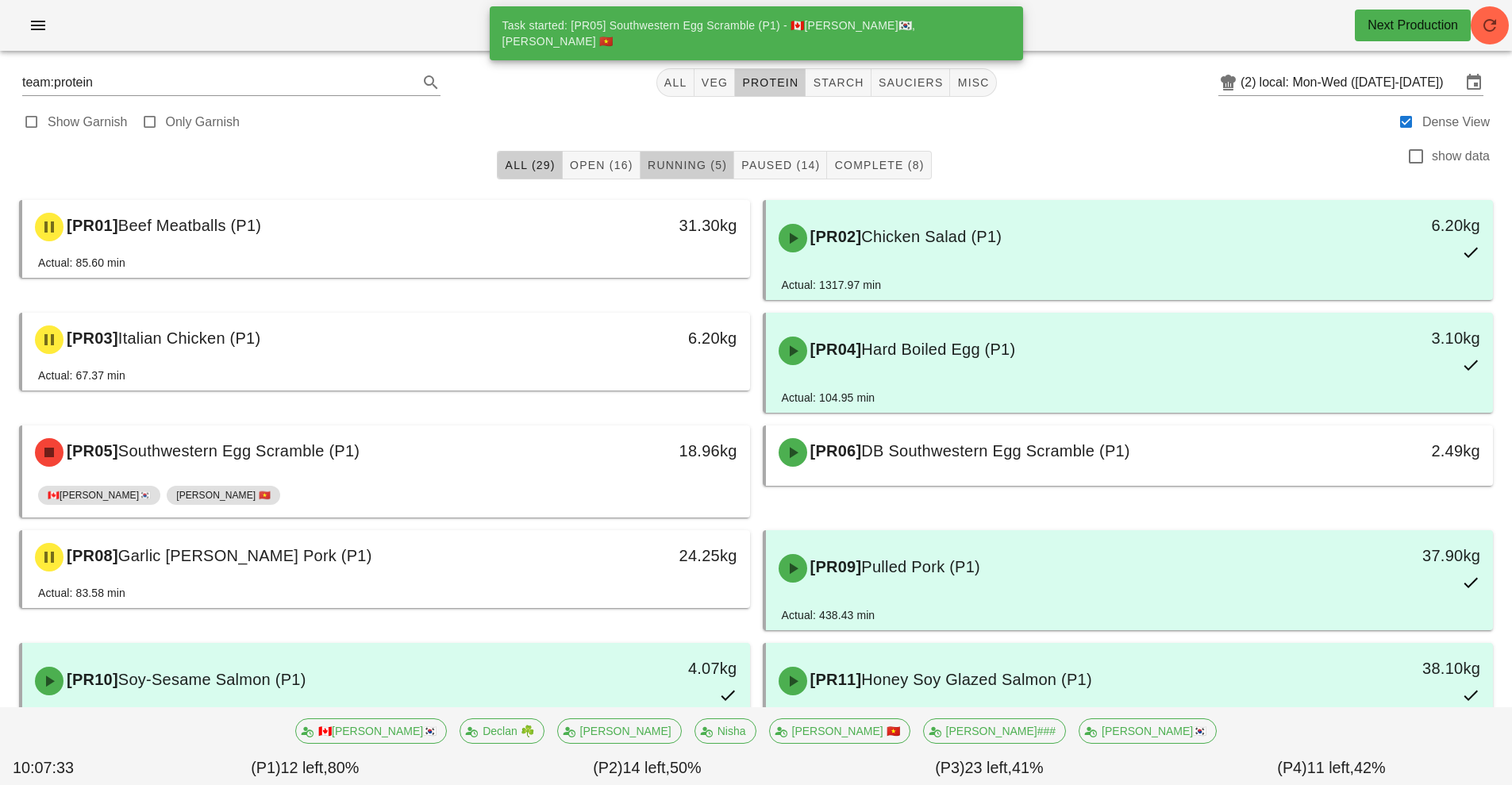
click at [686, 165] on span "Running (5)" at bounding box center [687, 164] width 81 height 13
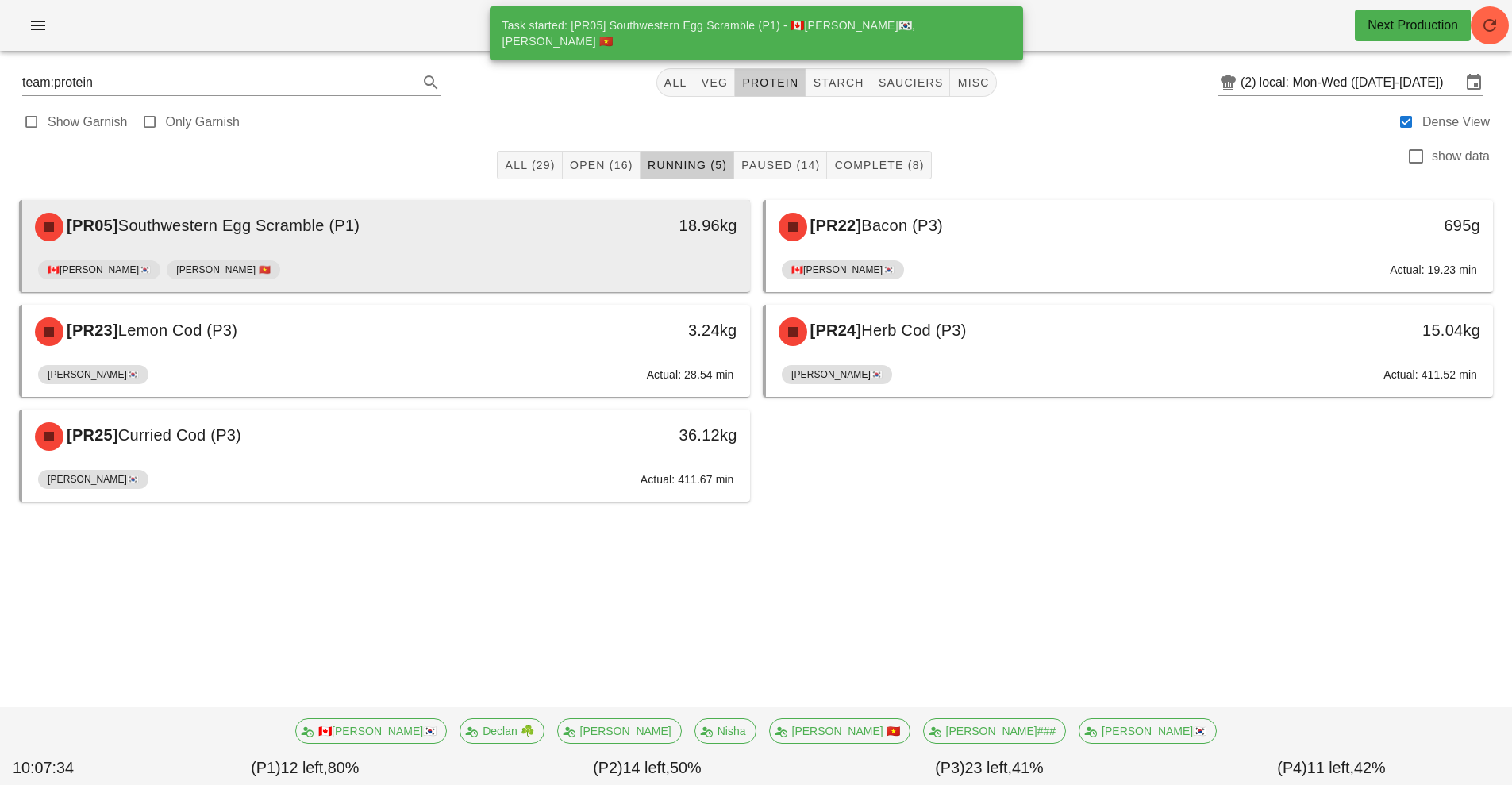
click at [491, 250] on div "[PR05] Southwestern Egg Scramble (P1)" at bounding box center [296, 227] width 541 height 47
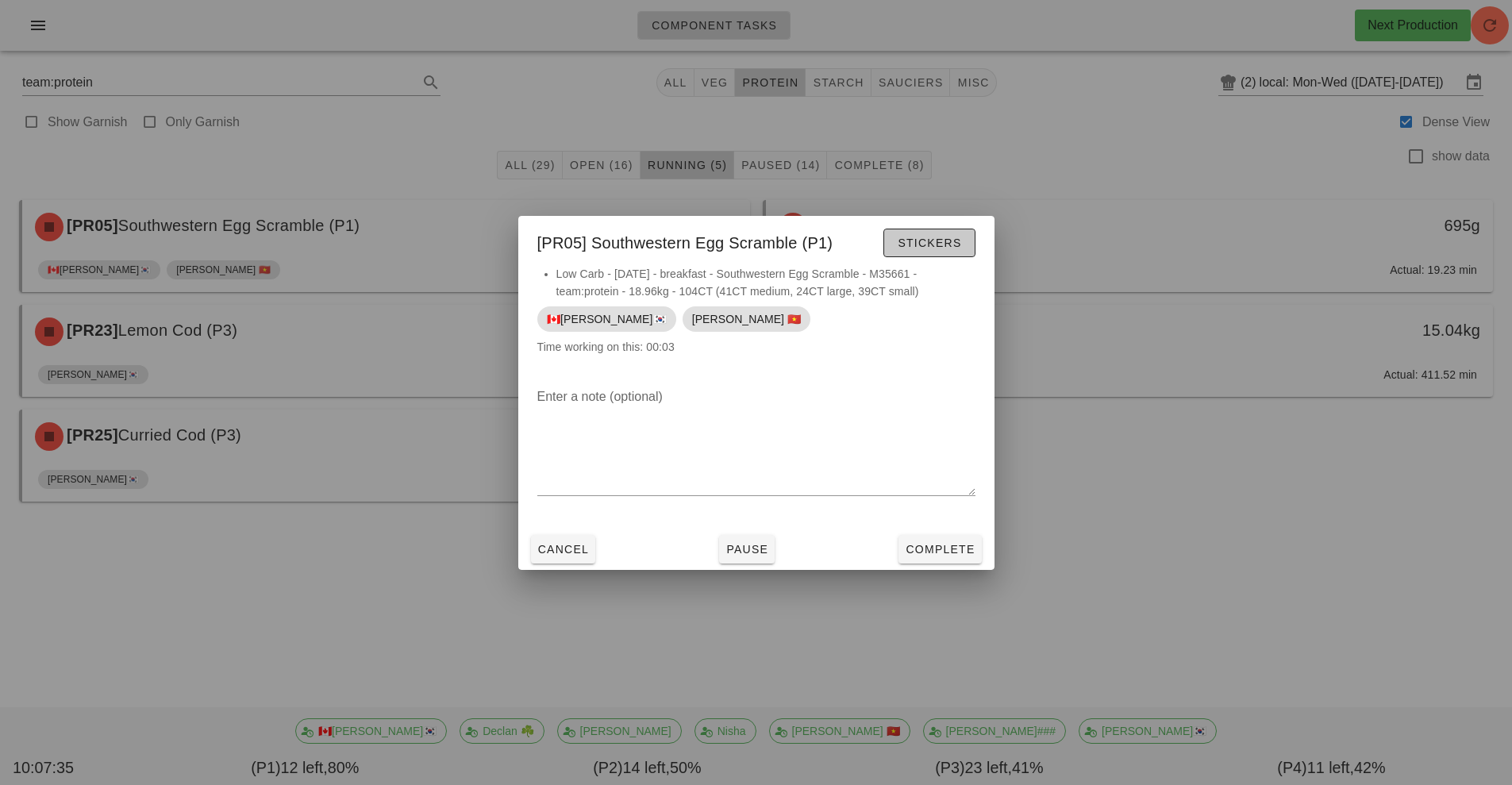
click at [914, 246] on span "Stickers" at bounding box center [929, 242] width 64 height 13
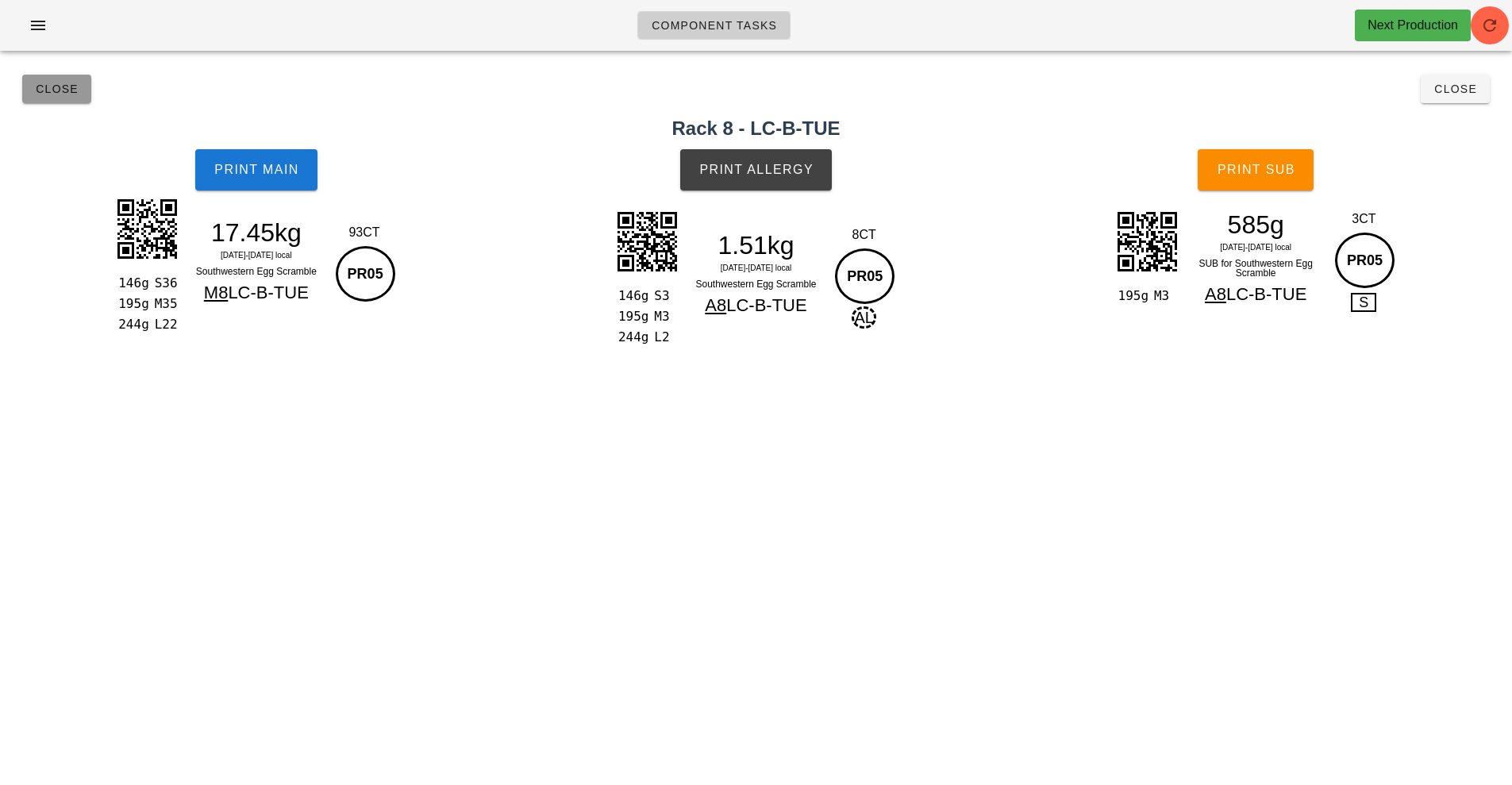
click at [68, 99] on button "Close" at bounding box center [56, 89] width 69 height 29
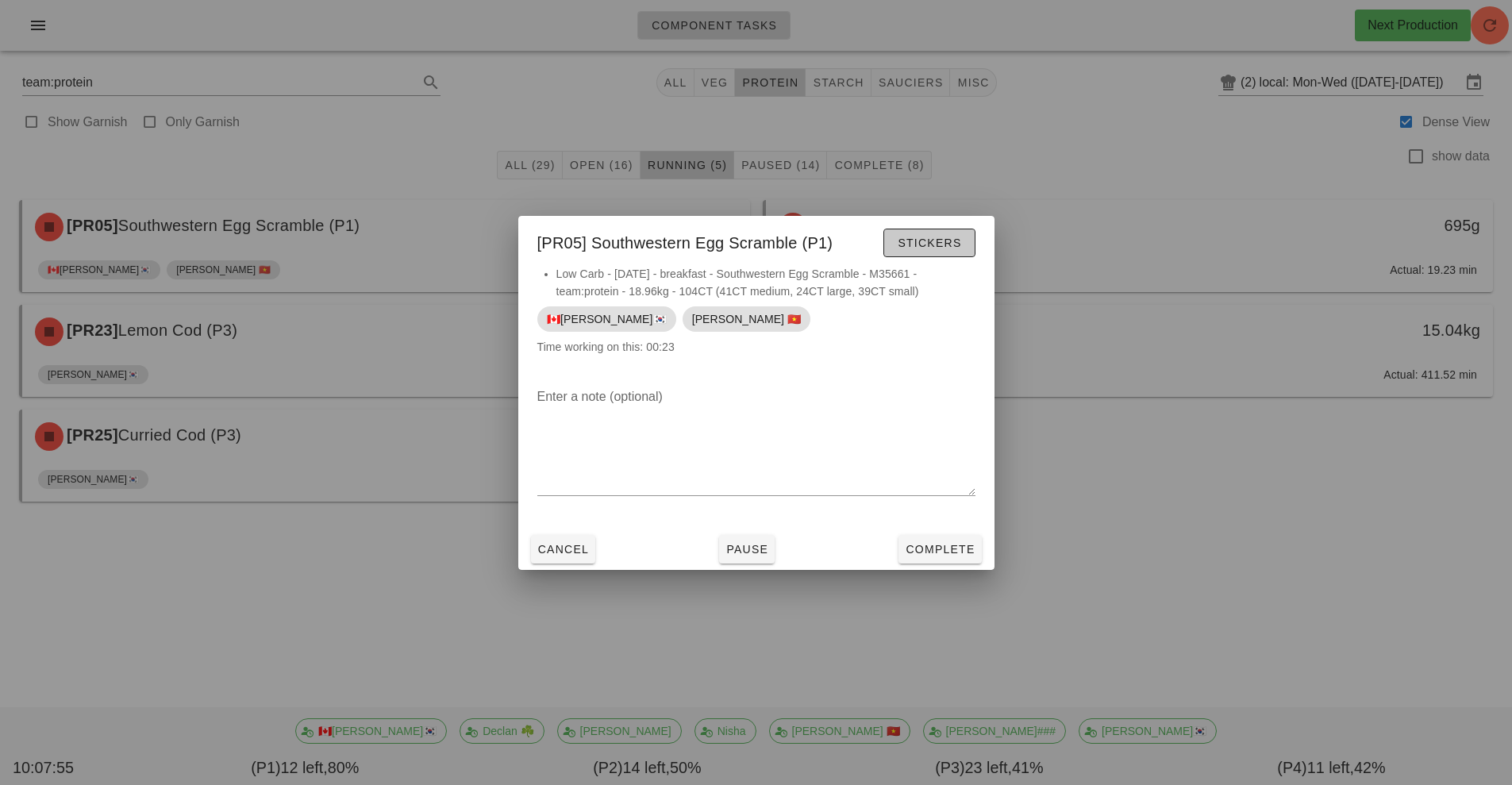
click at [935, 239] on span "Stickers" at bounding box center [929, 242] width 64 height 13
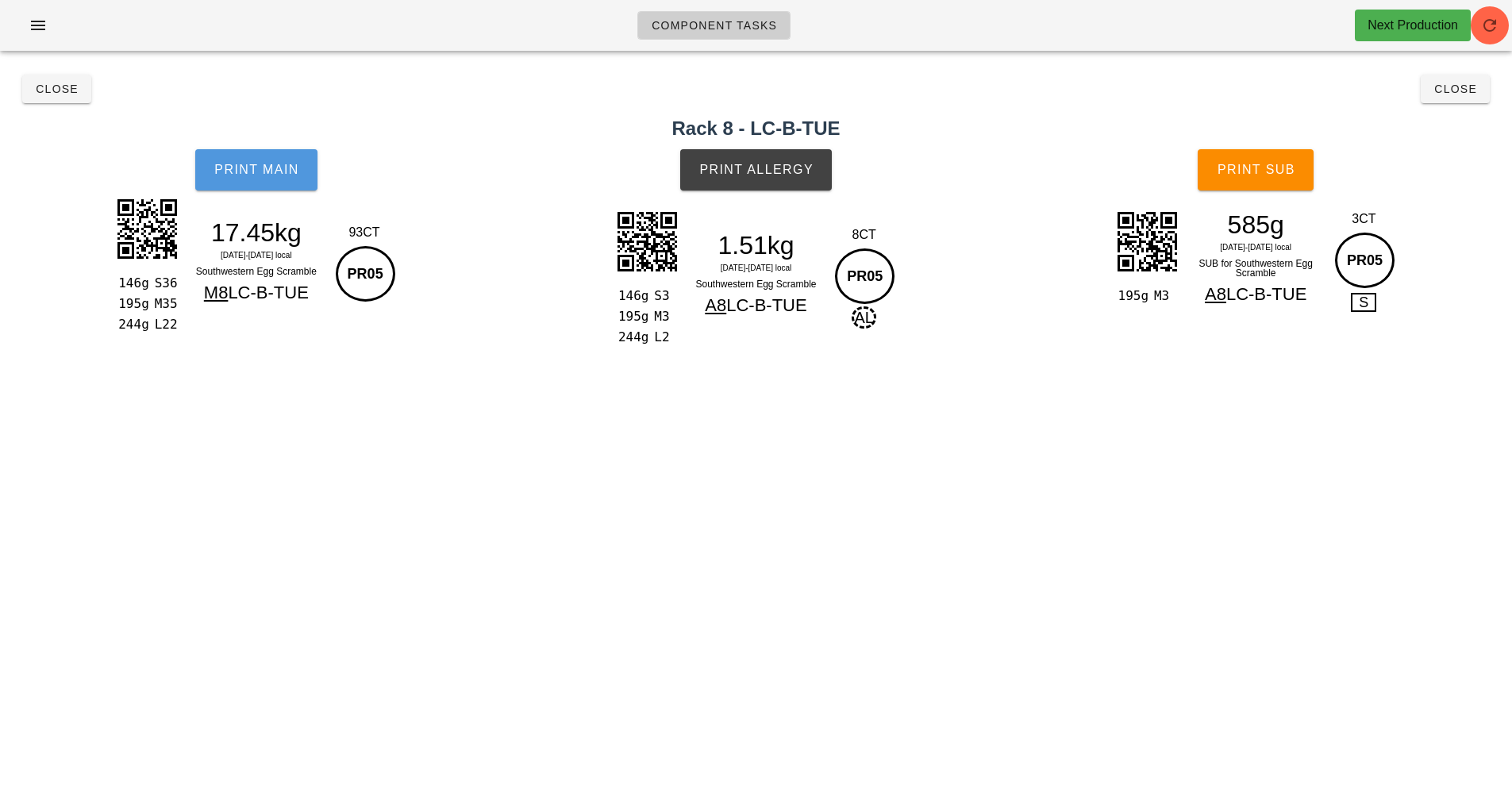
click at [253, 183] on button "Print Main" at bounding box center [256, 170] width 122 height 42
click at [278, 181] on button "Print Main" at bounding box center [256, 170] width 122 height 42
click at [281, 169] on span "Print Main" at bounding box center [256, 170] width 86 height 14
click at [756, 169] on span "Print Allergy" at bounding box center [756, 170] width 115 height 14
click at [1276, 174] on span "Print Sub" at bounding box center [1256, 170] width 79 height 14
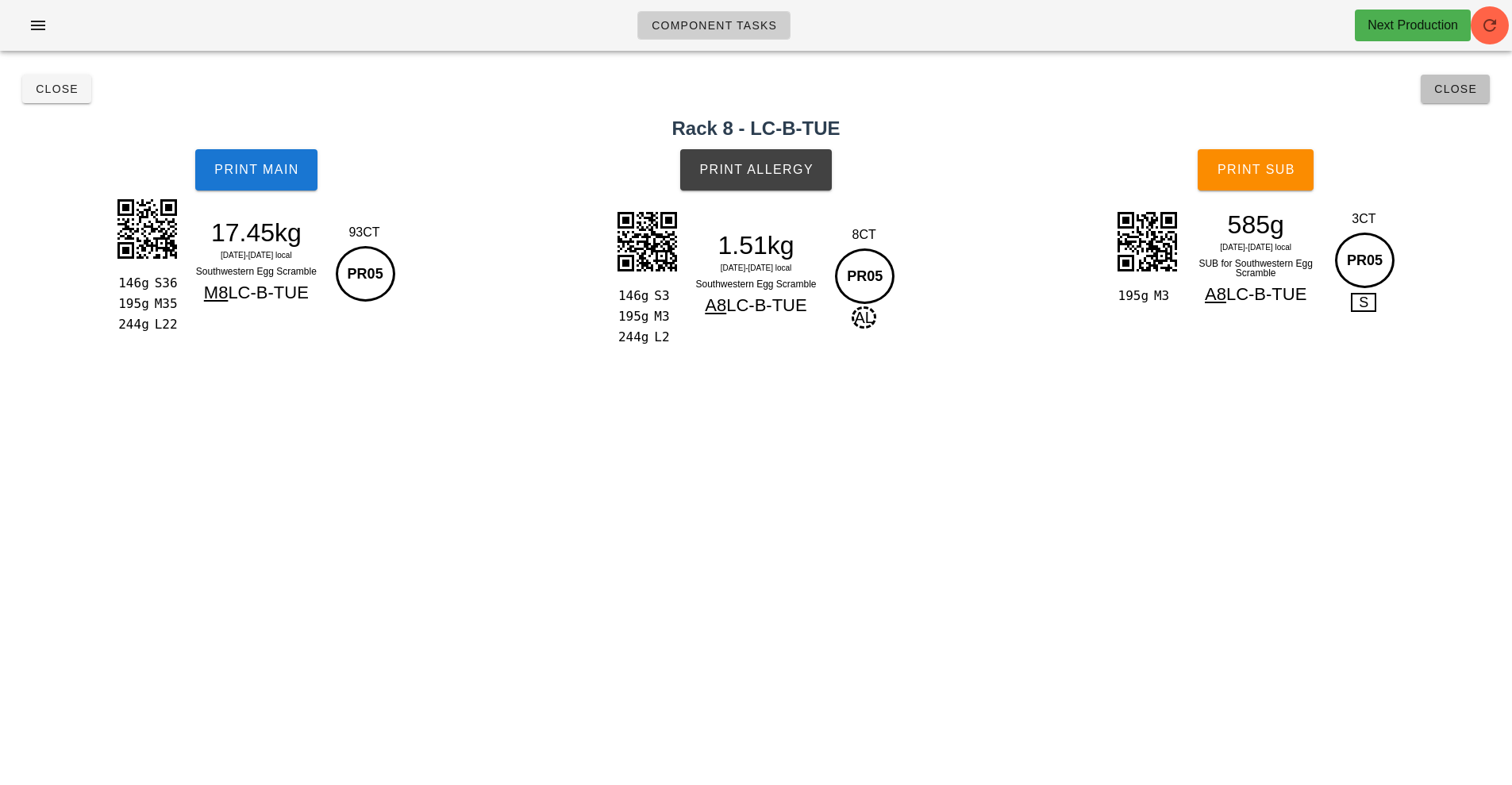
click at [1465, 91] on span "Close" at bounding box center [1455, 88] width 44 height 13
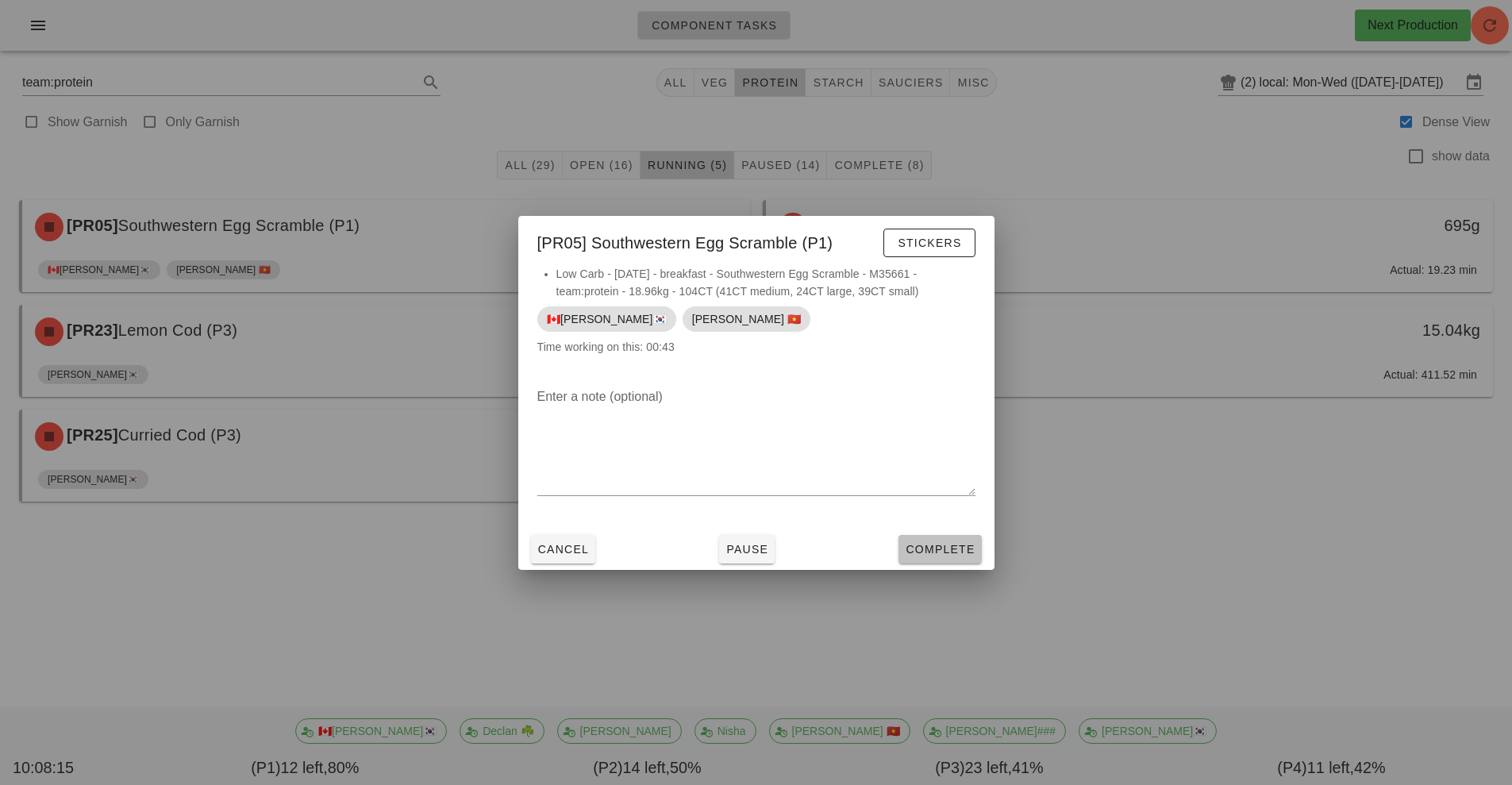
click at [957, 552] on span "Complete" at bounding box center [940, 549] width 69 height 13
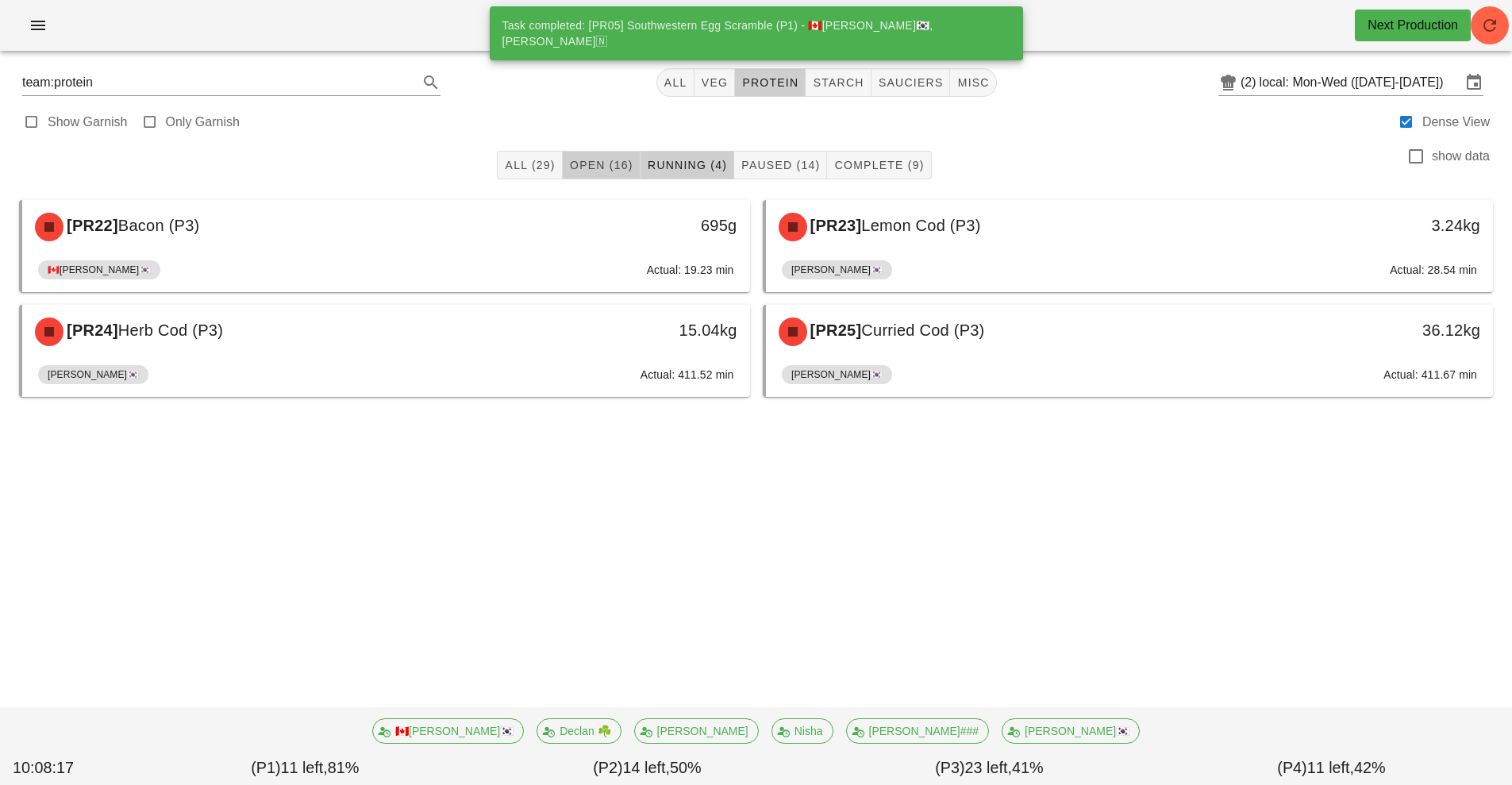
click at [606, 151] on button "Open (16)" at bounding box center [602, 165] width 78 height 29
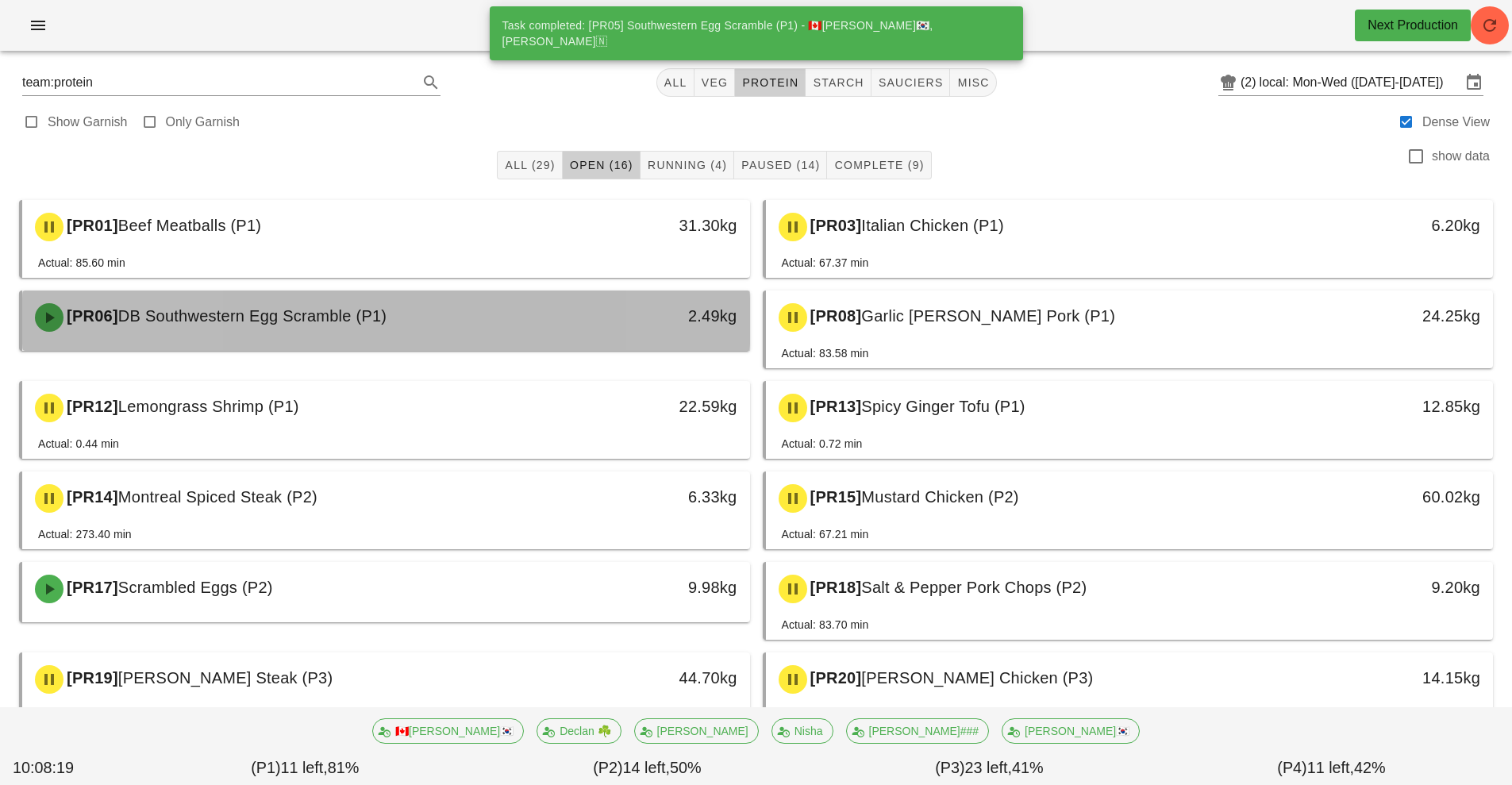
click at [519, 348] on div at bounding box center [386, 347] width 696 height 6
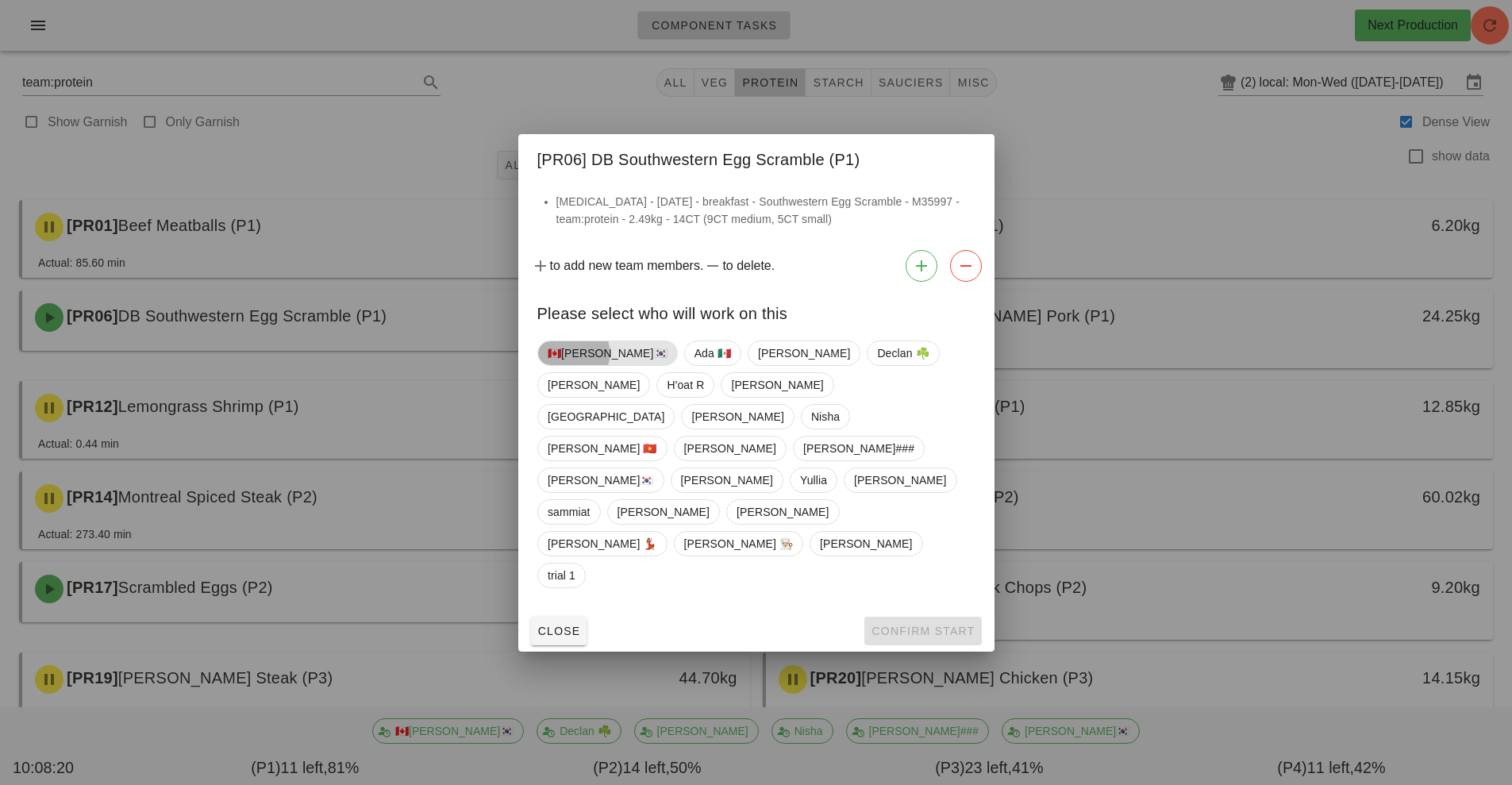
click at [569, 365] on span "🇨🇦[PERSON_NAME]🇰🇷" at bounding box center [607, 354] width 120 height 24
click at [657, 450] on span "[PERSON_NAME] 🇻🇳" at bounding box center [602, 448] width 109 height 24
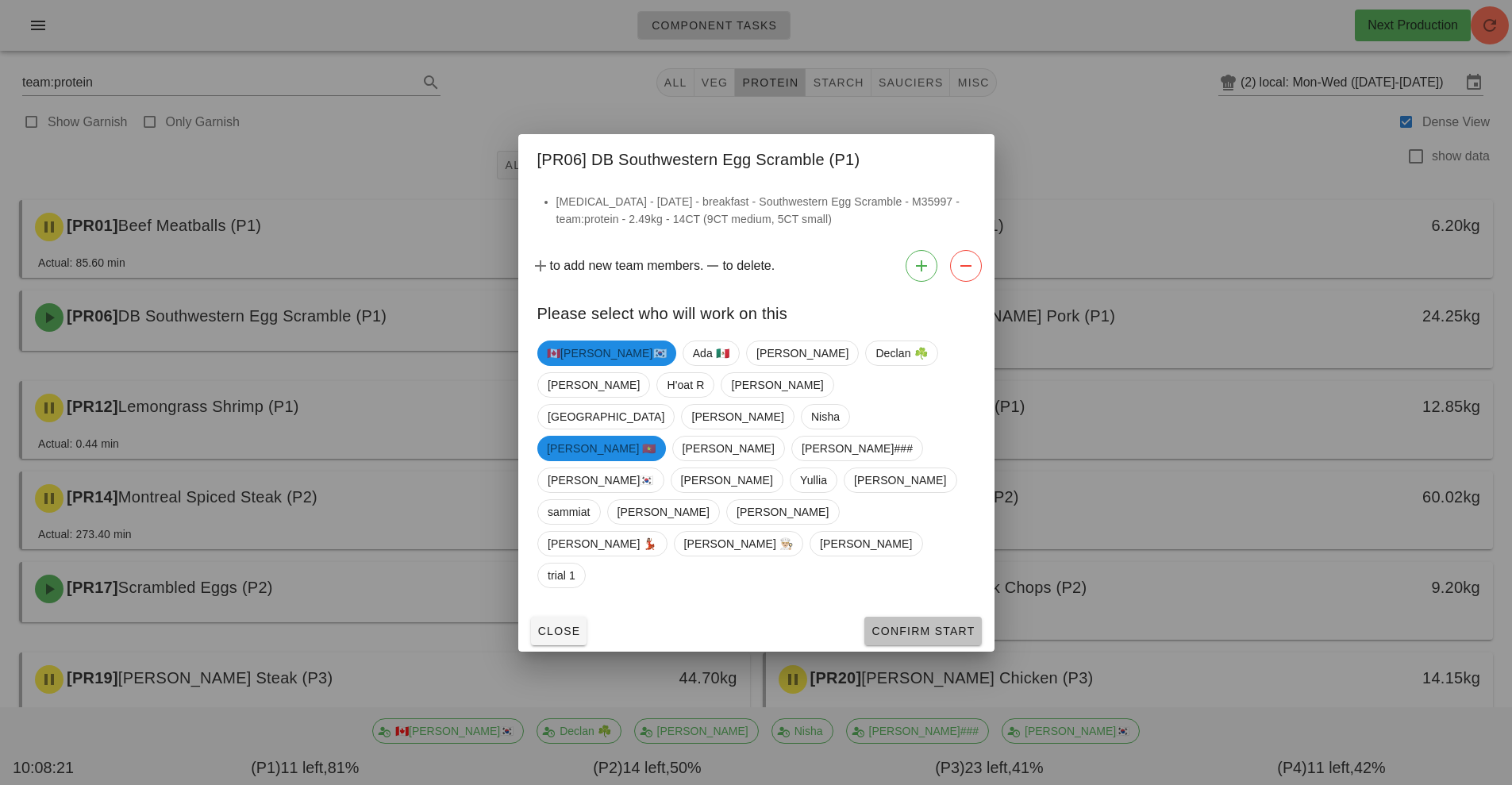
click at [926, 625] on span "Confirm Start" at bounding box center [922, 631] width 104 height 13
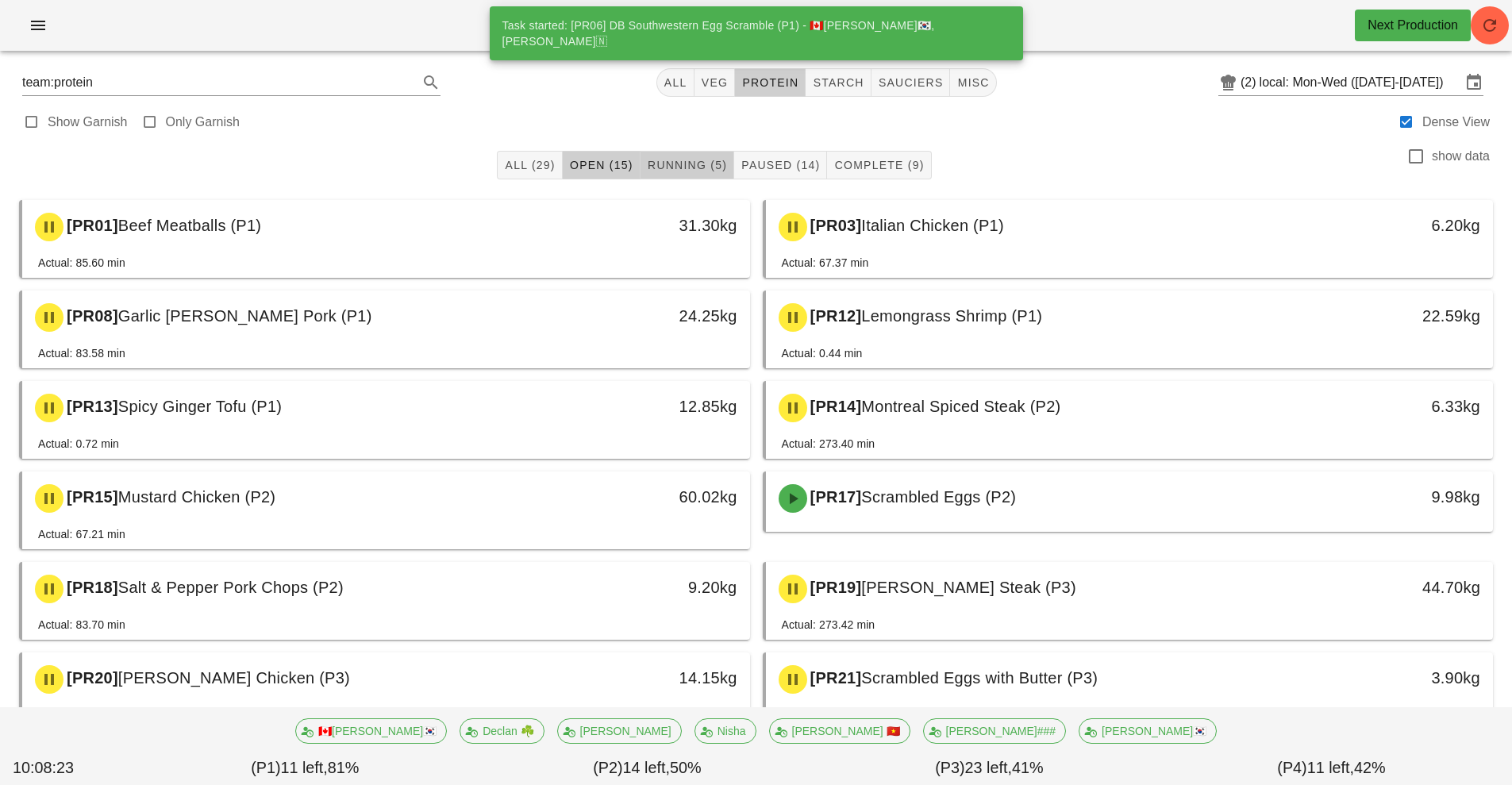
click at [676, 167] on span "Running (5)" at bounding box center [687, 164] width 81 height 13
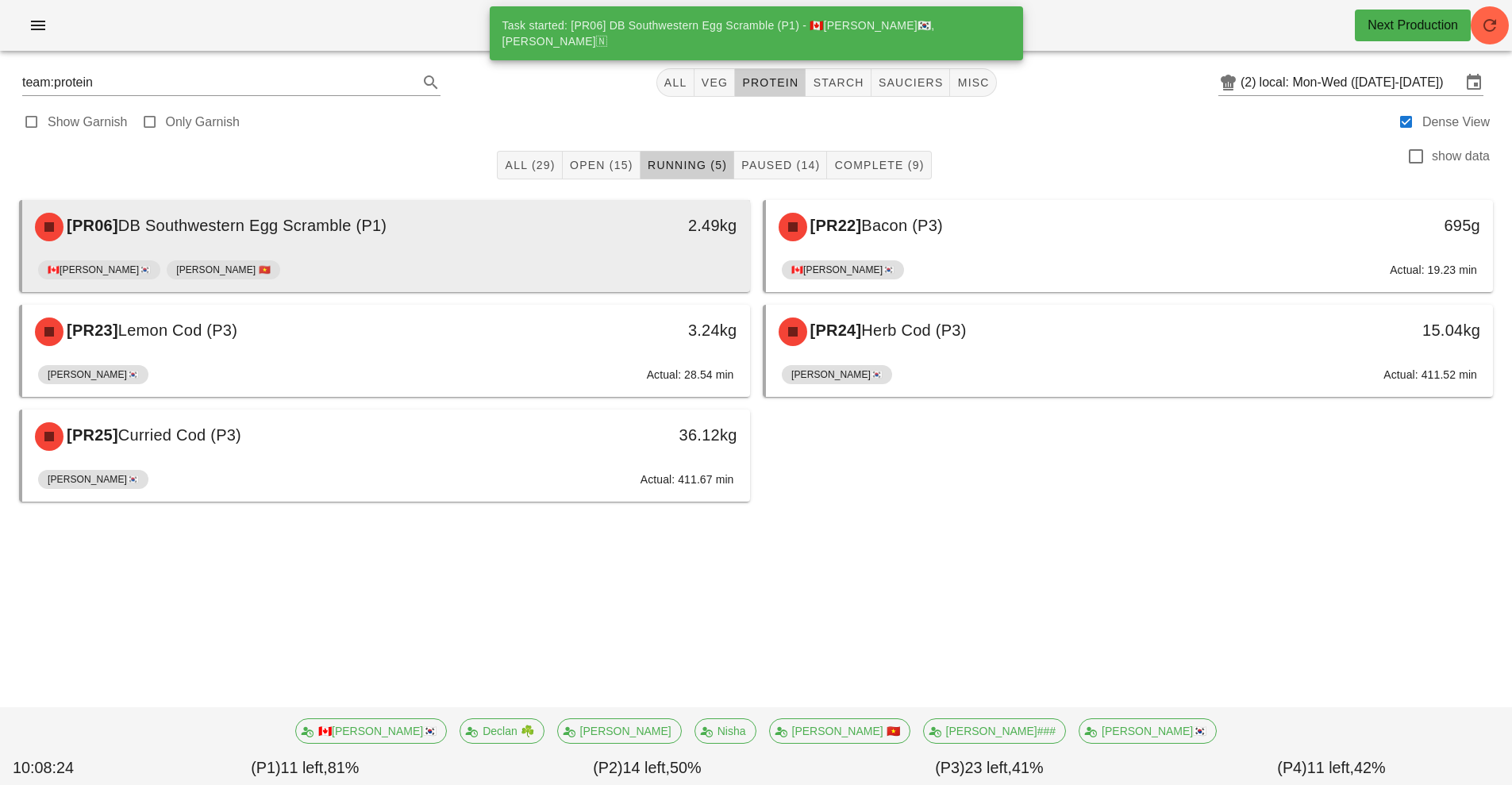
click at [451, 249] on div "[PR06] DB Southwestern Egg Scramble (P1)" at bounding box center [296, 227] width 541 height 47
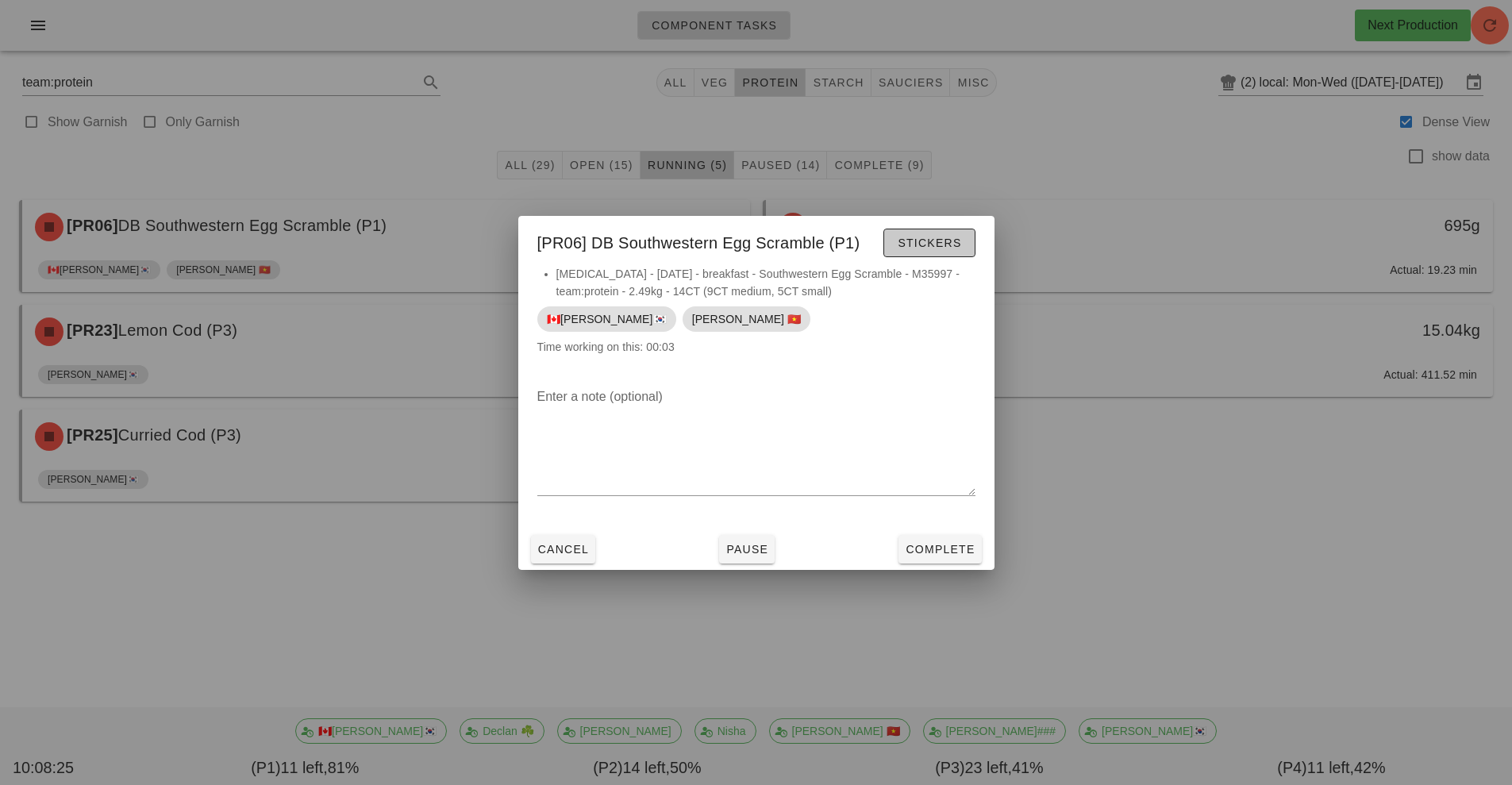
click at [930, 246] on span "Stickers" at bounding box center [929, 242] width 64 height 13
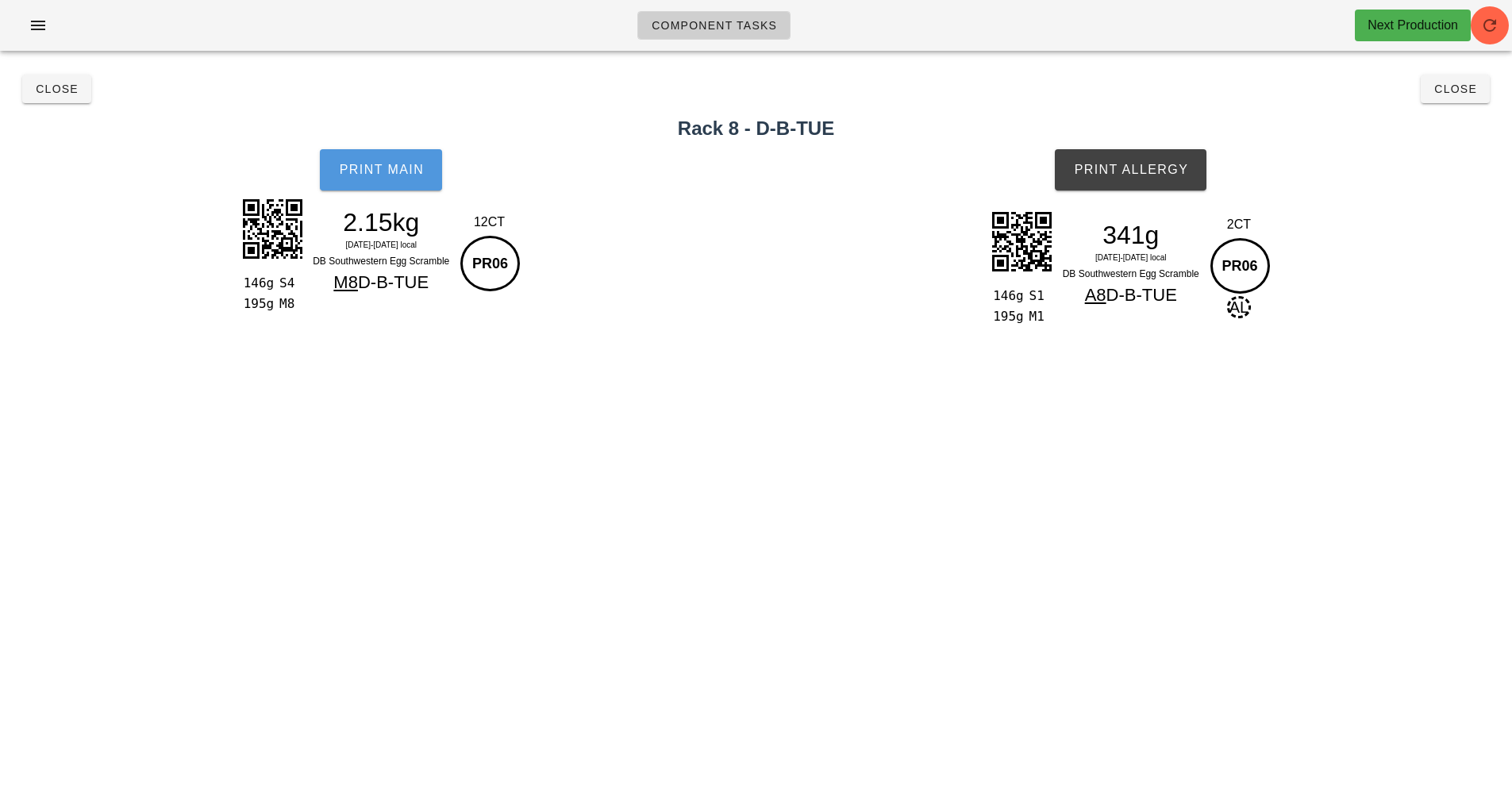
click at [406, 167] on span "Print Main" at bounding box center [381, 170] width 86 height 14
click at [1143, 183] on button "Print Allergy" at bounding box center [1131, 170] width 152 height 42
click at [1452, 90] on span "Close" at bounding box center [1455, 88] width 44 height 13
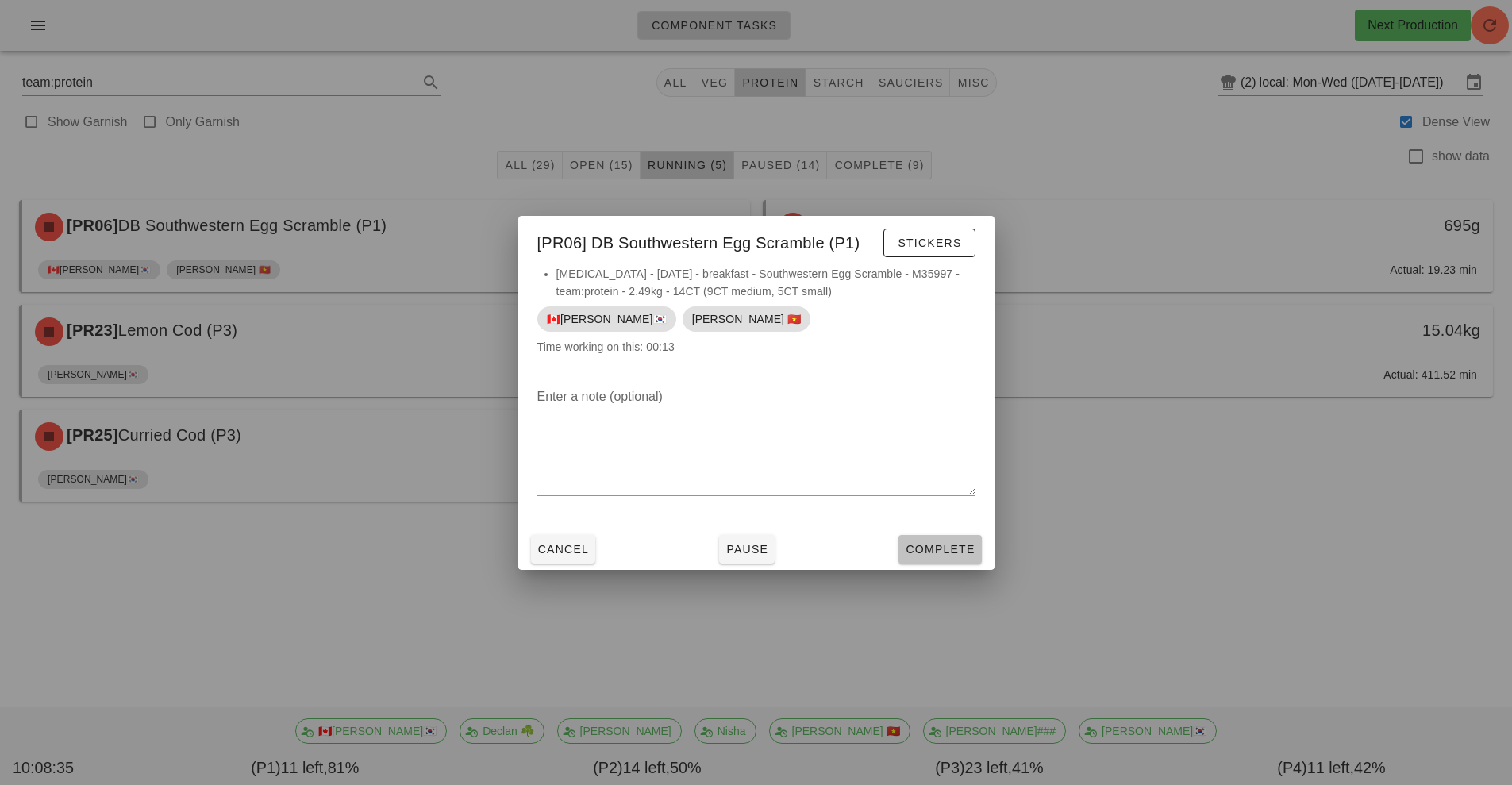
click at [943, 546] on span "Complete" at bounding box center [940, 549] width 69 height 13
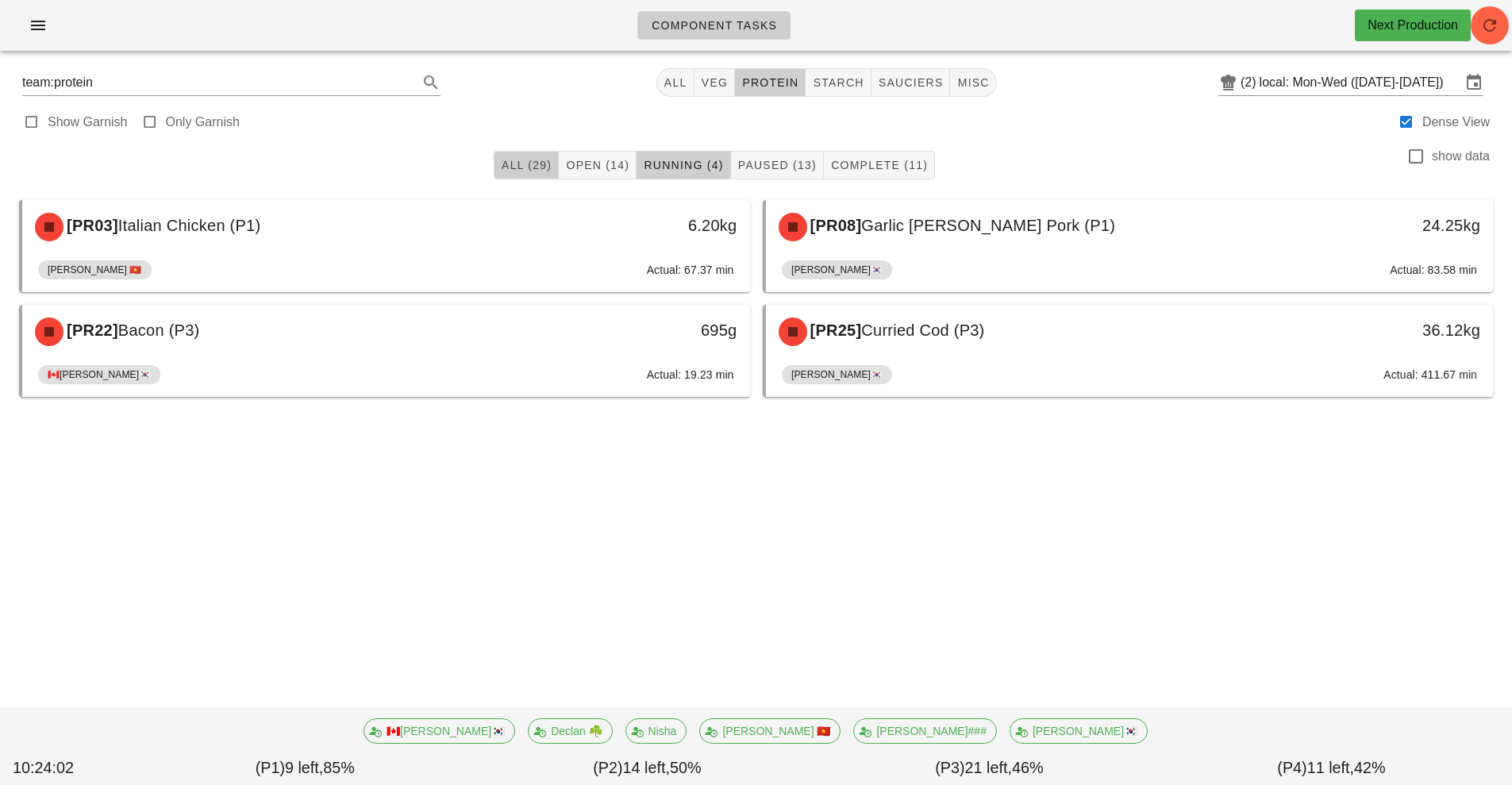
click at [512, 177] on button "All (29)" at bounding box center [526, 165] width 65 height 29
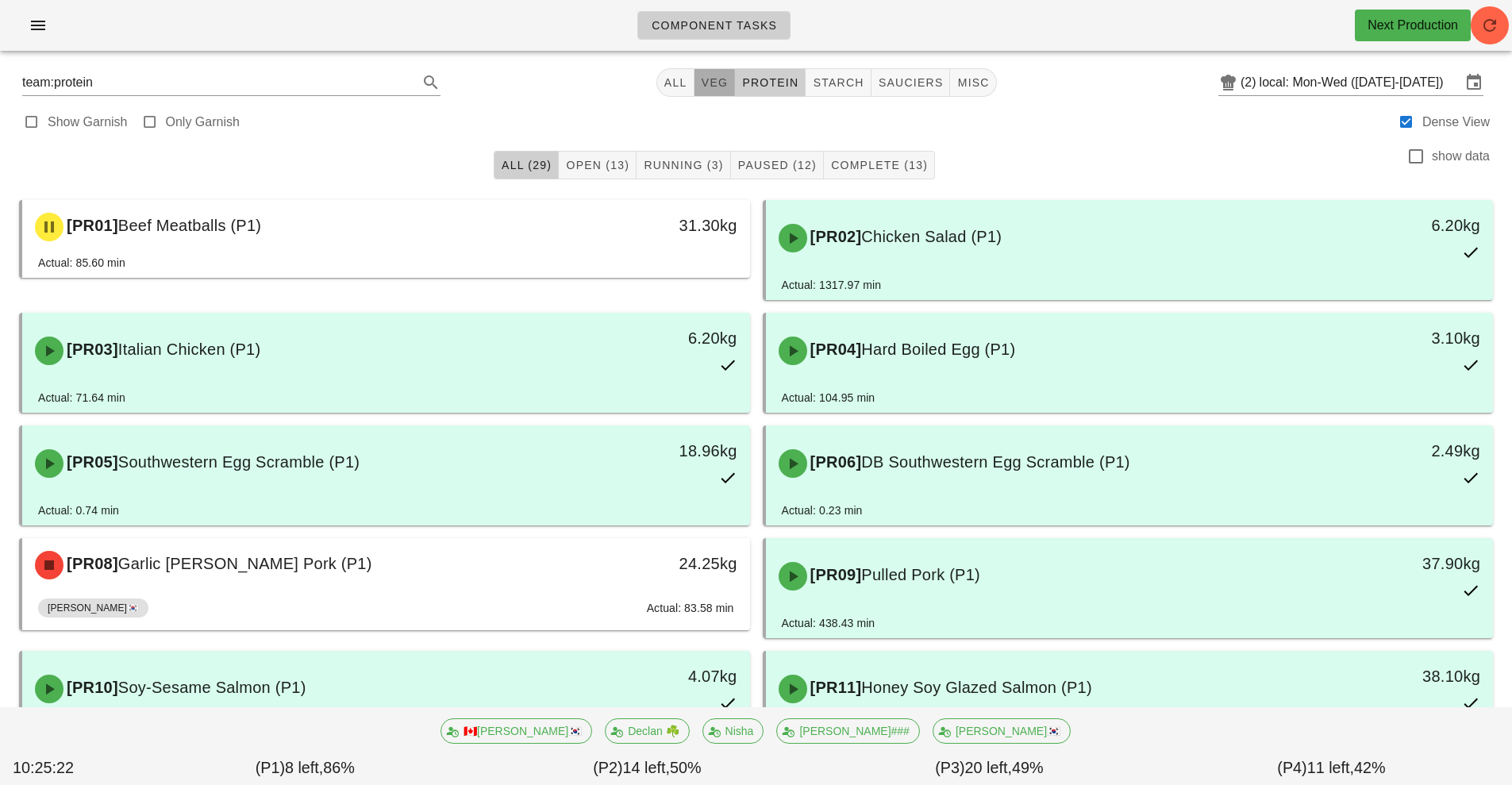
click at [710, 95] on button "veg" at bounding box center [714, 83] width 42 height 29
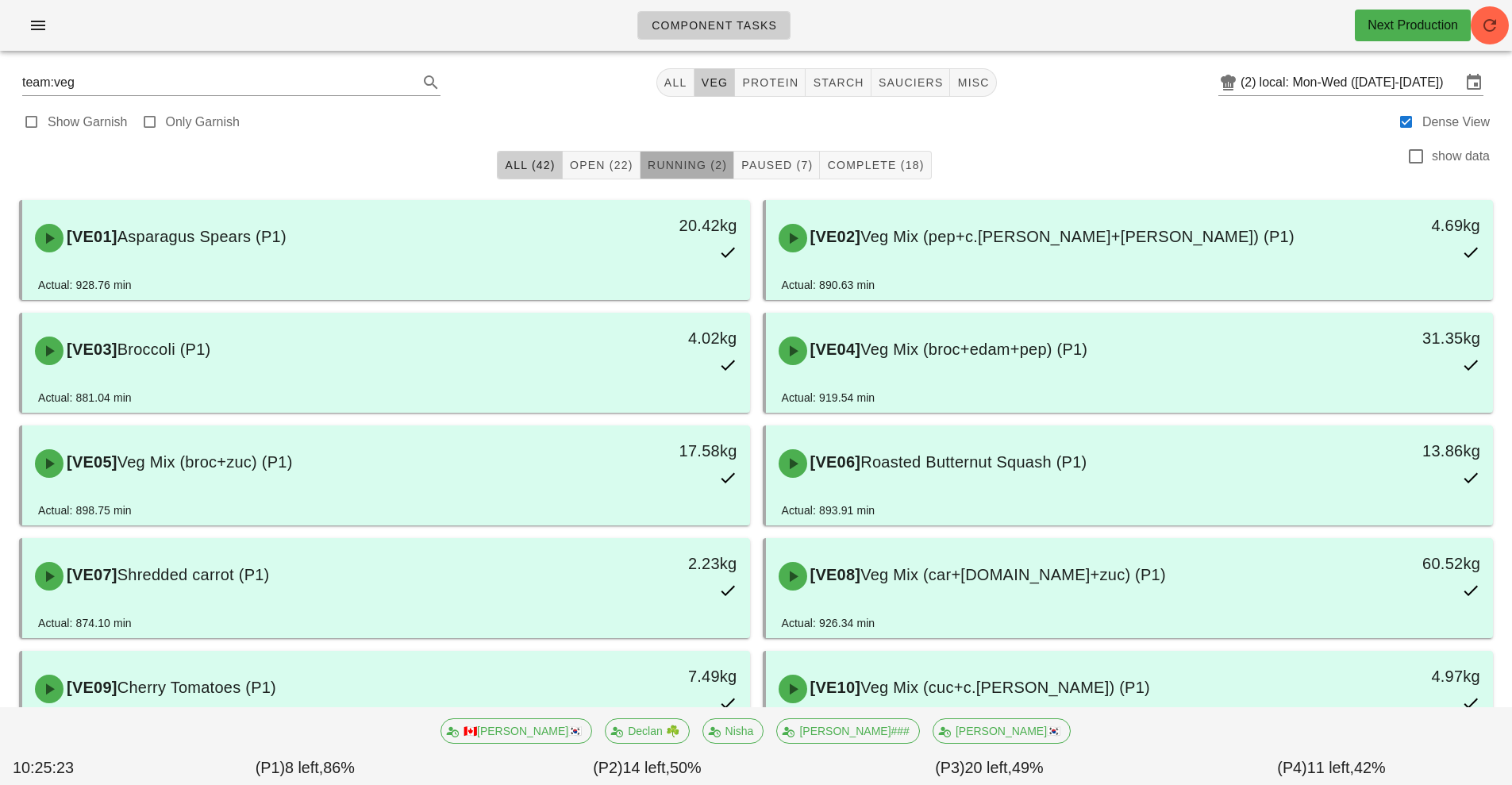
click at [687, 167] on span "Running (2)" at bounding box center [687, 164] width 81 height 13
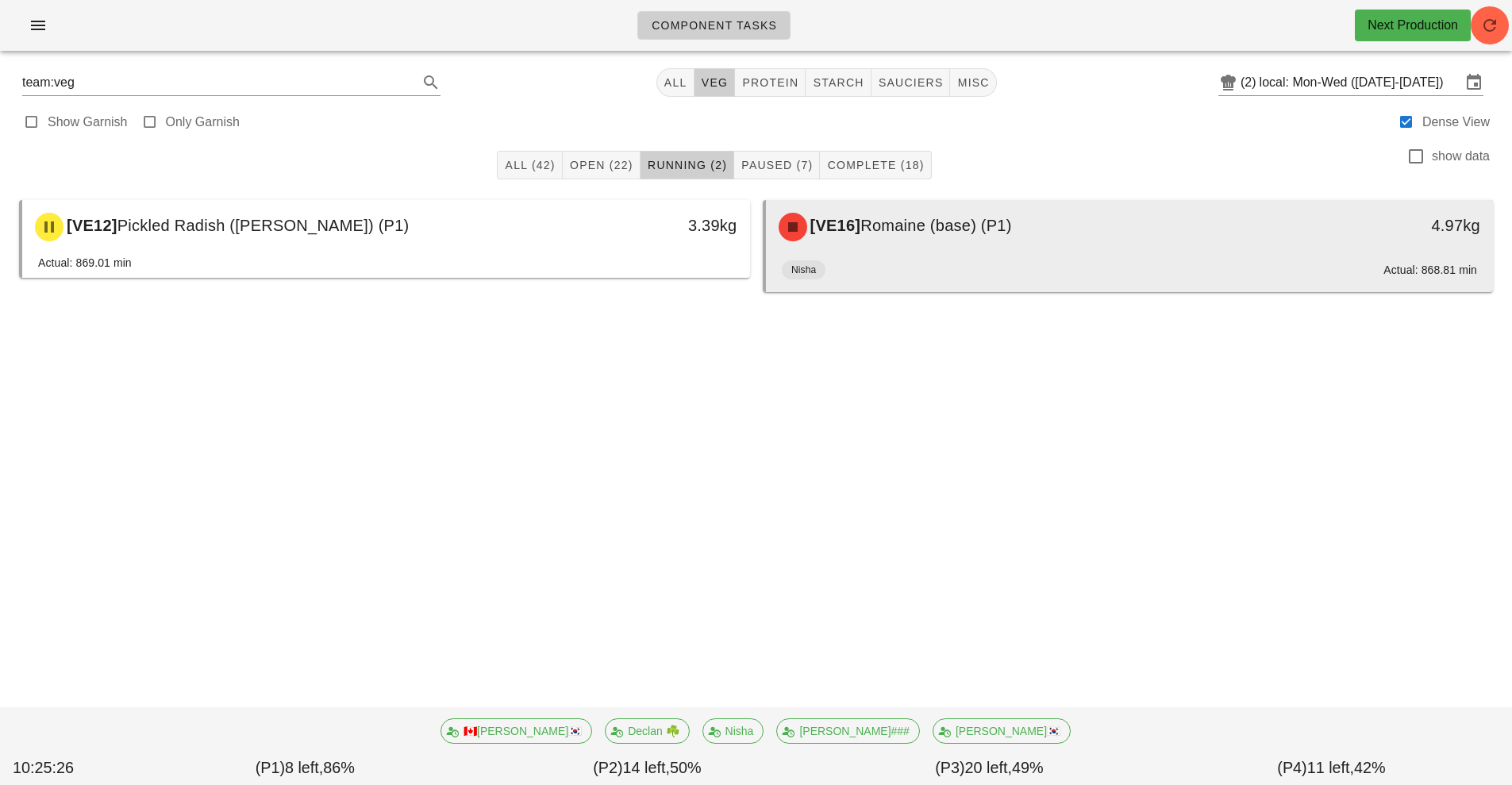
click at [987, 262] on div "Nisha Actual: 868.81 min" at bounding box center [1129, 273] width 696 height 38
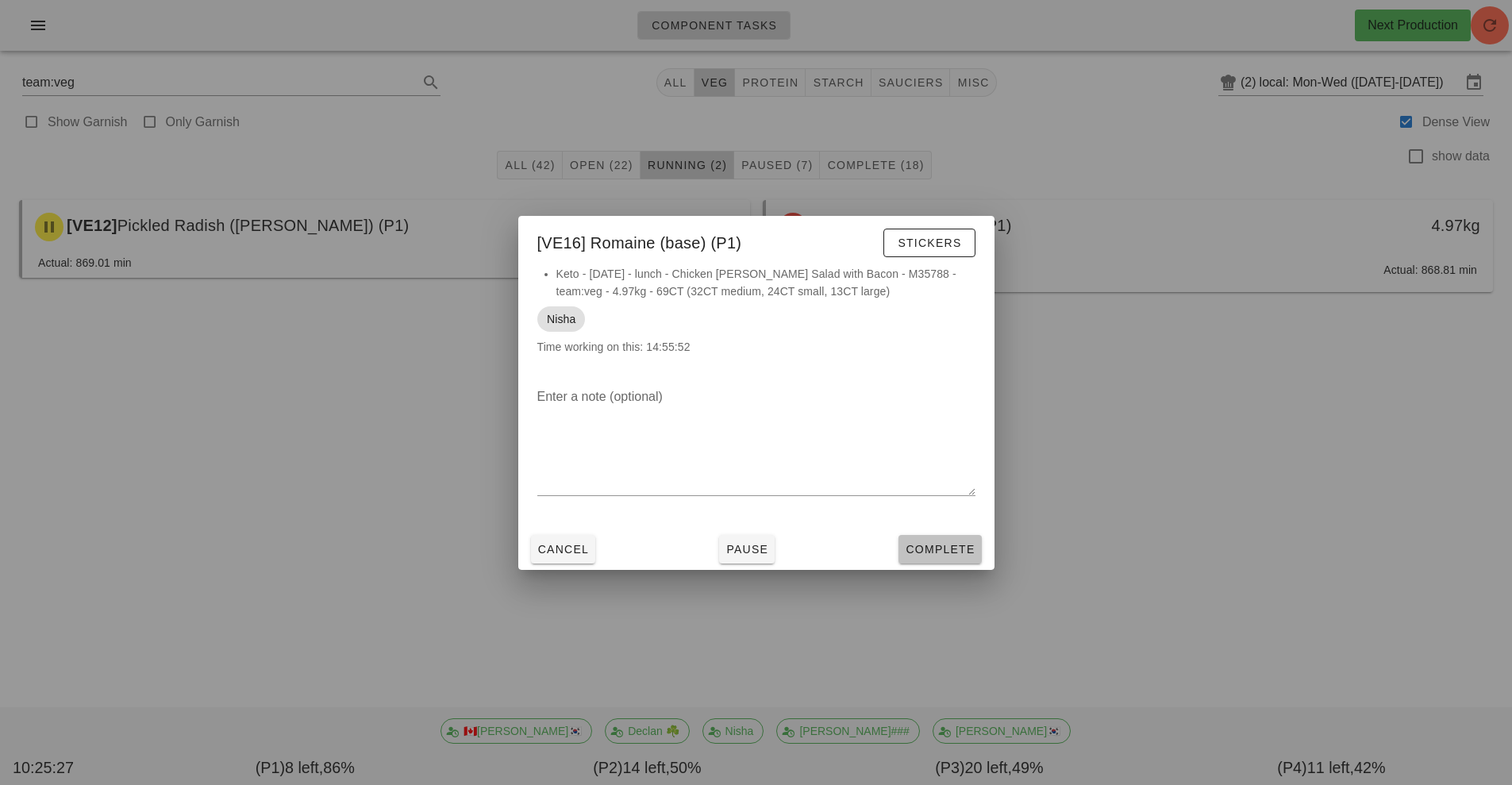
click at [942, 543] on span "Complete" at bounding box center [940, 549] width 69 height 13
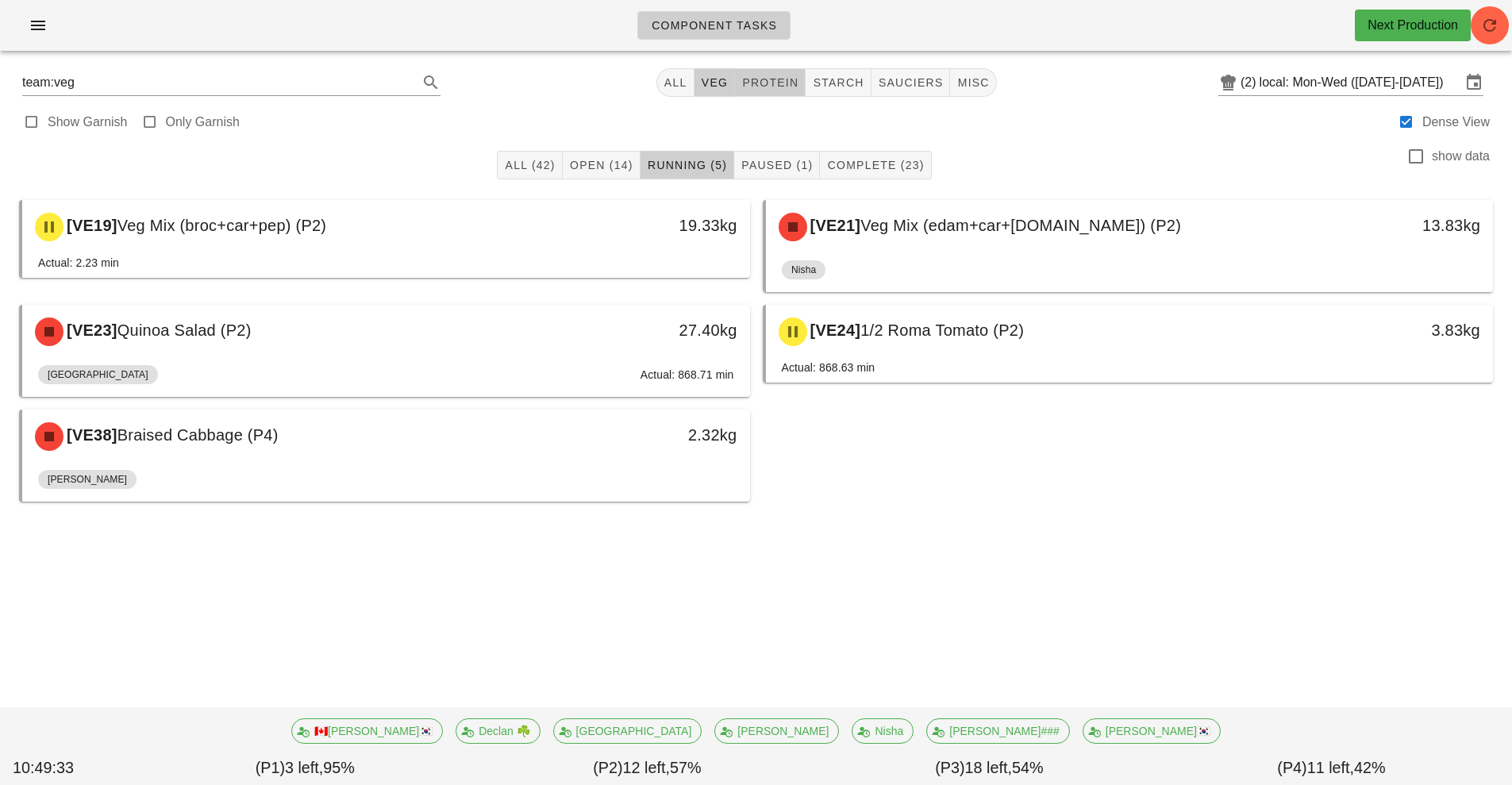
click at [765, 76] on span "protein" at bounding box center [770, 82] width 57 height 13
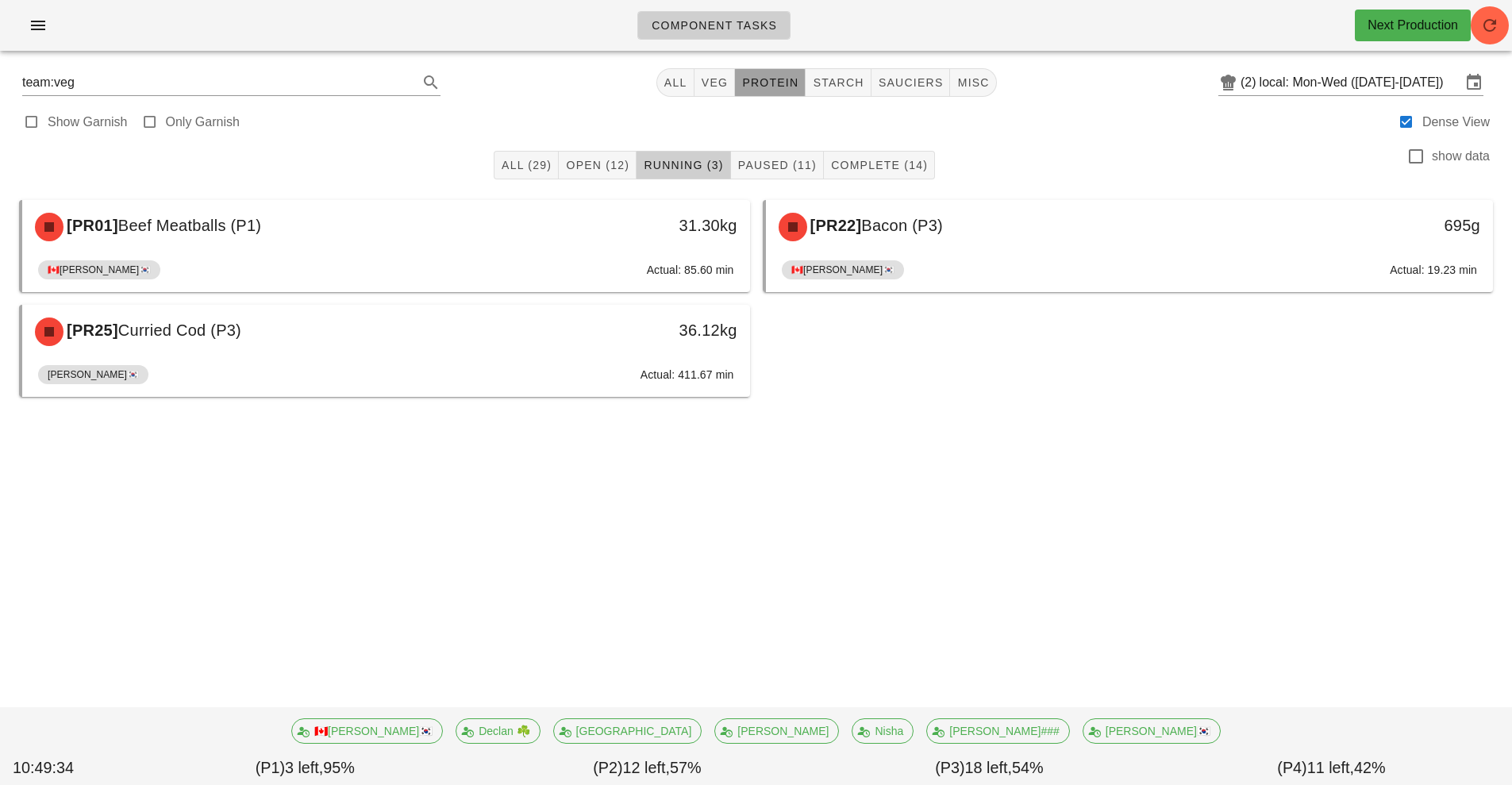
type input "team:protein"
click at [528, 165] on span "All (29)" at bounding box center [526, 164] width 51 height 13
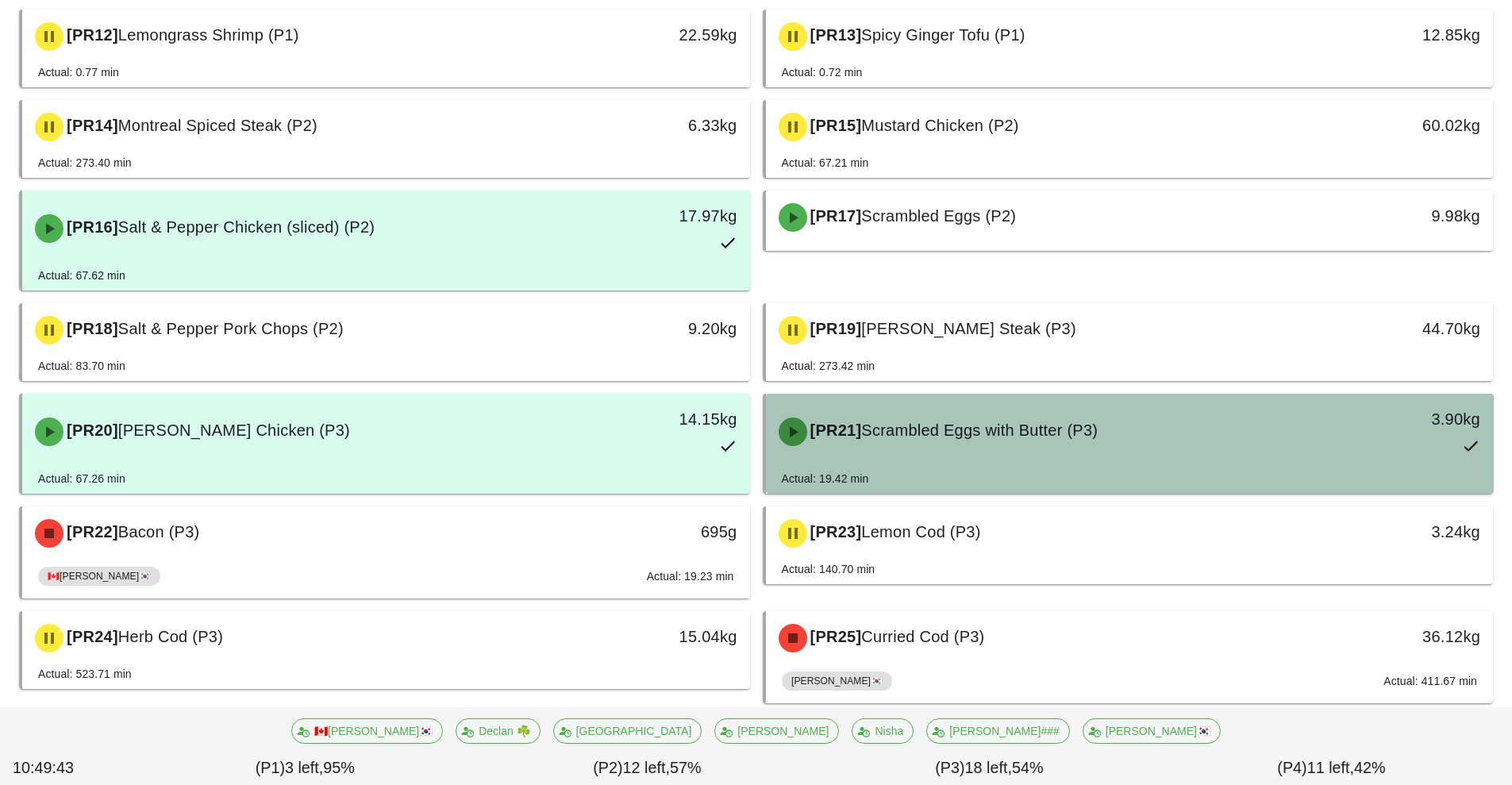
scroll to position [973, 0]
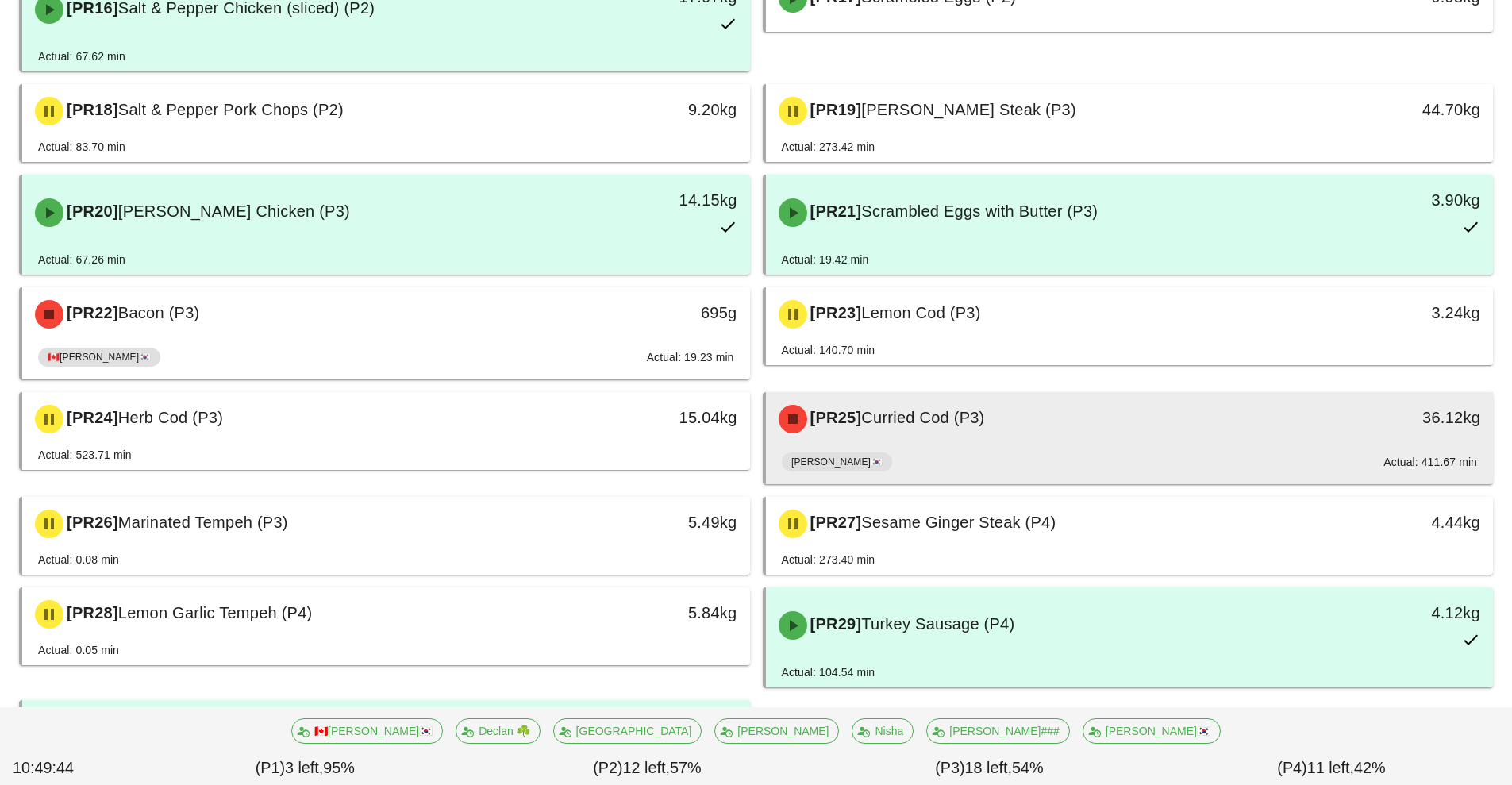
click at [1010, 428] on div "[PR25] Curried Cod (P3)" at bounding box center [1039, 419] width 541 height 47
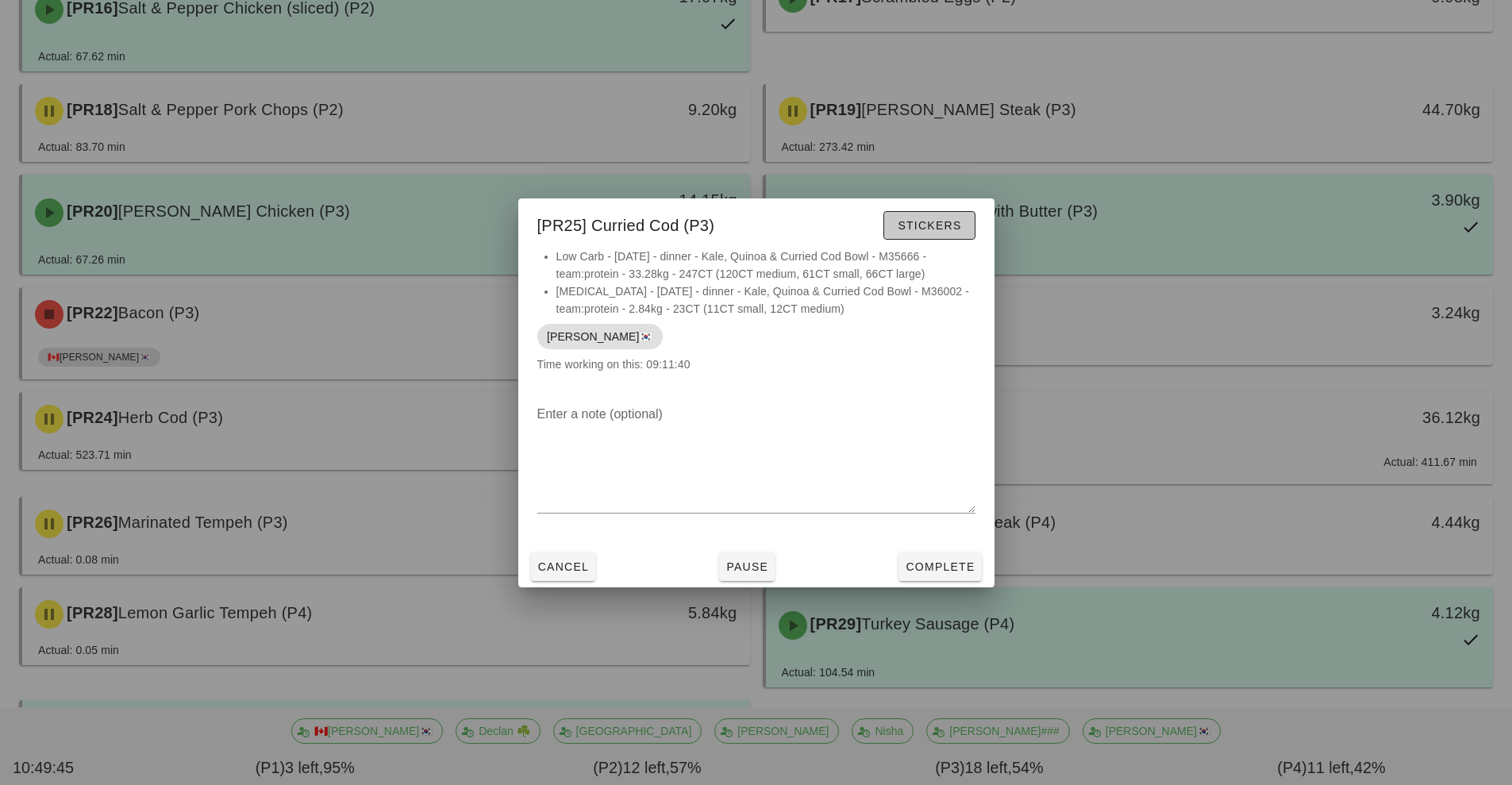
click at [944, 226] on span "Stickers" at bounding box center [929, 225] width 64 height 13
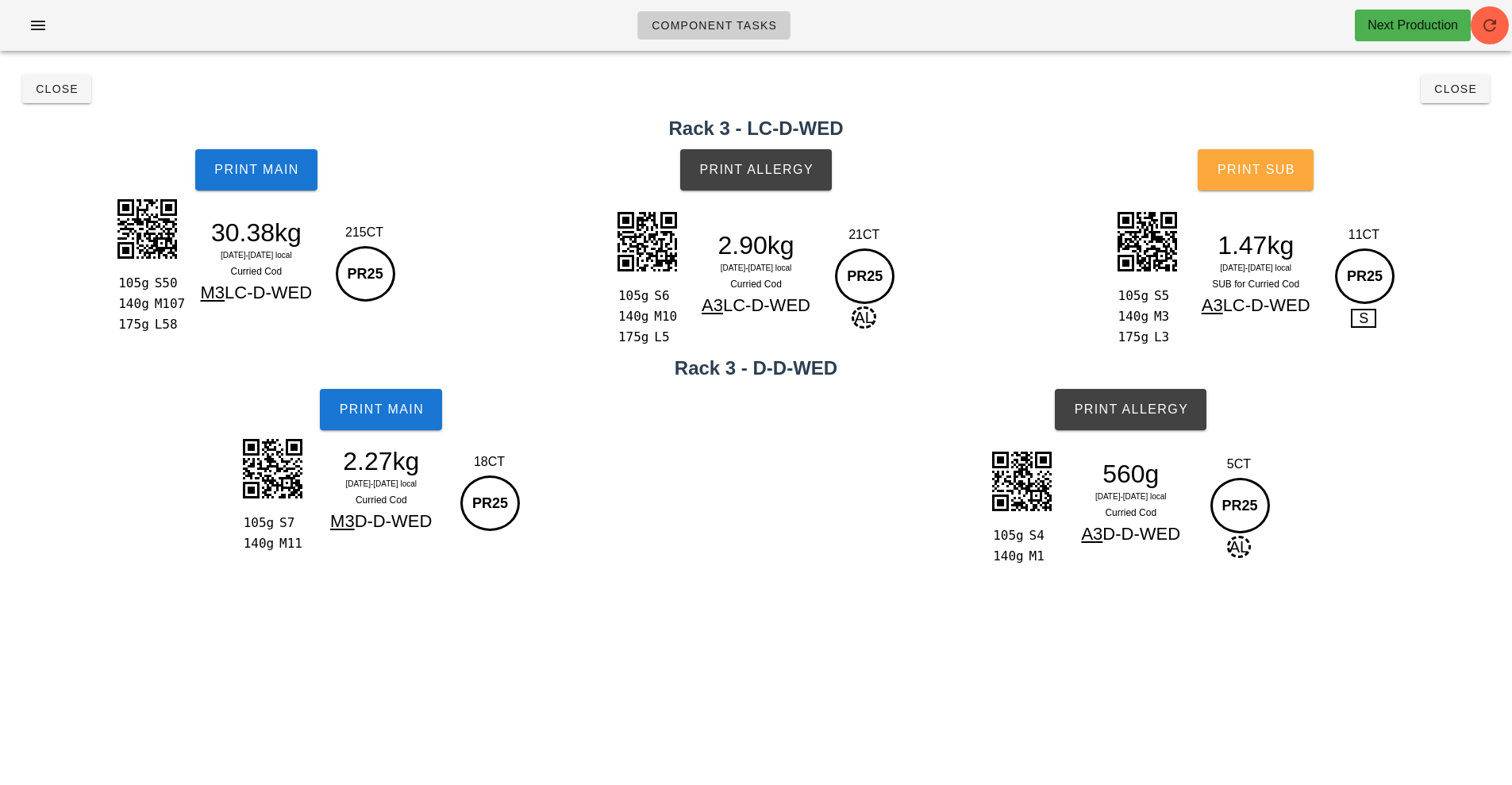
click at [1254, 186] on button "Print Sub" at bounding box center [1255, 170] width 116 height 42
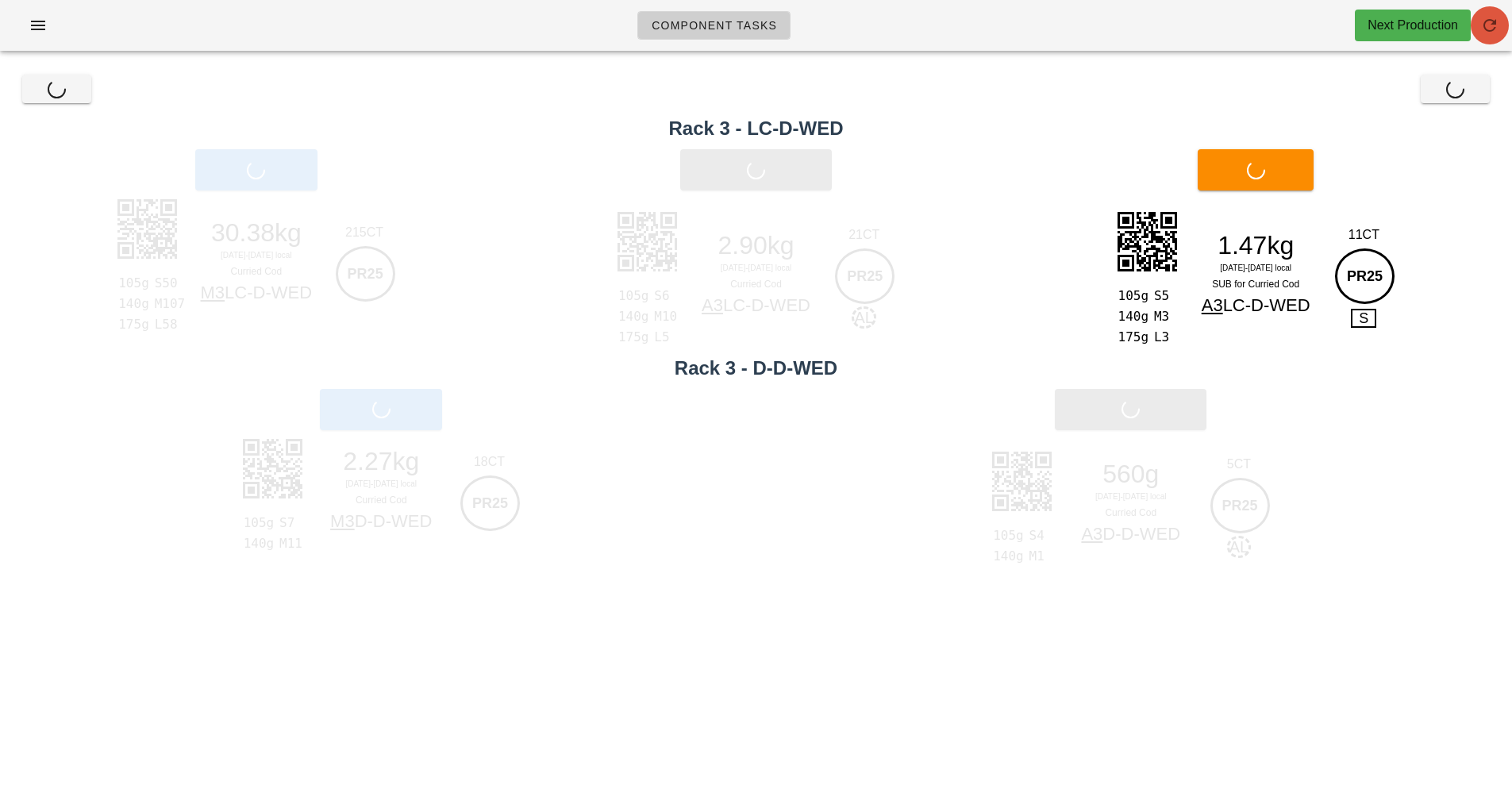
click at [1492, 26] on icon "button" at bounding box center [1490, 25] width 19 height 19
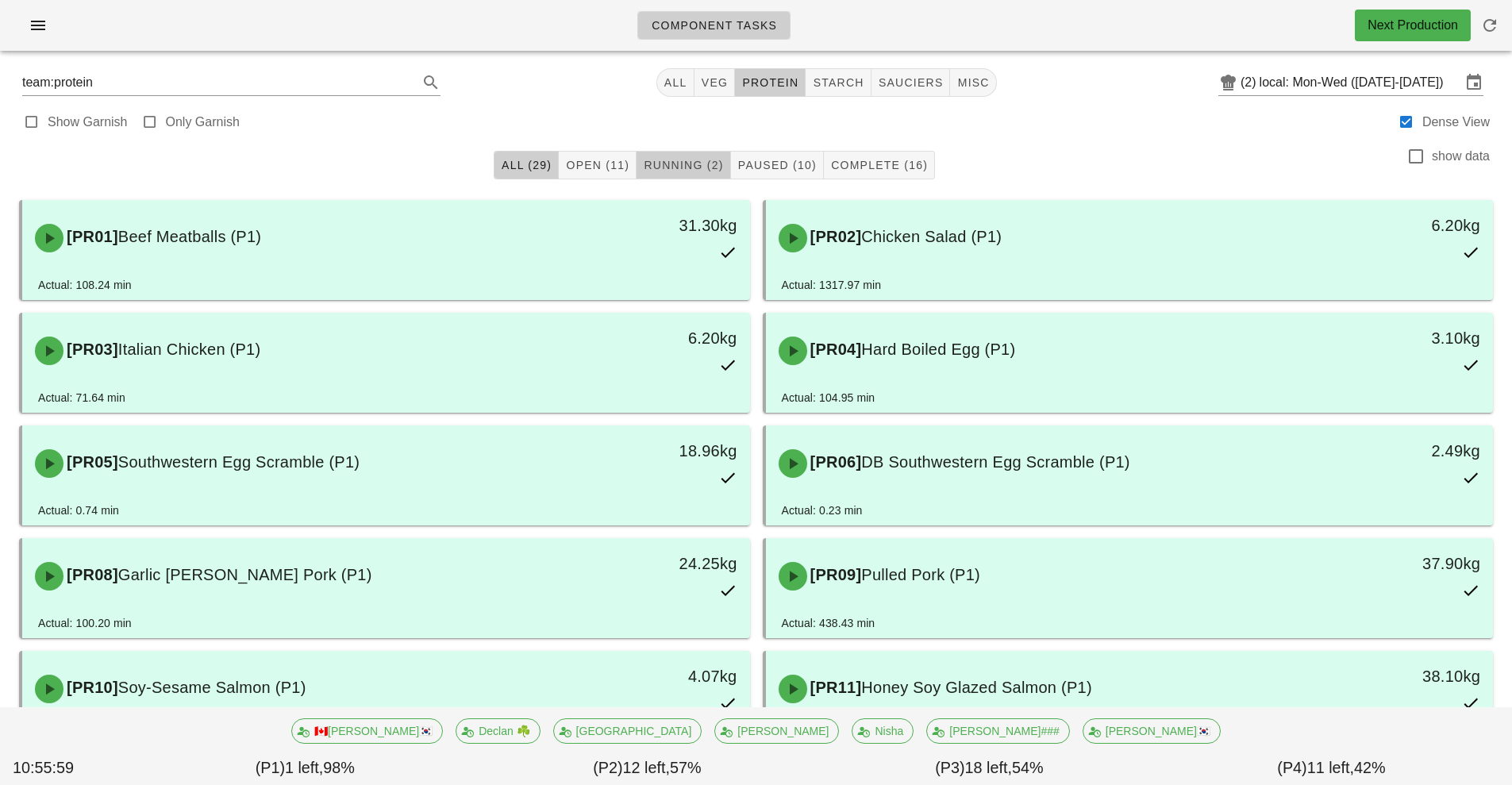
click at [681, 166] on span "Running (2)" at bounding box center [683, 164] width 81 height 13
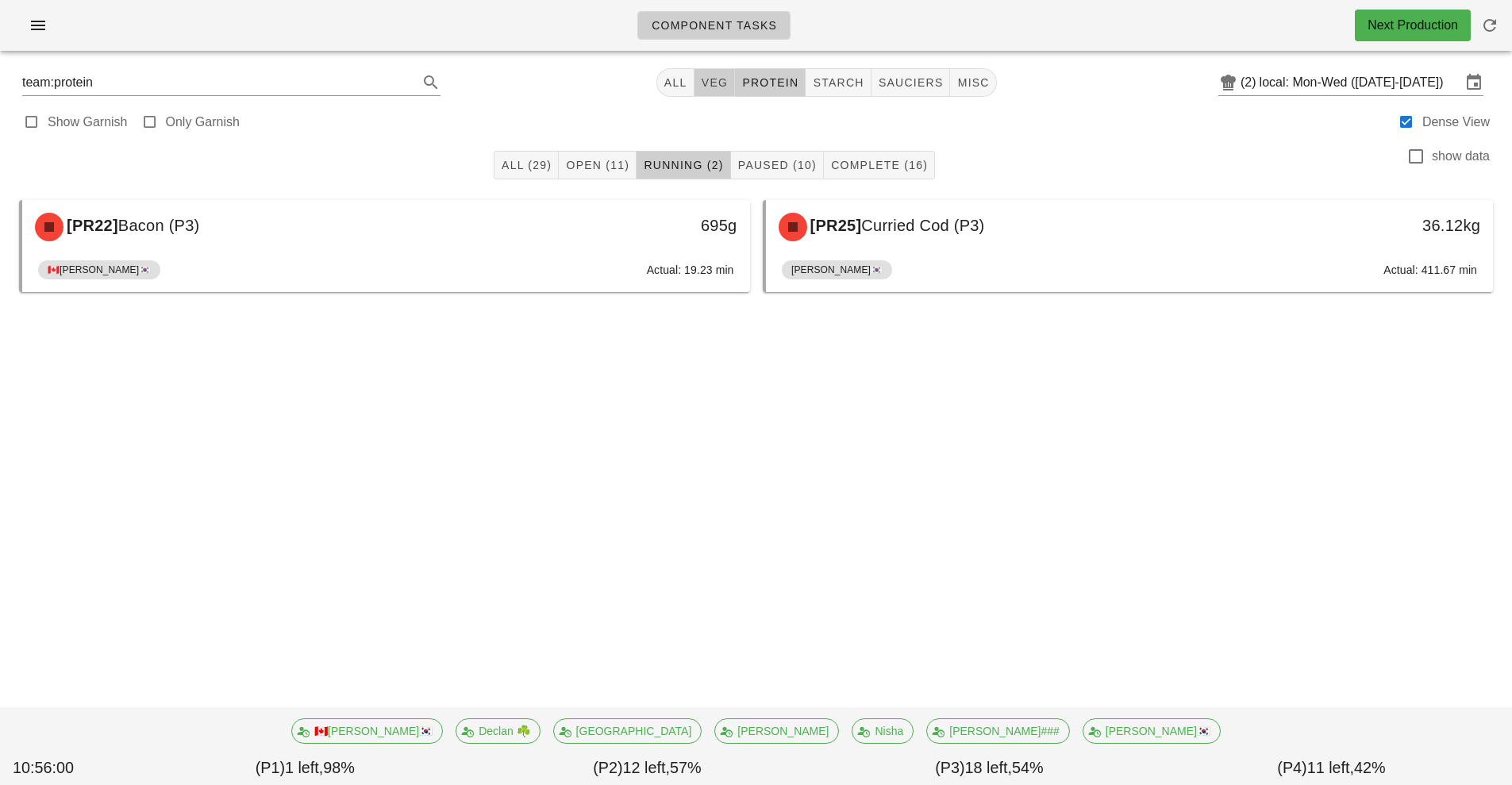
click at [711, 94] on button "veg" at bounding box center [714, 83] width 42 height 29
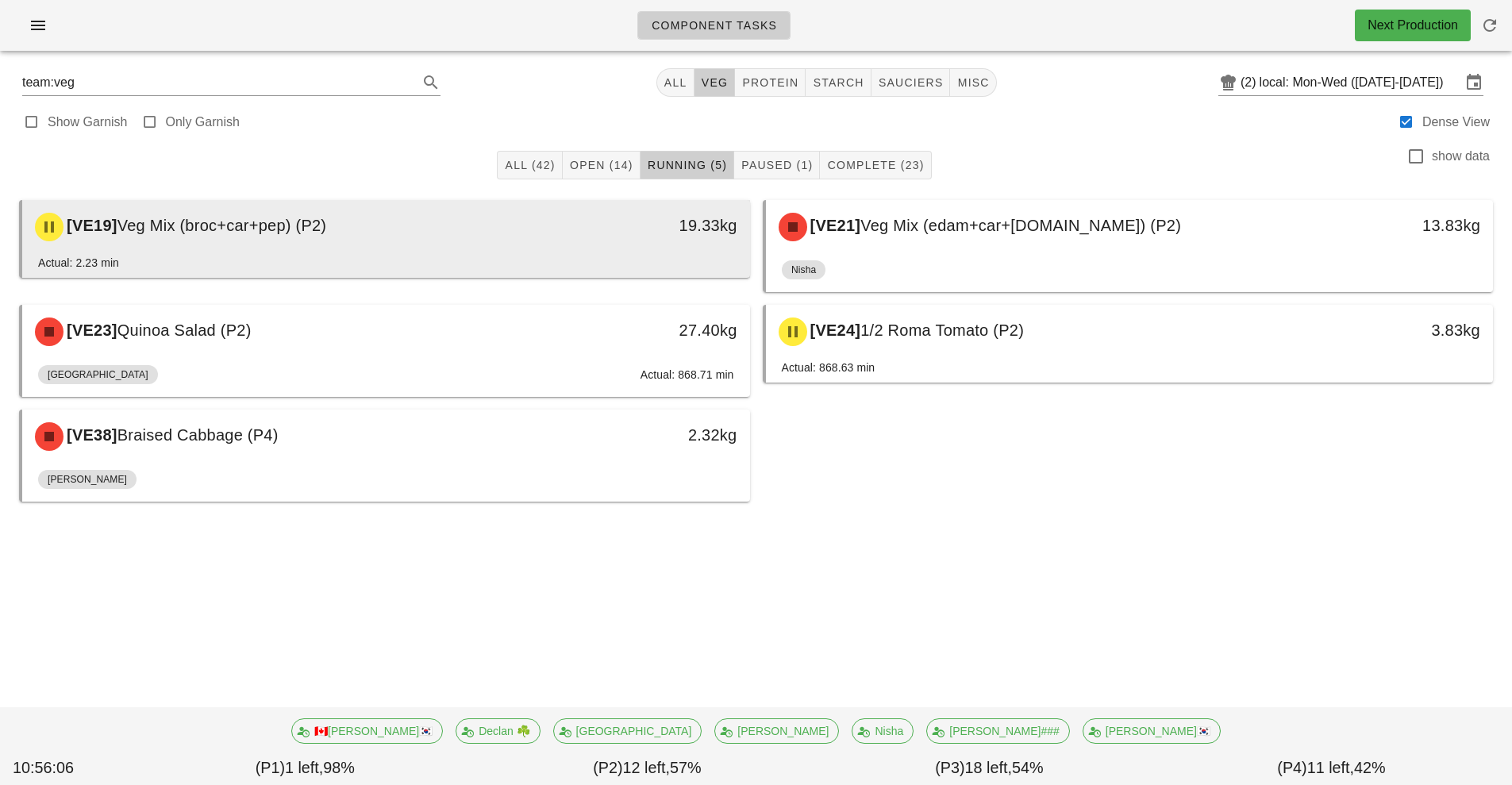
click at [553, 237] on div "[VE19] Veg Mix (broc+car+pep) (P2)" at bounding box center [296, 227] width 541 height 47
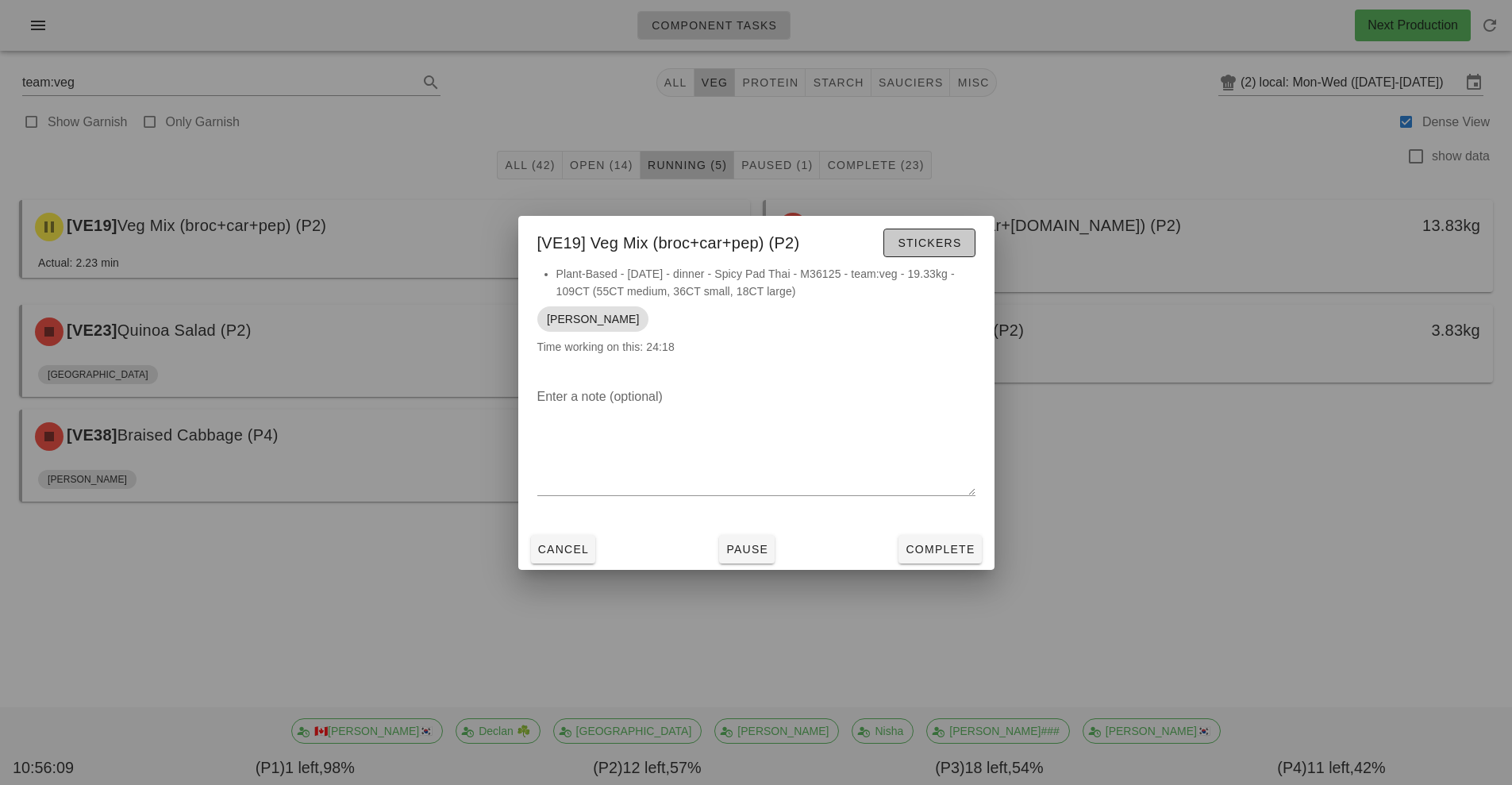
click at [912, 237] on span "Stickers" at bounding box center [929, 242] width 64 height 13
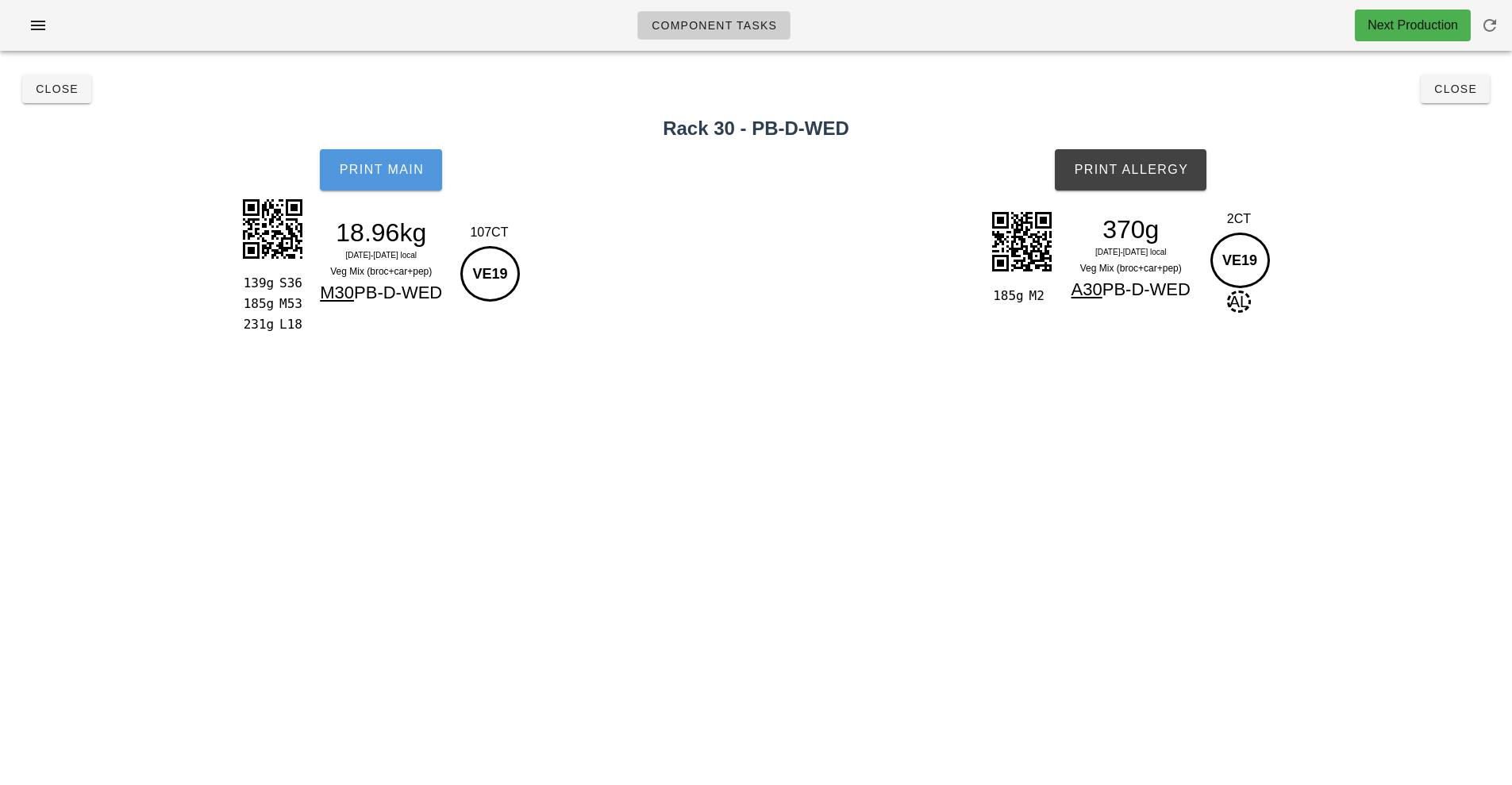
click at [397, 179] on button "Print Main" at bounding box center [381, 170] width 122 height 42
click at [1448, 103] on button "Close" at bounding box center [1454, 89] width 69 height 29
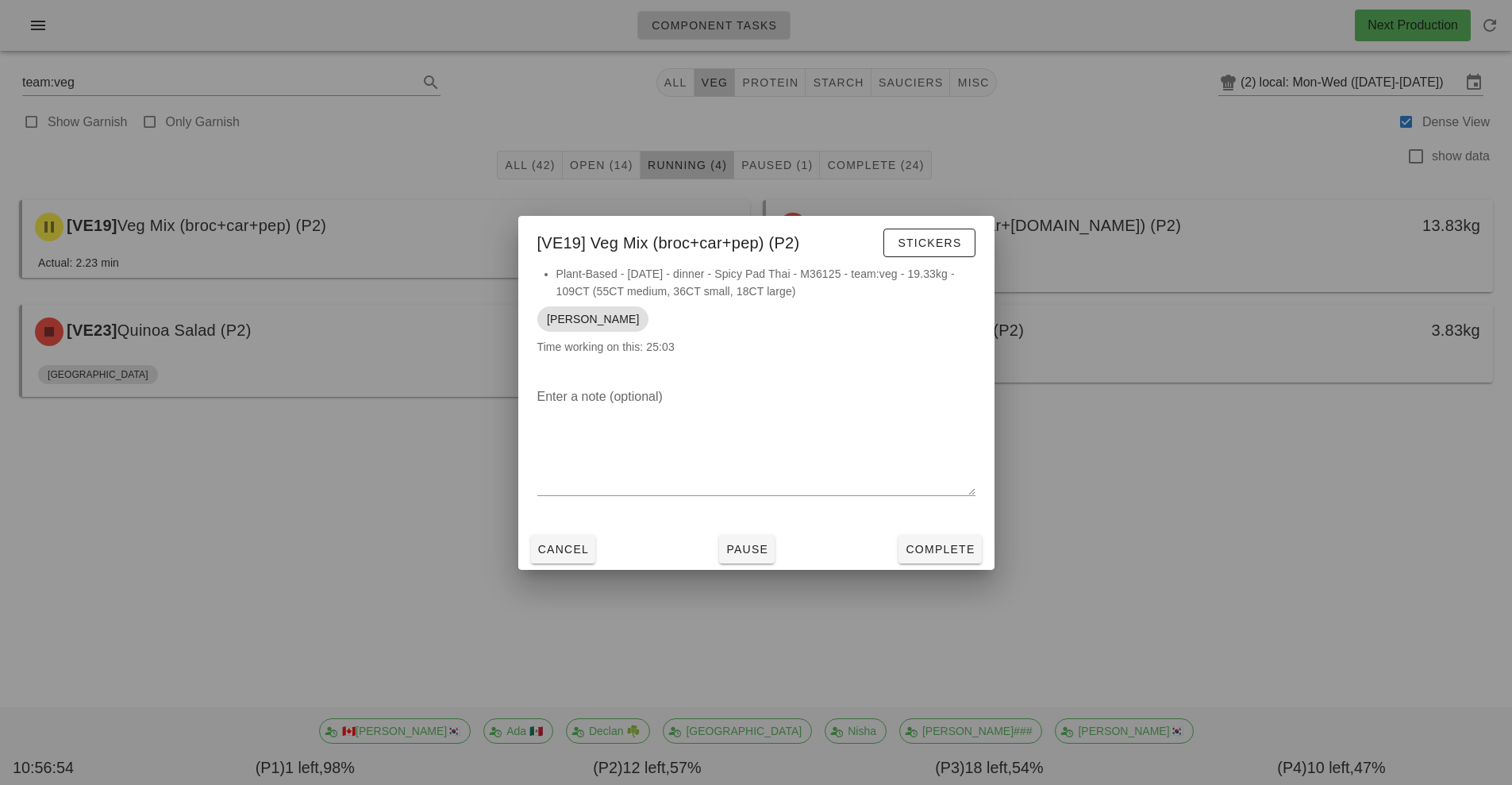
click at [1122, 539] on div at bounding box center [756, 392] width 1512 height 785
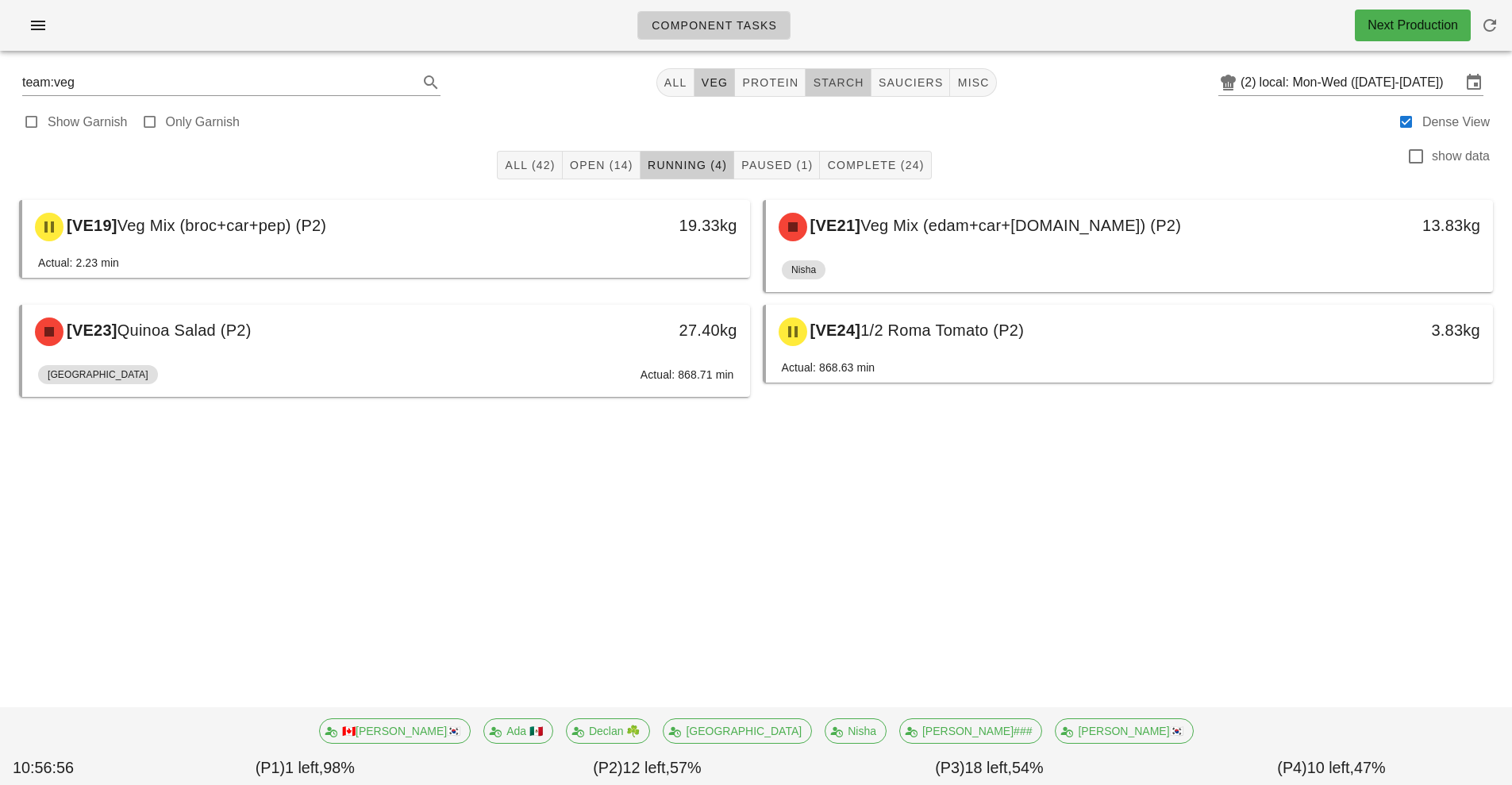
click at [849, 70] on button "starch" at bounding box center [838, 83] width 65 height 29
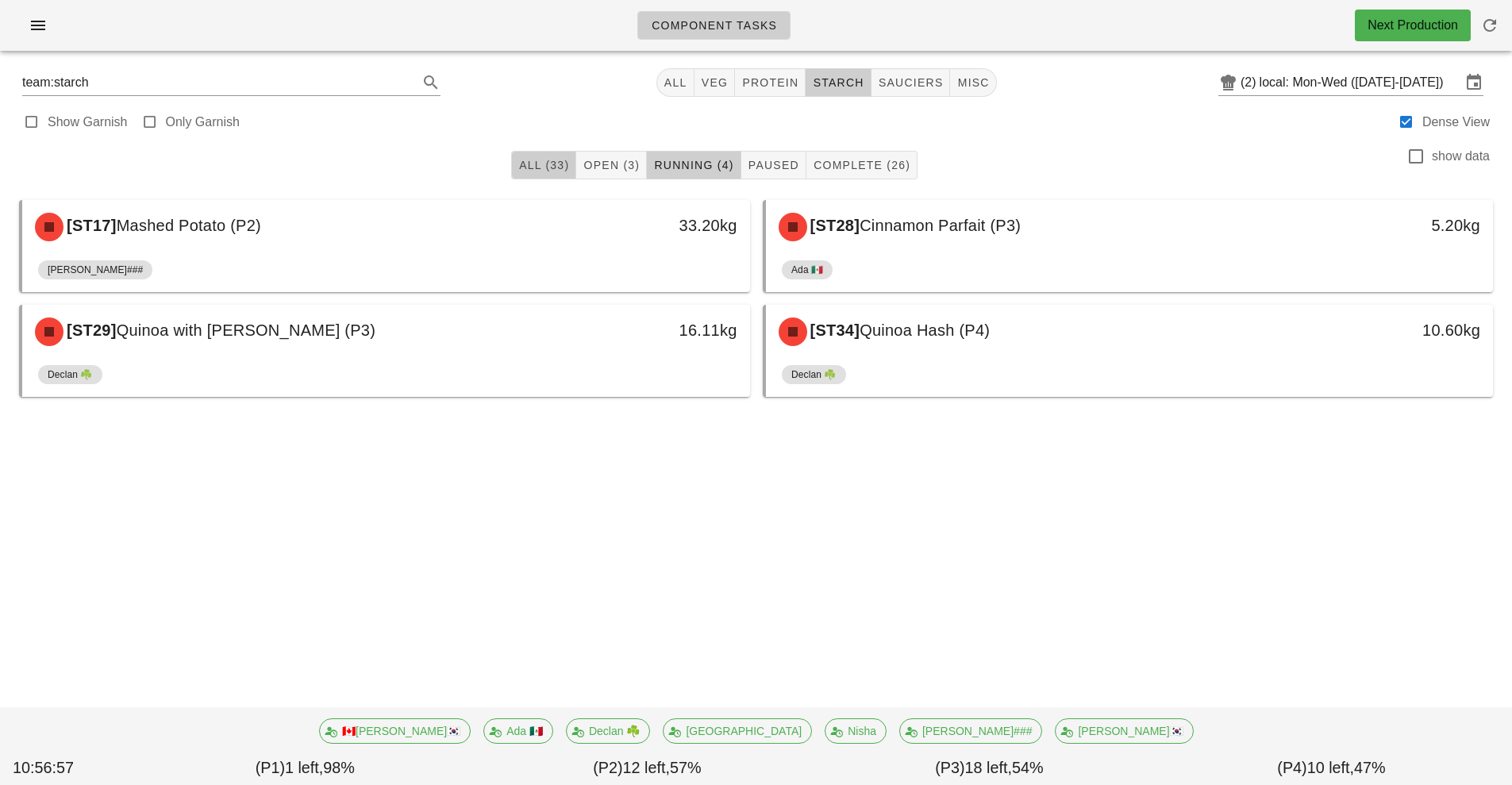
click at [544, 166] on span "All (33)" at bounding box center [544, 164] width 51 height 13
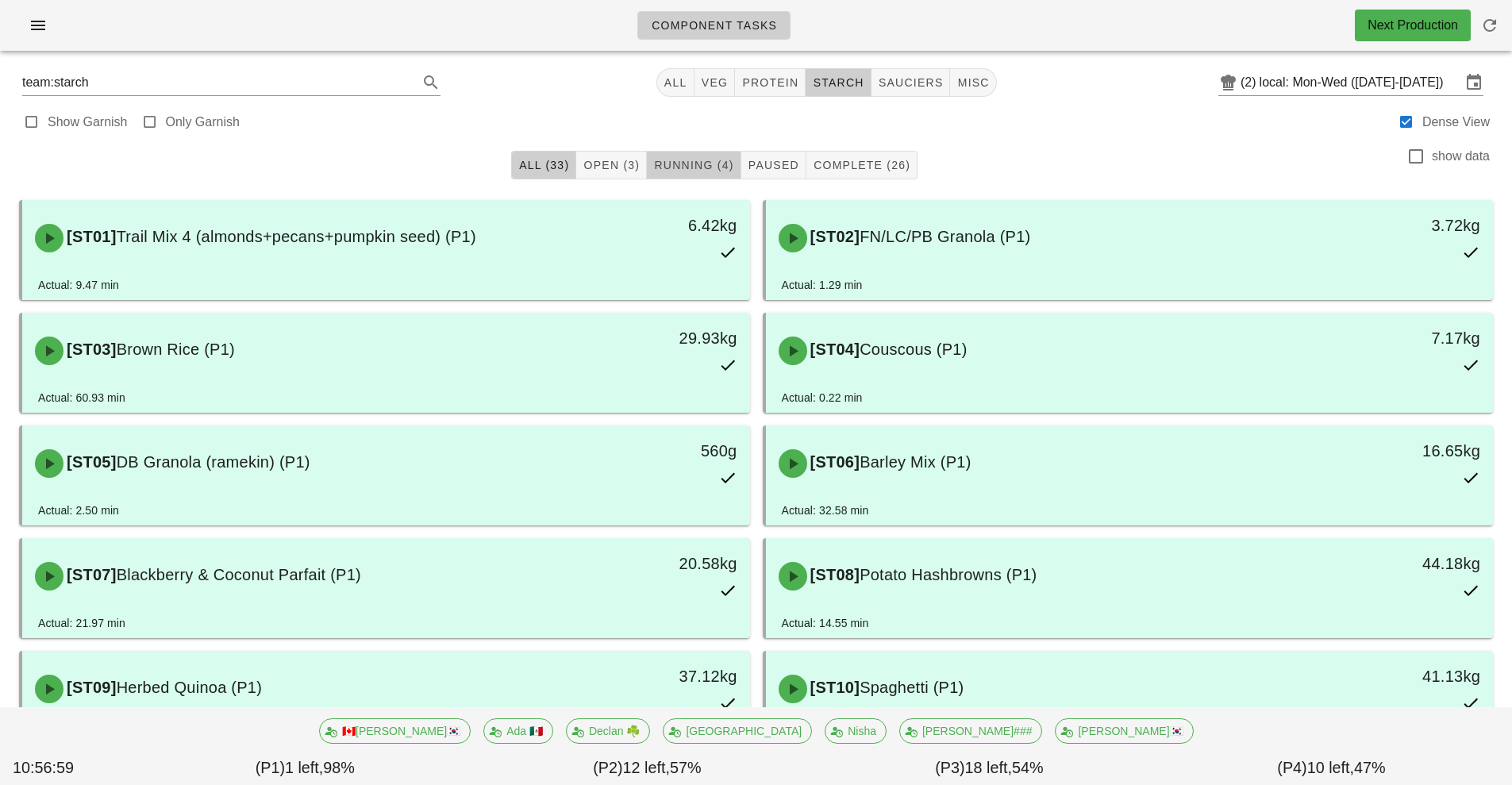
click at [709, 165] on span "Running (4)" at bounding box center [693, 164] width 81 height 13
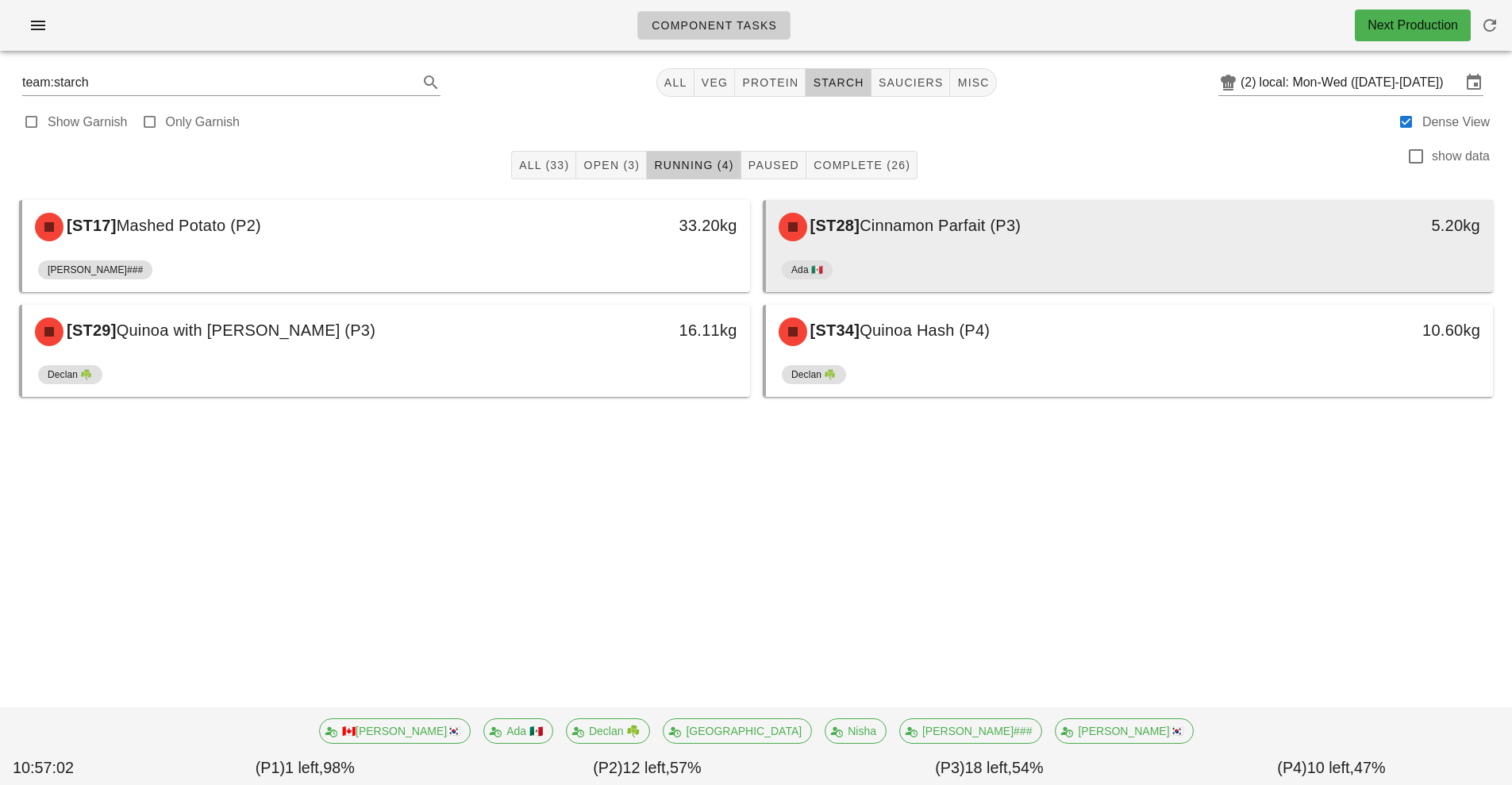
click at [972, 250] on div "[ST28] Cinnamon Parfait (P3)" at bounding box center [1039, 227] width 541 height 47
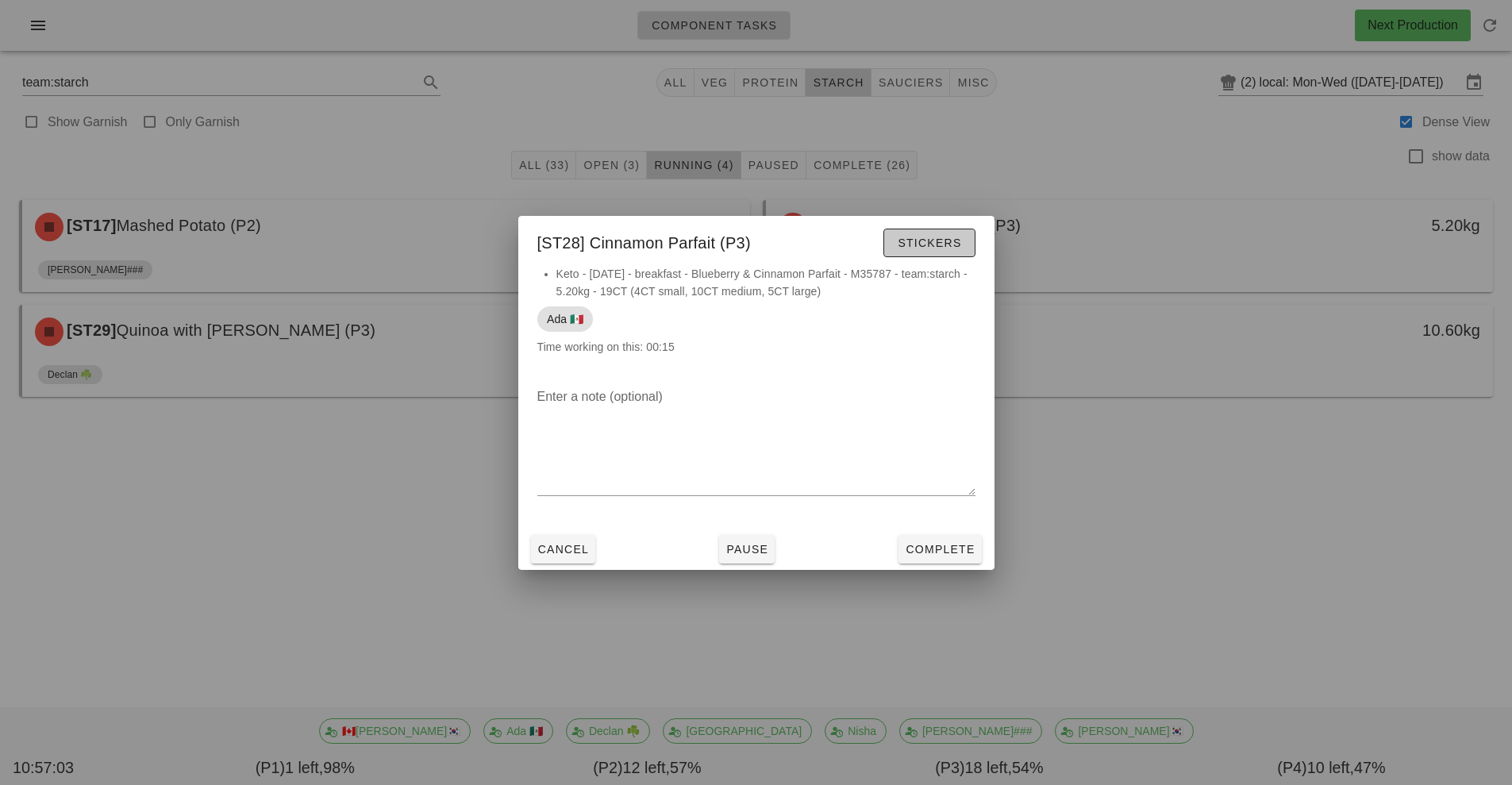
click at [931, 244] on span "Stickers" at bounding box center [929, 242] width 64 height 13
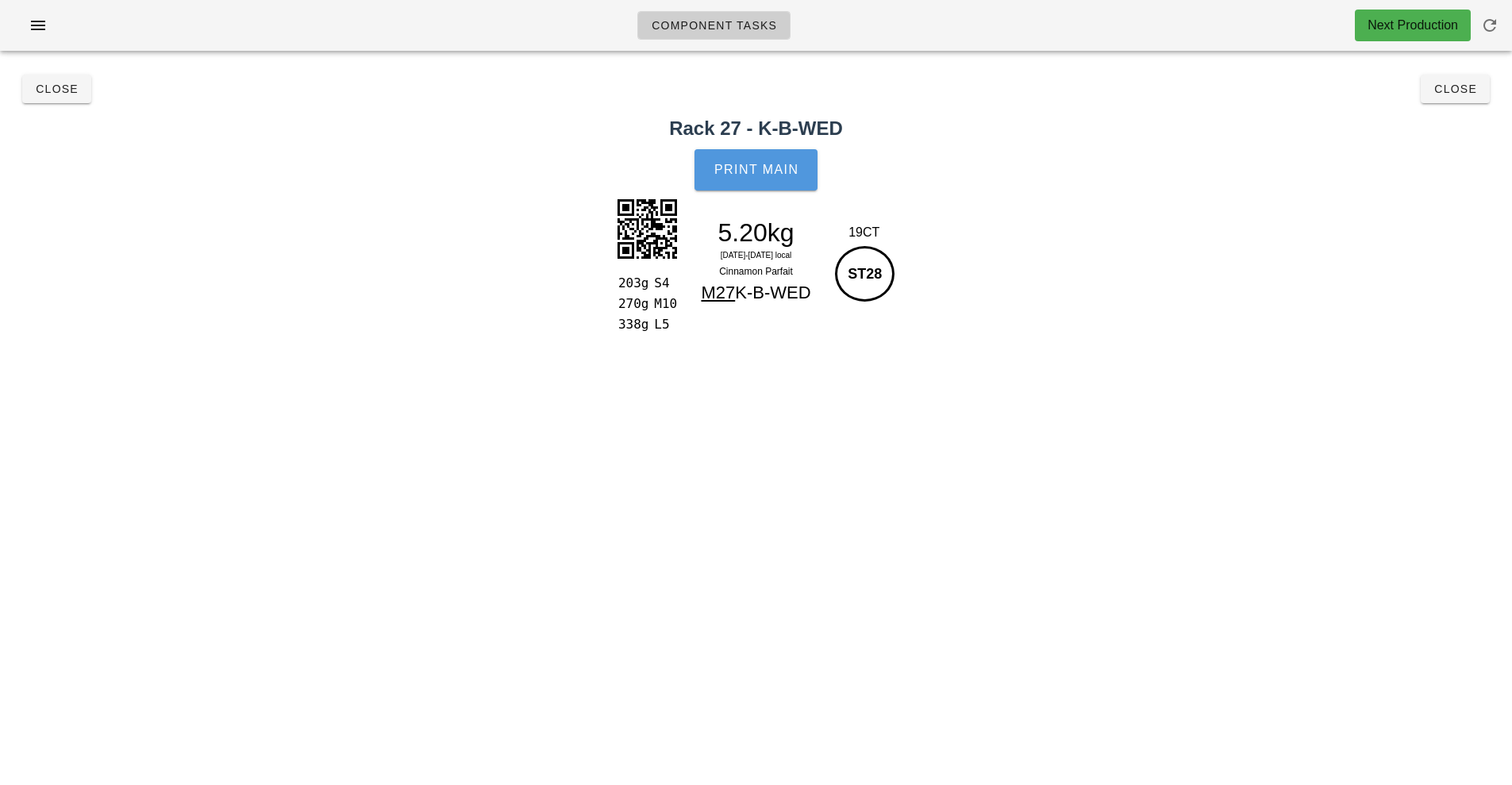
click at [761, 175] on span "Print Main" at bounding box center [756, 170] width 86 height 14
click at [1456, 103] on button "Close" at bounding box center [1454, 89] width 69 height 29
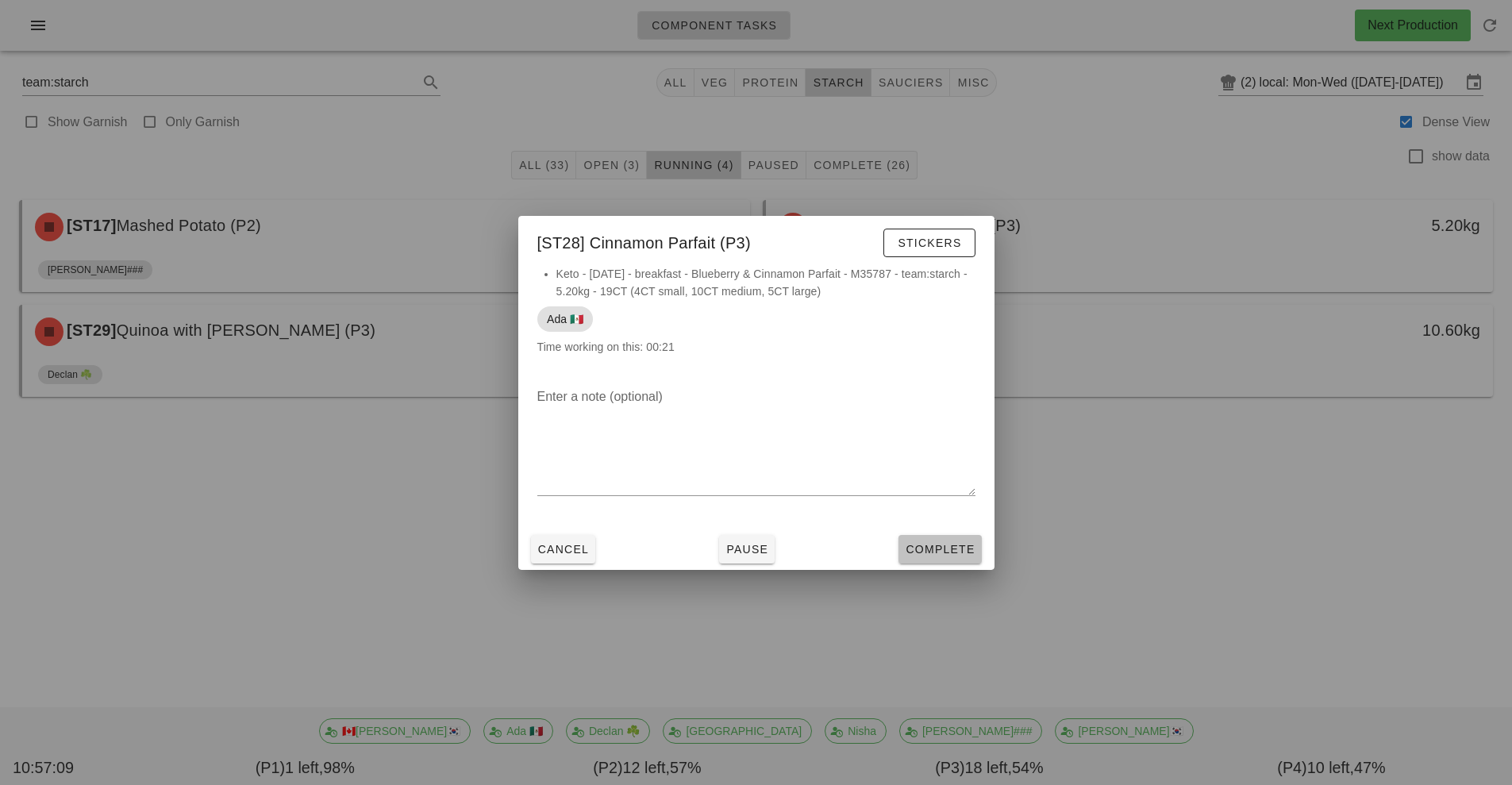
click at [968, 554] on span "Complete" at bounding box center [940, 549] width 69 height 13
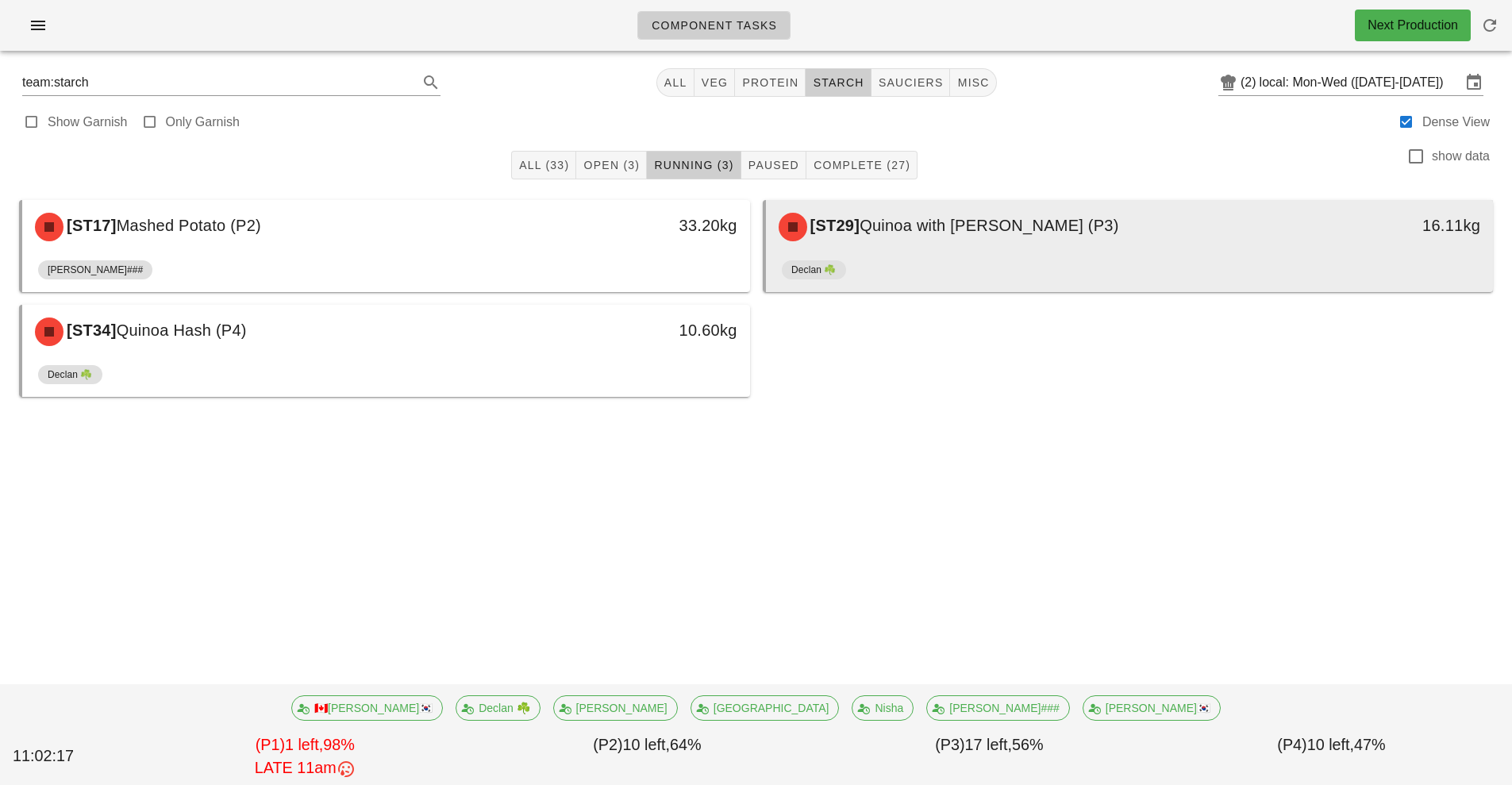
click at [1054, 234] on div "[ST29] Quinoa with Parsley (P3)" at bounding box center [1039, 227] width 541 height 47
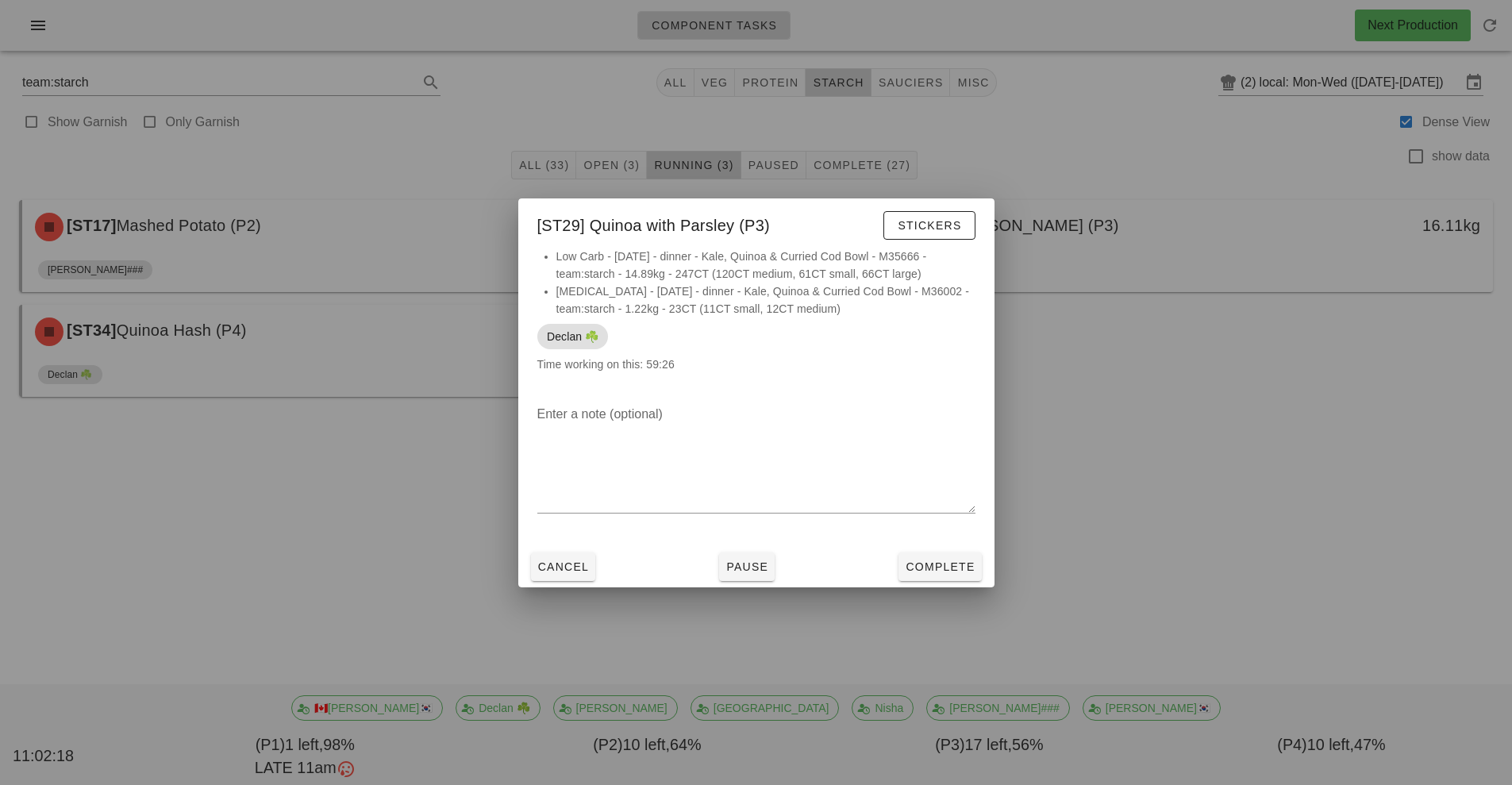
click at [1156, 359] on div at bounding box center [756, 392] width 1512 height 785
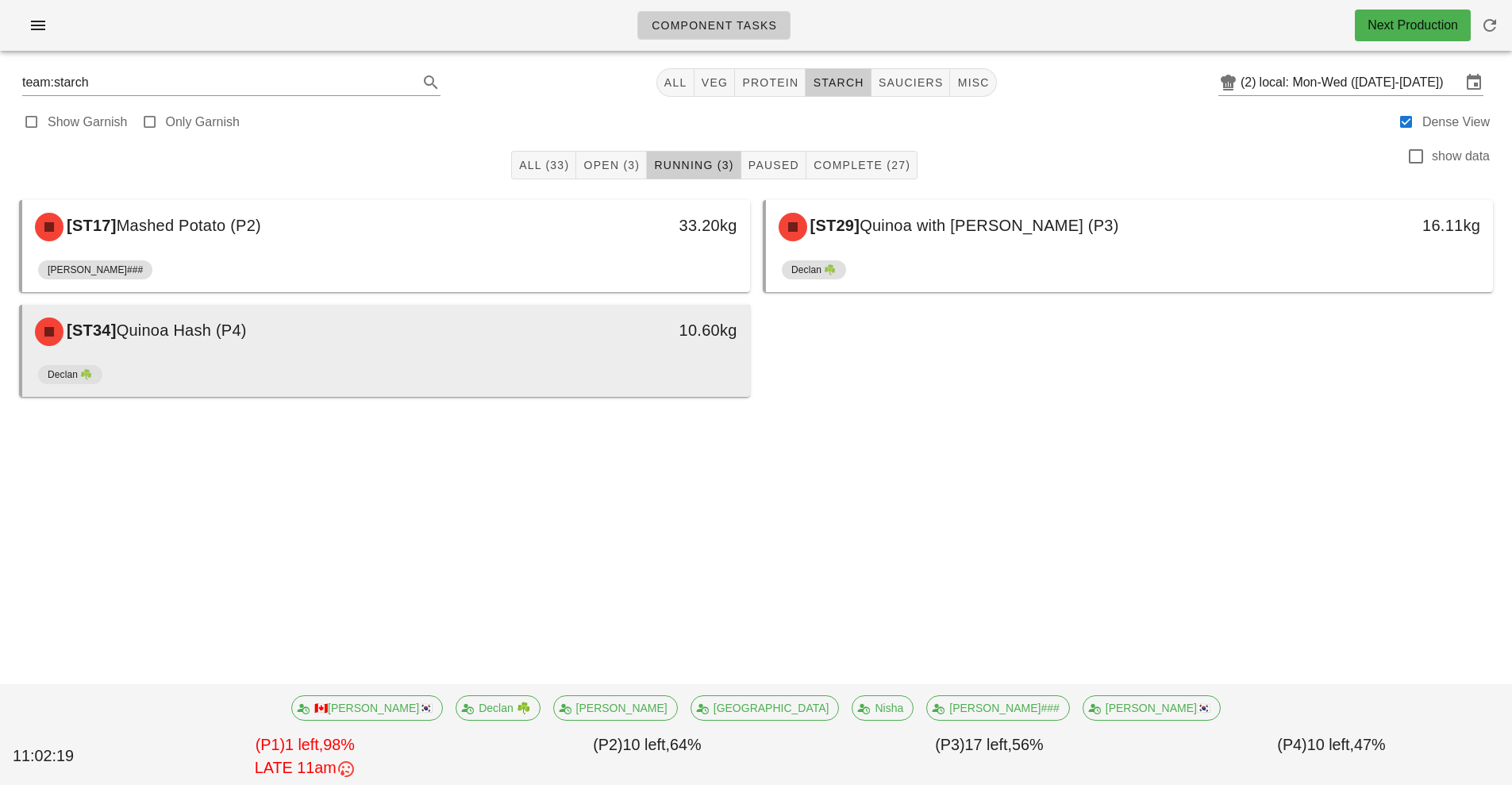
click at [386, 370] on div "Declan ☘️" at bounding box center [386, 377] width 696 height 38
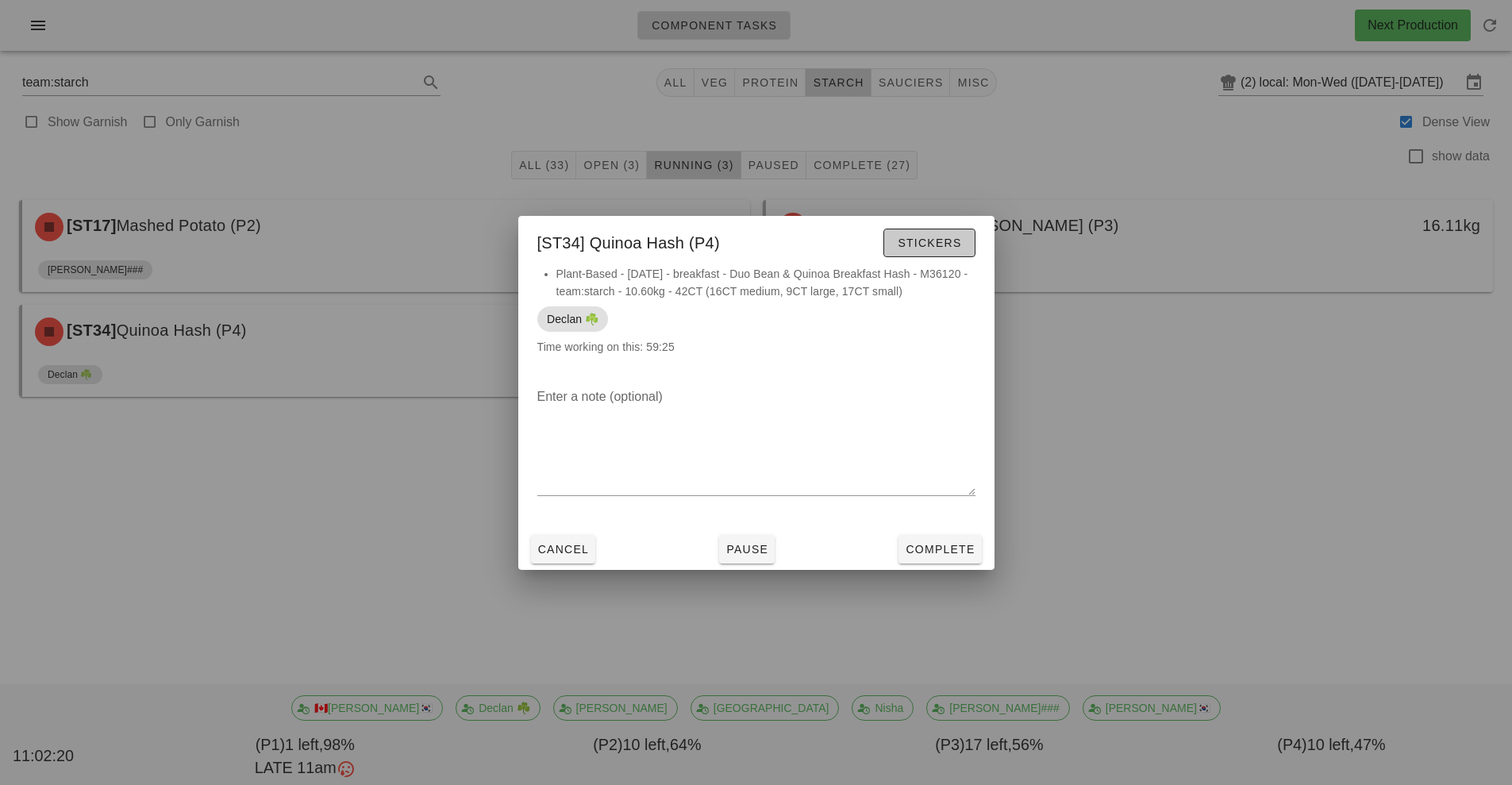
click at [936, 231] on button "Stickers" at bounding box center [929, 243] width 92 height 29
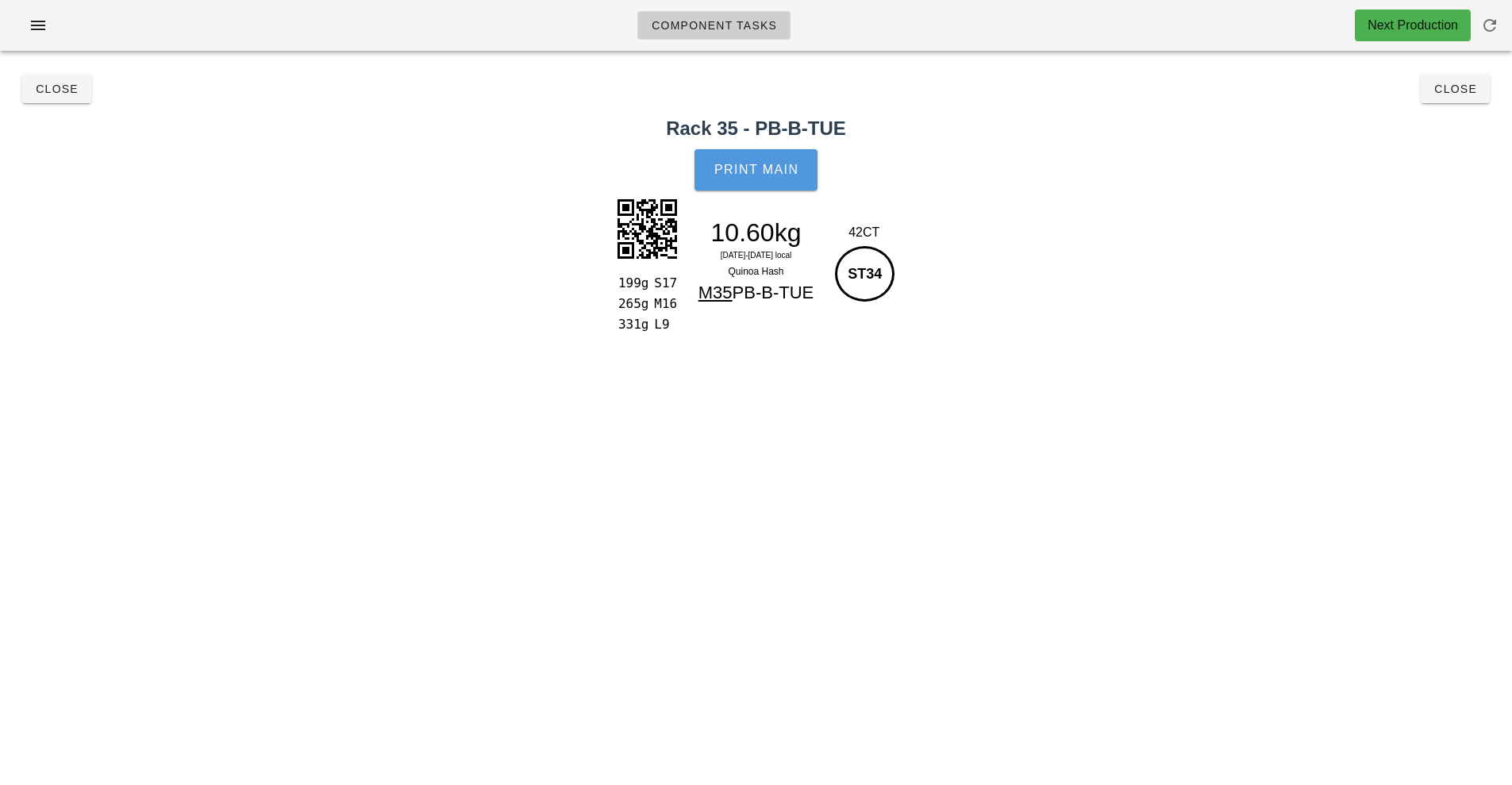
click at [744, 188] on button "Print Main" at bounding box center [755, 170] width 122 height 42
click at [1467, 86] on span "Close" at bounding box center [1455, 88] width 44 height 13
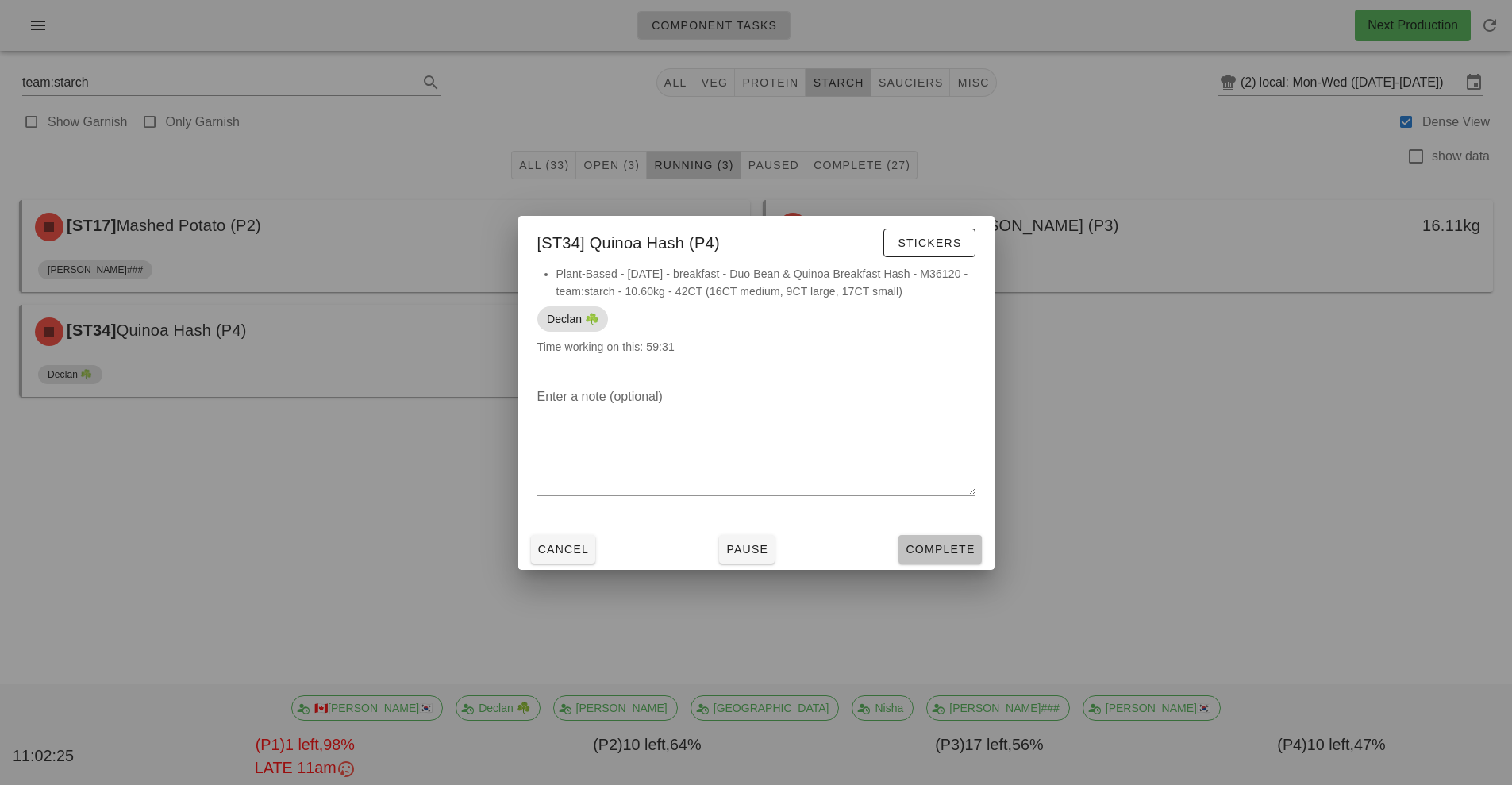
click at [953, 554] on span "Complete" at bounding box center [940, 549] width 69 height 13
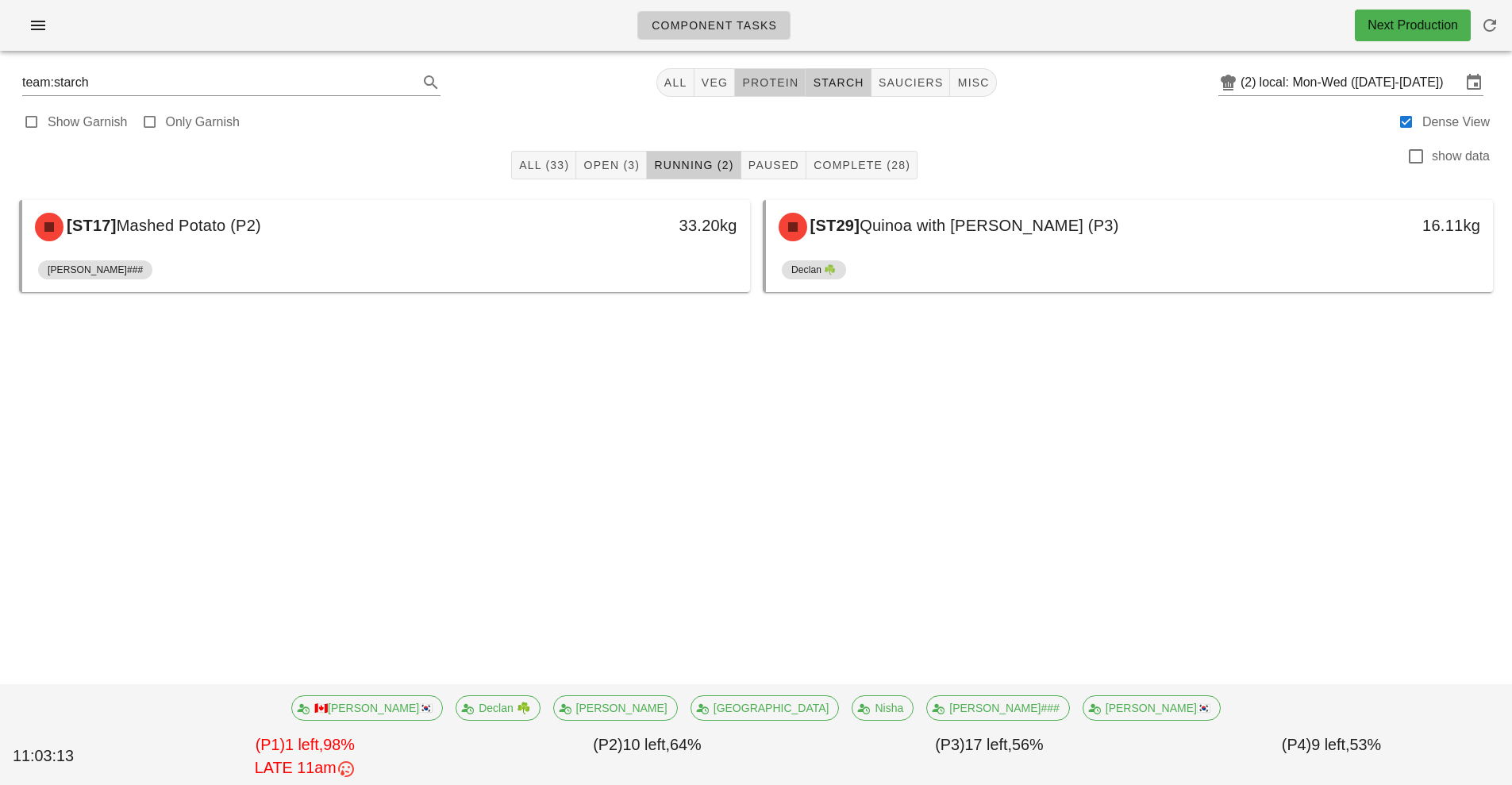
click at [769, 81] on span "protein" at bounding box center [770, 82] width 57 height 13
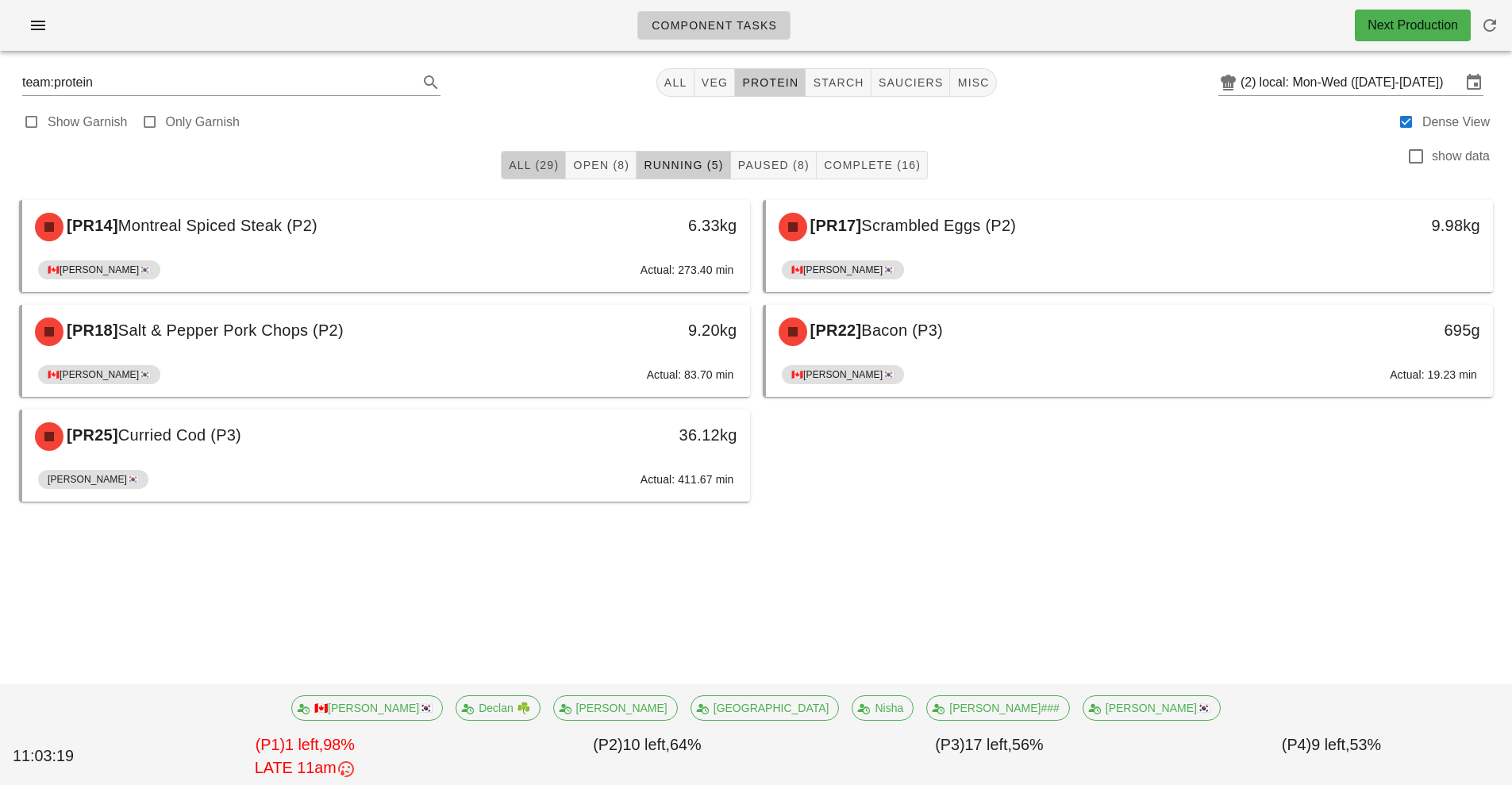
click at [523, 159] on span "All (29)" at bounding box center [533, 164] width 51 height 13
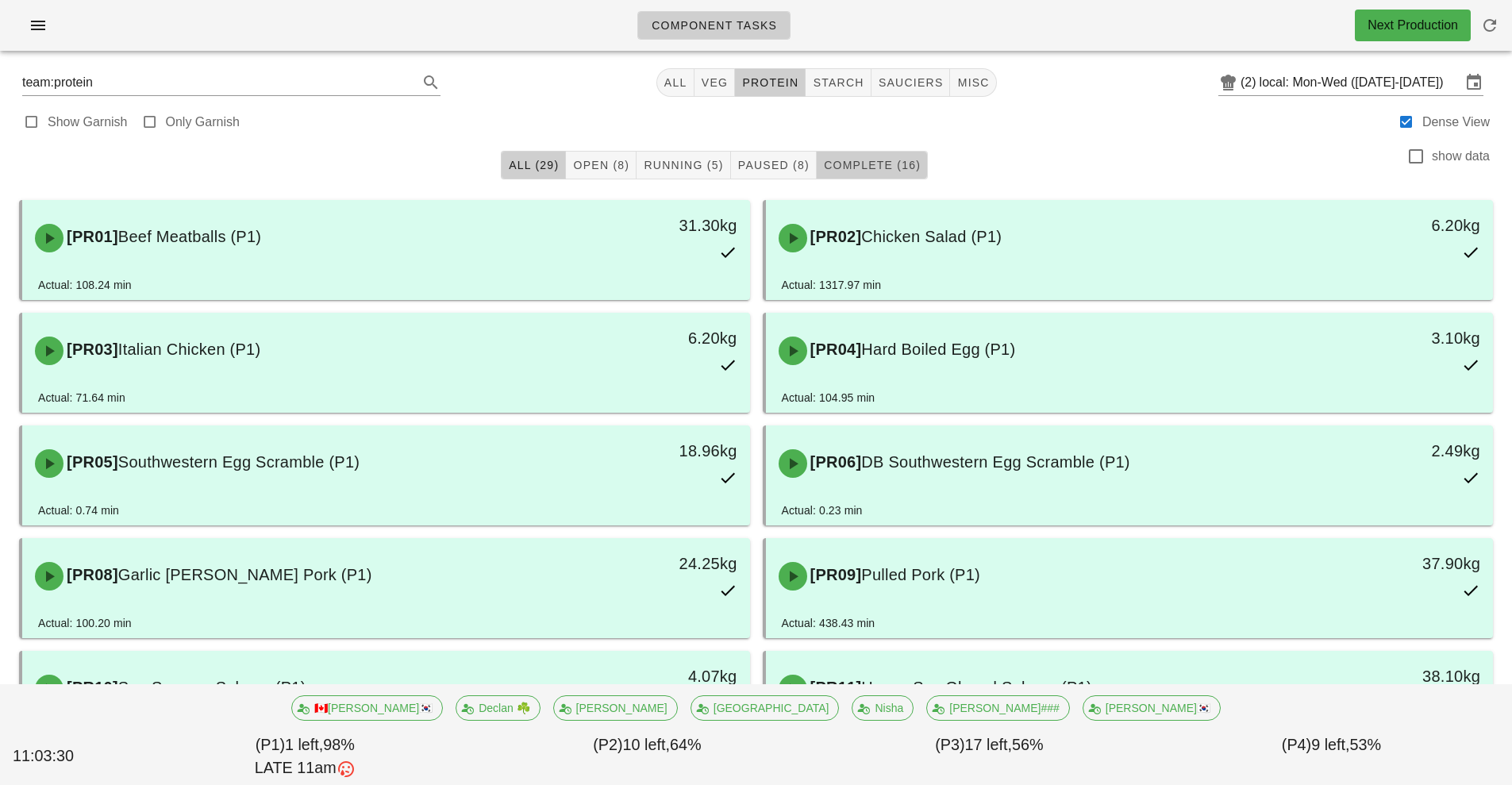
click at [882, 159] on span "Complete (16)" at bounding box center [871, 164] width 97 height 13
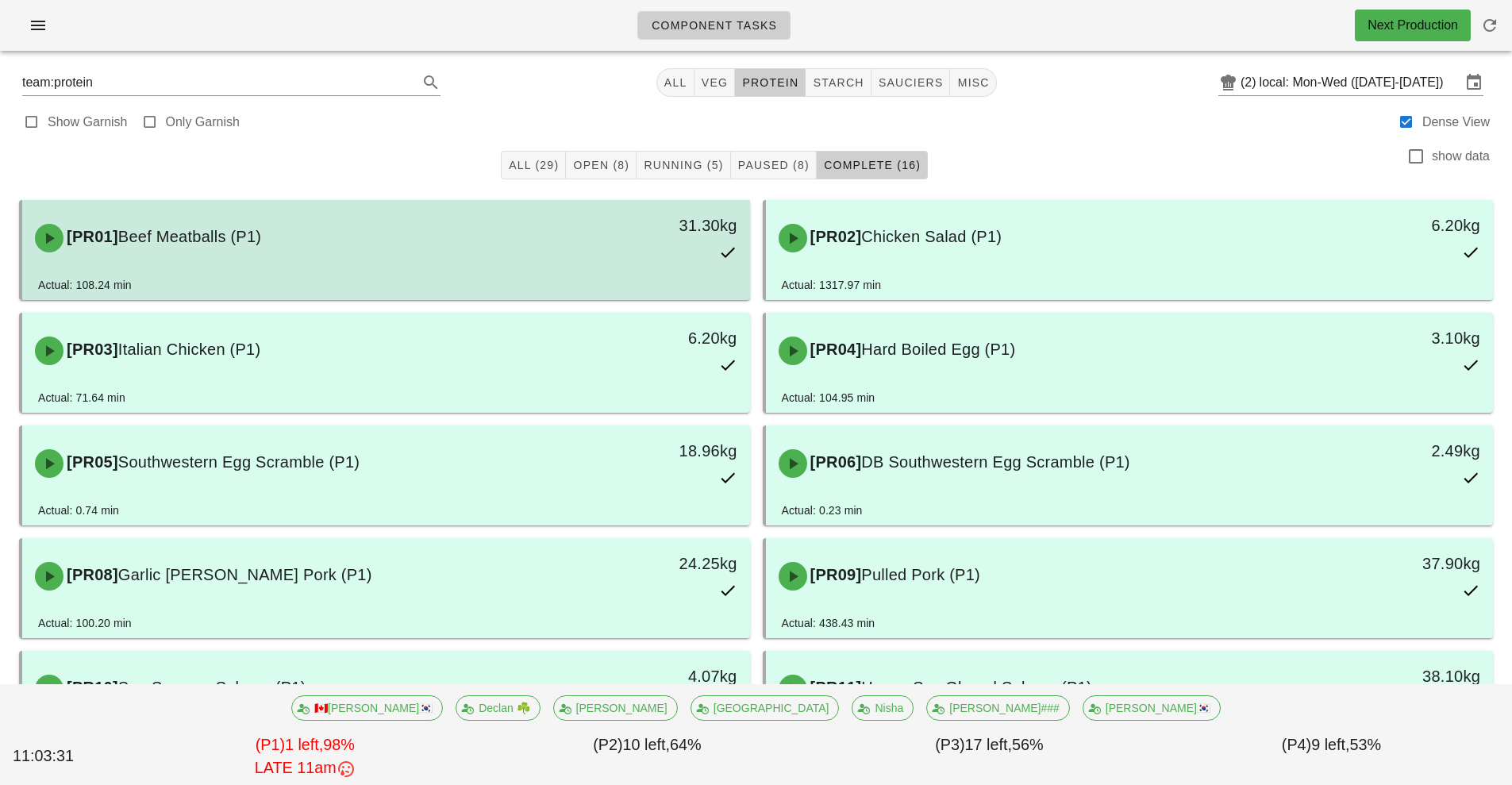
click at [419, 245] on div "[PR01] Beef Meatballs (P1)" at bounding box center [296, 238] width 541 height 47
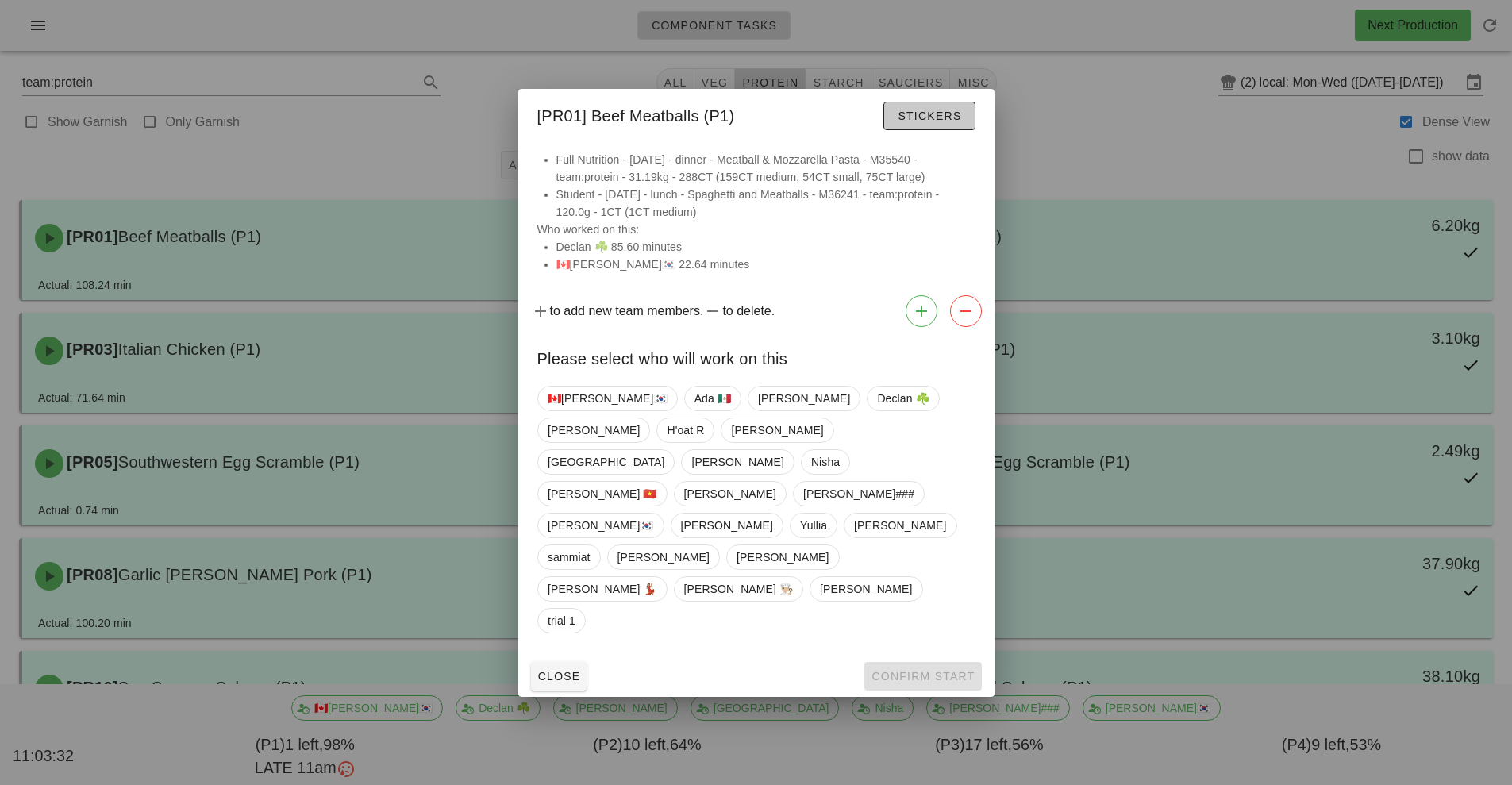
click at [947, 122] on span "Stickers" at bounding box center [929, 115] width 64 height 13
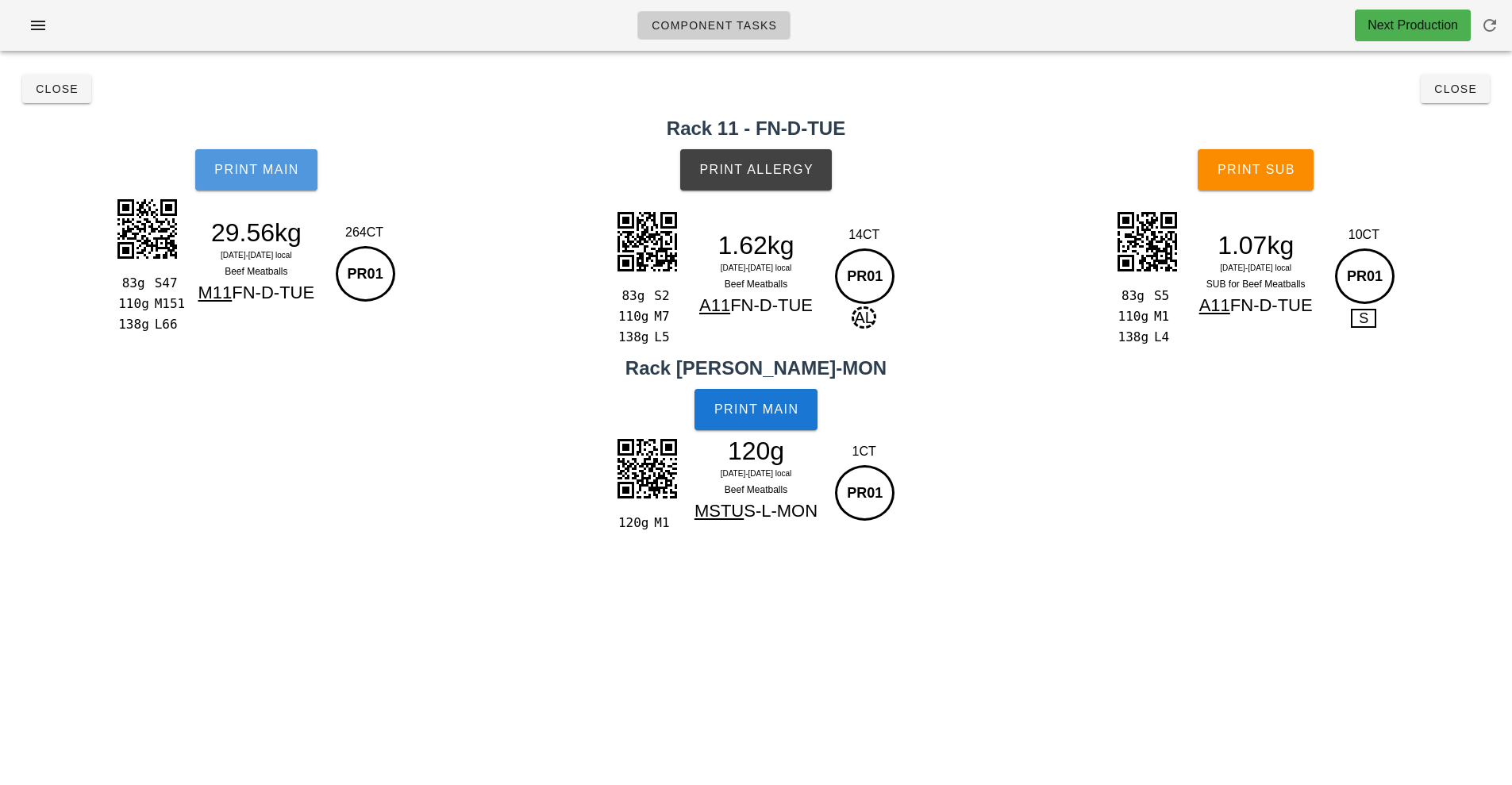
click at [279, 172] on span "Print Main" at bounding box center [256, 170] width 86 height 14
click at [268, 181] on button "Print Main" at bounding box center [256, 170] width 122 height 42
click at [256, 177] on button "Print Main" at bounding box center [256, 170] width 122 height 42
click at [270, 160] on button "Print Main" at bounding box center [256, 170] width 122 height 42
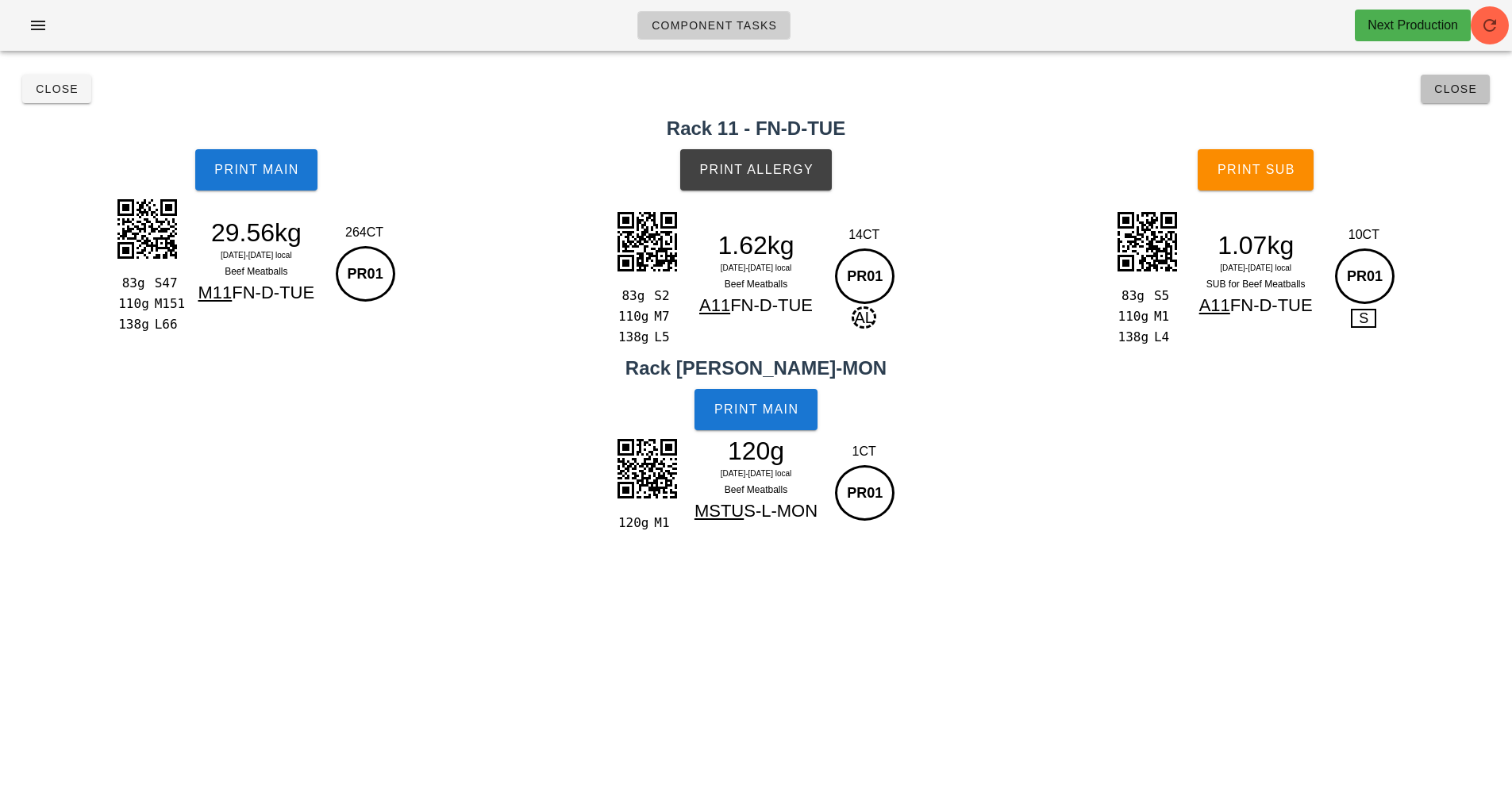
click at [1423, 97] on button "Close" at bounding box center [1454, 89] width 69 height 29
click at [1440, 87] on div "Component Tasks Next Production team:protein All veg protein starch sauciers mi…" at bounding box center [756, 392] width 1512 height 785
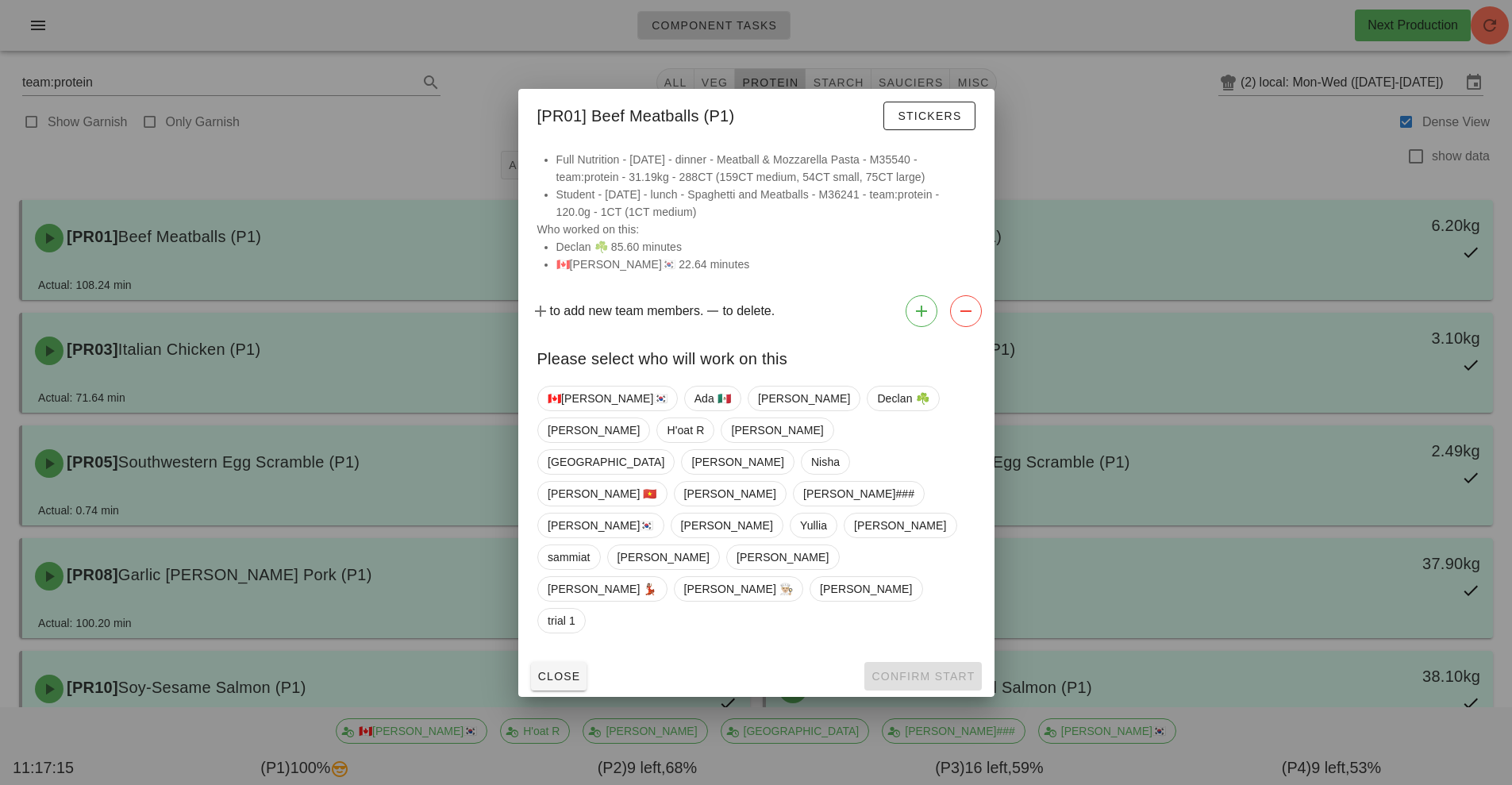
click at [1095, 169] on div at bounding box center [756, 392] width 1512 height 785
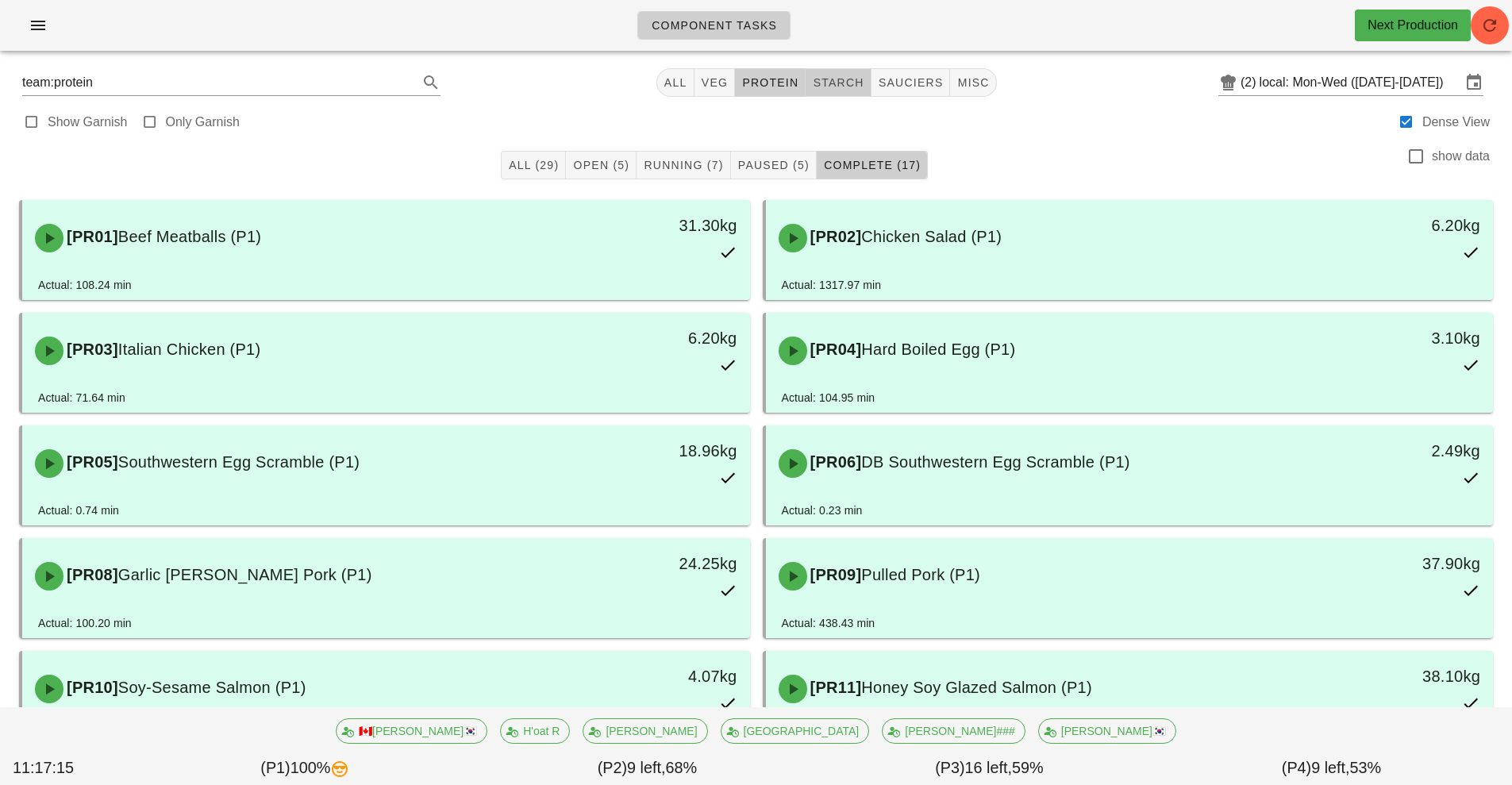
click at [835, 81] on span "starch" at bounding box center [837, 82] width 52 height 13
type input "team:starch"
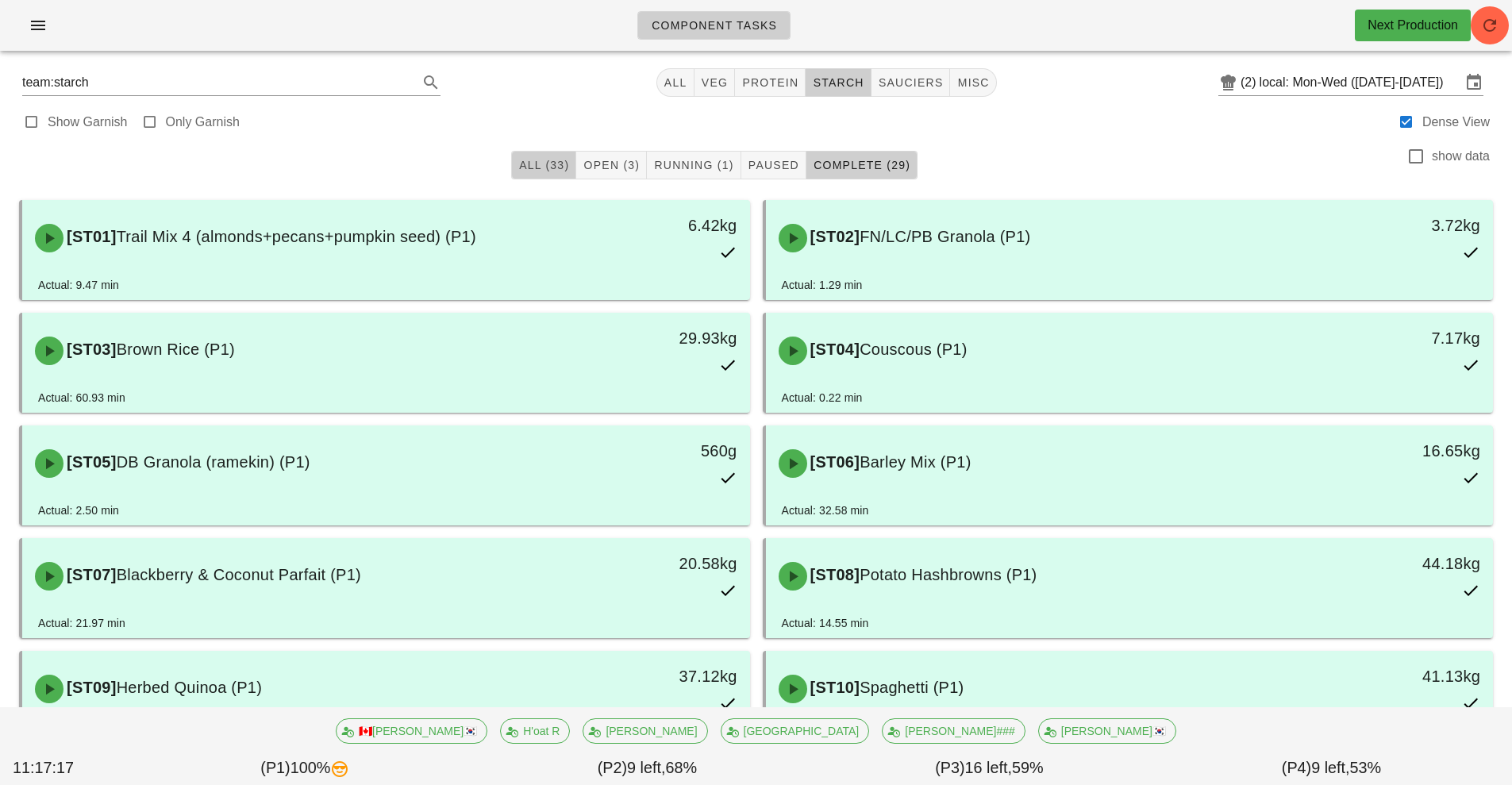
click at [537, 167] on span "All (33)" at bounding box center [544, 164] width 51 height 13
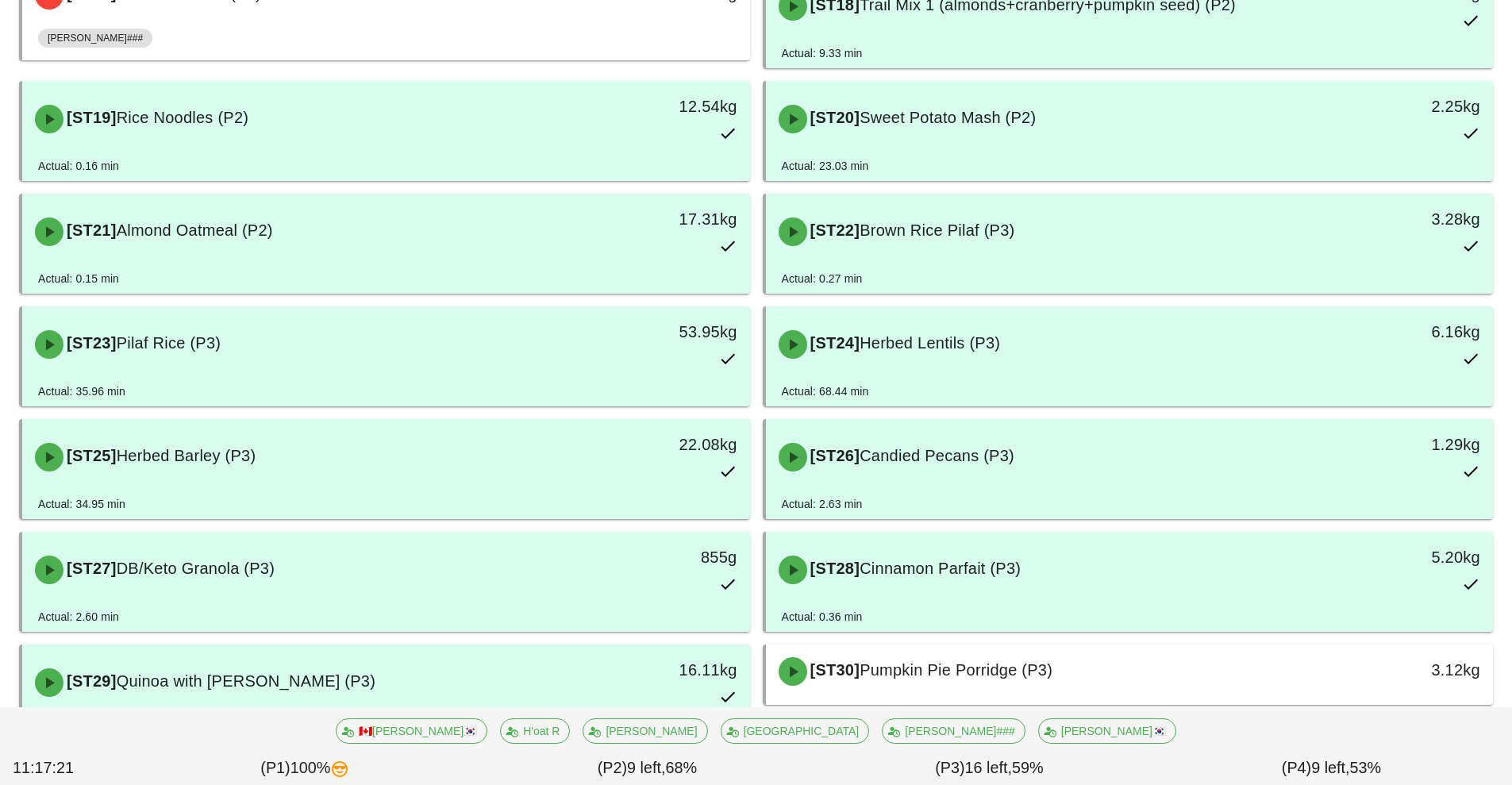
scroll to position [1394, 0]
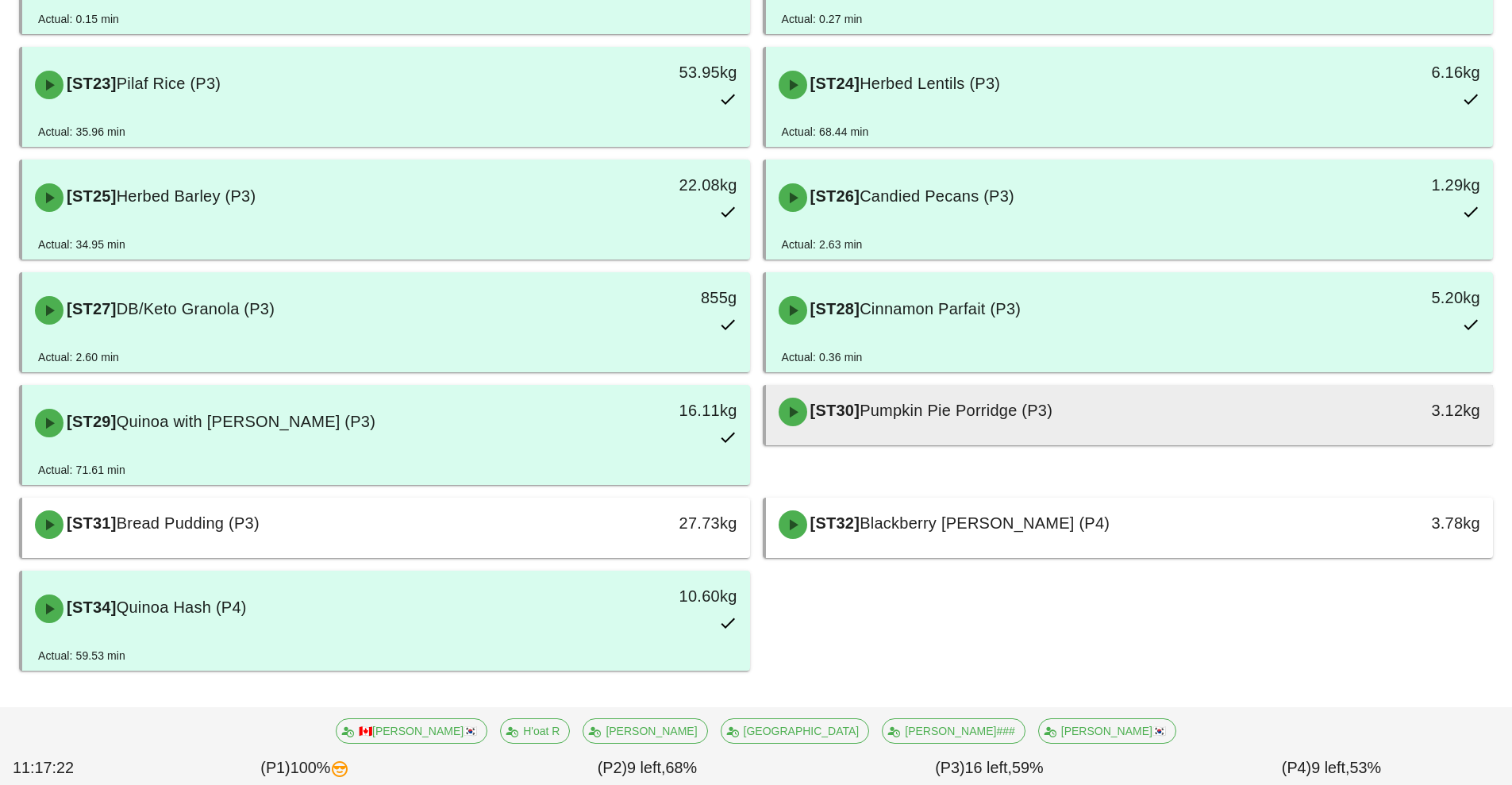
click at [1091, 434] on div "[ST30] Pumpkin Pie Porridge (P3)" at bounding box center [1039, 412] width 541 height 47
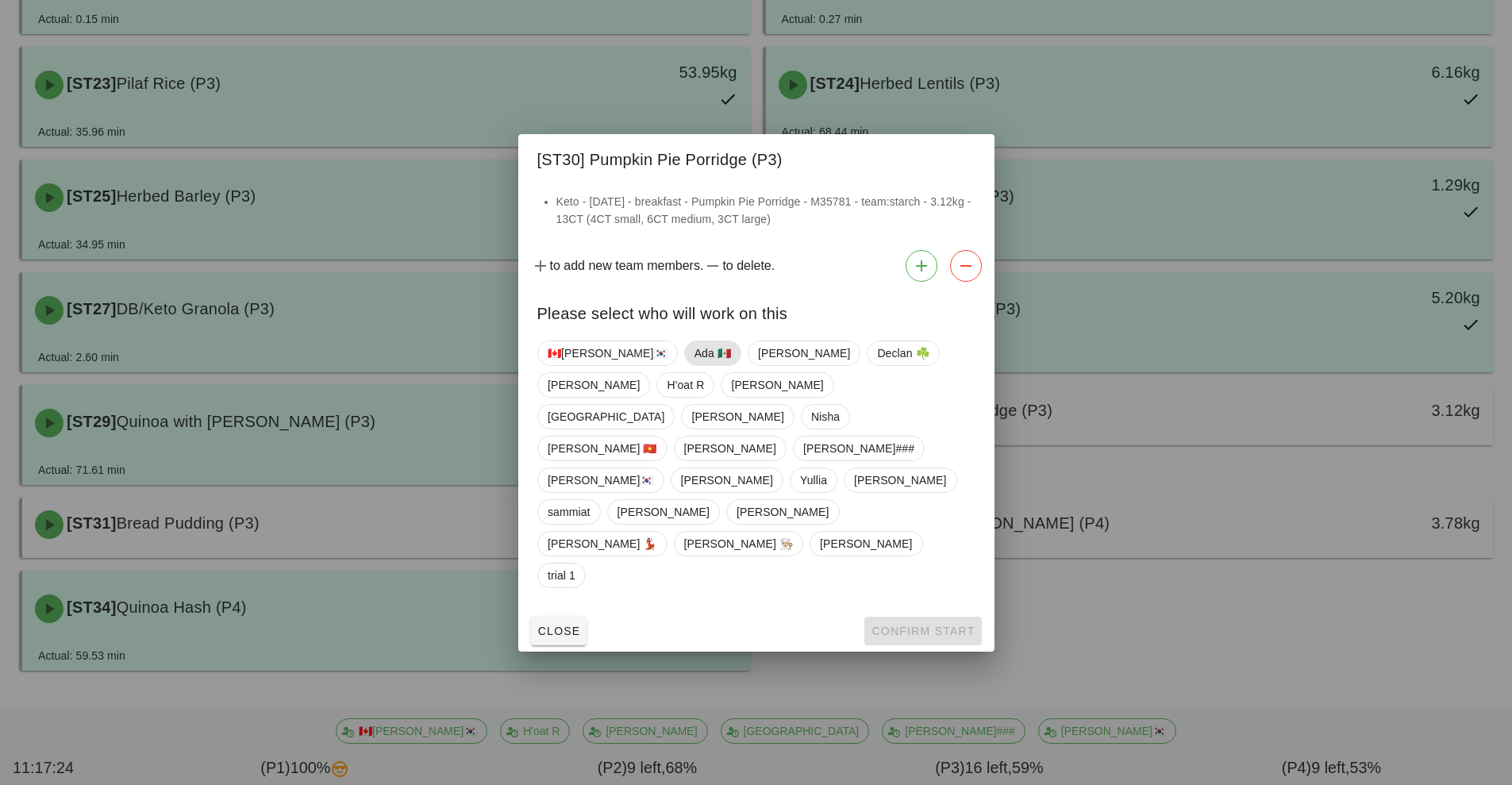
click at [694, 365] on span "Ada 🇲🇽" at bounding box center [712, 354] width 36 height 24
click at [927, 625] on span "Confirm Start" at bounding box center [922, 631] width 104 height 13
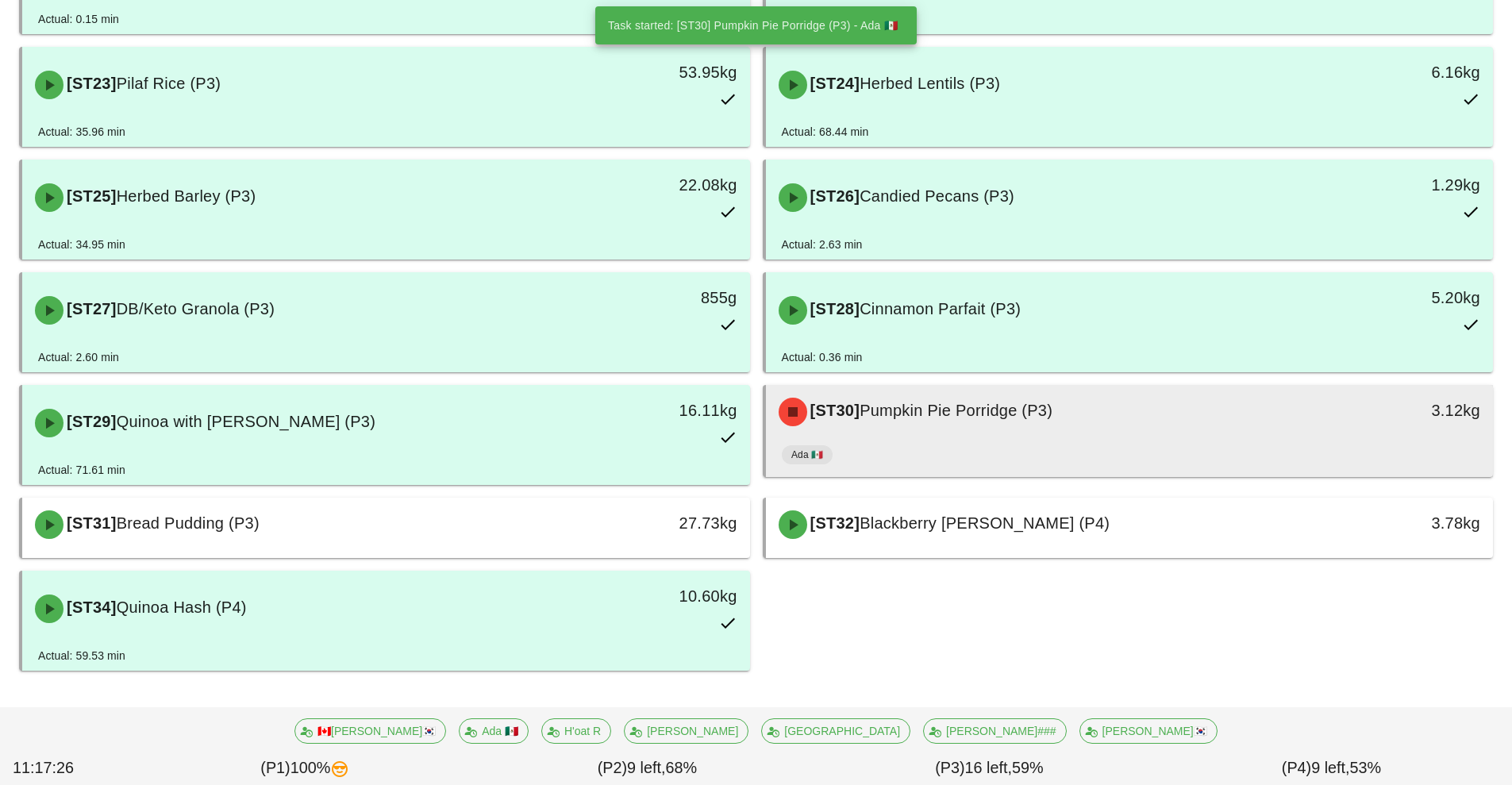
click at [1105, 426] on div "[ST30] Pumpkin Pie Porridge (P3)" at bounding box center [1039, 412] width 541 height 47
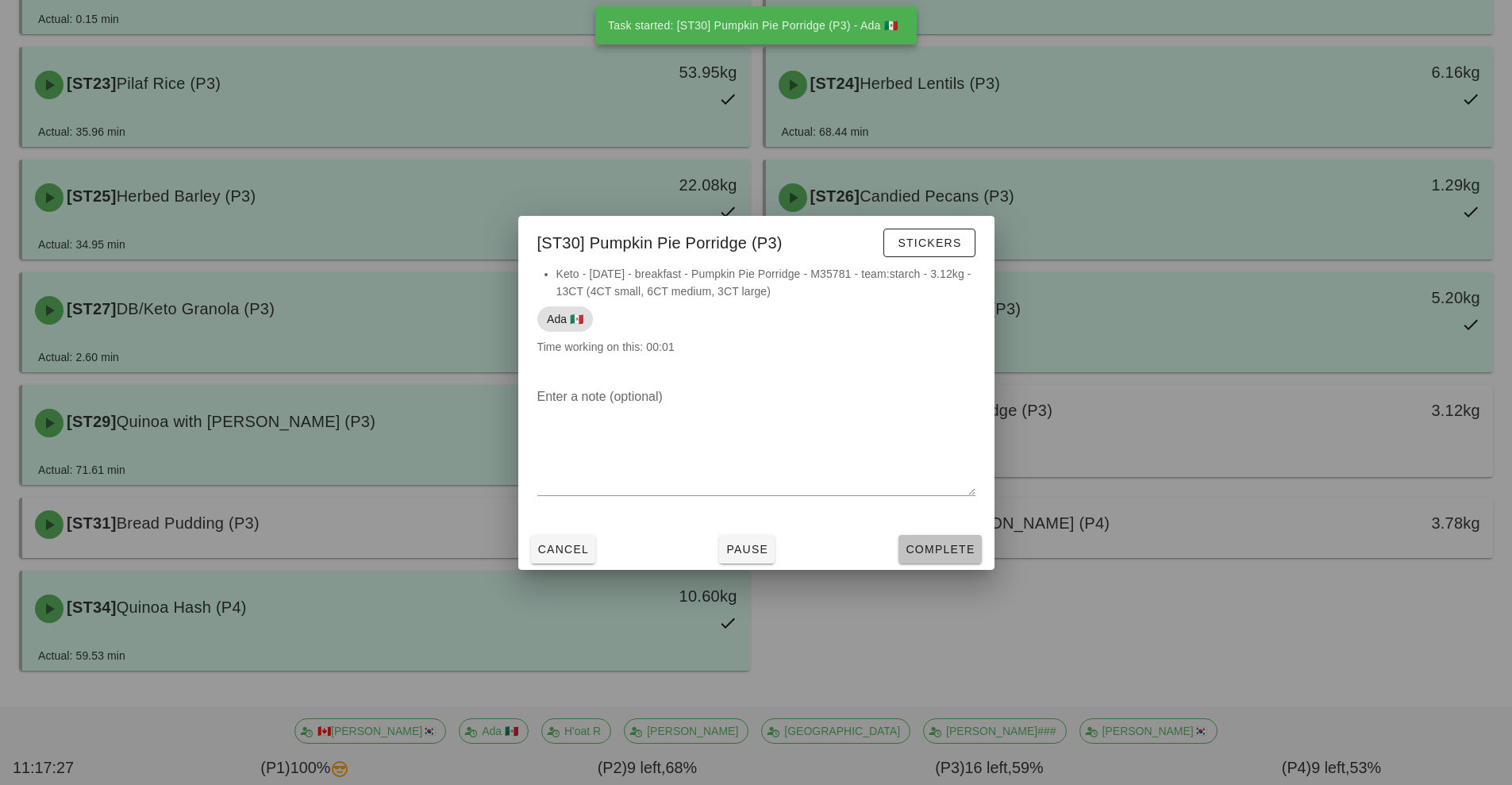
click at [945, 552] on span "Complete" at bounding box center [940, 549] width 69 height 13
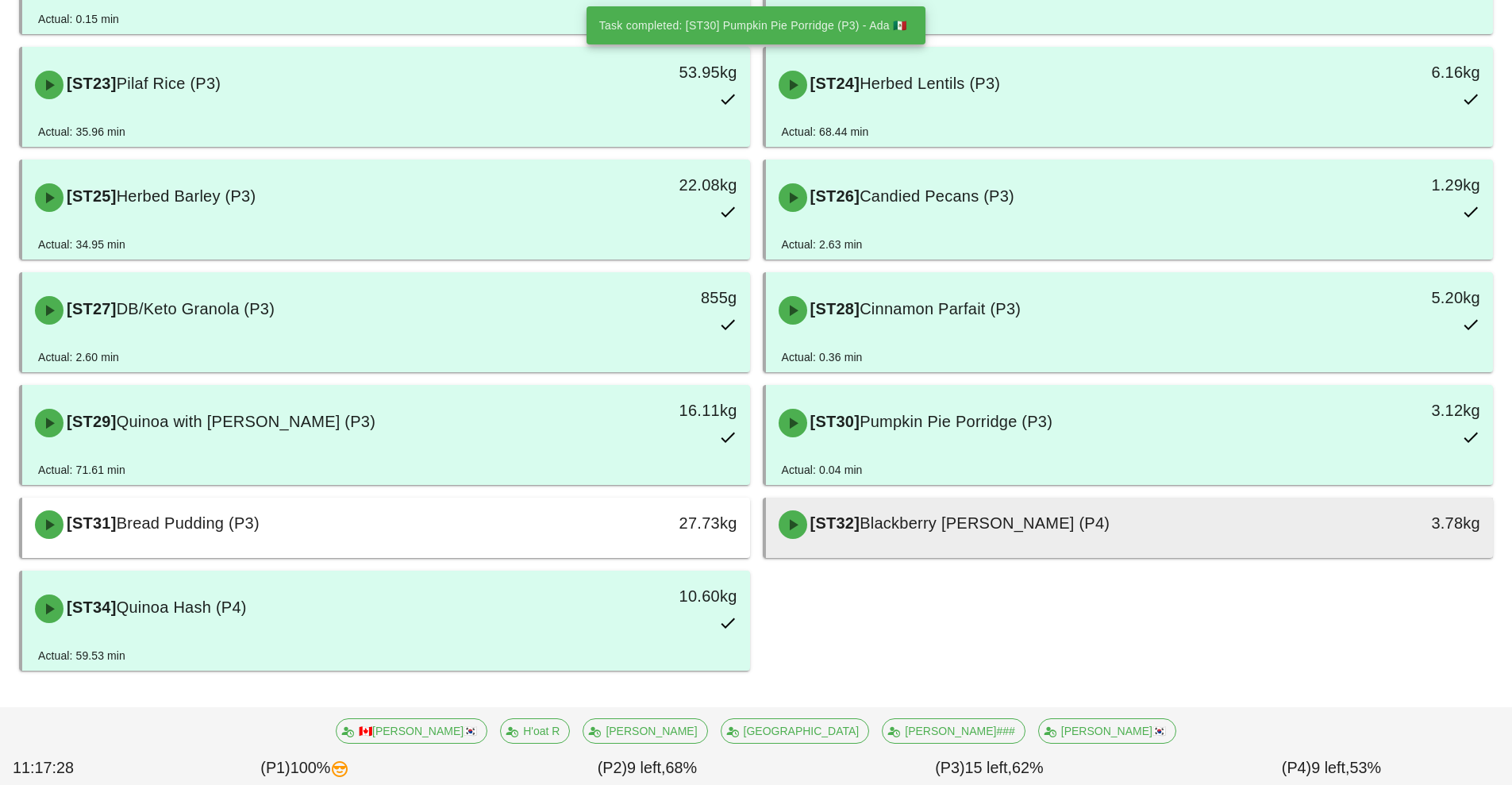
click at [1116, 542] on div "[ST32] Blackberry Chia Parfait (P4)" at bounding box center [1039, 525] width 541 height 47
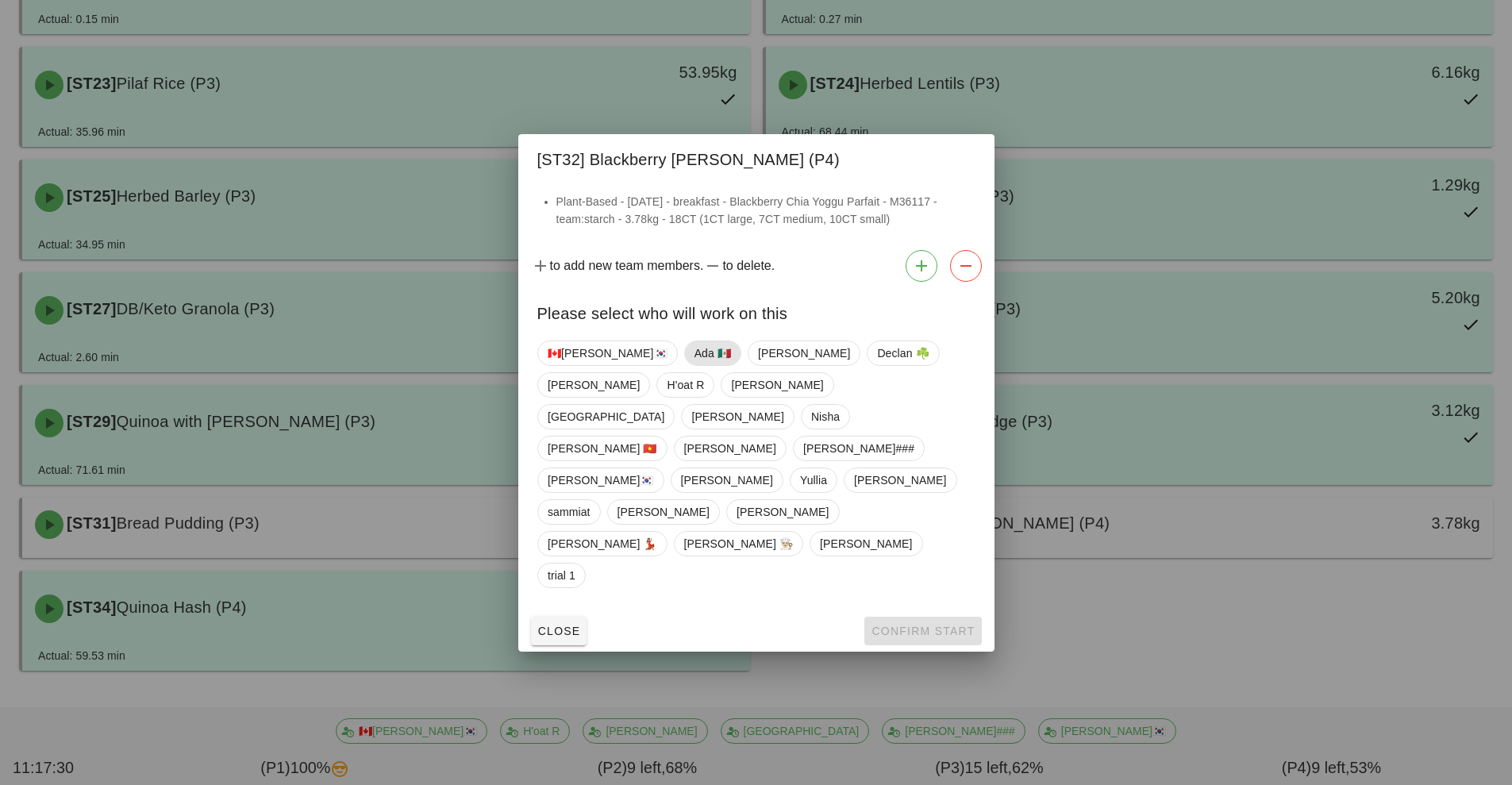
click at [694, 365] on span "Ada 🇲🇽" at bounding box center [712, 354] width 36 height 24
click at [909, 617] on button "Confirm Start" at bounding box center [923, 632] width 117 height 29
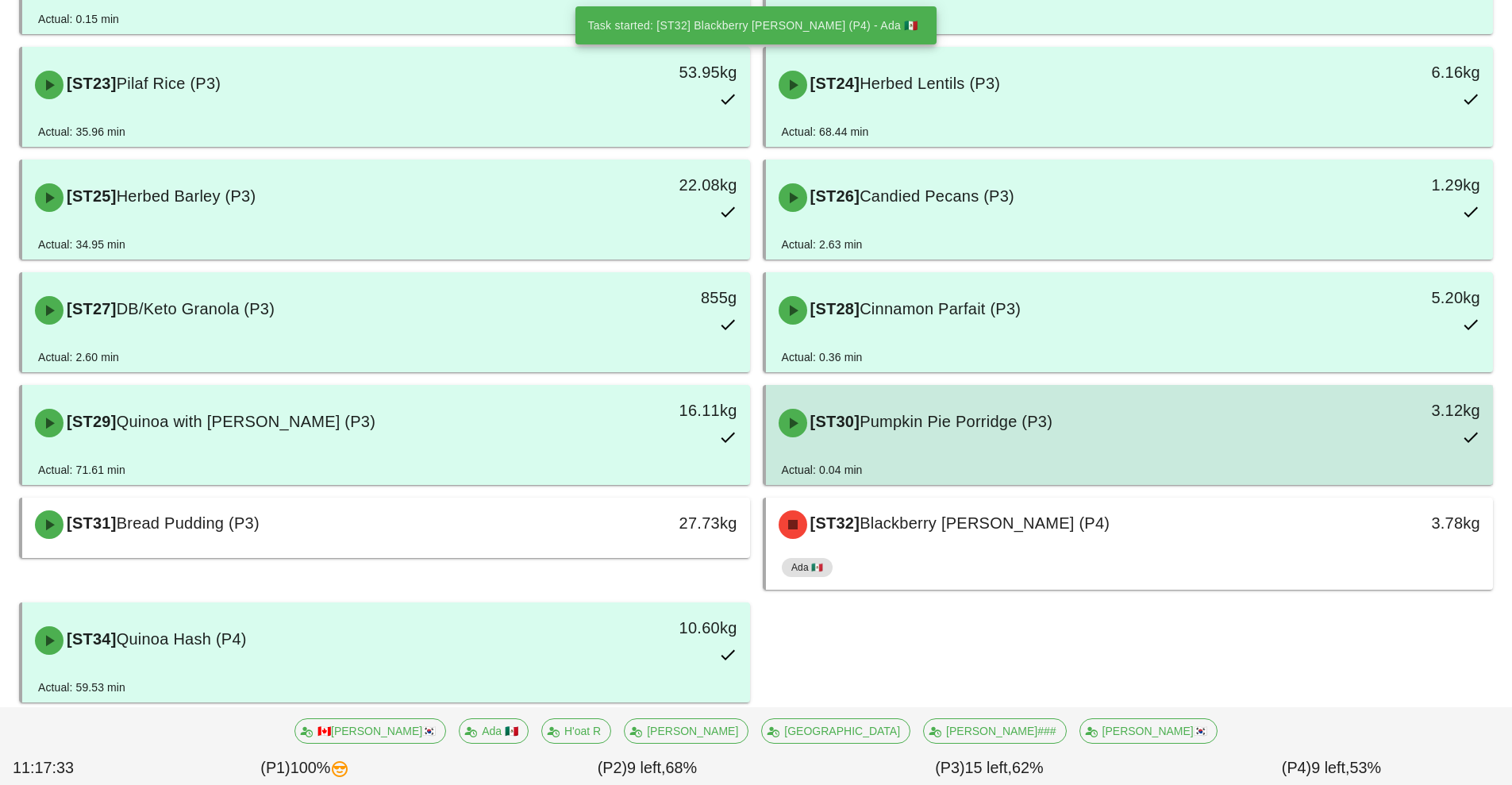
click at [1044, 444] on div "[ST30] Pumpkin Pie Porridge (P3)" at bounding box center [1039, 423] width 541 height 47
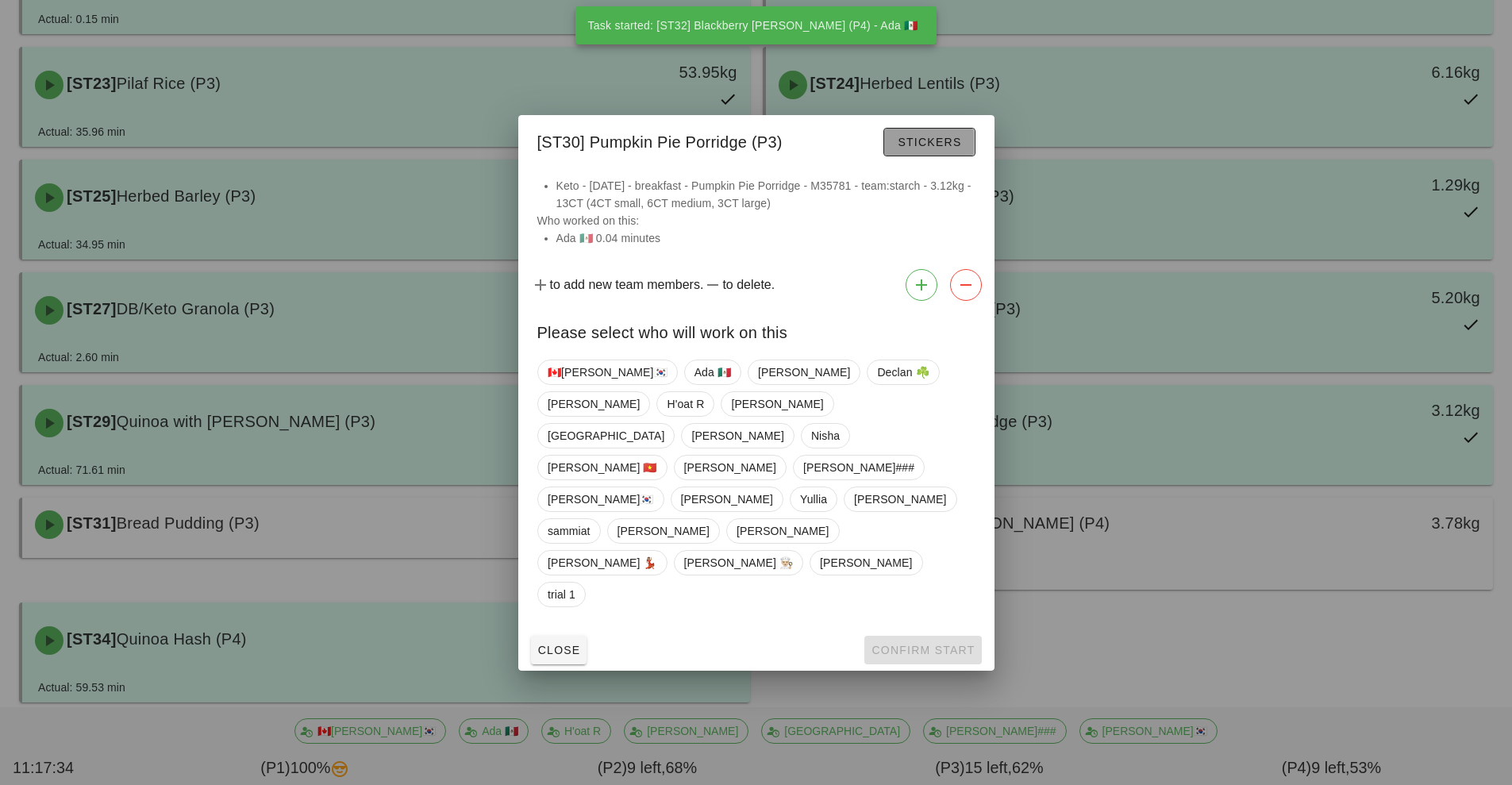
click at [936, 148] on span "Stickers" at bounding box center [929, 142] width 64 height 13
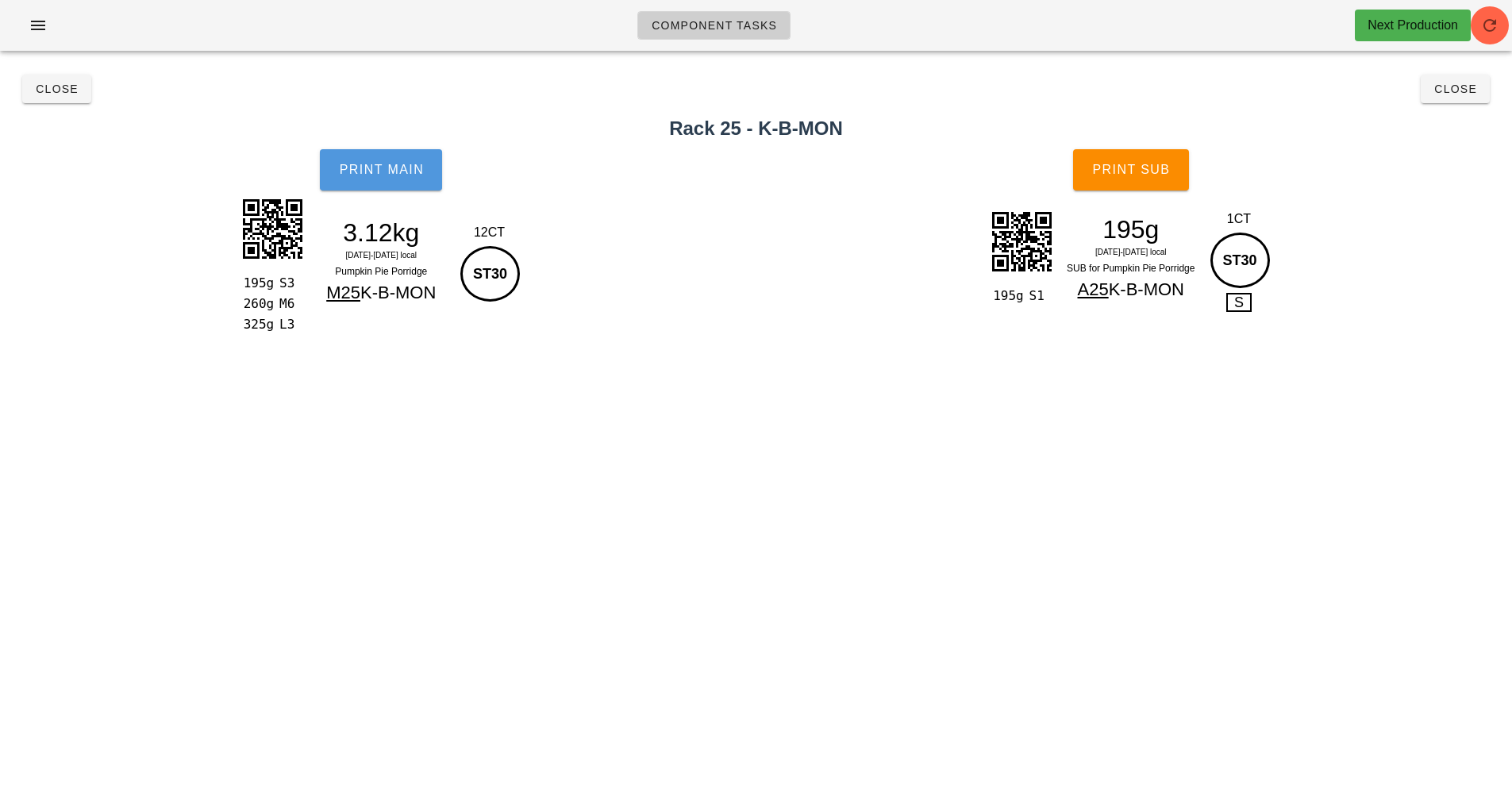
click at [363, 175] on span "Print Main" at bounding box center [381, 170] width 86 height 14
click at [1153, 166] on span "Print Sub" at bounding box center [1131, 170] width 79 height 14
click at [1482, 31] on icon "button" at bounding box center [1490, 25] width 19 height 19
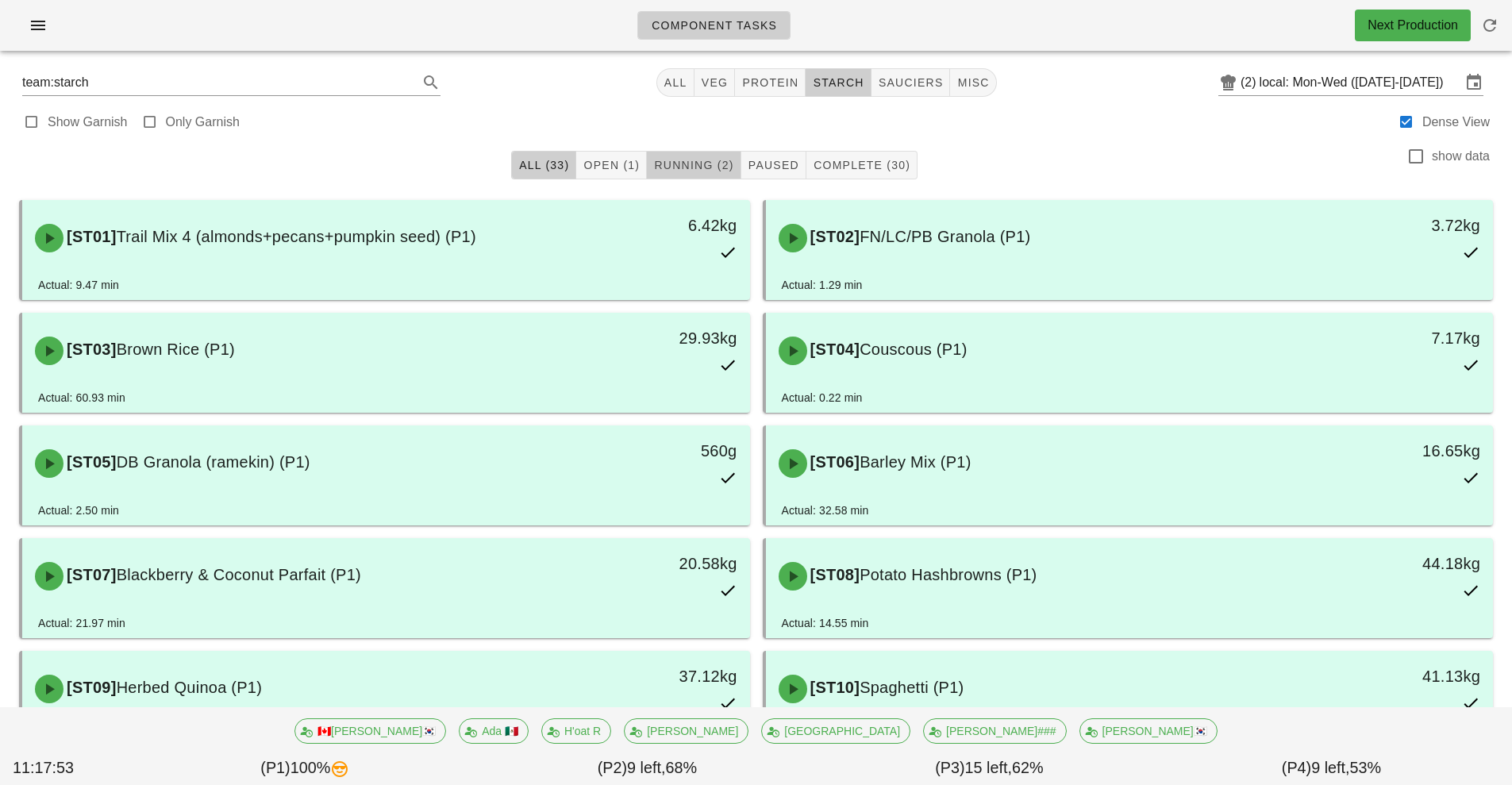
click at [719, 169] on span "Running (2)" at bounding box center [693, 164] width 81 height 13
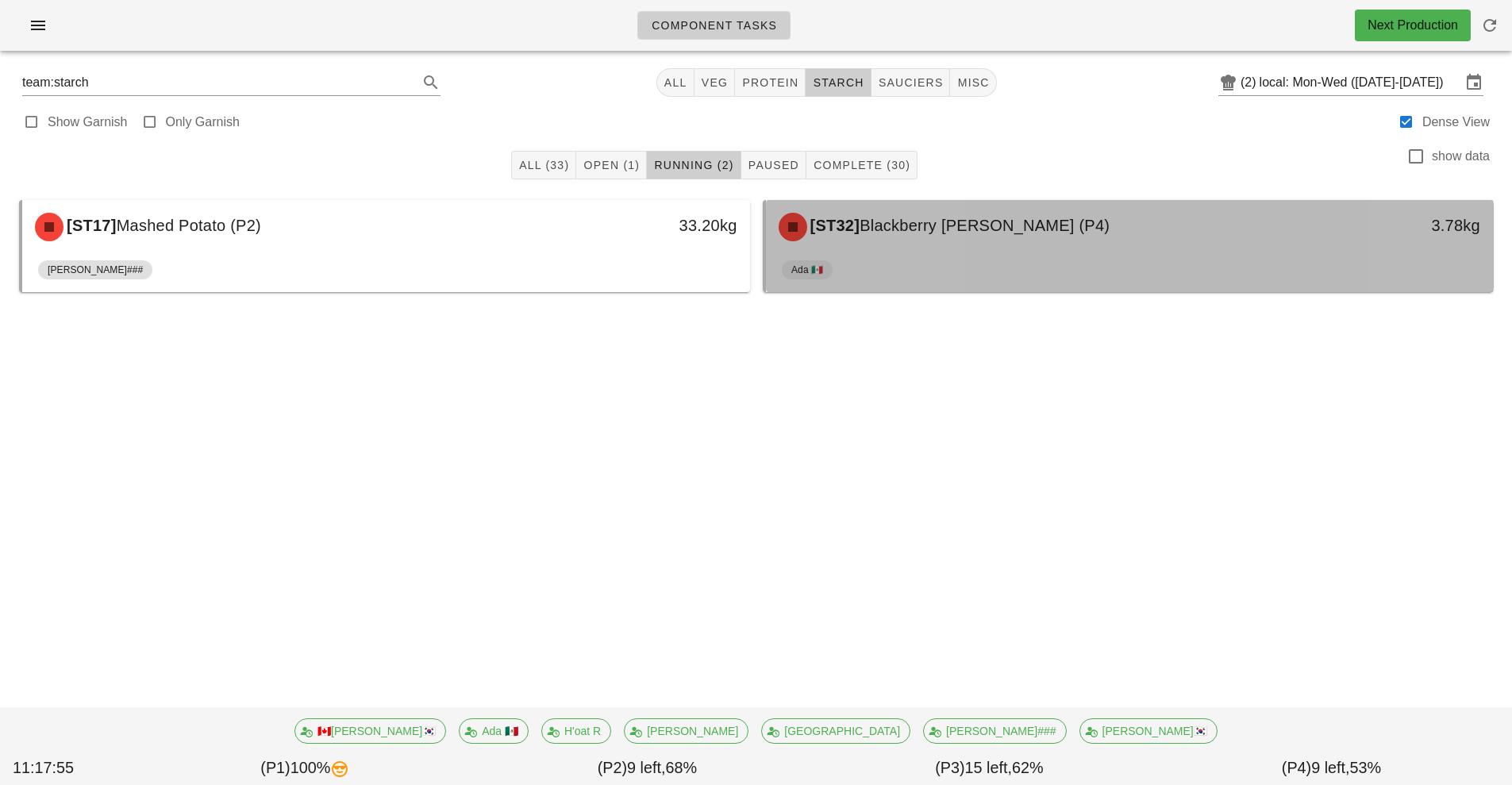
click at [1025, 251] on div "[ST32] Blackberry [PERSON_NAME] (P4) 3.78kg" at bounding box center [1130, 227] width 728 height 54
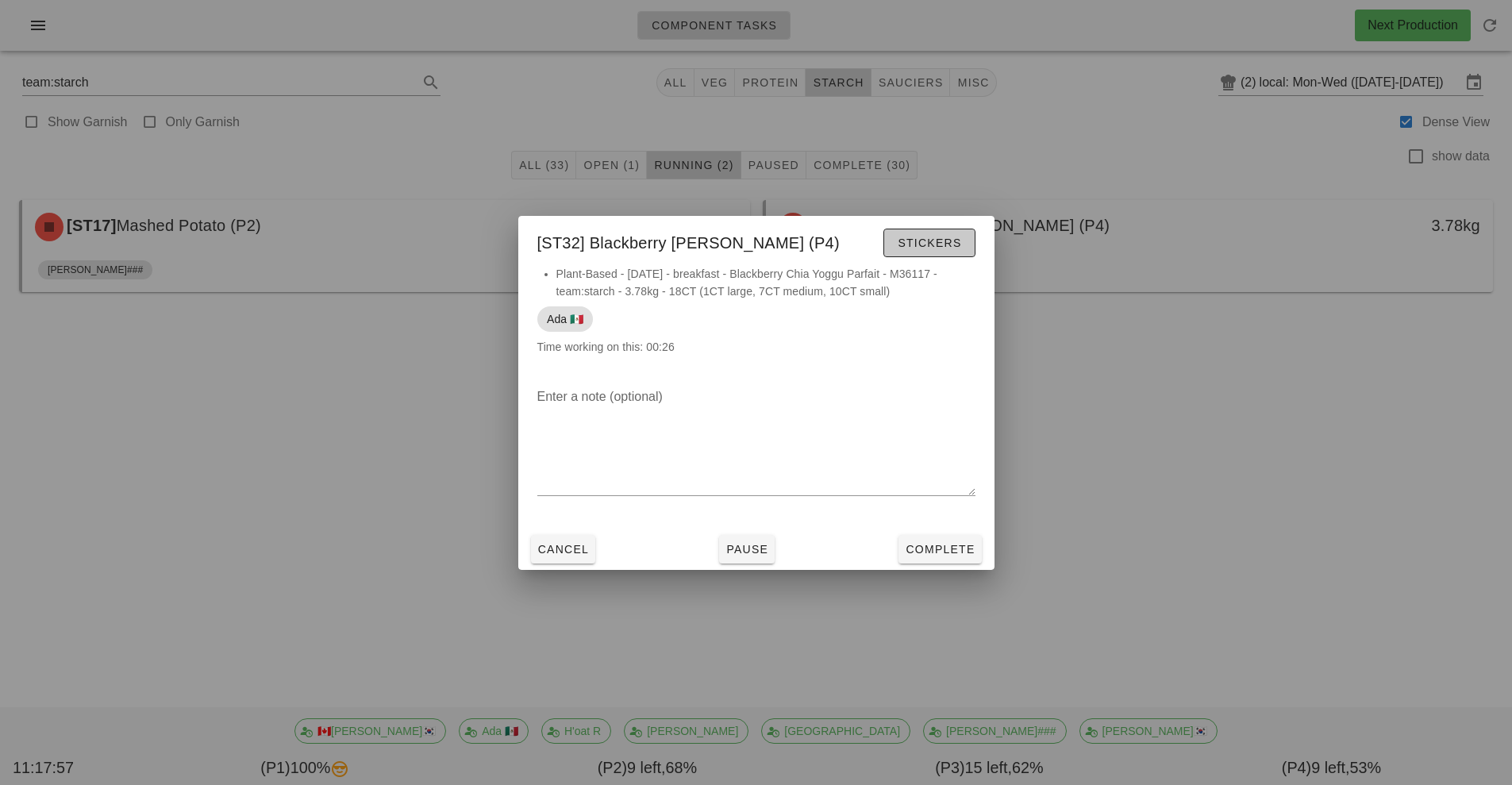
click at [940, 239] on span "Stickers" at bounding box center [929, 242] width 64 height 13
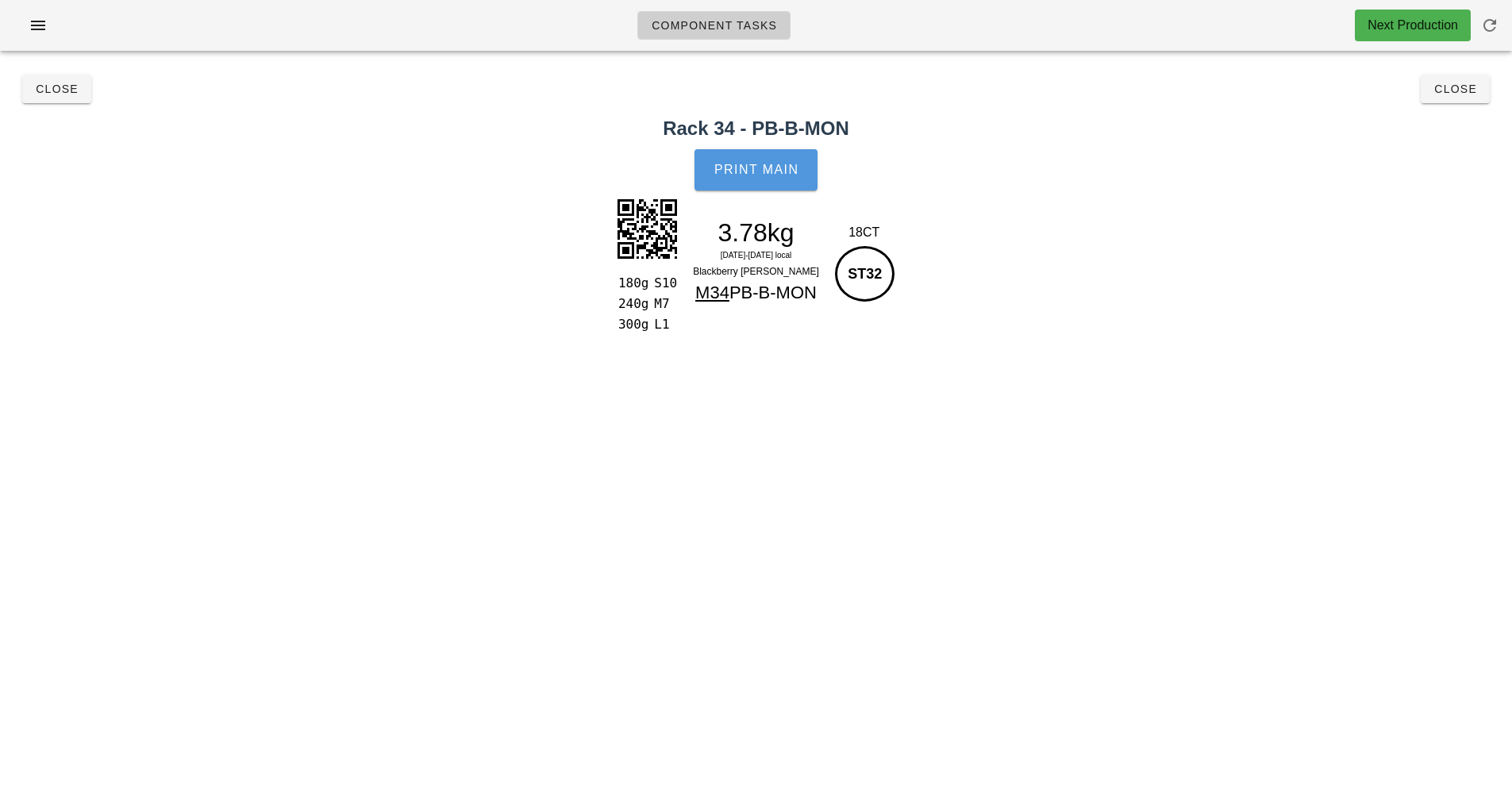
click at [756, 181] on button "Print Main" at bounding box center [755, 170] width 122 height 42
click at [1458, 97] on button "Close" at bounding box center [1454, 89] width 69 height 29
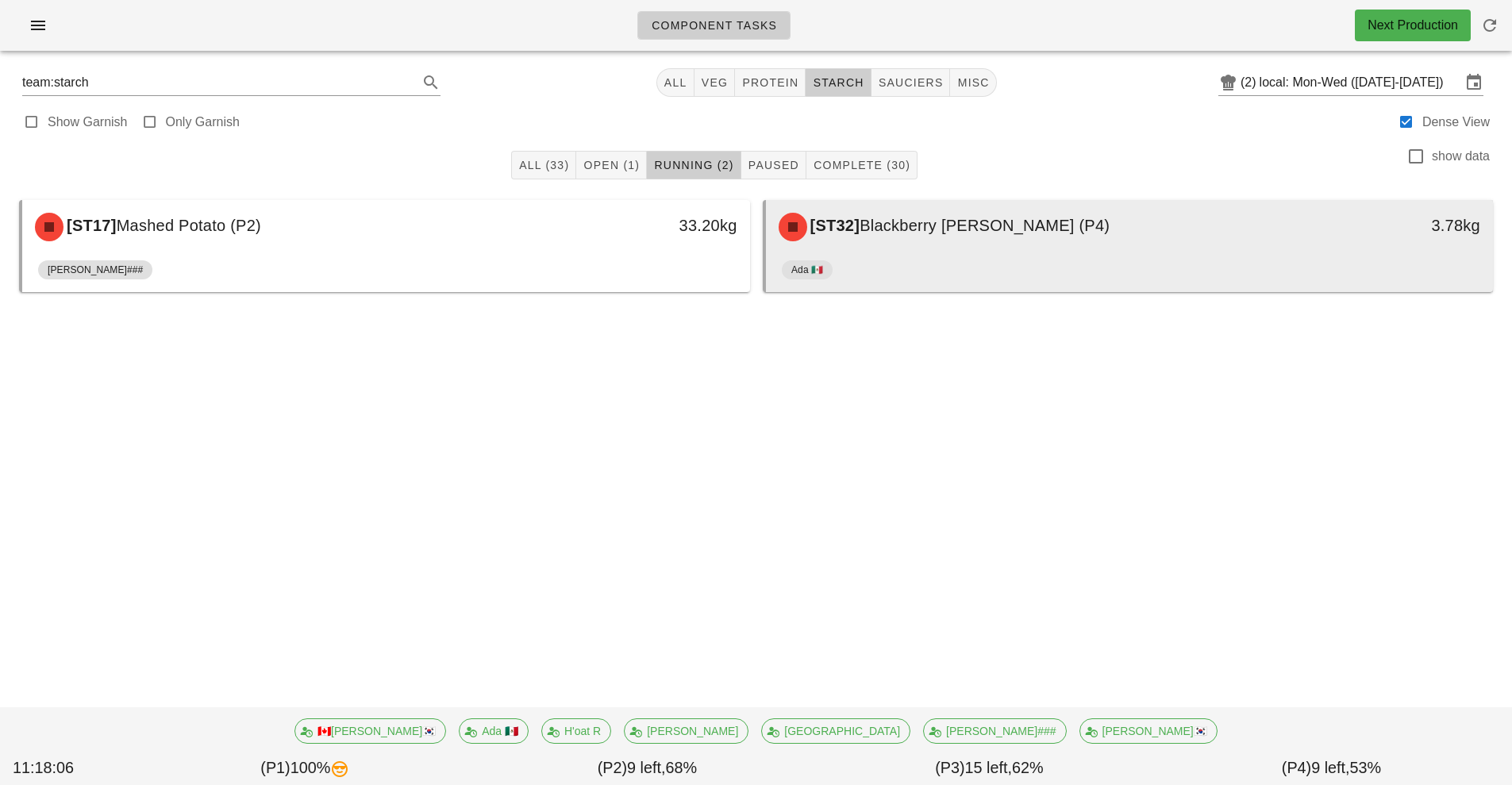
click at [1119, 253] on div "[ST32] Blackberry [PERSON_NAME] (P4) 3.78kg" at bounding box center [1130, 227] width 728 height 54
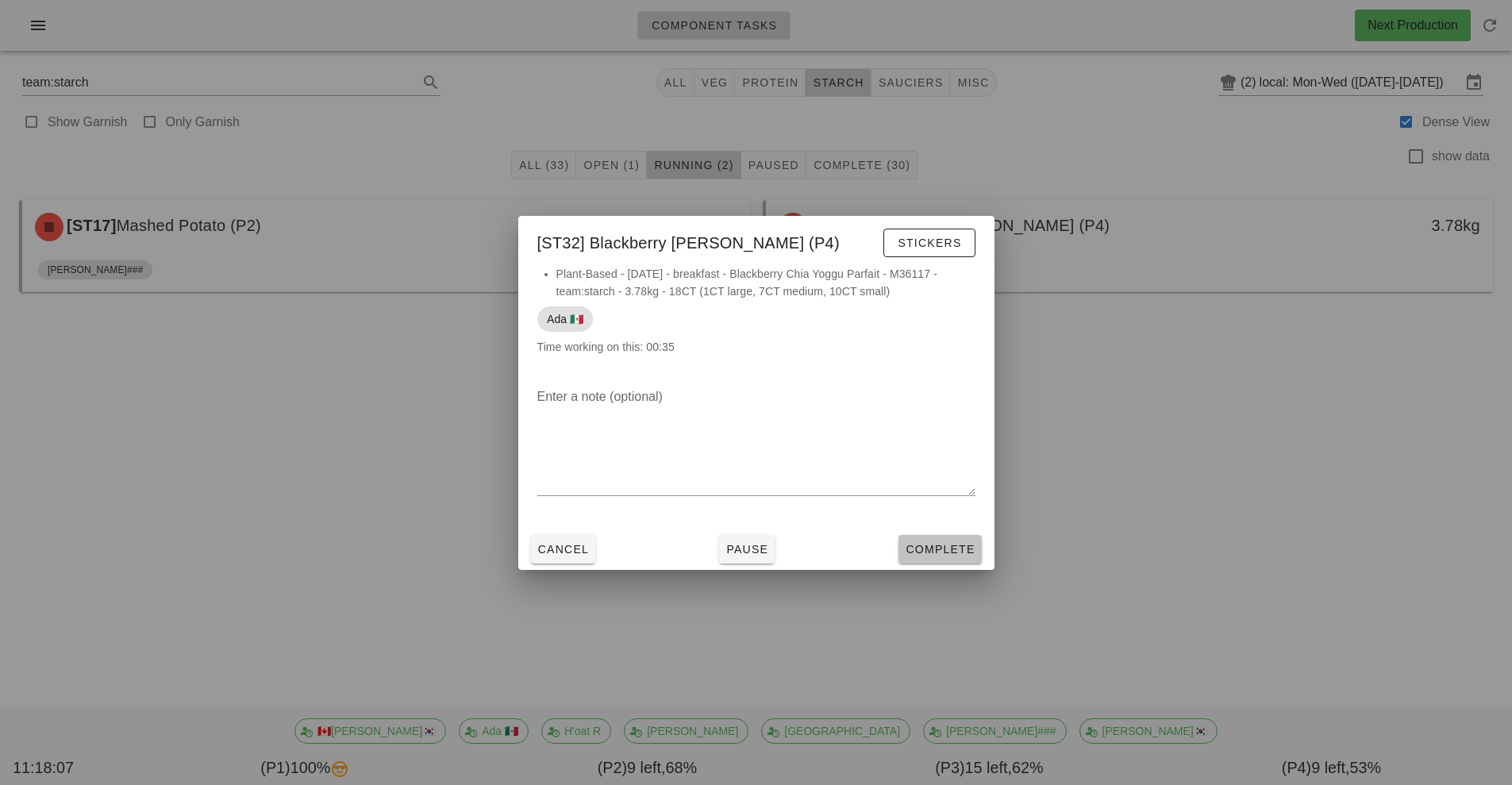
click at [941, 555] on span "Complete" at bounding box center [940, 549] width 69 height 13
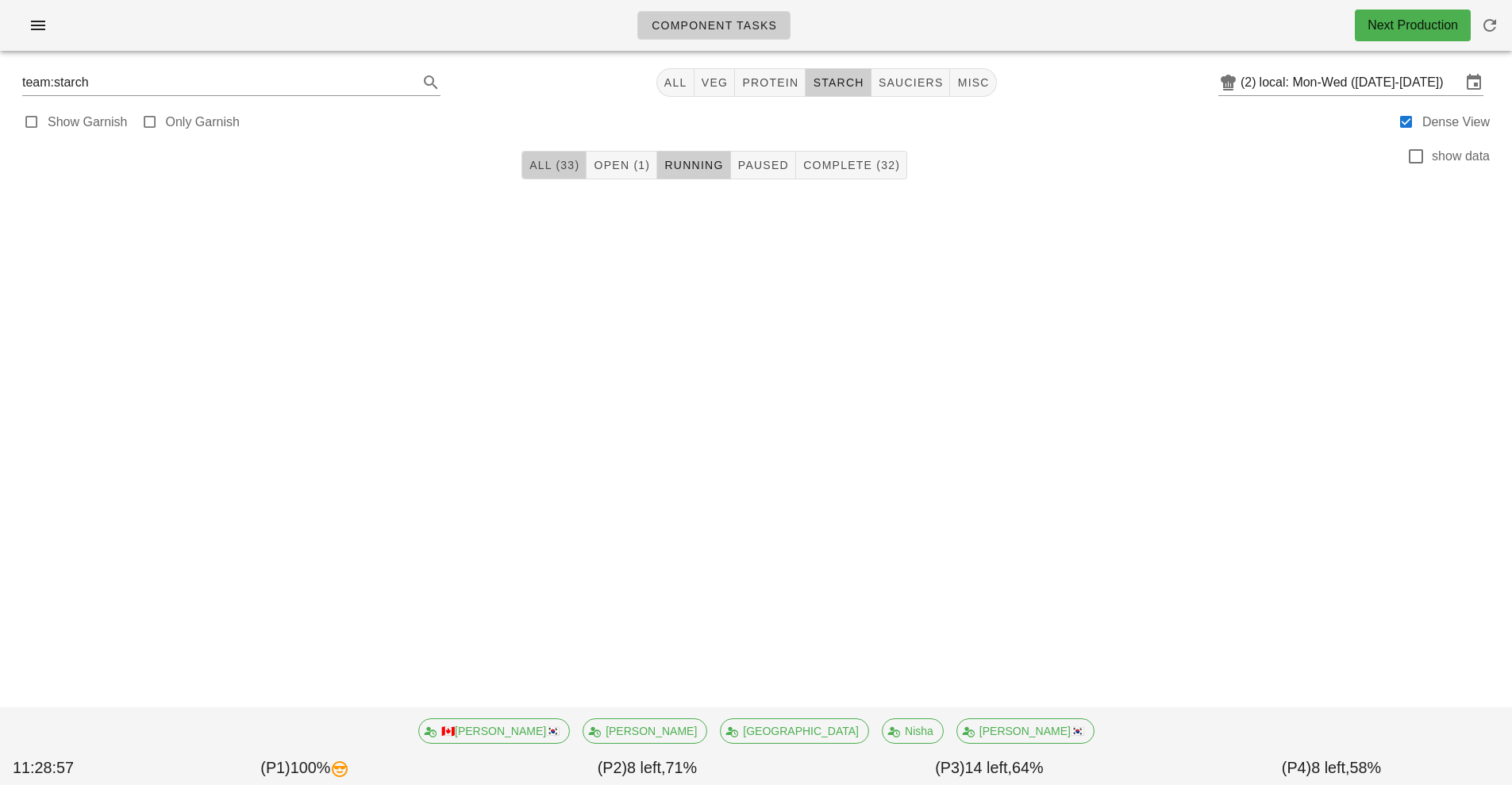
click at [548, 169] on span "All (33)" at bounding box center [554, 164] width 51 height 13
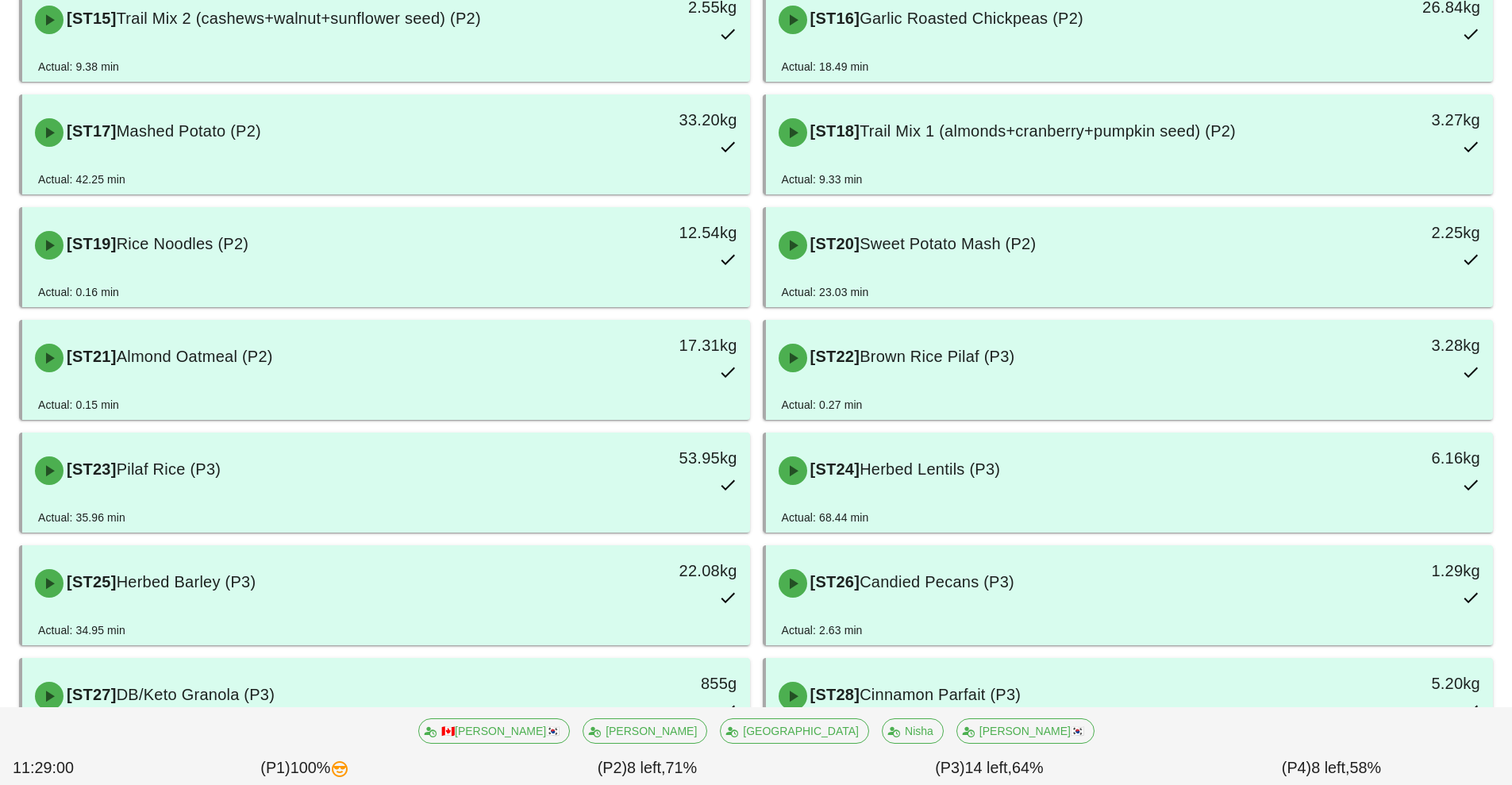
scroll to position [1433, 0]
